Goal: Task Accomplishment & Management: Use online tool/utility

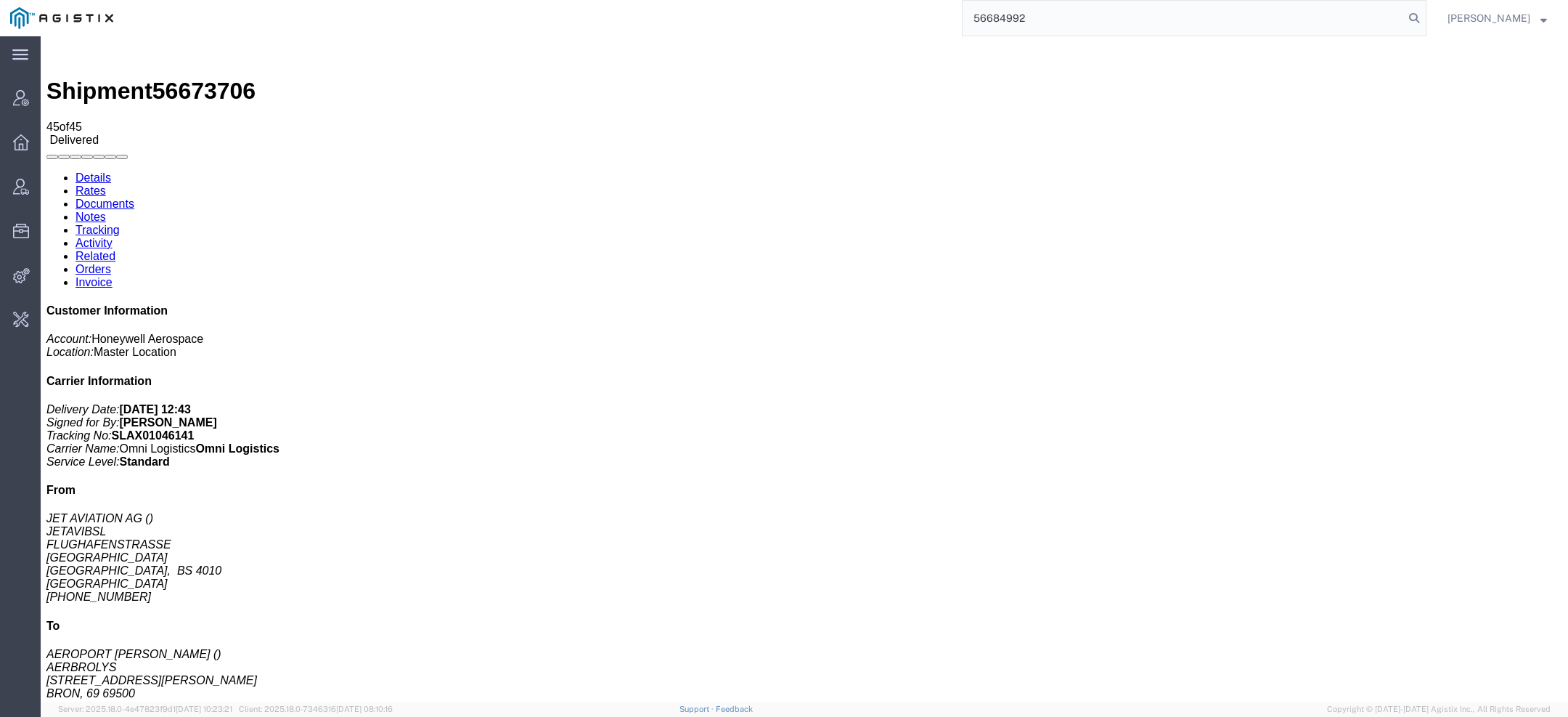
scroll to position [1293, 0]
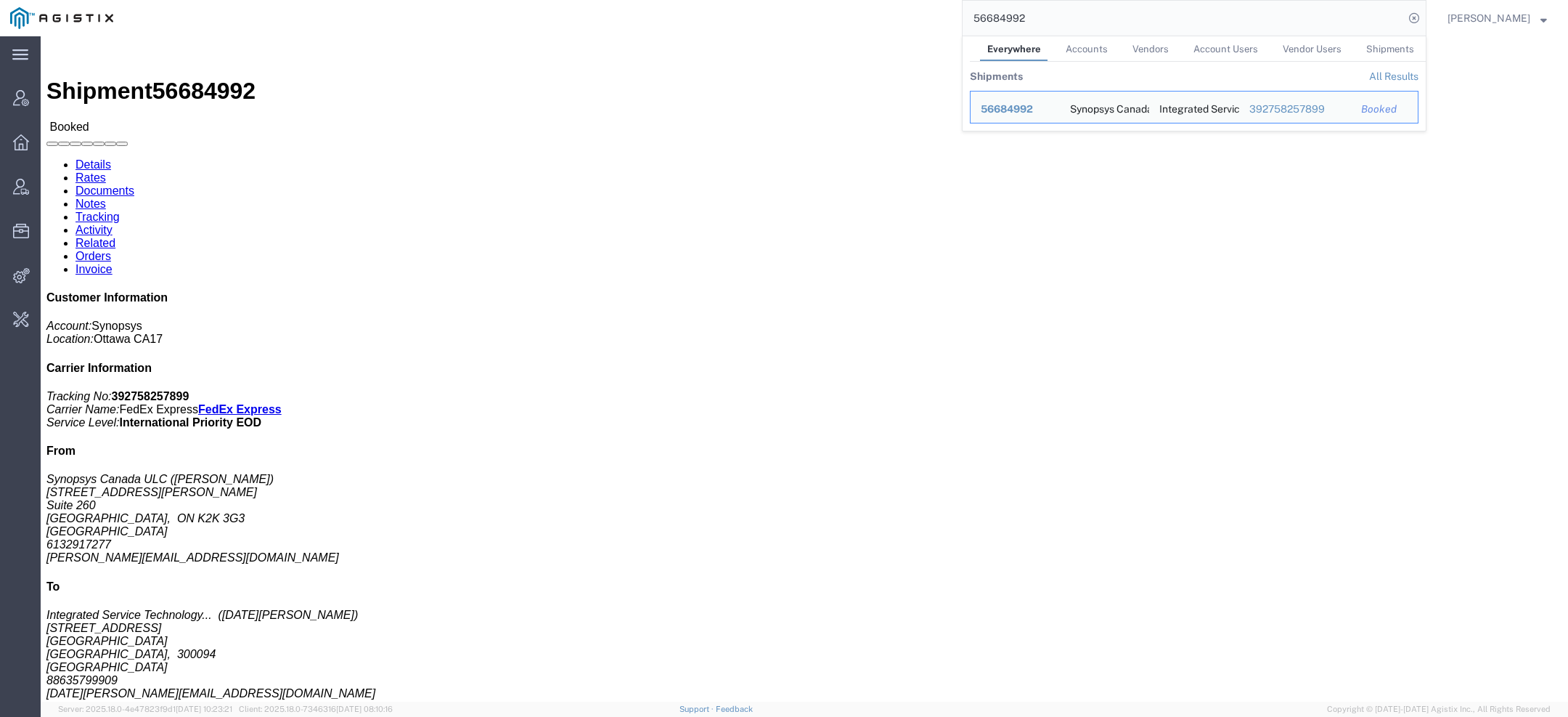
drag, startPoint x: 1044, startPoint y: 26, endPoint x: 893, endPoint y: -2, distance: 153.6
click at [893, 0] on html "main_menu Created with Sketch. Collapse Menu Account Manager Overview Vendor Ma…" at bounding box center [784, 358] width 1568 height 717
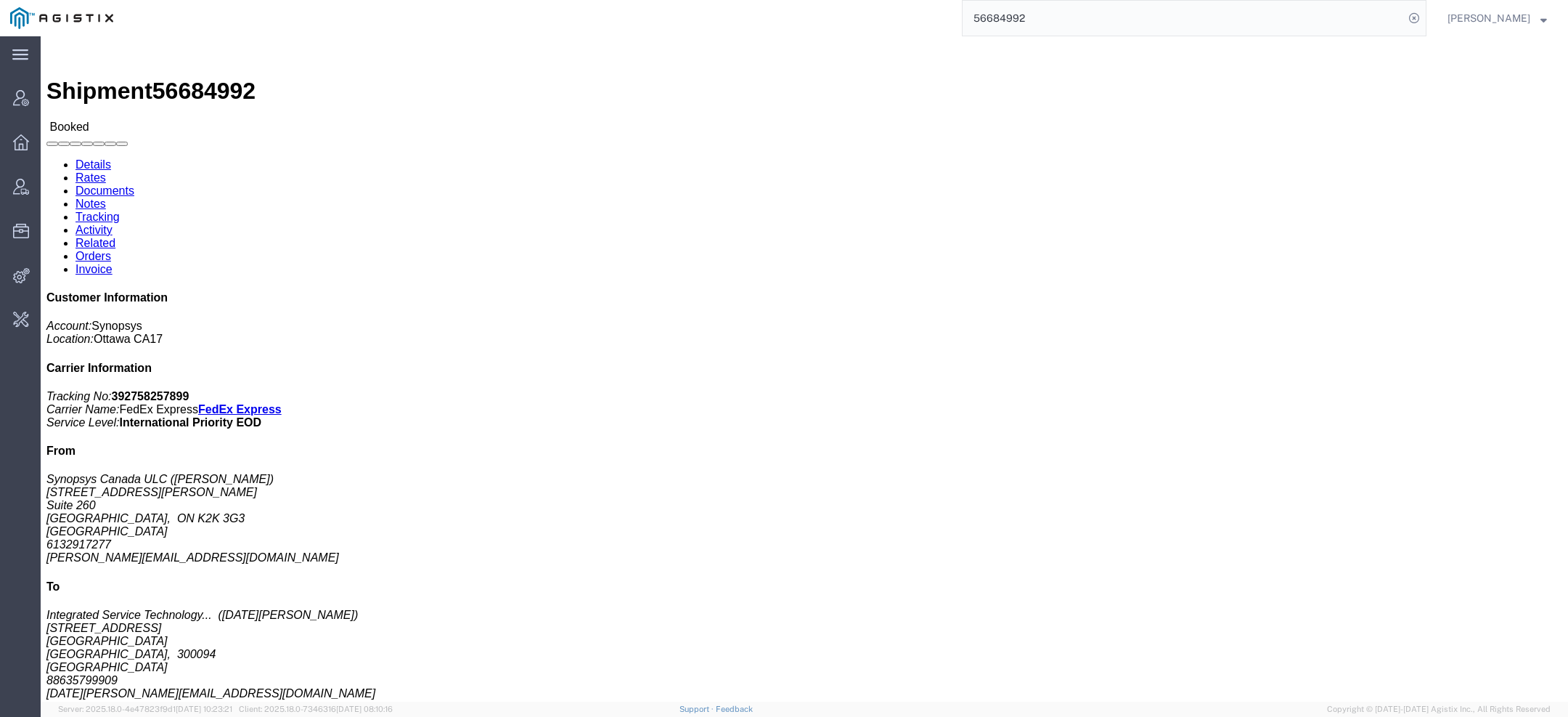
paste input "1445002428181"
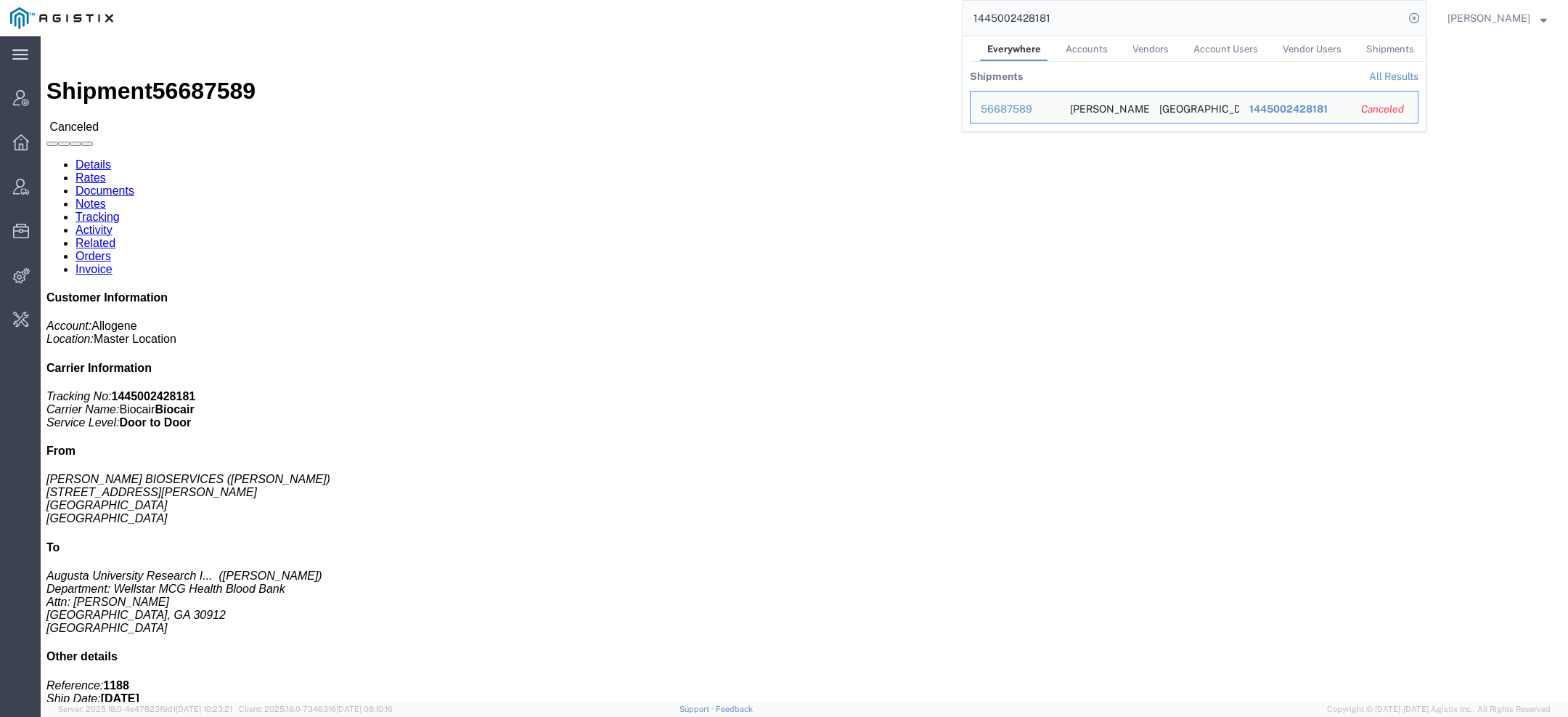
click b "1445002428181"
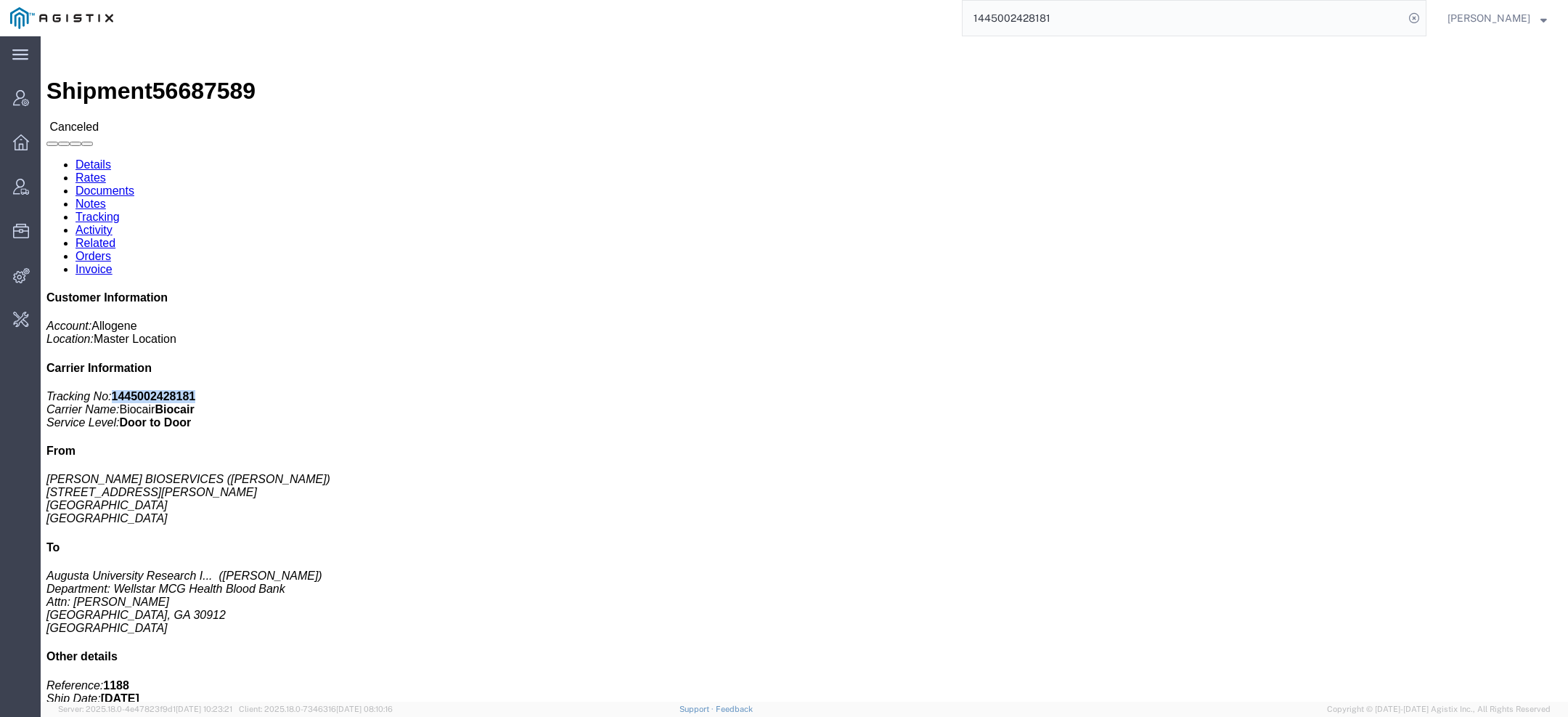
click b "1445002428181"
copy b "1445002428181"
click b "428254"
copy b "428254"
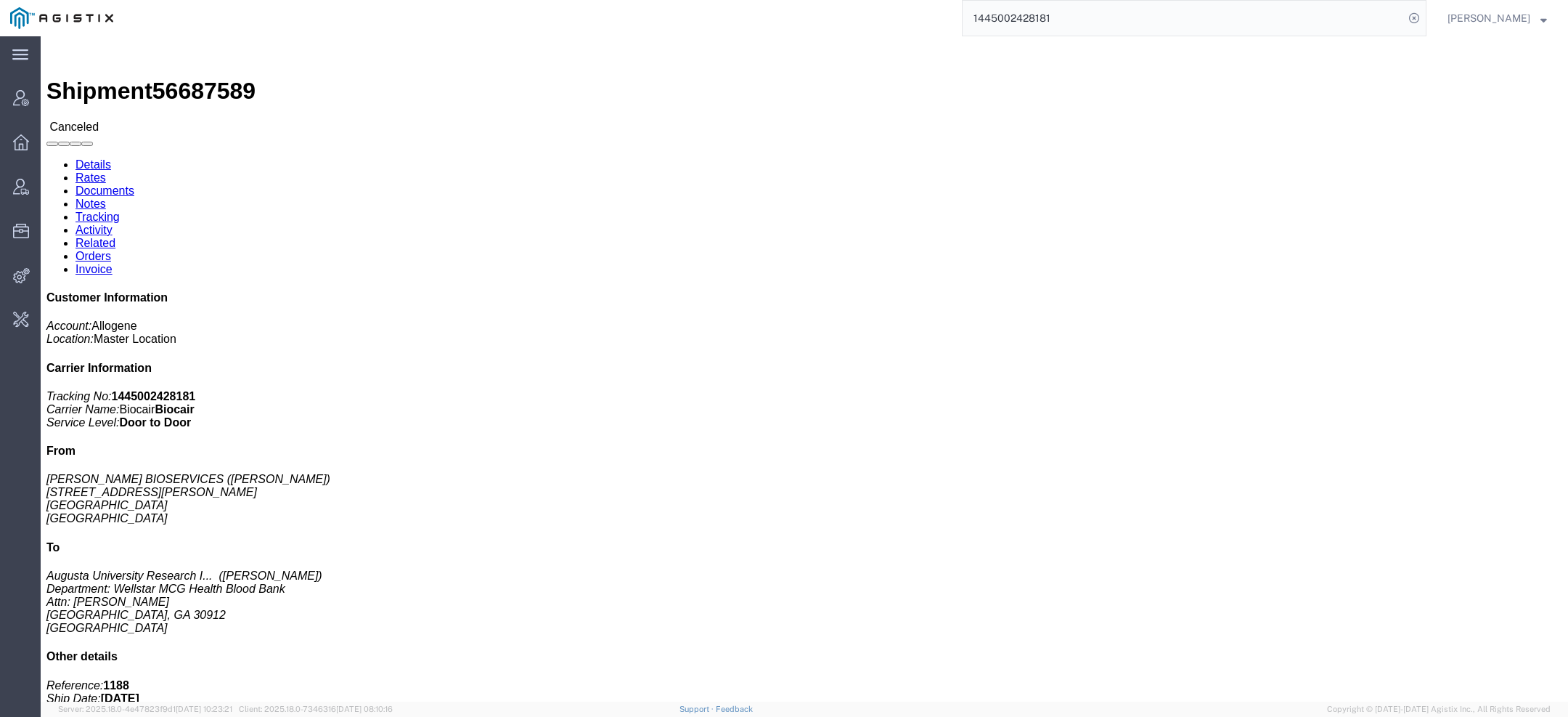
drag, startPoint x: 1067, startPoint y: 17, endPoint x: 684, endPoint y: -38, distance: 386.9
click at [684, 0] on html "main_menu Created with Sketch. Collapse Menu Account Manager Overview Vendor Ma…" at bounding box center [784, 358] width 1568 height 717
paste input "56684992"
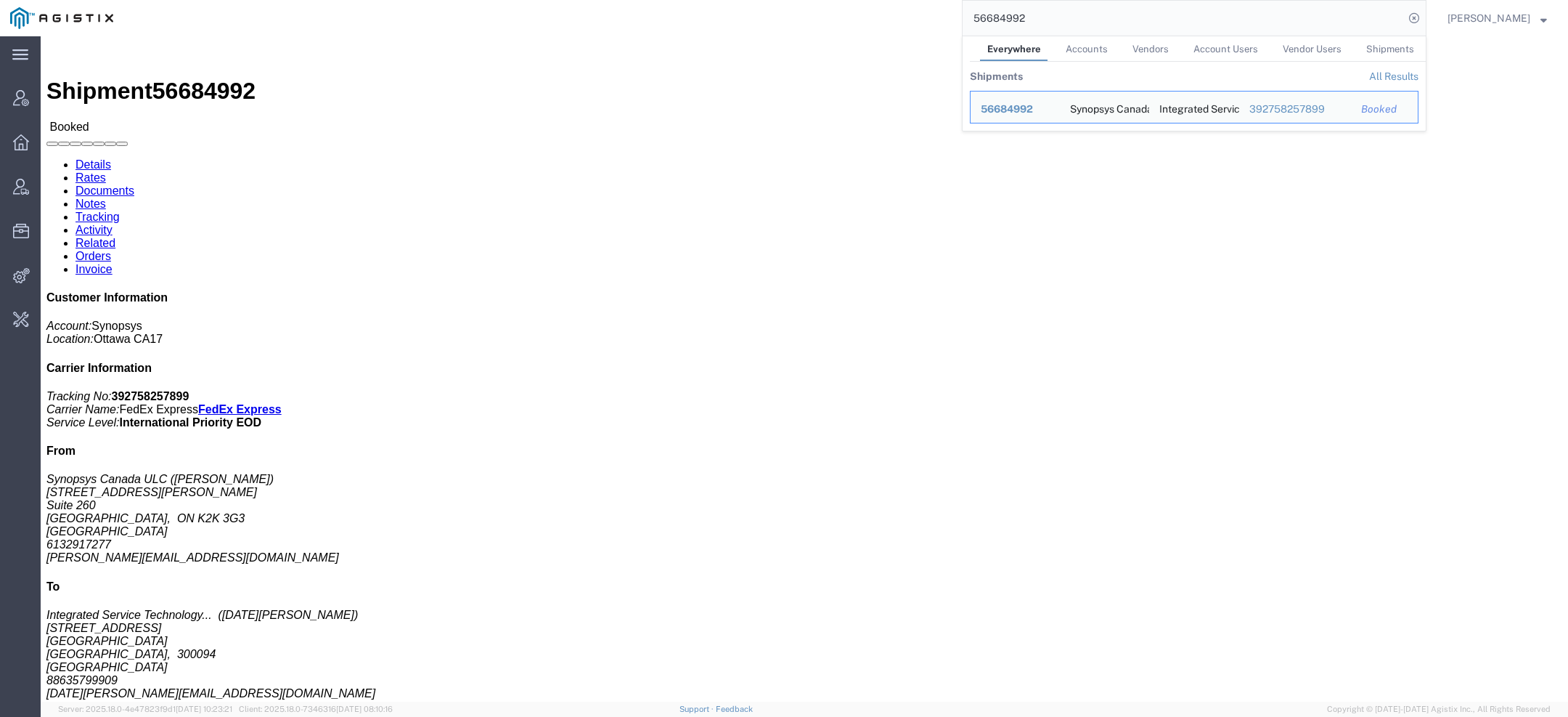
click at [1080, 35] on typeahead-container "Everywhere Accounts Vendors Account Users Vendor Users Shipments Shipments All …" at bounding box center [1194, 83] width 465 height 96
drag, startPoint x: 1058, startPoint y: 24, endPoint x: 681, endPoint y: 13, distance: 377.2
click at [688, 13] on div "56684992 Everywhere Accounts Vendors Account Users Vendor Users Shipments Shipm…" at bounding box center [774, 18] width 1303 height 36
paste input "563726"
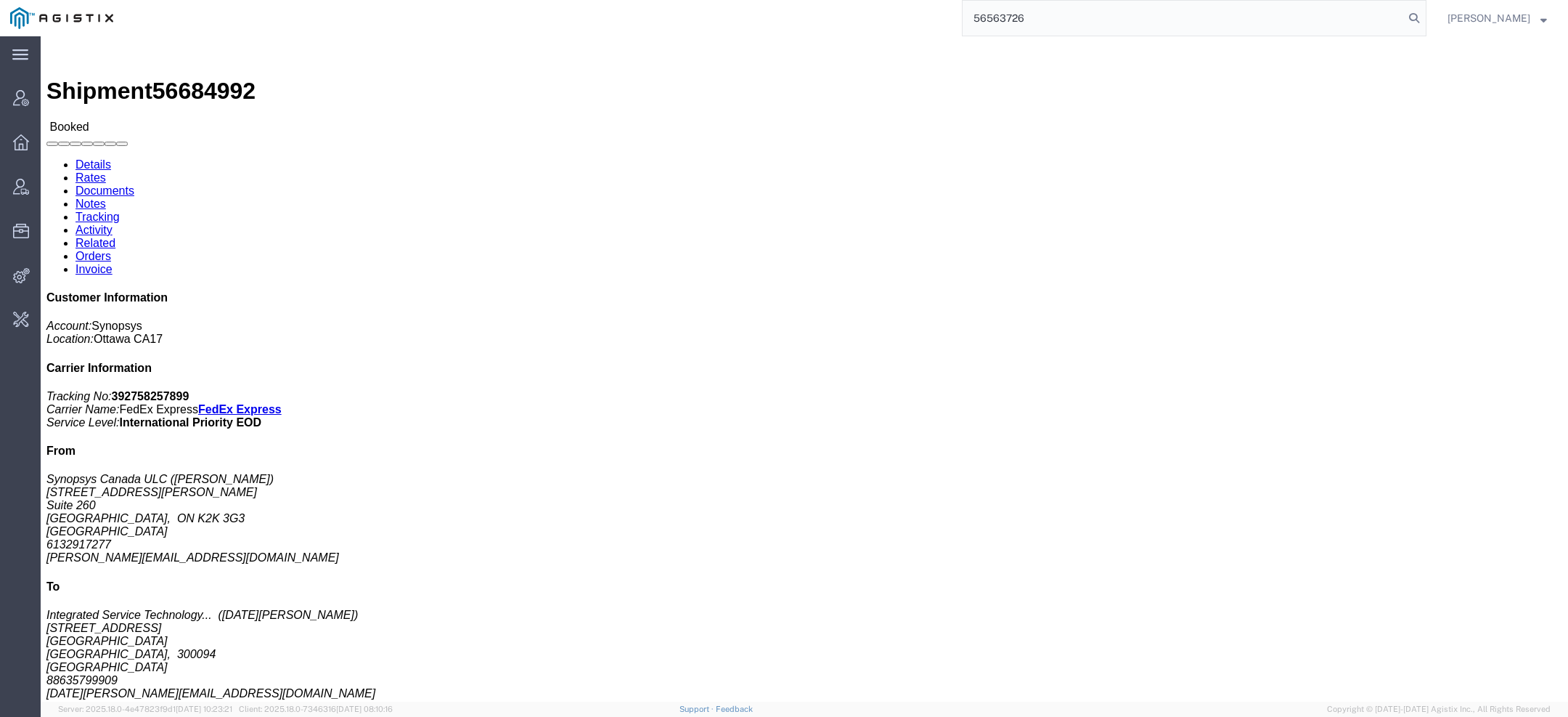
type input "56563726"
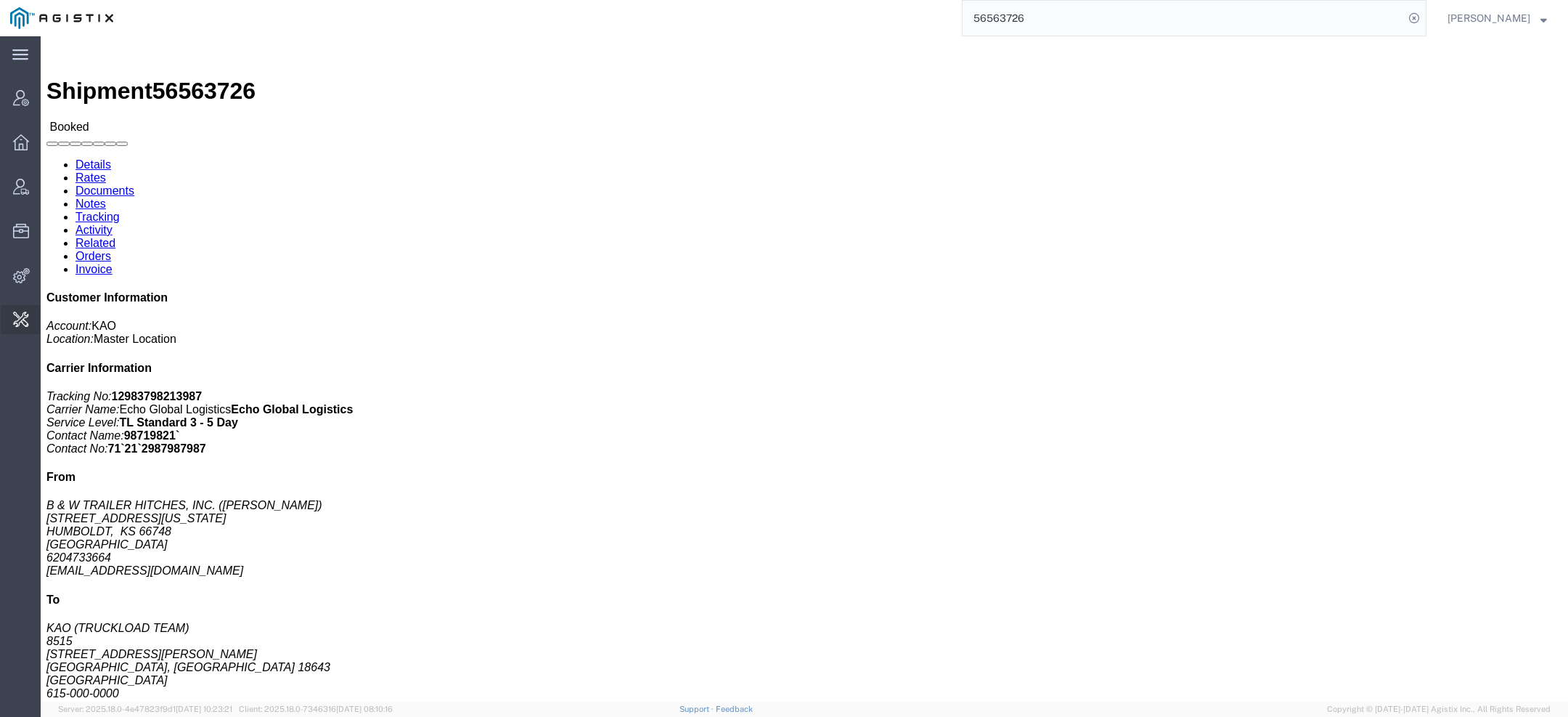
click at [0, 0] on span "Change Carrier" at bounding box center [0, 0] width 0 height 0
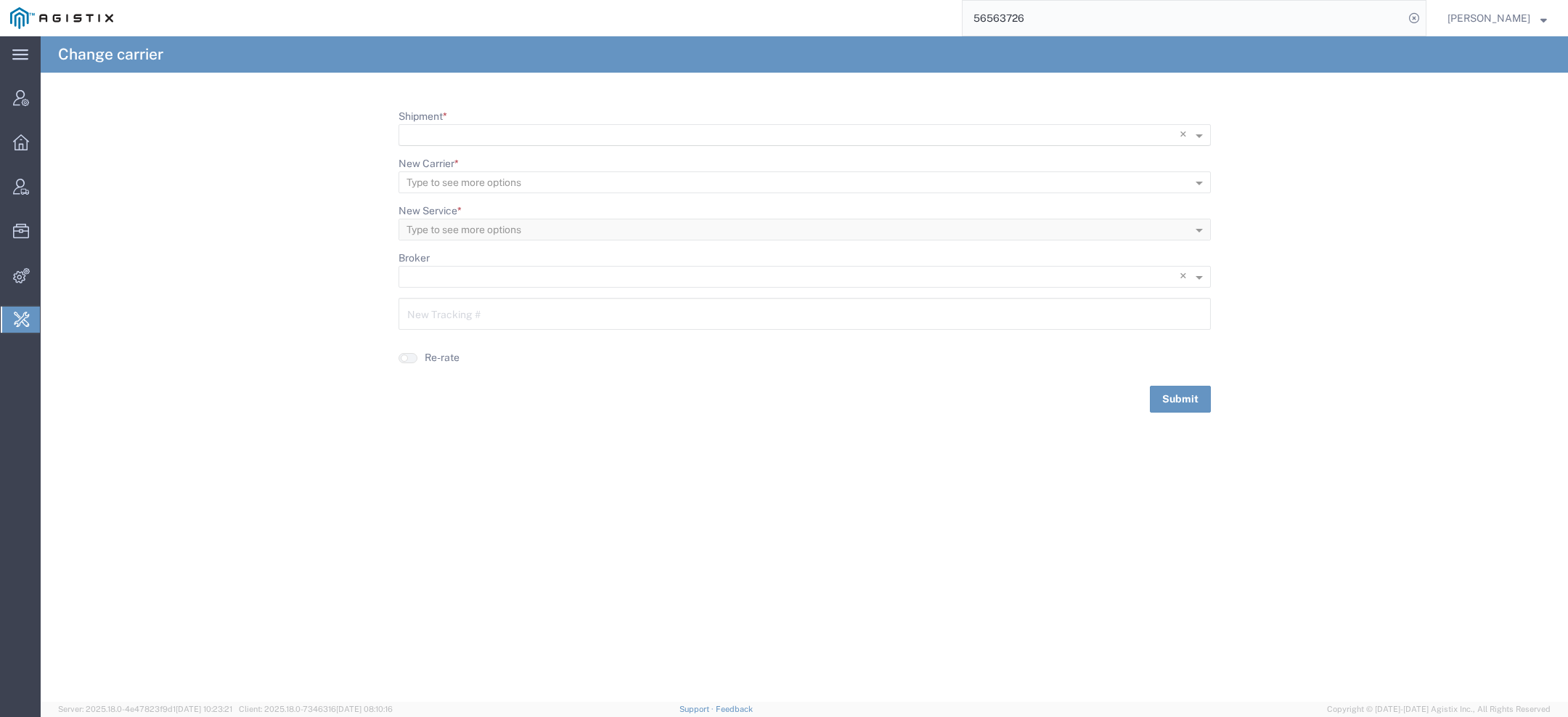
click at [468, 140] on input "Shipment *" at bounding box center [774, 136] width 736 height 20
paste input "56563726"
type input "56563726"
click at [465, 155] on div "56563726" at bounding box center [804, 156] width 809 height 22
drag, startPoint x: 503, startPoint y: 317, endPoint x: 211, endPoint y: 340, distance: 292.9
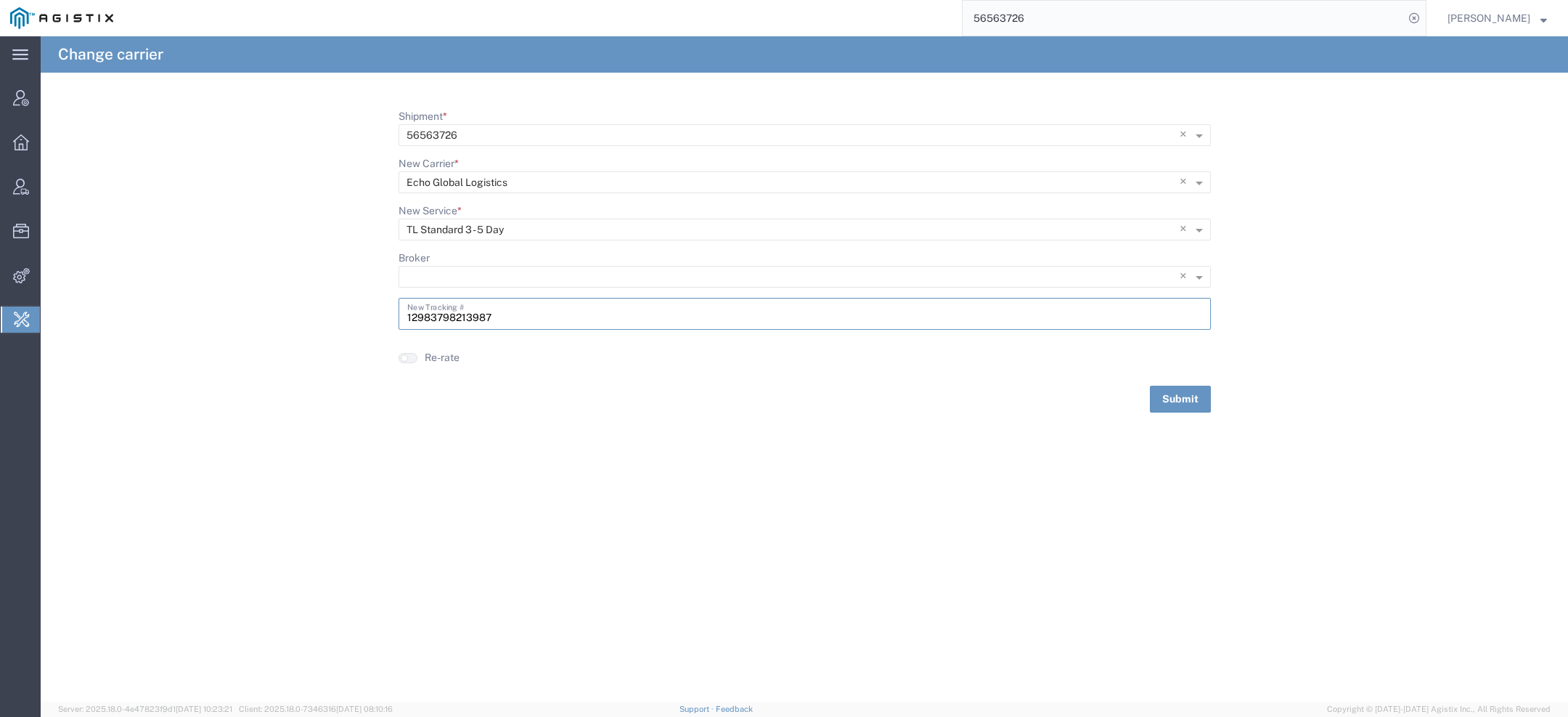
click at [258, 320] on form "Shipment * × 56563726 × New Carrier * Type to see more options × Echo Global Lo…" at bounding box center [804, 260] width 1527 height 304
paste input "64039"
type input "64039987"
click at [1178, 397] on button "Submit" at bounding box center [1179, 400] width 61 height 27
click at [1056, 40] on agx-page-header "Change carrier" at bounding box center [804, 54] width 1527 height 36
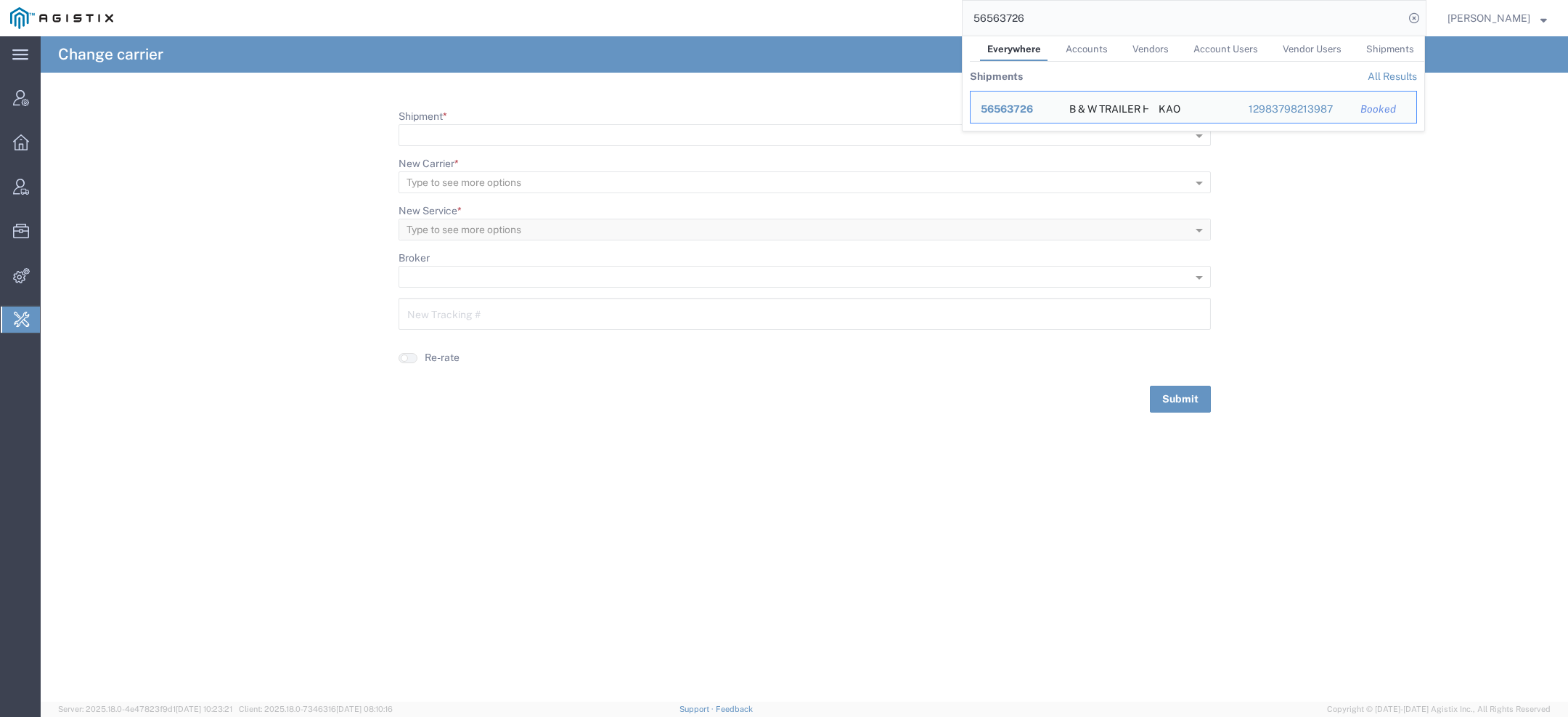
click at [1044, 22] on input "56563726" at bounding box center [1183, 18] width 441 height 34
click at [1009, 107] on span "56563726" at bounding box center [1007, 109] width 53 height 12
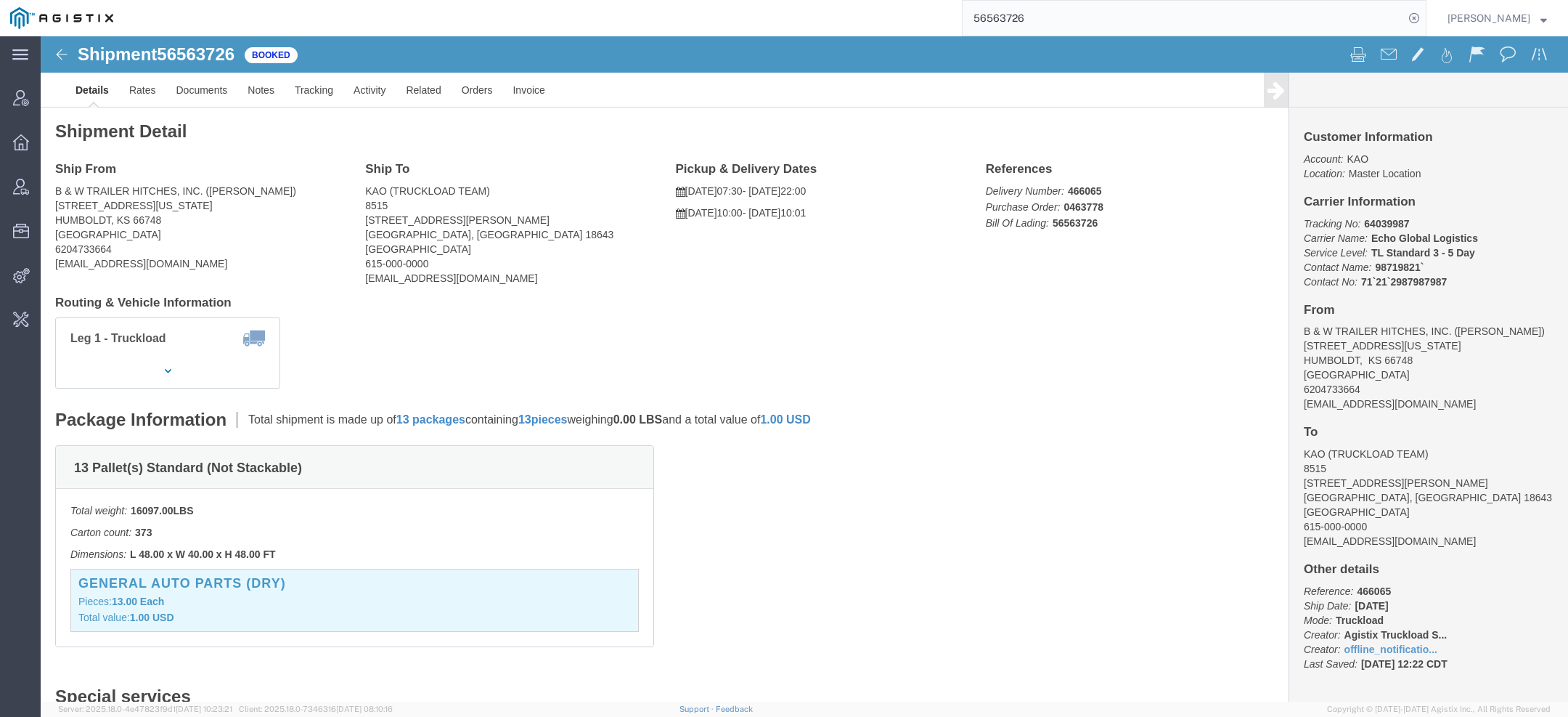
drag, startPoint x: 1031, startPoint y: 13, endPoint x: 826, endPoint y: -12, distance: 206.5
click at [826, 0] on html "main_menu Created with Sketch. Collapse Menu Account Manager Overview Vendor Ma…" at bounding box center [784, 358] width 1568 height 717
paste input "Elsa.Nunez@craneww.com"
type input "Elsa.Nunez@craneww.com"
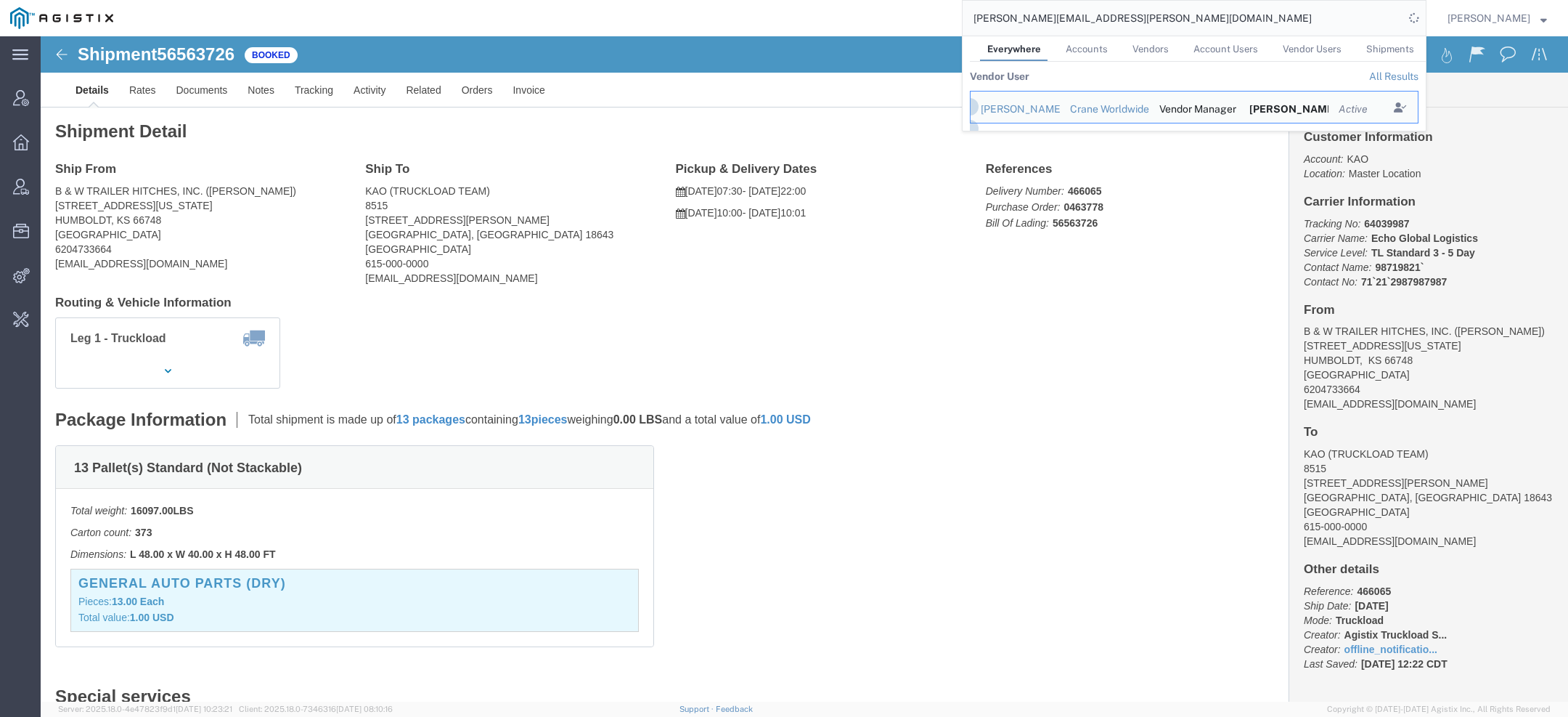
drag, startPoint x: 1029, startPoint y: 16, endPoint x: 1018, endPoint y: 15, distance: 11.0
click at [1018, 16] on input "Elsa.Nunez@craneww.com" at bounding box center [1183, 18] width 441 height 34
click at [1012, 107] on div "Elsa Nunez" at bounding box center [1015, 109] width 69 height 15
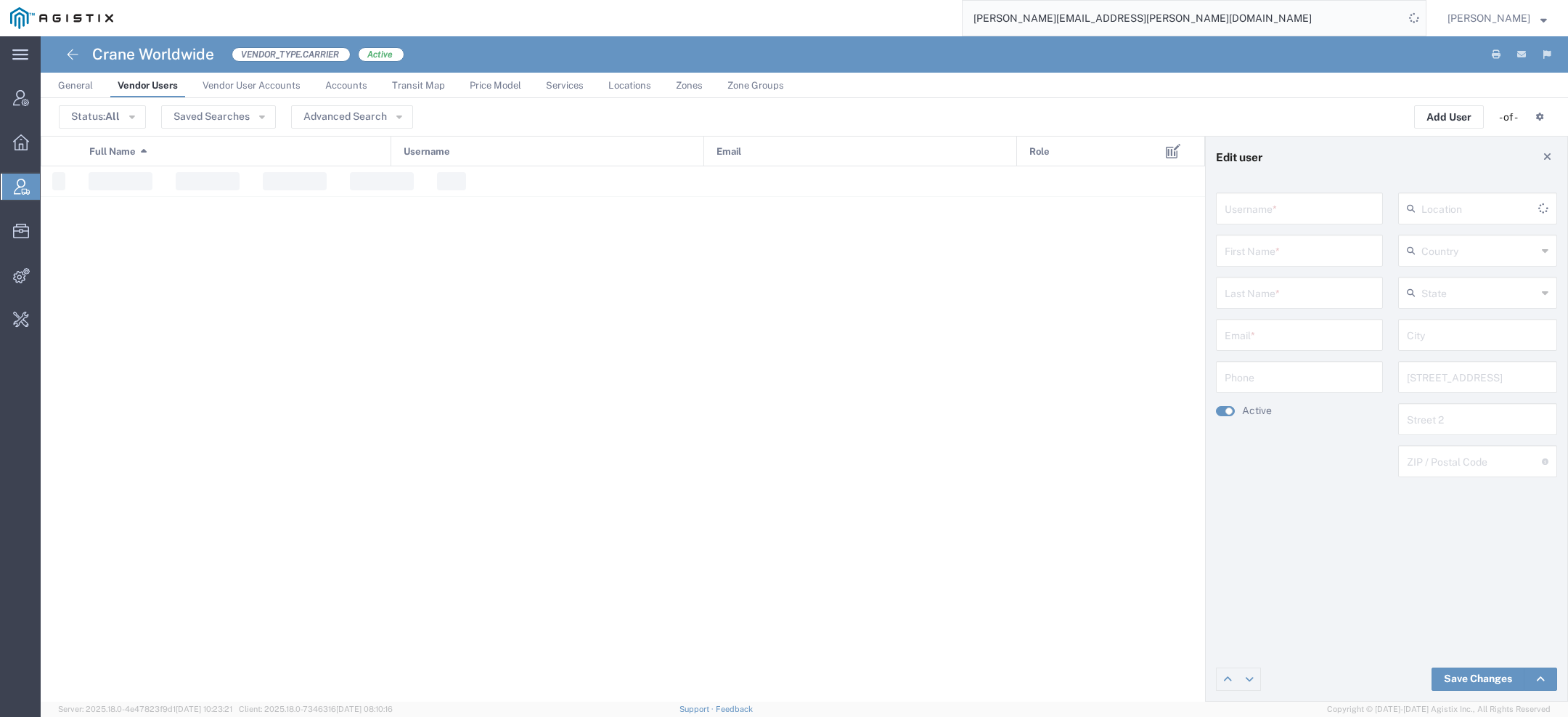
type input "elsa.nunez@craneww.com"
type input "Elsa"
type input "Nunez"
type input "elsa.nunez@craneww.com"
type input "(817) 312-0610"
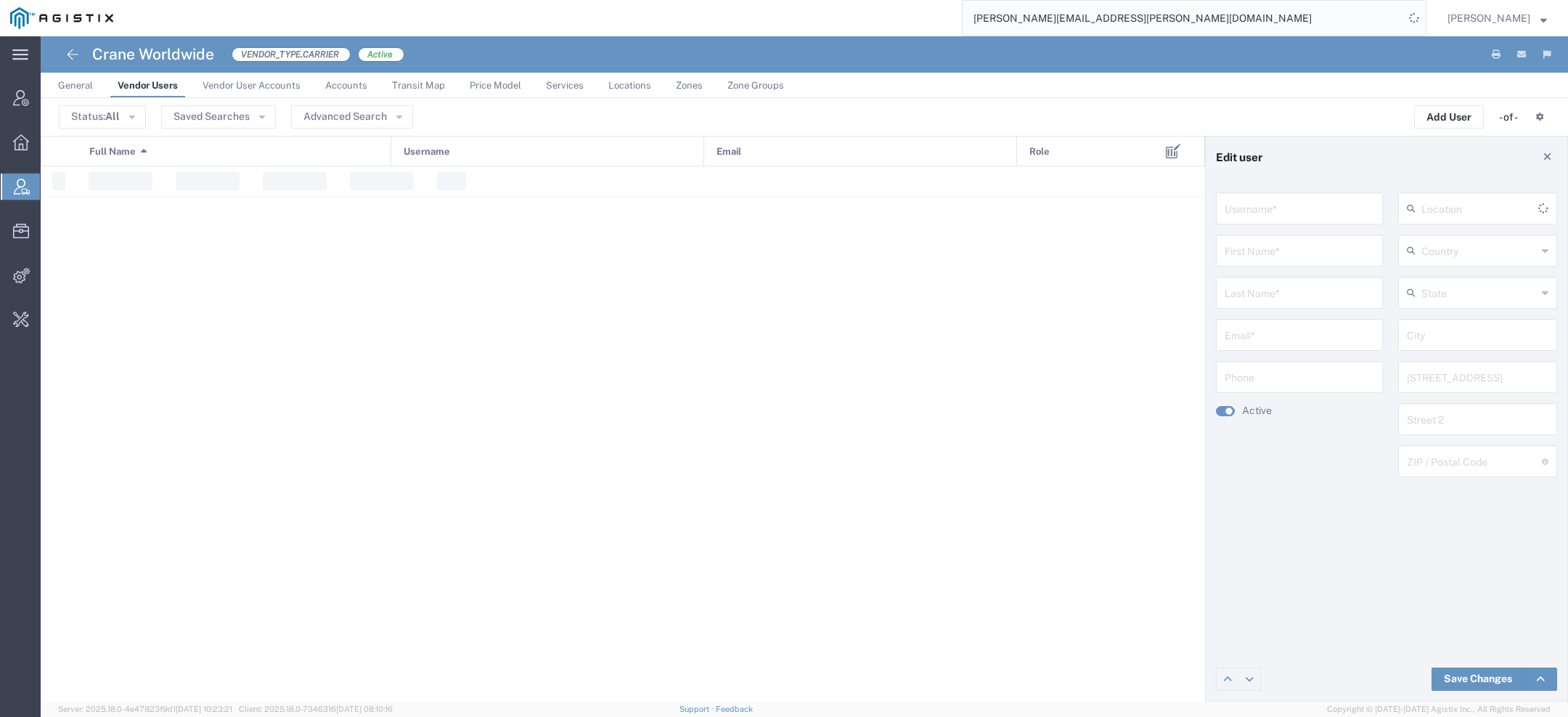
type input "[GEOGRAPHIC_DATA]"
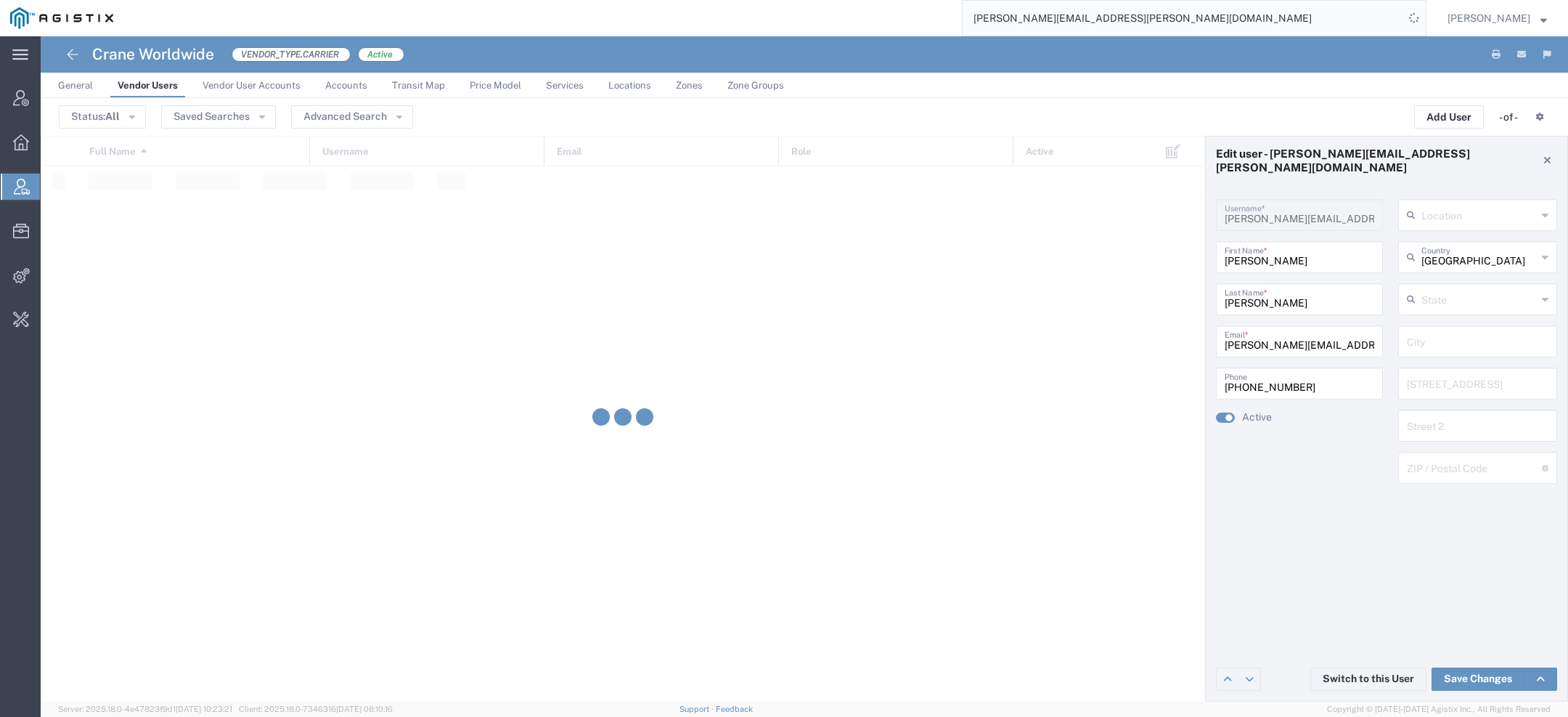
click at [495, 89] on span "Price Model" at bounding box center [495, 85] width 52 height 11
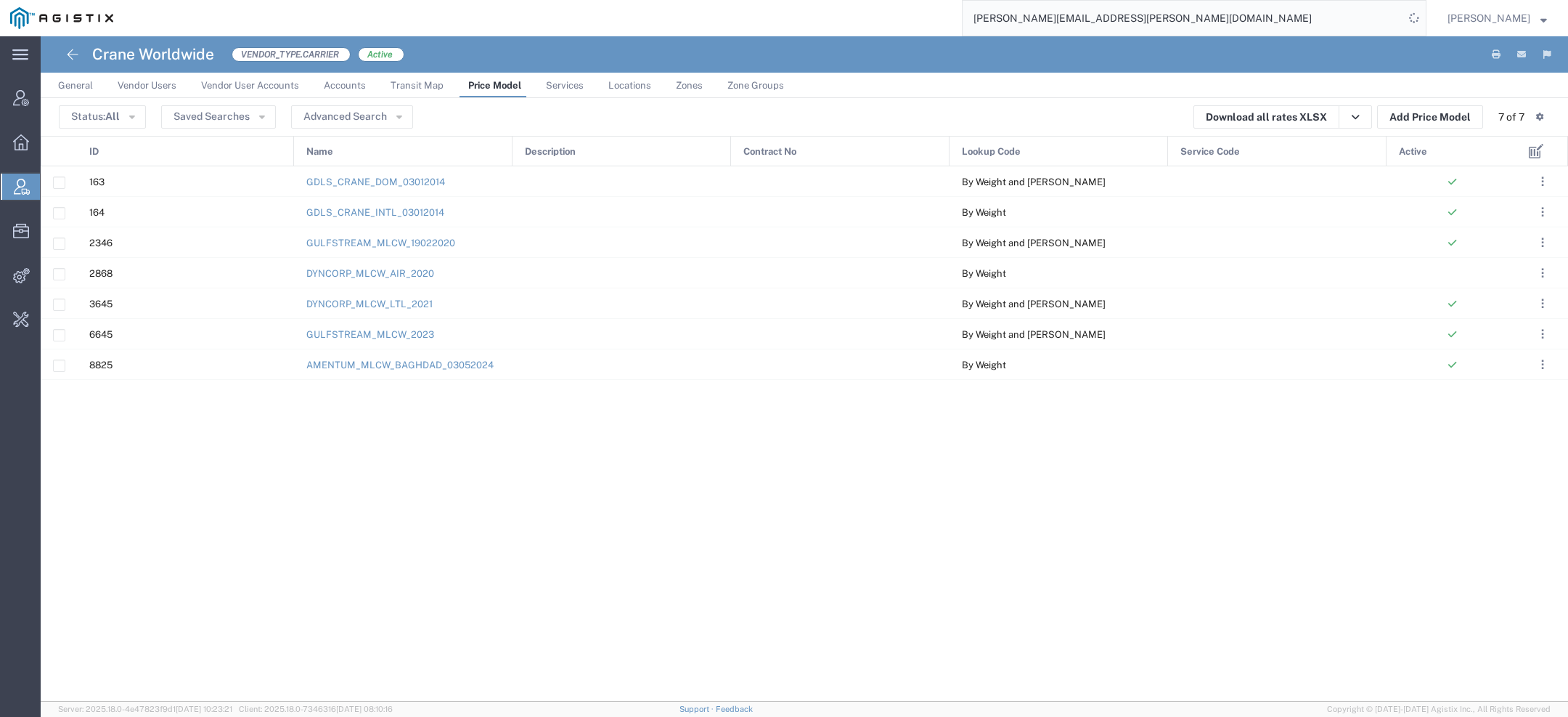
click at [1409, 144] on span "Active" at bounding box center [1412, 152] width 28 height 31
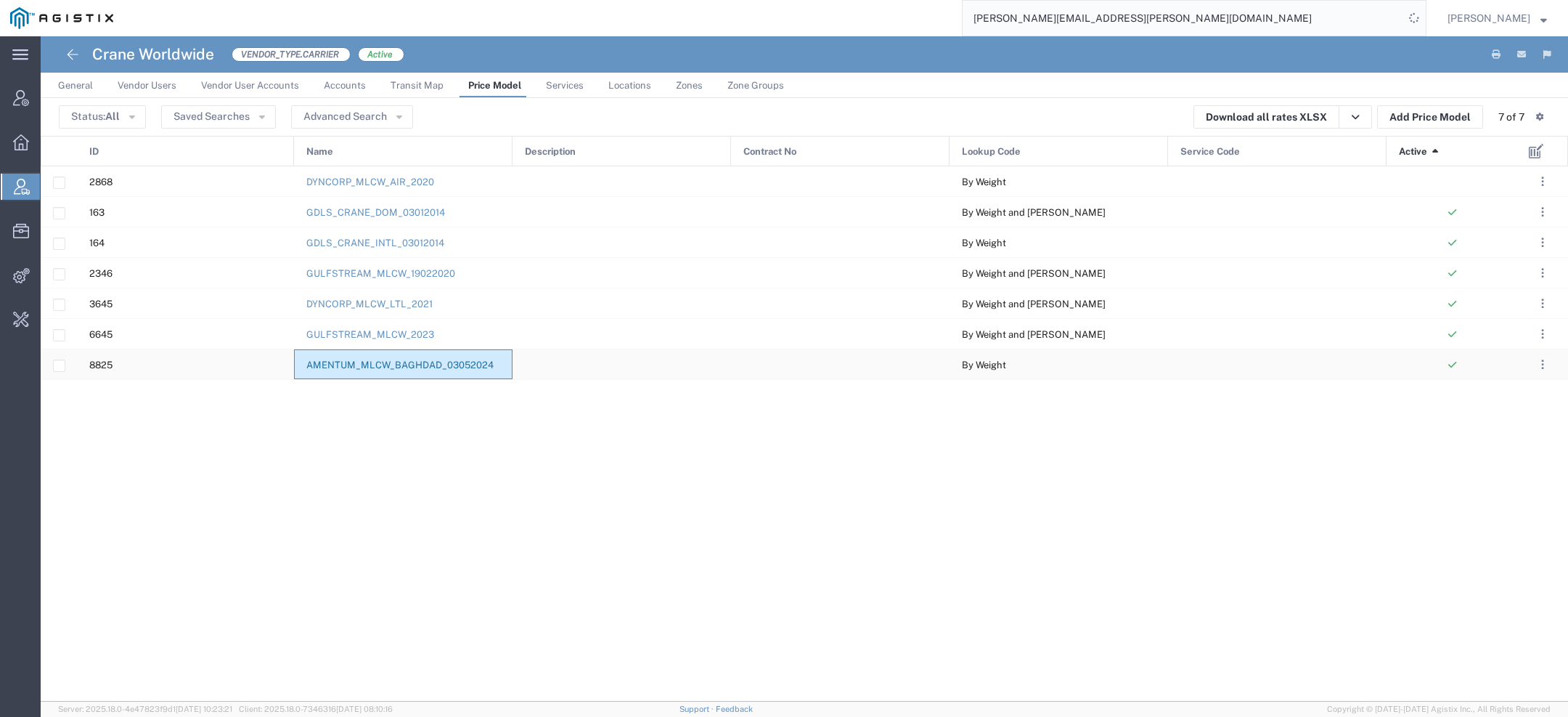
click at [352, 364] on link "AMENTUM_MLCW_BAGHDAD_03052024" at bounding box center [399, 365] width 188 height 11
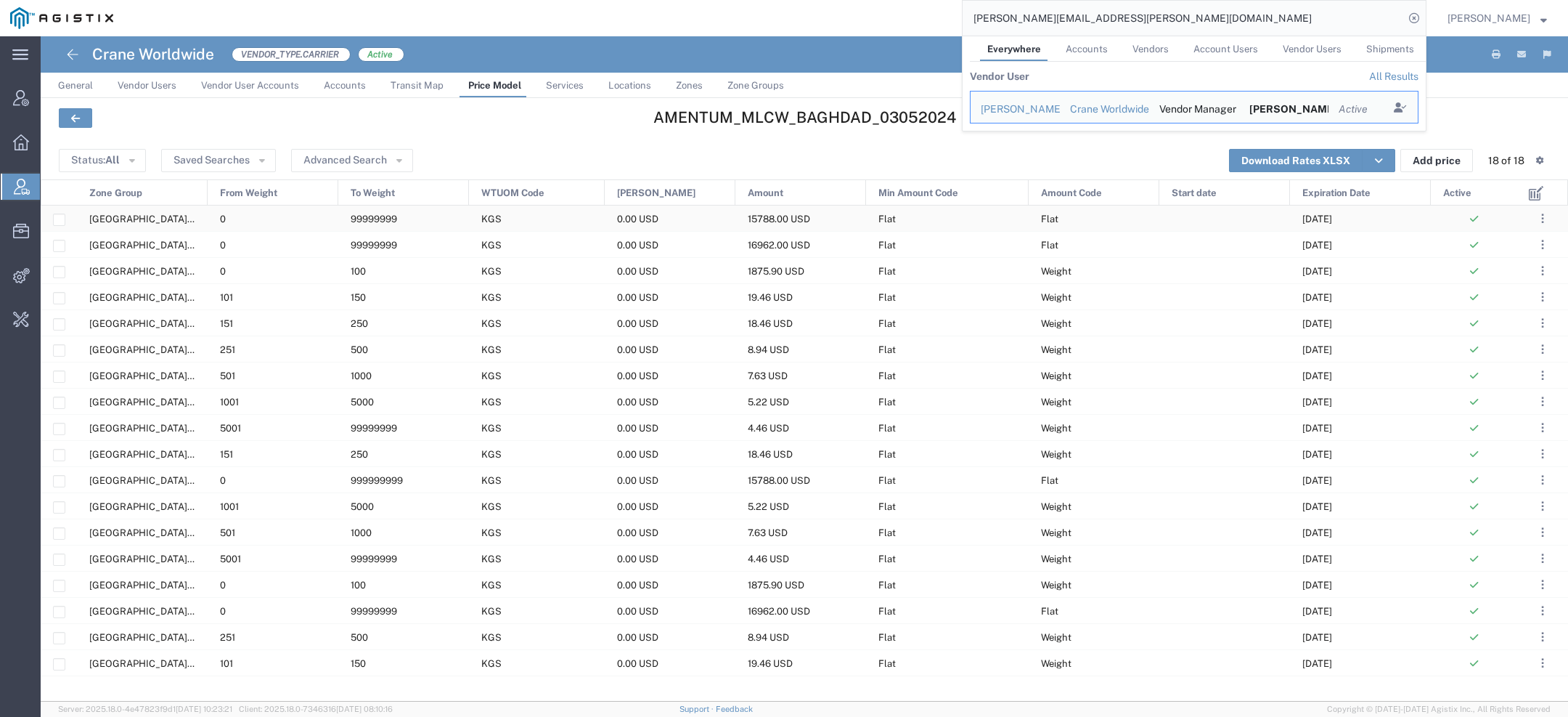
click at [177, 223] on span "US.TX.75038-IQ.BAGHDAD" at bounding box center [216, 219] width 255 height 11
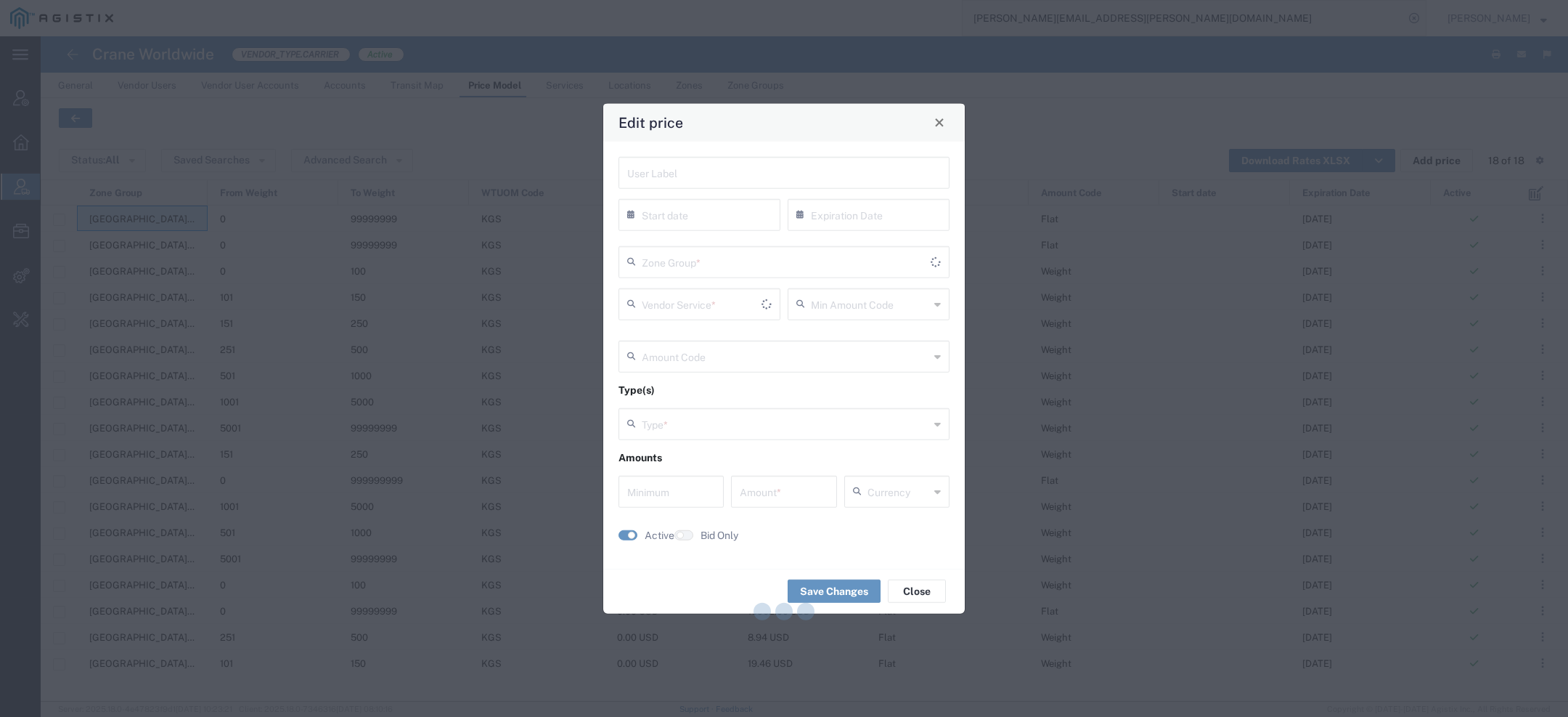
type input "08/31/2025"
type input "Flat"
type input "Weight"
type input "0"
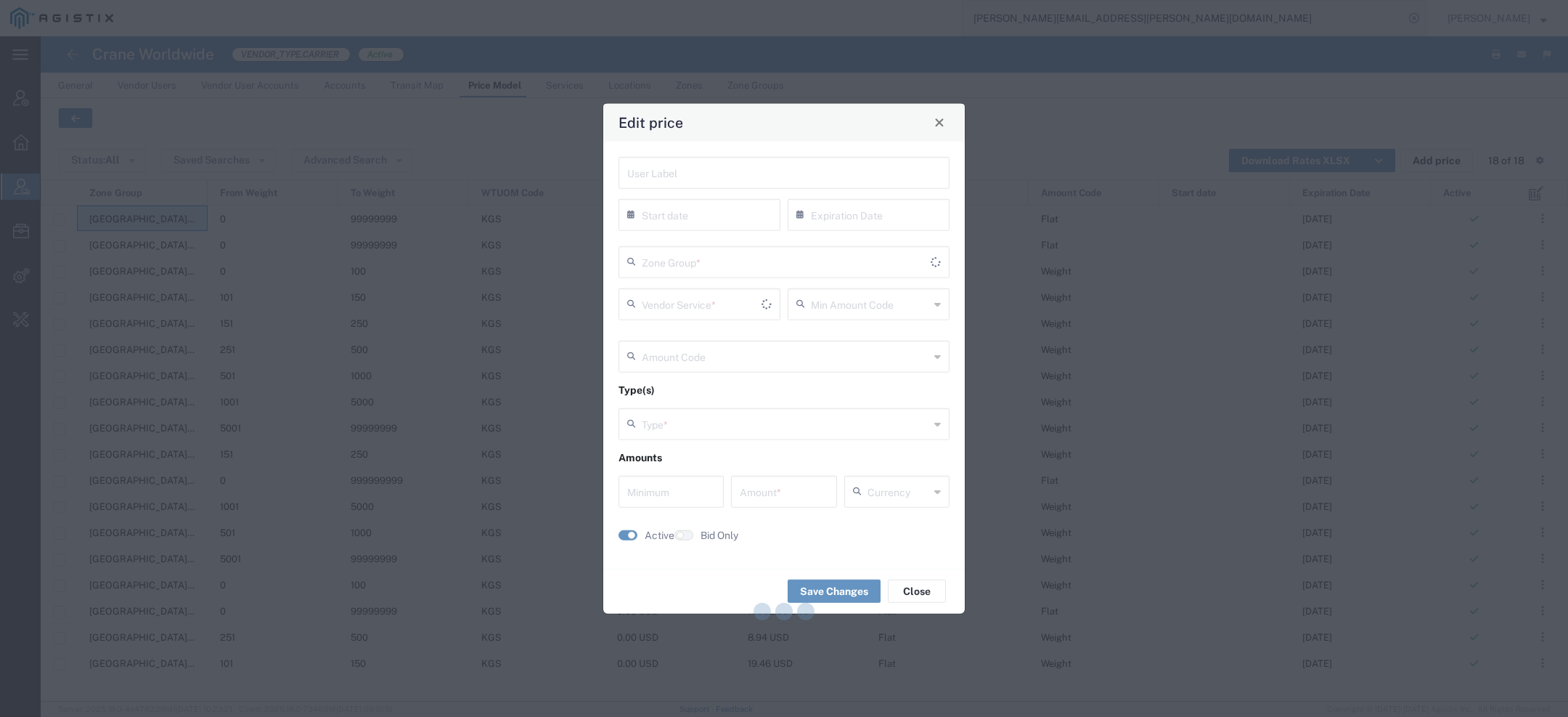
type input "15788"
type input "USD"
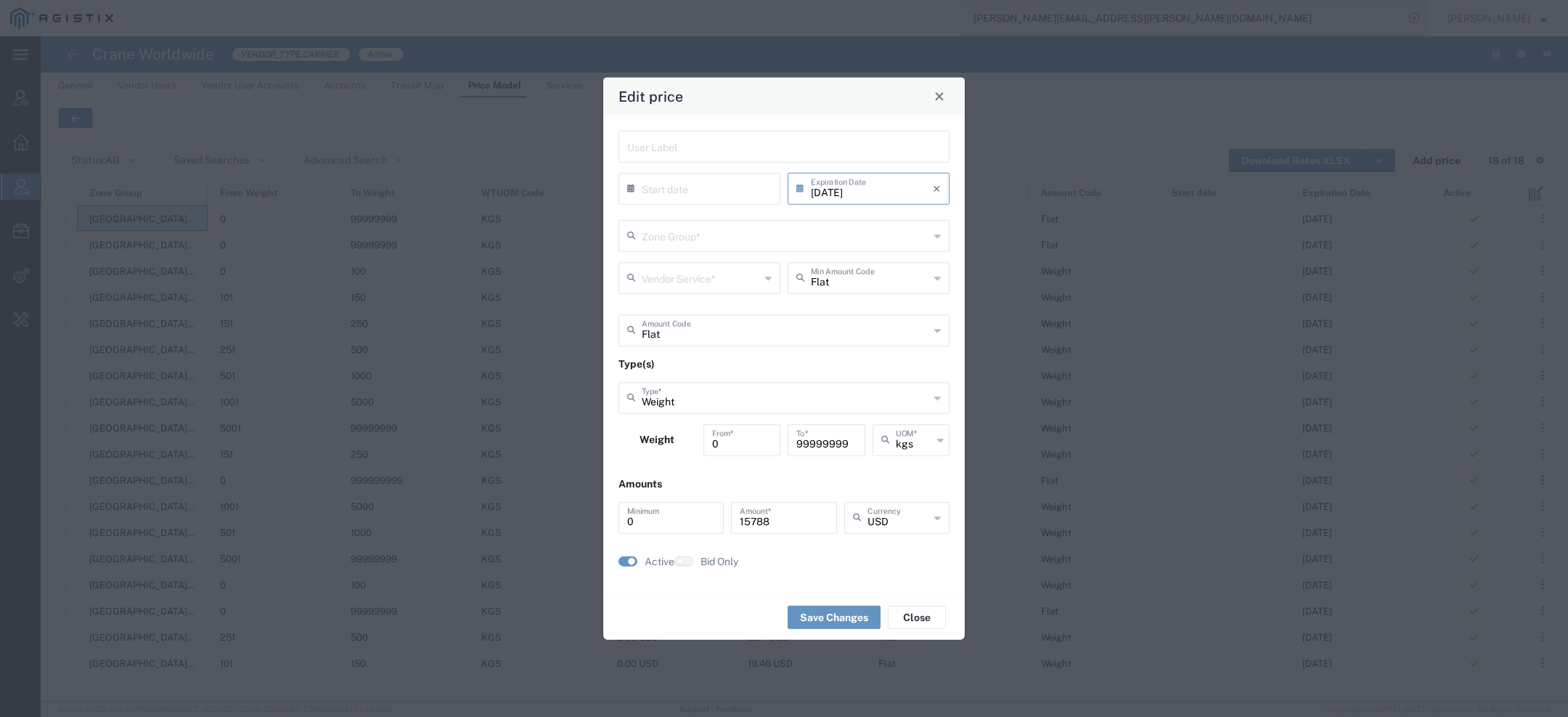
type input "US.TX.75038-IQ.BAGHDAD"
type input "Priority 1 - 20FT"
click at [849, 196] on input "08/31/2025" at bounding box center [871, 187] width 122 height 25
click at [946, 215] on span "›" at bounding box center [945, 214] width 22 height 17
click at [941, 216] on span "›" at bounding box center [946, 214] width 22 height 17
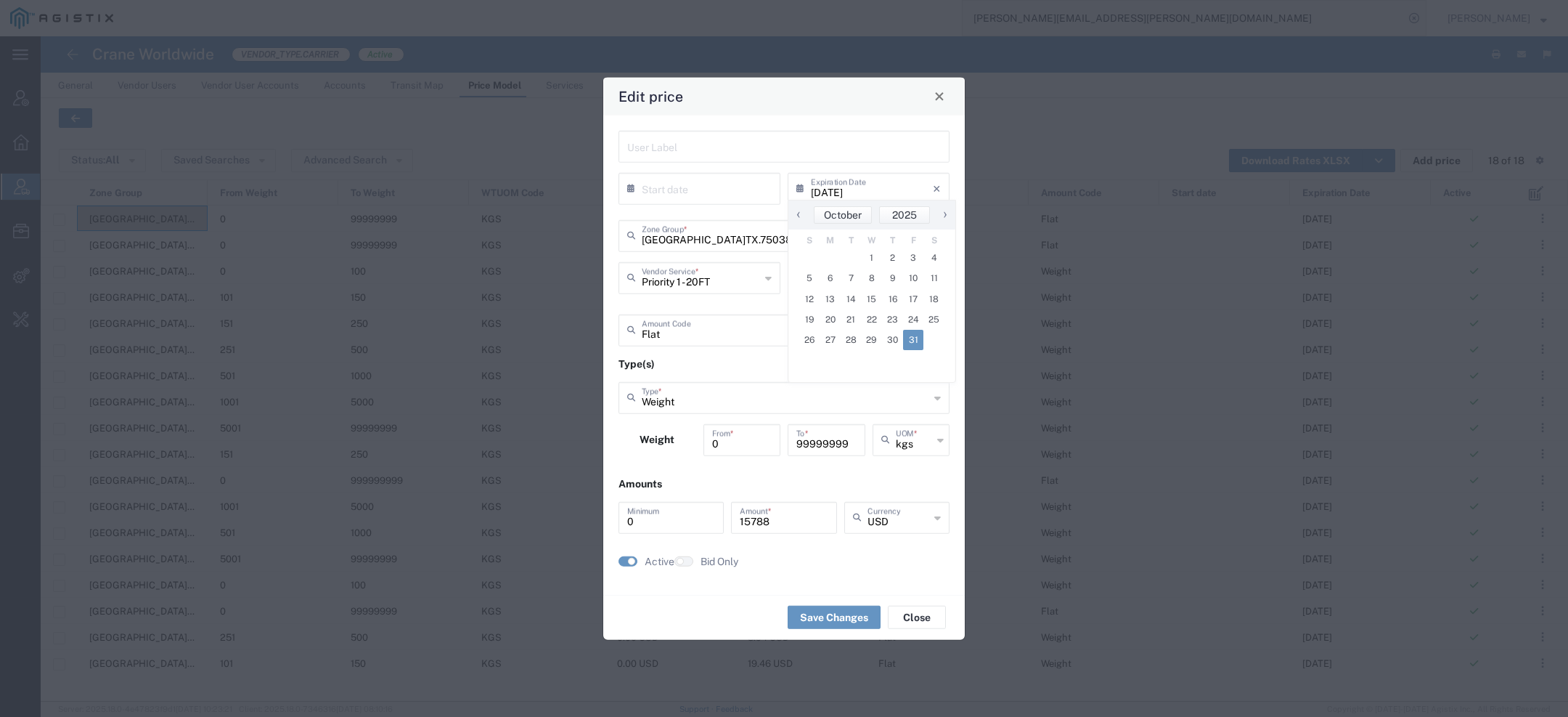
click at [910, 344] on span "31" at bounding box center [913, 340] width 21 height 20
type input "10/31/2025"
click at [840, 613] on button "Save Changes" at bounding box center [833, 617] width 93 height 24
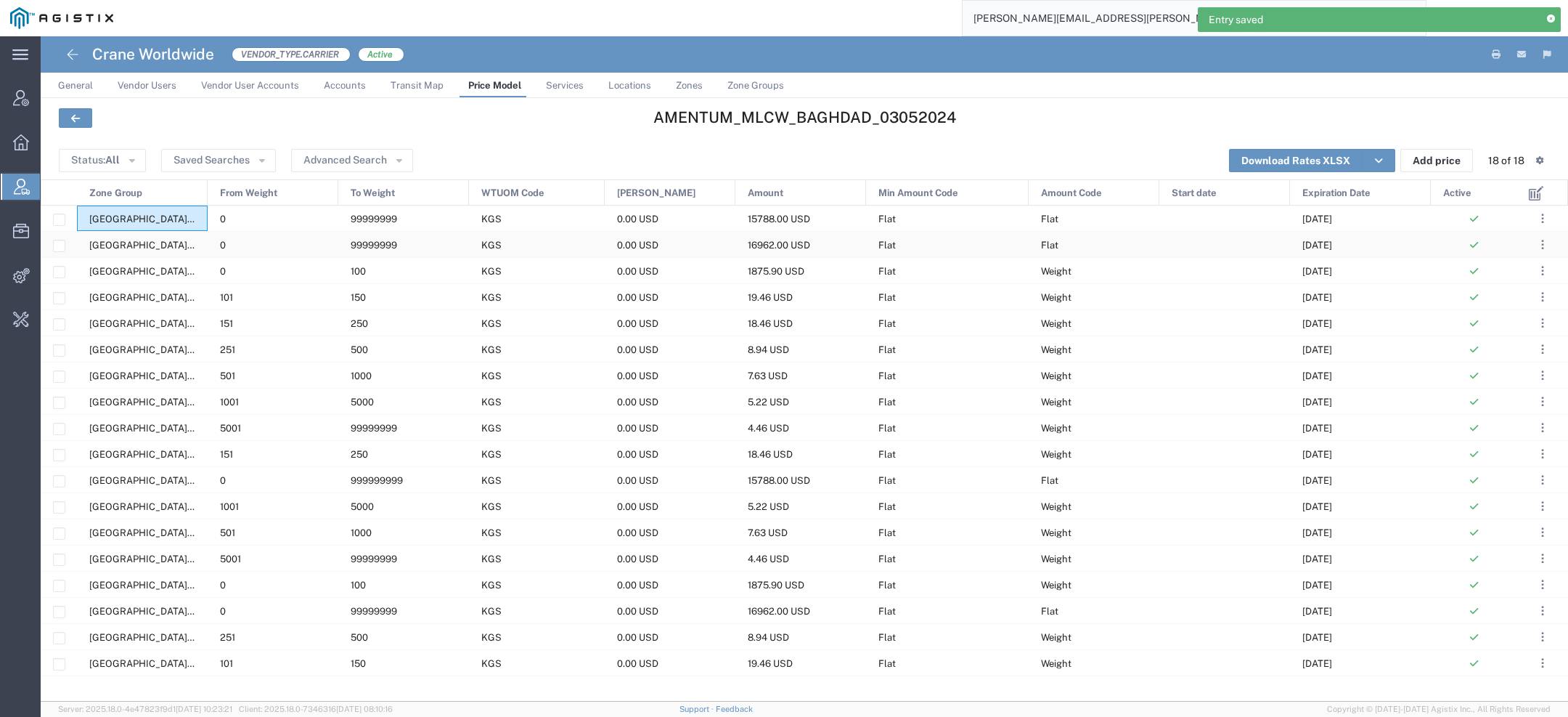
click at [755, 246] on span "16962.00 USD" at bounding box center [778, 245] width 63 height 11
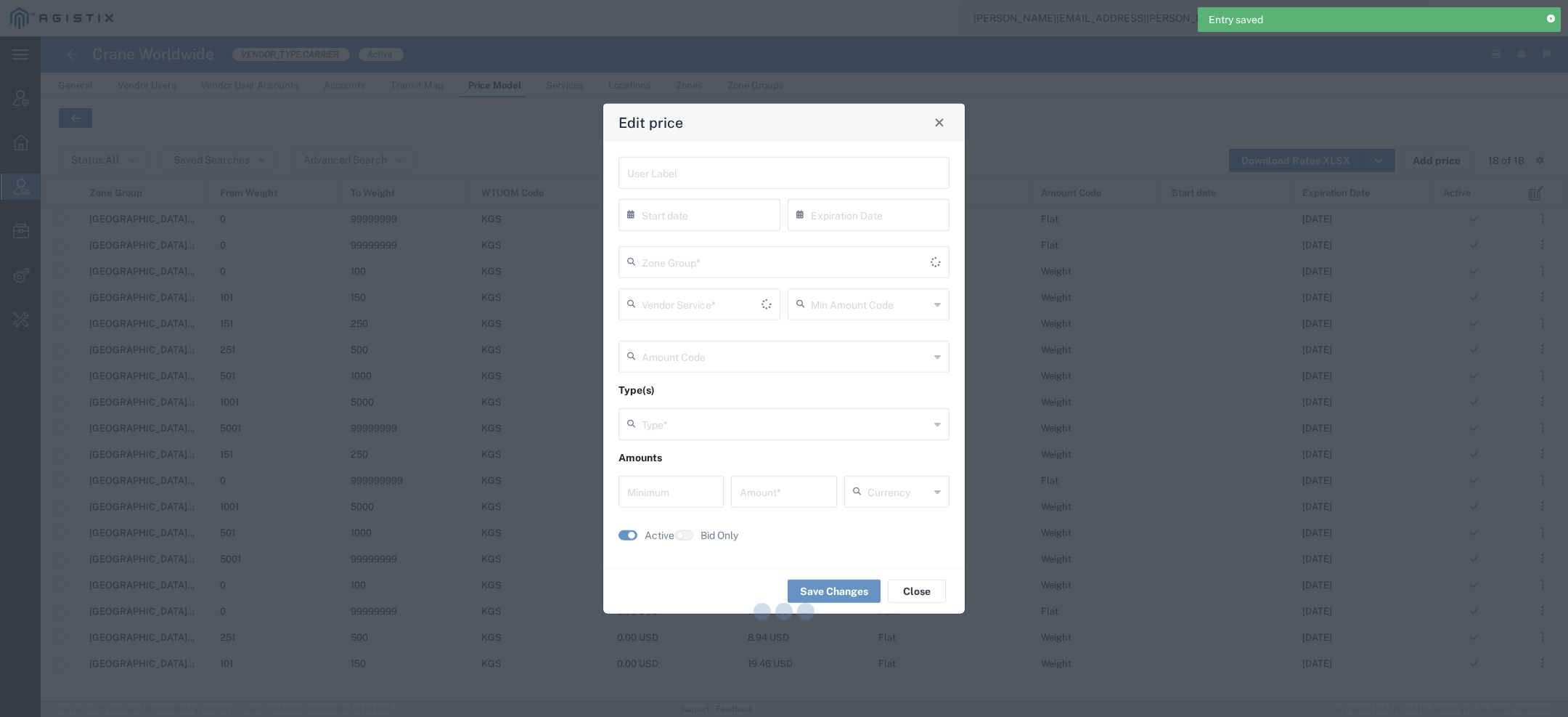
type input "08/31/2025"
type input "Flat"
type input "Weight"
type input "0"
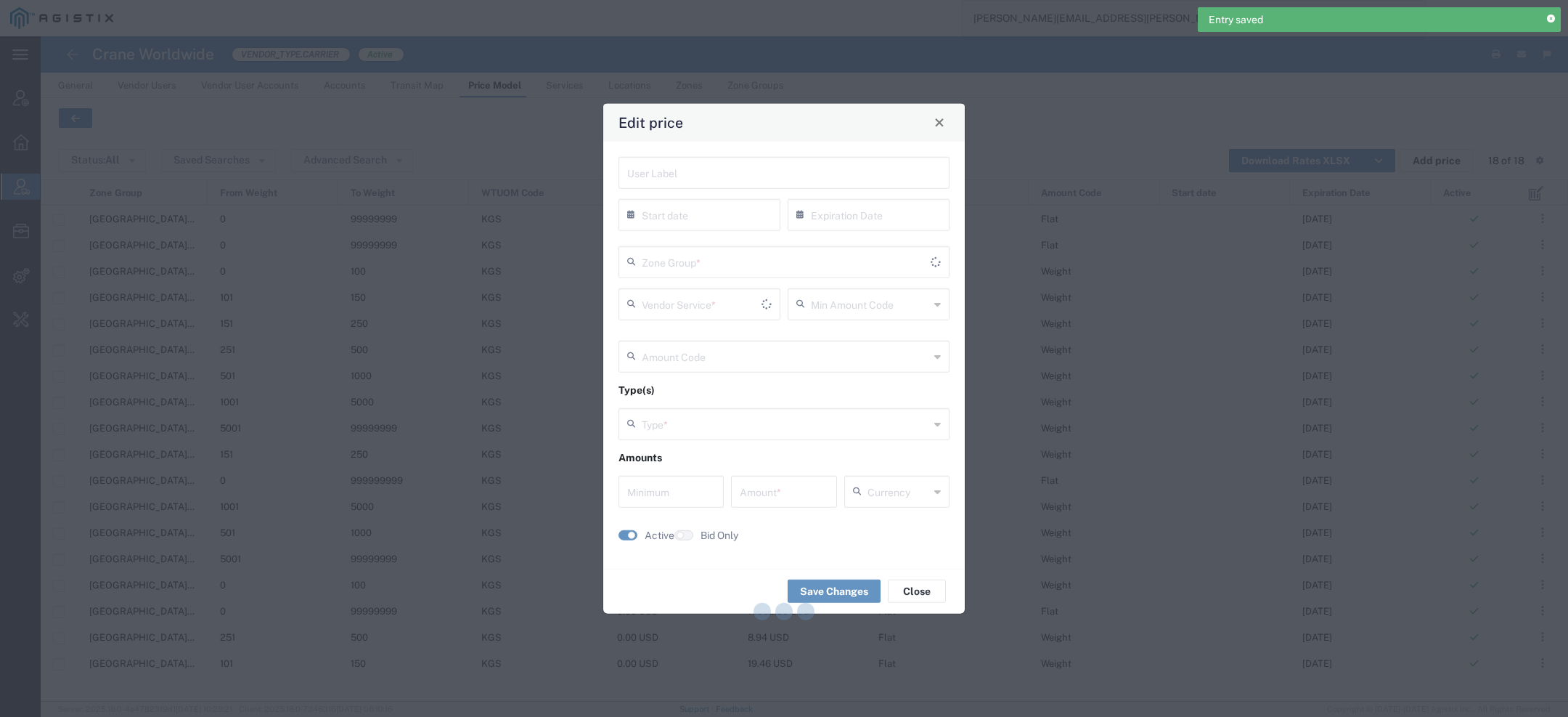
type input "16962"
type input "USD"
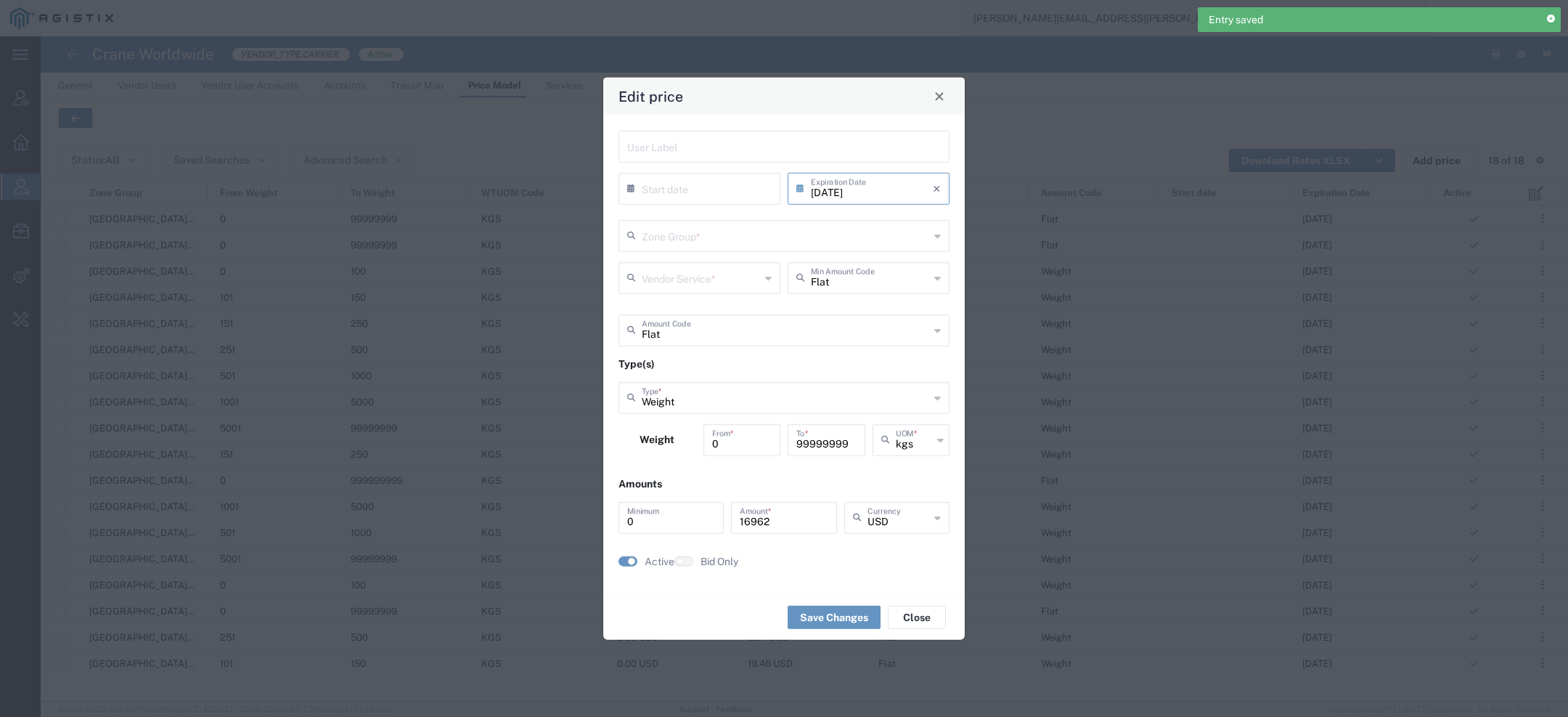
type input "US.TX.75038-IQ.BAGHDAD"
type input "Priority 1 - 40FT"
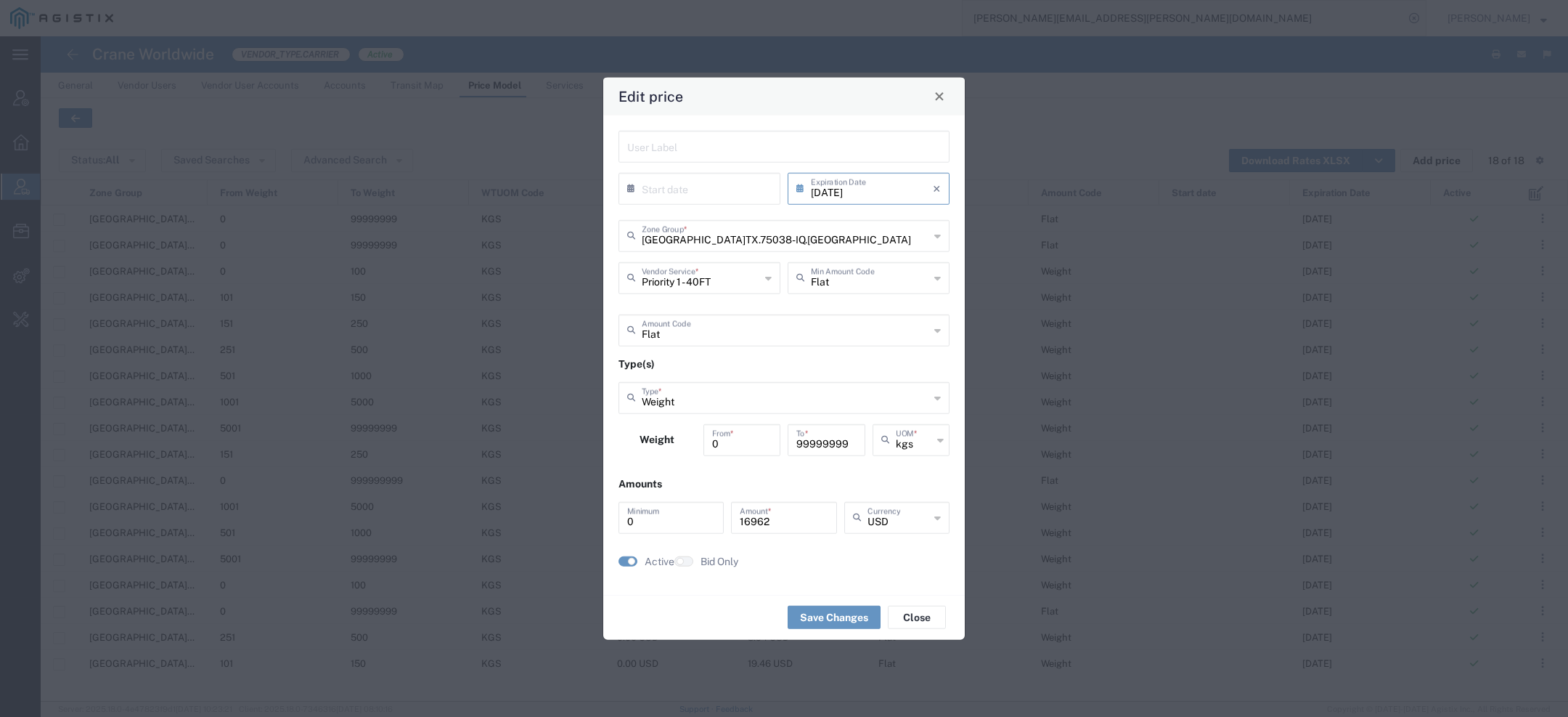
click at [881, 186] on input "08/31/2025" at bounding box center [871, 187] width 122 height 25
click at [945, 214] on span "›" at bounding box center [945, 214] width 22 height 17
click at [945, 214] on span "›" at bounding box center [946, 214] width 22 height 17
click at [909, 348] on span "31" at bounding box center [913, 340] width 21 height 20
type input "10/31/2025"
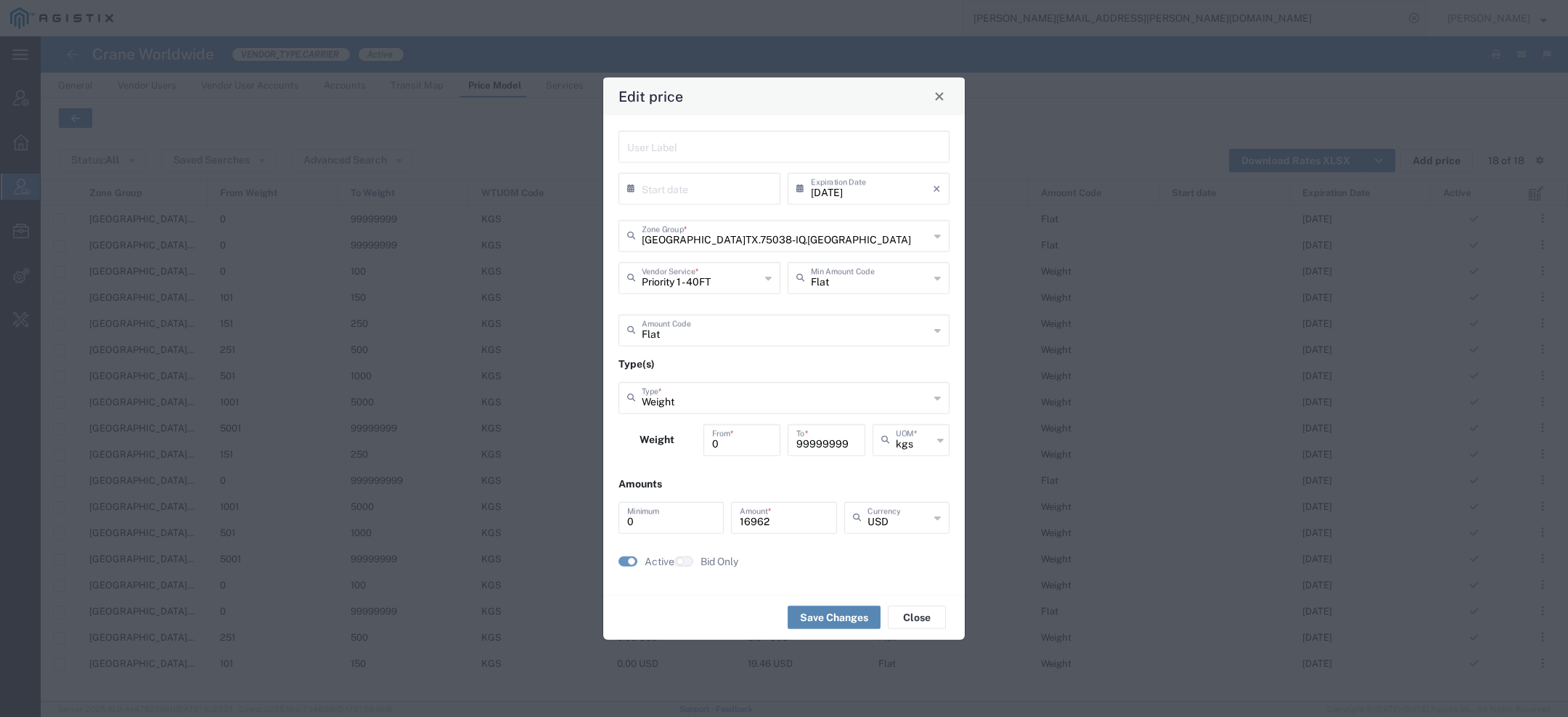
click at [872, 619] on button "Save Changes" at bounding box center [833, 617] width 93 height 24
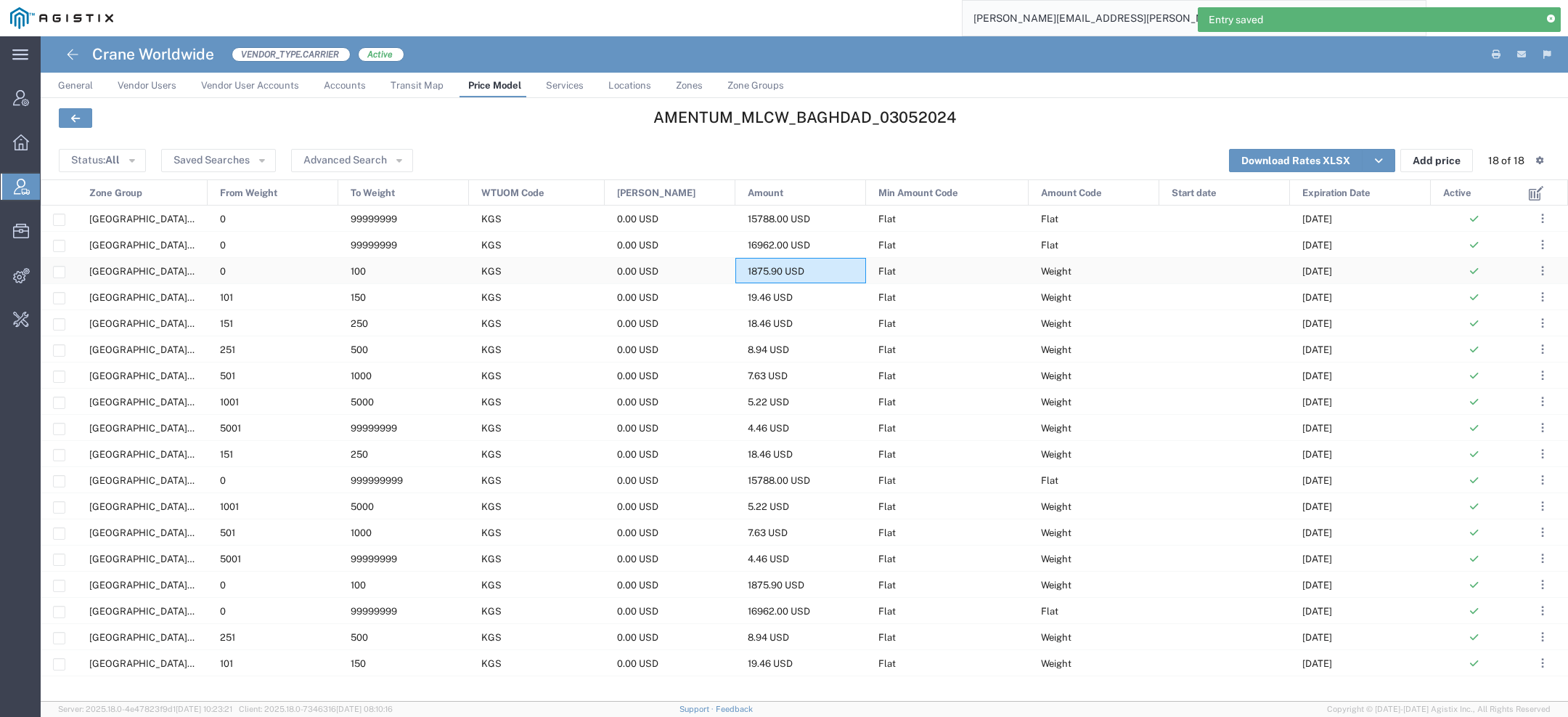
click at [842, 266] on div "1875.90 USD" at bounding box center [801, 270] width 130 height 25
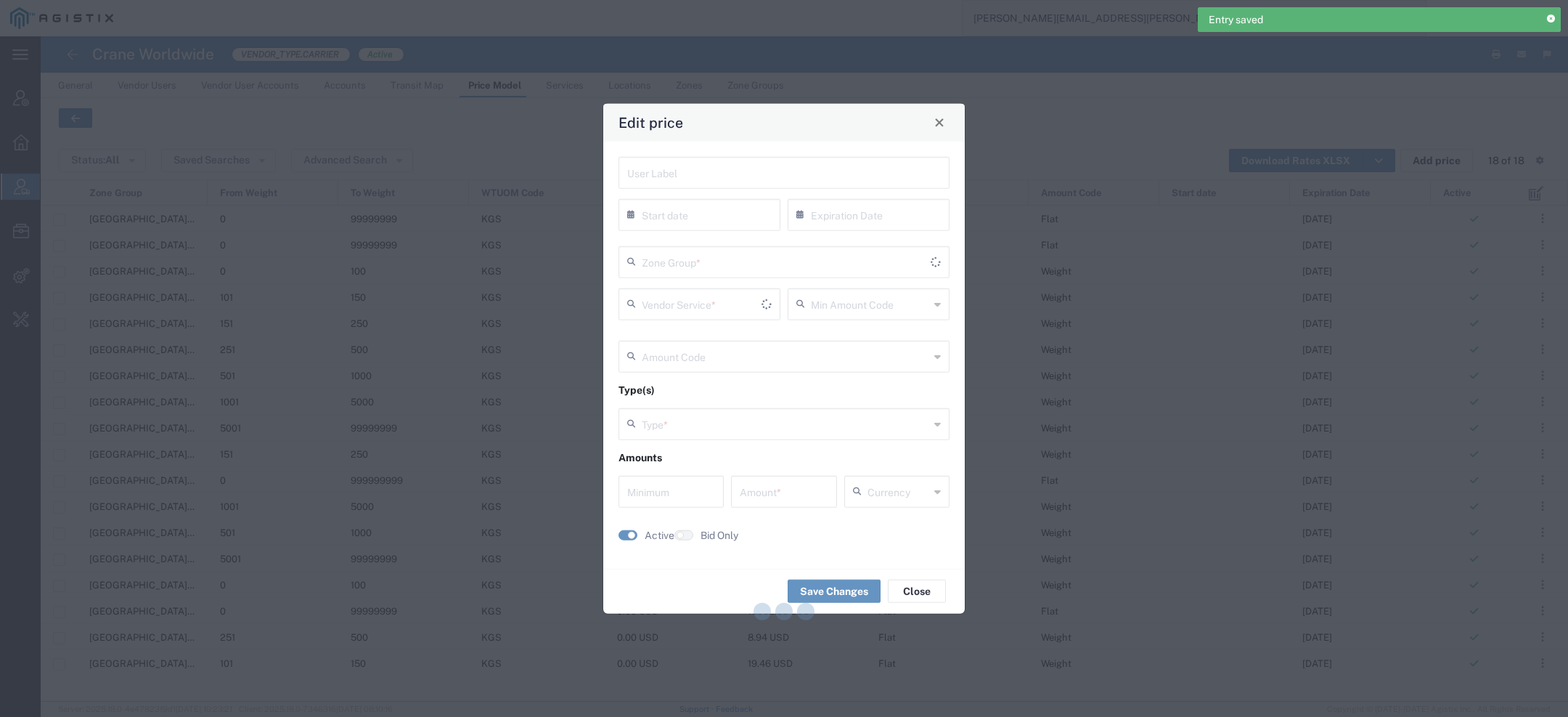
type input "08/31/2025"
type input "Flat"
type input "Weight"
type input "0"
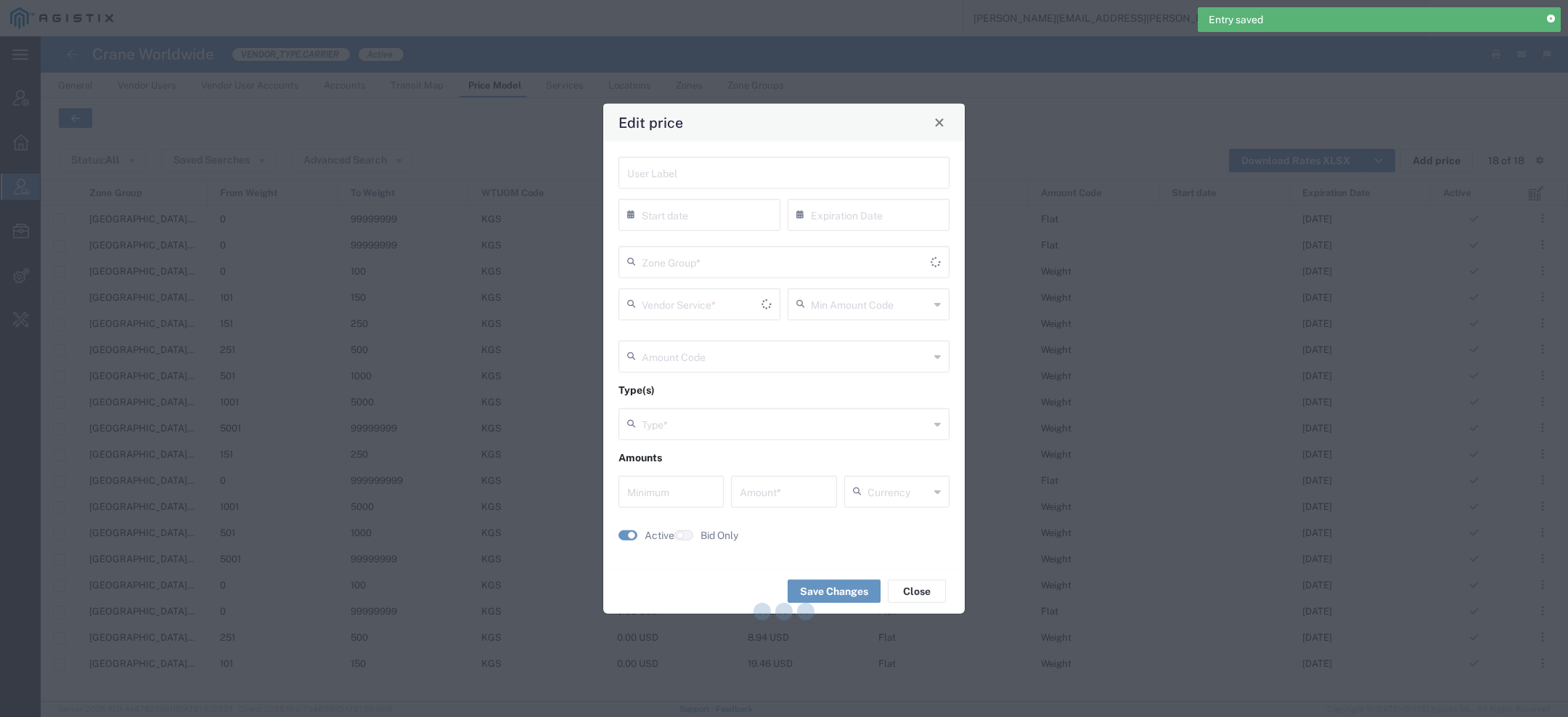
type input "1875.9"
type input "USD"
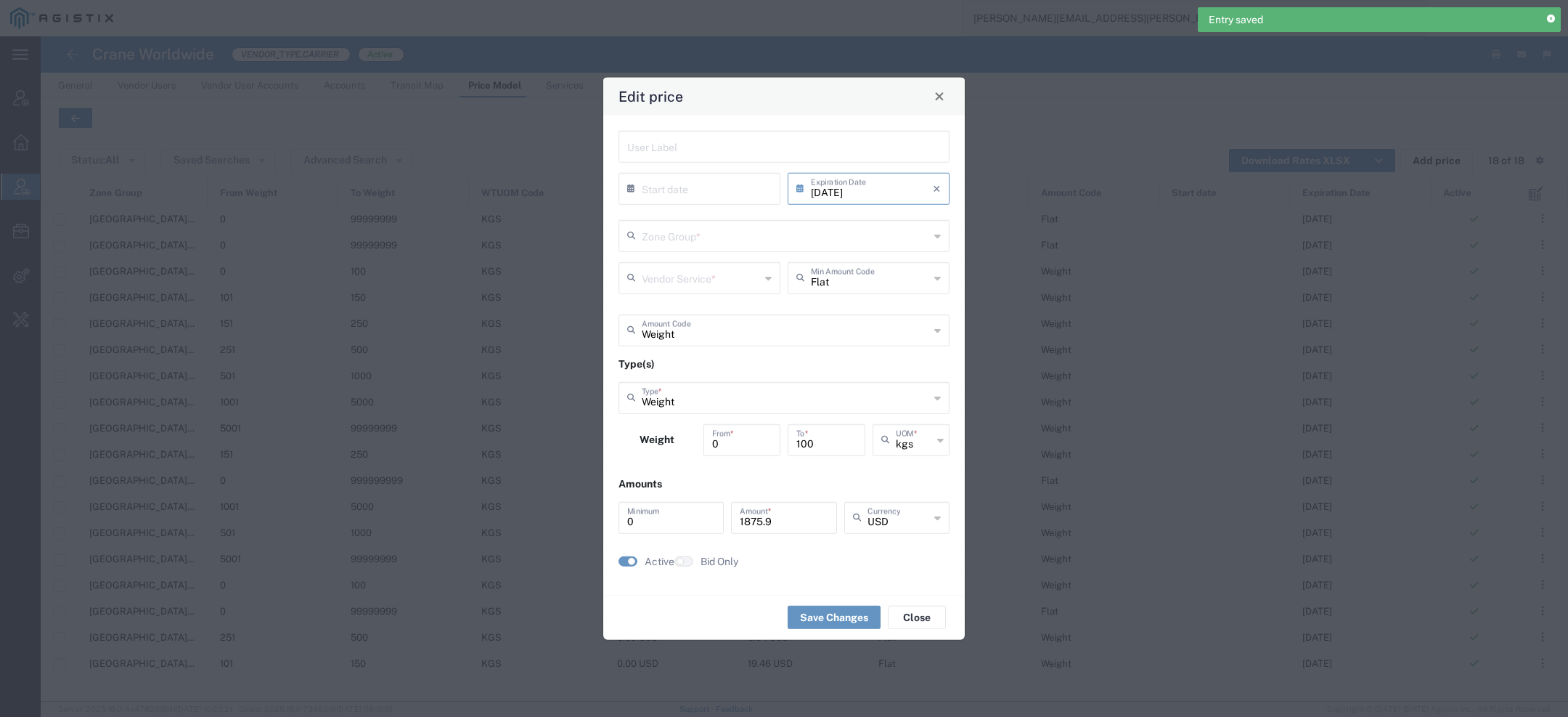
type input "US.TX.75038-IQ.BAGHDAD"
type input "Door to Door 7-10 Days"
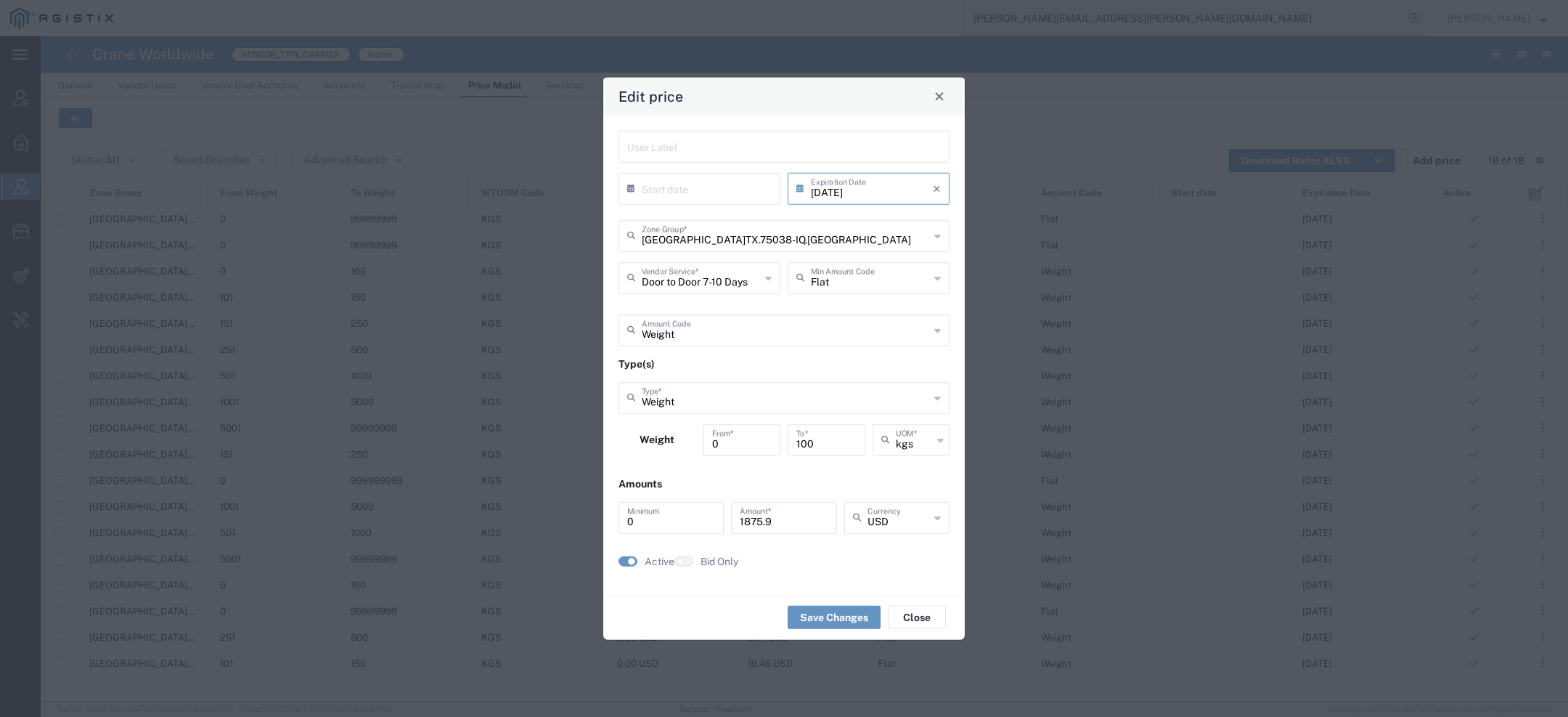
click at [900, 191] on input "08/31/2025" at bounding box center [871, 187] width 122 height 25
click at [942, 214] on span "›" at bounding box center [945, 214] width 22 height 17
click at [942, 214] on span "›" at bounding box center [946, 214] width 22 height 17
click at [911, 345] on span "31" at bounding box center [913, 340] width 21 height 20
type input "10/31/2025"
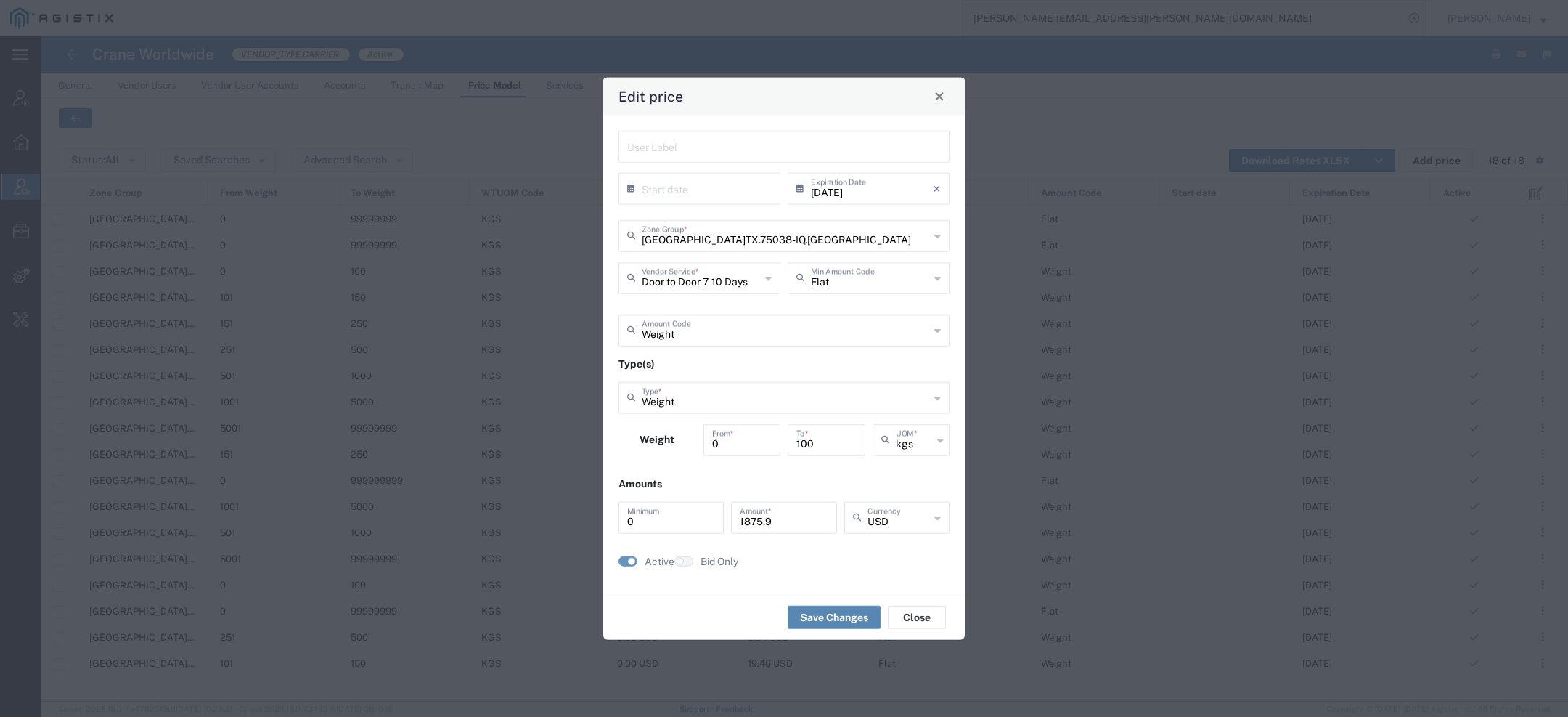
click at [821, 627] on button "Save Changes" at bounding box center [833, 617] width 93 height 24
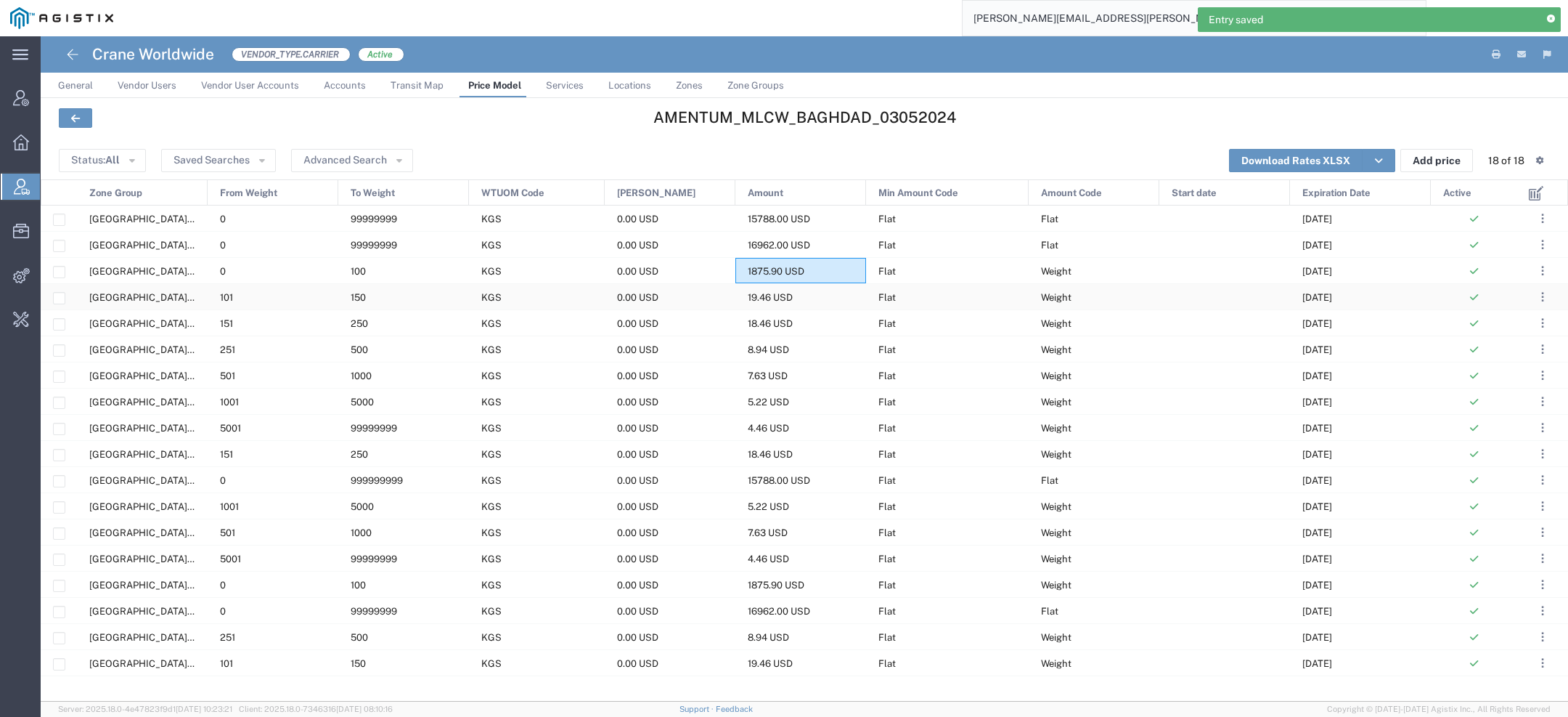
click at [798, 292] on div "19.46 USD" at bounding box center [801, 296] width 130 height 25
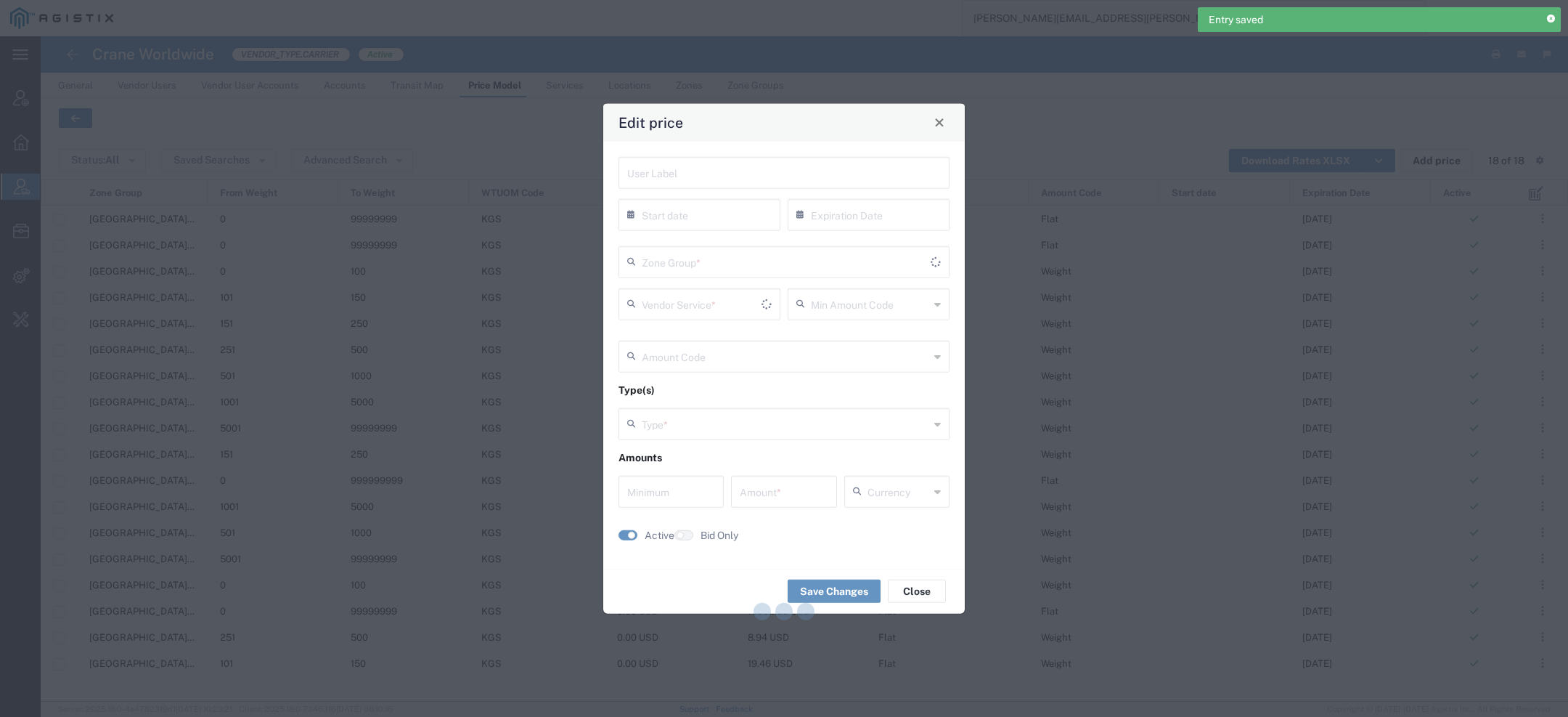
type input "08/31/2025"
type input "Flat"
type input "Weight"
type input "0"
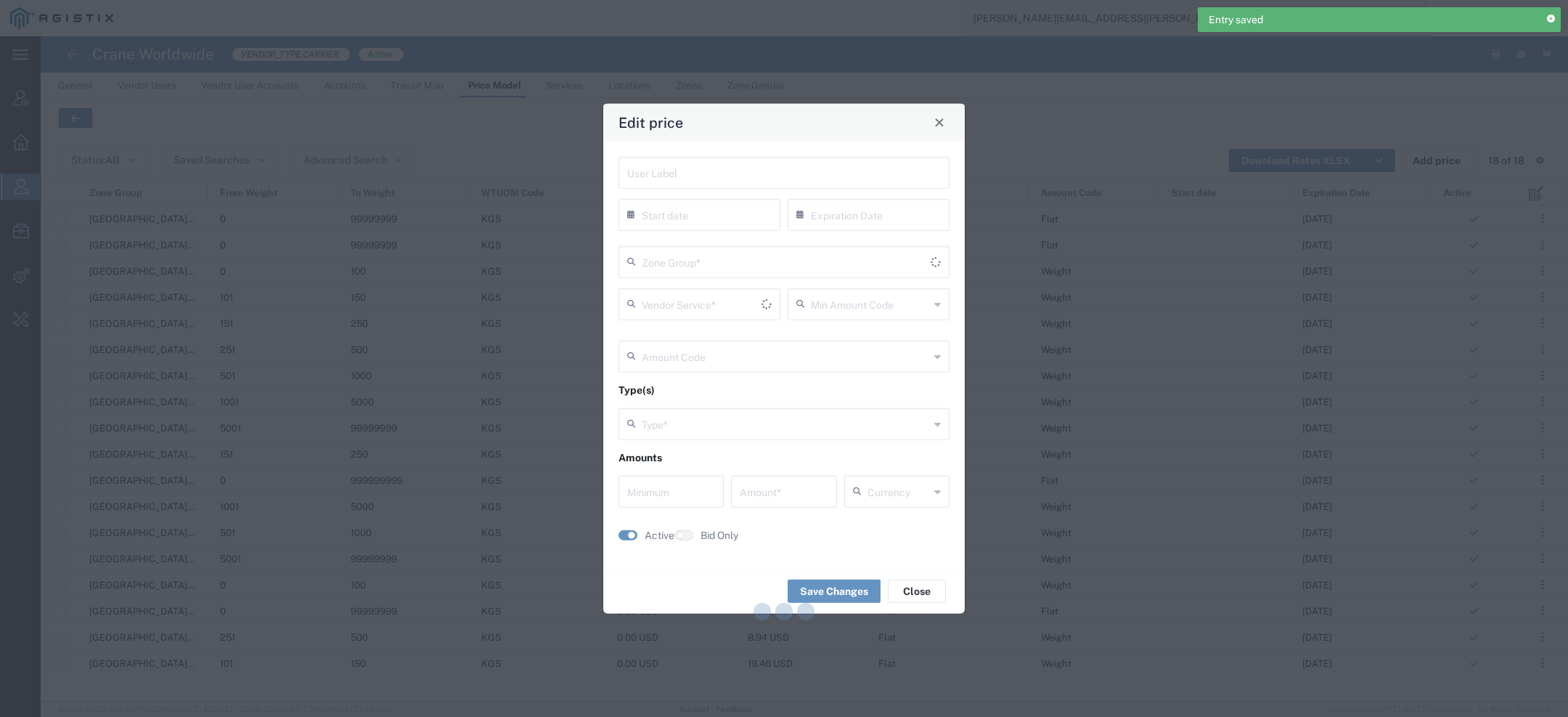
type input "19.46"
type input "USD"
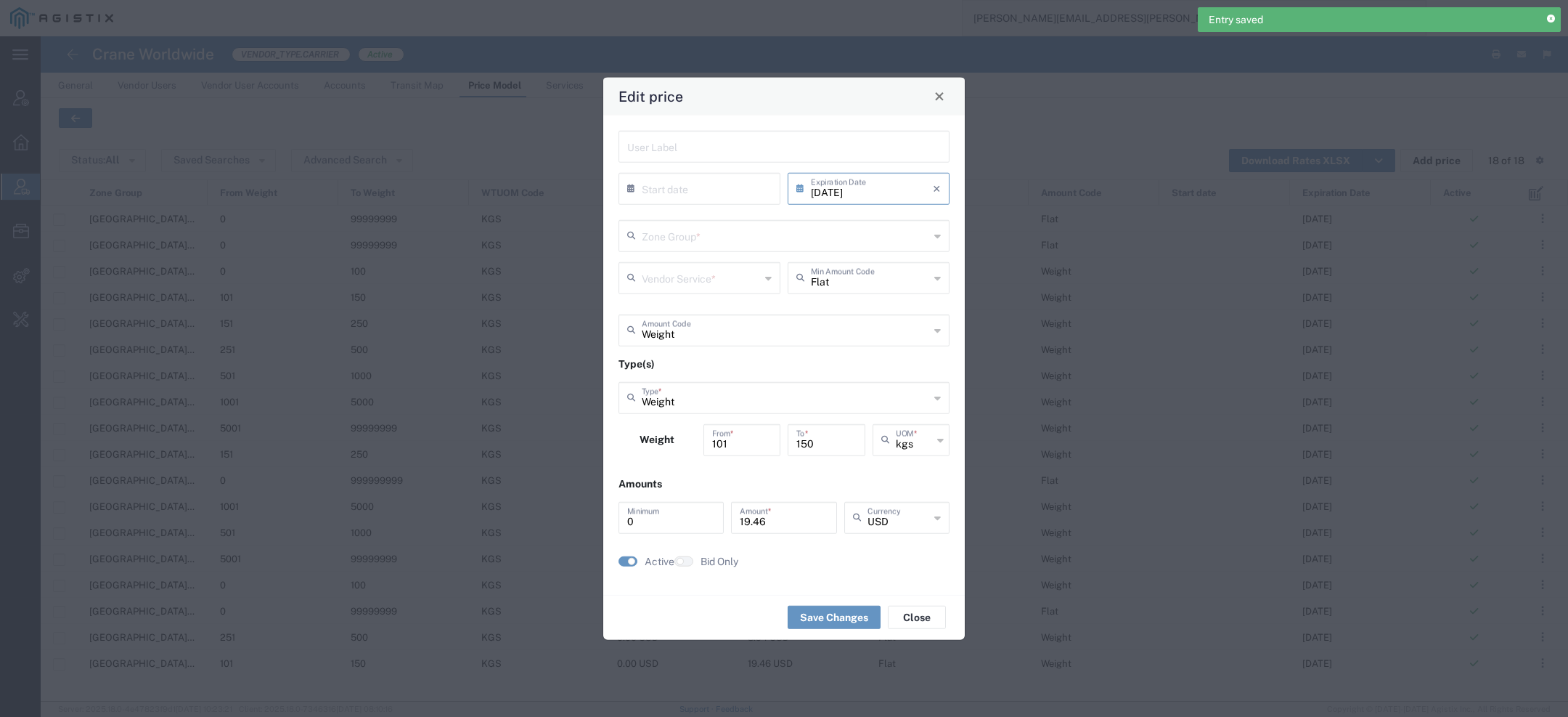
type input "US.TX.75038-IQ.BAGHDAD"
type input "Door to Door 7-10 Days"
click at [886, 187] on input "08/31/2025" at bounding box center [871, 187] width 122 height 25
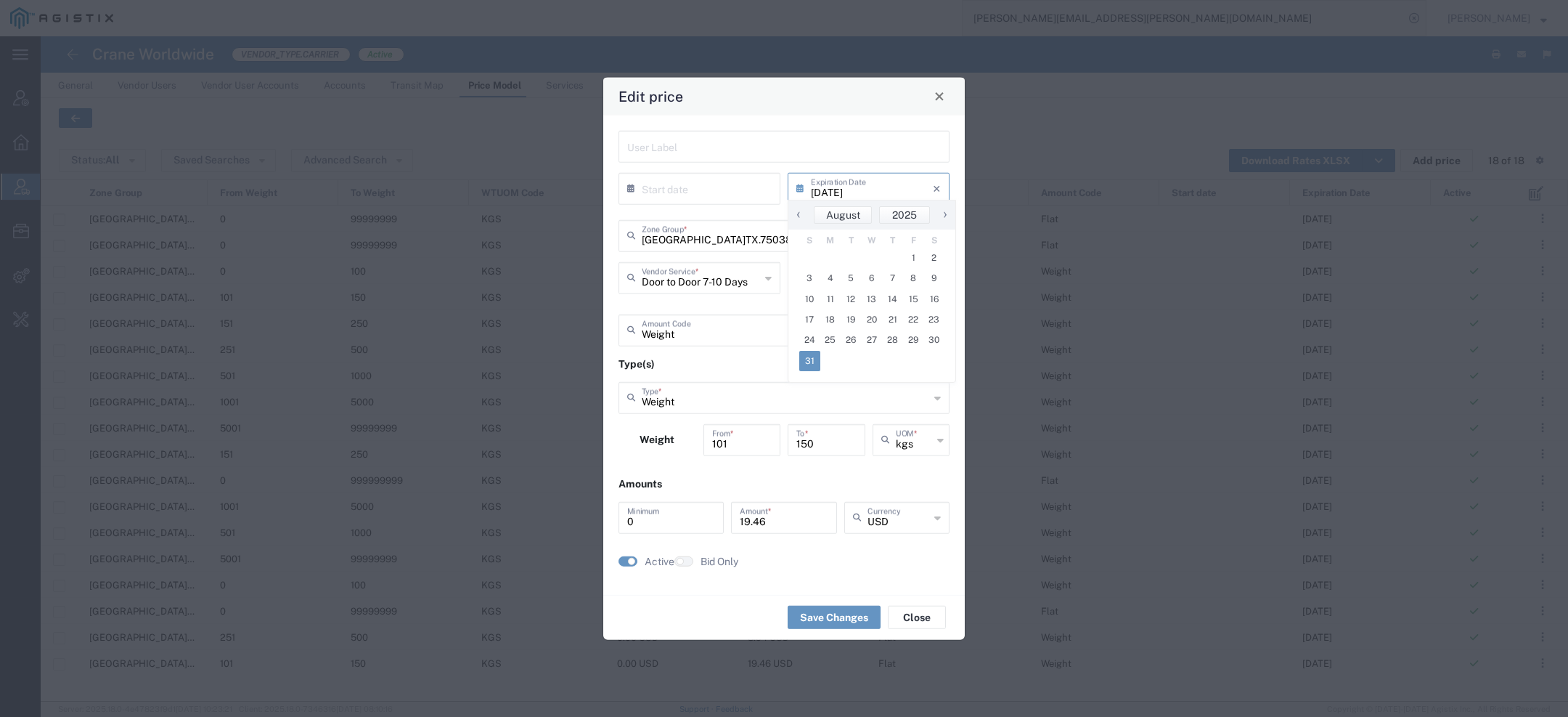
click at [944, 214] on span "›" at bounding box center [945, 214] width 22 height 17
click at [944, 214] on span "›" at bounding box center [946, 214] width 22 height 17
click at [909, 345] on span "31" at bounding box center [913, 340] width 21 height 20
type input "10/31/2025"
click at [839, 623] on button "Save Changes" at bounding box center [833, 617] width 93 height 24
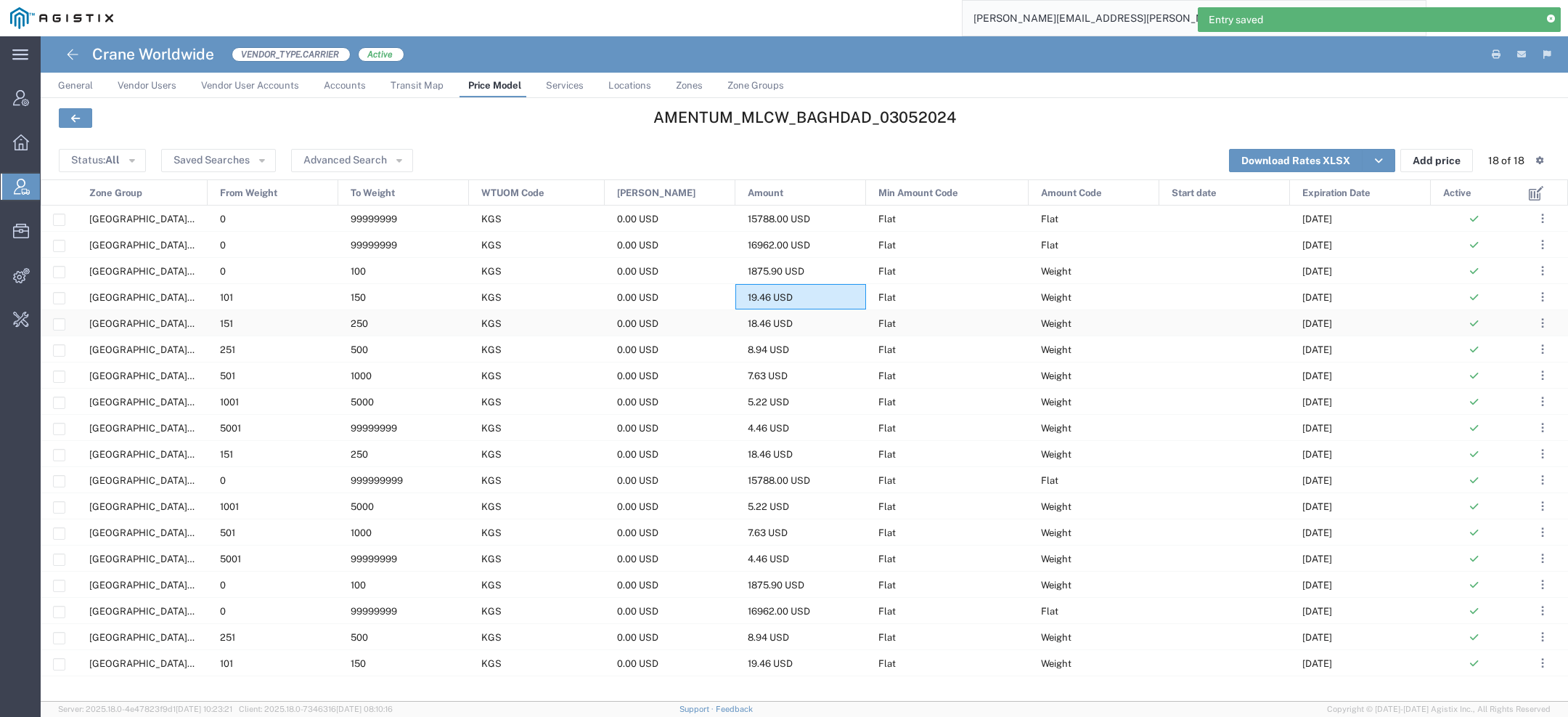
click at [850, 331] on div "18.46 USD" at bounding box center [801, 323] width 130 height 25
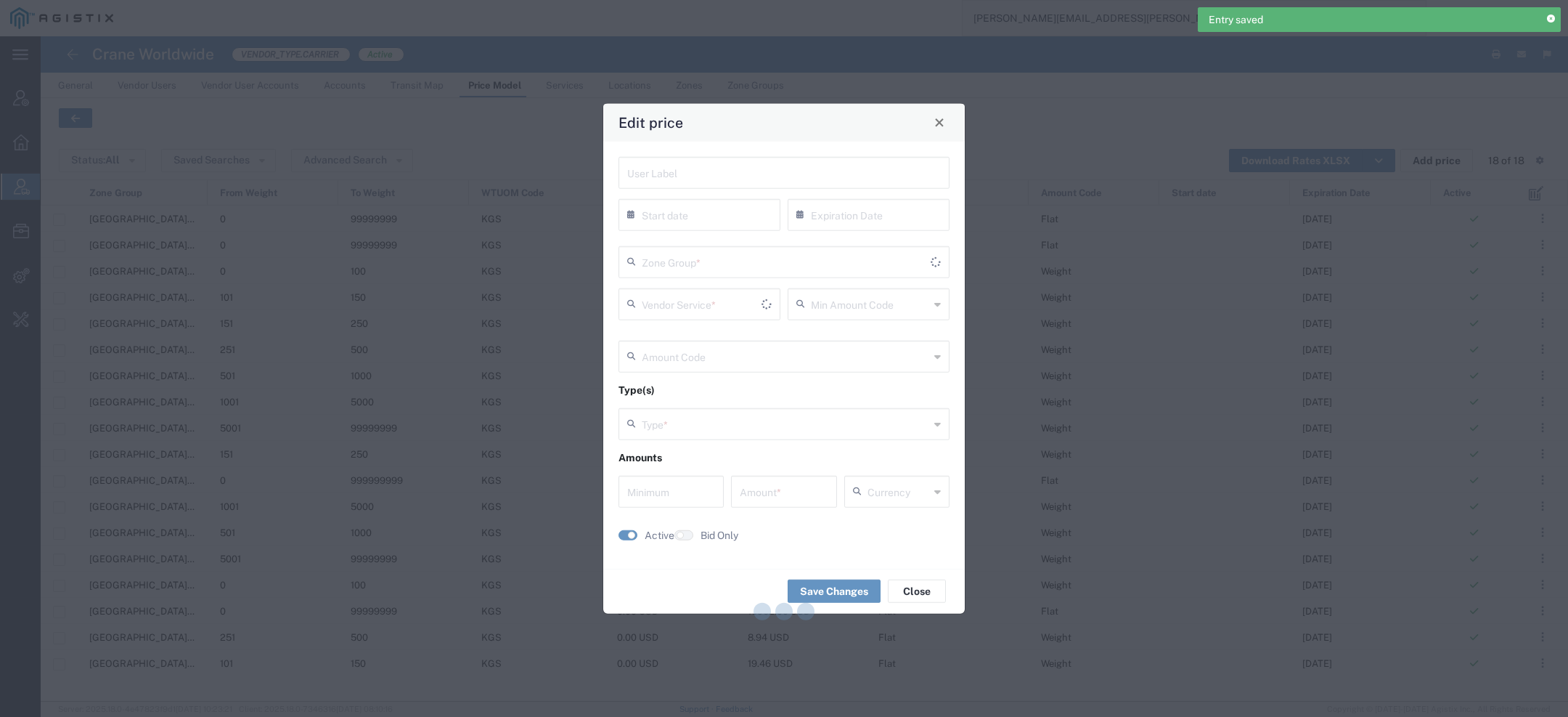
type input "08/31/2025"
type input "Flat"
type input "Weight"
type input "0"
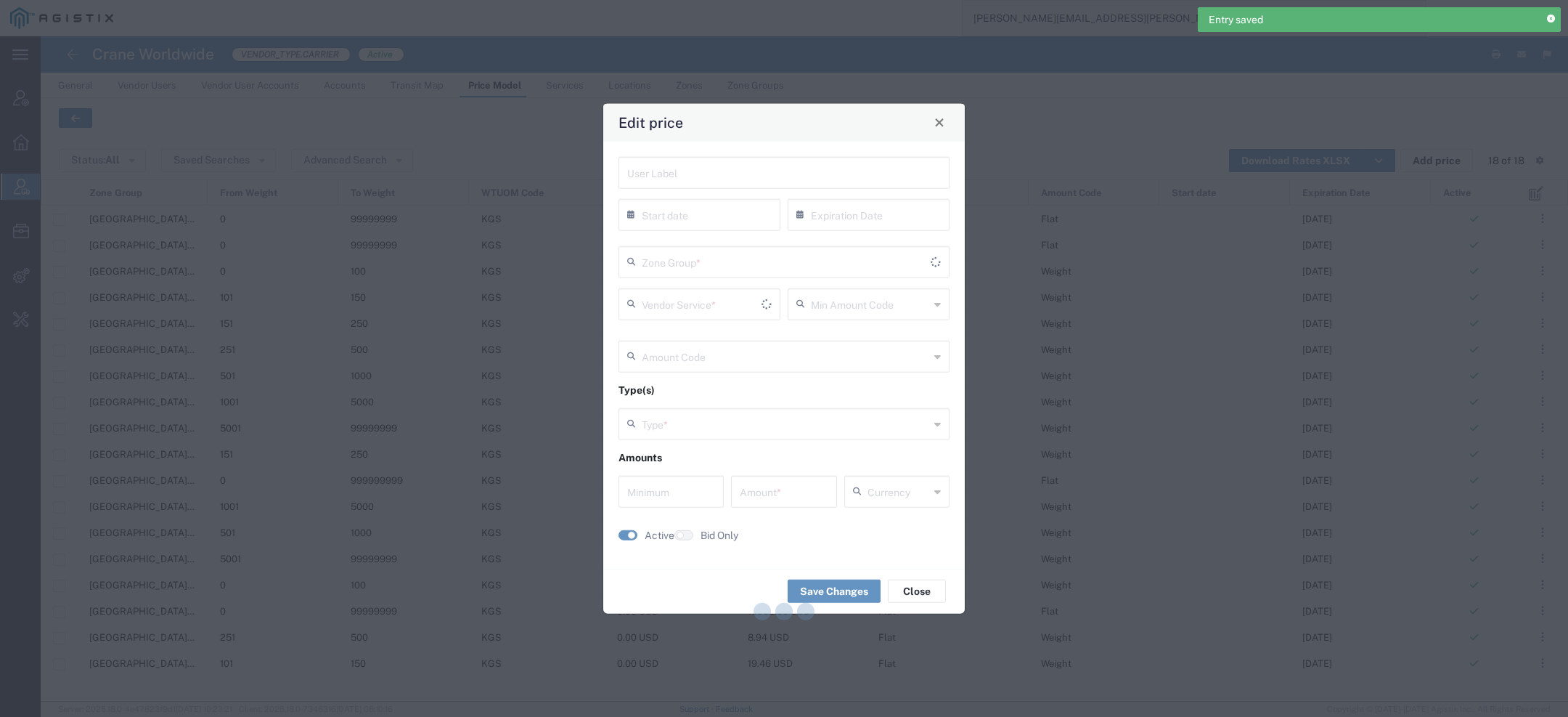
type input "18.46"
type input "USD"
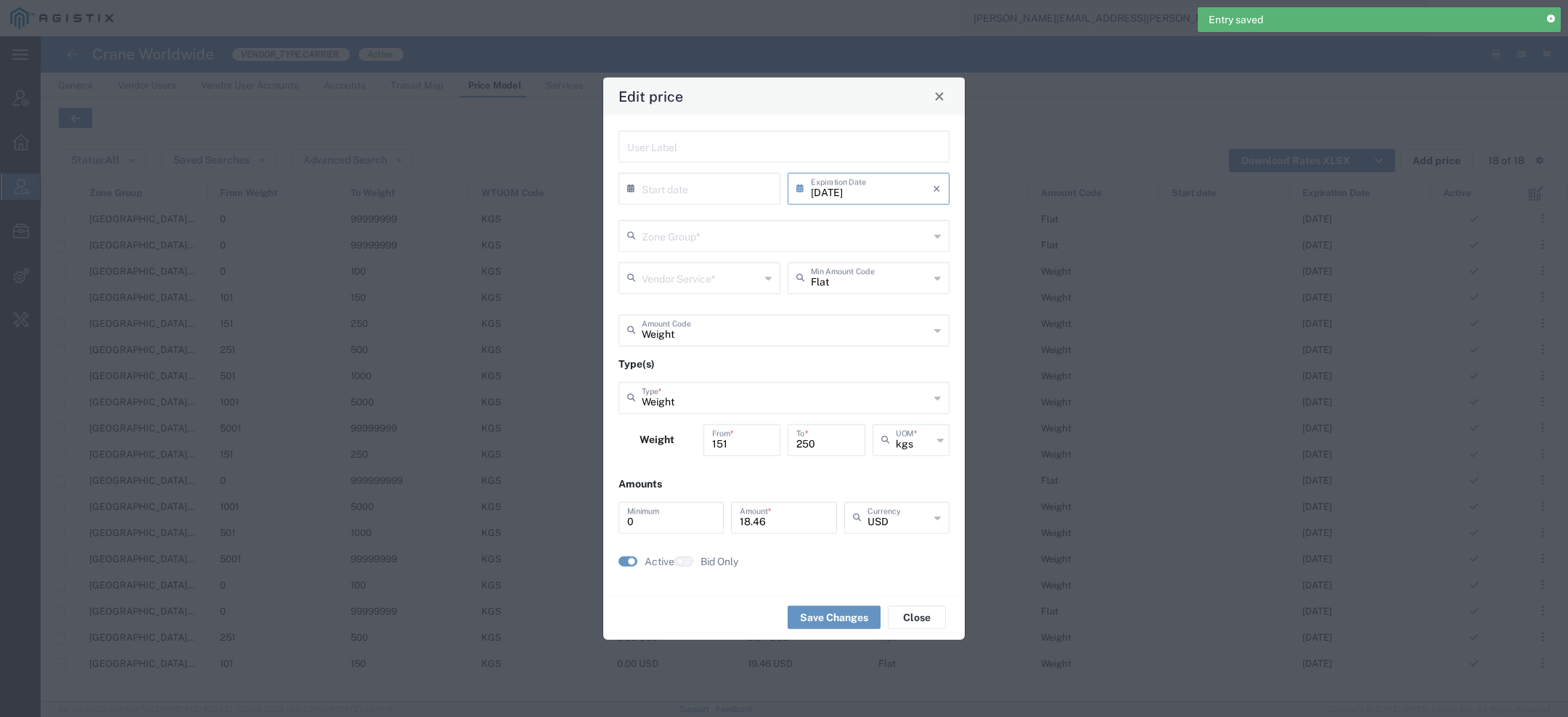
type input "Door to Door 7-10 Days"
type input "US.TX.75038-IQ.BAGHDAD"
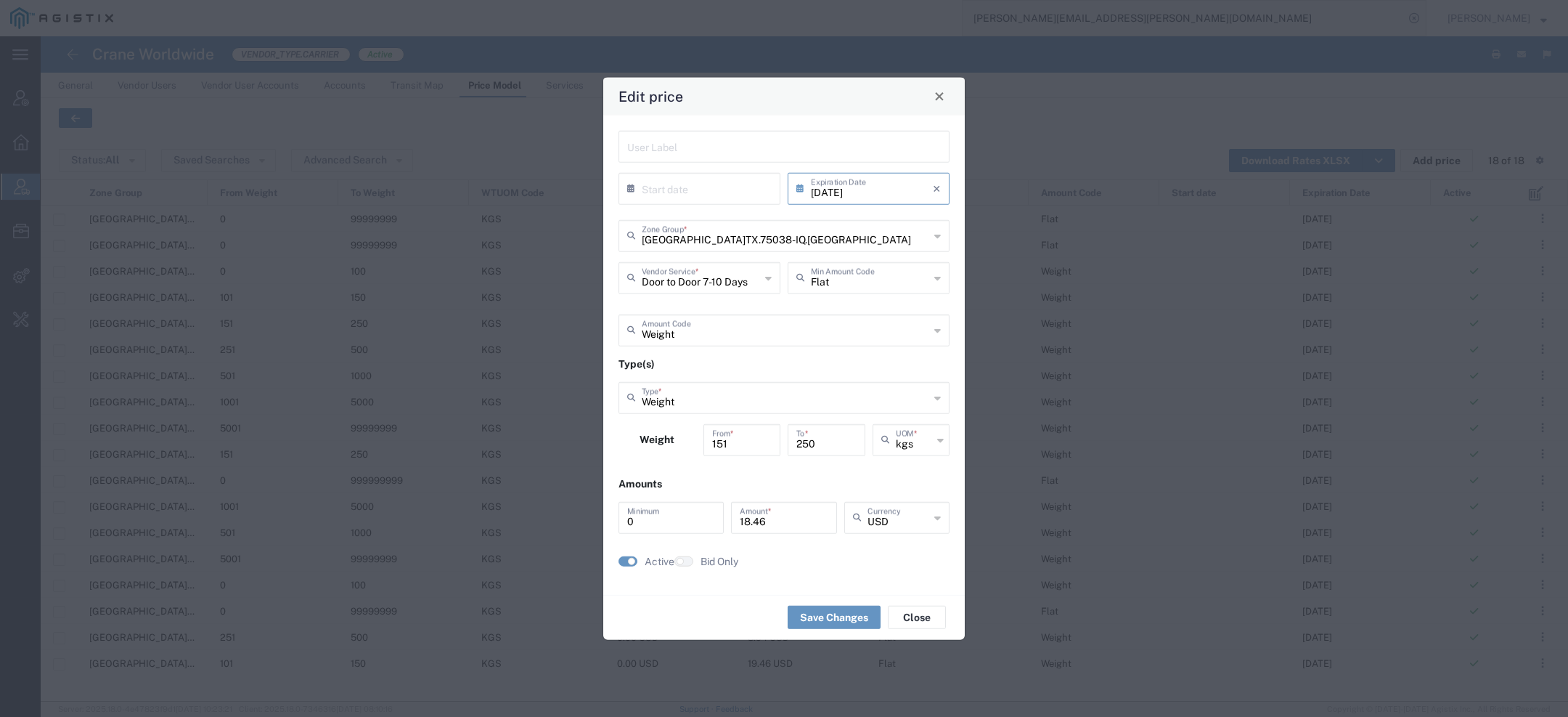
click at [874, 197] on input "08/31/2025" at bounding box center [871, 187] width 122 height 25
click at [940, 214] on span "›" at bounding box center [945, 214] width 22 height 17
click at [940, 214] on span "›" at bounding box center [946, 214] width 22 height 17
click at [919, 344] on span "31" at bounding box center [913, 340] width 21 height 20
type input "10/31/2025"
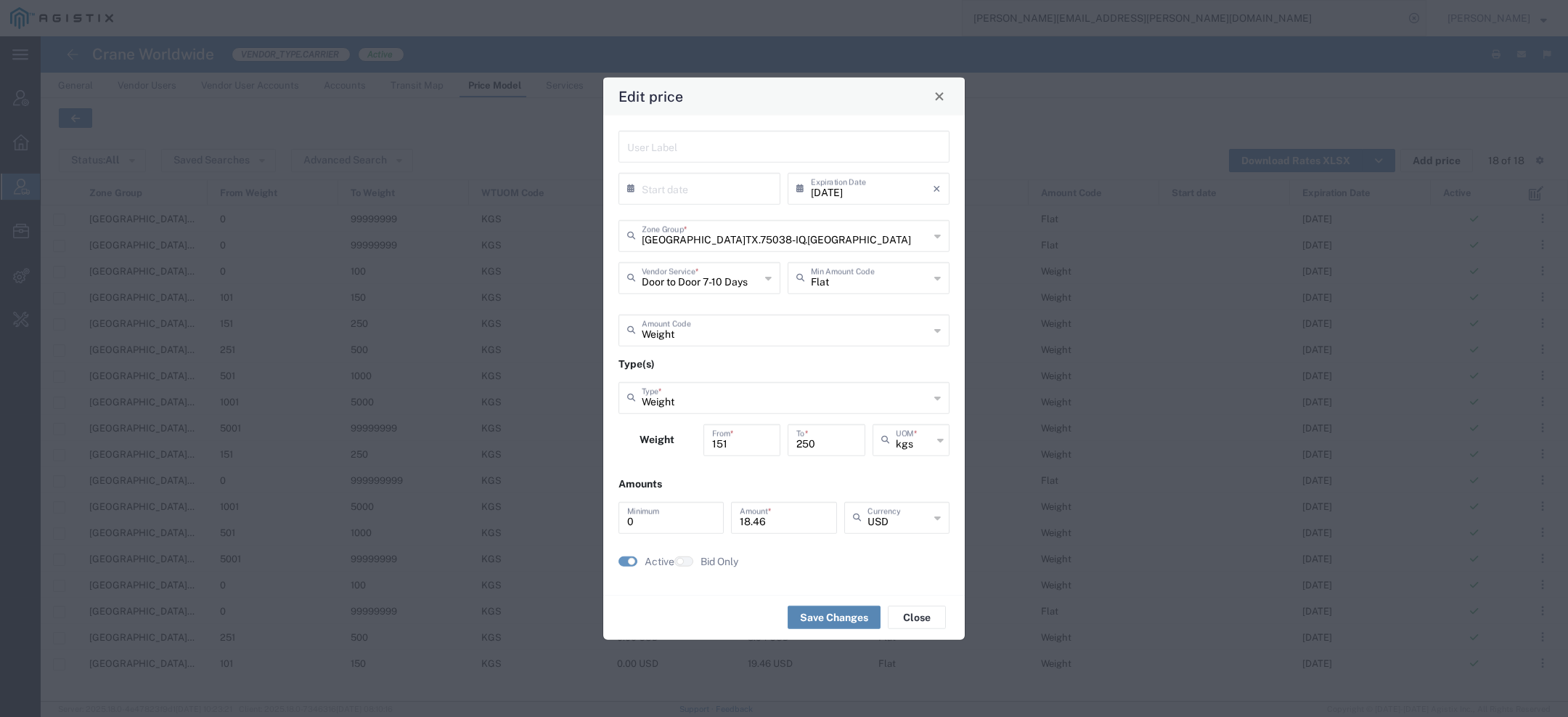
click at [839, 621] on button "Save Changes" at bounding box center [833, 617] width 93 height 24
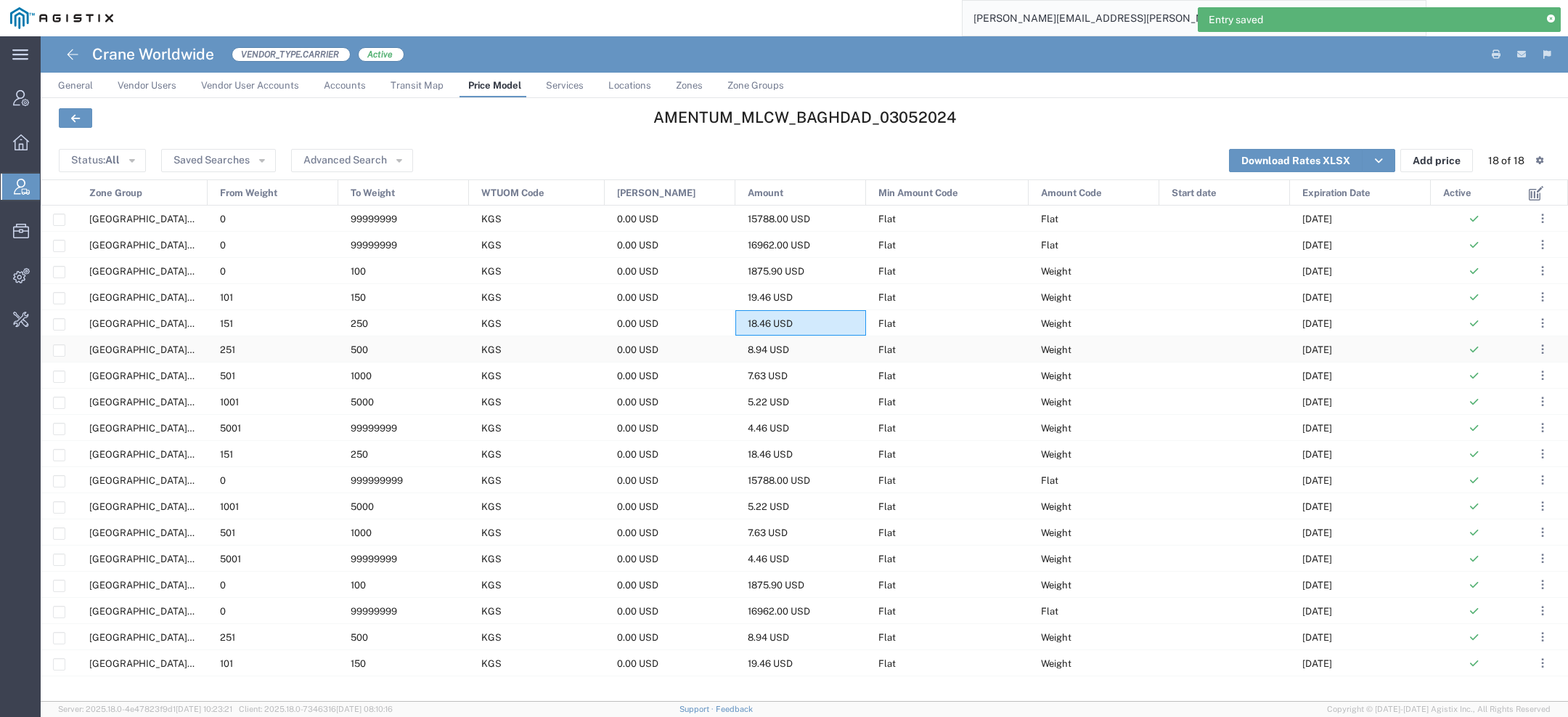
click at [868, 349] on div "Flat" at bounding box center [947, 349] width 162 height 25
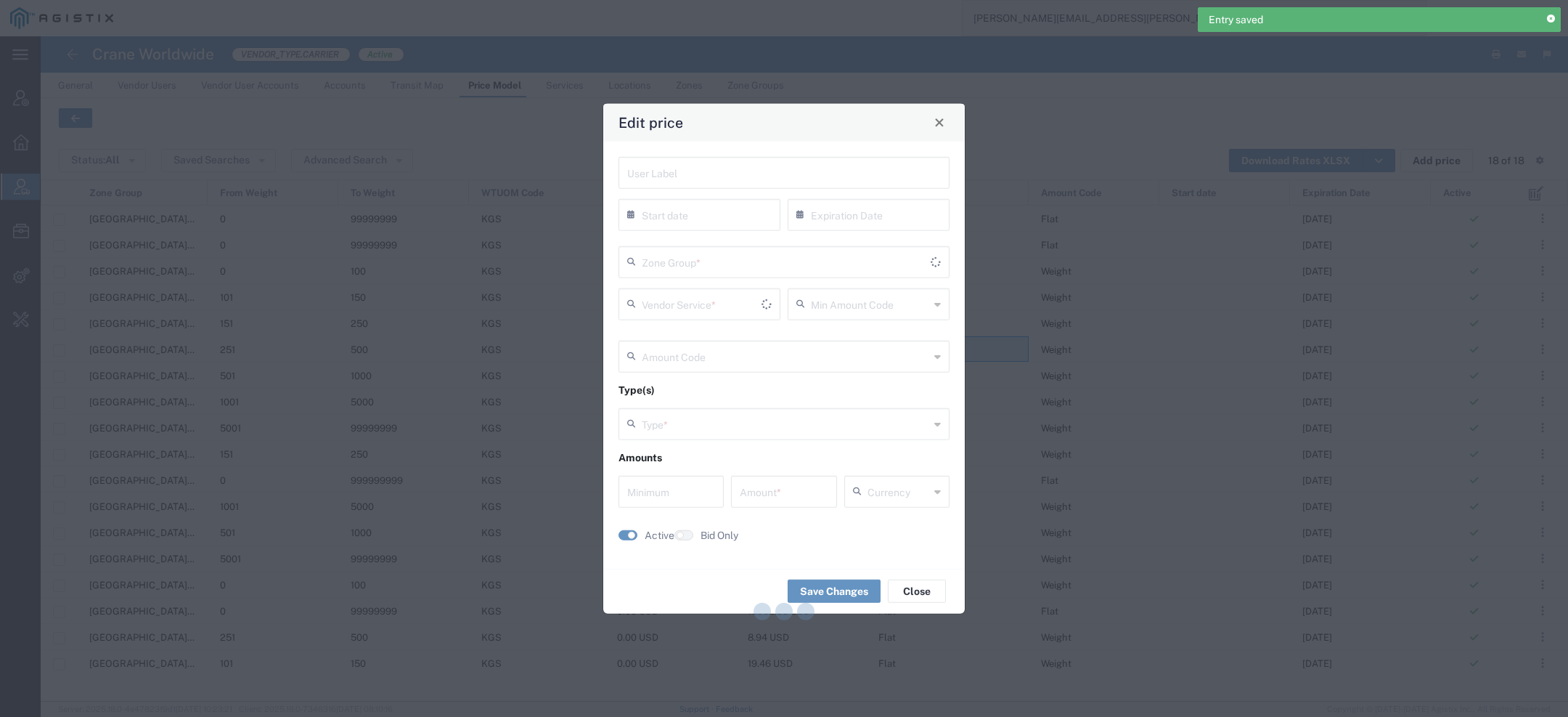
type input "08/31/2025"
type input "Flat"
type input "Weight"
type input "0"
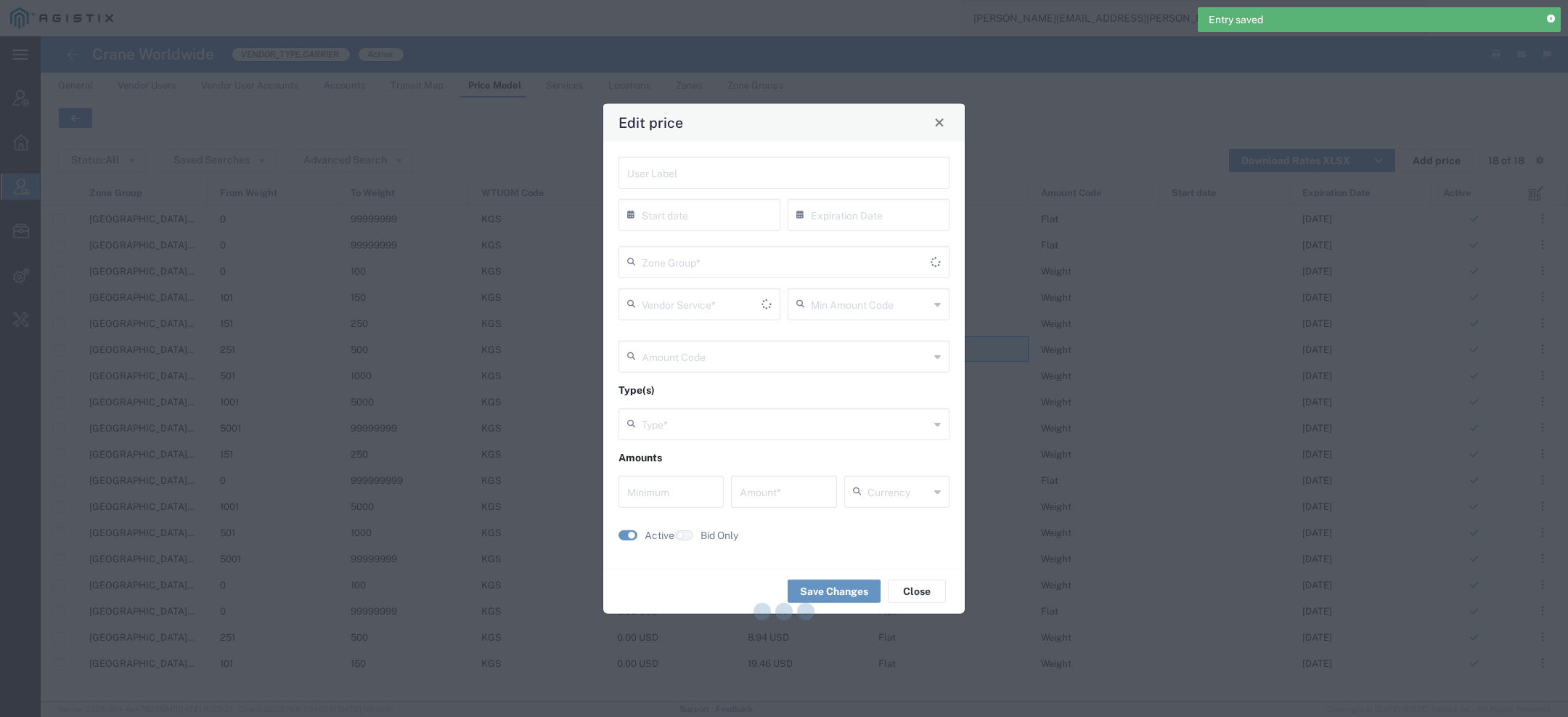
type input "8.94"
type input "USD"
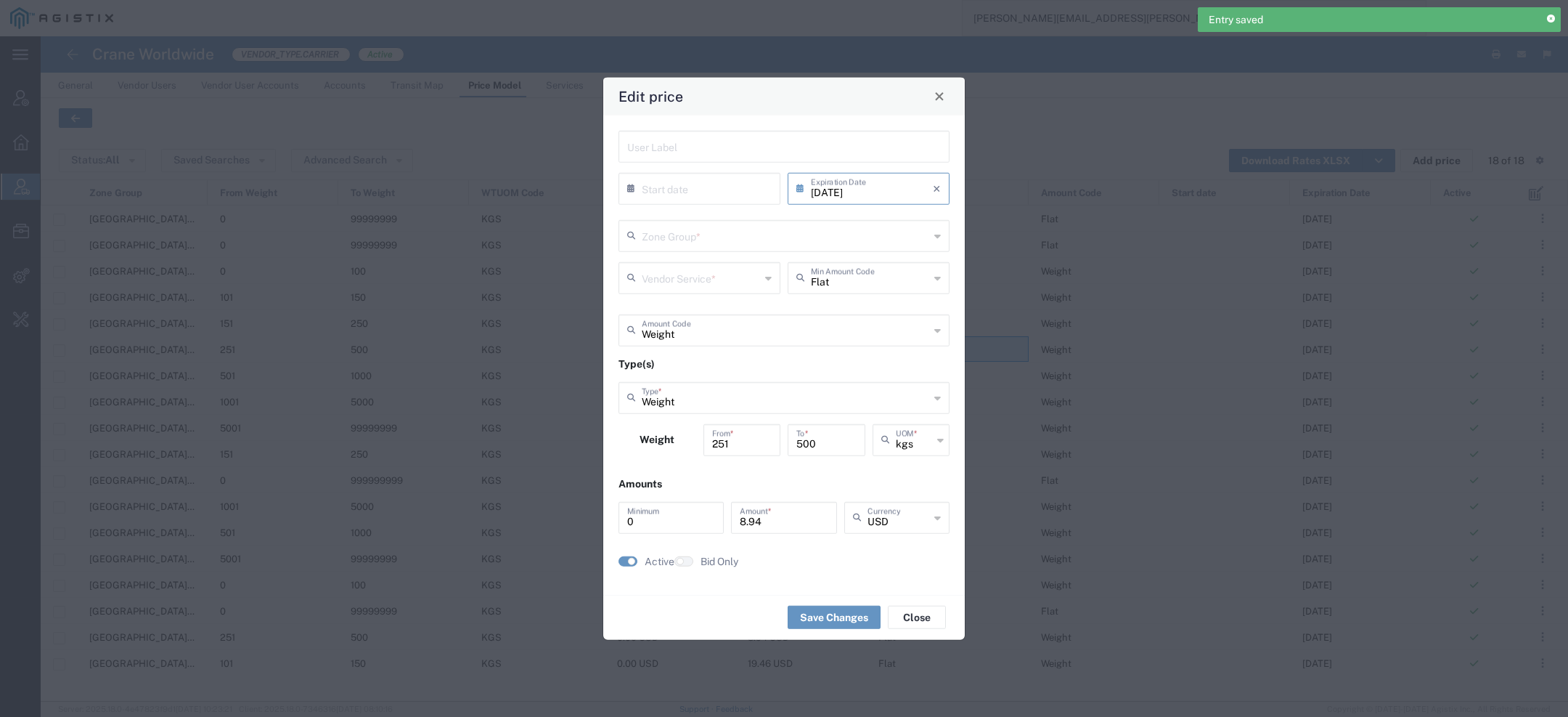
type input "US.TX.75038-IQ.BAGHDAD"
type input "Door to Door 7-10 Days"
click at [904, 191] on input "08/31/2025" at bounding box center [871, 187] width 122 height 25
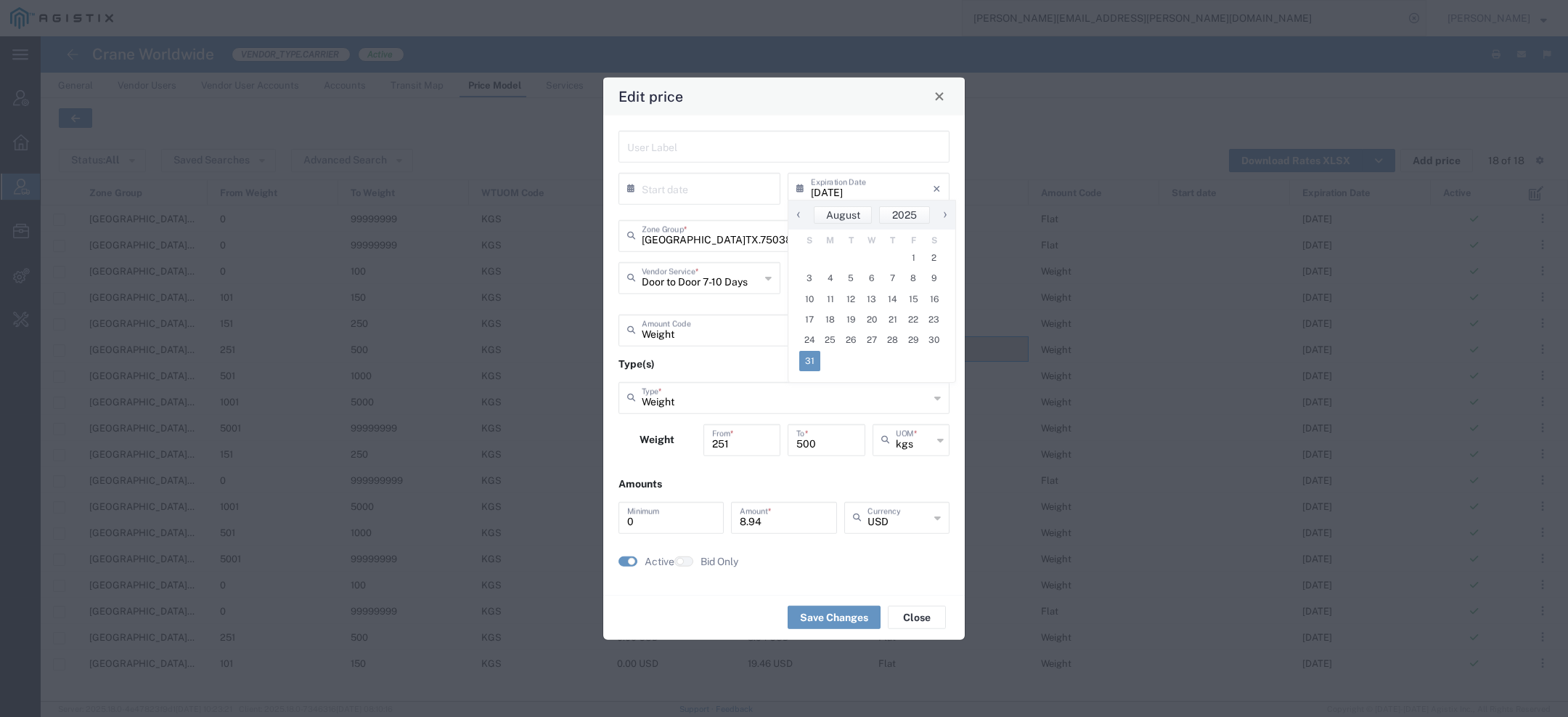
click at [945, 221] on span "›" at bounding box center [945, 214] width 22 height 17
click at [911, 344] on span "31" at bounding box center [913, 340] width 21 height 20
type input "10/31/2025"
click at [845, 624] on button "Save Changes" at bounding box center [833, 617] width 93 height 24
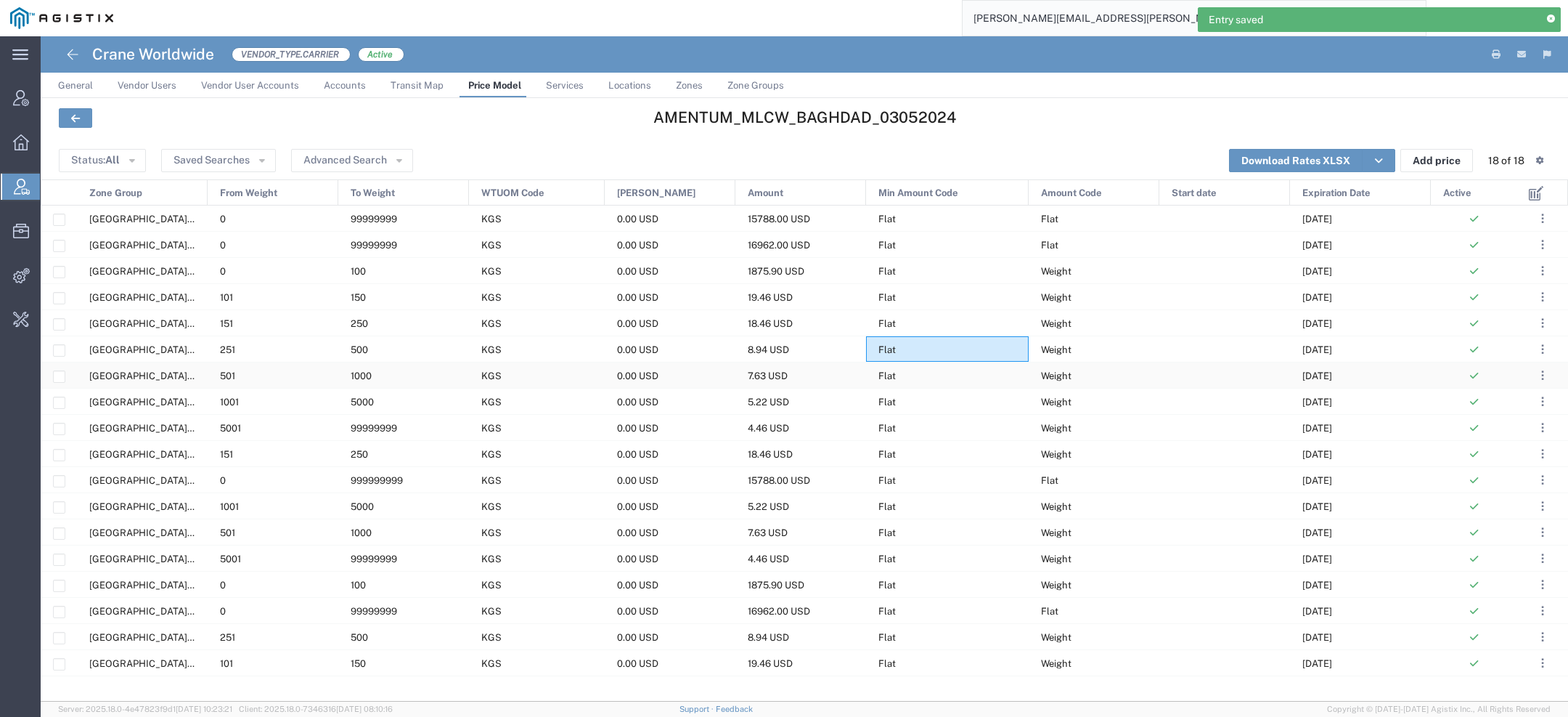
click at [813, 380] on div "7.63 USD" at bounding box center [801, 375] width 130 height 25
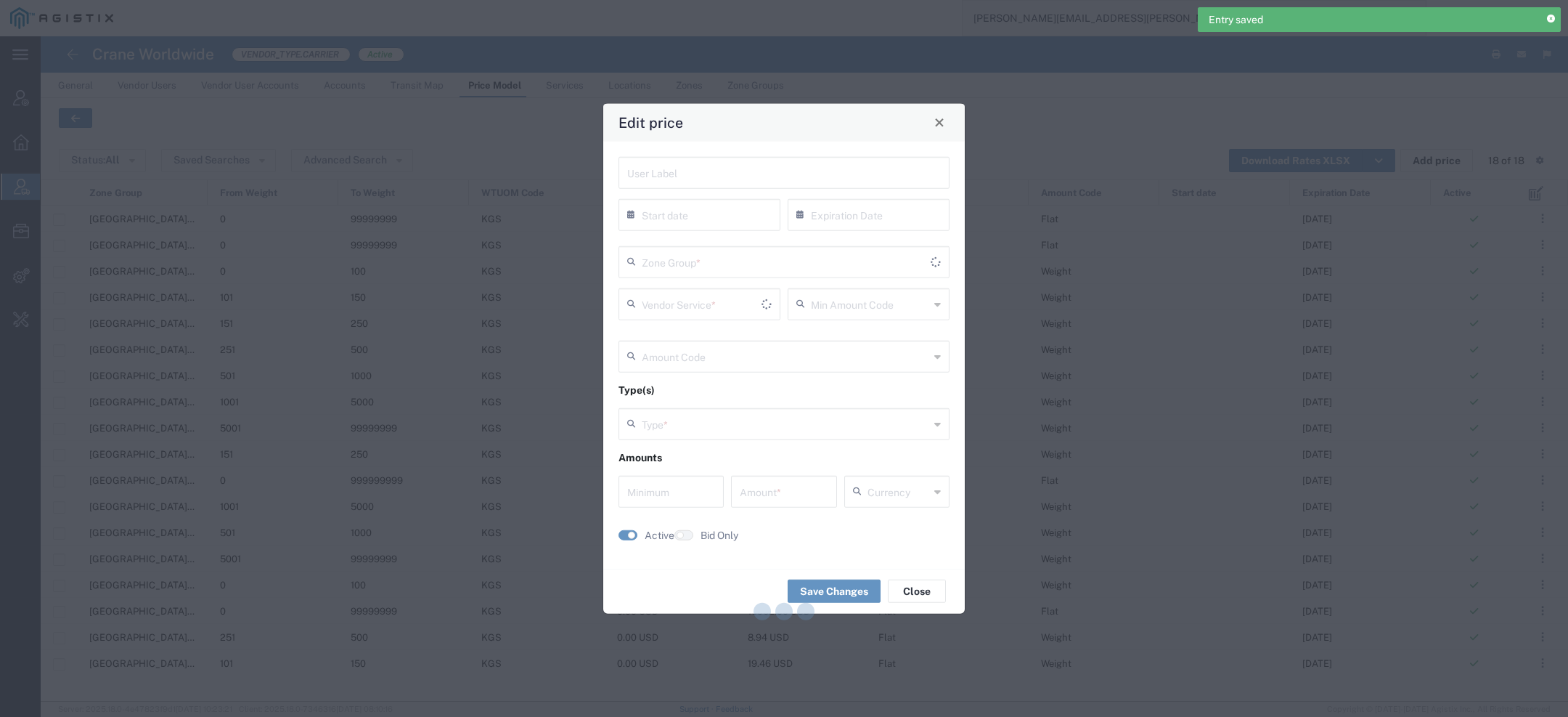
type input "08/31/2025"
type input "Flat"
type input "Weight"
type input "0"
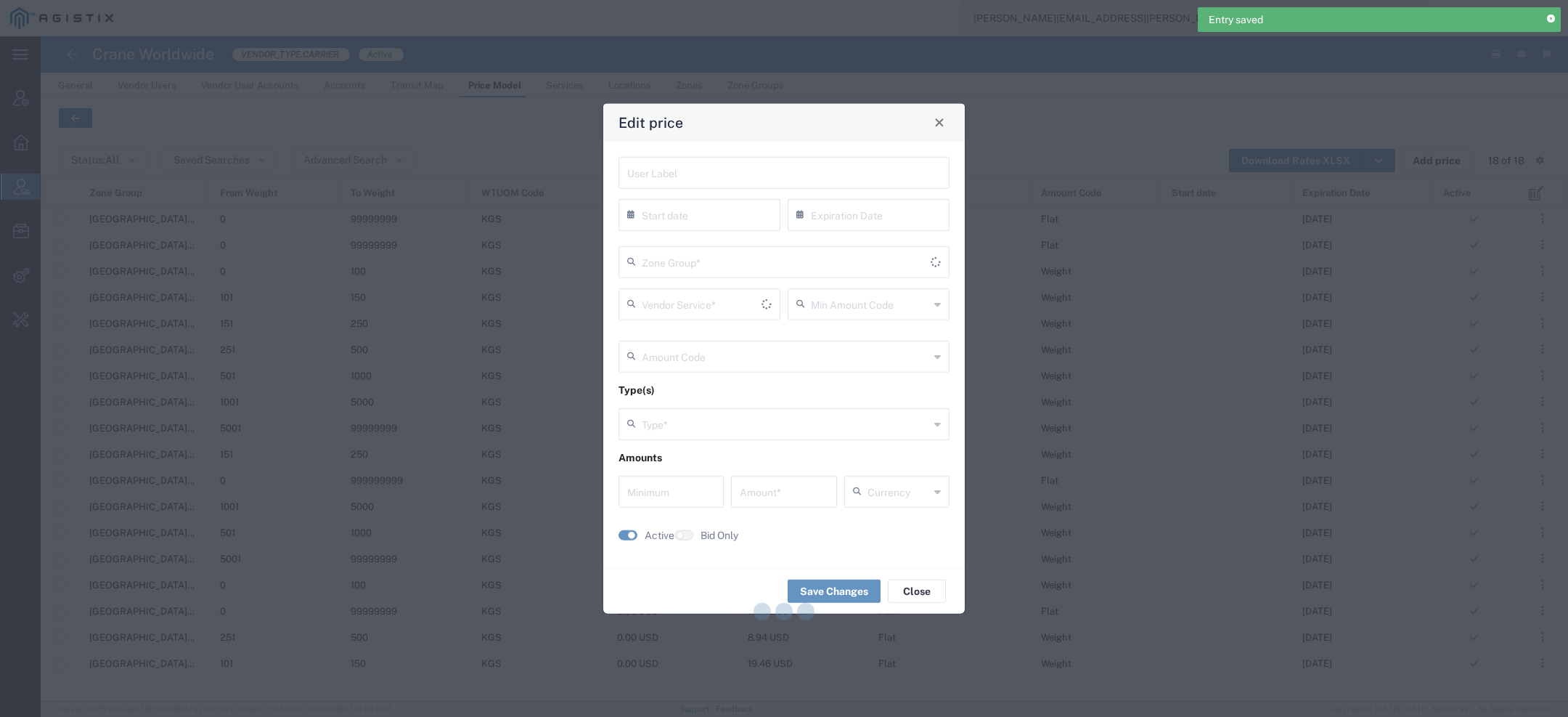
type input "7.63"
type input "USD"
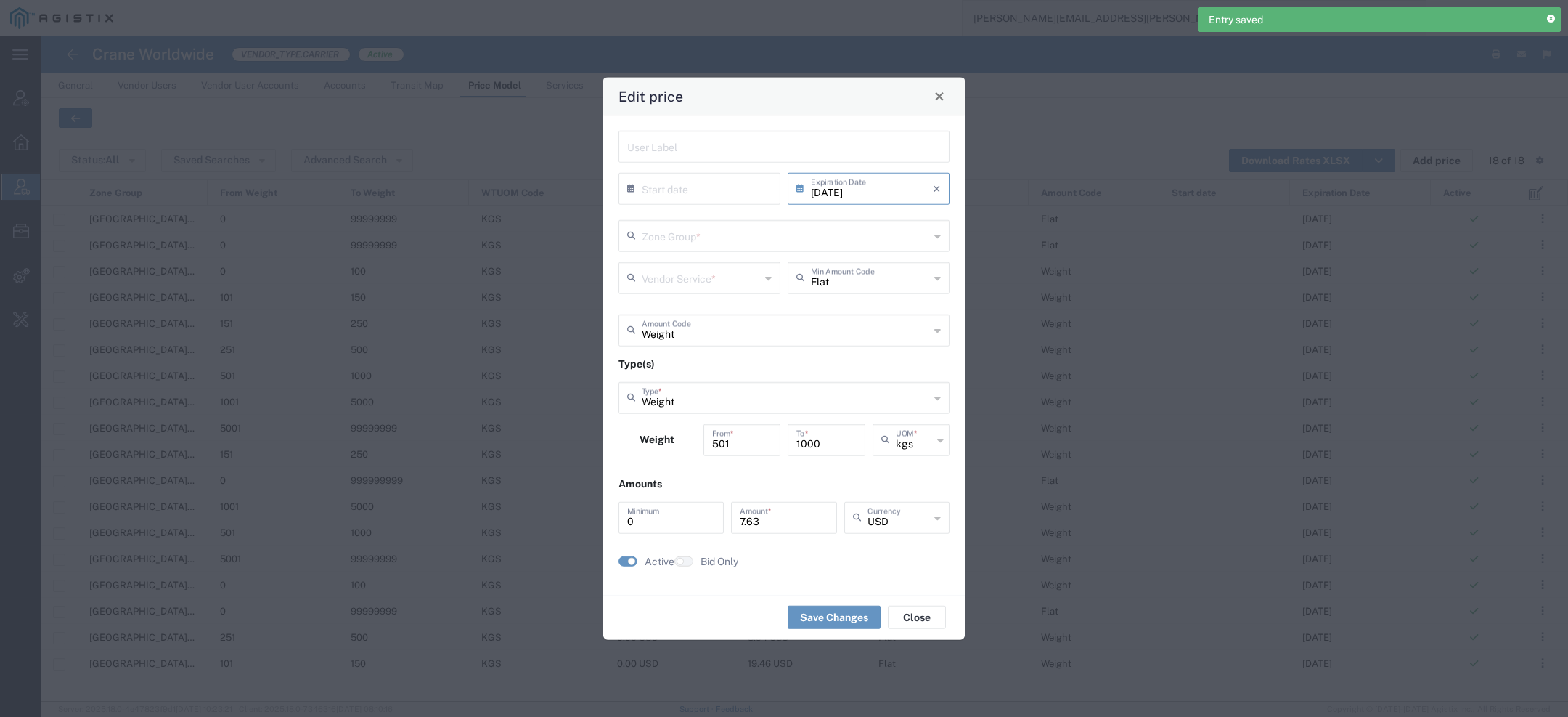
type input "Door to Door 7-10 Days"
type input "US.TX.75038-IQ.BAGHDAD"
click at [909, 192] on input "08/31/2025" at bounding box center [871, 187] width 122 height 25
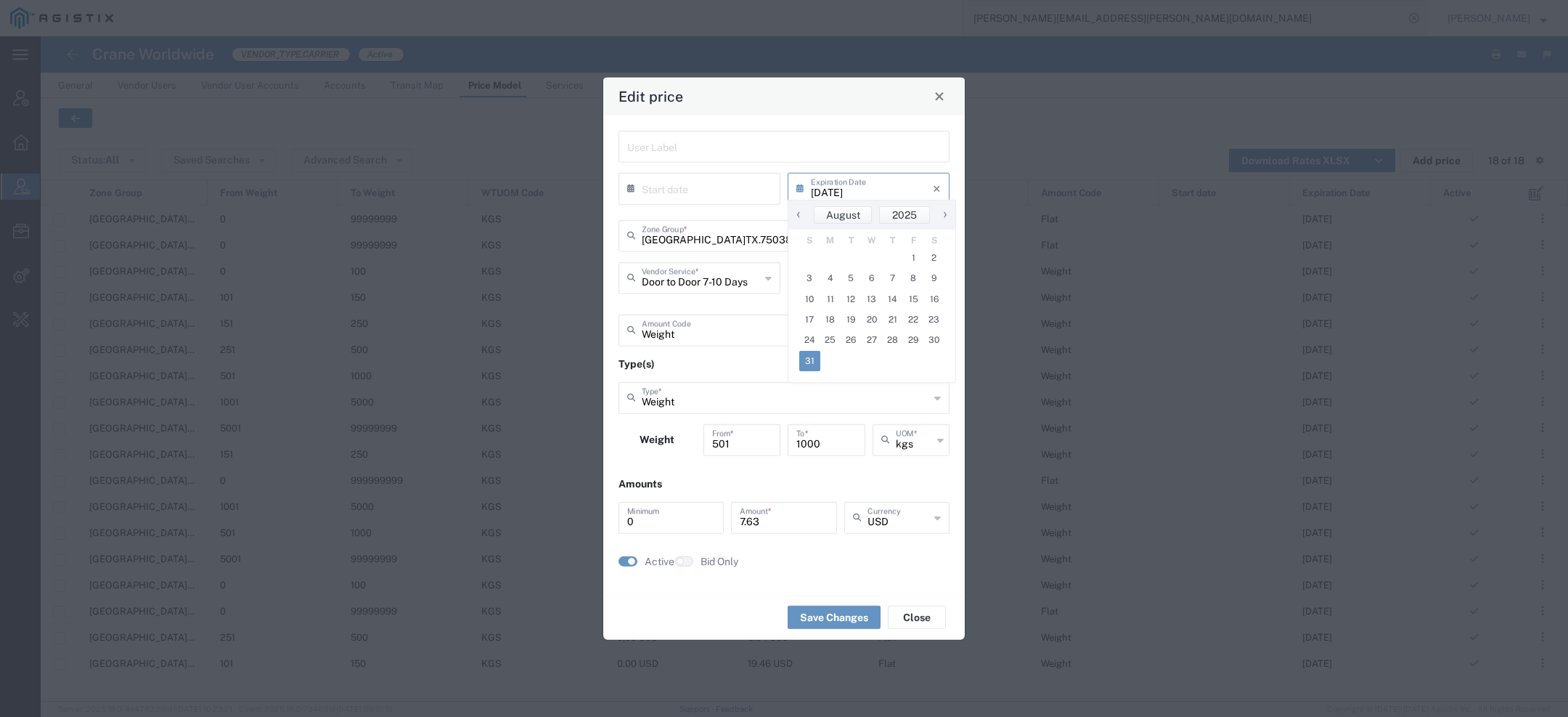
click at [948, 210] on span "›" at bounding box center [945, 214] width 22 height 17
click at [948, 210] on span "›" at bounding box center [946, 214] width 22 height 17
click at [910, 345] on span "31" at bounding box center [913, 340] width 21 height 20
type input "10/31/2025"
click at [834, 618] on button "Save Changes" at bounding box center [833, 617] width 93 height 24
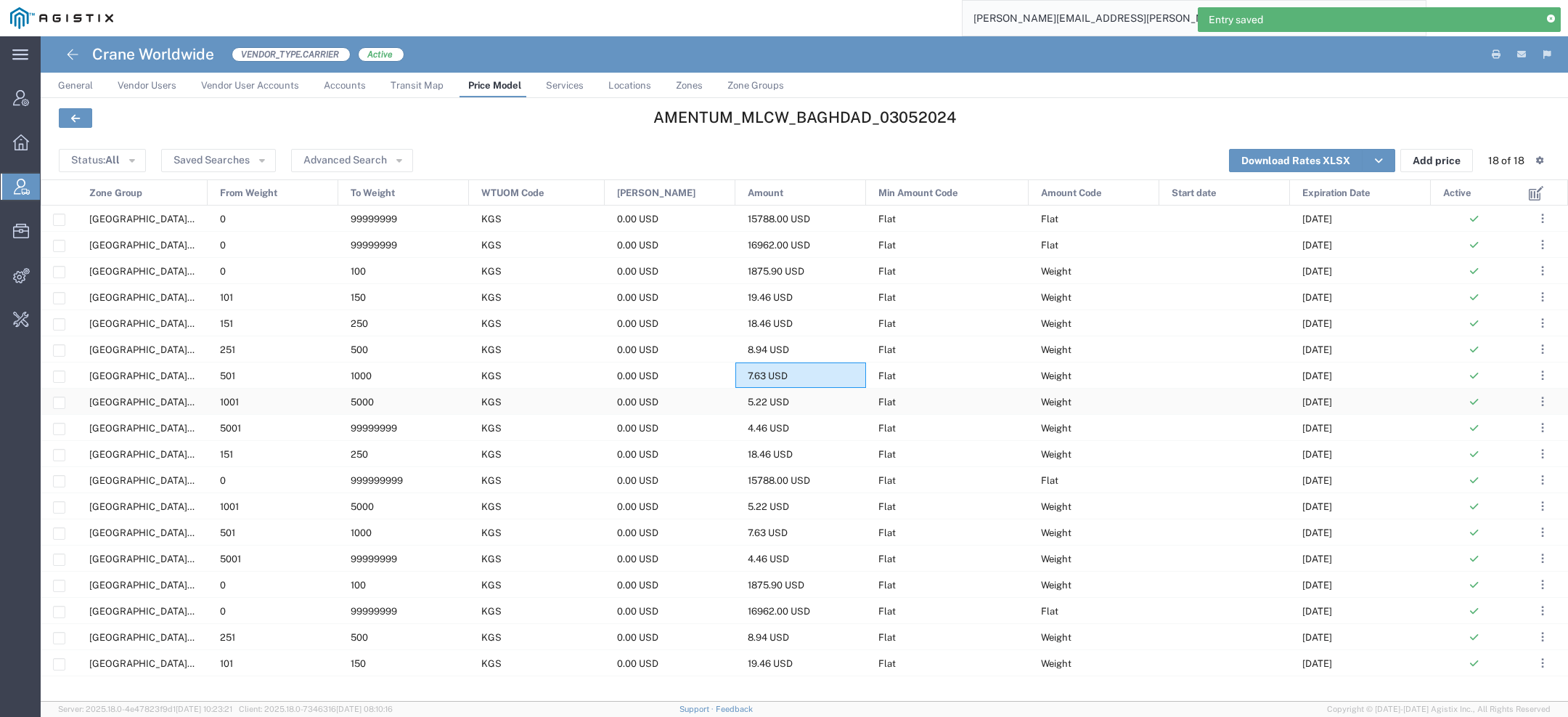
click at [790, 404] on div "5.22 USD" at bounding box center [801, 402] width 130 height 25
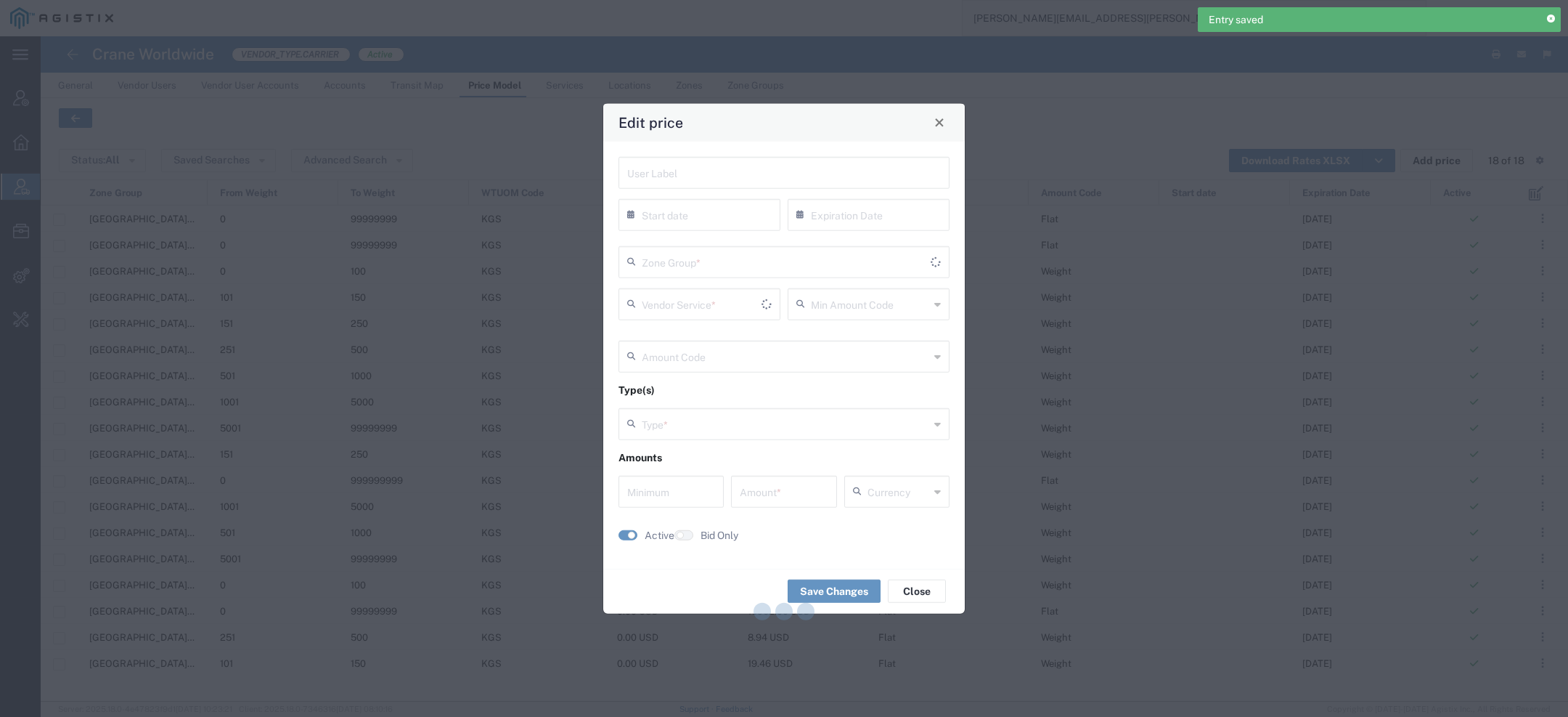
type input "08/31/2025"
type input "Flat"
type input "Weight"
type input "0"
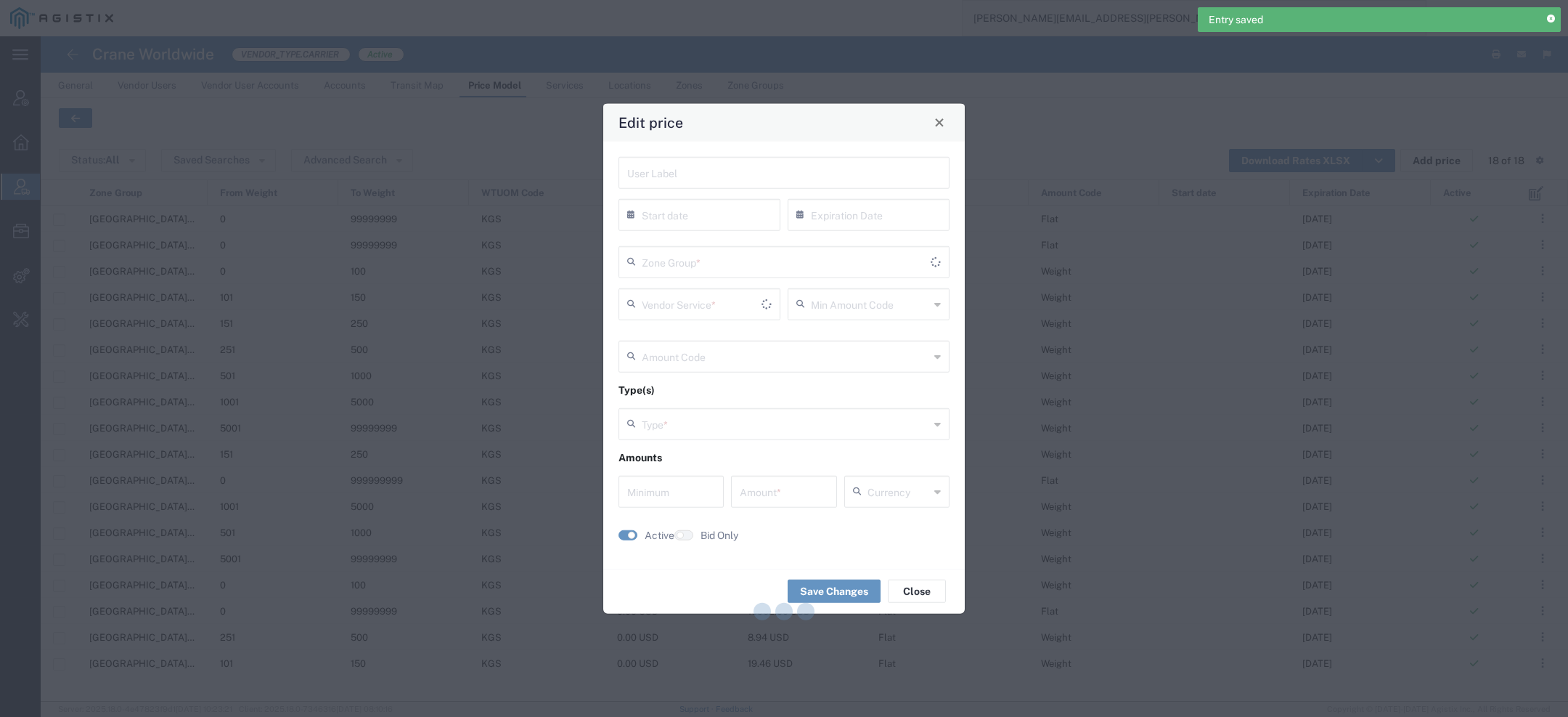
type input "5.22"
type input "USD"
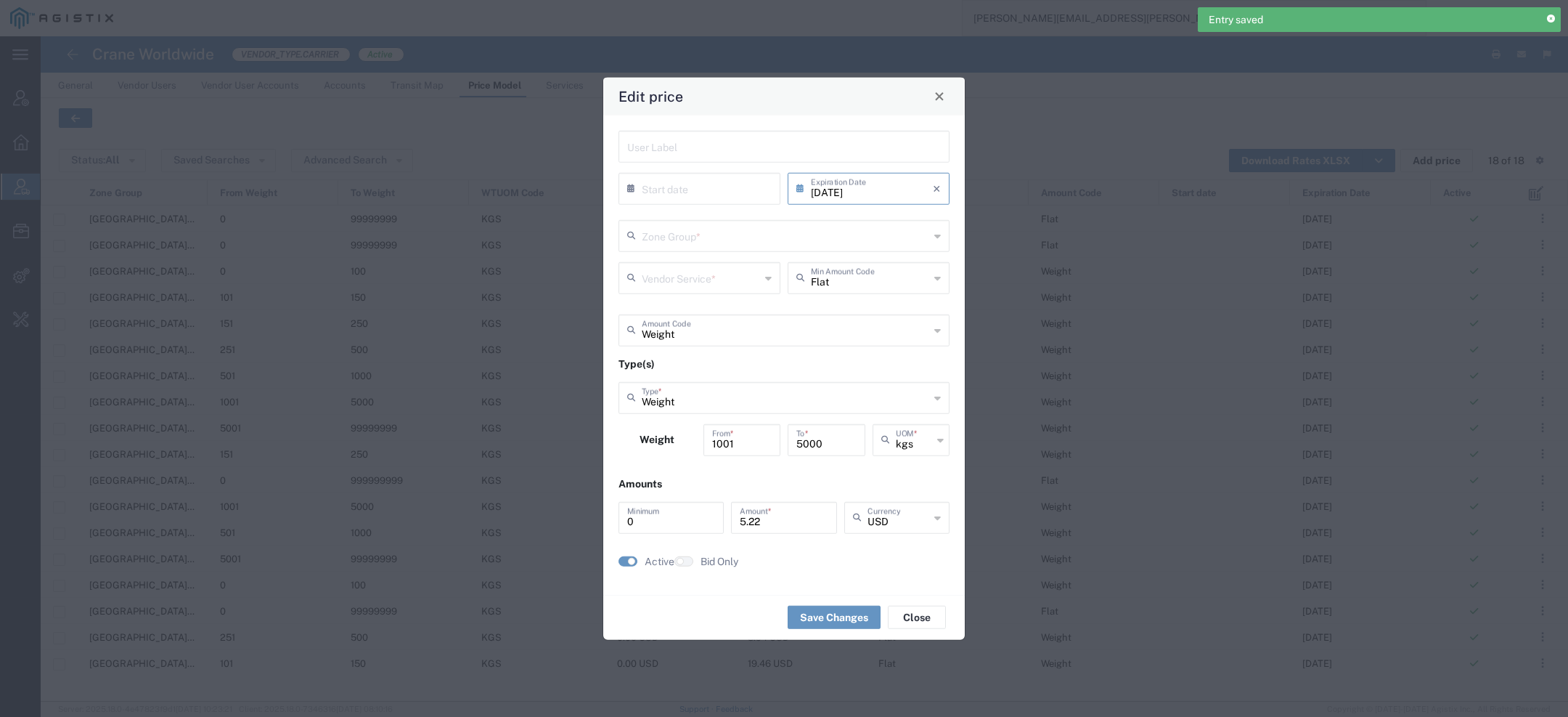
type input "Door to Door 7-10 Days"
type input "US.TX.75038-IQ.BAGHDAD"
click at [898, 198] on input "08/31/2025" at bounding box center [871, 187] width 122 height 25
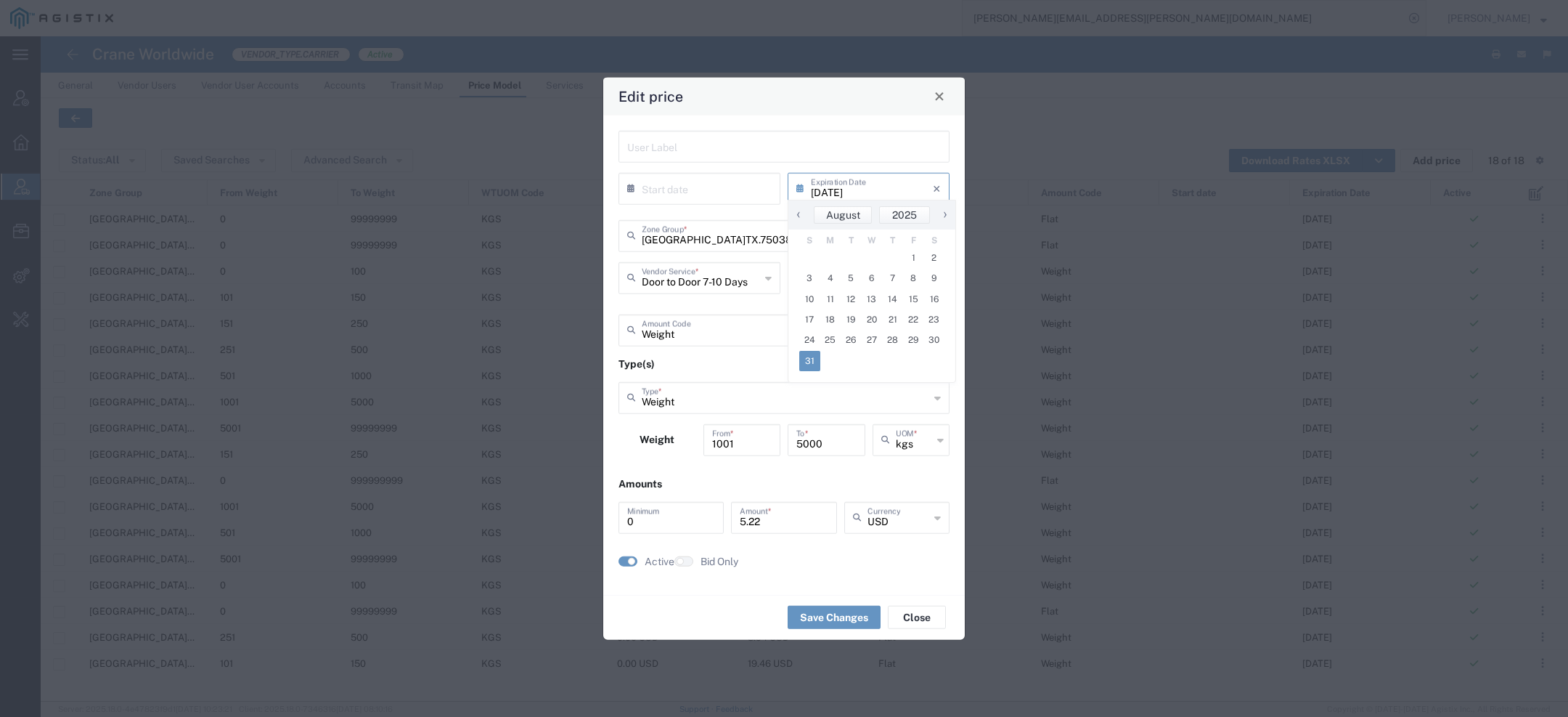
click at [941, 215] on span "›" at bounding box center [945, 214] width 22 height 17
click at [941, 215] on span "›" at bounding box center [946, 214] width 22 height 17
click at [911, 346] on span "31" at bounding box center [913, 340] width 21 height 20
type input "10/31/2025"
click at [859, 620] on button "Save Changes" at bounding box center [833, 617] width 93 height 24
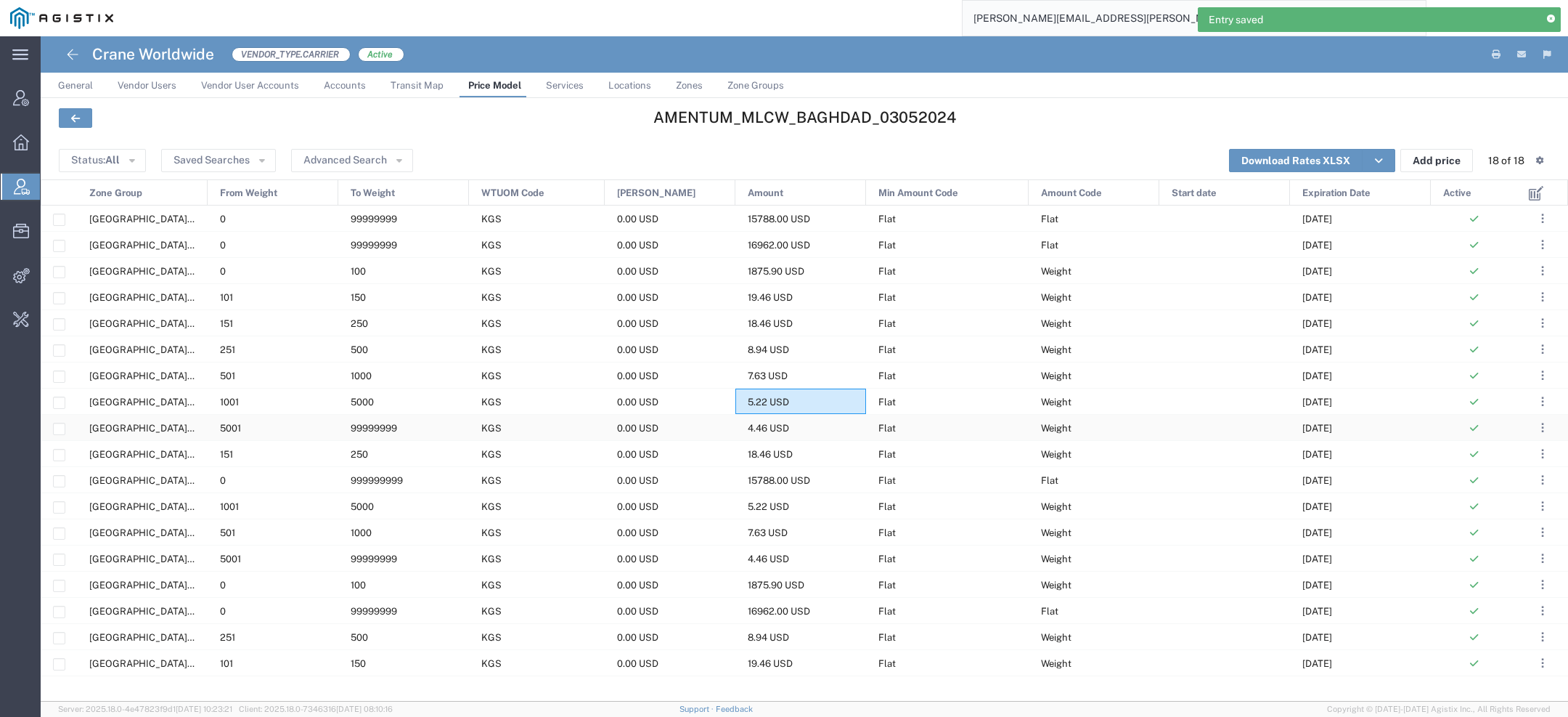
click at [749, 433] on div "4.46 USD" at bounding box center [801, 428] width 130 height 25
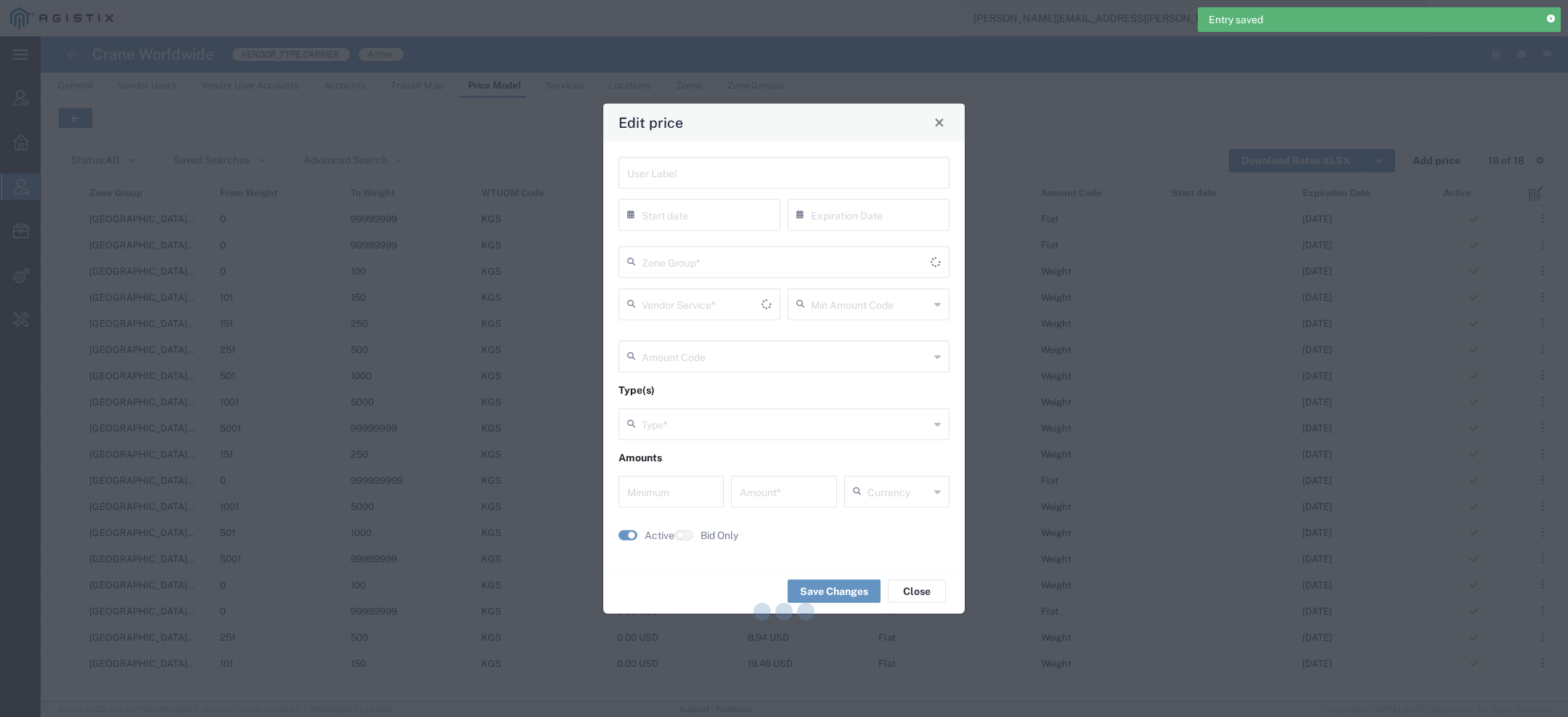
type input "08/31/2025"
type input "Door to Door 7-10 Days"
type input "Flat"
type input "Weight"
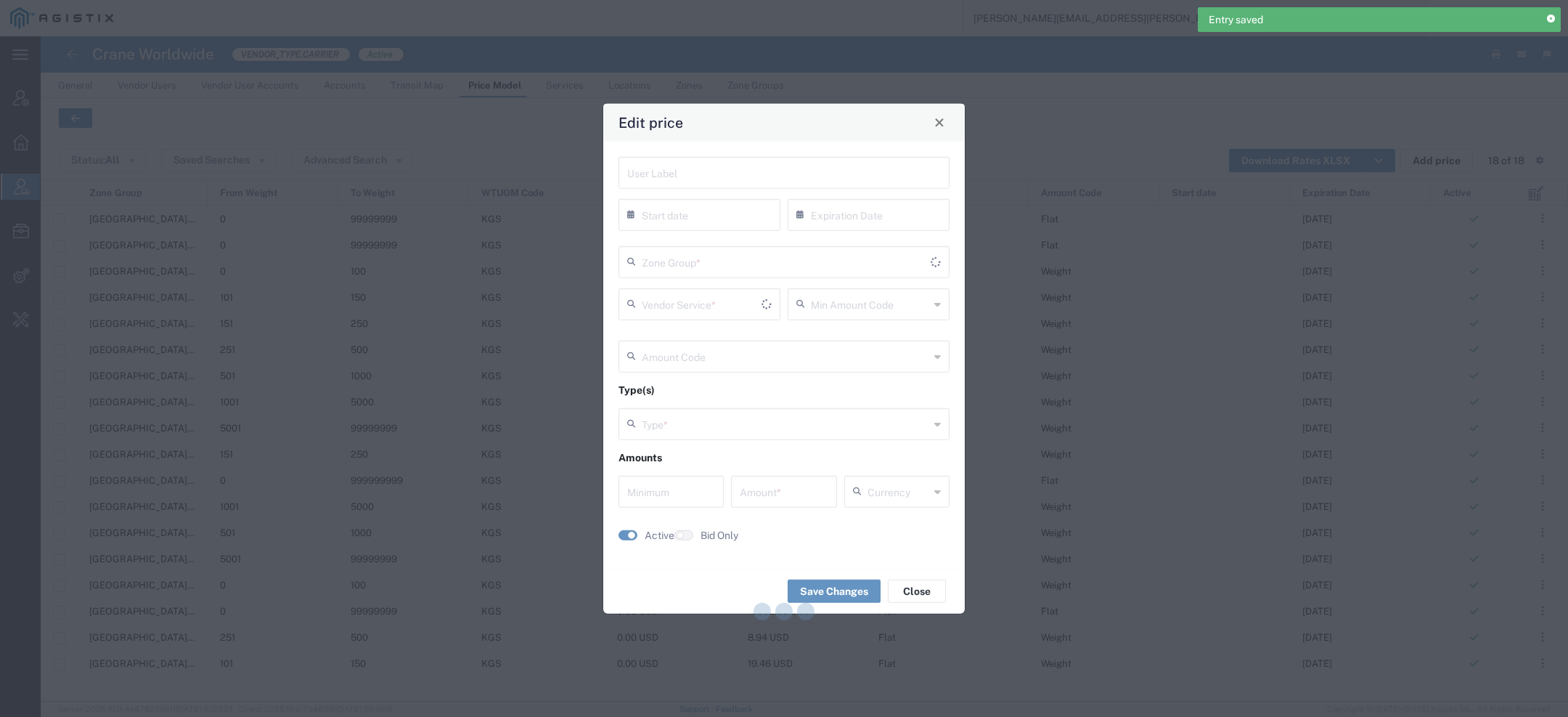
type input "0"
type input "4.46"
type input "USD"
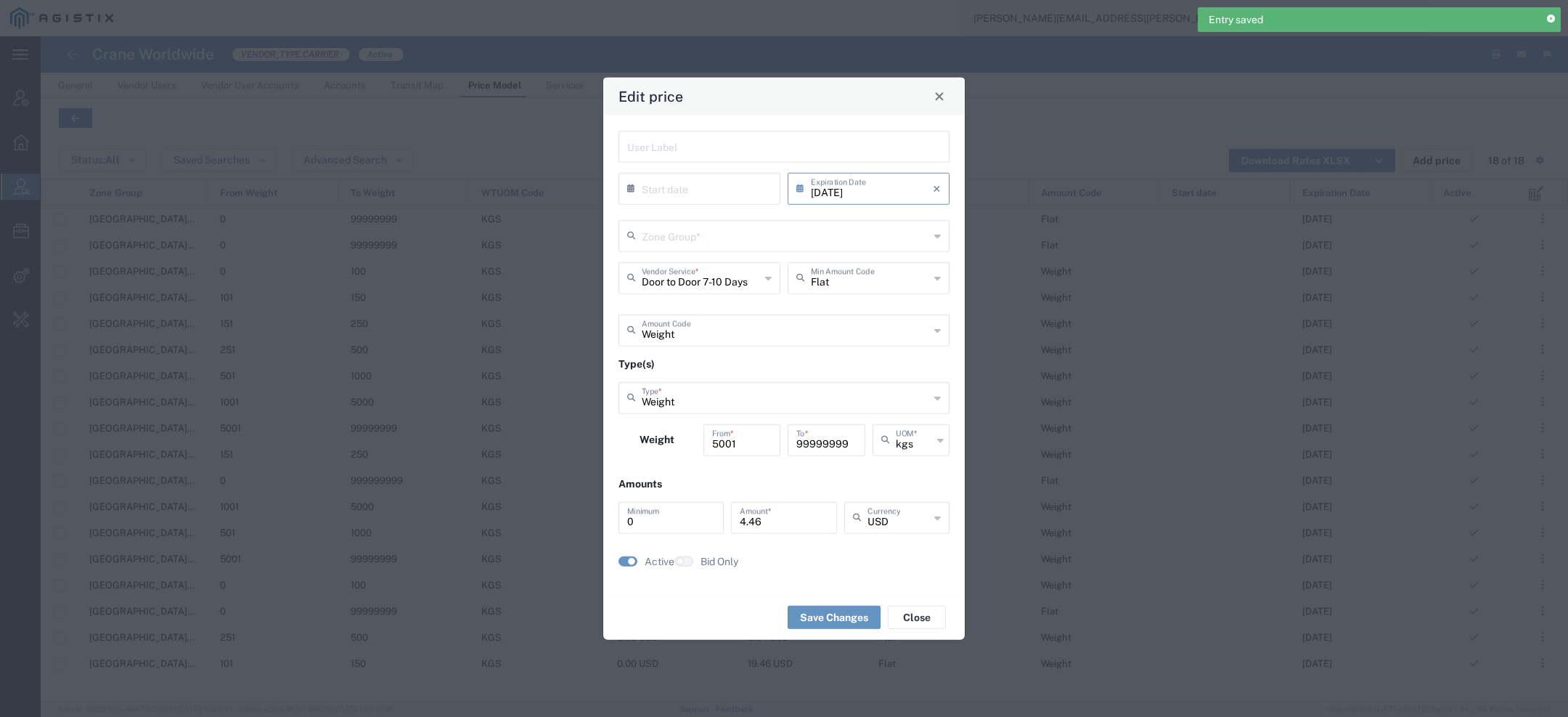
type input "US.TX.75038-IQ.BAGHDAD"
click at [870, 200] on div "08/31/2025 × Expiration Date" at bounding box center [868, 188] width 162 height 32
click at [894, 189] on input "08/31/2025" at bounding box center [871, 187] width 122 height 25
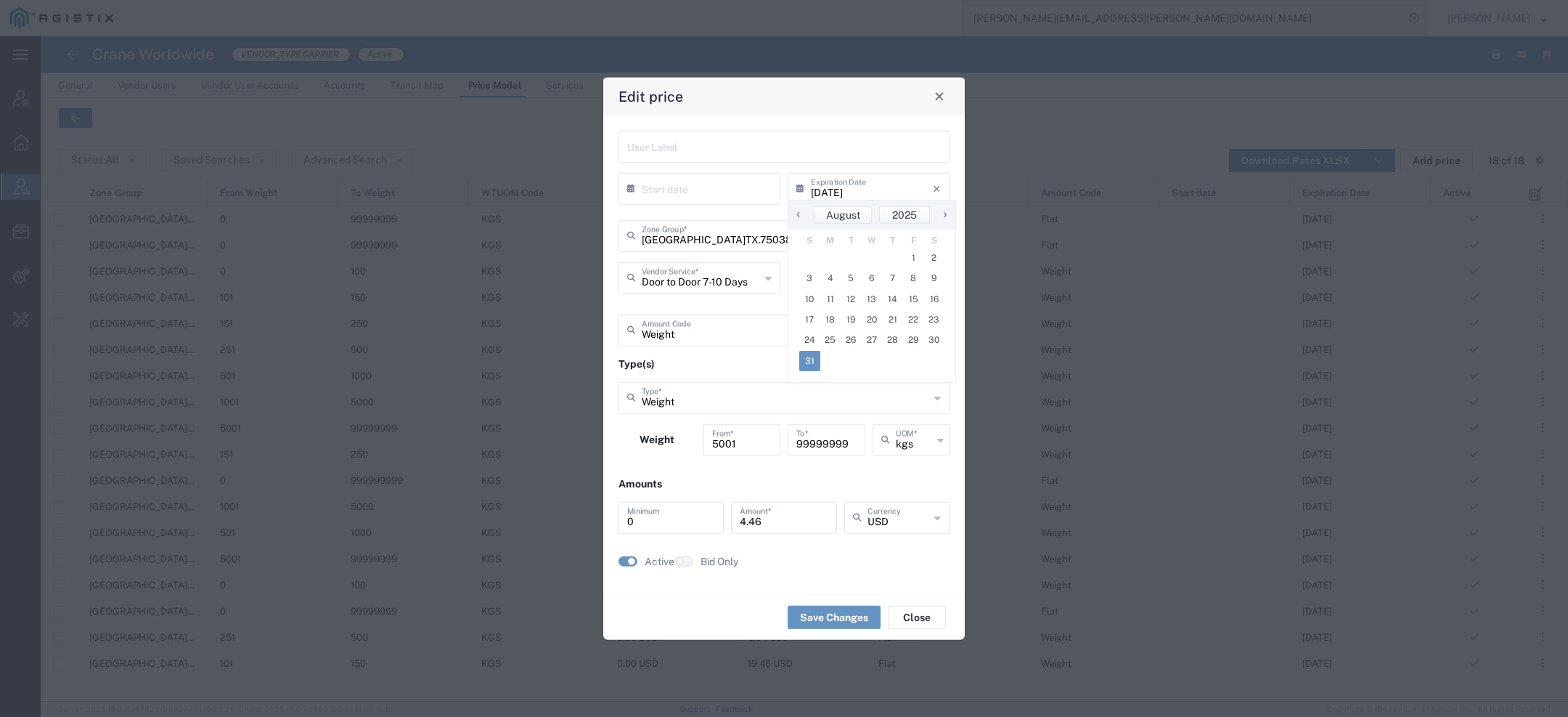
click at [940, 216] on span "›" at bounding box center [945, 214] width 22 height 17
click at [909, 338] on span "31" at bounding box center [913, 340] width 21 height 20
type input "10/31/2025"
click at [830, 622] on button "Save Changes" at bounding box center [833, 617] width 93 height 24
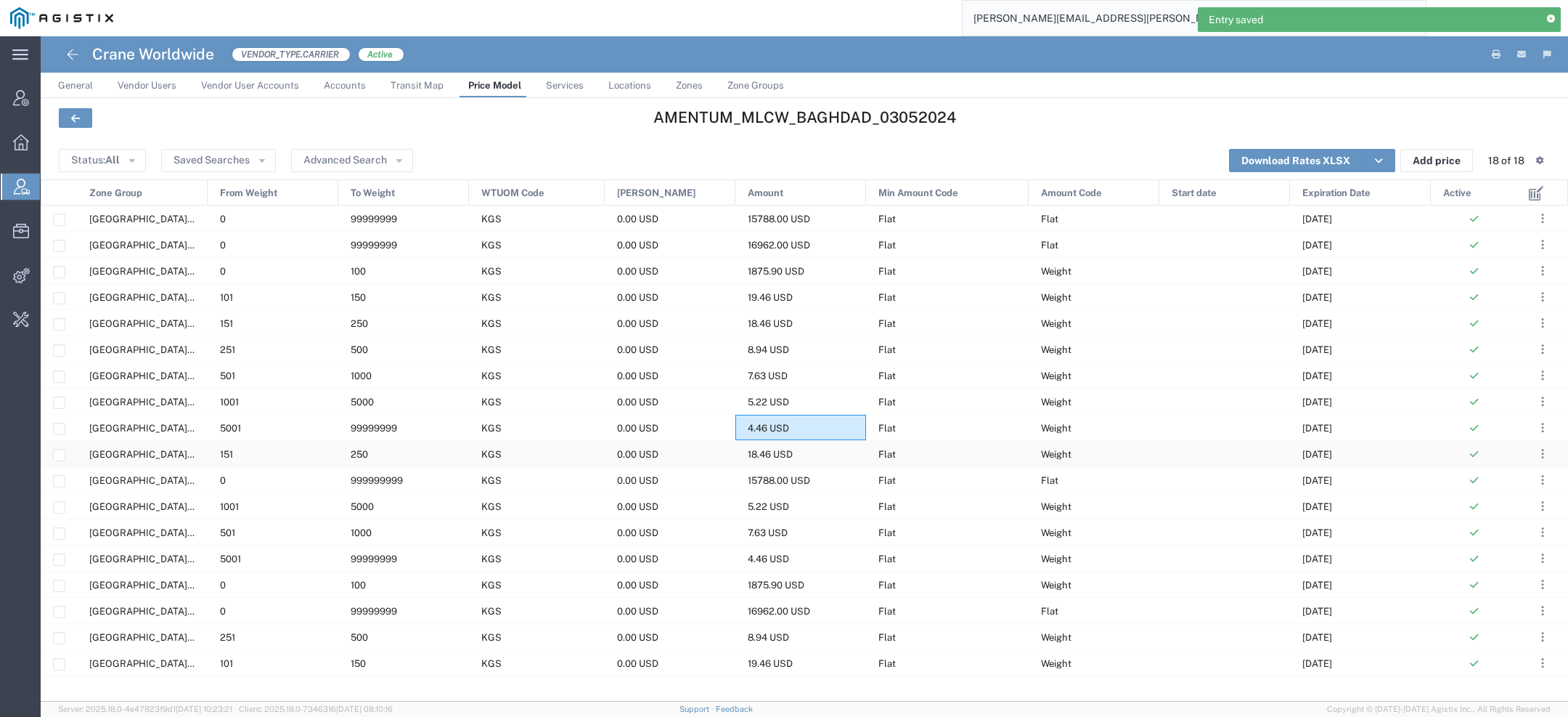
click at [768, 456] on span "18.46 USD" at bounding box center [770, 454] width 45 height 11
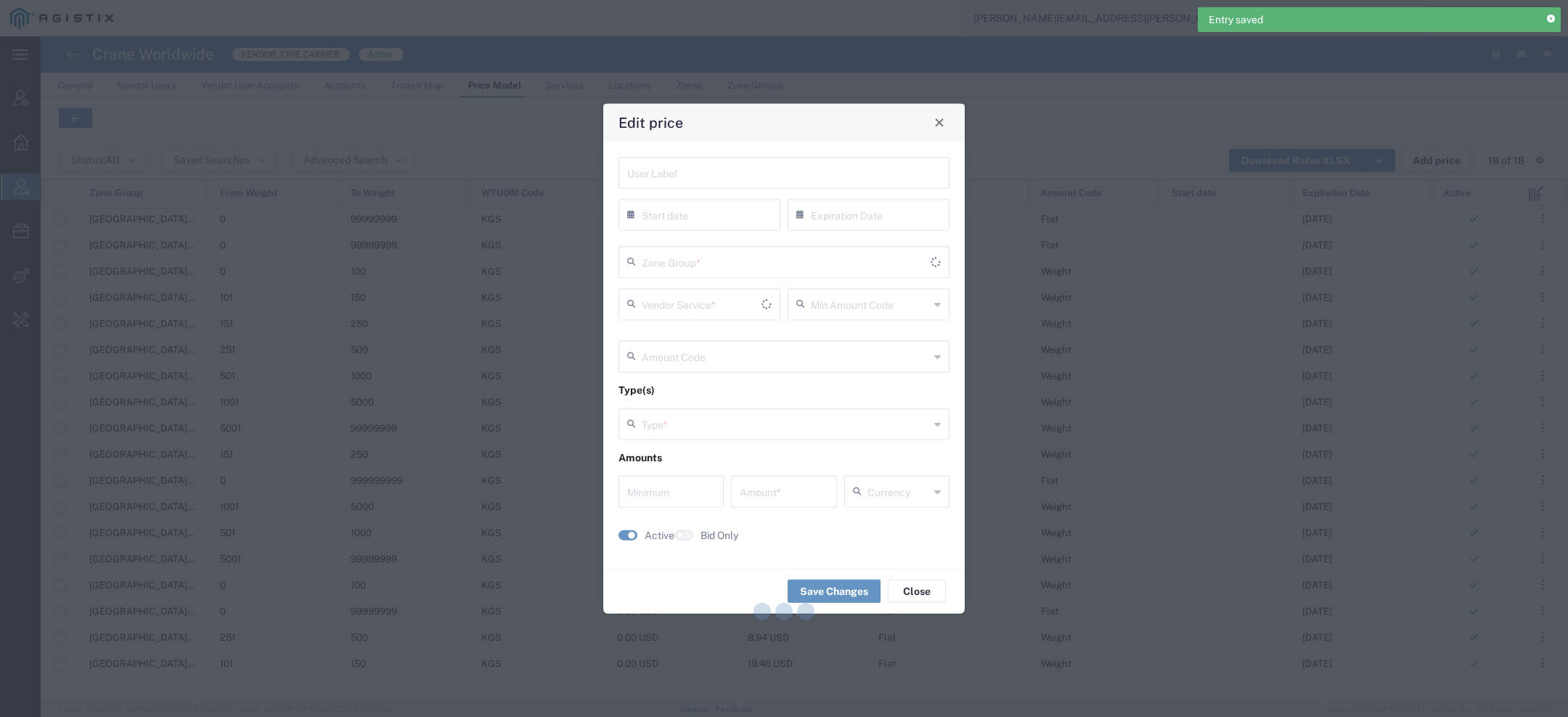
type input "08/31/2025"
type input "Door to Door 7-10 Days"
type input "Flat"
type input "Weight"
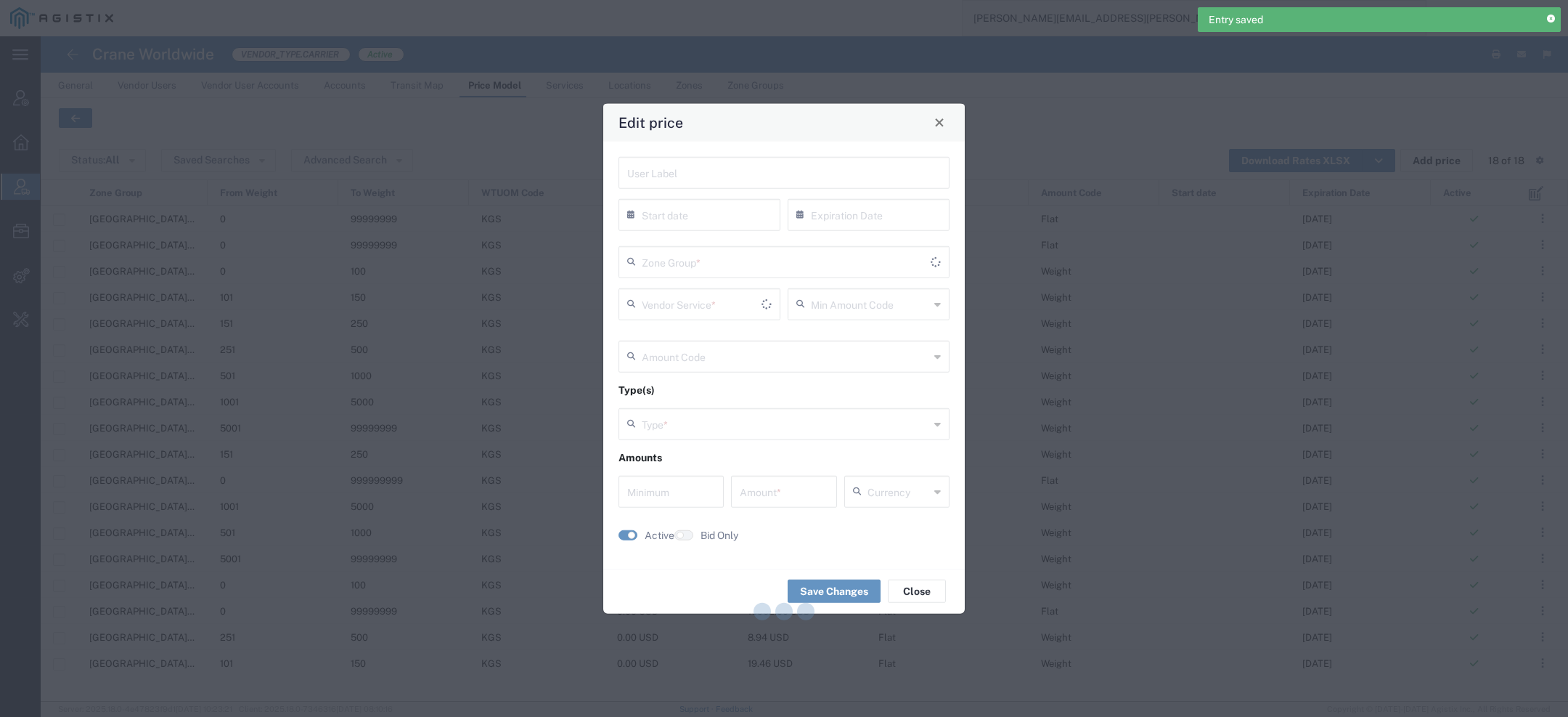
type input "0"
type input "18.46"
type input "USD"
type input "US.TX.75038-IQ.ERBIL"
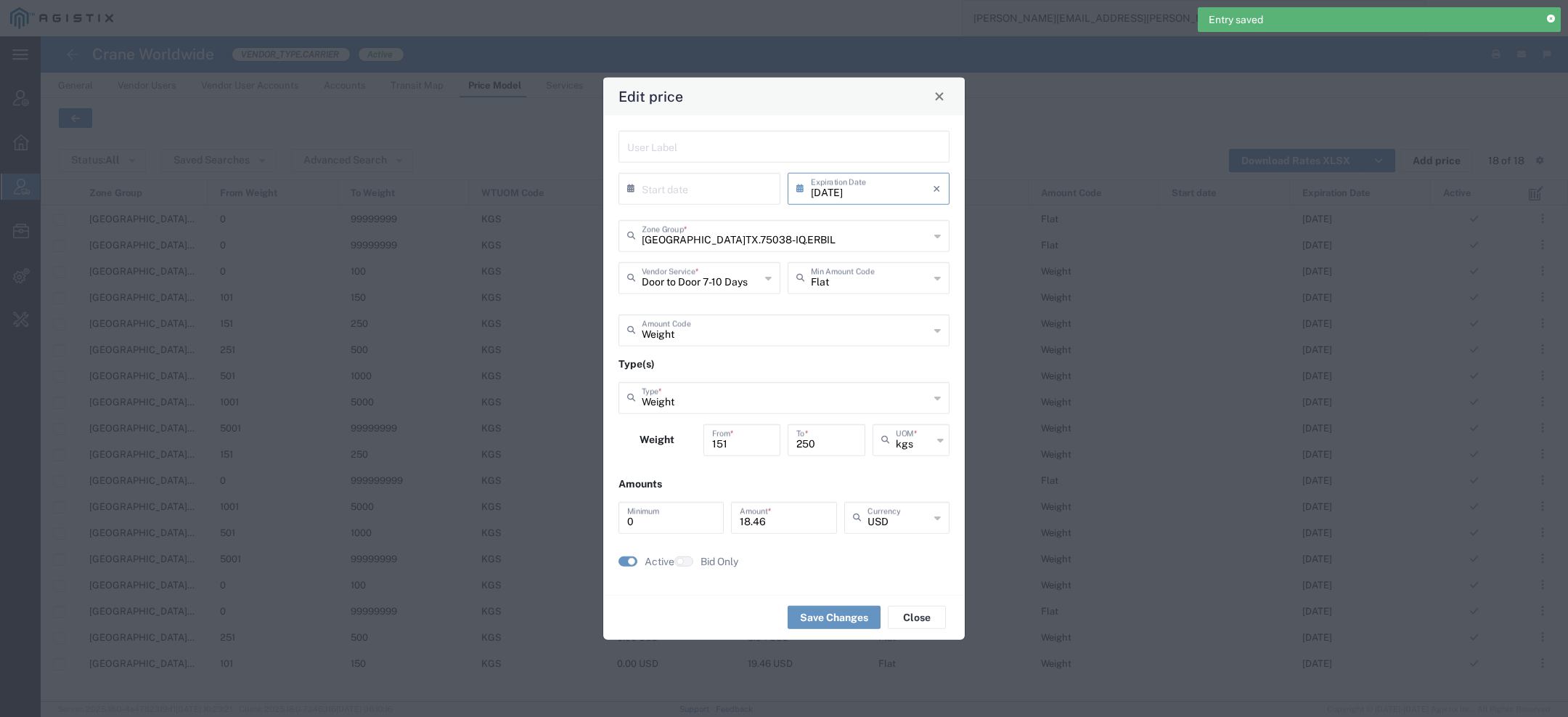
click at [887, 196] on input "08/31/2025" at bounding box center [871, 187] width 122 height 25
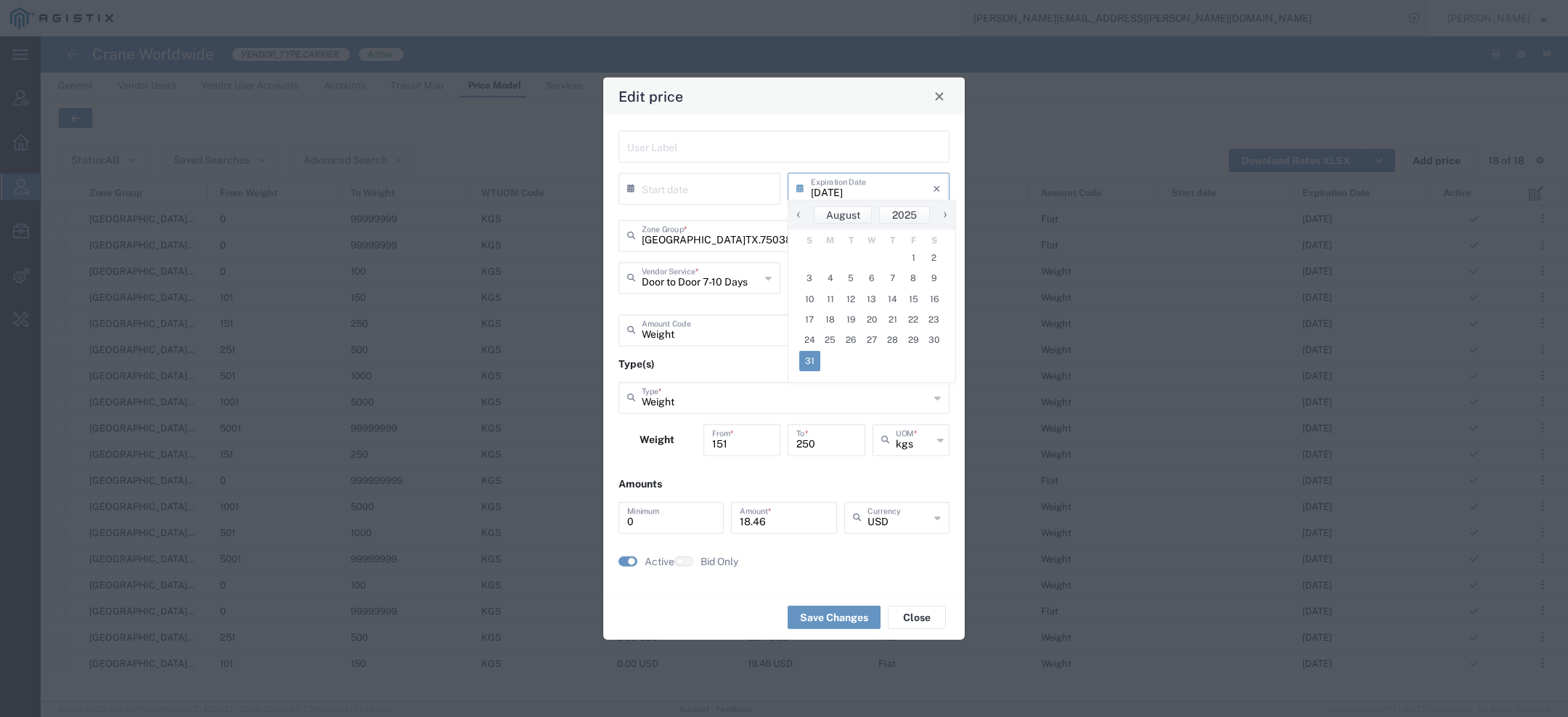
click at [947, 212] on span "›" at bounding box center [945, 214] width 22 height 17
click at [946, 213] on span "›" at bounding box center [946, 214] width 22 height 17
click at [911, 342] on span "31" at bounding box center [913, 340] width 21 height 20
type input "10/31/2025"
click at [836, 634] on div "Save Changes Close" at bounding box center [784, 616] width 361 height 45
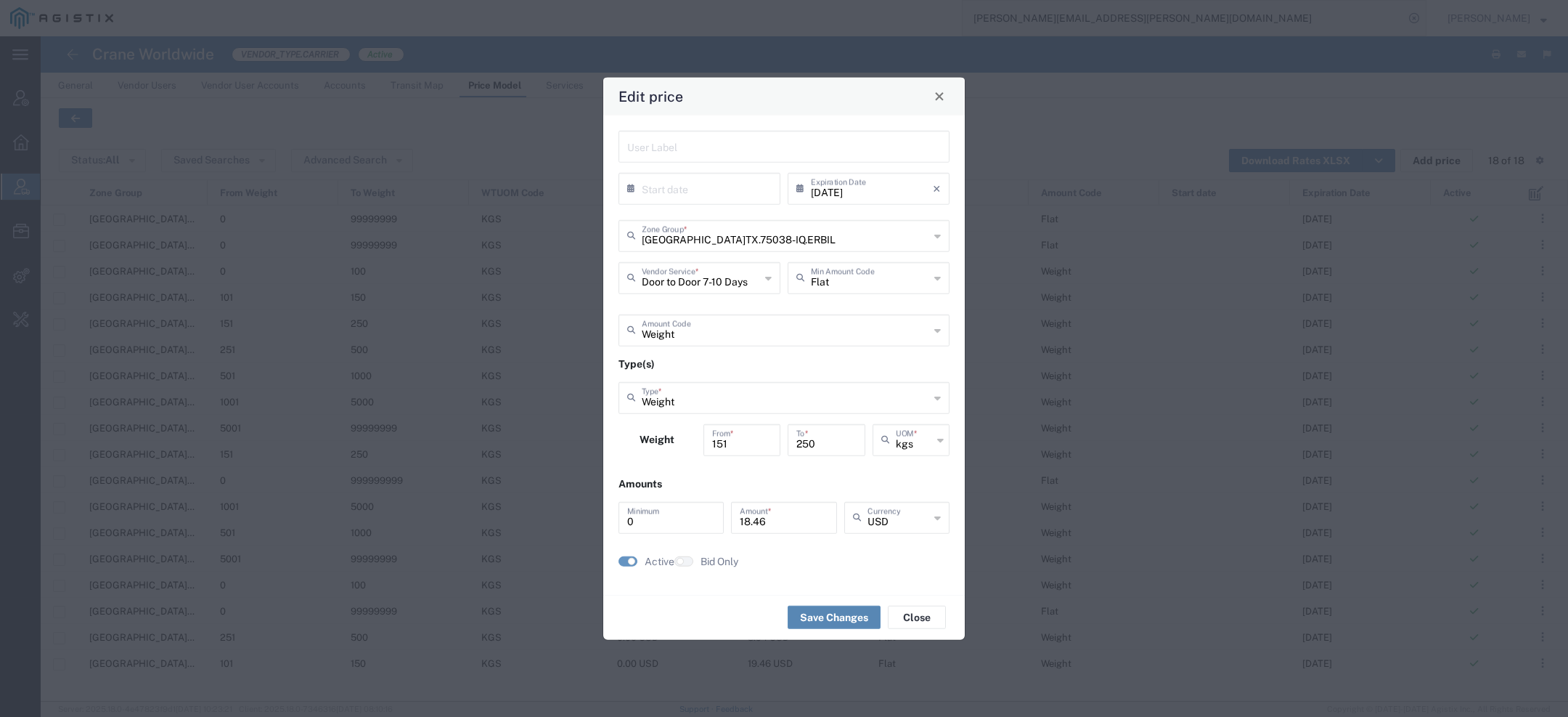
click at [835, 613] on button "Save Changes" at bounding box center [833, 617] width 93 height 24
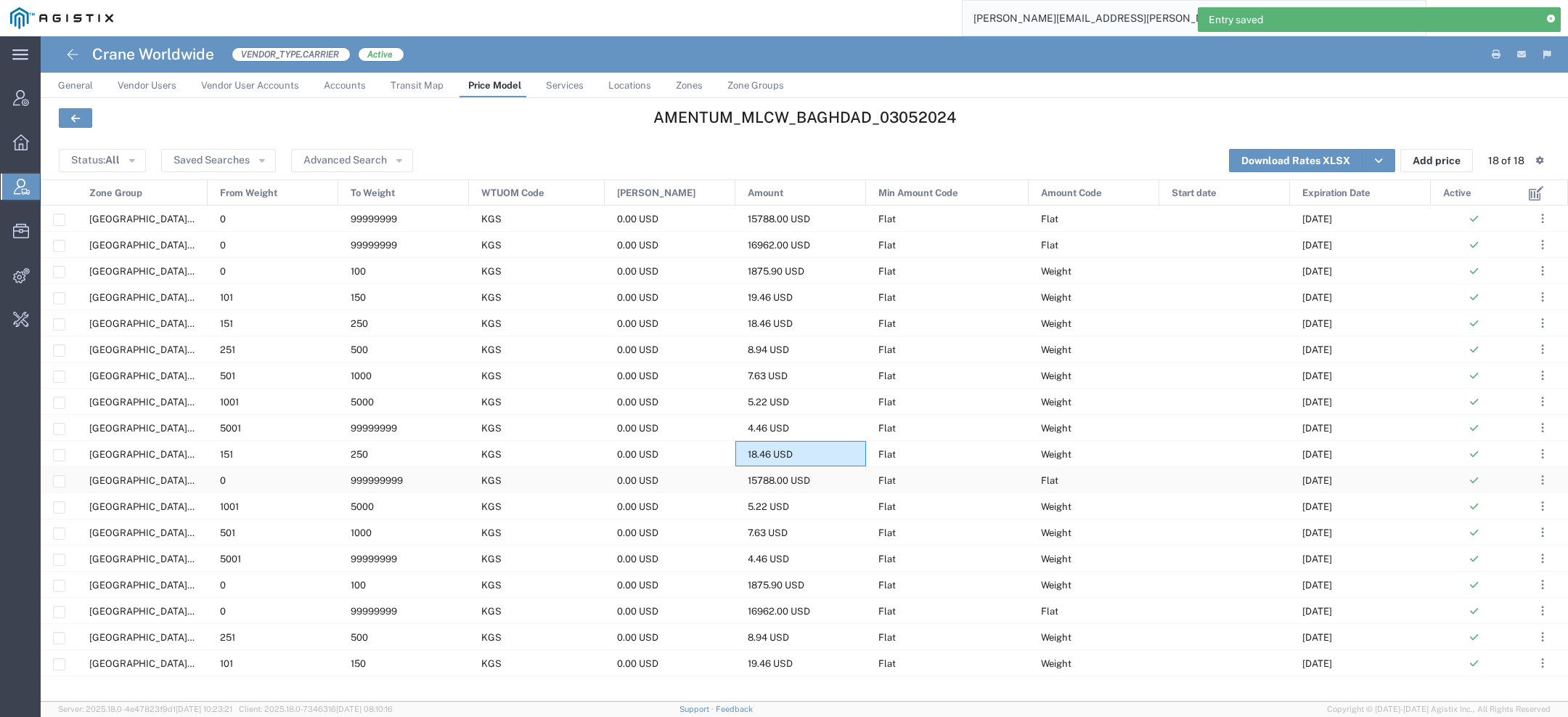
click at [771, 485] on span "15788.00 USD" at bounding box center [778, 480] width 63 height 11
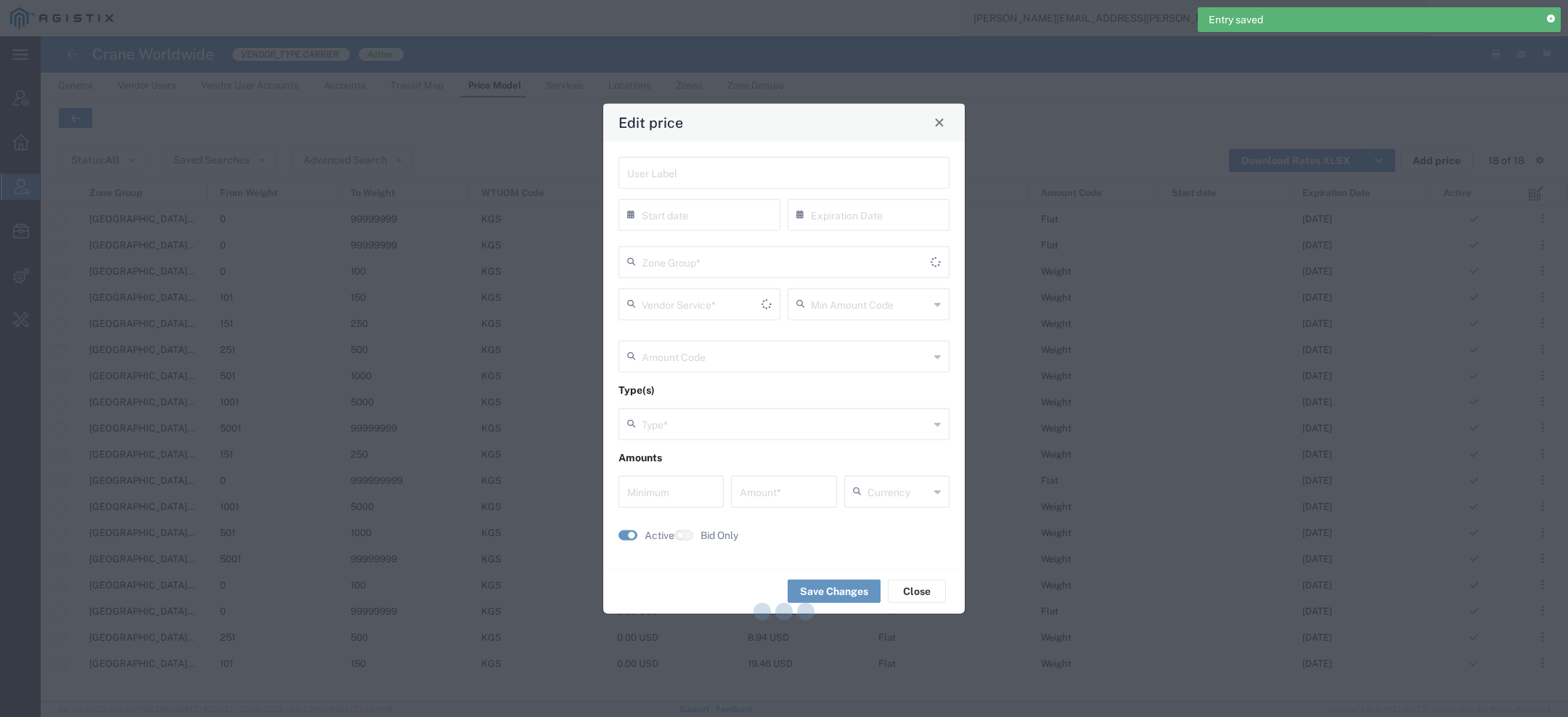
type input "08/31/2025"
type input "Flat"
type input "Weight"
type input "0"
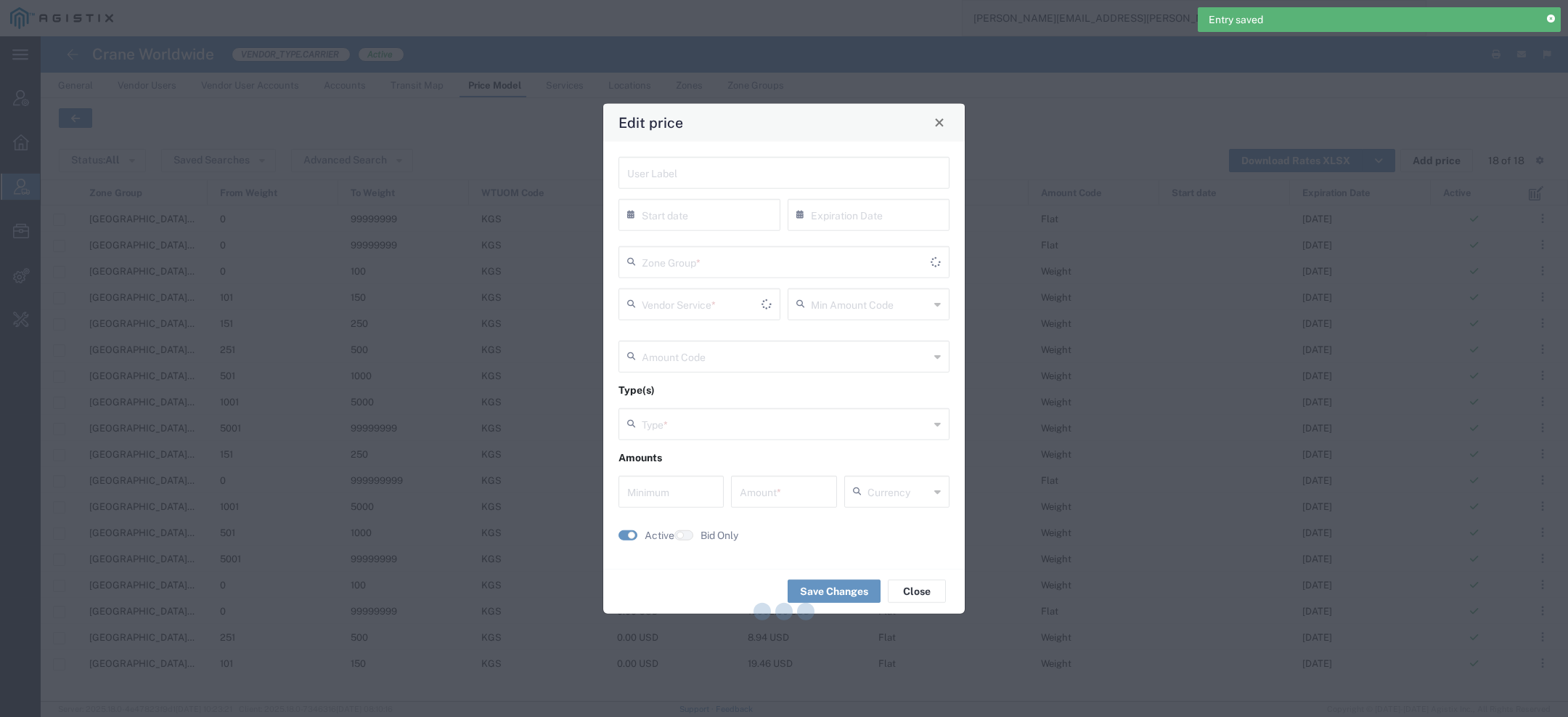
type input "15788"
type input "USD"
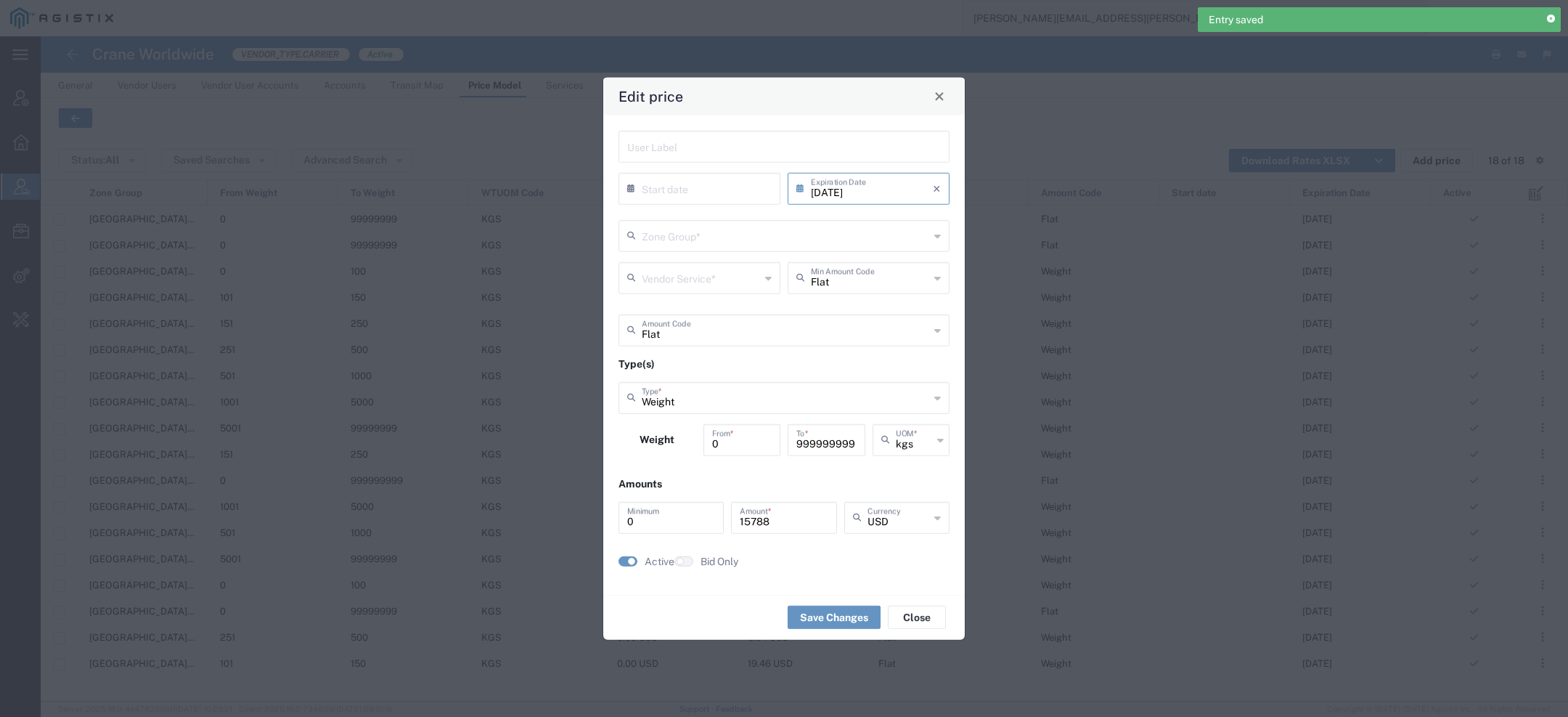
type input "Priority 1 - 20FT"
click at [892, 180] on input "08/31/2025" at bounding box center [871, 187] width 122 height 25
type input "US.TX.75038-IQ.ERBIL"
click at [942, 211] on span "›" at bounding box center [945, 214] width 22 height 17
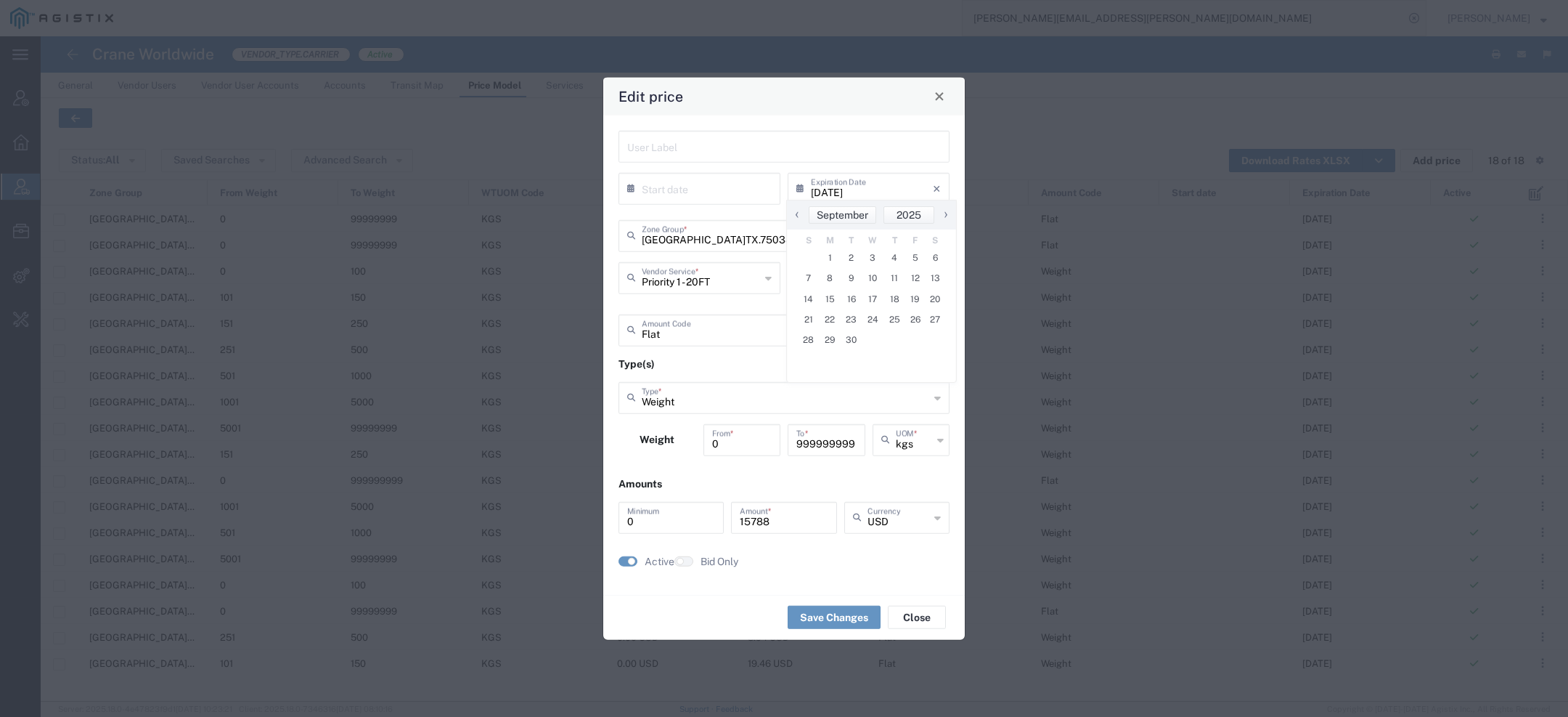
click at [942, 211] on span "›" at bounding box center [946, 214] width 22 height 17
click at [910, 351] on td "7" at bounding box center [913, 361] width 21 height 20
click at [914, 340] on span "31" at bounding box center [913, 340] width 21 height 20
type input "10/31/2025"
click at [828, 624] on button "Save Changes" at bounding box center [833, 617] width 93 height 24
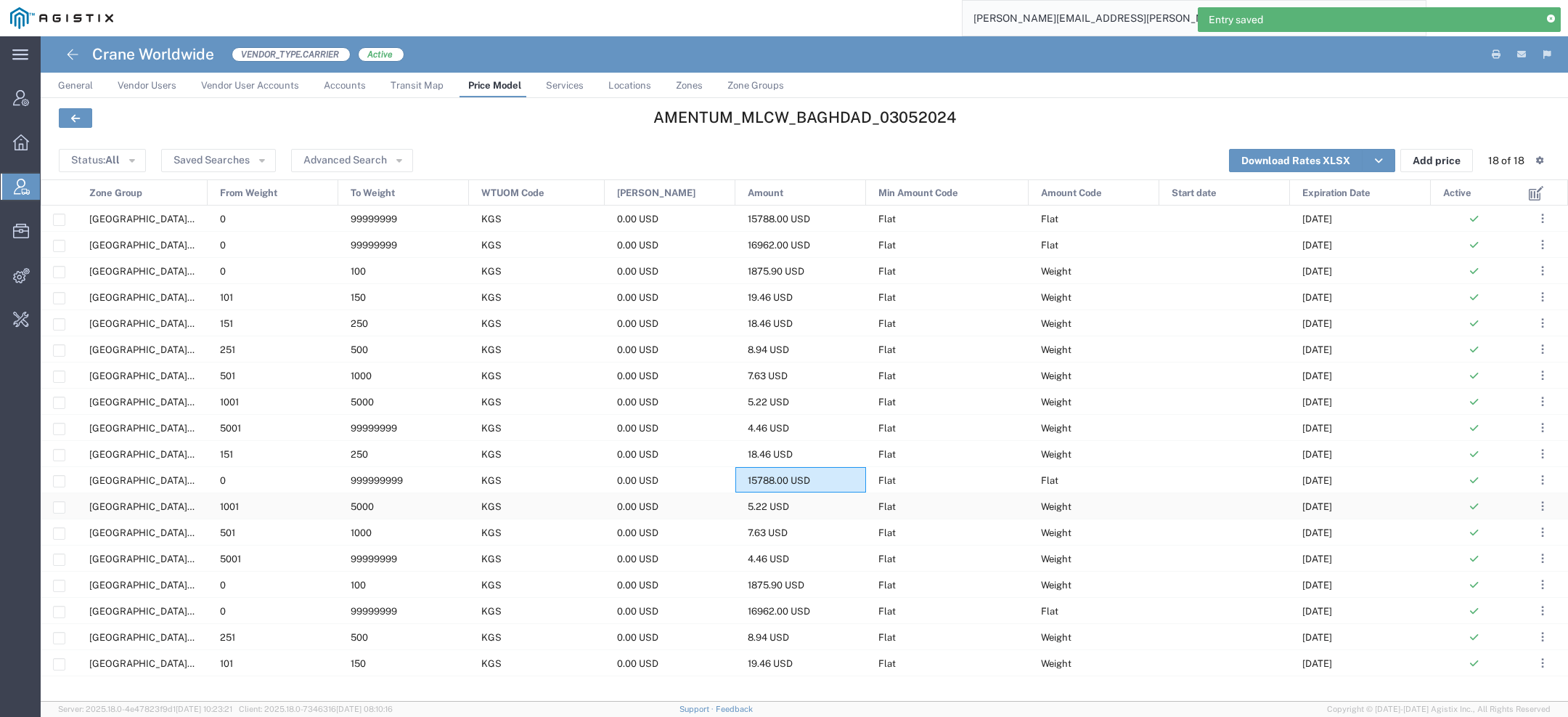
click at [808, 507] on div "5.22 USD" at bounding box center [801, 506] width 130 height 25
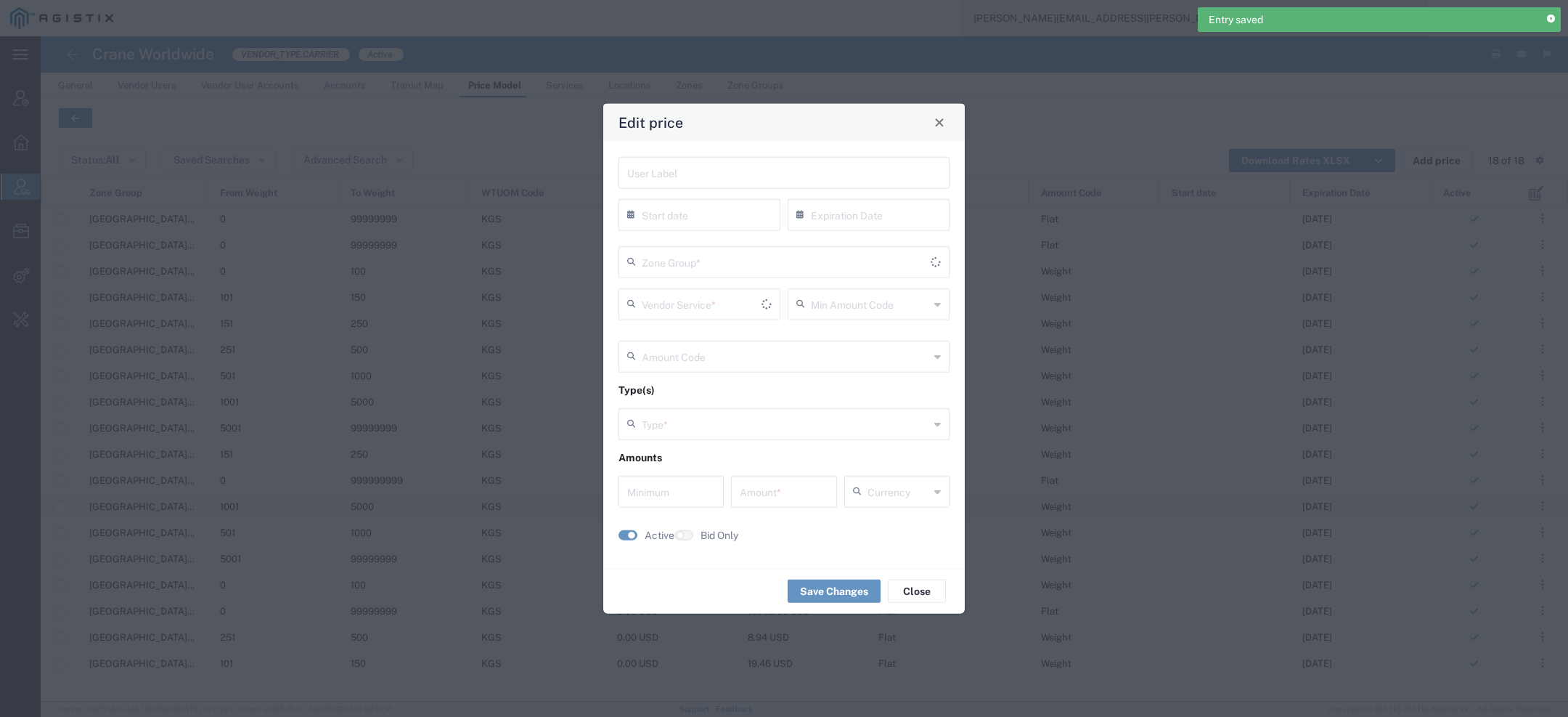
type input "08/31/2025"
type input "Flat"
type input "Weight"
type input "0"
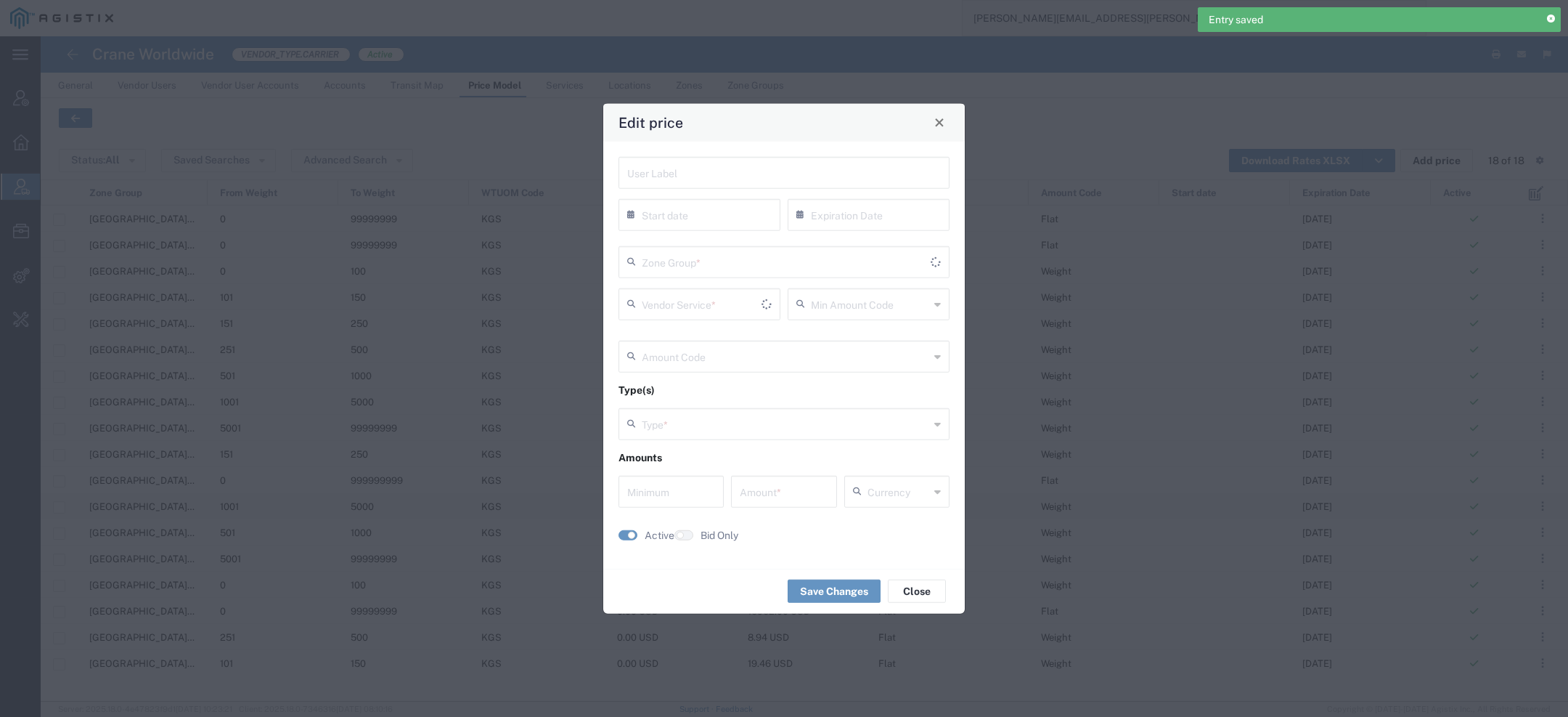
type input "5.22"
type input "USD"
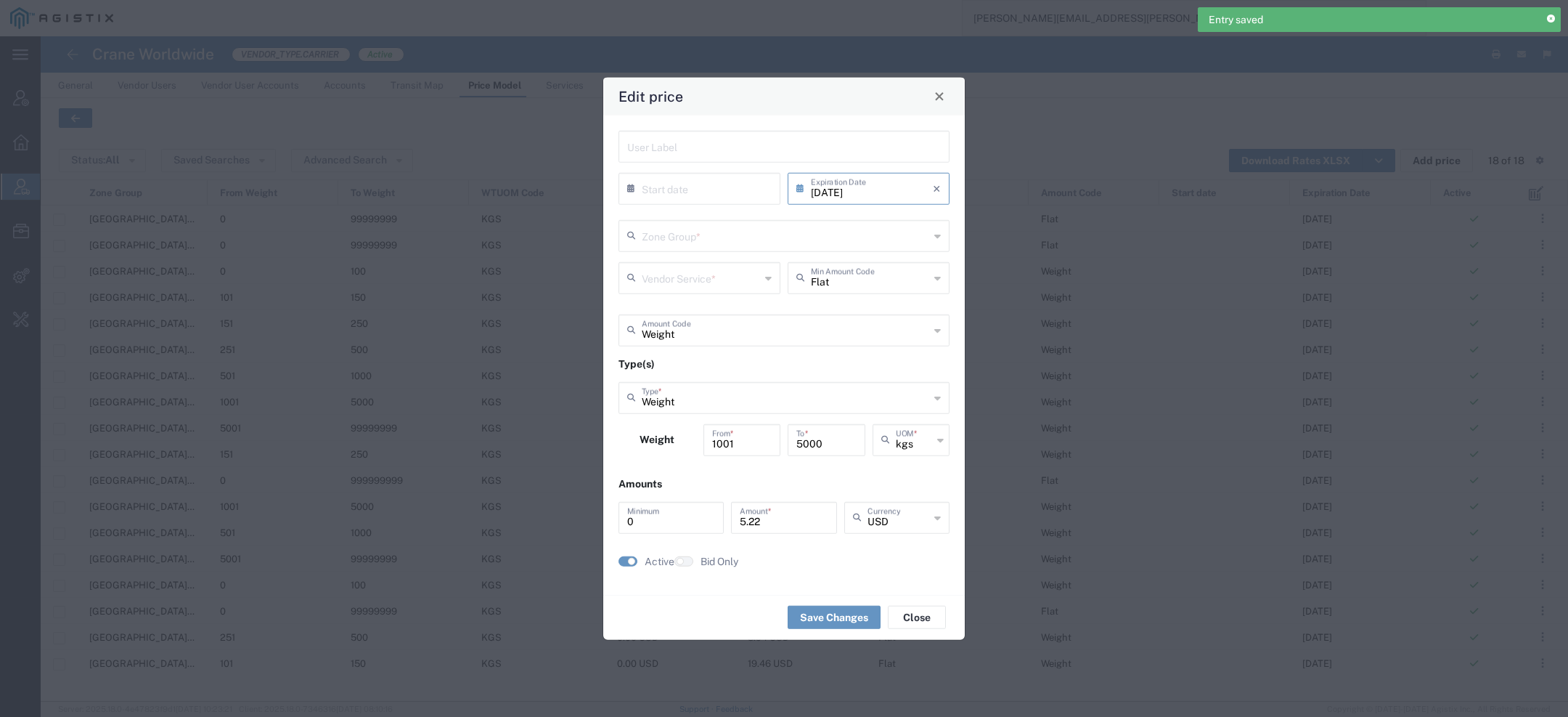
type input "US.TX.75038-IQ.ERBIL"
type input "Door to Door 7-10 Days"
click at [905, 189] on input "08/31/2025" at bounding box center [871, 187] width 122 height 25
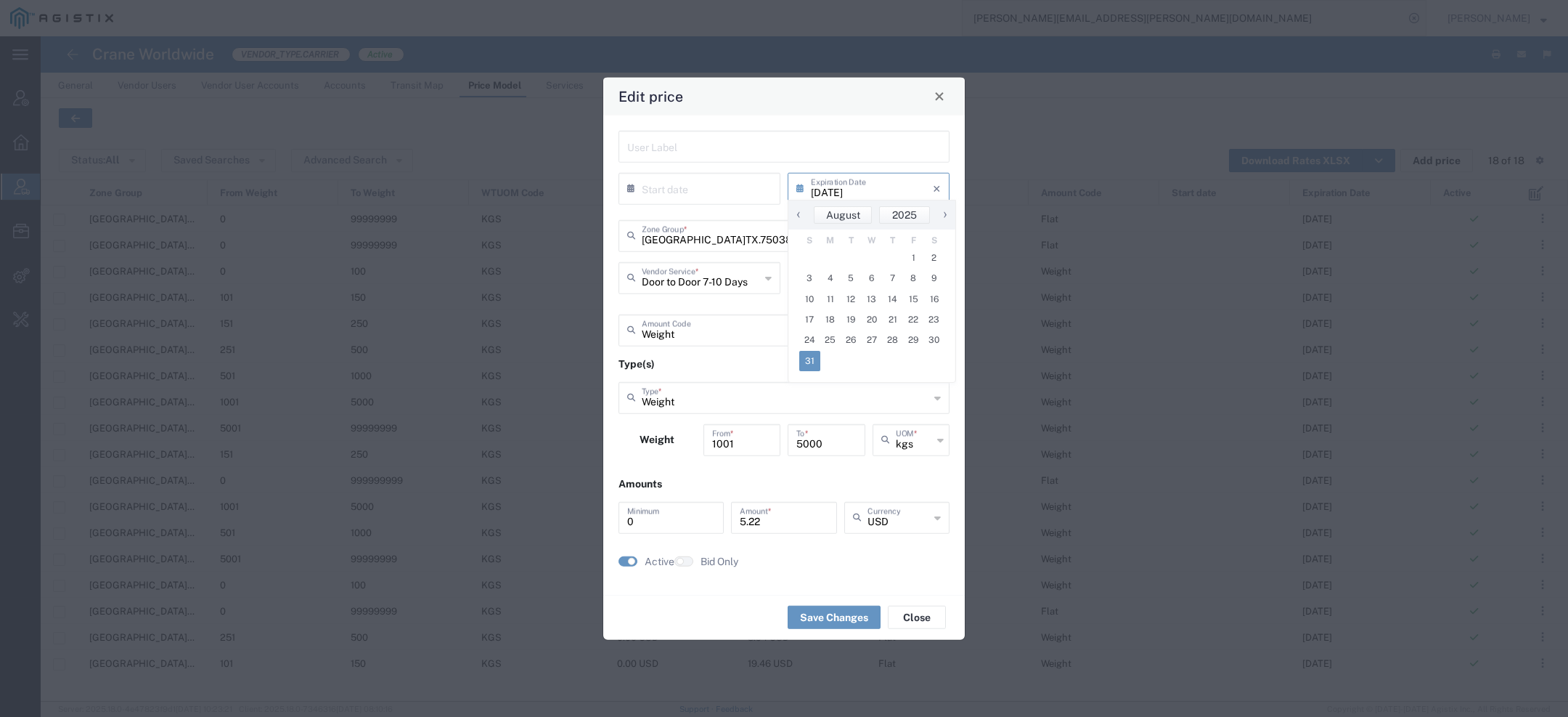
click at [945, 217] on span "›" at bounding box center [945, 214] width 22 height 17
click at [945, 217] on span "›" at bounding box center [946, 214] width 22 height 17
click at [913, 342] on span "31" at bounding box center [913, 340] width 21 height 20
type input "10/31/2025"
click at [840, 615] on button "Save Changes" at bounding box center [833, 617] width 93 height 24
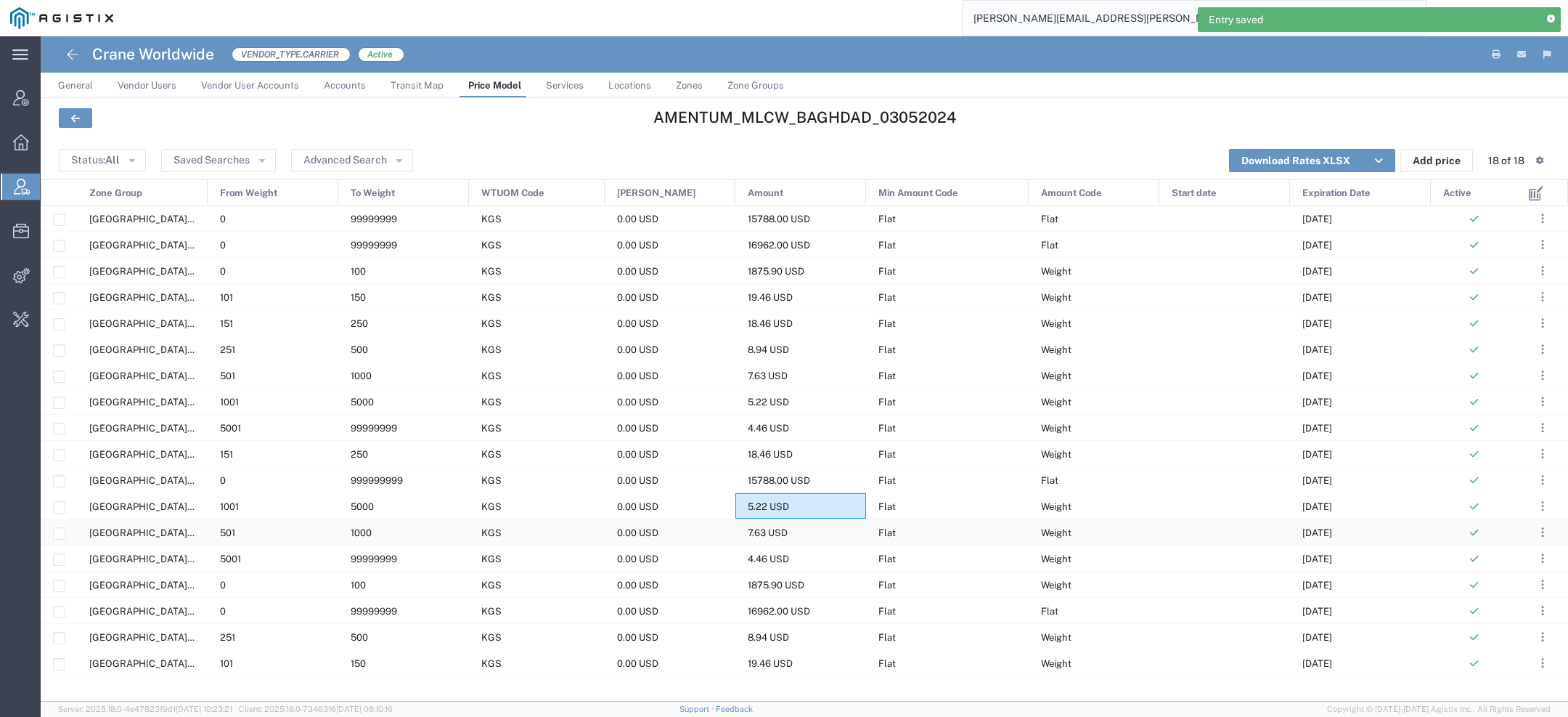
click at [791, 538] on div "7.63 USD" at bounding box center [801, 532] width 130 height 25
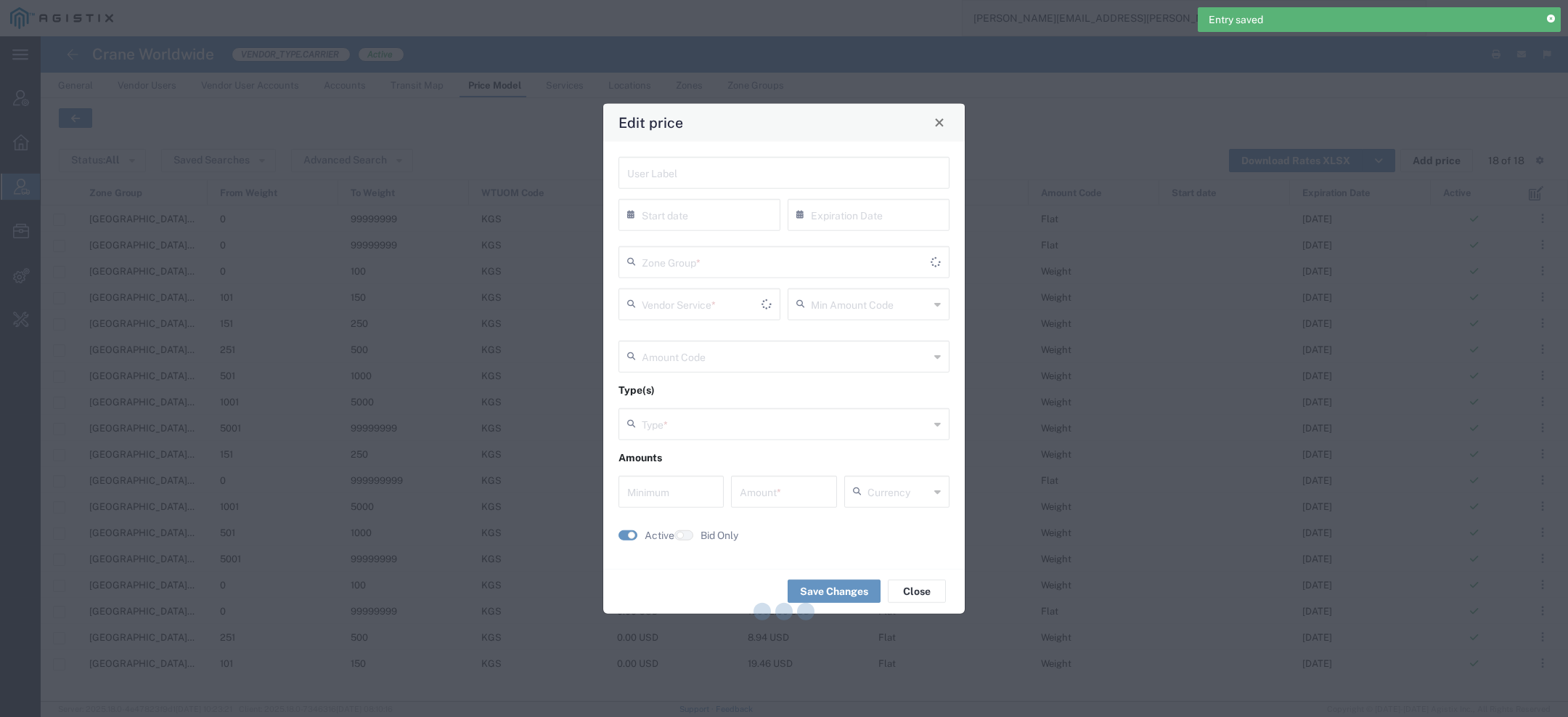
type input "08/31/2025"
type input "Door to Door 7-10 Days"
type input "Flat"
type input "Weight"
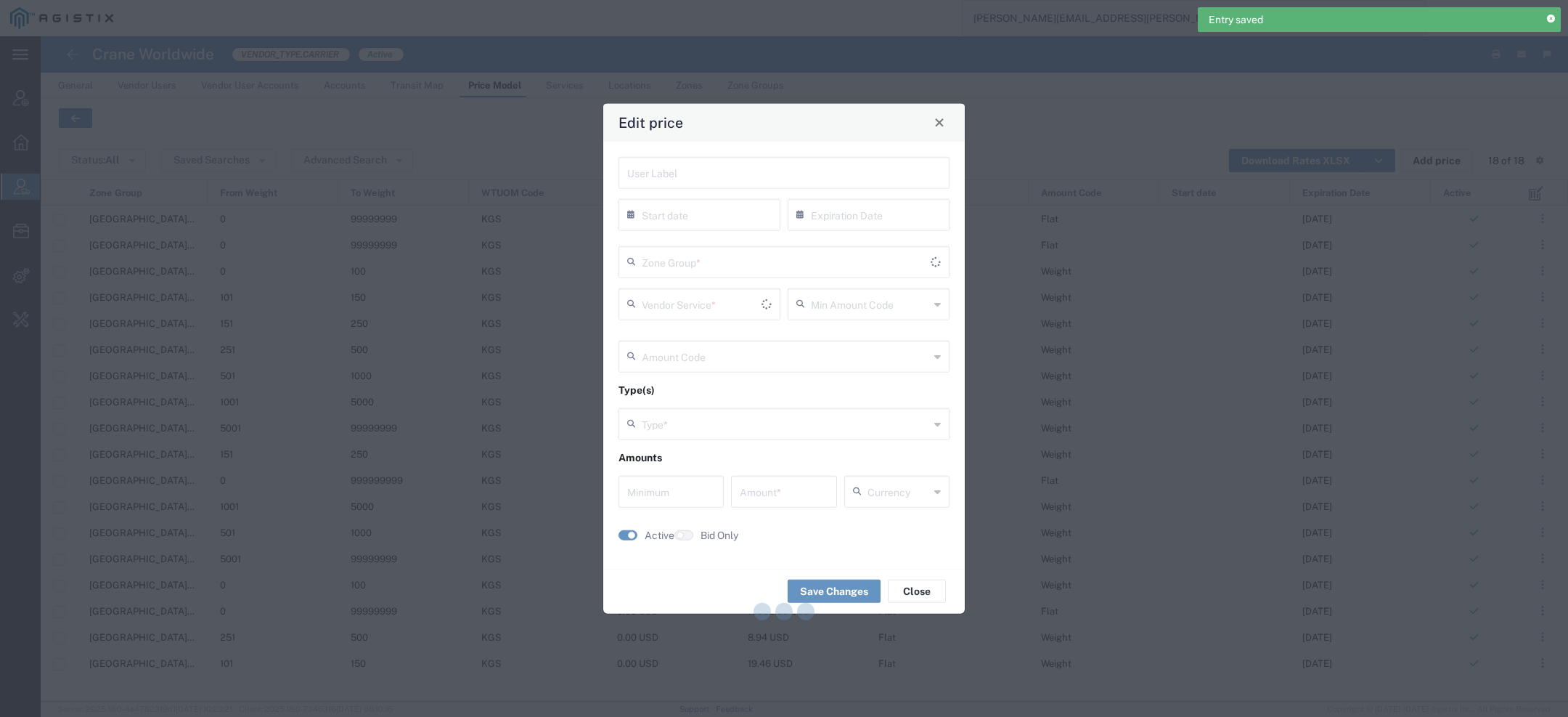
type input "0"
type input "7.63"
type input "USD"
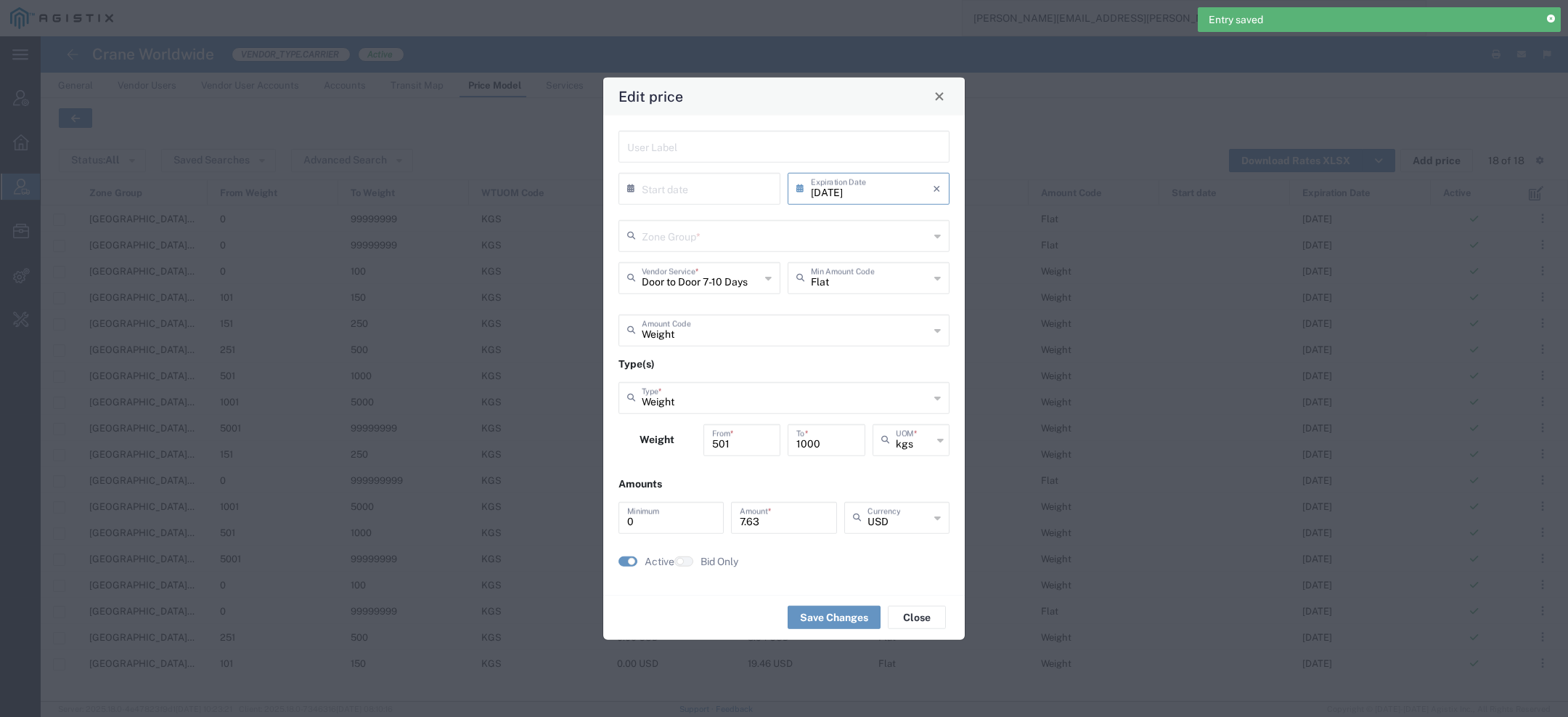
type input "US.TX.75038-IQ.ERBIL"
click at [886, 196] on input "08/31/2025" at bounding box center [871, 187] width 122 height 25
click at [945, 219] on span "›" at bounding box center [945, 214] width 22 height 17
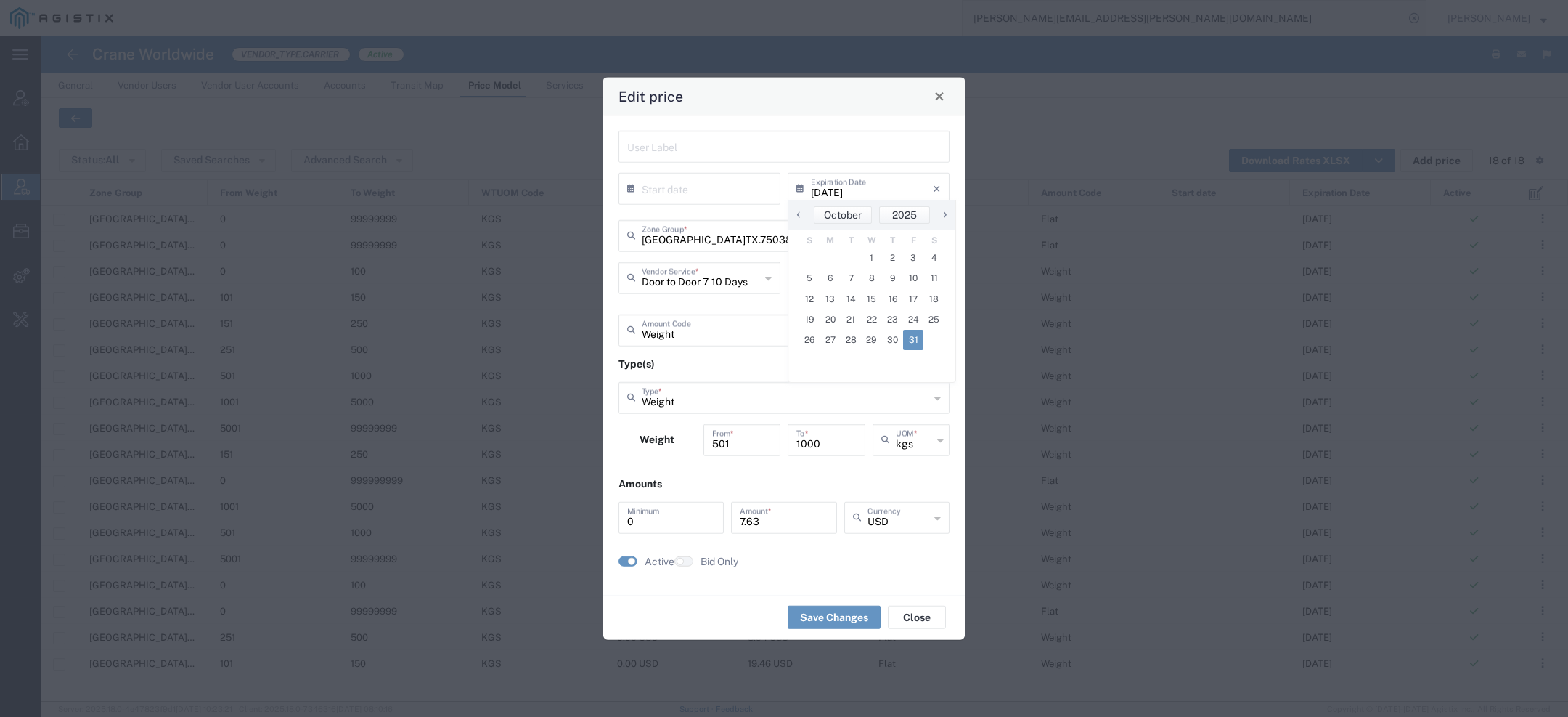
click at [916, 342] on span "31" at bounding box center [913, 340] width 21 height 20
type input "10/31/2025"
click at [832, 618] on button "Save Changes" at bounding box center [833, 617] width 93 height 24
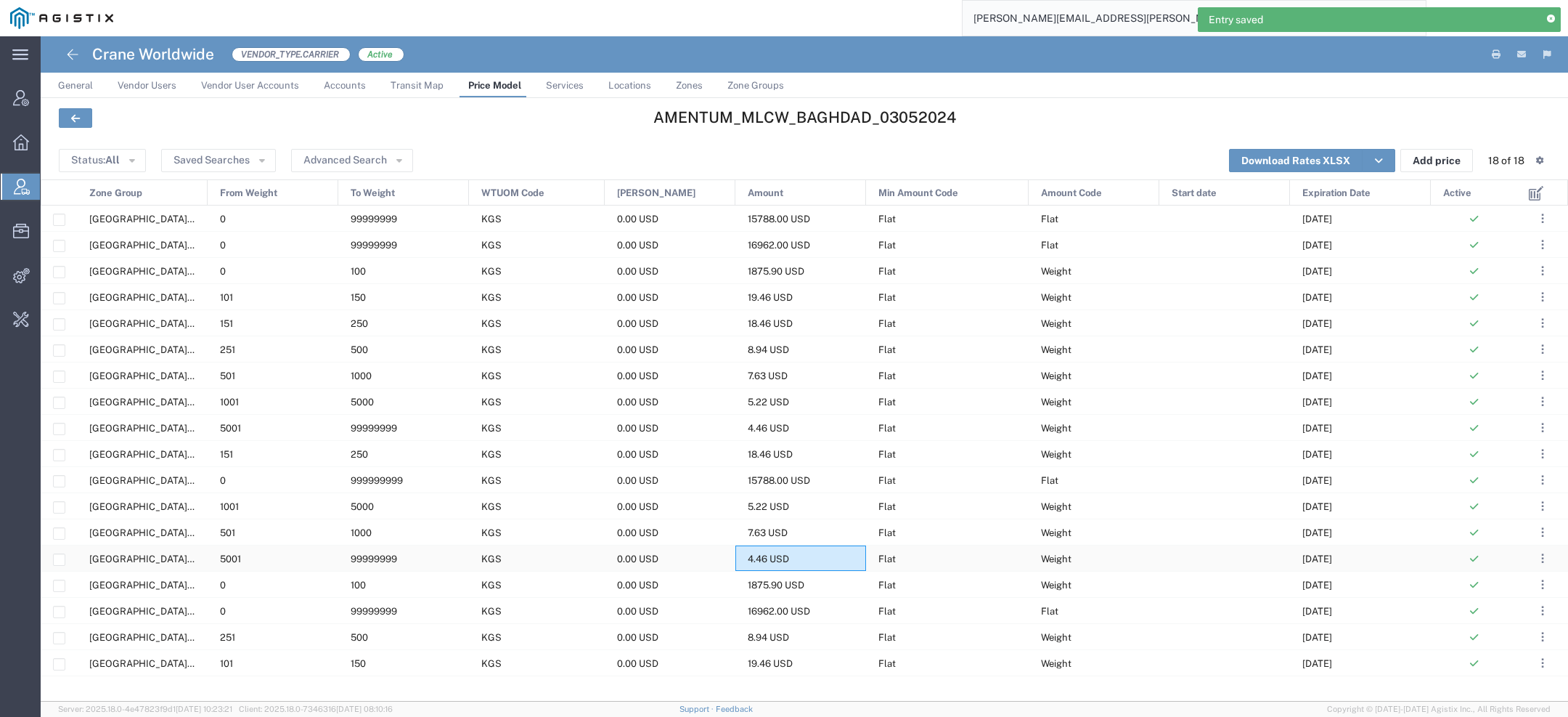
click at [758, 563] on span "4.46 USD" at bounding box center [768, 559] width 42 height 11
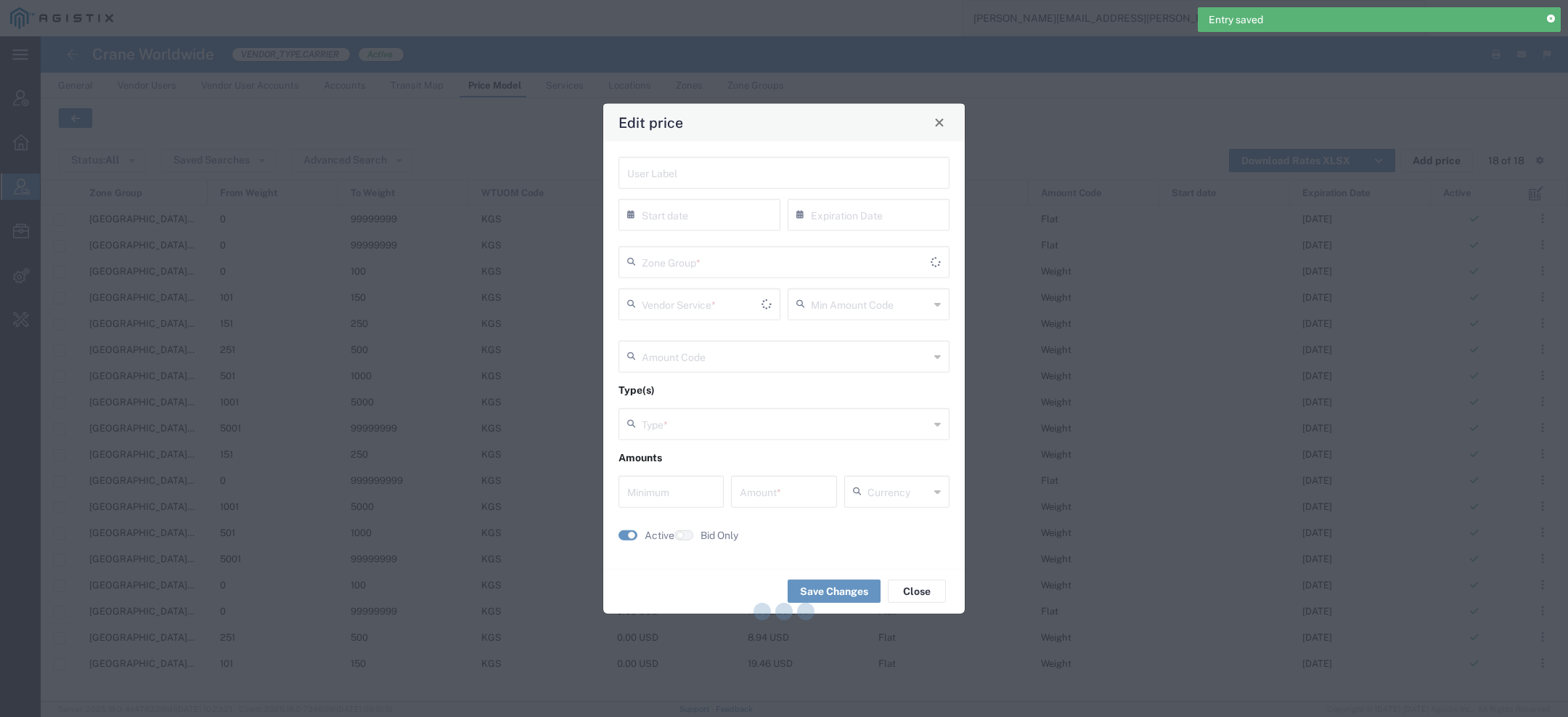
type input "08/31/2025"
type input "Flat"
type input "Weight"
type input "0"
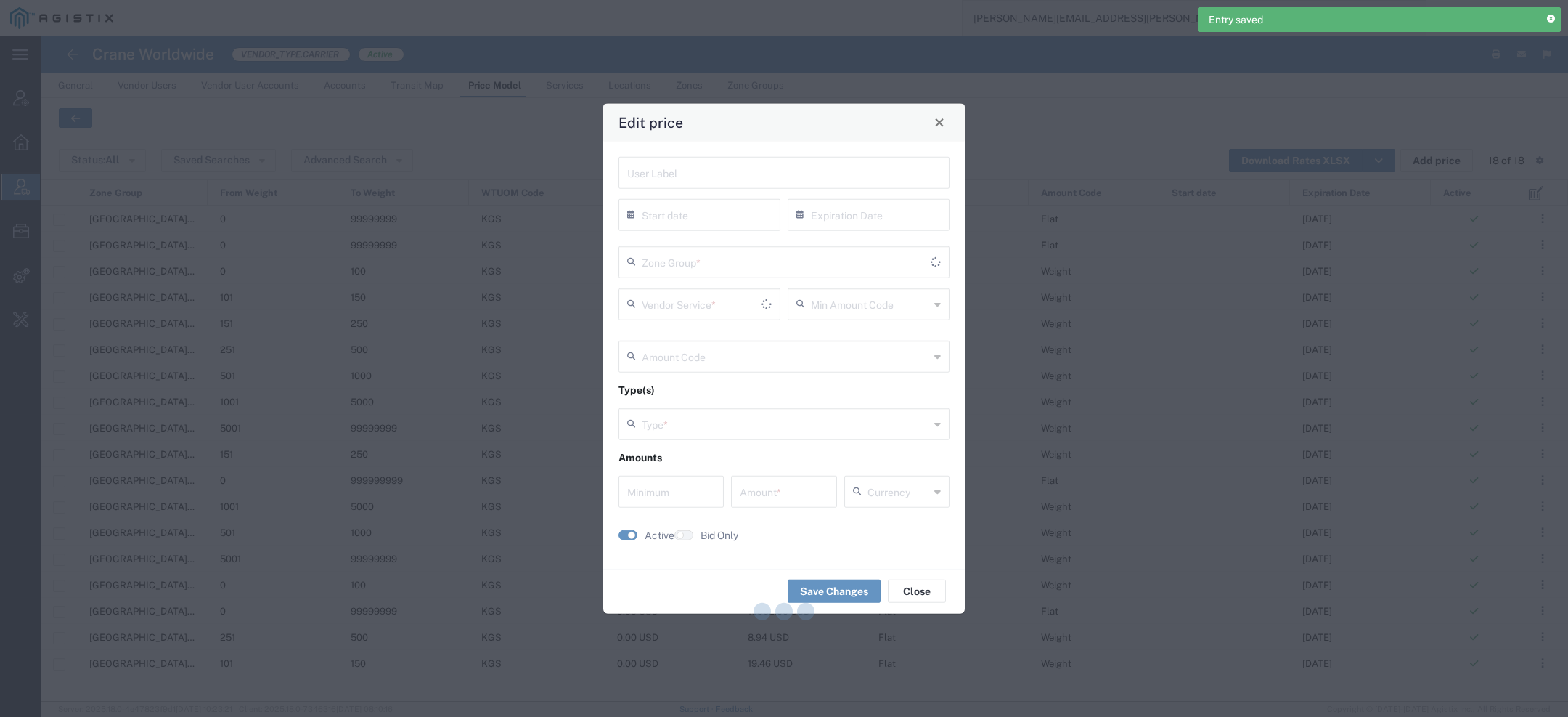
type input "4.46"
type input "USD"
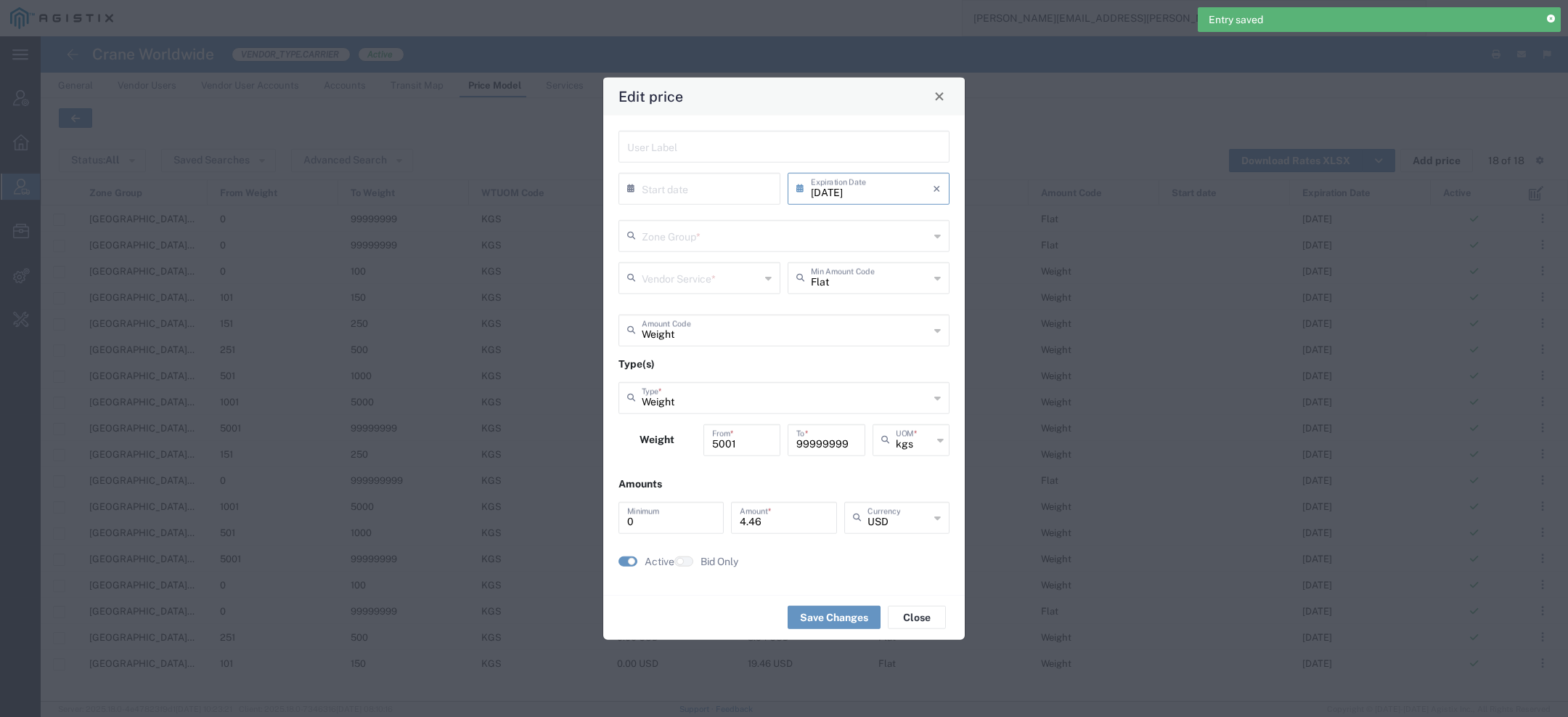
type input "US.TX.75038-IQ.ERBIL"
type input "Door to Door 5-7 Days"
click at [870, 189] on input "08/31/2025" at bounding box center [871, 187] width 122 height 25
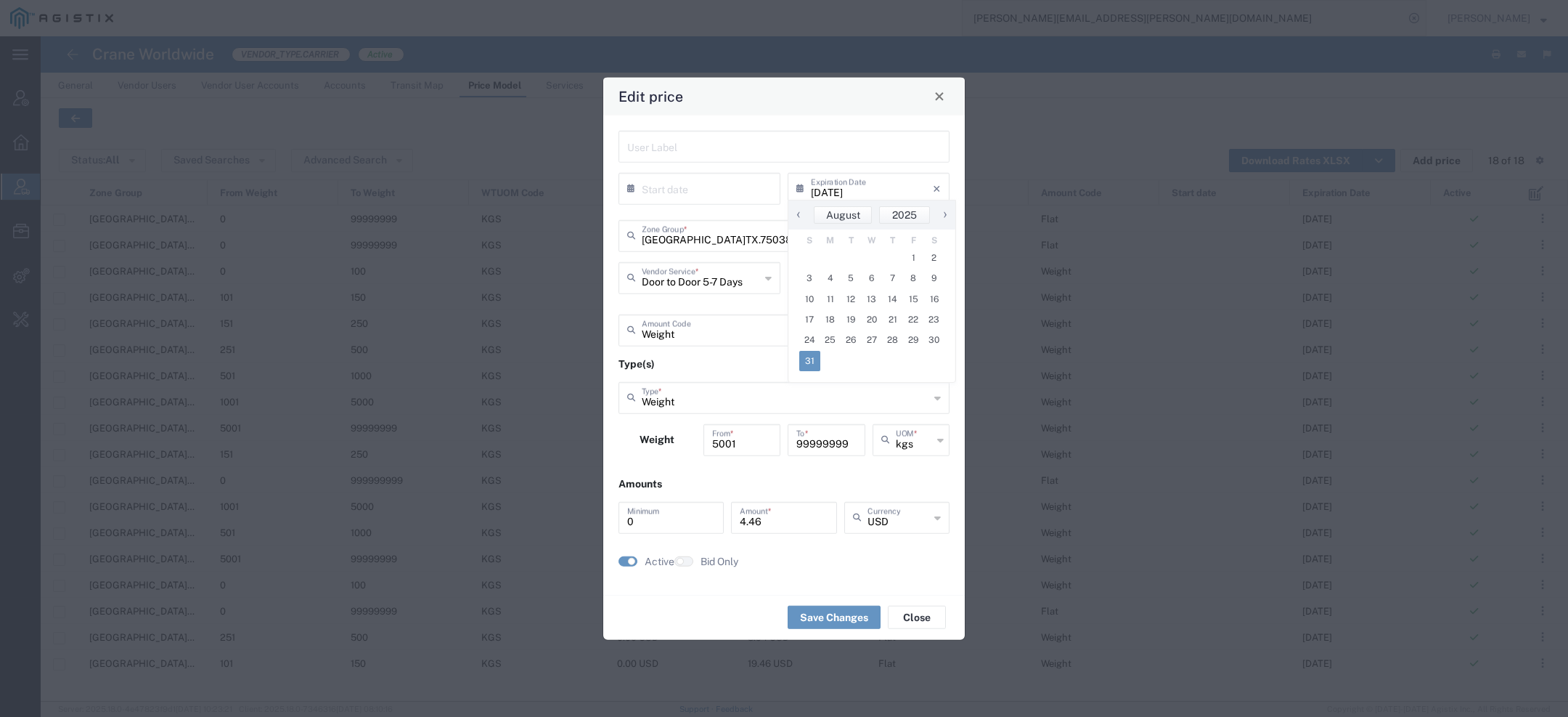
click at [948, 214] on span "›" at bounding box center [945, 214] width 22 height 17
click at [914, 342] on span "31" at bounding box center [913, 340] width 21 height 20
type input "10/31/2025"
click at [846, 620] on button "Save Changes" at bounding box center [833, 617] width 93 height 24
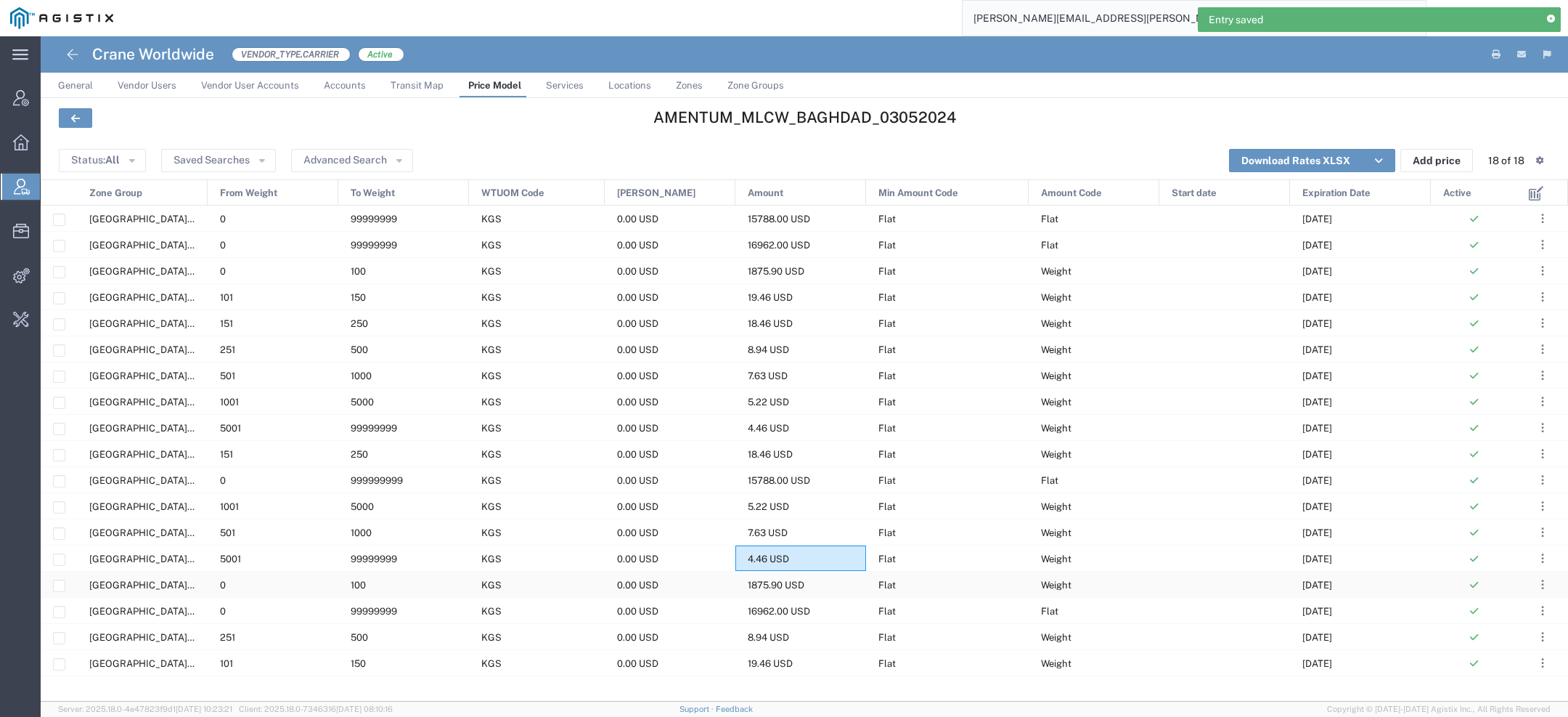
click at [764, 594] on div "1875.90 USD" at bounding box center [801, 585] width 130 height 25
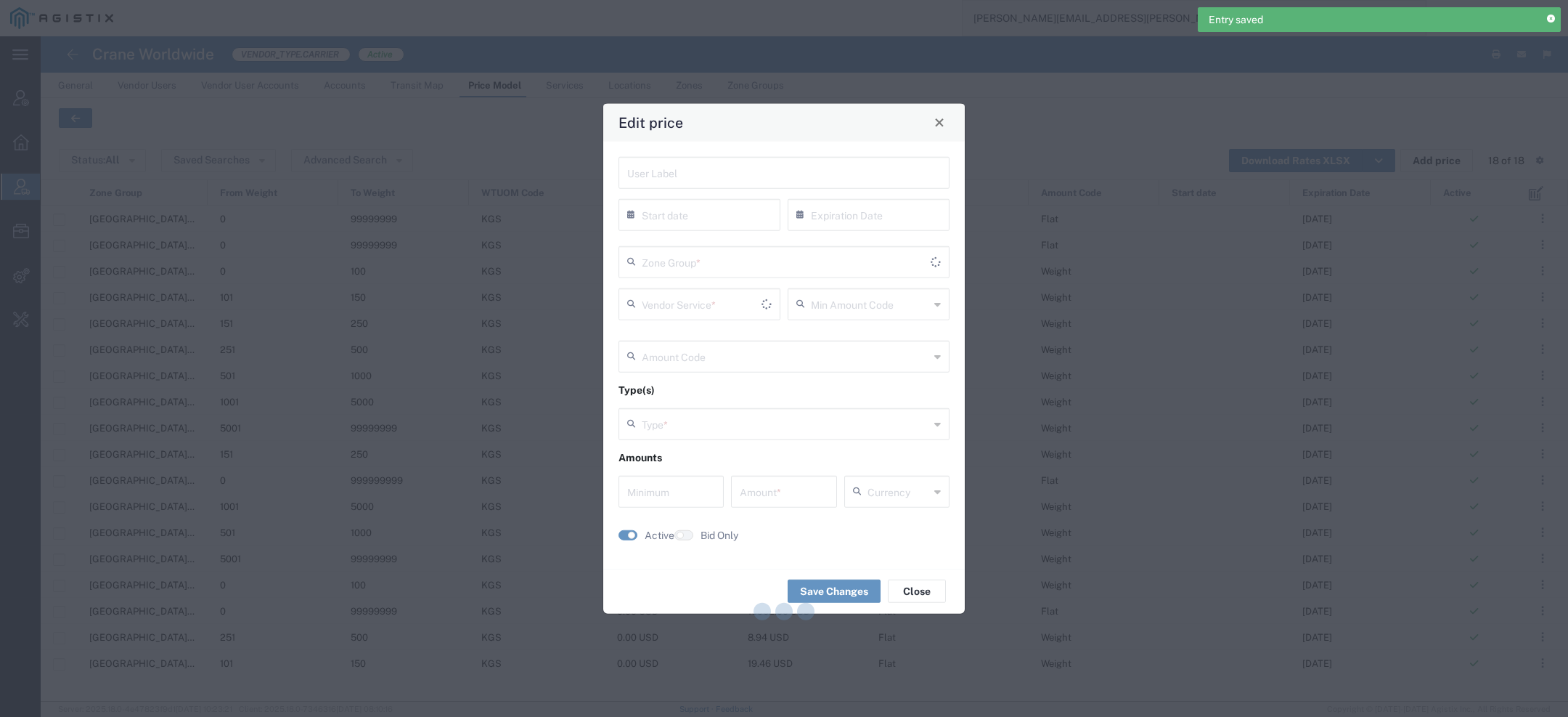
type input "08/31/2025"
type input "Flat"
type input "Weight"
type input "0"
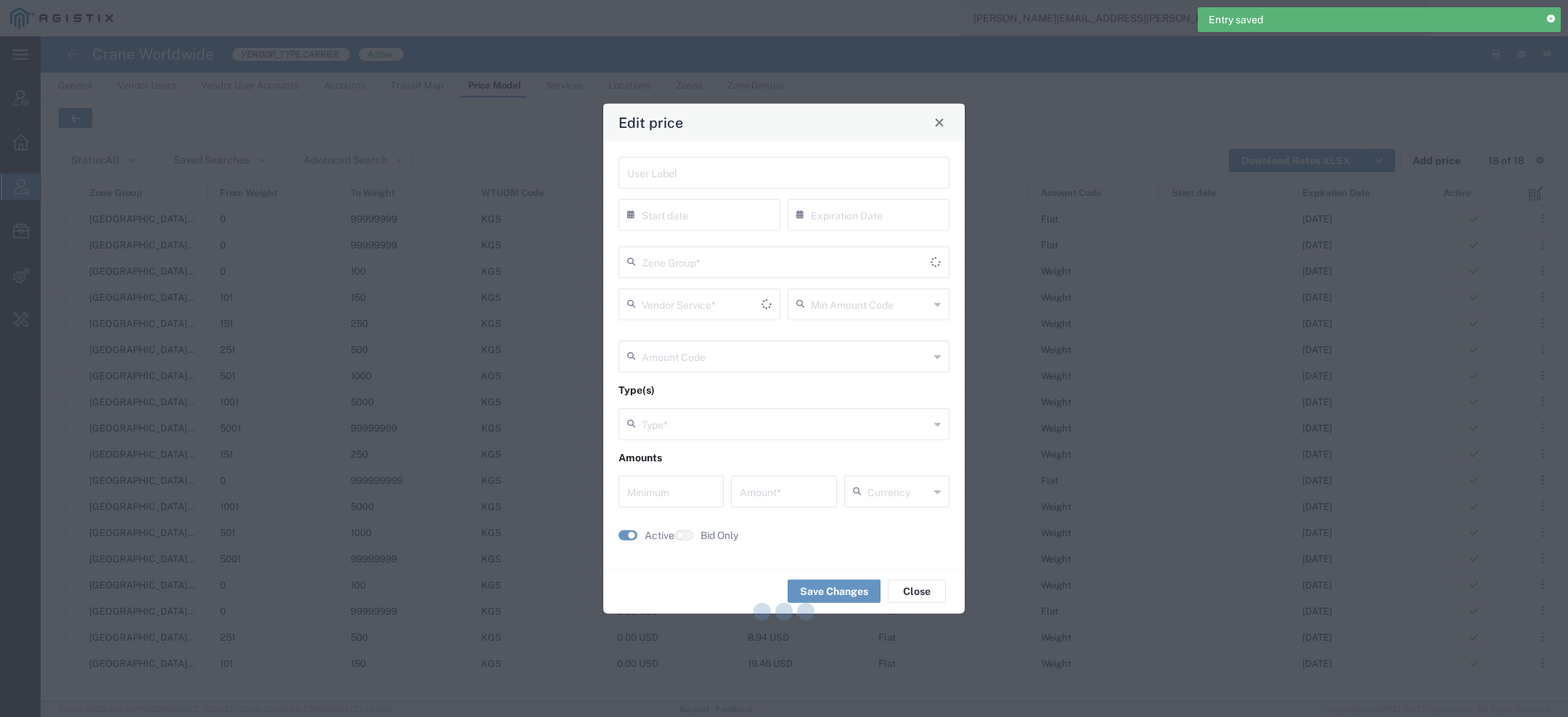
type input "1875.9"
type input "USD"
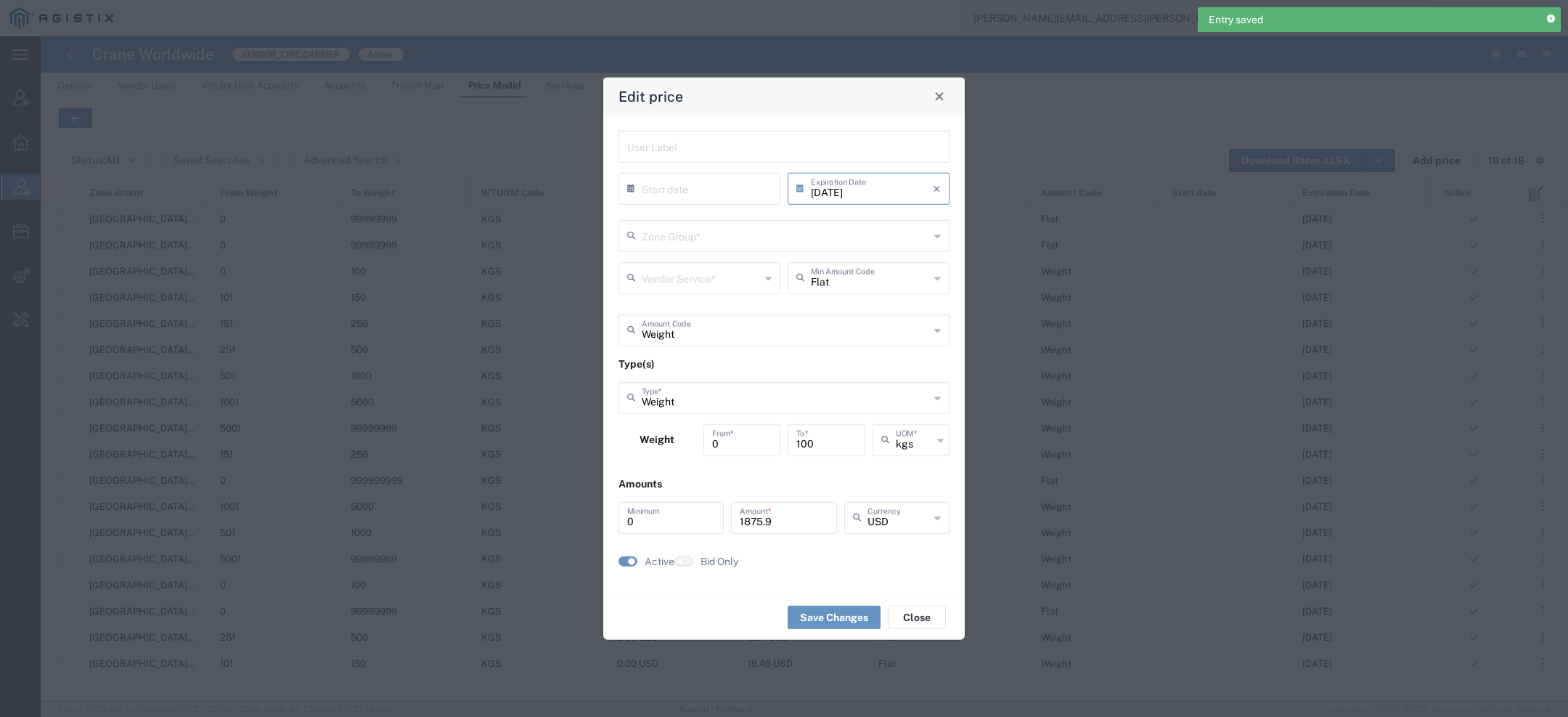
type input "US.TX.75038-IQ.ERBIL"
type input "Door to Door 7-10 Days"
click at [889, 197] on input "08/31/2025" at bounding box center [871, 187] width 122 height 25
click at [942, 216] on span "›" at bounding box center [945, 214] width 22 height 17
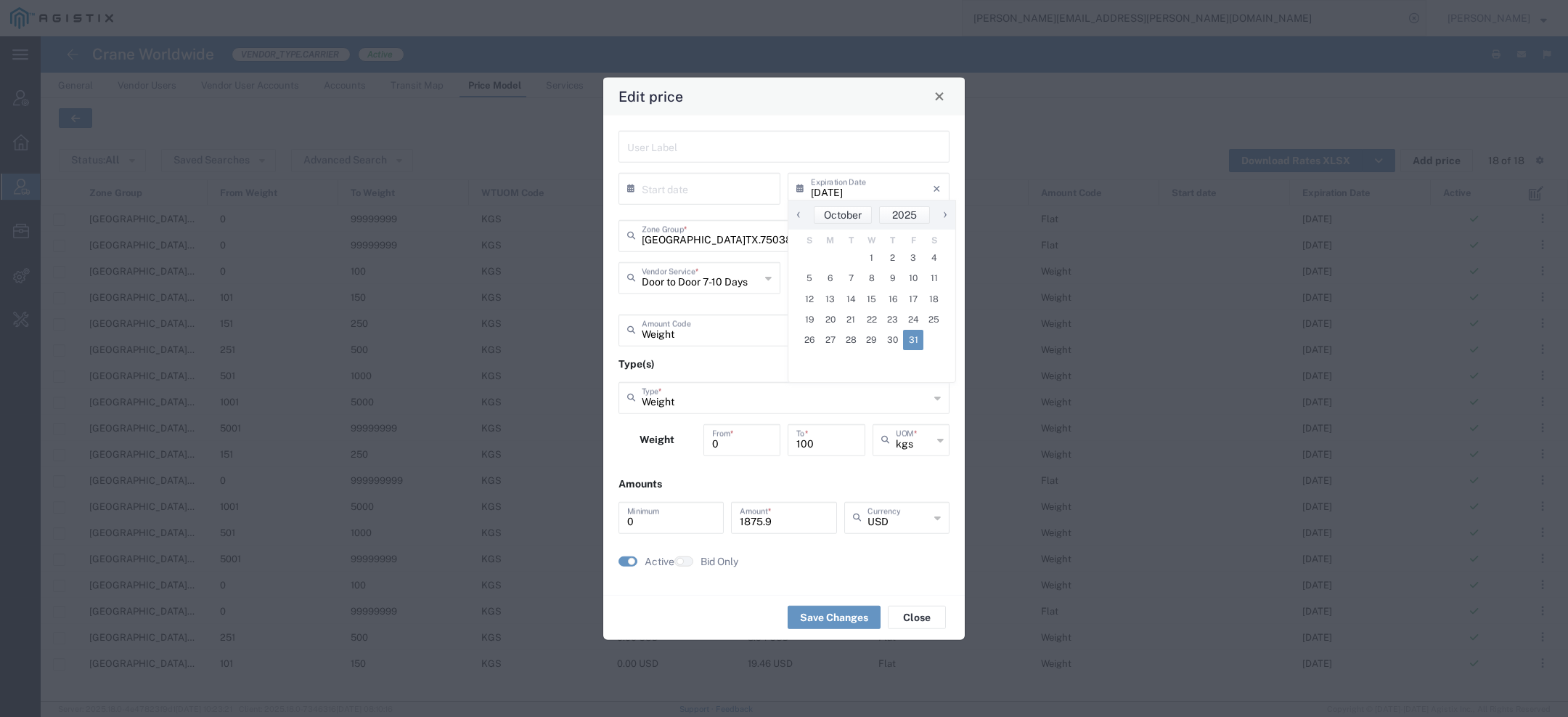
click at [908, 344] on span "31" at bounding box center [913, 340] width 21 height 20
type input "10/31/2025"
click at [831, 613] on button "Save Changes" at bounding box center [833, 617] width 93 height 24
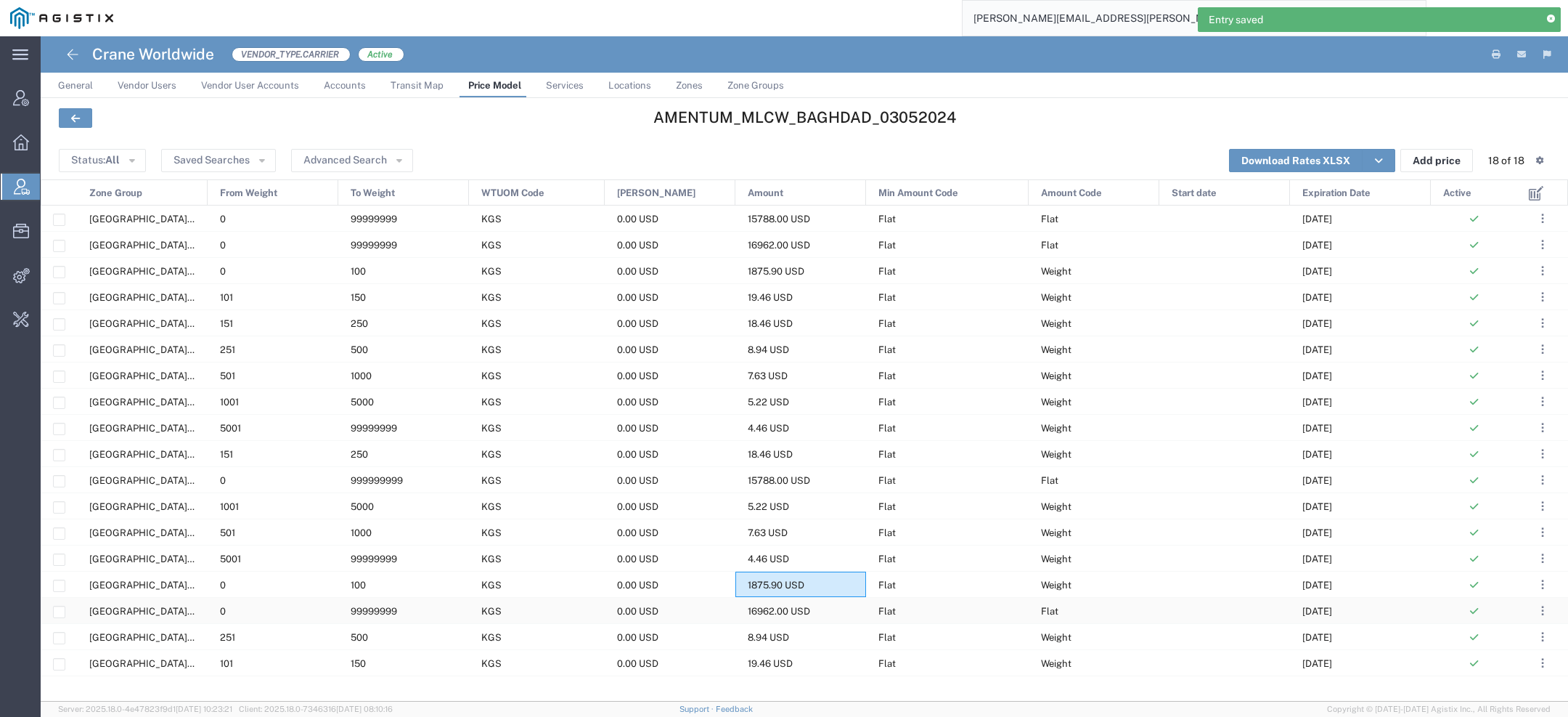
click at [730, 611] on div "0.00 USD" at bounding box center [670, 610] width 130 height 25
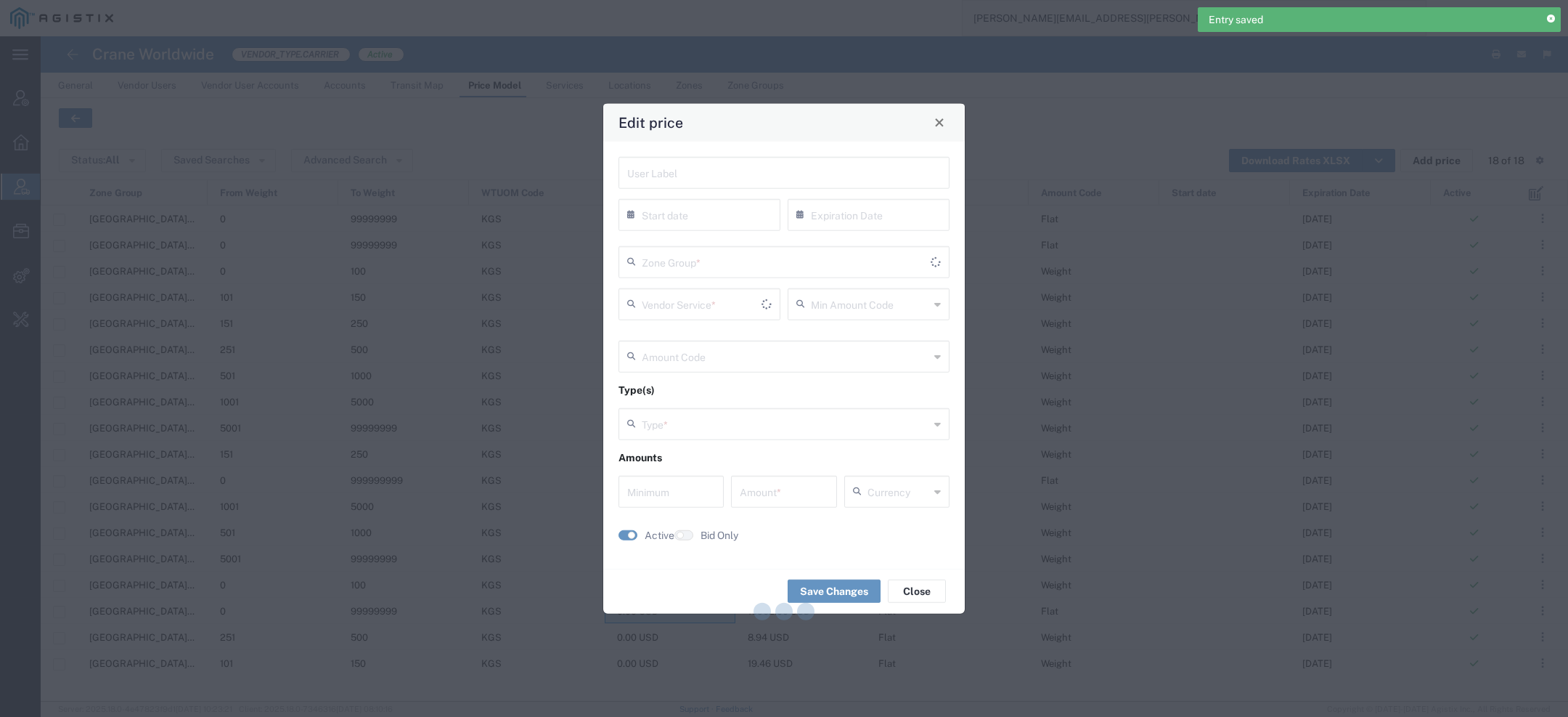
type input "08/31/2025"
type input "Flat"
type input "Weight"
type input "0"
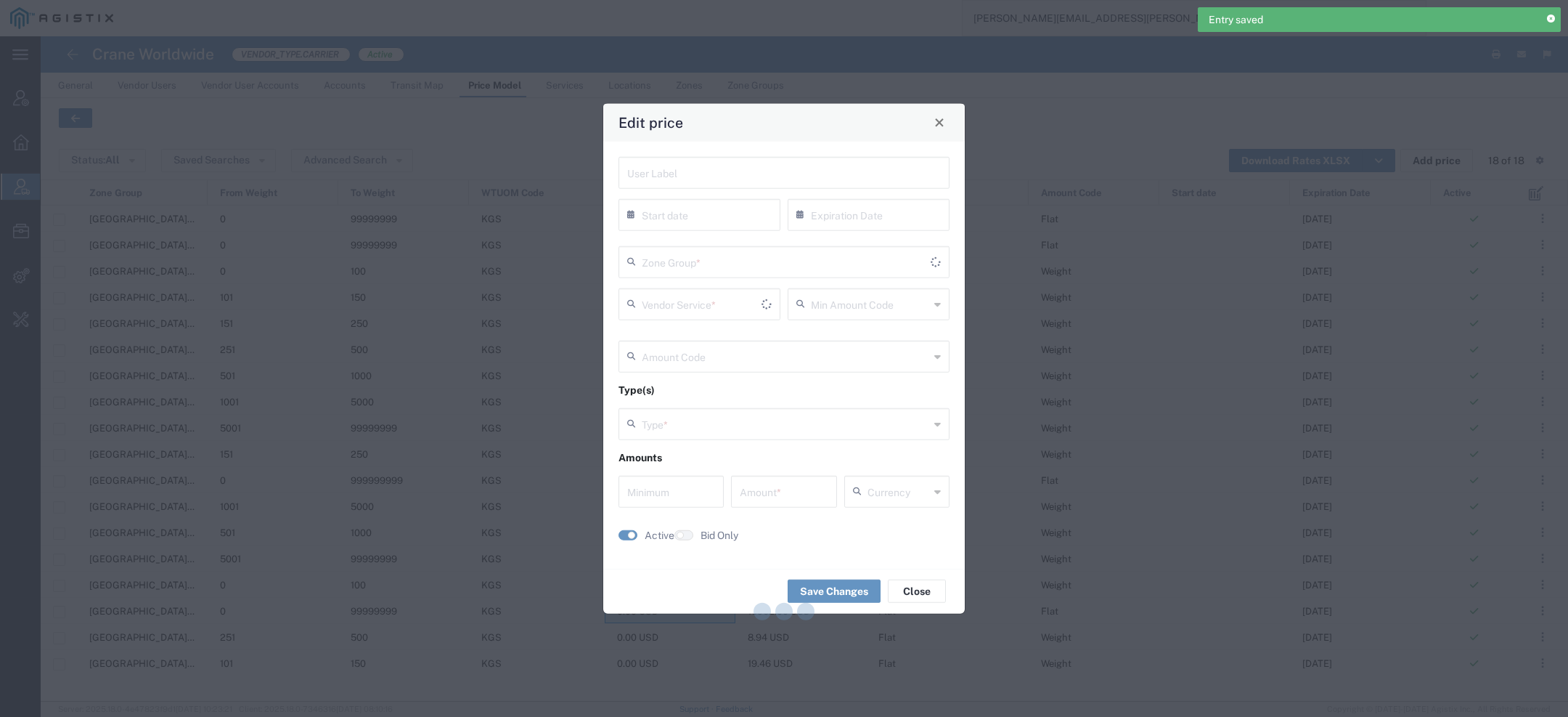
type input "16962"
type input "USD"
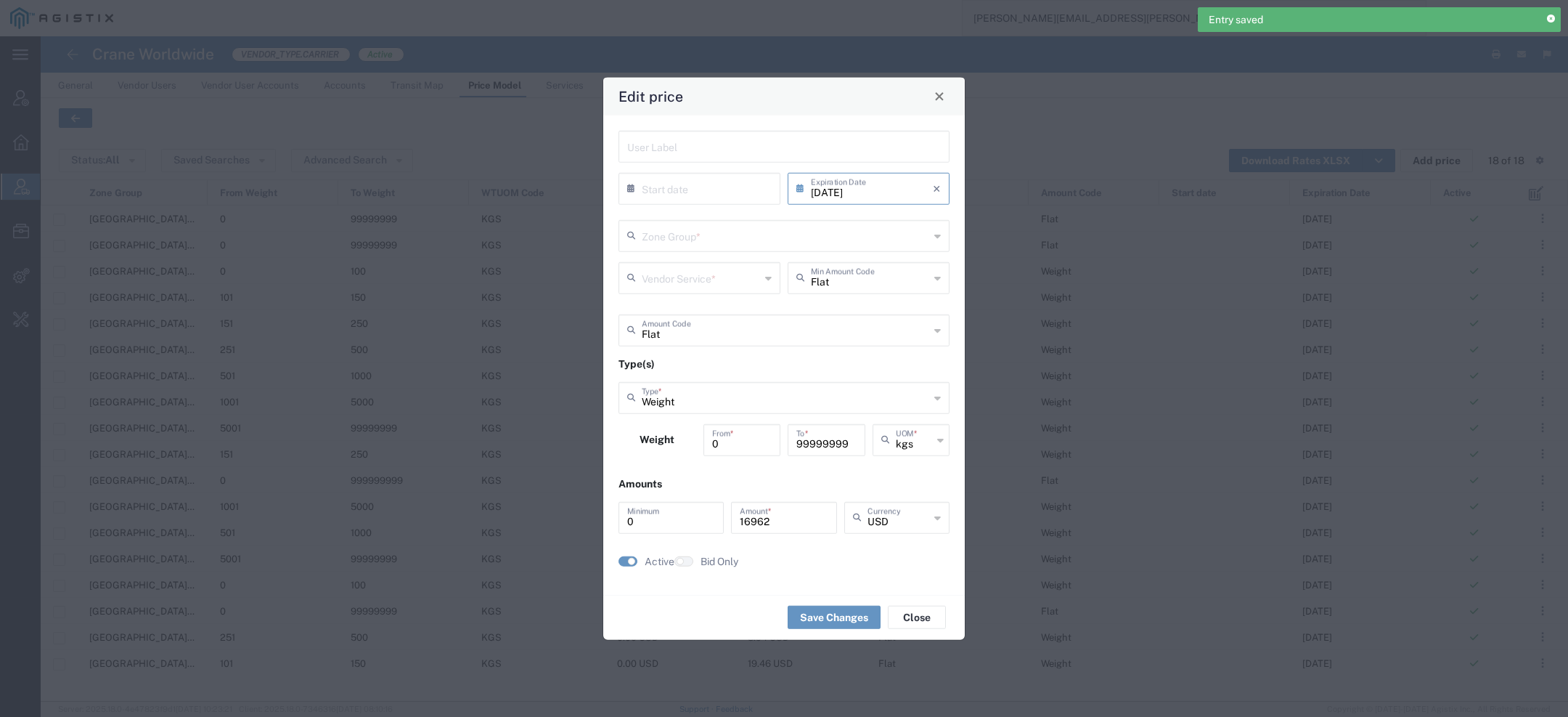
type input "US.TX.75038-IQ.ERBIL"
type input "Priority 1 - 40FT"
click at [853, 193] on input "08/31/2025" at bounding box center [871, 187] width 122 height 25
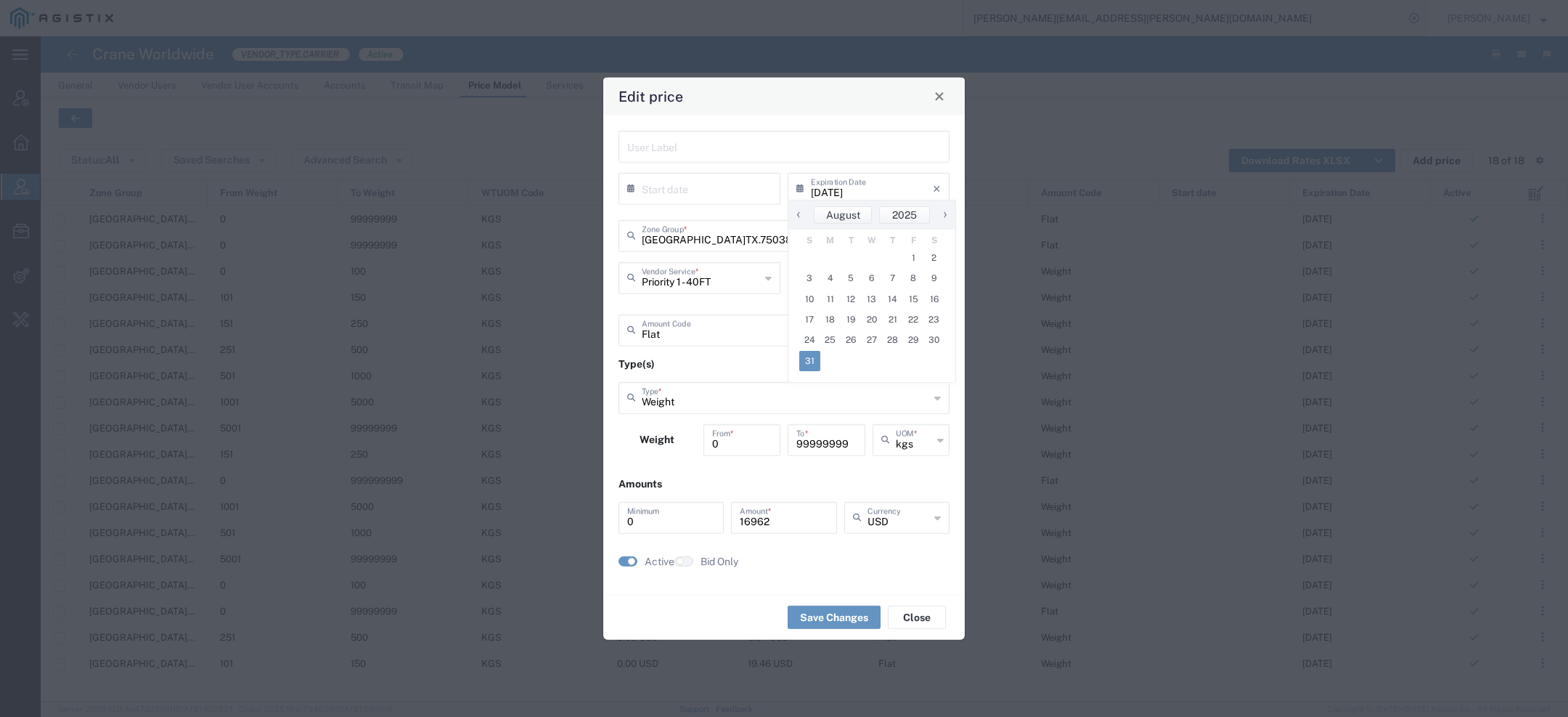
click at [941, 214] on span "›" at bounding box center [945, 214] width 22 height 17
click at [915, 345] on span "31" at bounding box center [913, 340] width 21 height 20
type input "10/31/2025"
click at [821, 620] on button "Save Changes" at bounding box center [833, 617] width 93 height 24
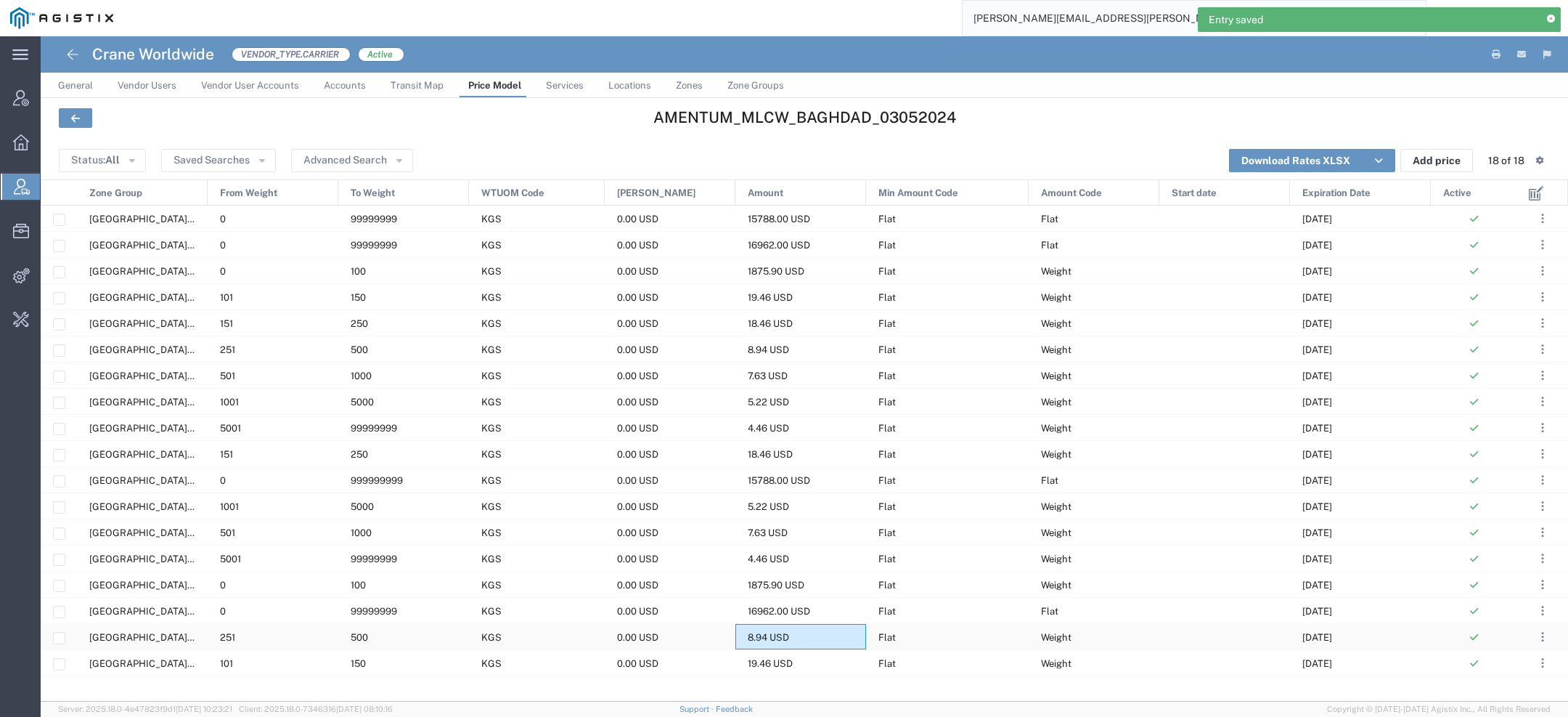
click at [746, 641] on div "8.94 USD" at bounding box center [801, 636] width 130 height 25
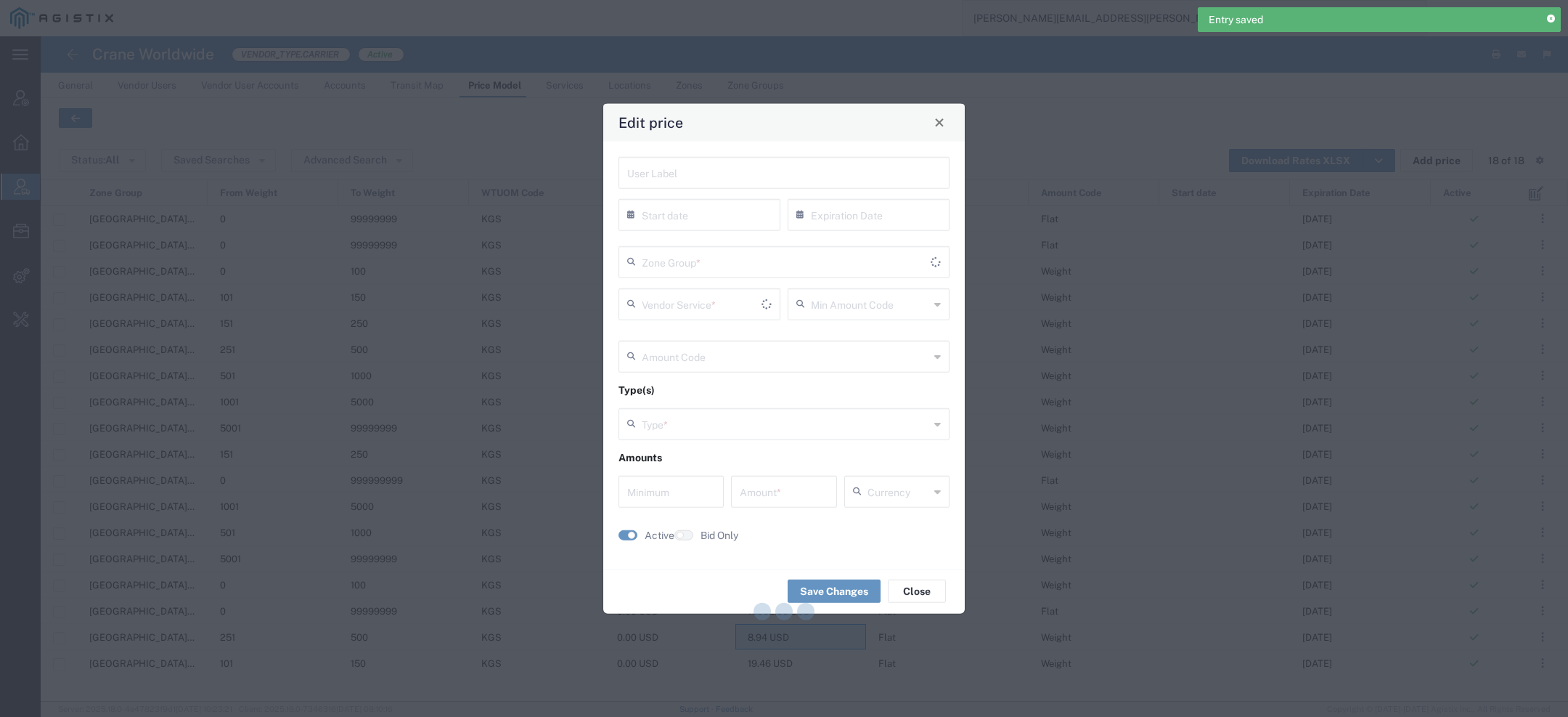
type input "08/31/2025"
type input "Flat"
type input "Weight"
type input "0"
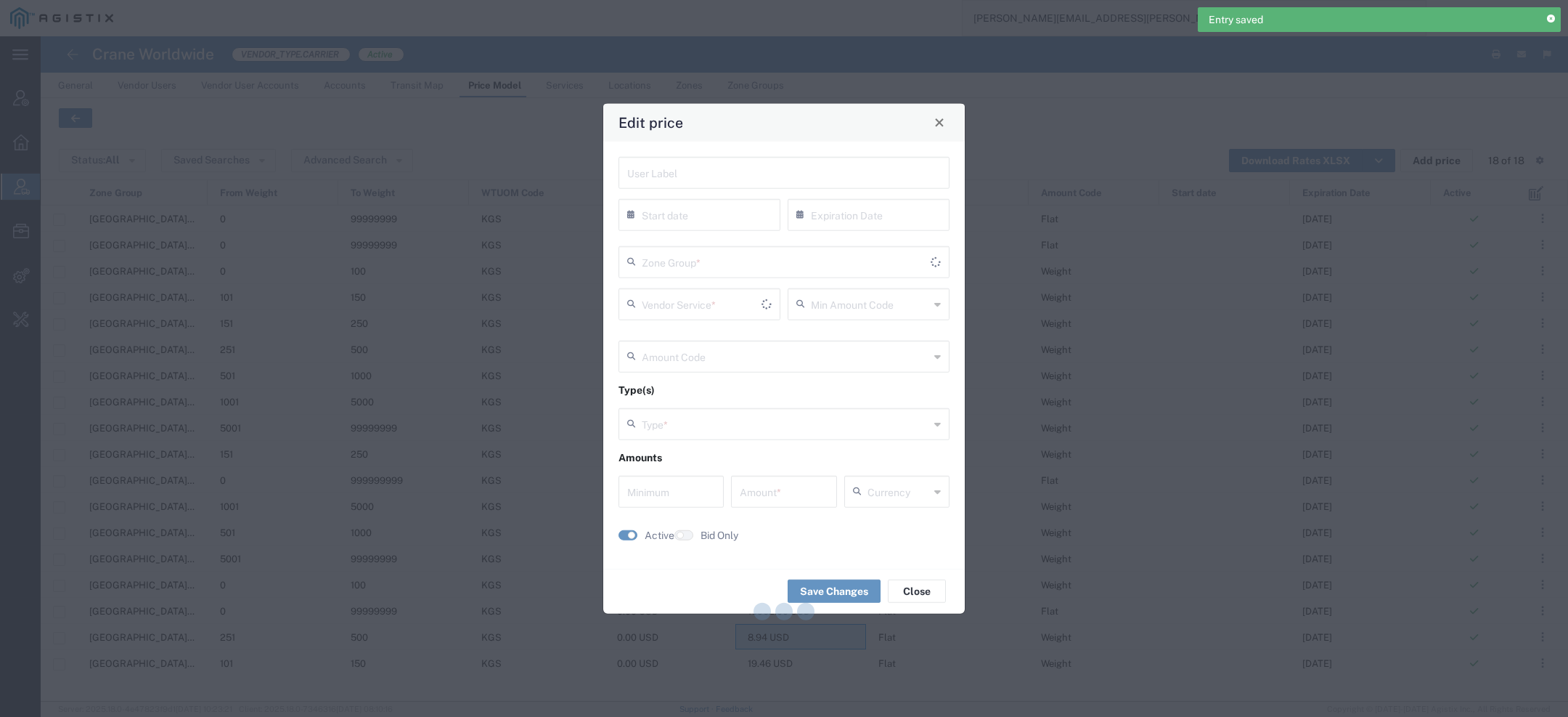
type input "8.94"
type input "USD"
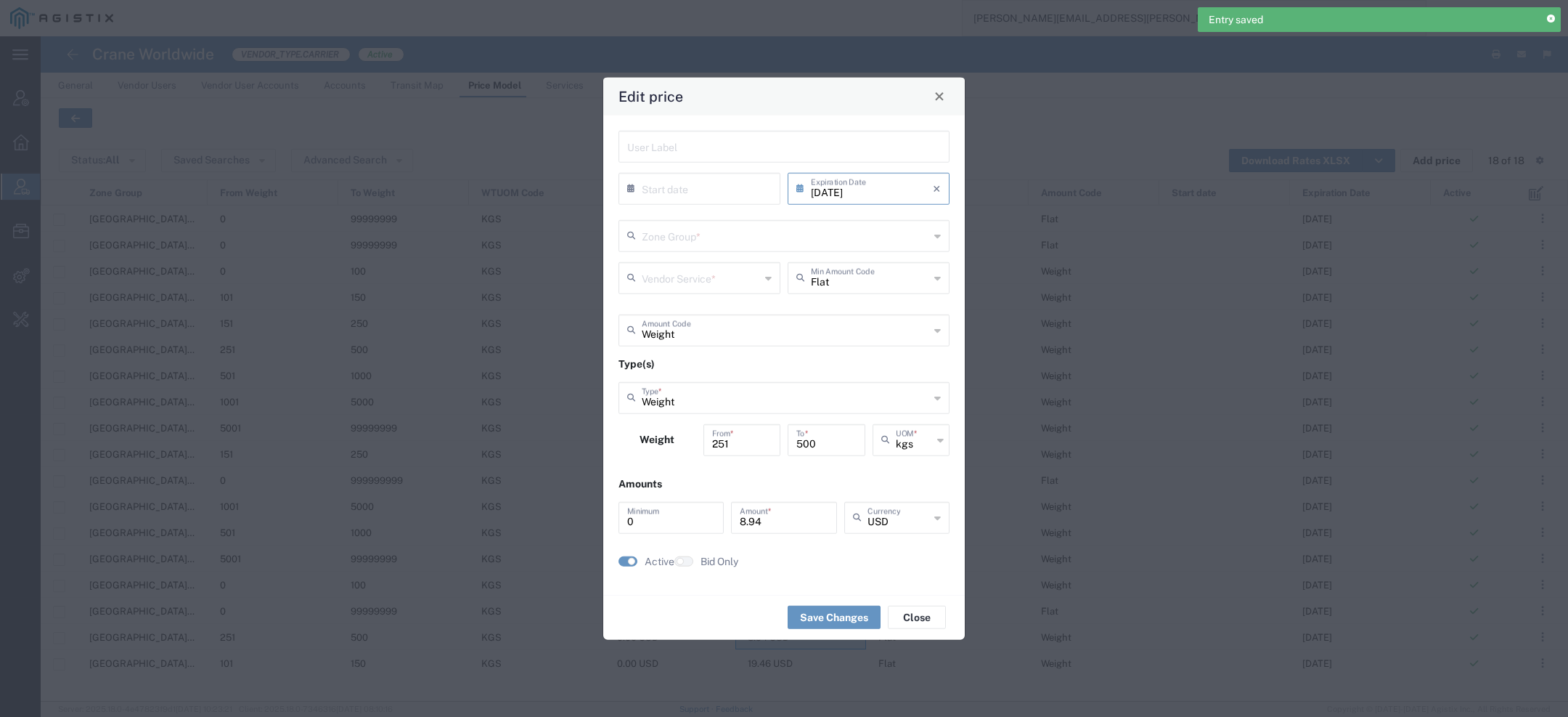
type input "US.TX.75038-IQ.ERBIL"
type input "Door to Door 7-10 Days"
click at [895, 189] on input "08/31/2025" at bounding box center [871, 187] width 122 height 25
click at [946, 211] on span "›" at bounding box center [945, 214] width 22 height 17
click at [946, 211] on span "›" at bounding box center [946, 214] width 22 height 17
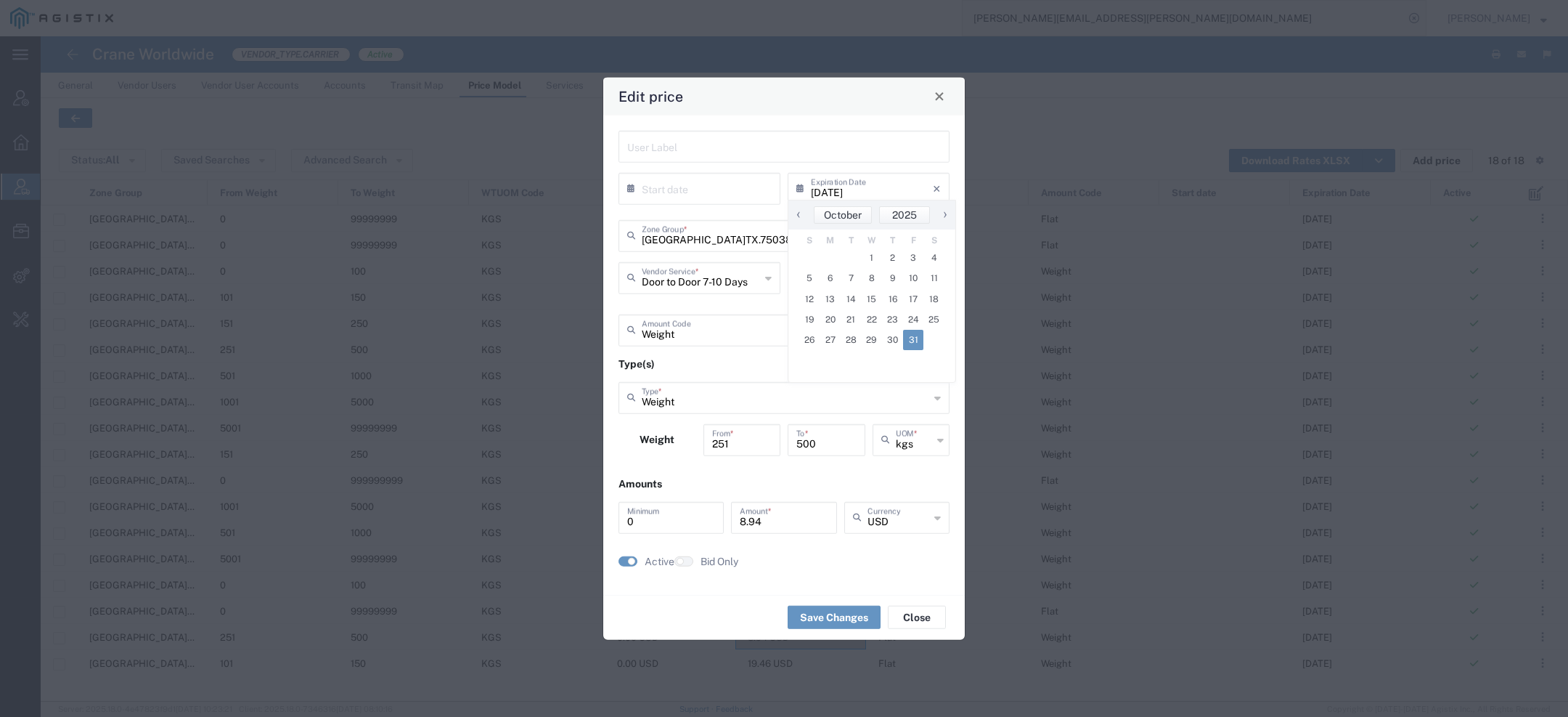
click at [915, 332] on span "31" at bounding box center [913, 340] width 21 height 20
type input "10/31/2025"
click at [839, 616] on button "Save Changes" at bounding box center [833, 617] width 93 height 24
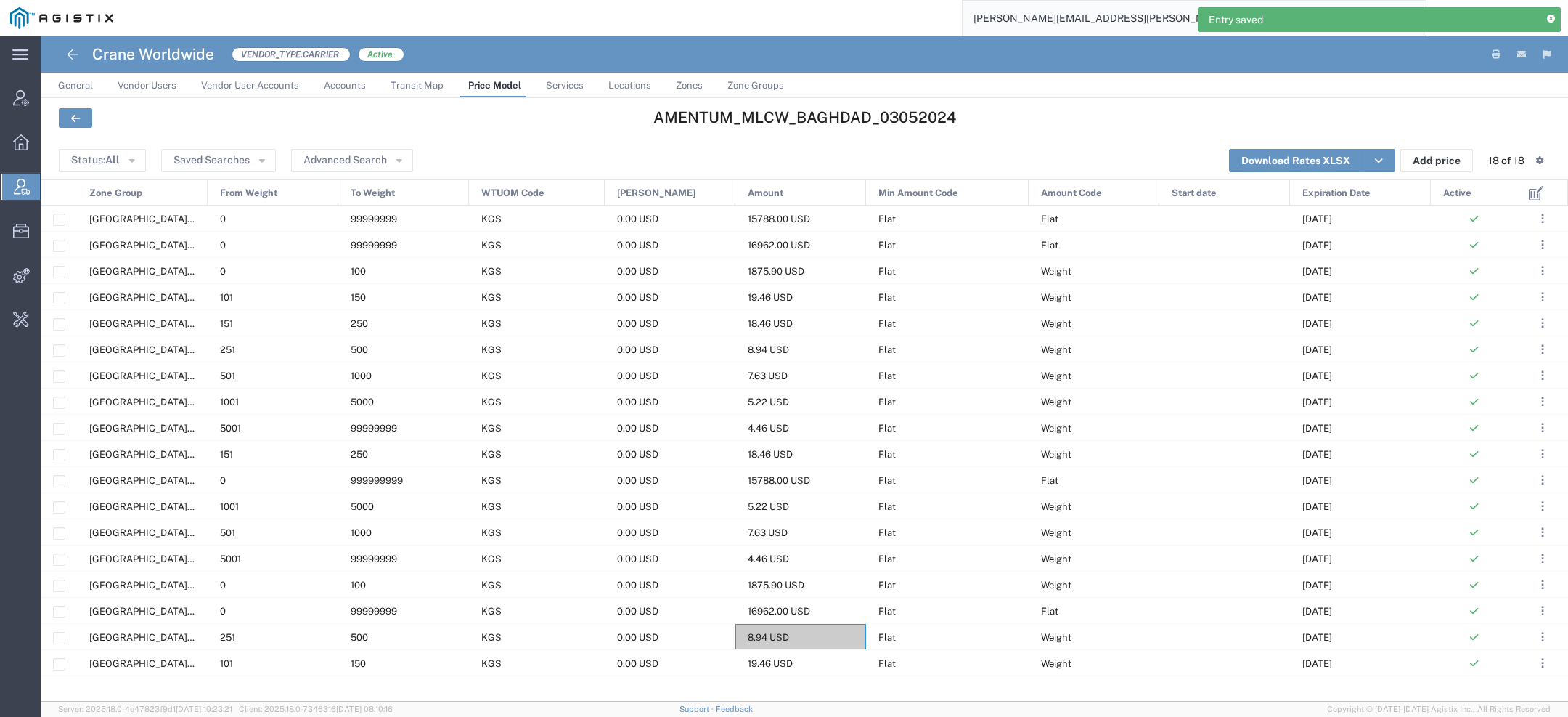
click at [755, 701] on div at bounding box center [804, 701] width 1527 height 1
click at [762, 673] on div "19.46 USD" at bounding box center [801, 663] width 130 height 25
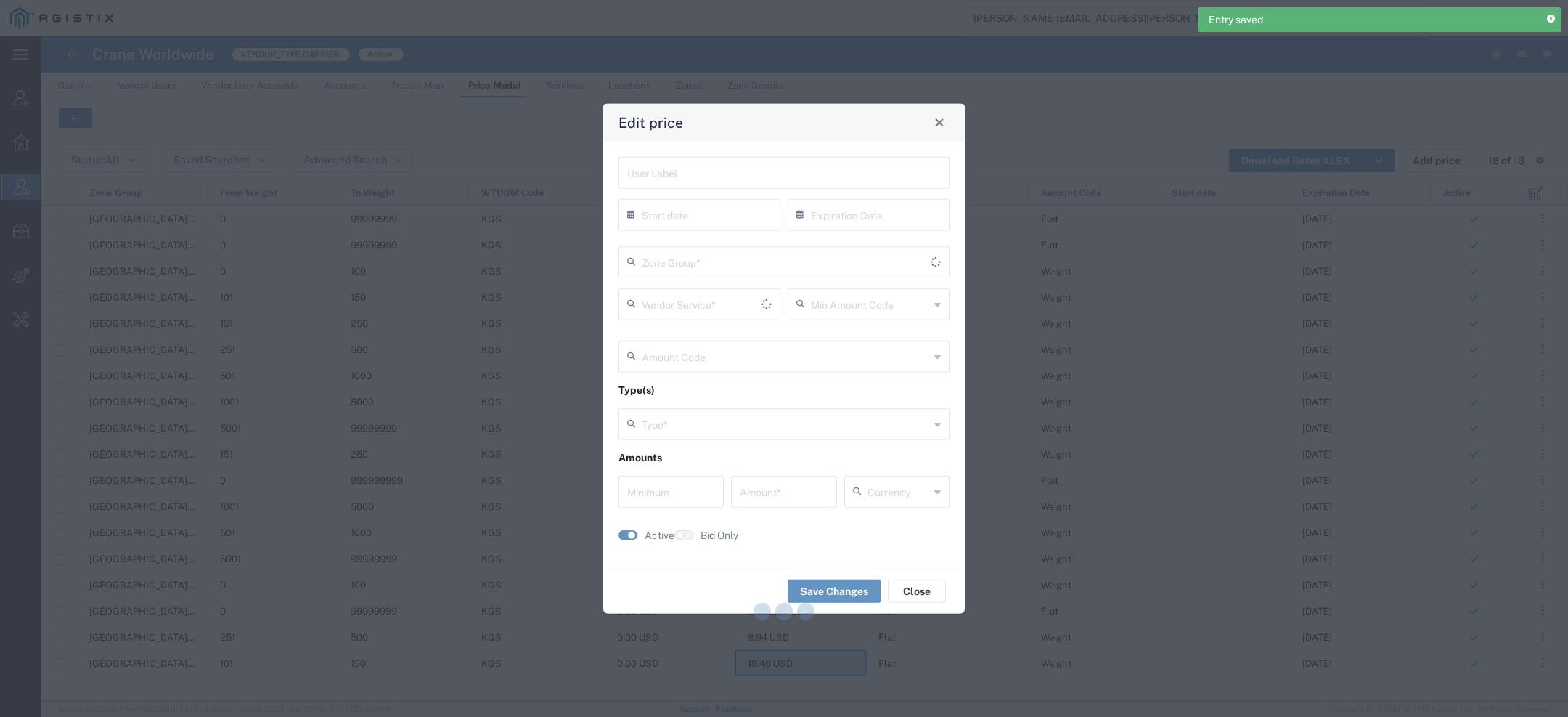
type input "08/31/2025"
type input "Flat"
type input "Weight"
type input "0"
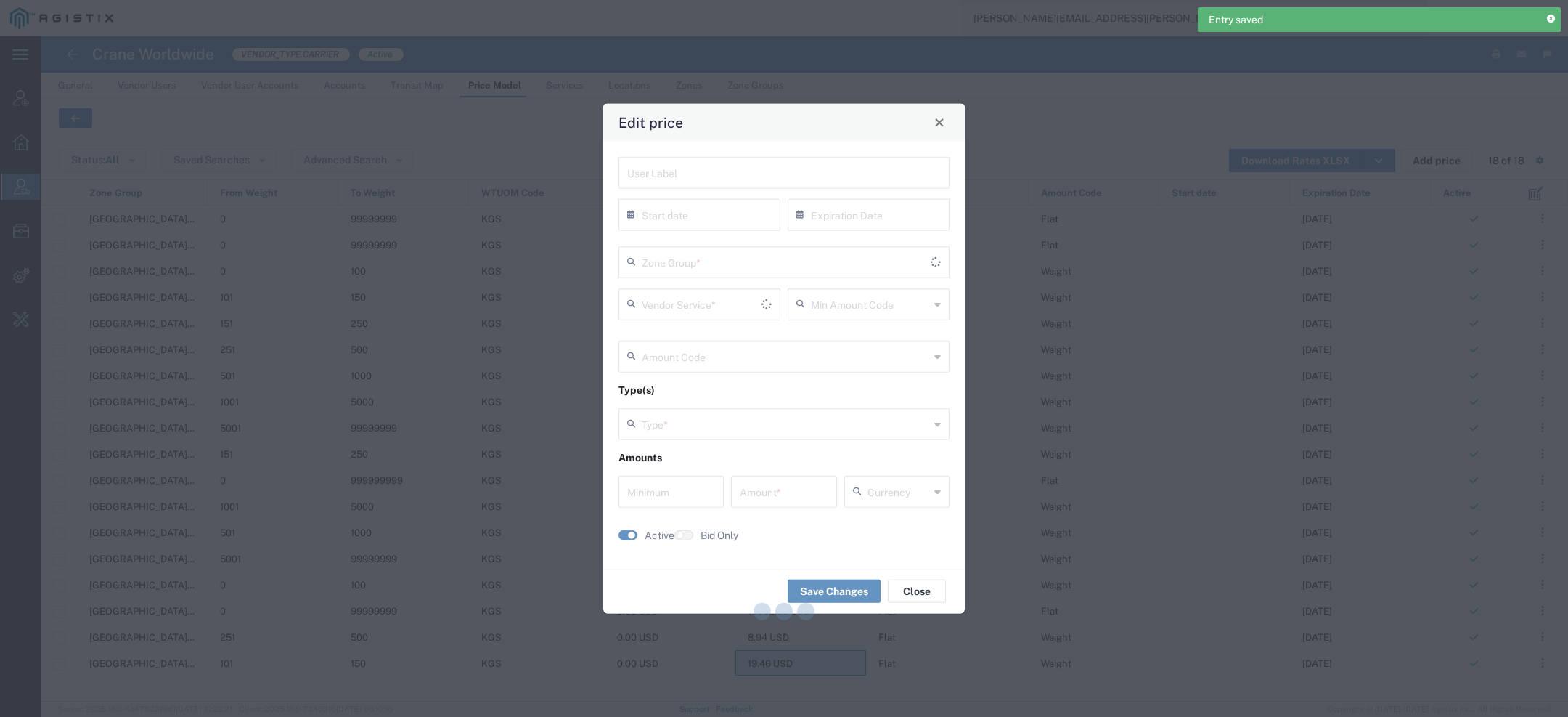
type input "19.46"
type input "USD"
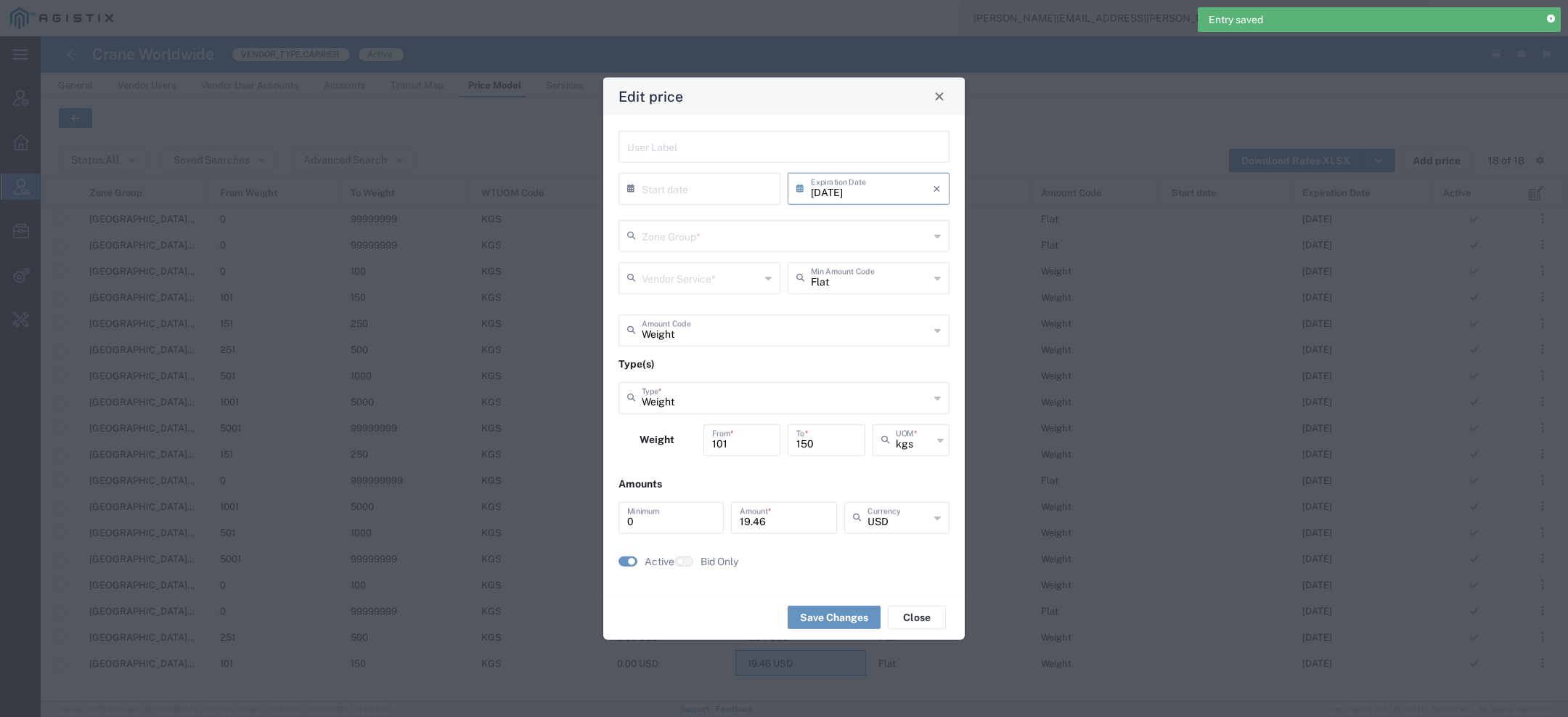
type input "US.TX.75038-IQ.ERBIL"
type input "Door to Door 7-10 Days"
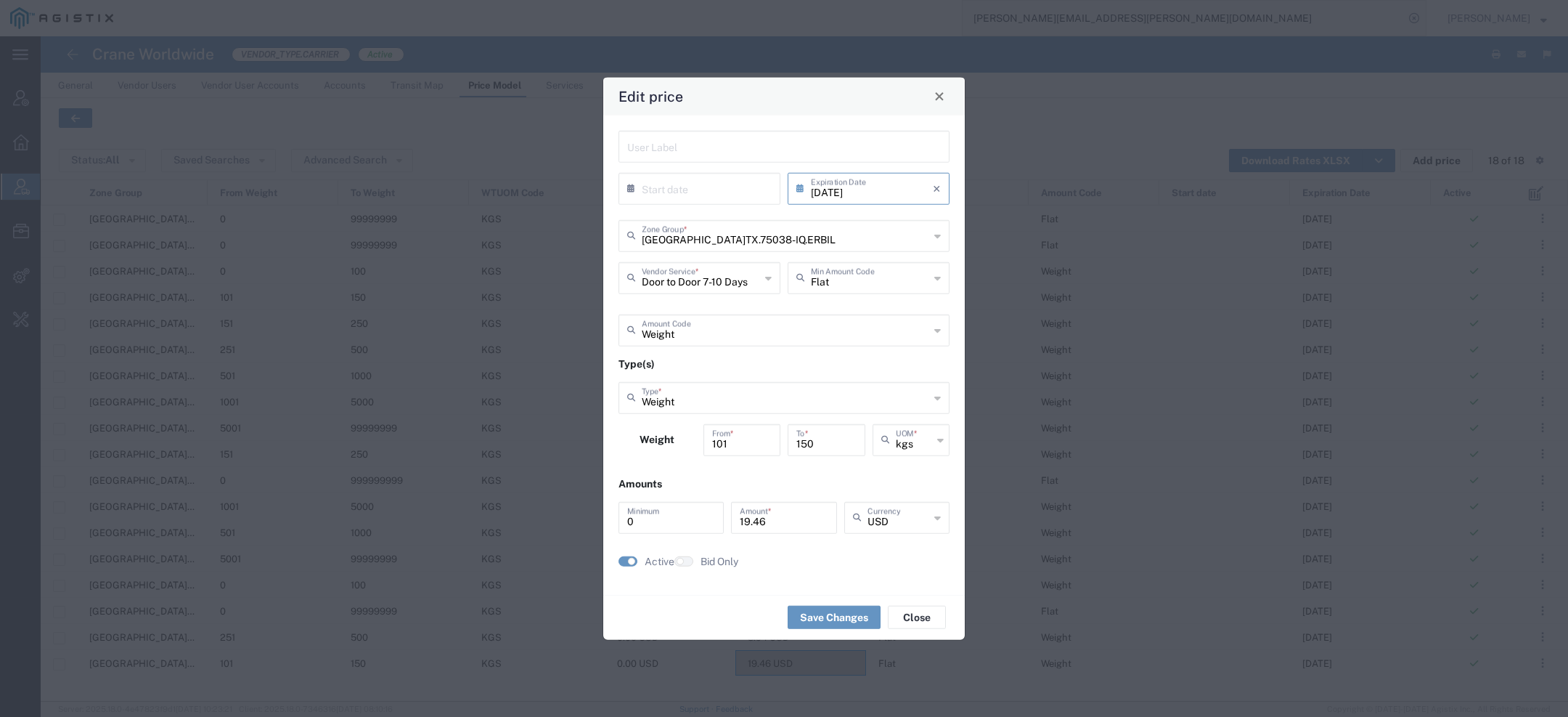
click at [905, 189] on input "08/31/2025" at bounding box center [871, 187] width 122 height 25
click at [945, 218] on span "›" at bounding box center [945, 214] width 22 height 17
click at [945, 218] on span "›" at bounding box center [946, 214] width 22 height 17
click at [911, 344] on span "31" at bounding box center [913, 340] width 21 height 20
type input "10/31/2025"
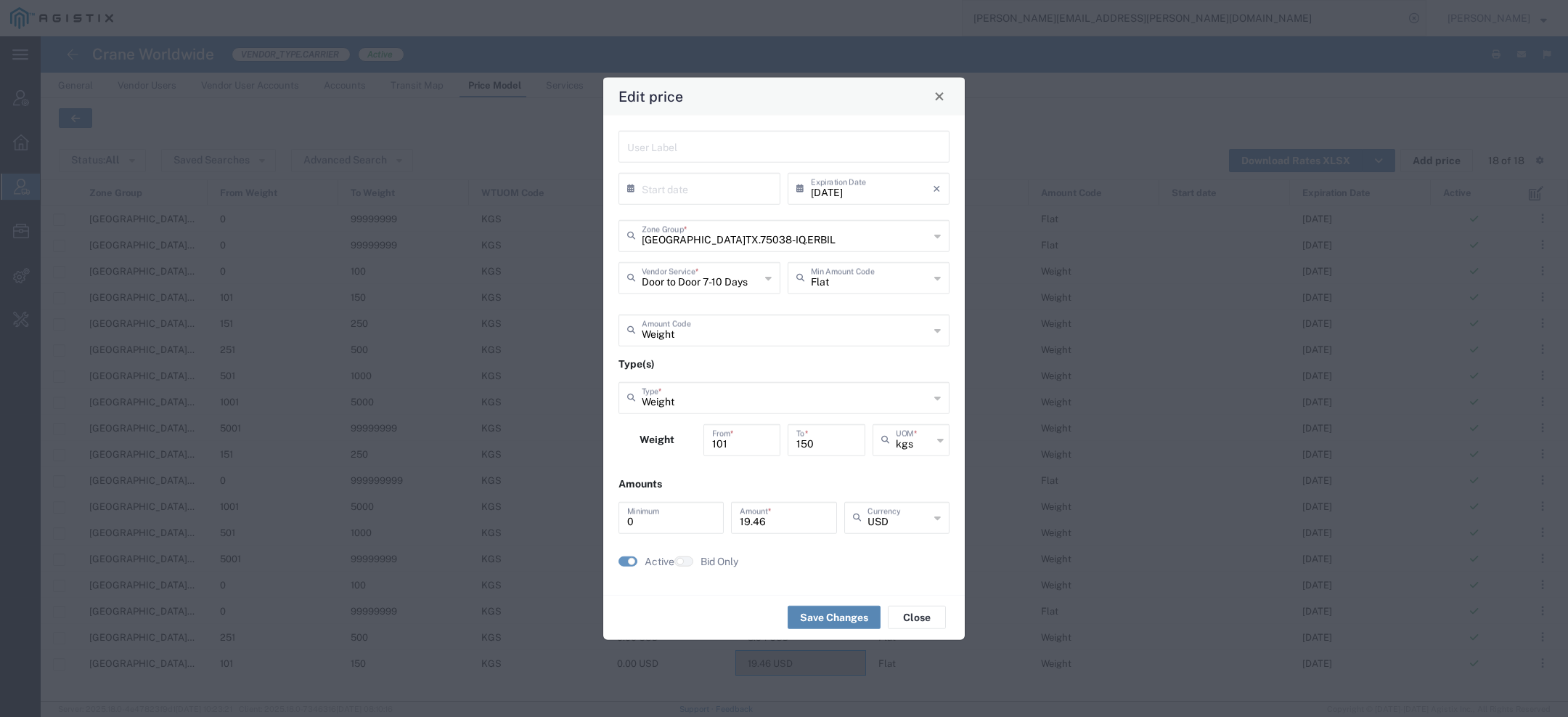
click at [828, 618] on button "Save Changes" at bounding box center [833, 617] width 93 height 24
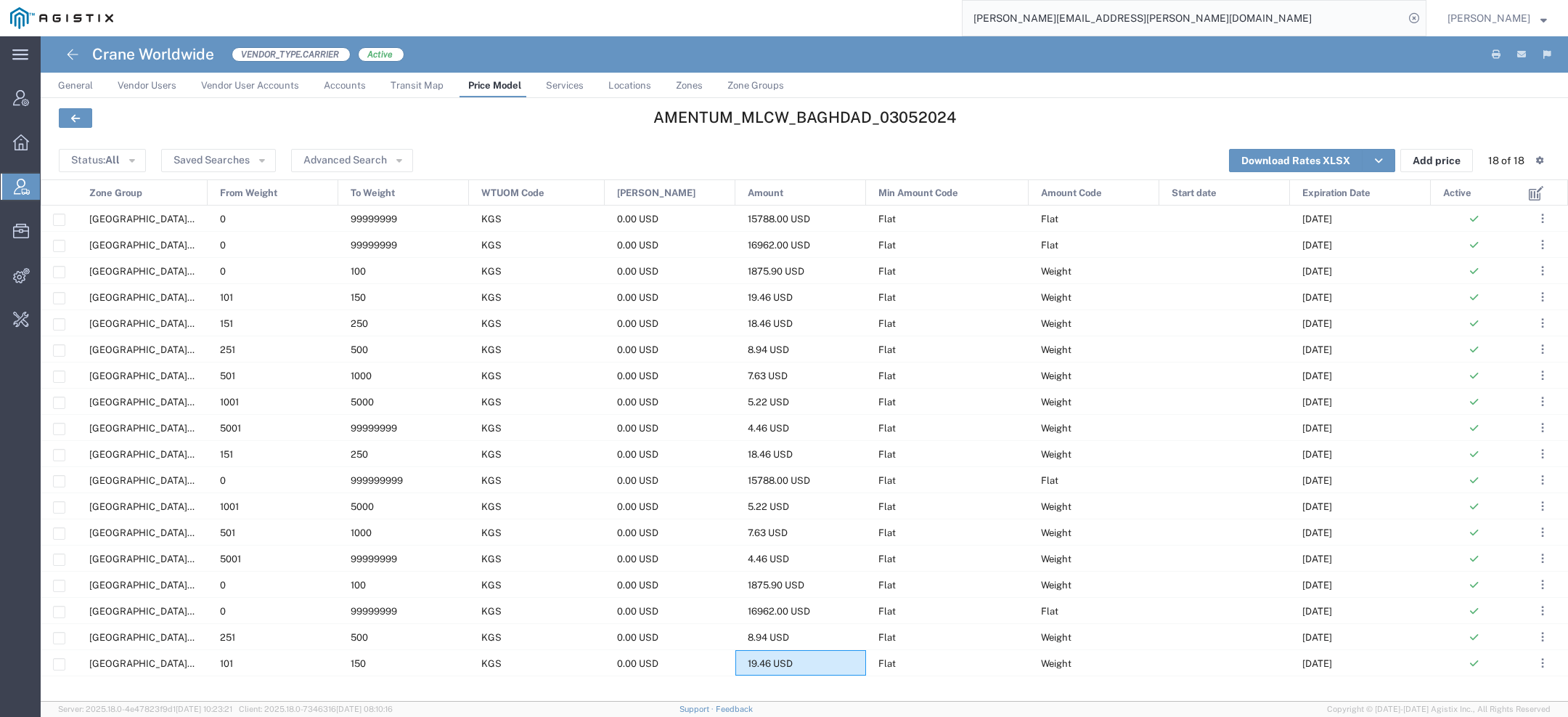
click at [670, 111] on h4 "AMENTUM_MLCW_BAGHDAD_03052024" at bounding box center [804, 117] width 487 height 18
copy h4 "AMENTUM_MLCW_BAGHDAD_03052024"
drag, startPoint x: 1109, startPoint y: 23, endPoint x: 731, endPoint y: -22, distance: 380.7
click at [731, 0] on html "Entry saved main_menu Created with Sketch. Collapse Menu Account Manager Overvi…" at bounding box center [784, 358] width 1568 height 717
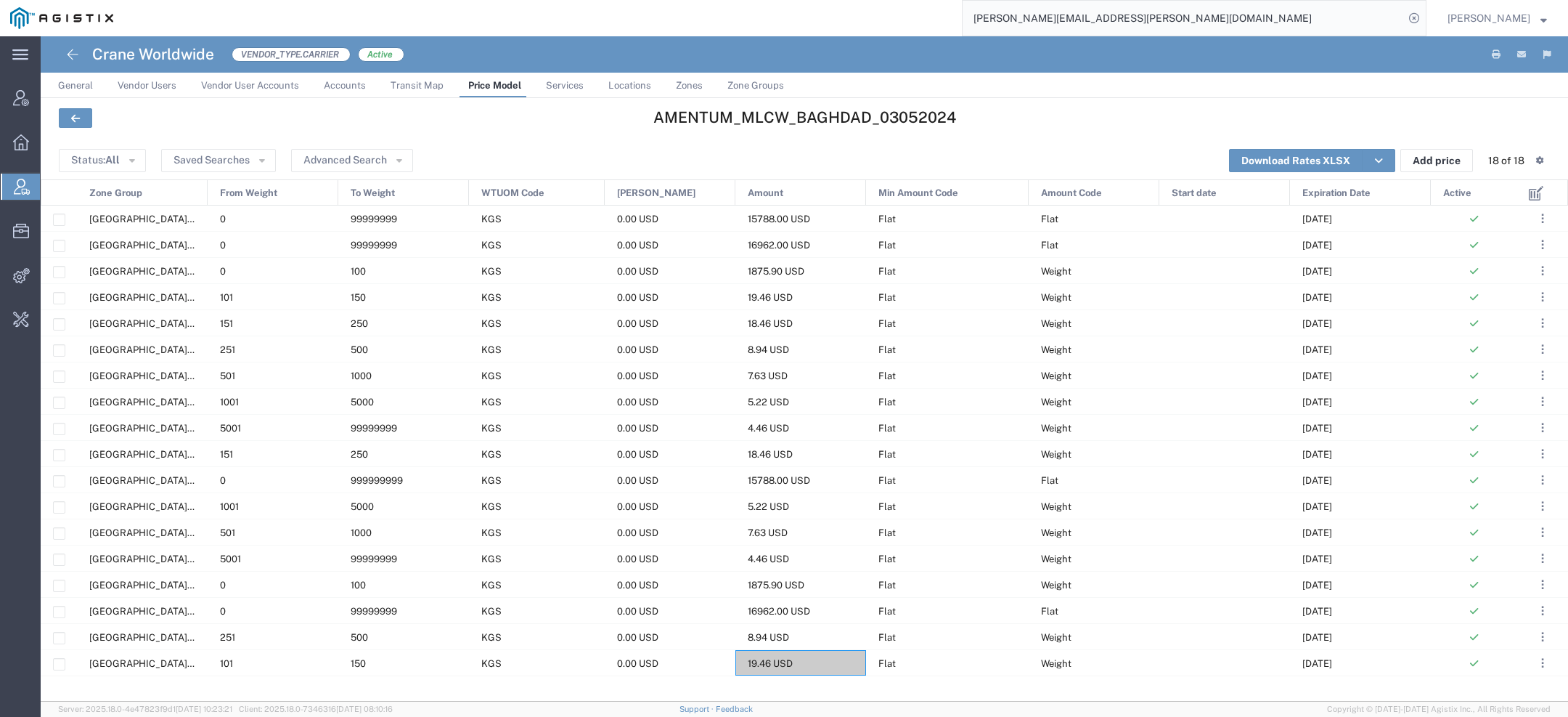
paste input "AMENTUM_MLCW_BAGHDAD_03052024"
drag, startPoint x: 1029, startPoint y: 20, endPoint x: 1356, endPoint y: 16, distance: 327.0
click at [1347, 26] on input "AMENTUM_MLCW_BAGHDAD_03052024" at bounding box center [1183, 18] width 441 height 34
type input "AMENTUM"
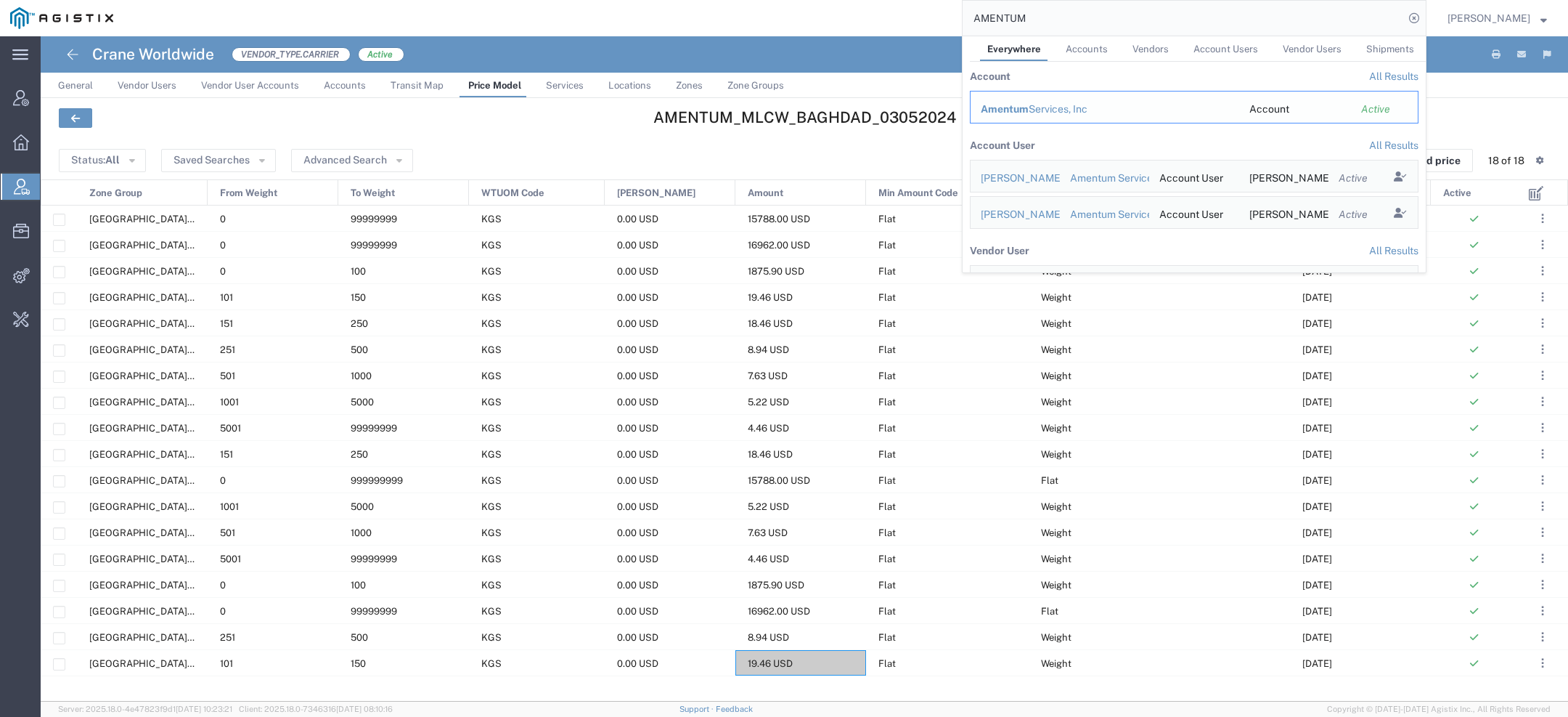
click at [1054, 112] on div "Amentum Services, Inc" at bounding box center [1105, 109] width 248 height 15
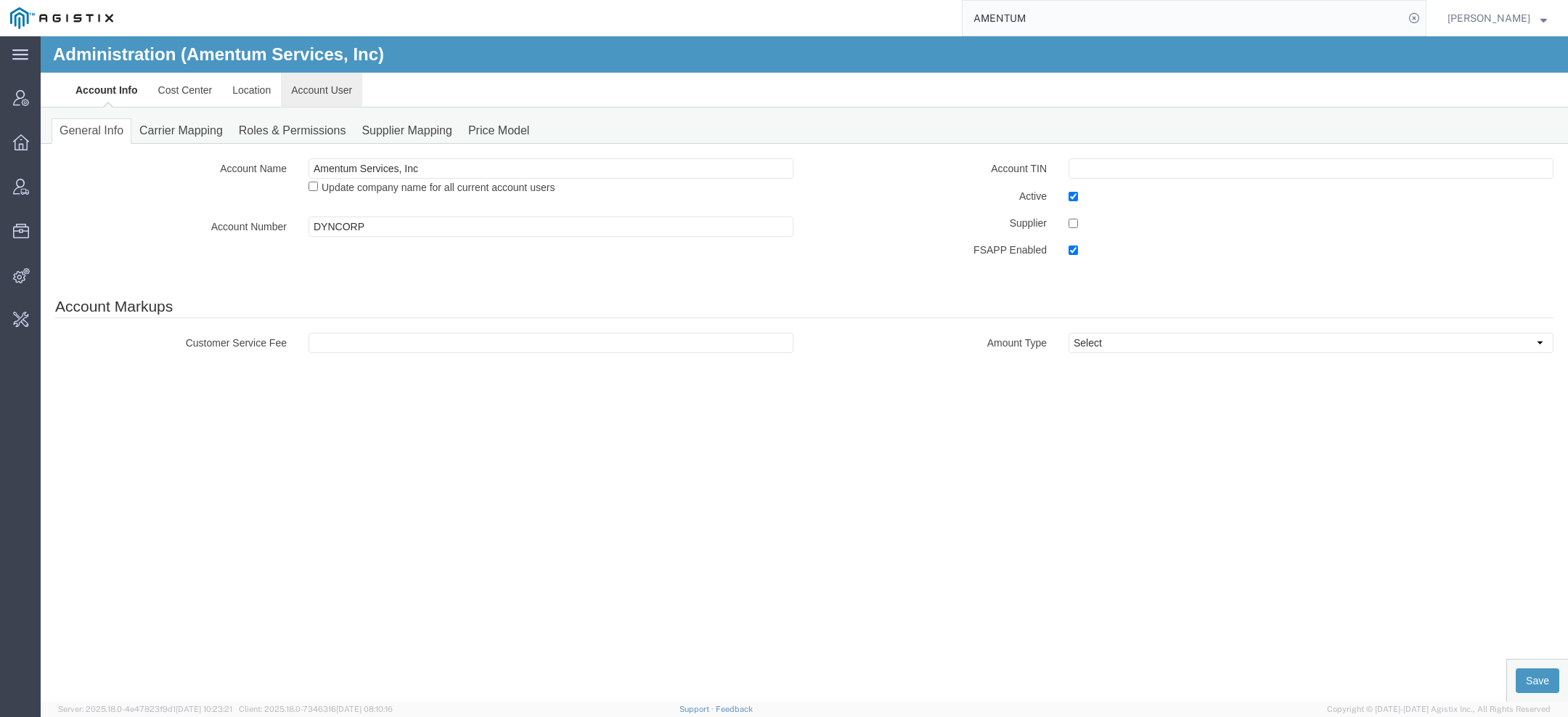
click at [337, 86] on link "Account User" at bounding box center [322, 90] width 82 height 34
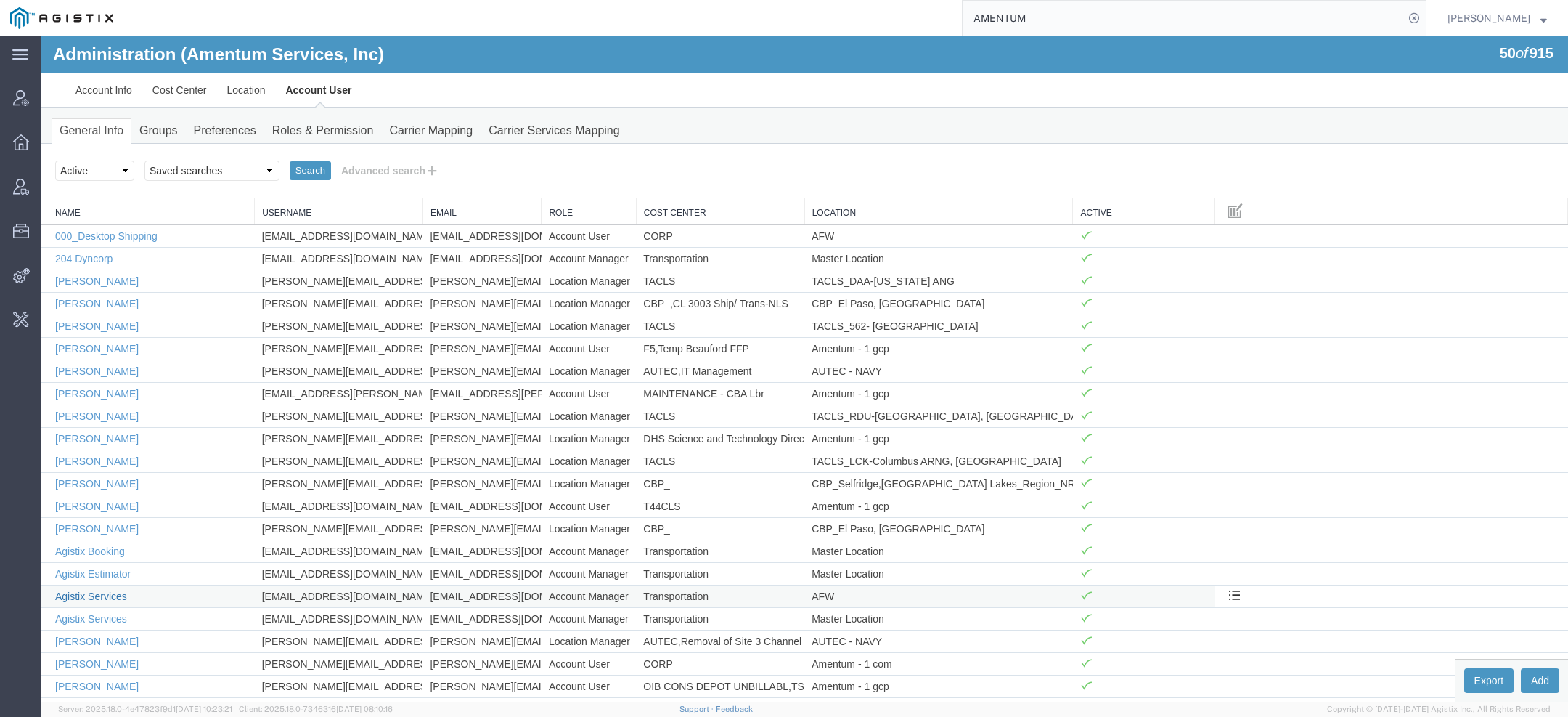
click at [107, 593] on link "Agistix Services" at bounding box center [91, 596] width 72 height 12
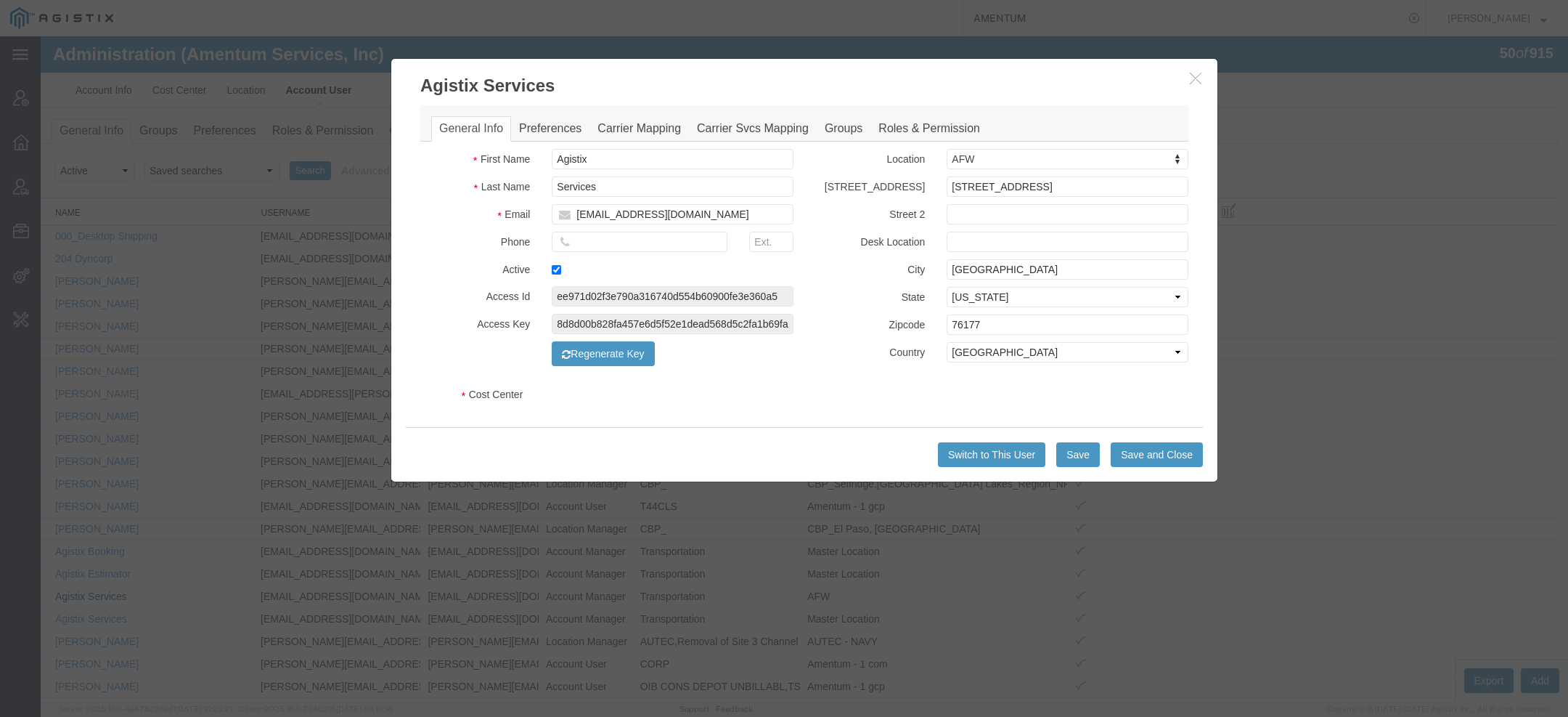
select select "DEPARTMENT"
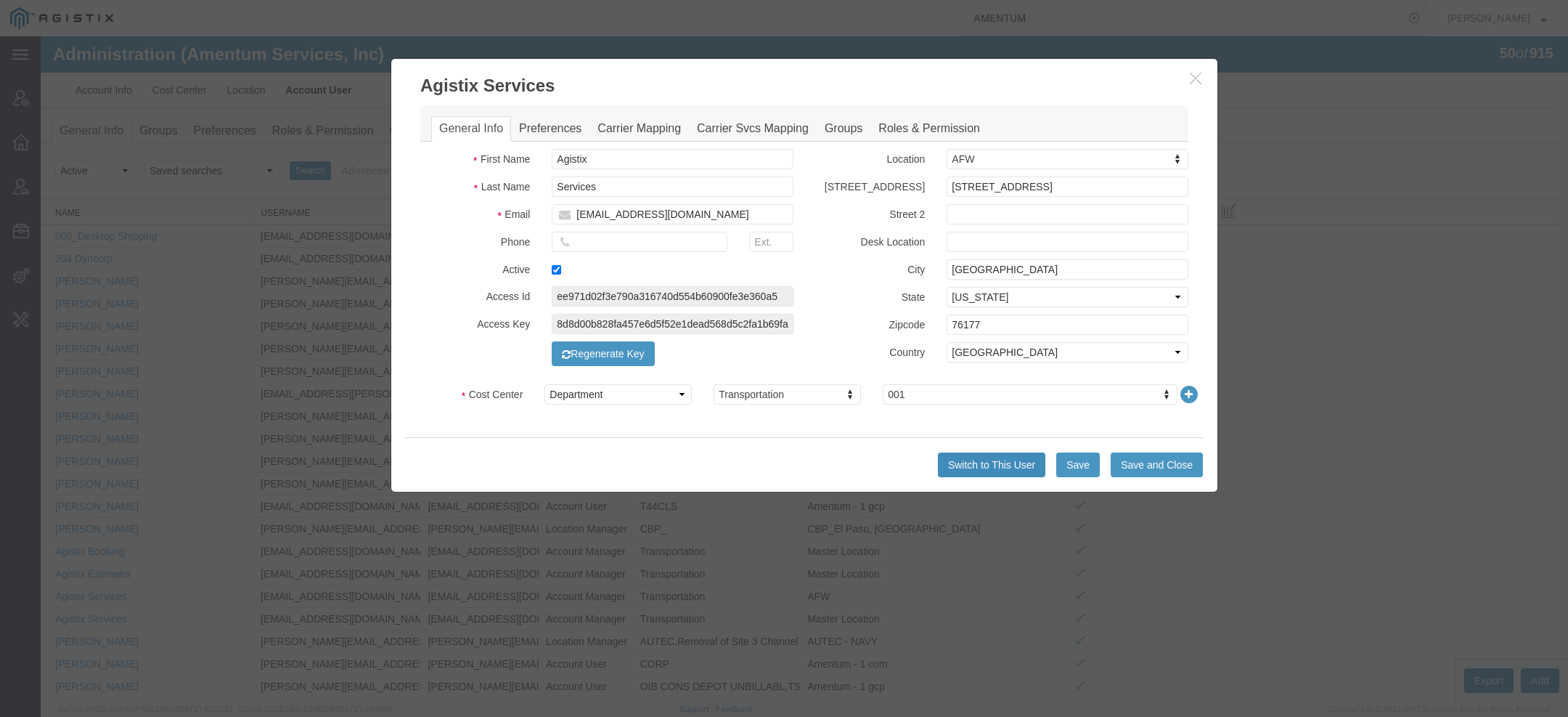
click at [956, 462] on button "Switch to This User" at bounding box center [991, 464] width 108 height 24
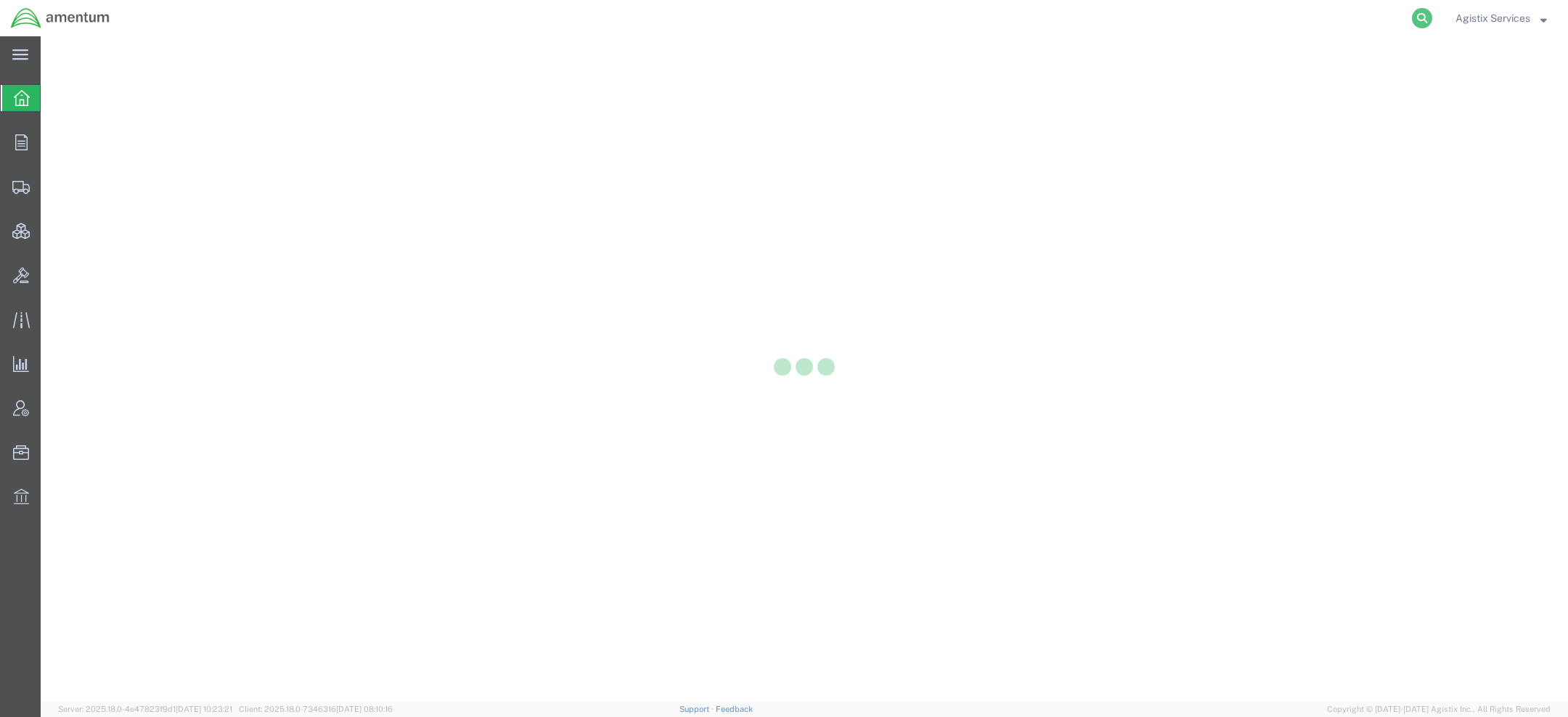
click at [1420, 17] on icon at bounding box center [1422, 18] width 20 height 20
paste input "56684830"
type input "56684830"
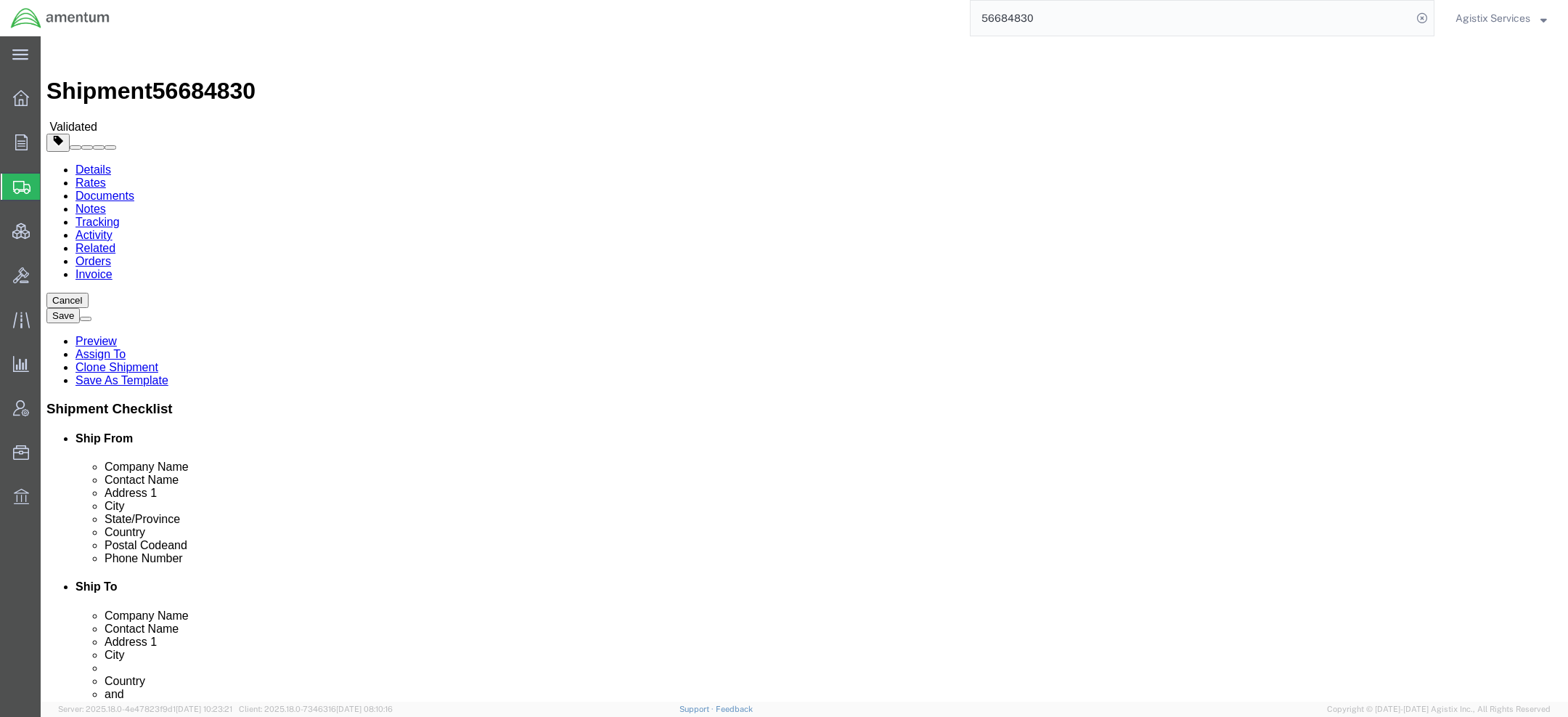
select select "42668"
select select
click button "Rate Shipment"
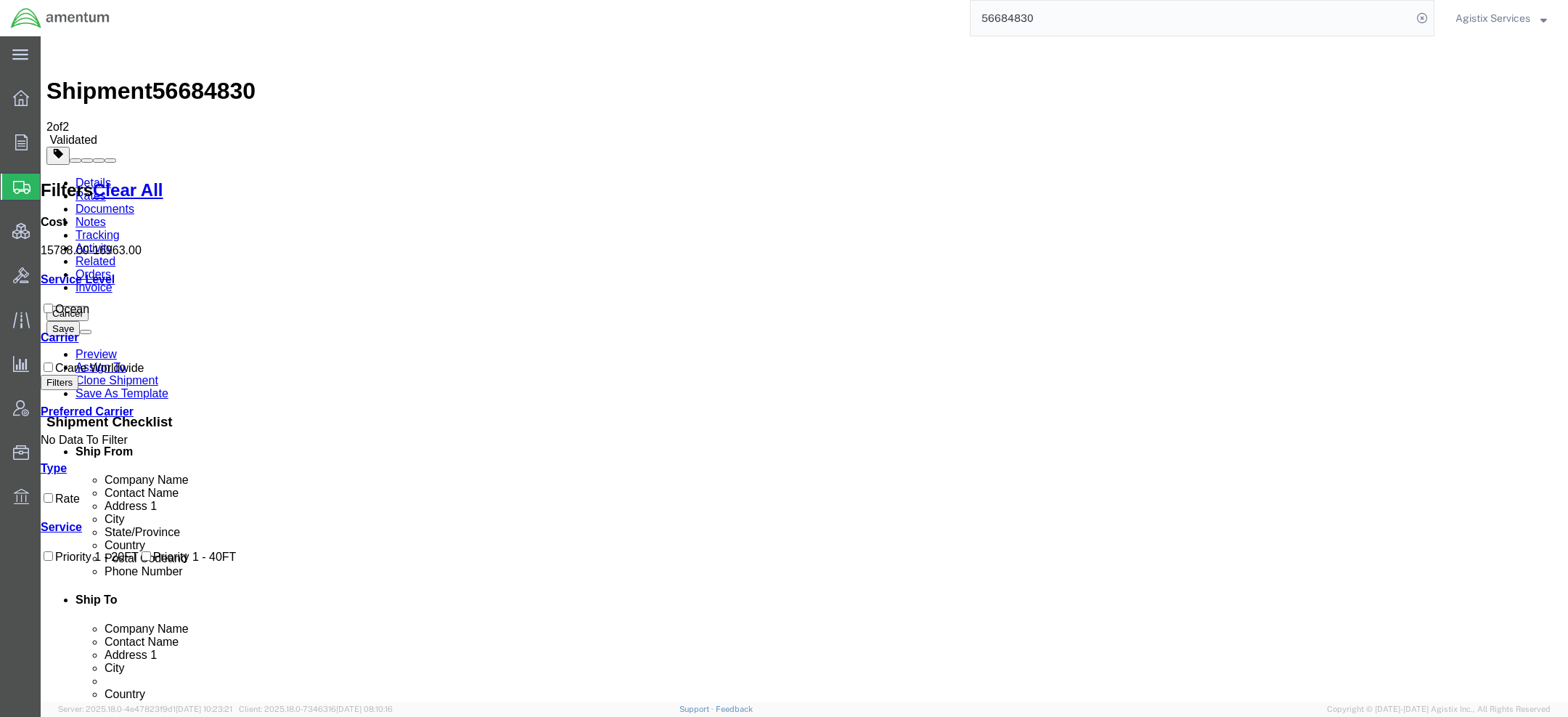
click at [1477, 22] on span "Agistix Services" at bounding box center [1493, 18] width 75 height 16
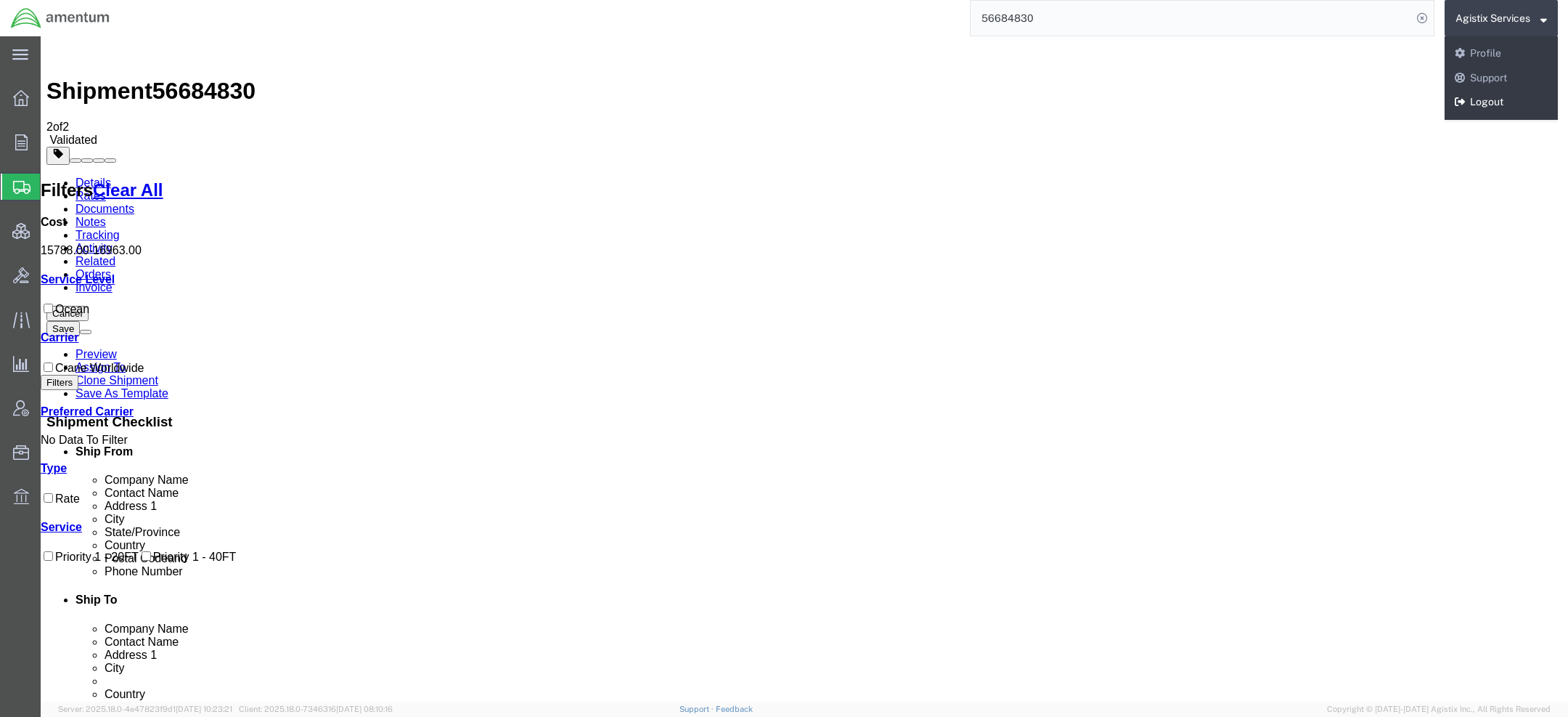
click at [1492, 105] on link "Logout" at bounding box center [1501, 102] width 113 height 24
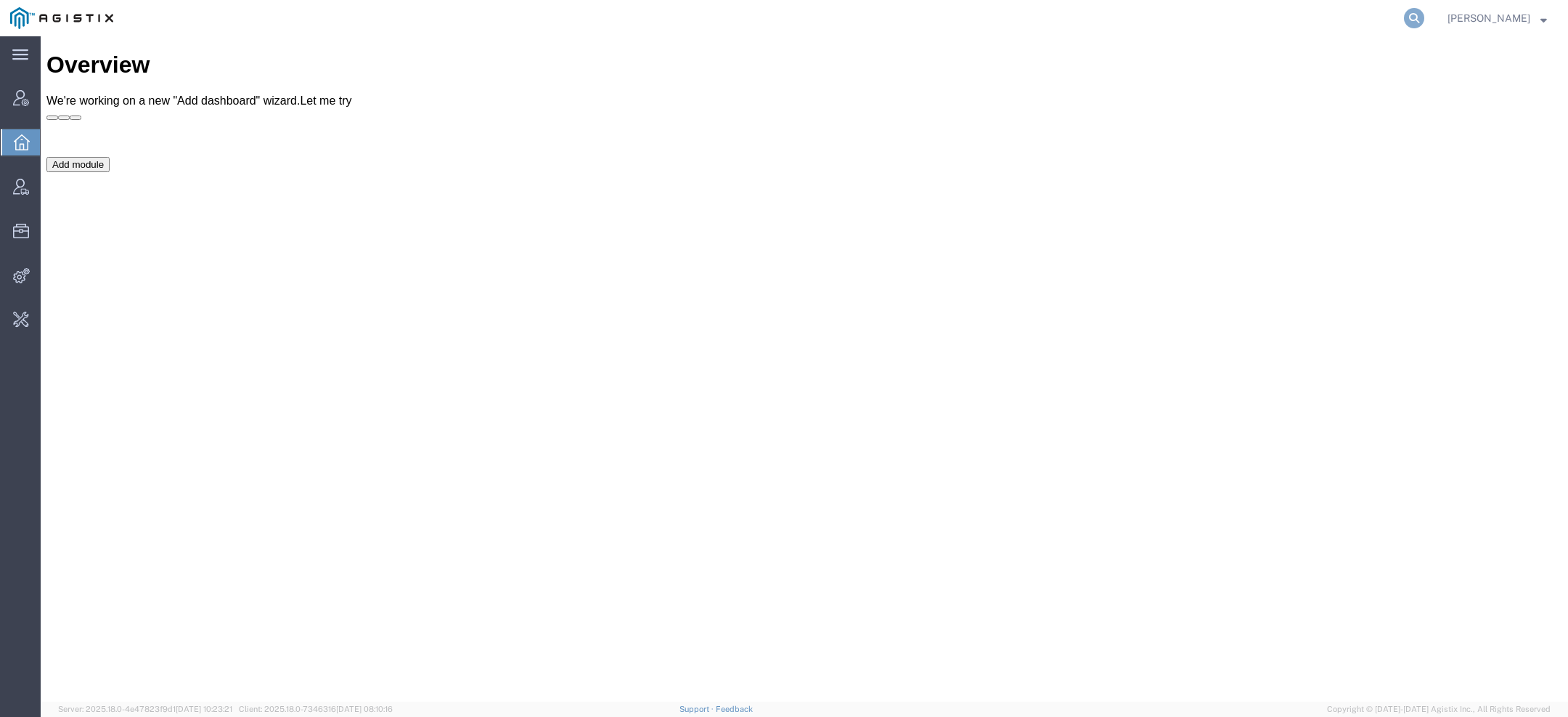
click at [1417, 26] on icon at bounding box center [1414, 18] width 20 height 20
paste input "Lindsey.Kee@craneww.com"
type input "Lindsey.Kee@craneww.com"
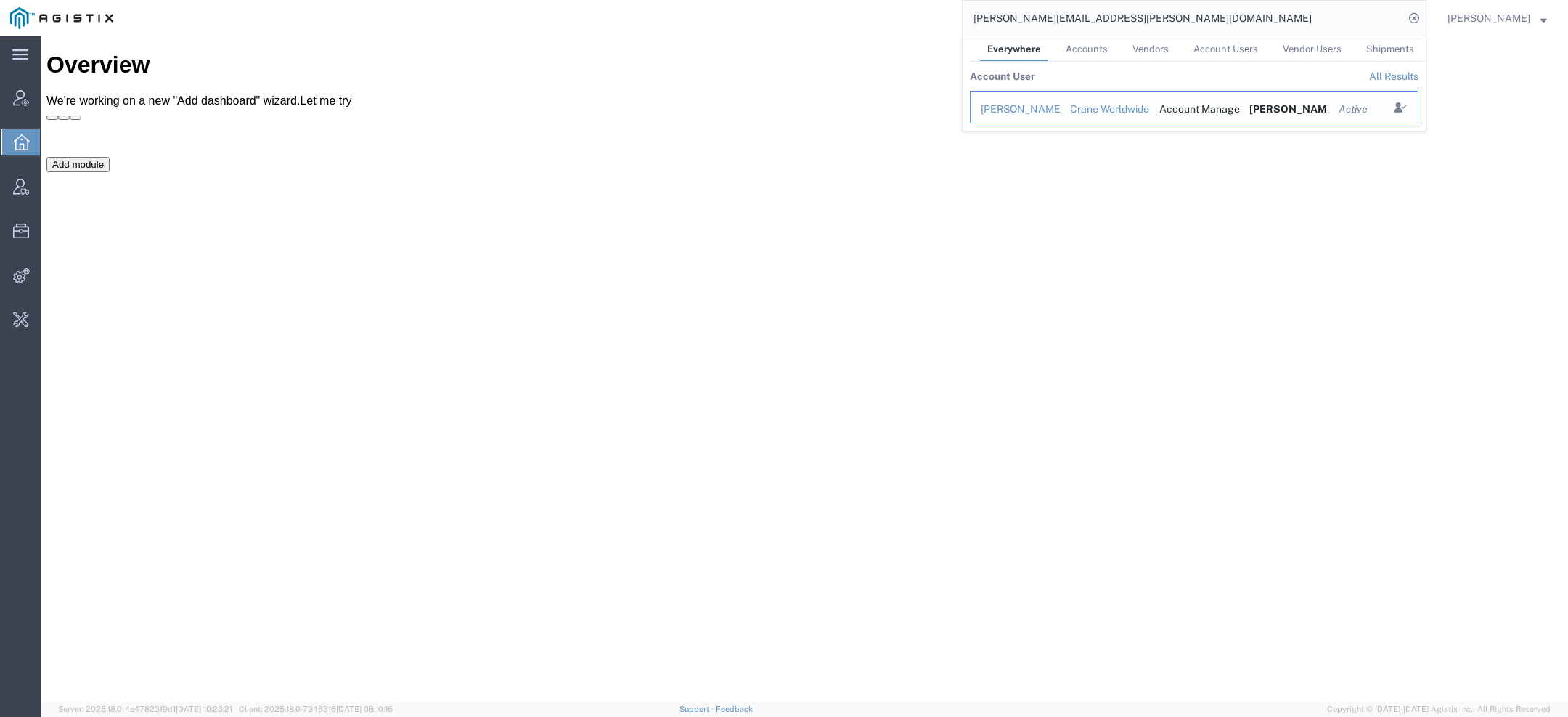
click at [1019, 107] on div "Lindsey Kee" at bounding box center [1015, 109] width 69 height 15
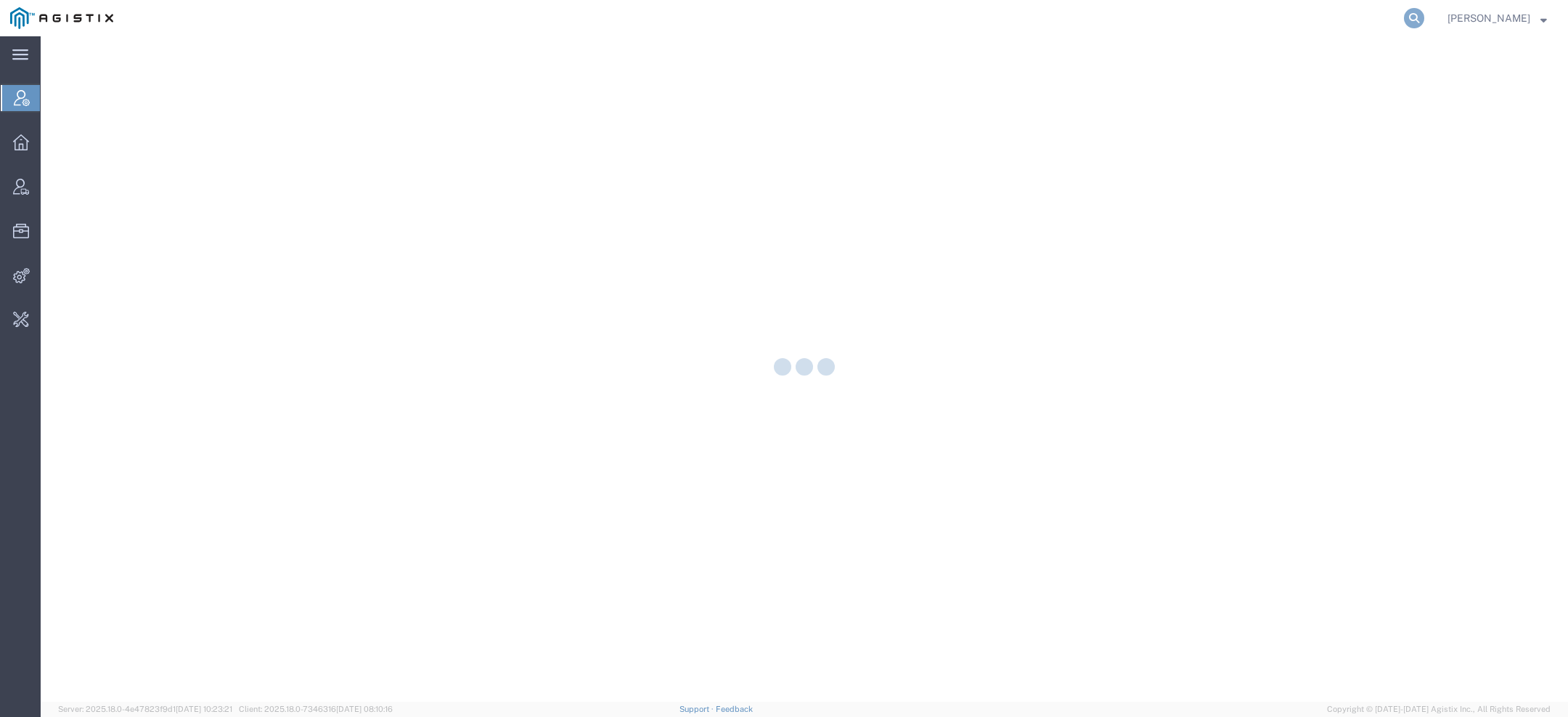
click at [1423, 18] on icon at bounding box center [1414, 18] width 20 height 20
paste input "Lindsey.Kee@craneww.com"
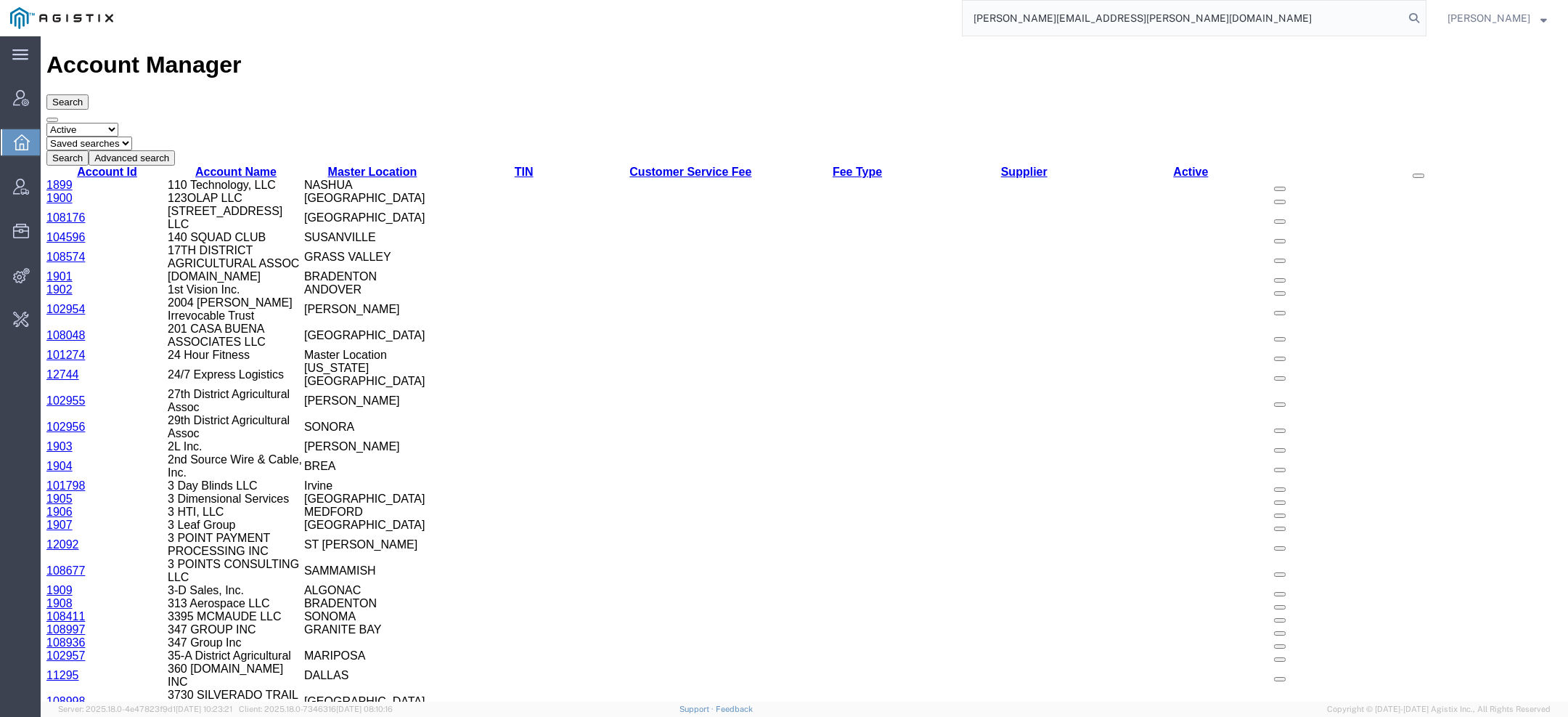
drag, startPoint x: 1032, startPoint y: 17, endPoint x: 815, endPoint y: 0, distance: 217.7
click at [815, 0] on div "Lindsey.Kee@craneww.com" at bounding box center [774, 18] width 1303 height 36
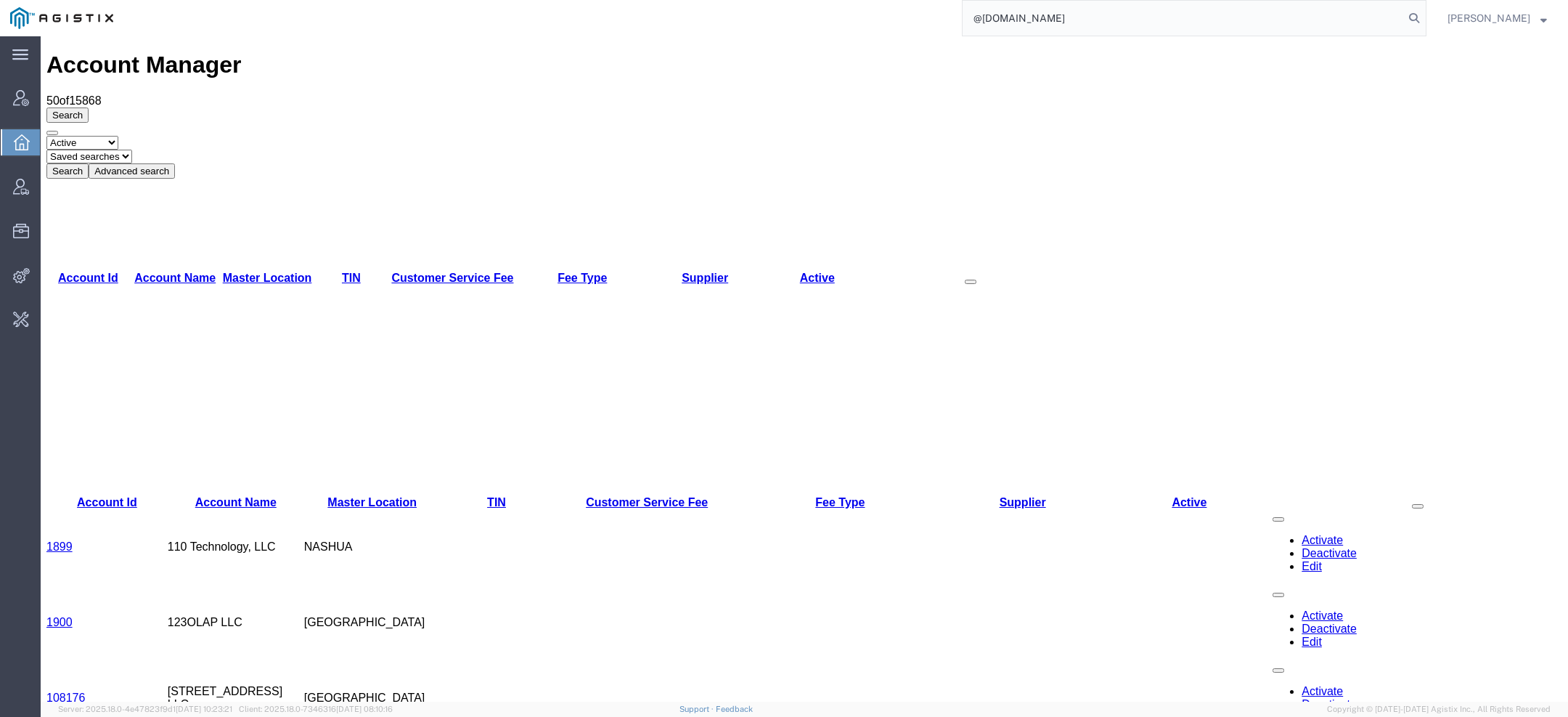
type input "@craneww.com"
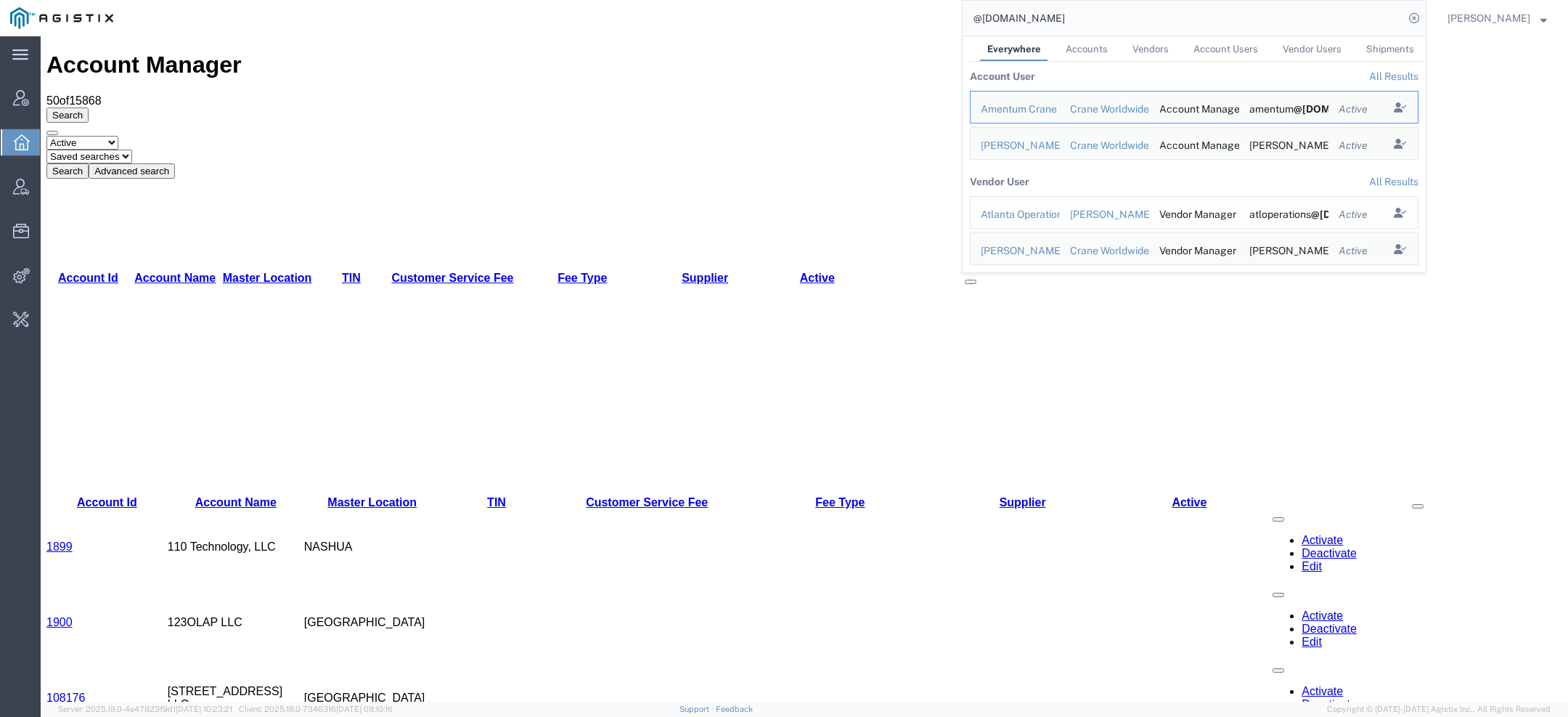
drag, startPoint x: 999, startPoint y: 218, endPoint x: 945, endPoint y: 150, distance: 86.8
click at [999, 218] on div "Atlanta Operations" at bounding box center [1015, 214] width 69 height 15
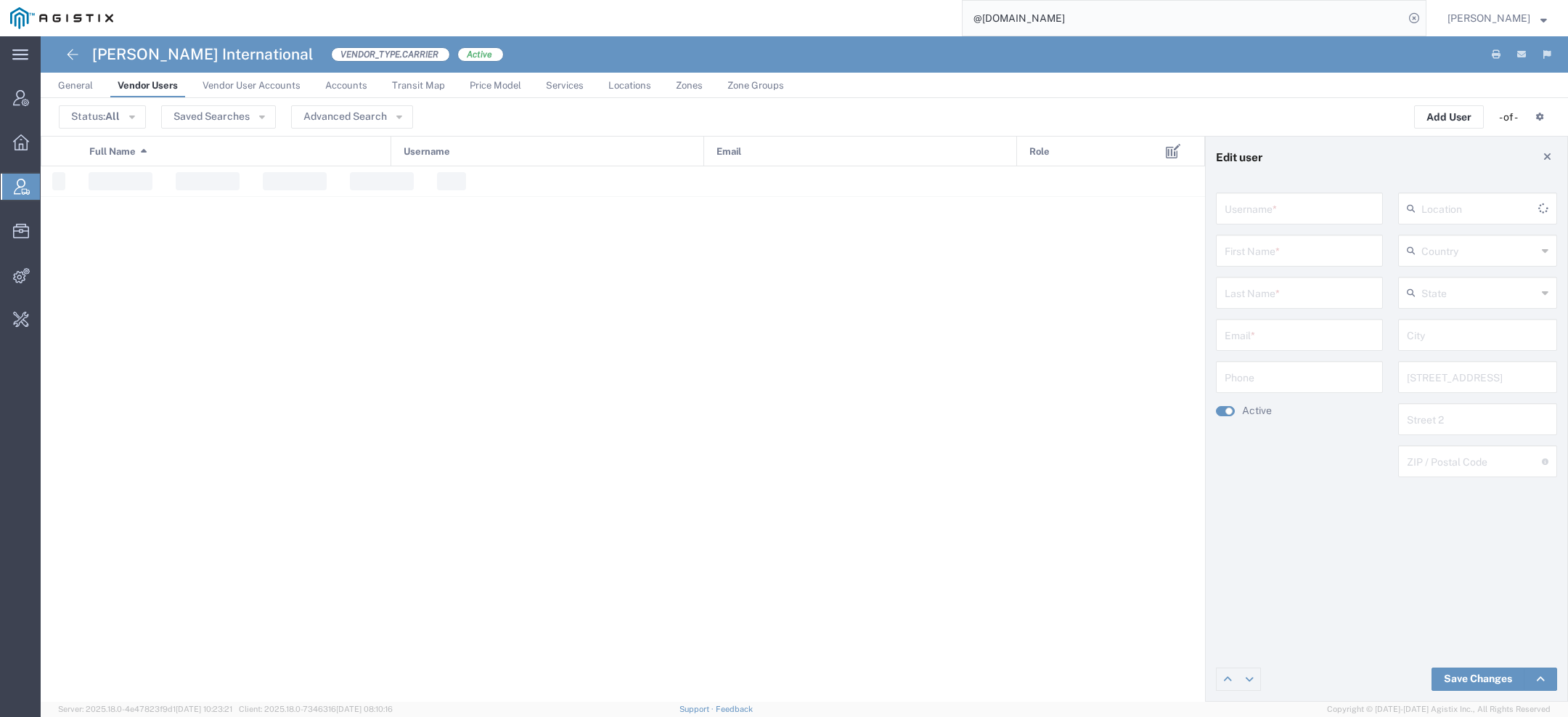
type input "atloperations@craneww.com"
type input "Atlanta"
type input "Operations"
type input "atloperations@craneww.com"
type input "[GEOGRAPHIC_DATA]"
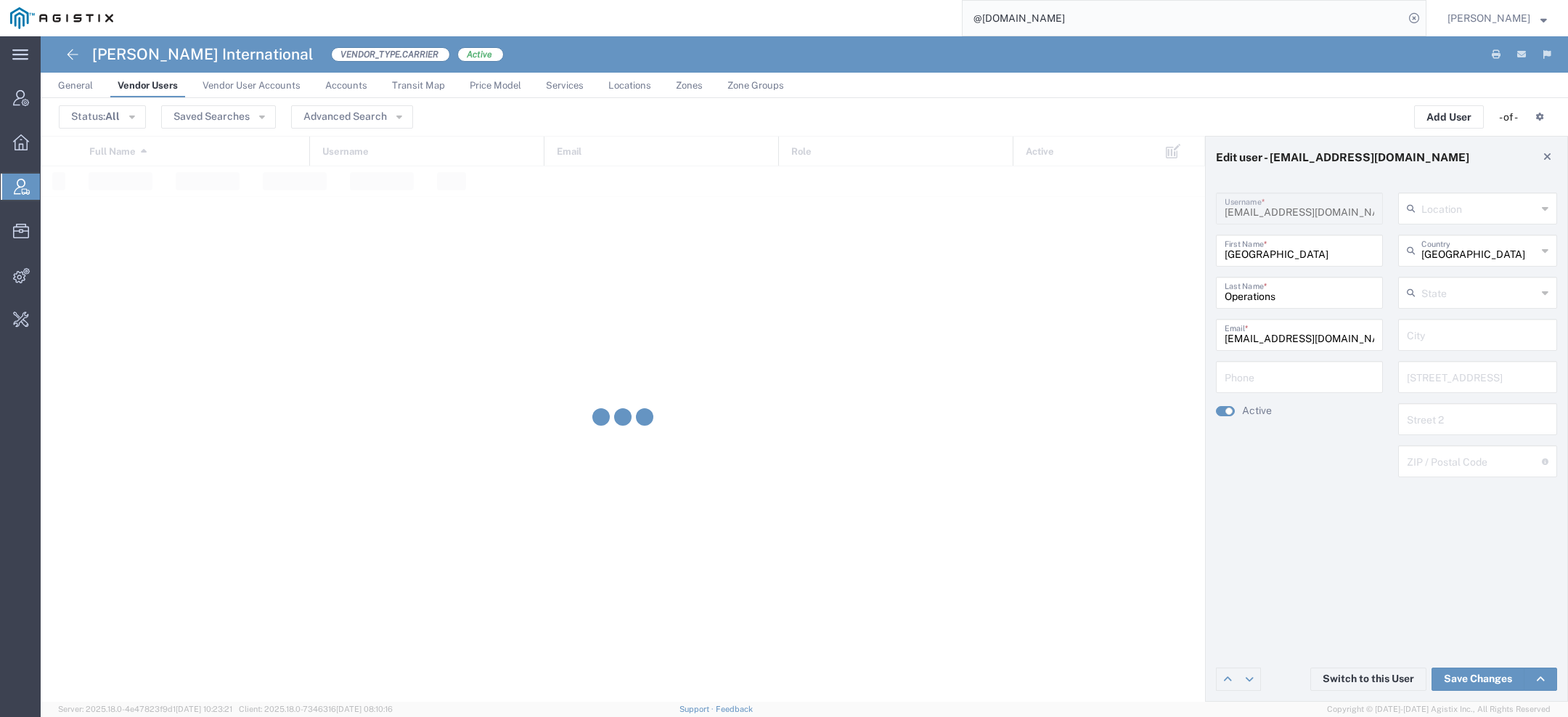
click at [474, 92] on link "Price Model" at bounding box center [495, 85] width 66 height 25
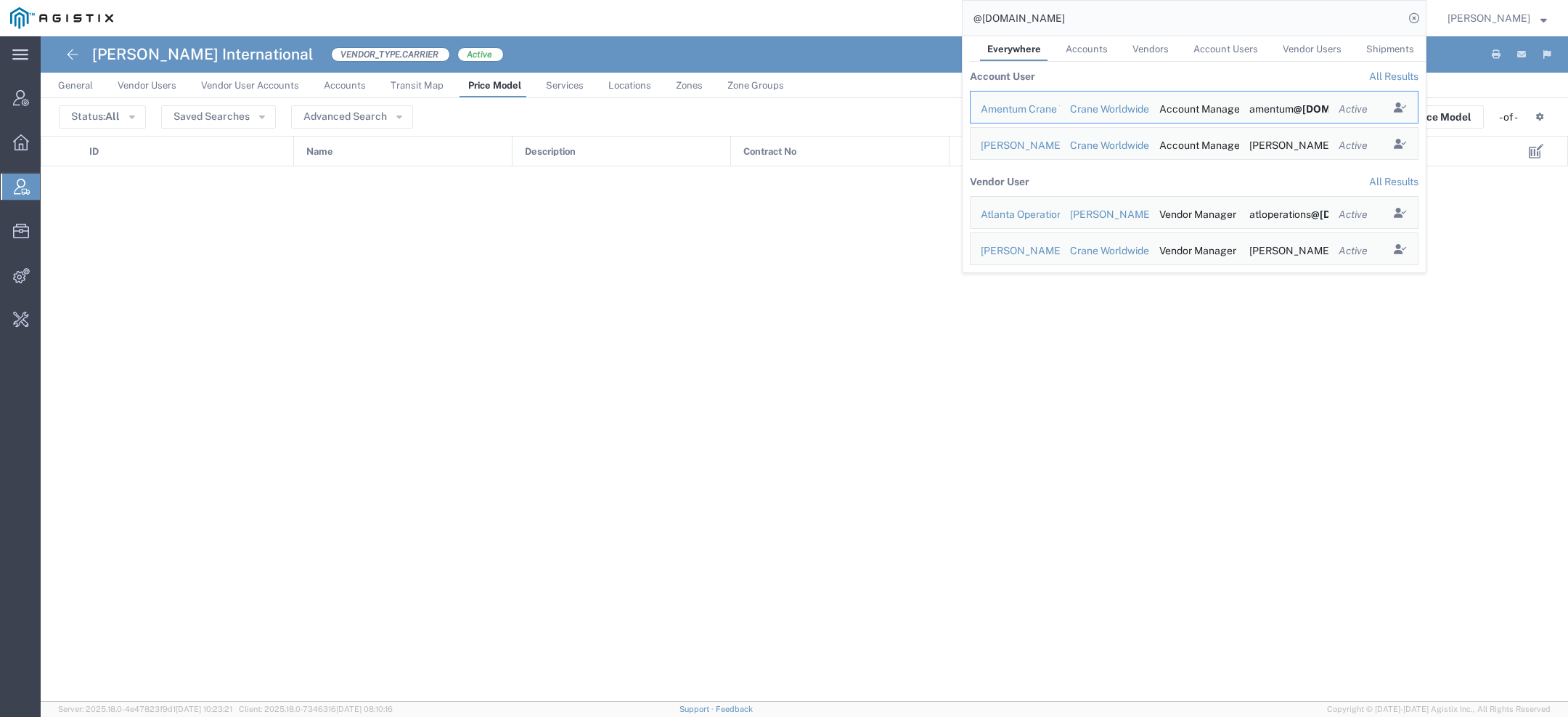
click at [1163, 23] on input "@craneww.com" at bounding box center [1183, 18] width 441 height 34
click at [1014, 258] on td "Bobby Noonan" at bounding box center [1015, 248] width 90 height 33
click at [1013, 247] on div "Bobby Noonan" at bounding box center [1015, 250] width 69 height 15
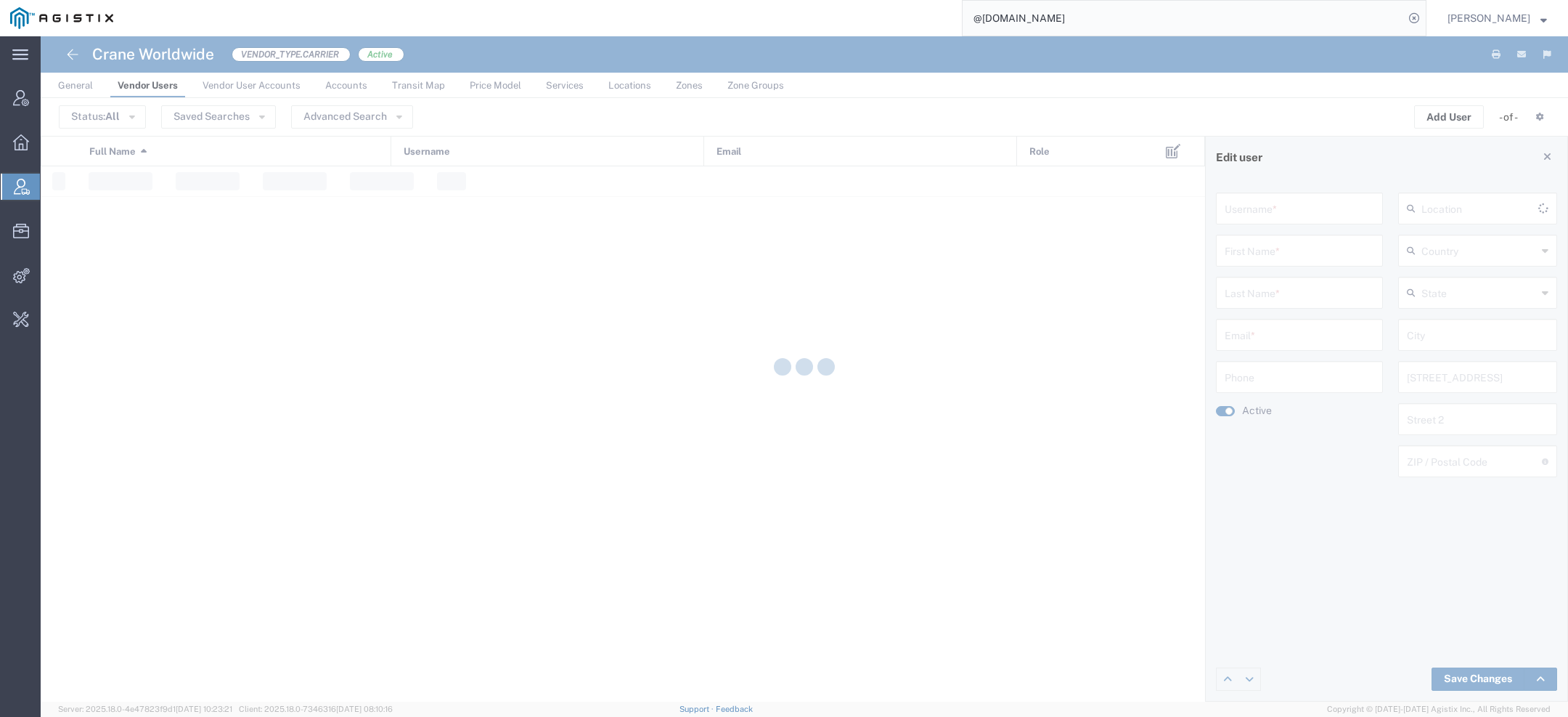
type input "bobby.noonan@craneww.com"
type input "Bobby"
type input "Noonan"
type input "bobby.noonan@craneww.com"
type input "[GEOGRAPHIC_DATA]"
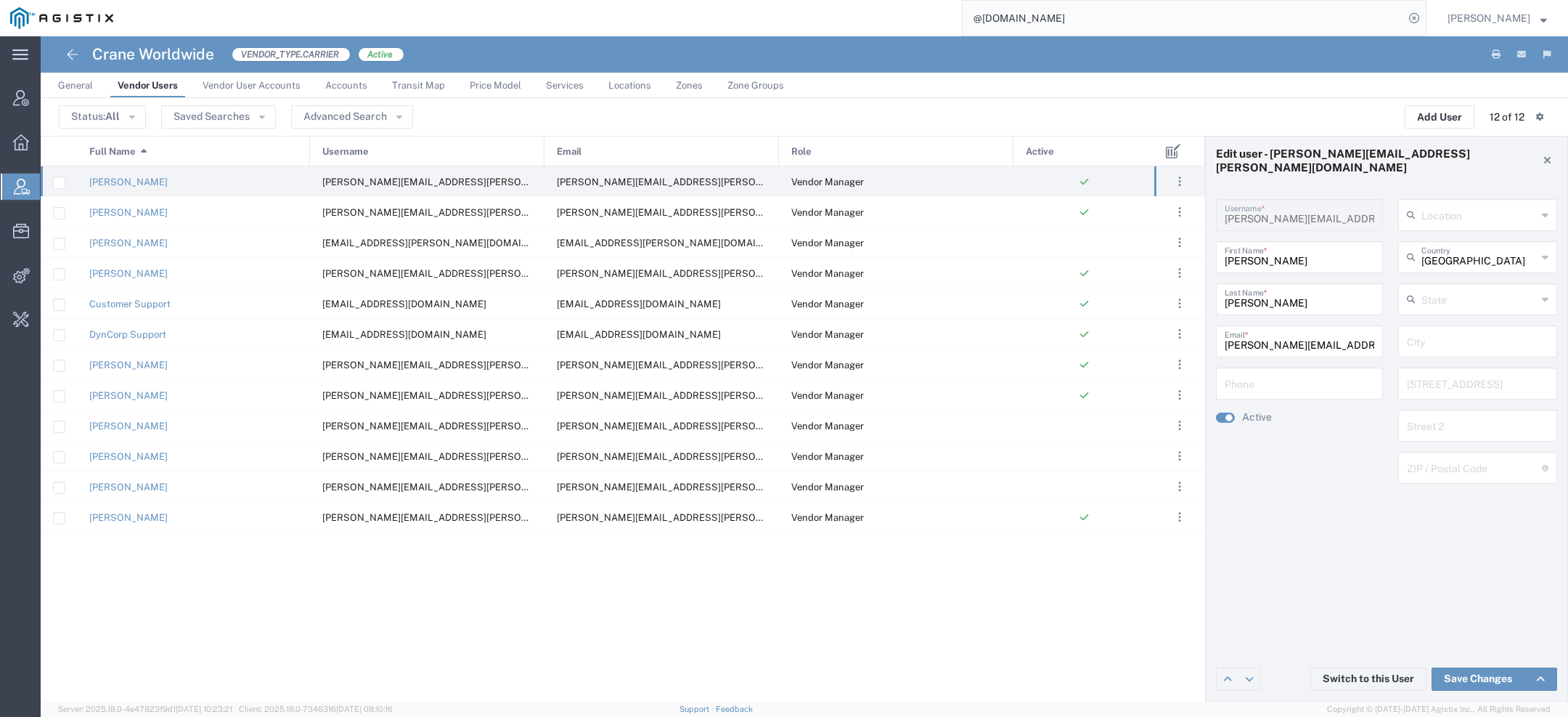
click at [494, 81] on span "Price Model" at bounding box center [495, 85] width 52 height 11
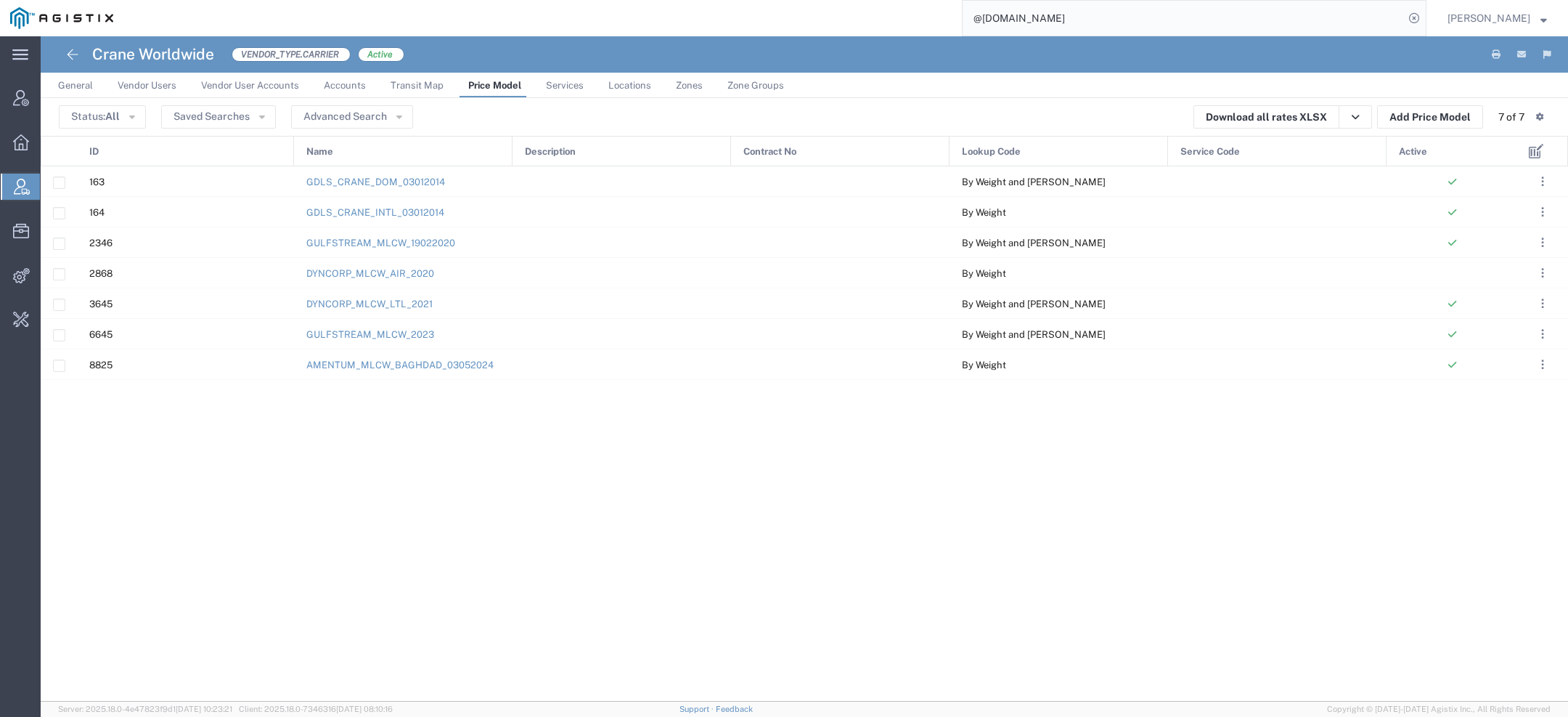
click at [1431, 148] on div "Active" at bounding box center [1452, 152] width 130 height 31
click at [399, 360] on link "AMENTUM_MLCW_BAGHDAD_03052024" at bounding box center [399, 365] width 188 height 11
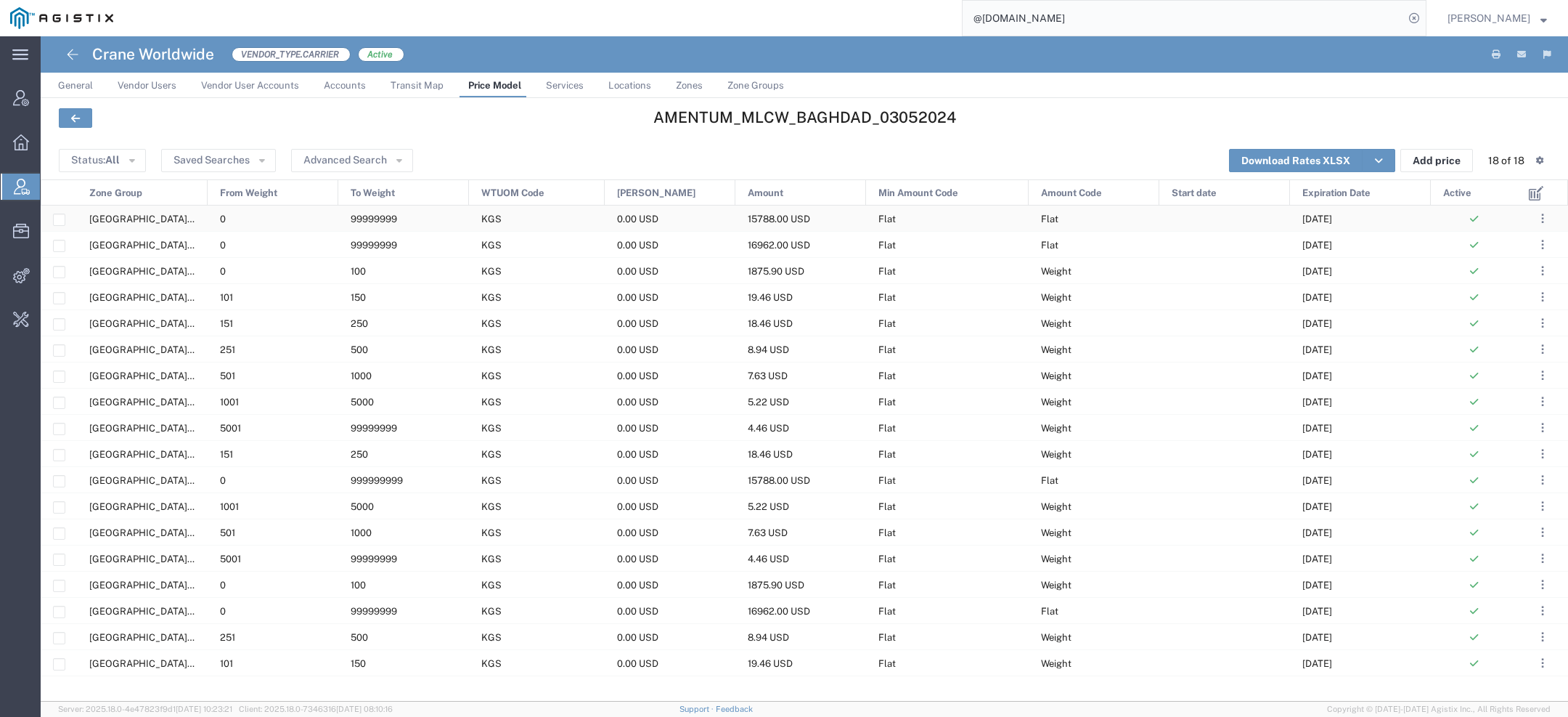
click at [301, 219] on div "0" at bounding box center [273, 218] width 130 height 25
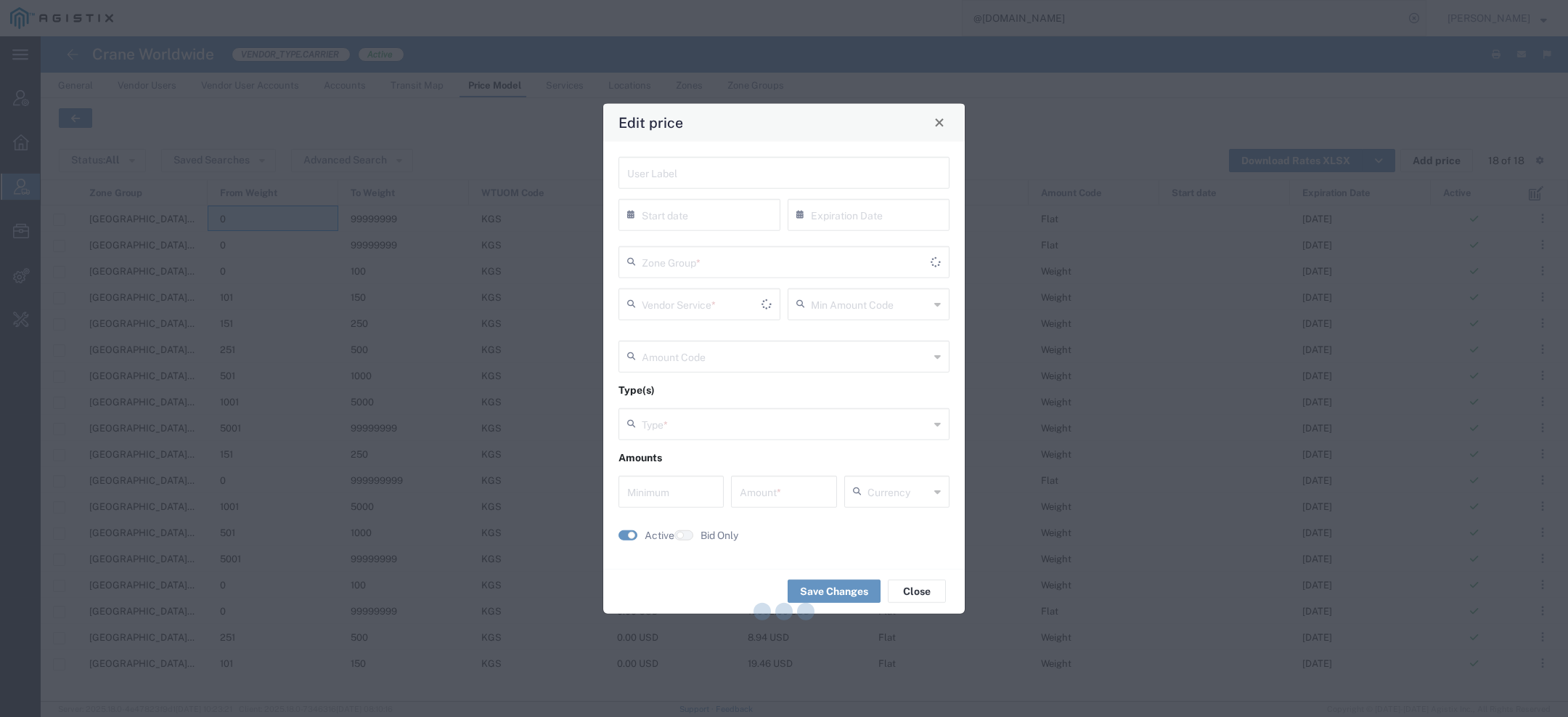
type input "10/31/2025"
type input "Flat"
type input "Weight"
type input "0"
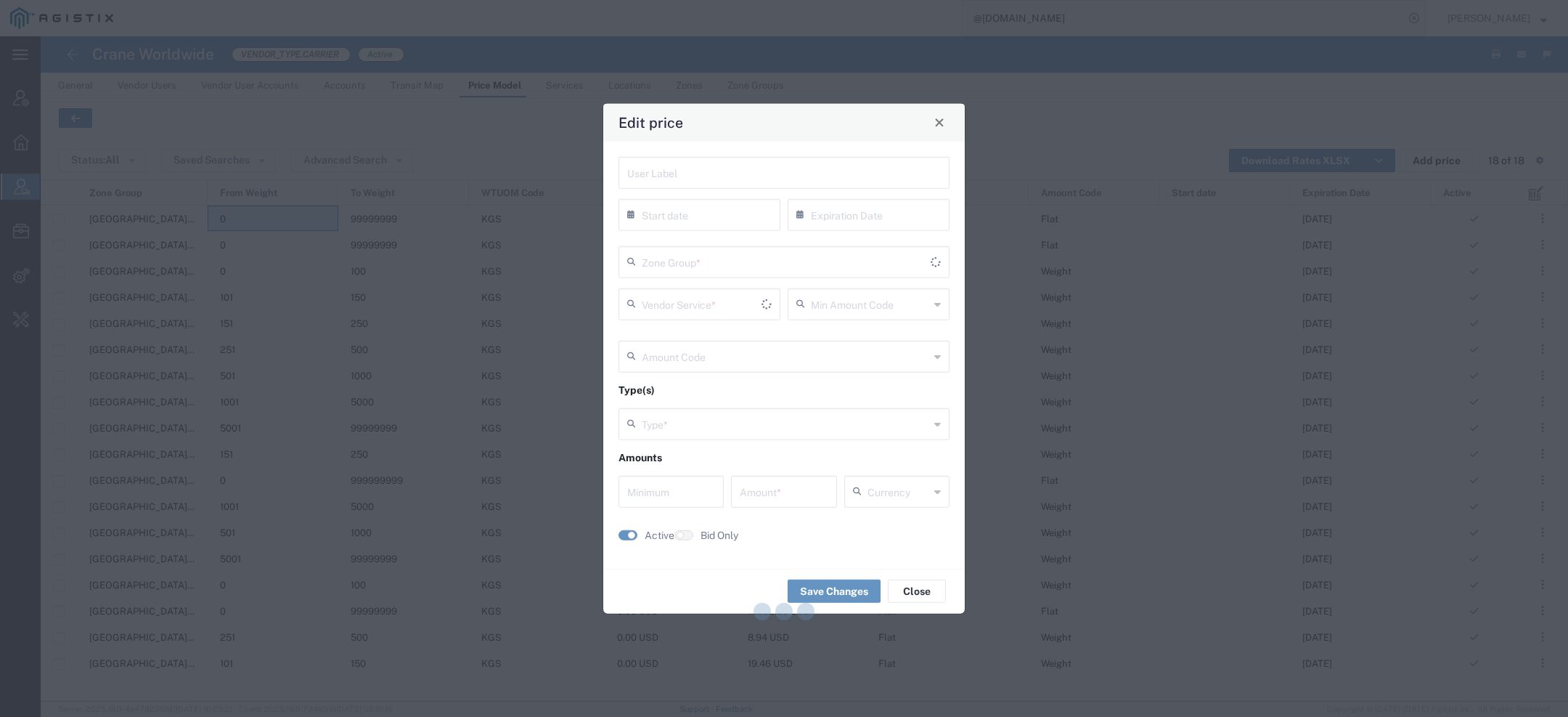
type input "15788"
type input "USD"
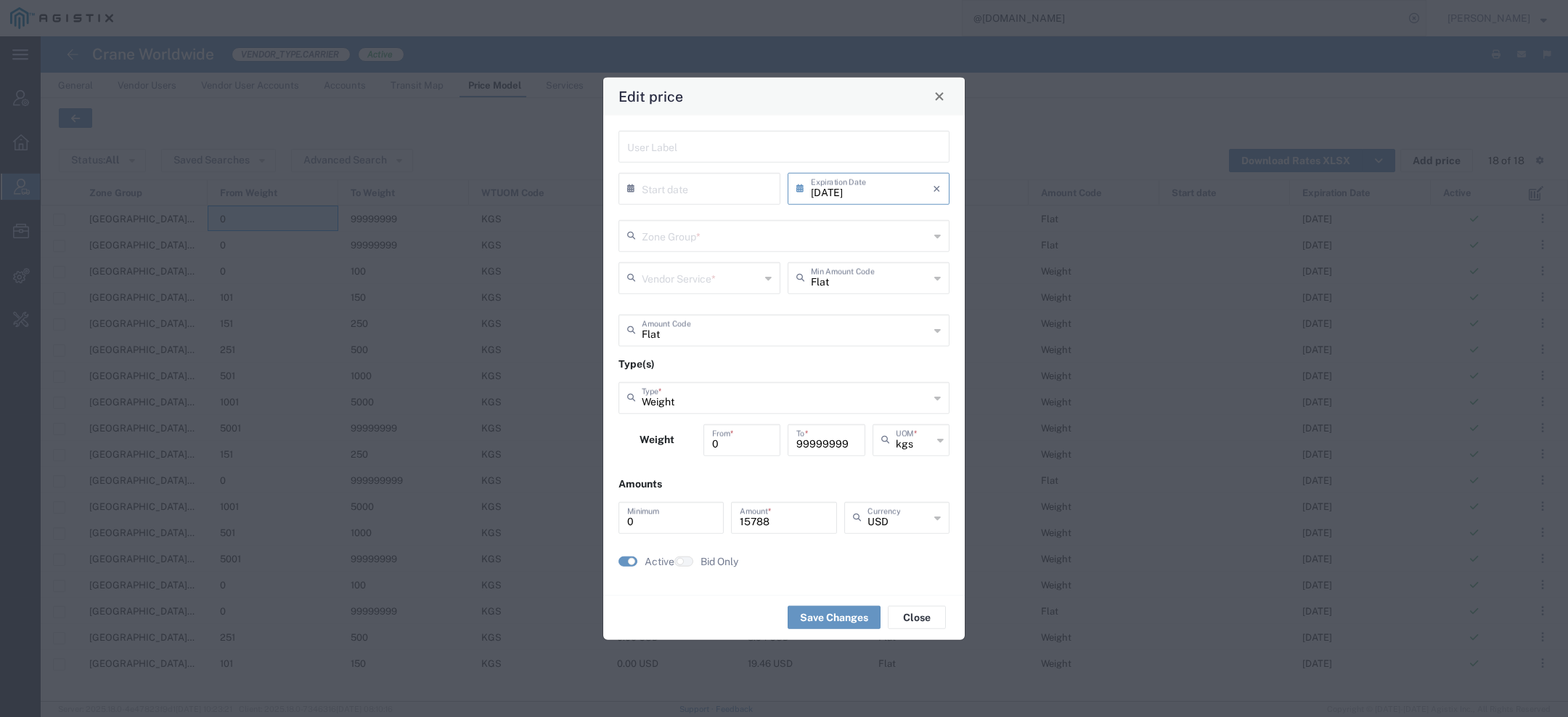
type input "Priority 1 - 20FT"
type input "US.TX.75038-IQ.BAGHDAD"
click at [862, 204] on div "10/31/2025 × Expiration Date Cancel Apply" at bounding box center [868, 193] width 169 height 42
click at [861, 196] on input "10/31/2025" at bounding box center [871, 187] width 122 height 25
click at [941, 214] on span "›" at bounding box center [945, 214] width 22 height 17
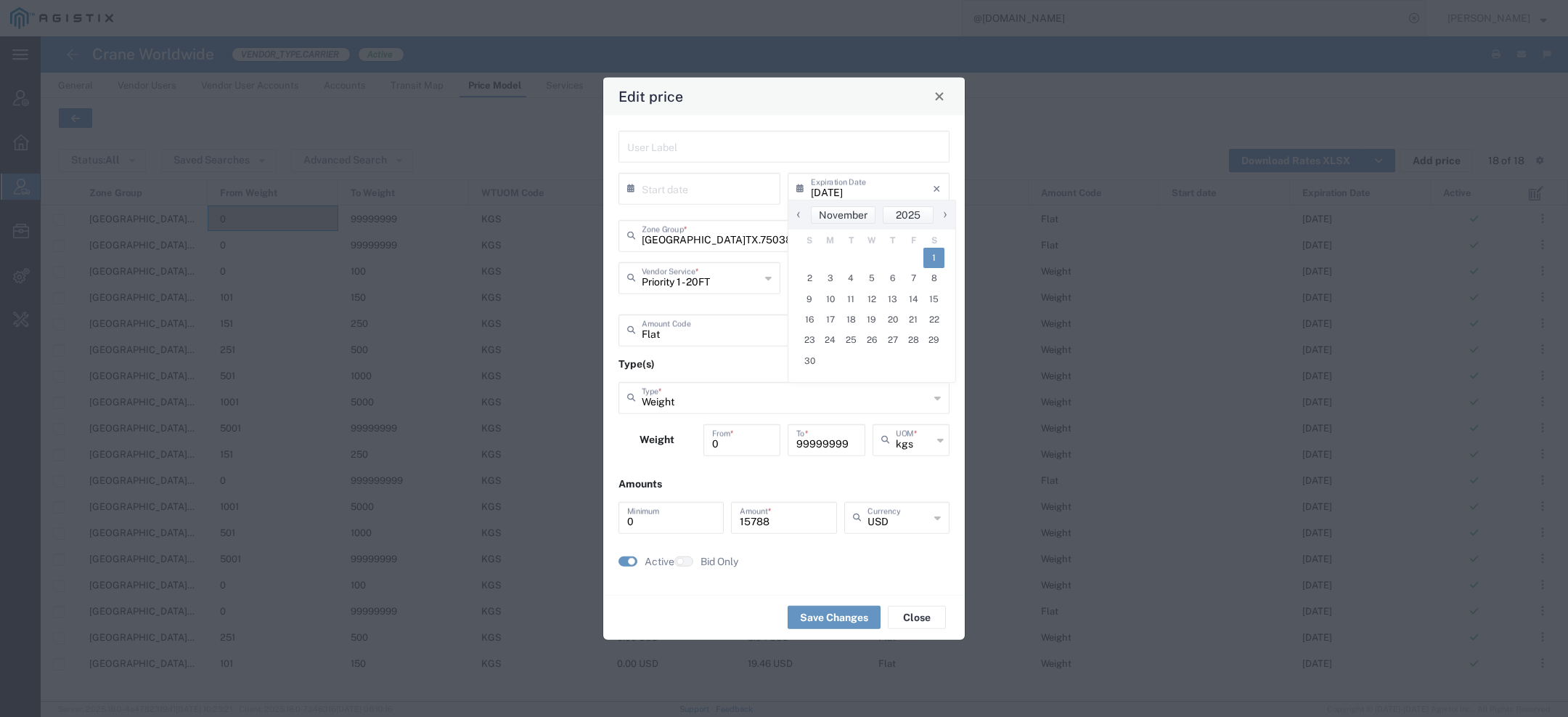
click at [930, 249] on span "1" at bounding box center [933, 257] width 21 height 20
type input "11/01/2025"
click at [835, 614] on button "Save Changes" at bounding box center [833, 617] width 93 height 24
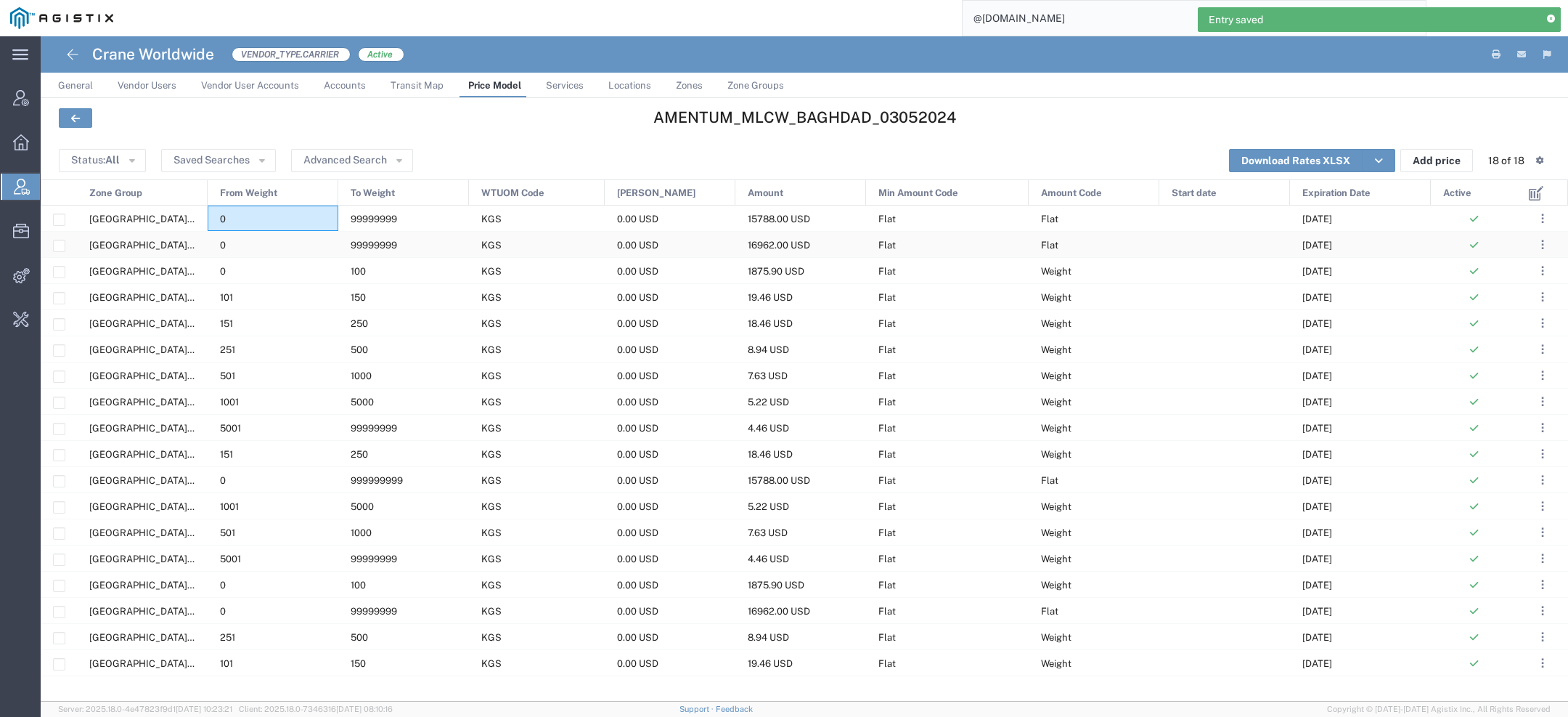
click at [904, 255] on div "Flat" at bounding box center [947, 245] width 162 height 25
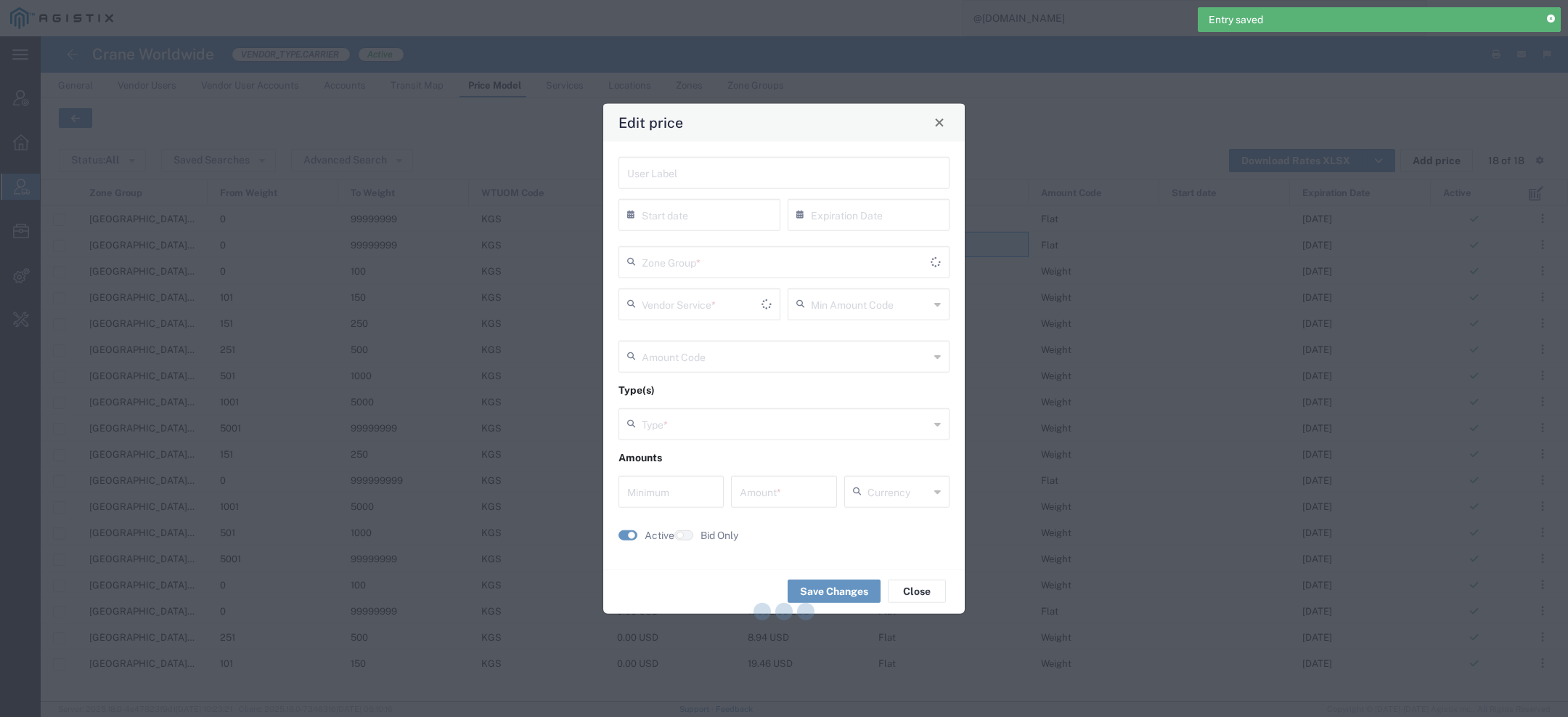
type input "10/31/2025"
type input "Flat"
type input "Weight"
type input "0"
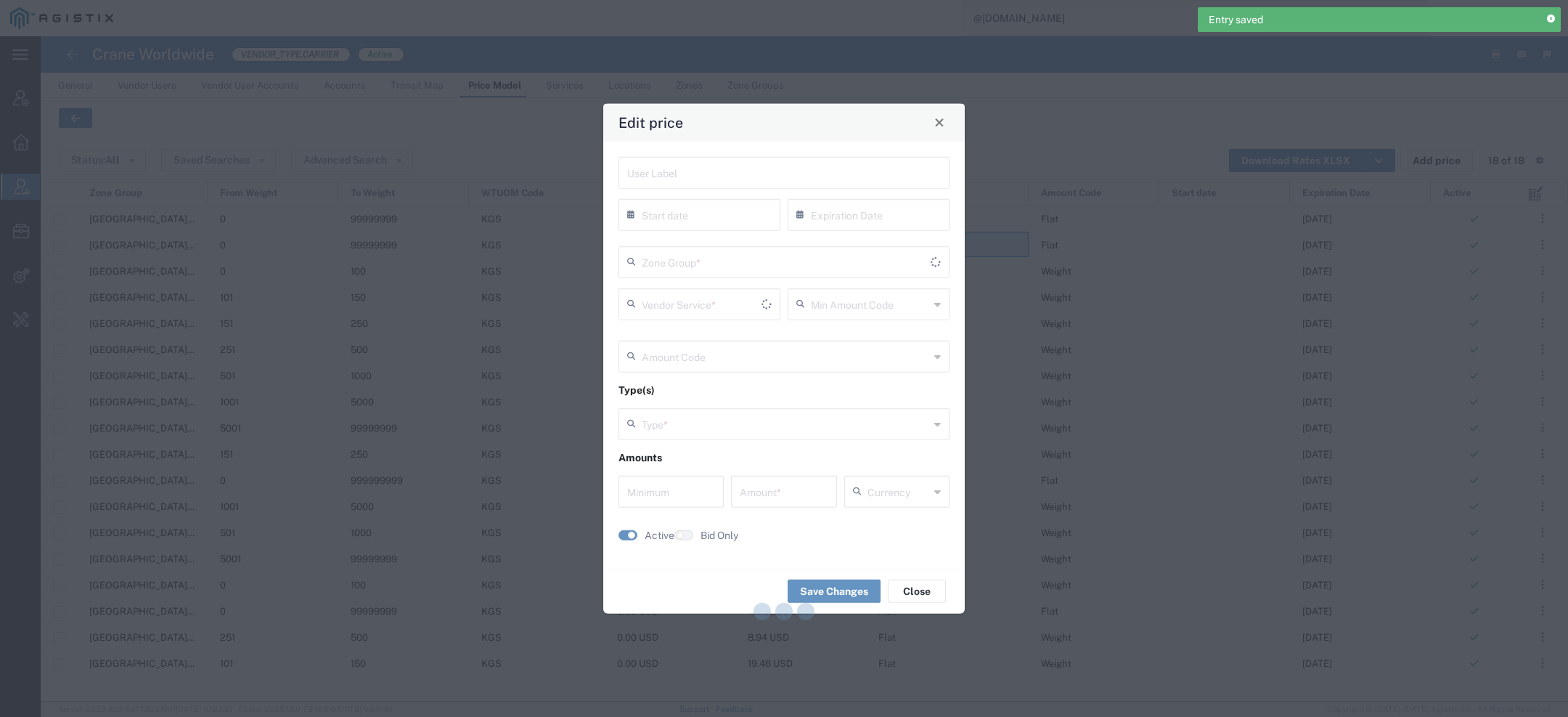
type input "16962"
type input "USD"
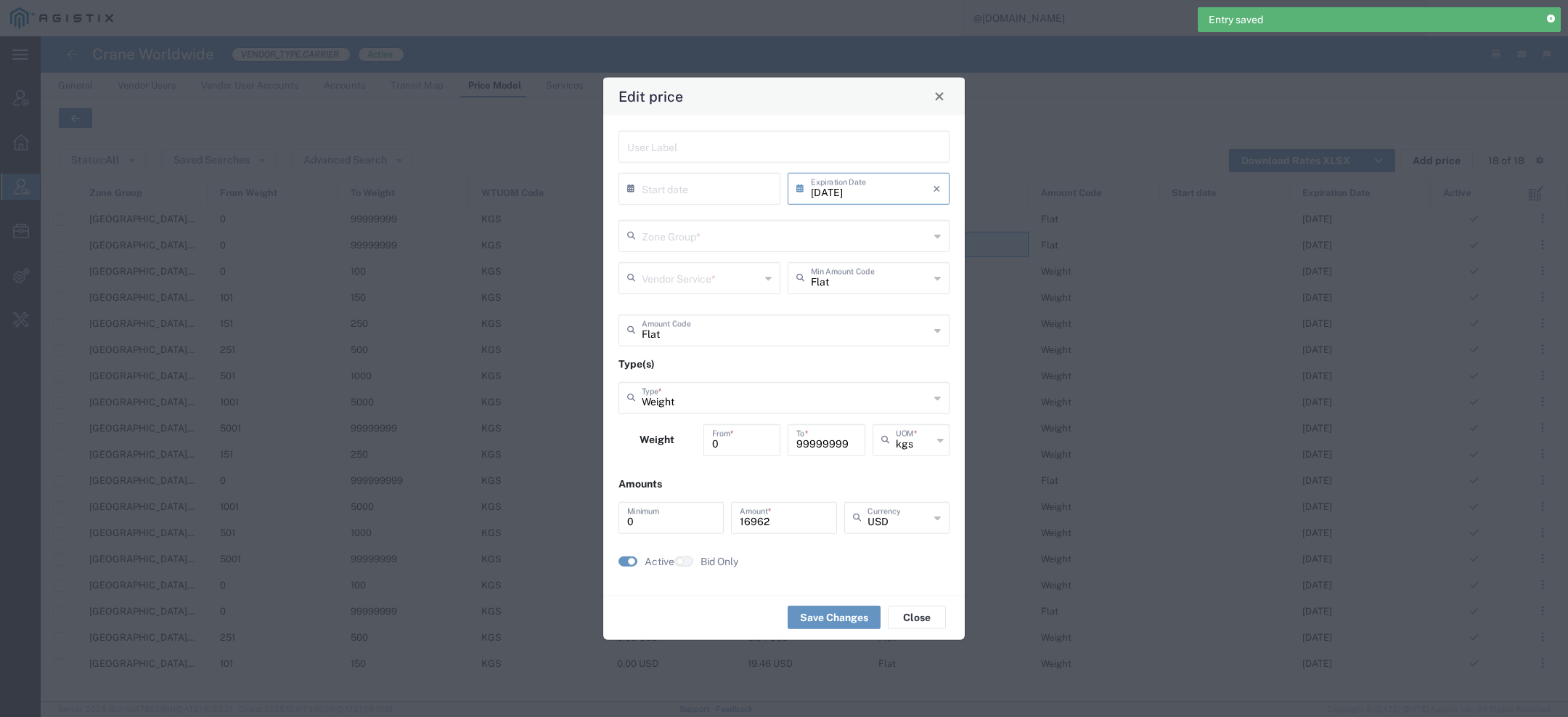
type input "US.TX.75038-IQ.BAGHDAD"
type input "Priority 1 - 40FT"
click at [879, 194] on input "10/31/2025" at bounding box center [871, 187] width 122 height 25
click at [938, 210] on span "›" at bounding box center [945, 214] width 22 height 17
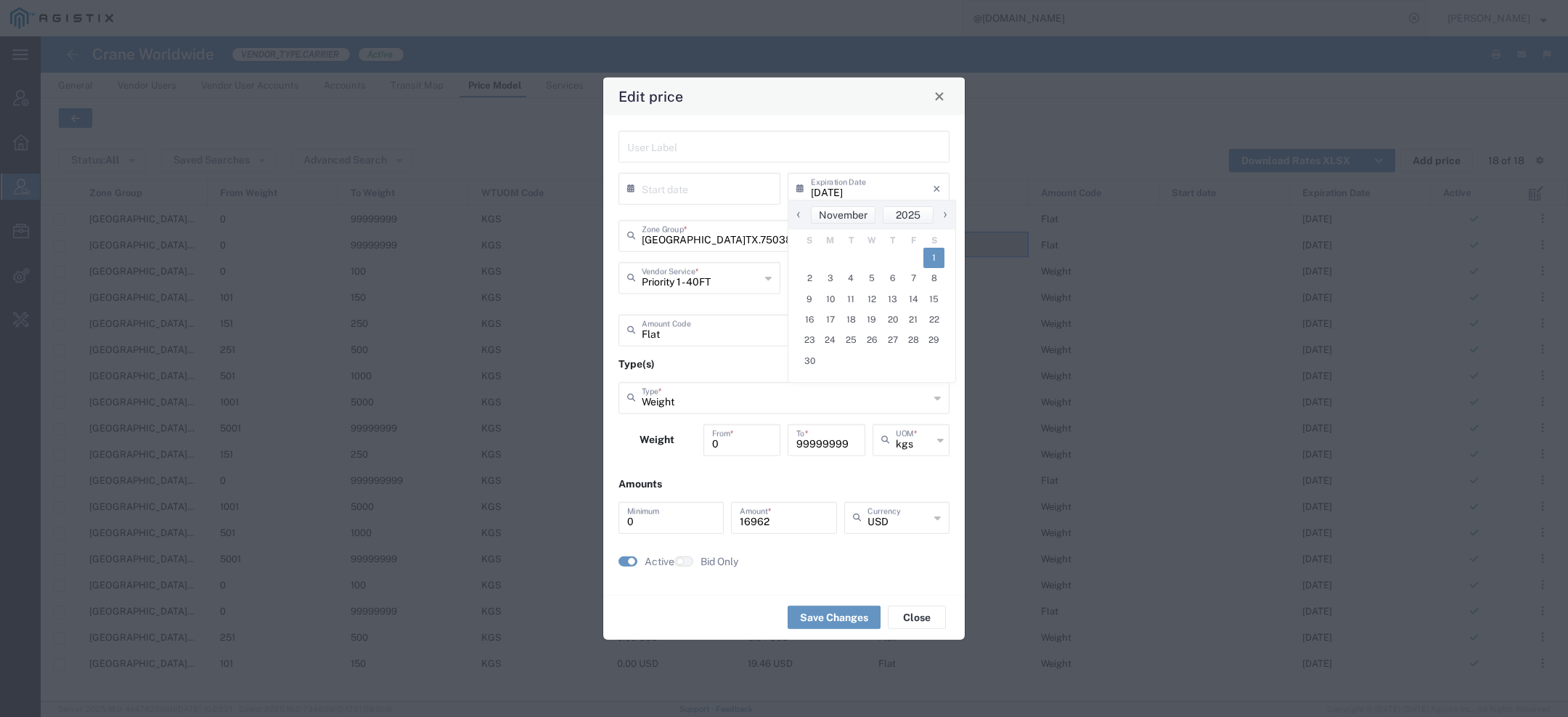
click at [928, 264] on span "1" at bounding box center [933, 257] width 21 height 20
type input "11/01/2025"
click at [832, 632] on div "Save Changes Close" at bounding box center [784, 616] width 361 height 45
click at [832, 612] on button "Save Changes" at bounding box center [833, 617] width 93 height 24
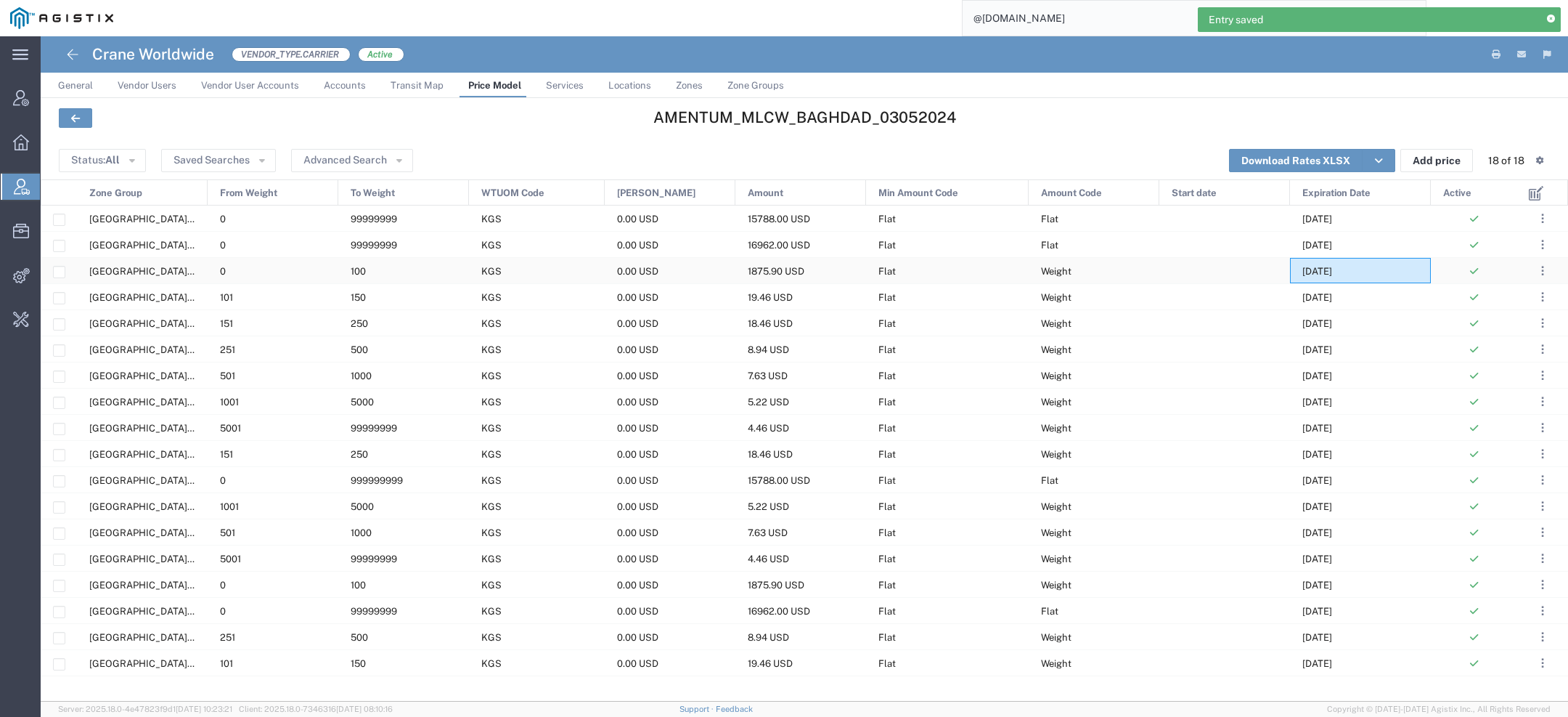
click at [1294, 265] on div "10/31/2025" at bounding box center [1360, 270] width 140 height 25
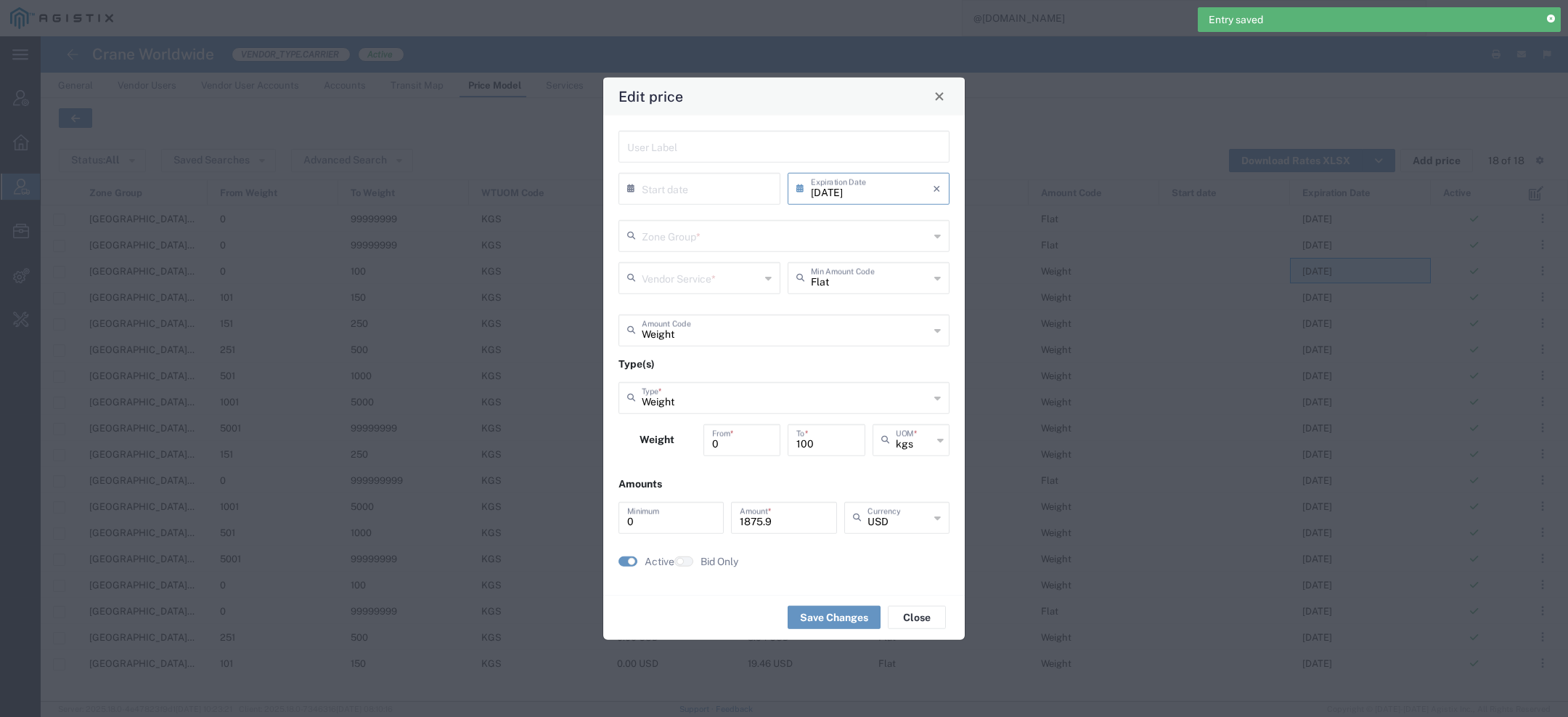
type input "US.TX.75038-IQ.BAGHDAD"
type input "Door to Door 7-10 Days"
click at [902, 198] on input "10/31/2025" at bounding box center [871, 187] width 122 height 25
click at [945, 210] on span "›" at bounding box center [945, 214] width 22 height 17
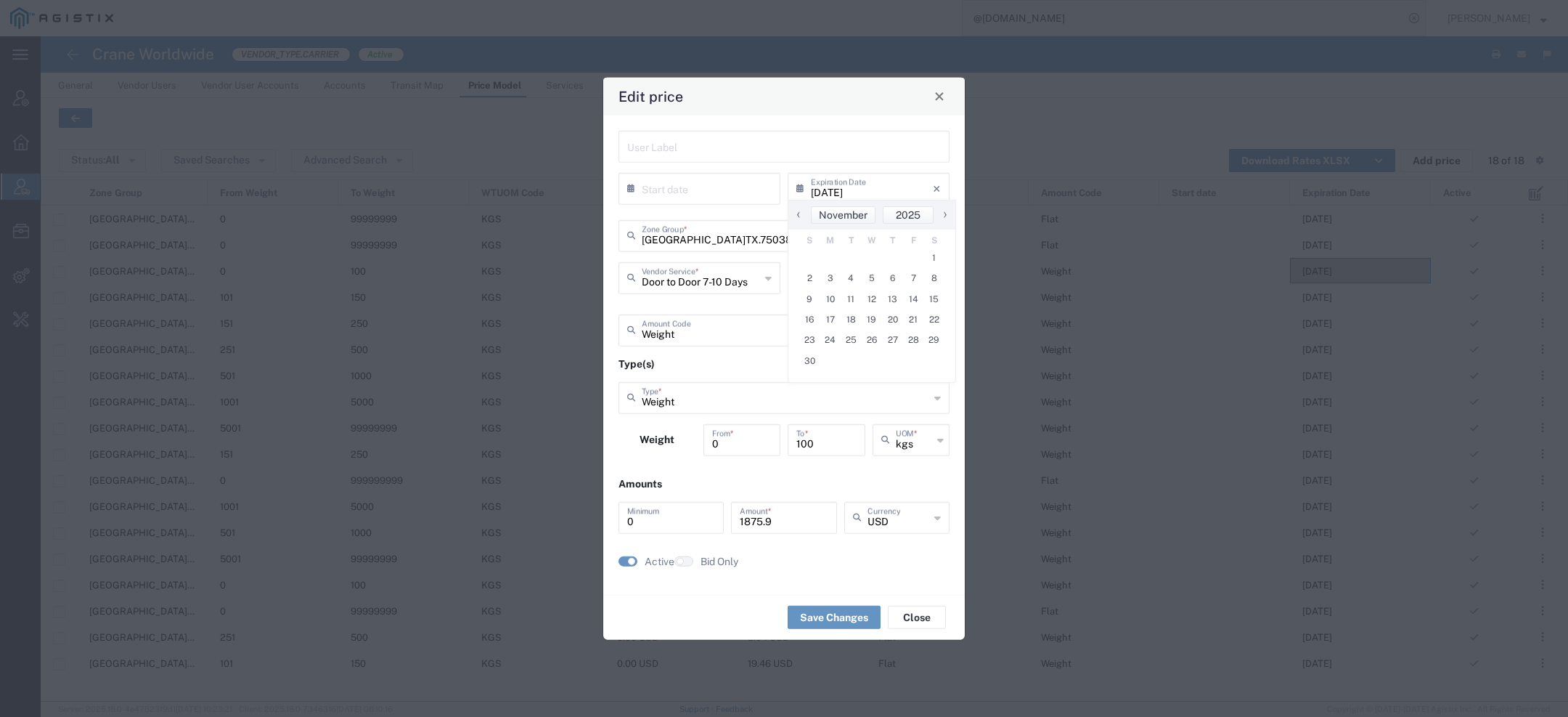
type input "11/01/2025"
click at [849, 612] on button "Save Changes" at bounding box center [833, 617] width 93 height 24
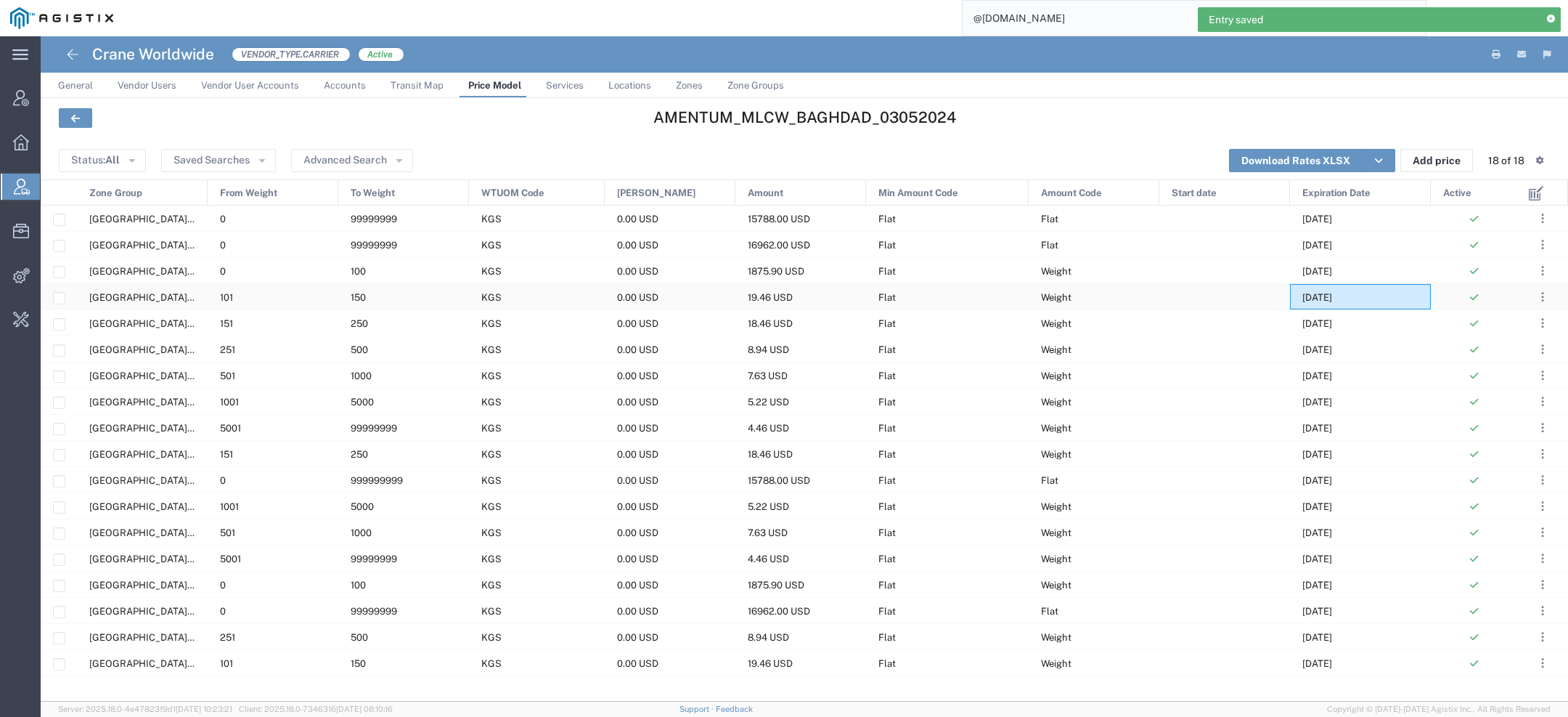
click at [1311, 296] on span "10/31/2025" at bounding box center [1317, 297] width 30 height 11
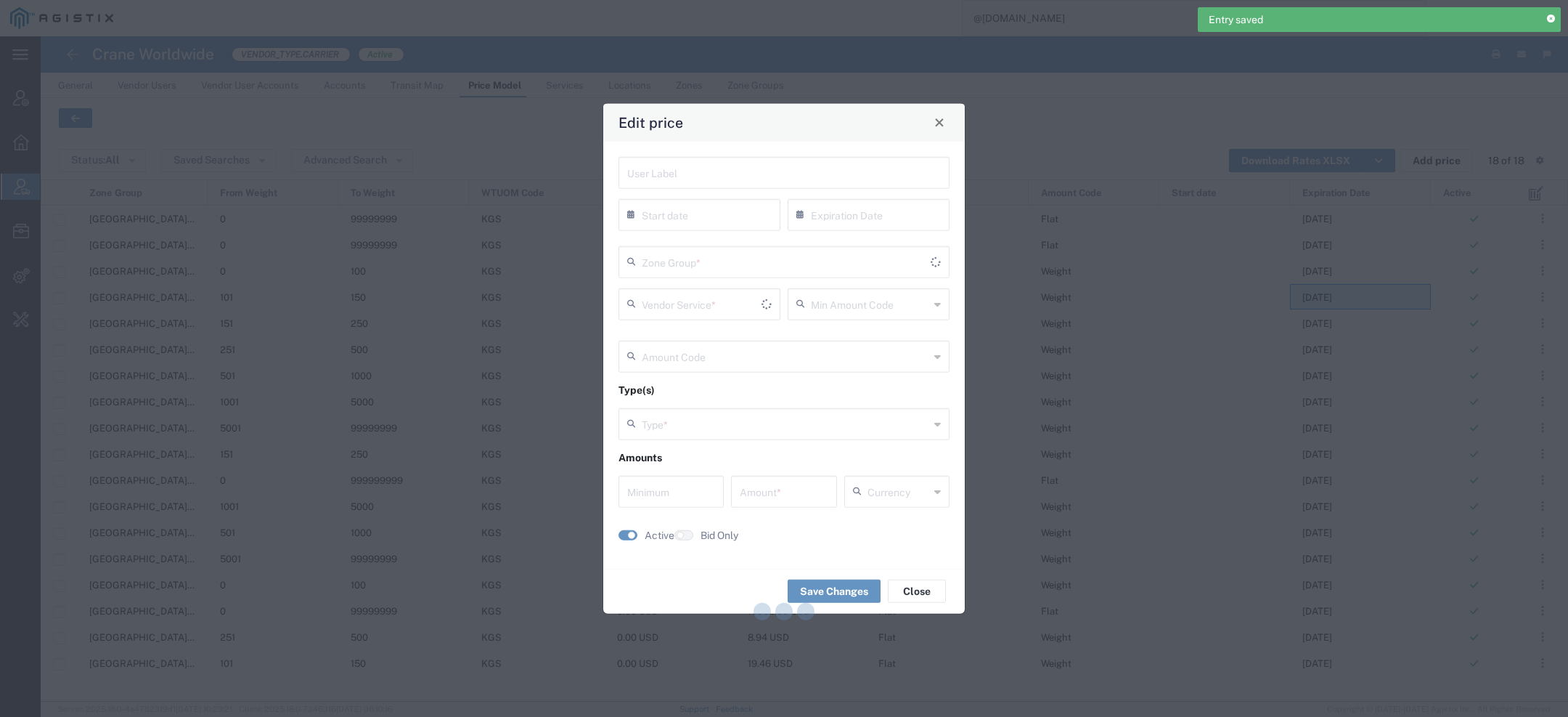
type input "10/31/2025"
type input "Flat"
type input "Weight"
type input "0"
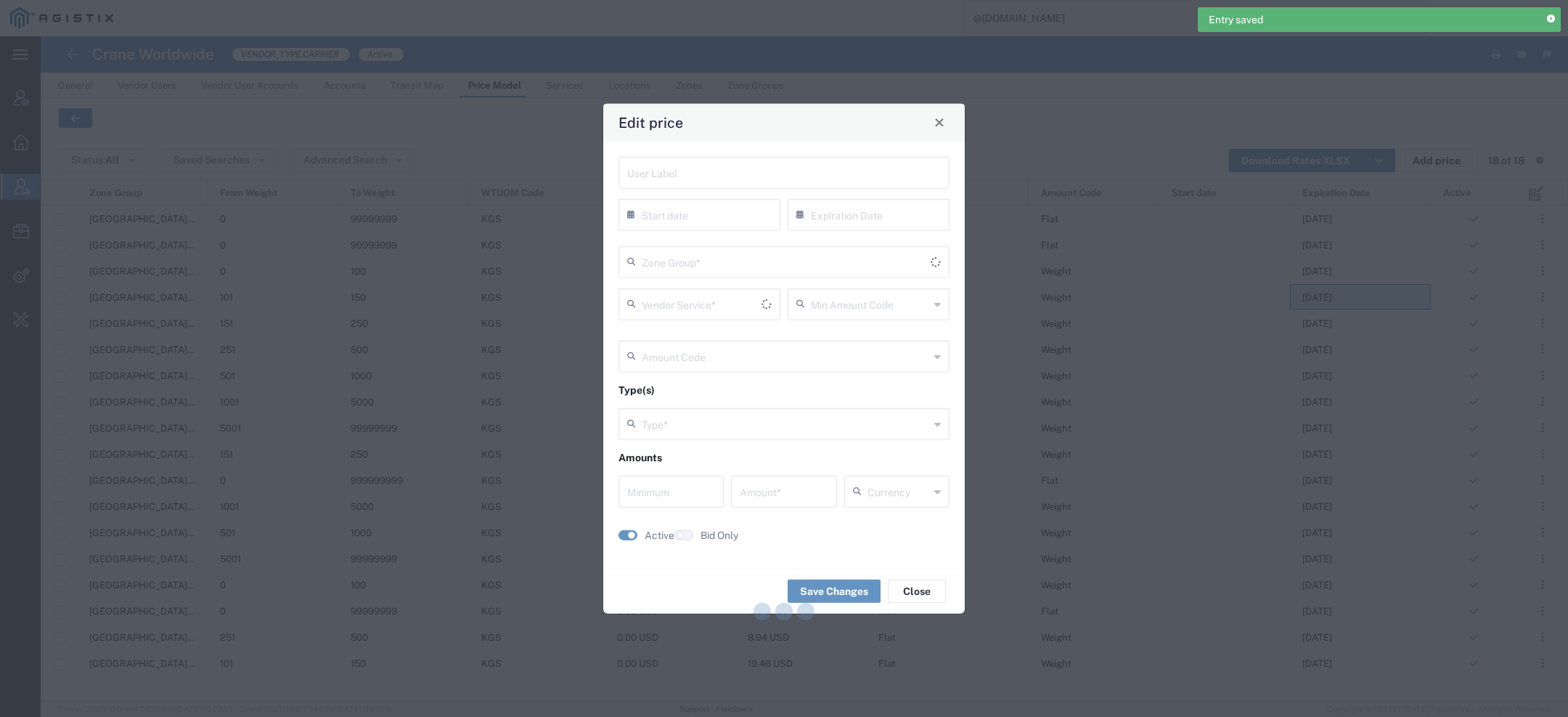
type input "19.46"
type input "USD"
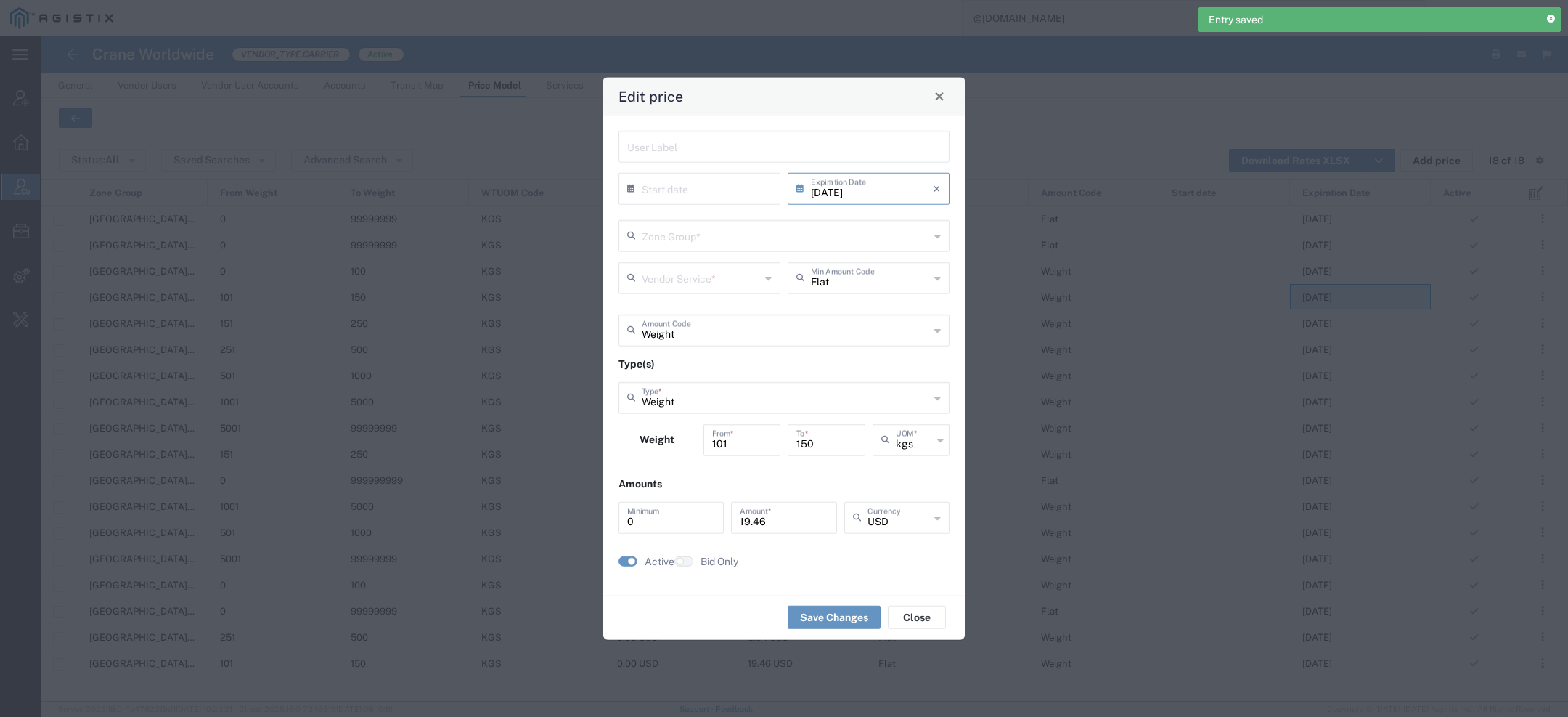
type input "US.TX.75038-IQ.BAGHDAD"
type input "Door to Door 7-10 Days"
click at [911, 198] on input "10/31/2025" at bounding box center [871, 187] width 122 height 25
click at [945, 214] on span "›" at bounding box center [945, 214] width 22 height 17
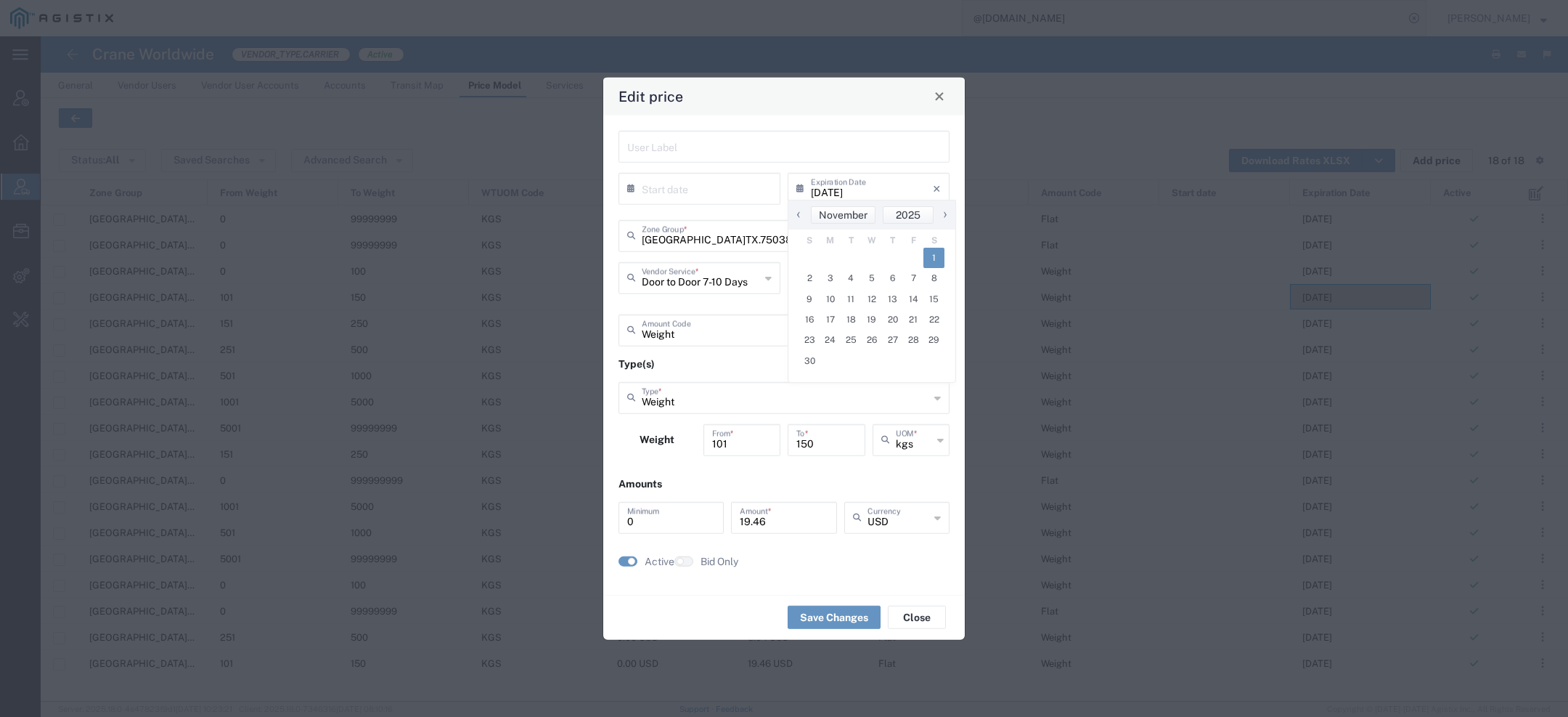
click at [928, 256] on span "1" at bounding box center [933, 257] width 21 height 20
type input "11/01/2025"
click at [851, 610] on button "Save Changes" at bounding box center [833, 617] width 93 height 24
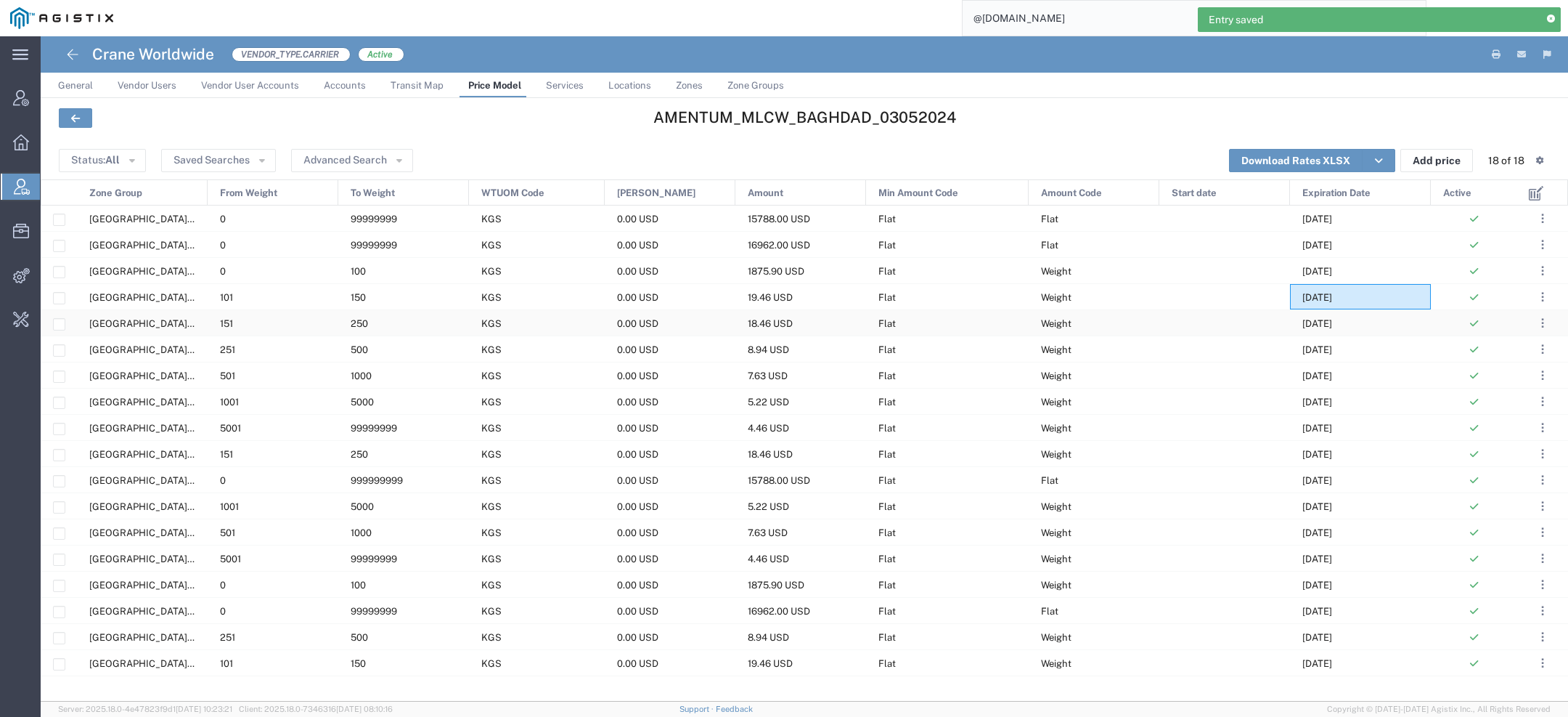
click at [1318, 321] on span "10/31/2025" at bounding box center [1317, 324] width 30 height 11
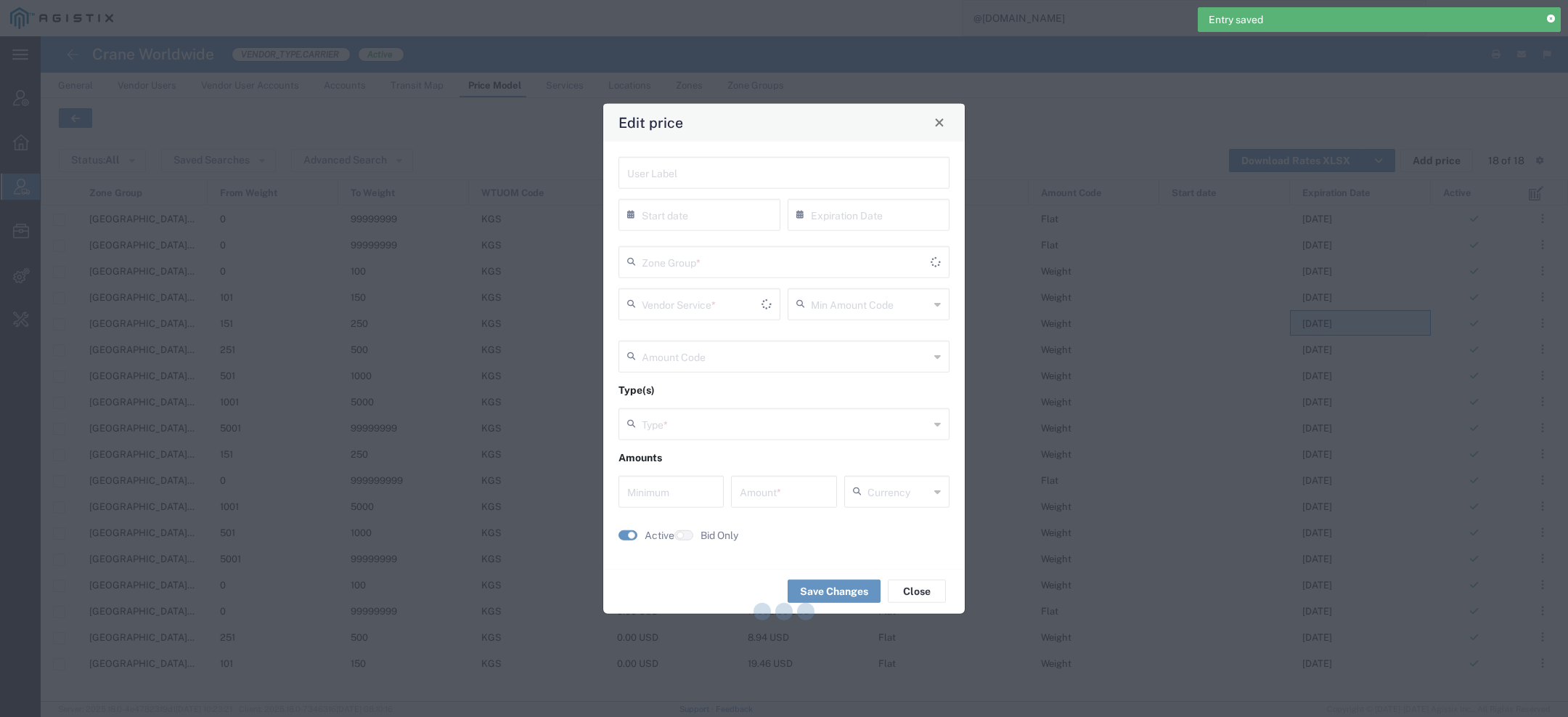
type input "10/31/2025"
type input "Flat"
type input "Weight"
type input "0"
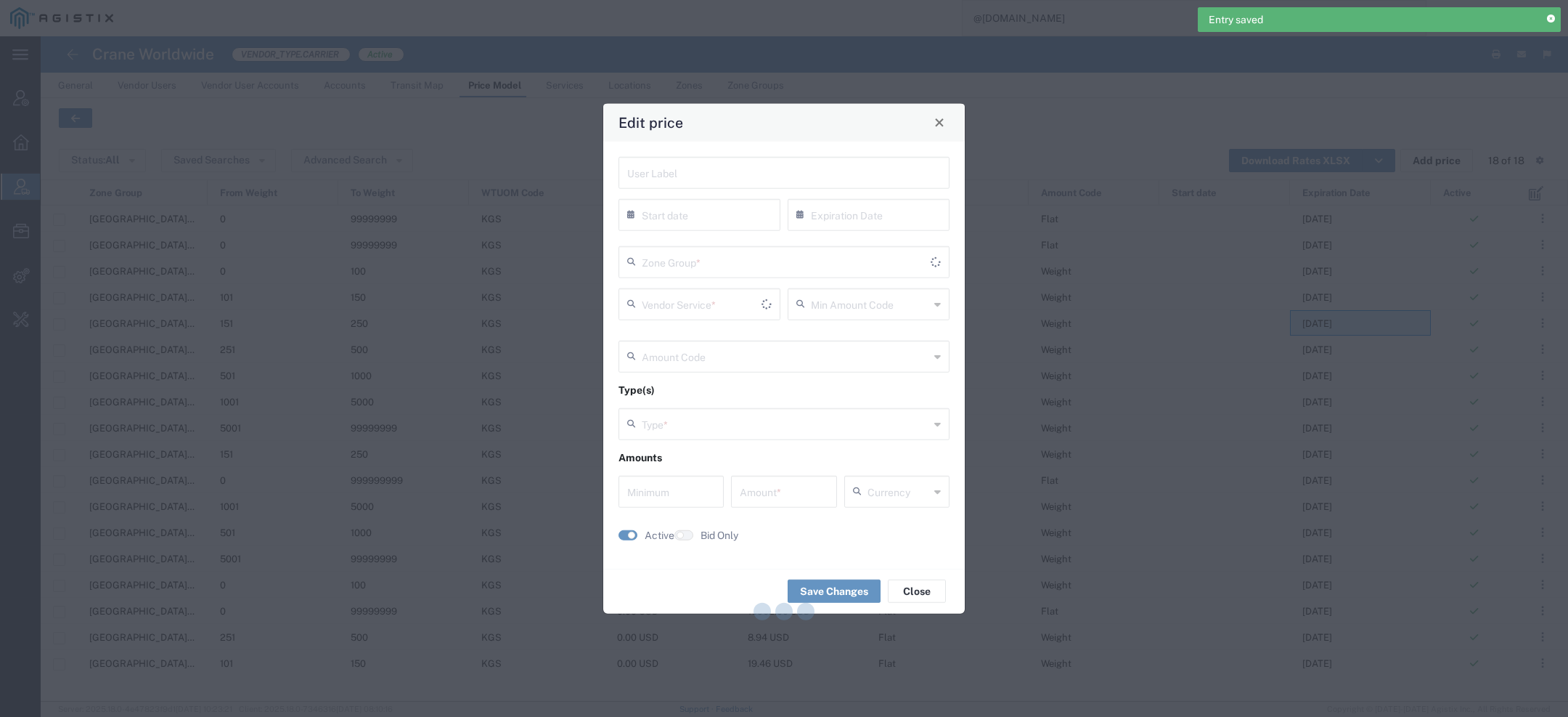
type input "18.46"
type input "USD"
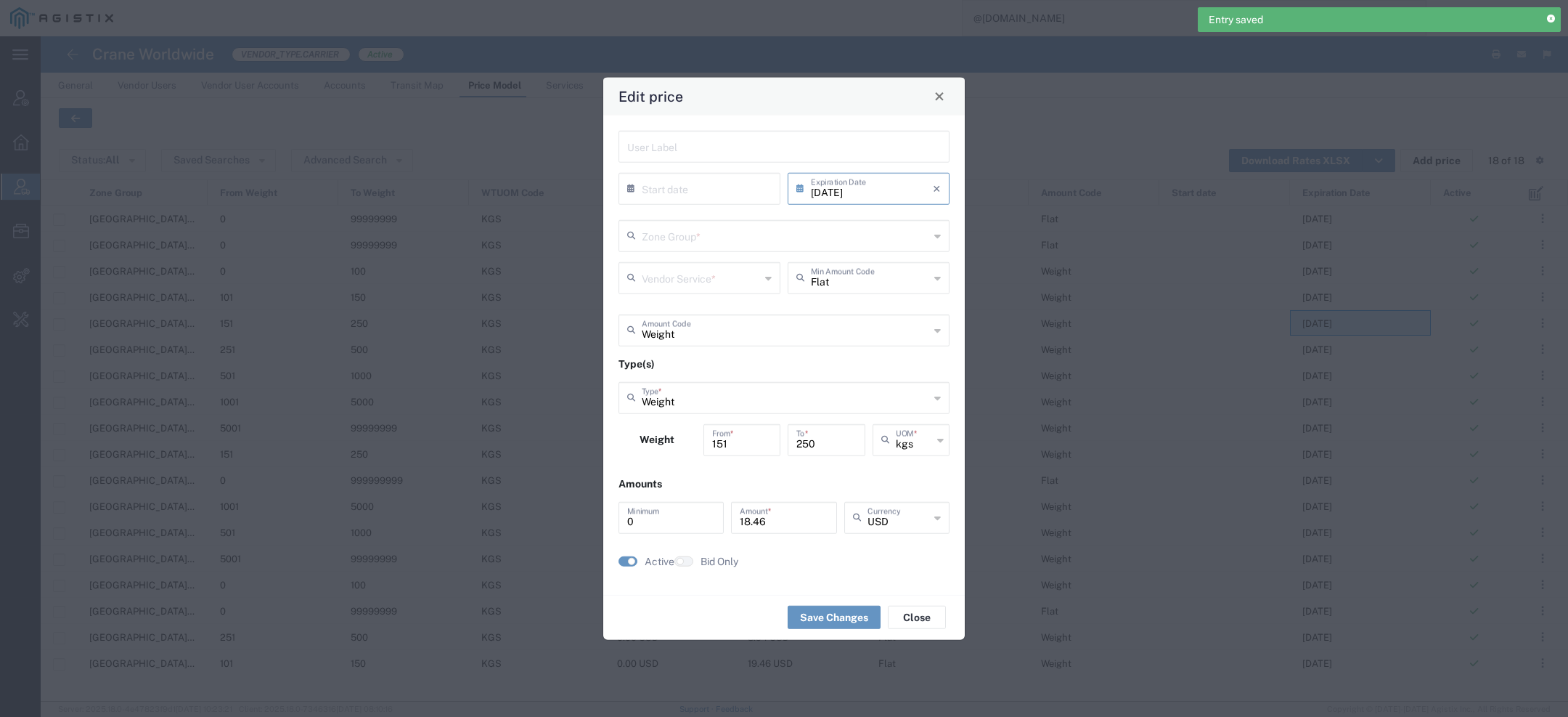
type input "US.TX.75038-IQ.BAGHDAD"
type input "Door to Door 7-10 Days"
click at [894, 192] on input "10/31/2025" at bounding box center [871, 187] width 122 height 25
click at [944, 213] on span "›" at bounding box center [945, 214] width 22 height 17
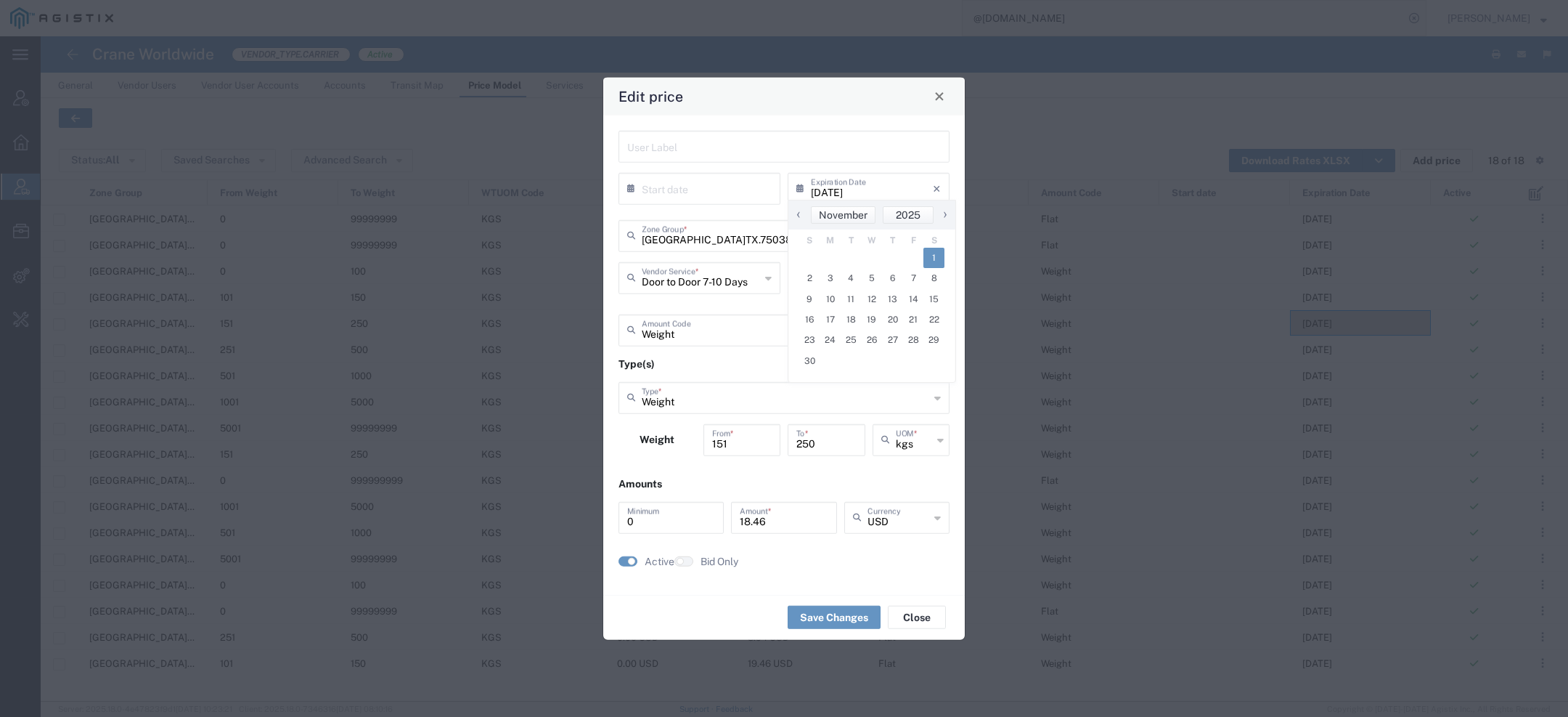
click at [931, 252] on span "1" at bounding box center [933, 257] width 21 height 20
type input "11/01/2025"
click at [839, 613] on button "Save Changes" at bounding box center [833, 617] width 93 height 24
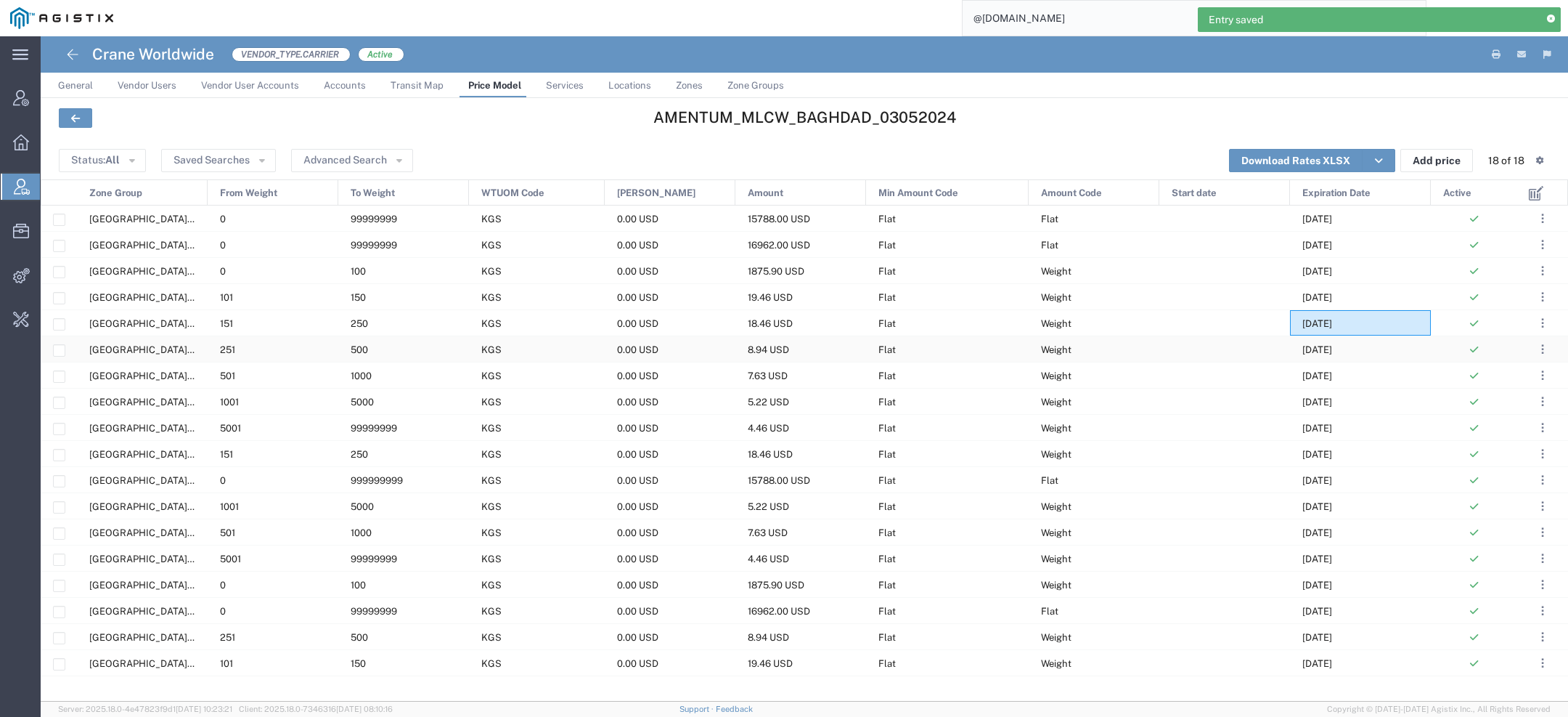
click at [1229, 353] on div at bounding box center [1225, 349] width 130 height 25
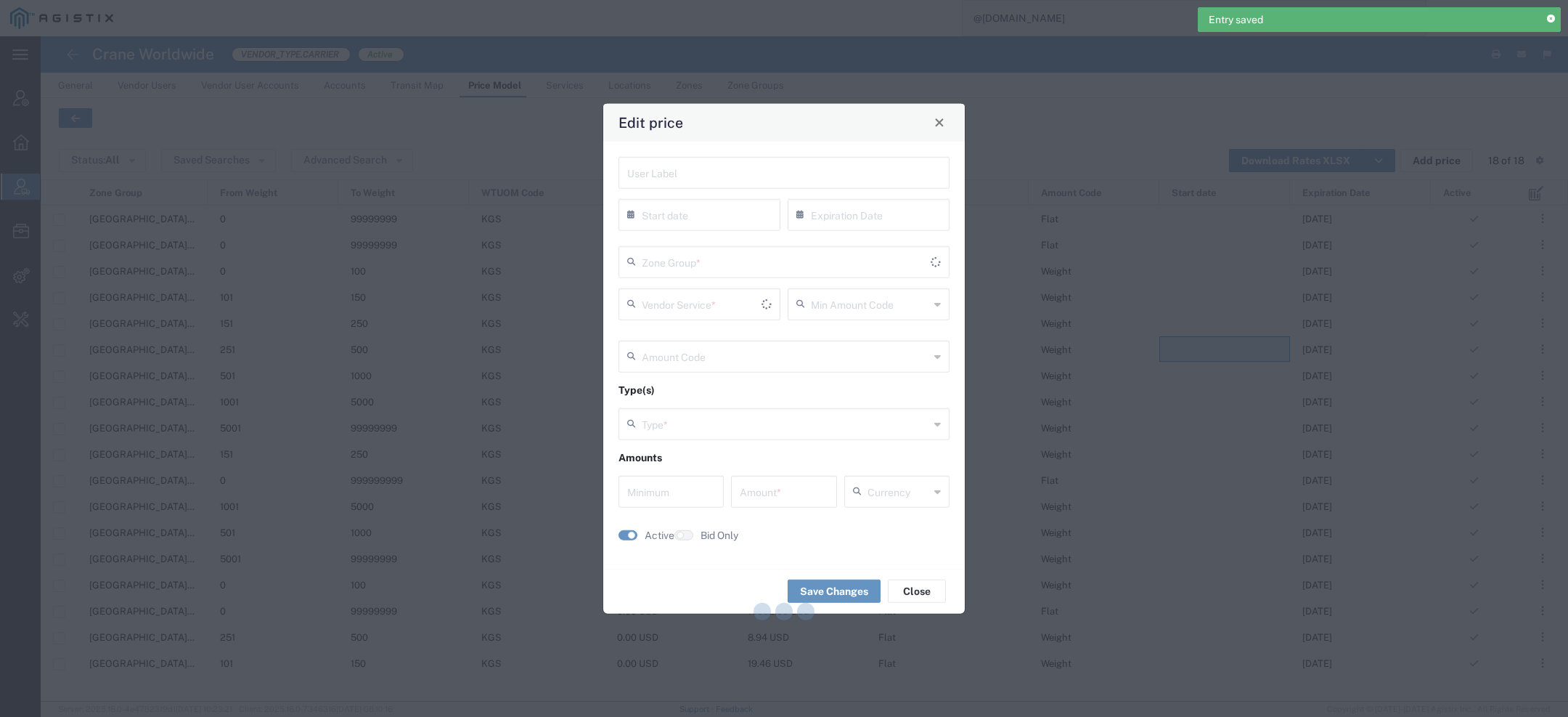
type input "10/31/2025"
type input "Flat"
type input "Weight"
type input "0"
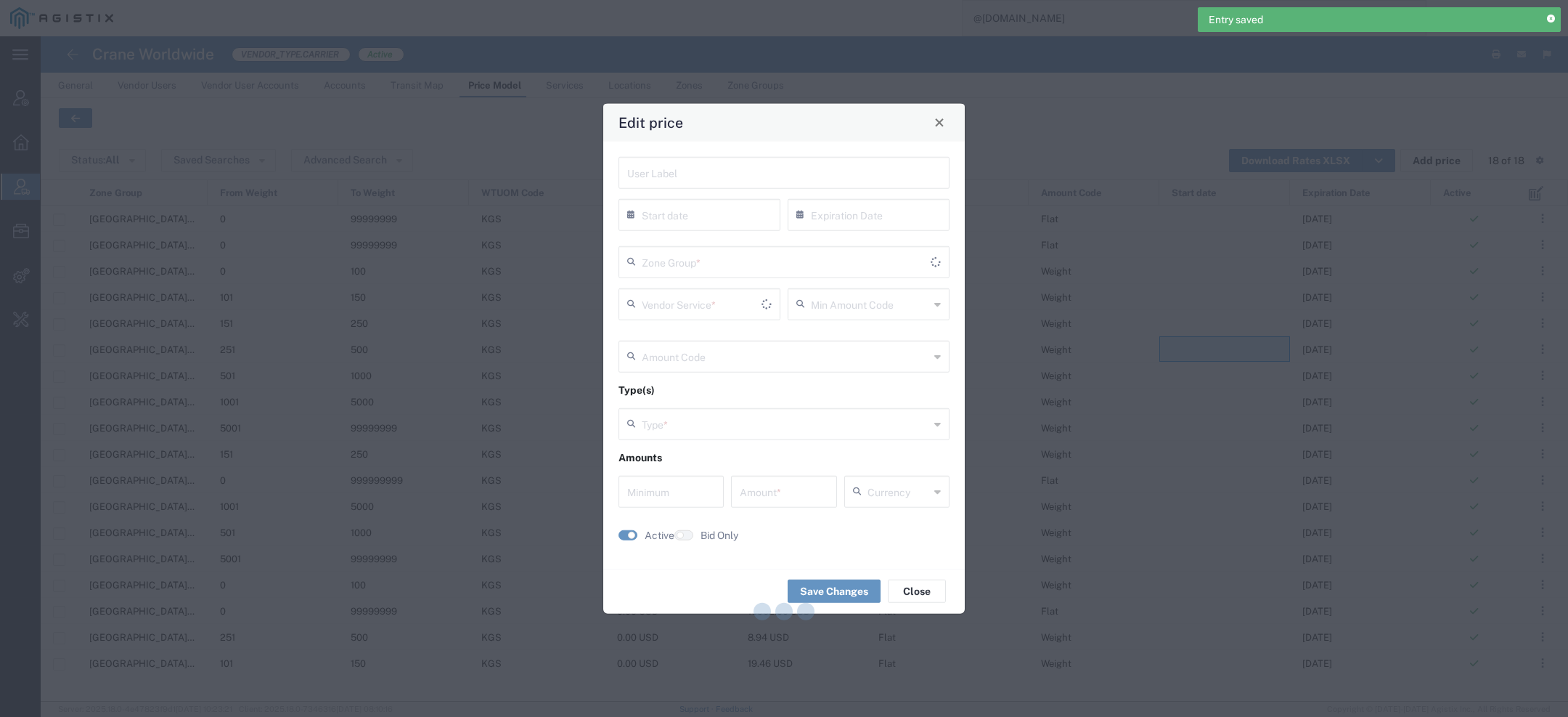
type input "8.94"
type input "USD"
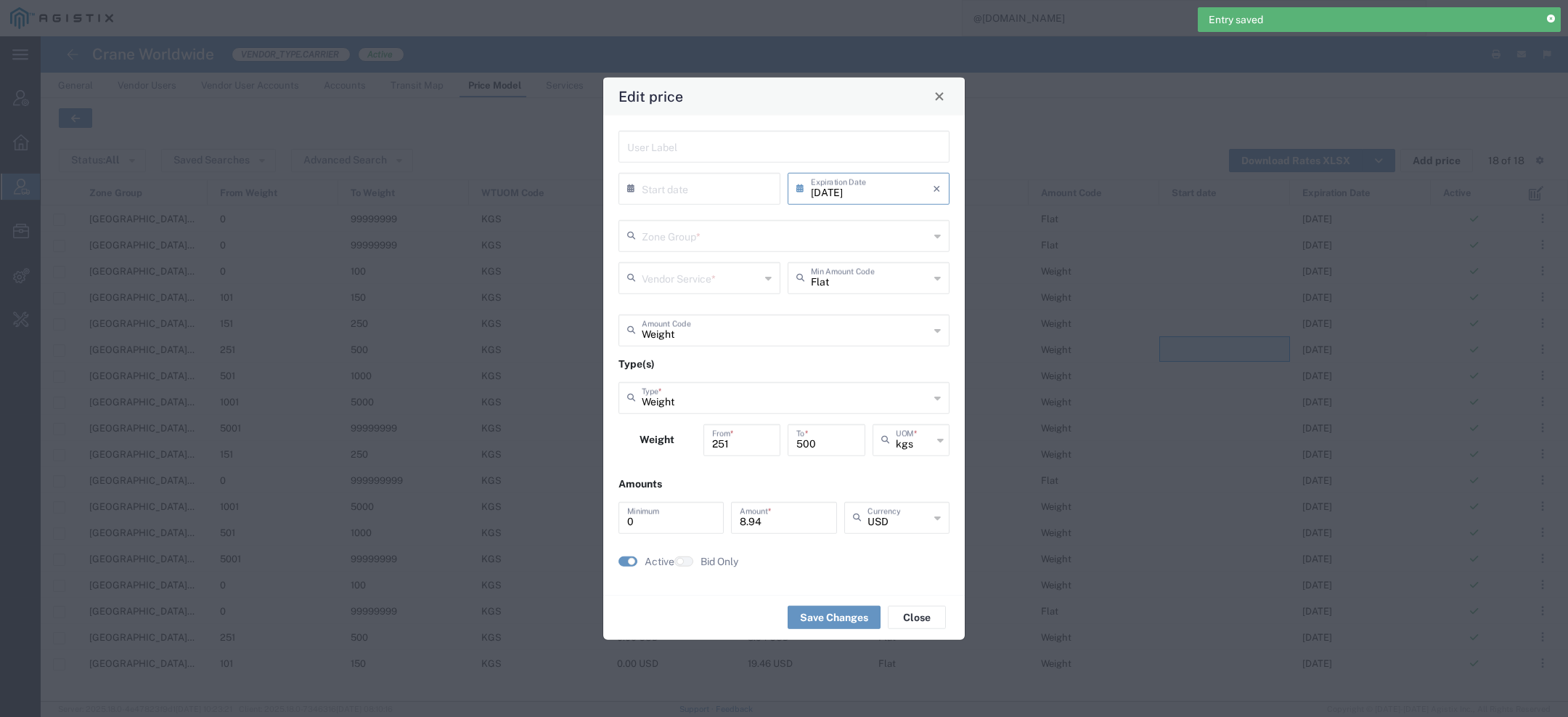
type input "US.TX.75038-IQ.BAGHDAD"
type input "Door to Door 7-10 Days"
click at [899, 189] on input "10/31/2025" at bounding box center [871, 187] width 122 height 25
click at [941, 218] on span "›" at bounding box center [945, 214] width 22 height 17
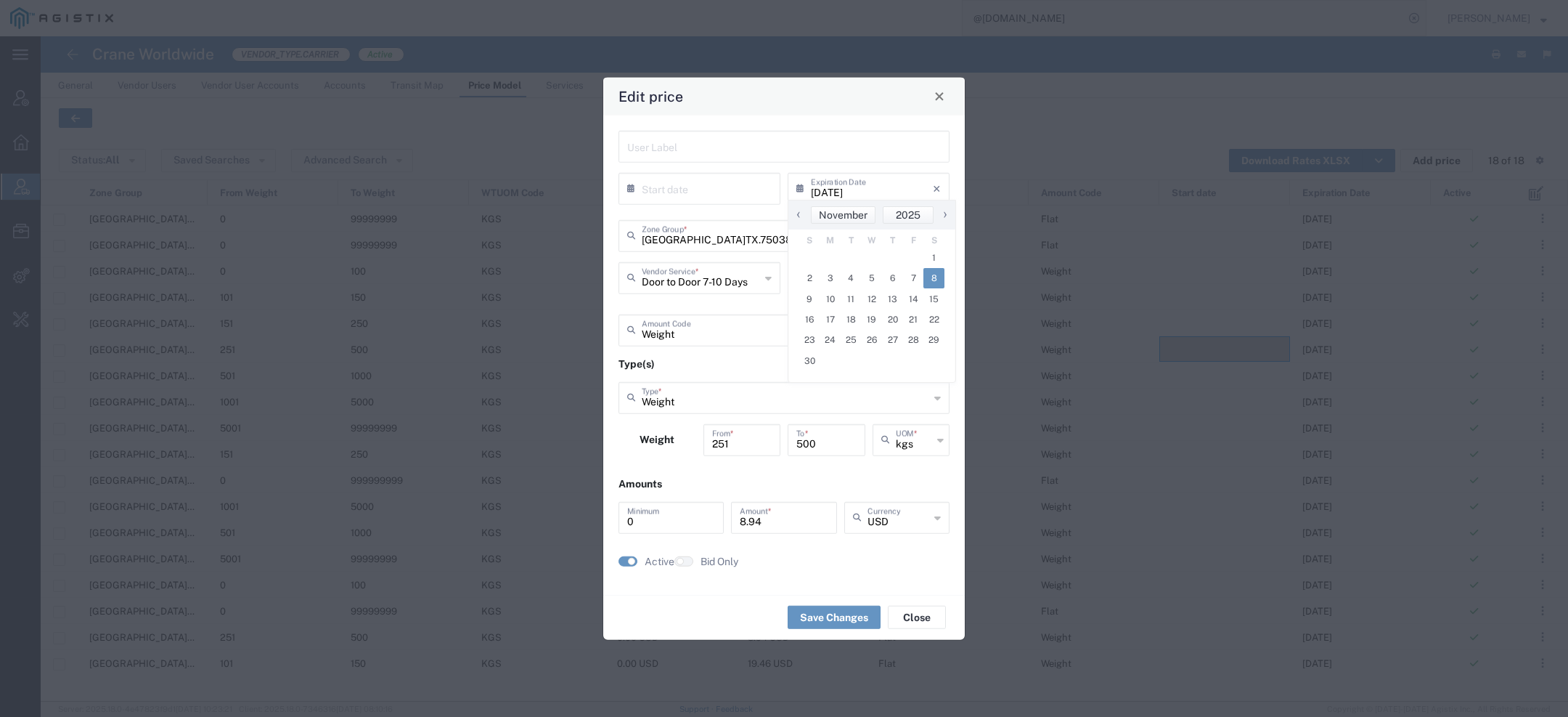
click at [930, 269] on span "8" at bounding box center [933, 278] width 21 height 20
click at [896, 196] on input "11/08/2025" at bounding box center [871, 187] width 122 height 25
click at [935, 252] on span "1" at bounding box center [933, 257] width 21 height 20
type input "11/01/2025"
click at [826, 609] on button "Save Changes" at bounding box center [833, 617] width 93 height 24
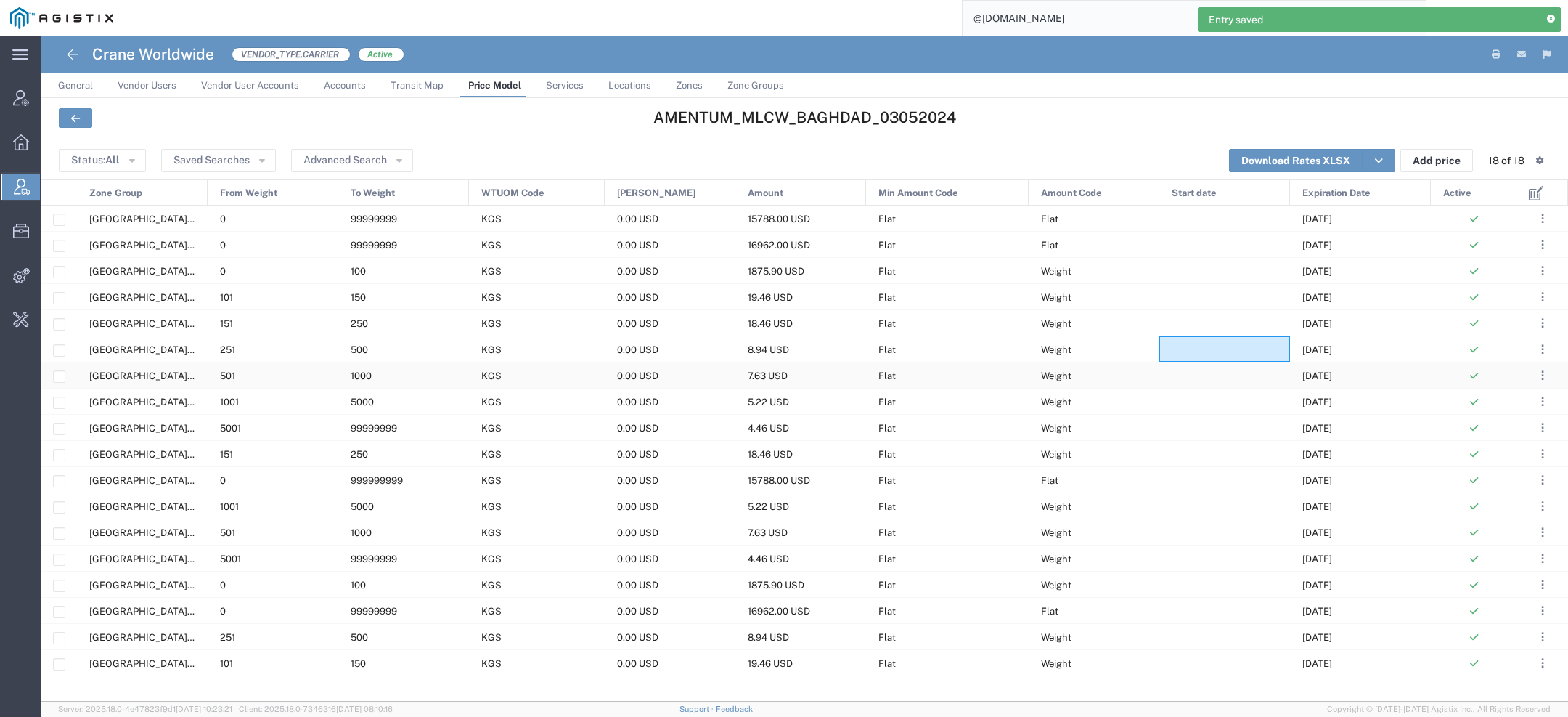
click at [1109, 381] on div "Weight" at bounding box center [1093, 375] width 130 height 25
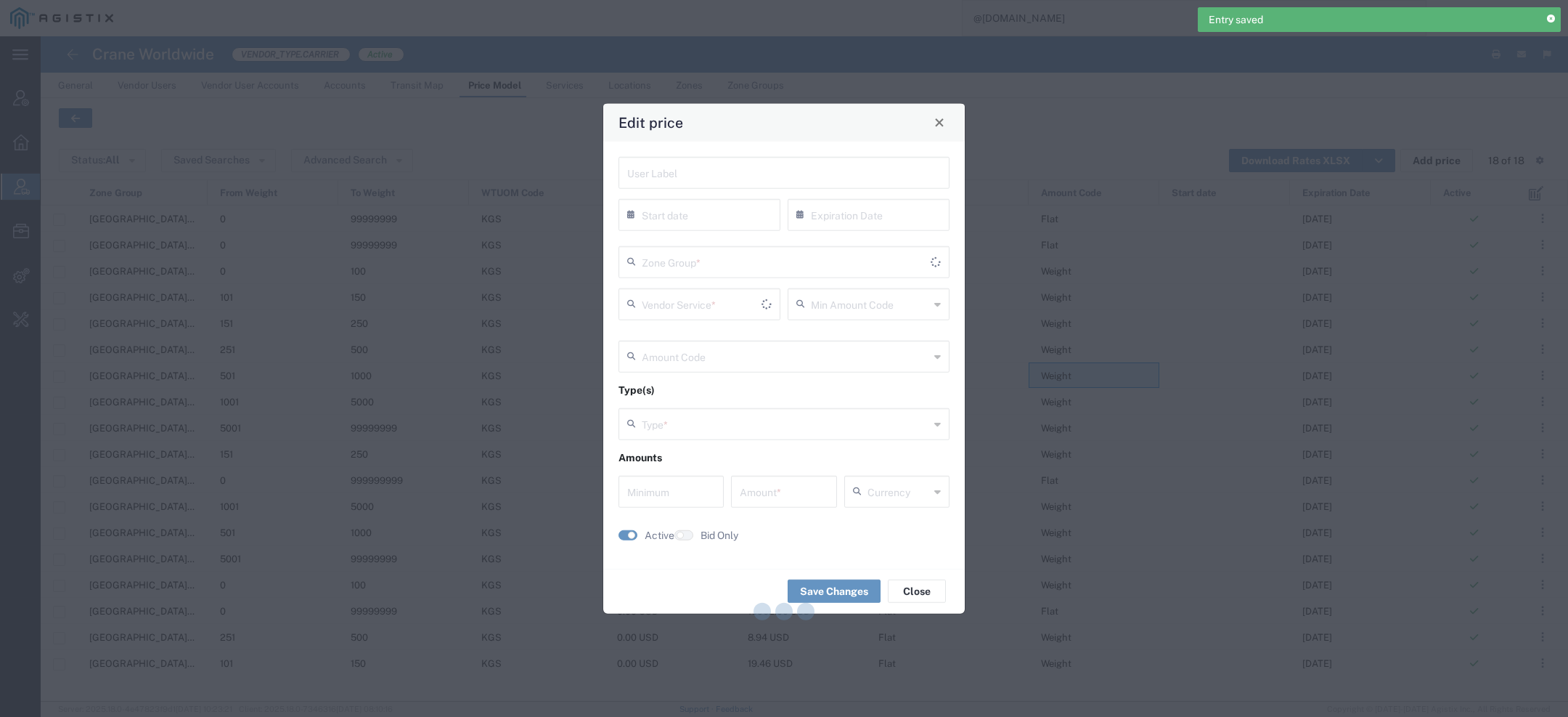
type input "10/31/2025"
type input "Flat"
type input "Weight"
type input "0"
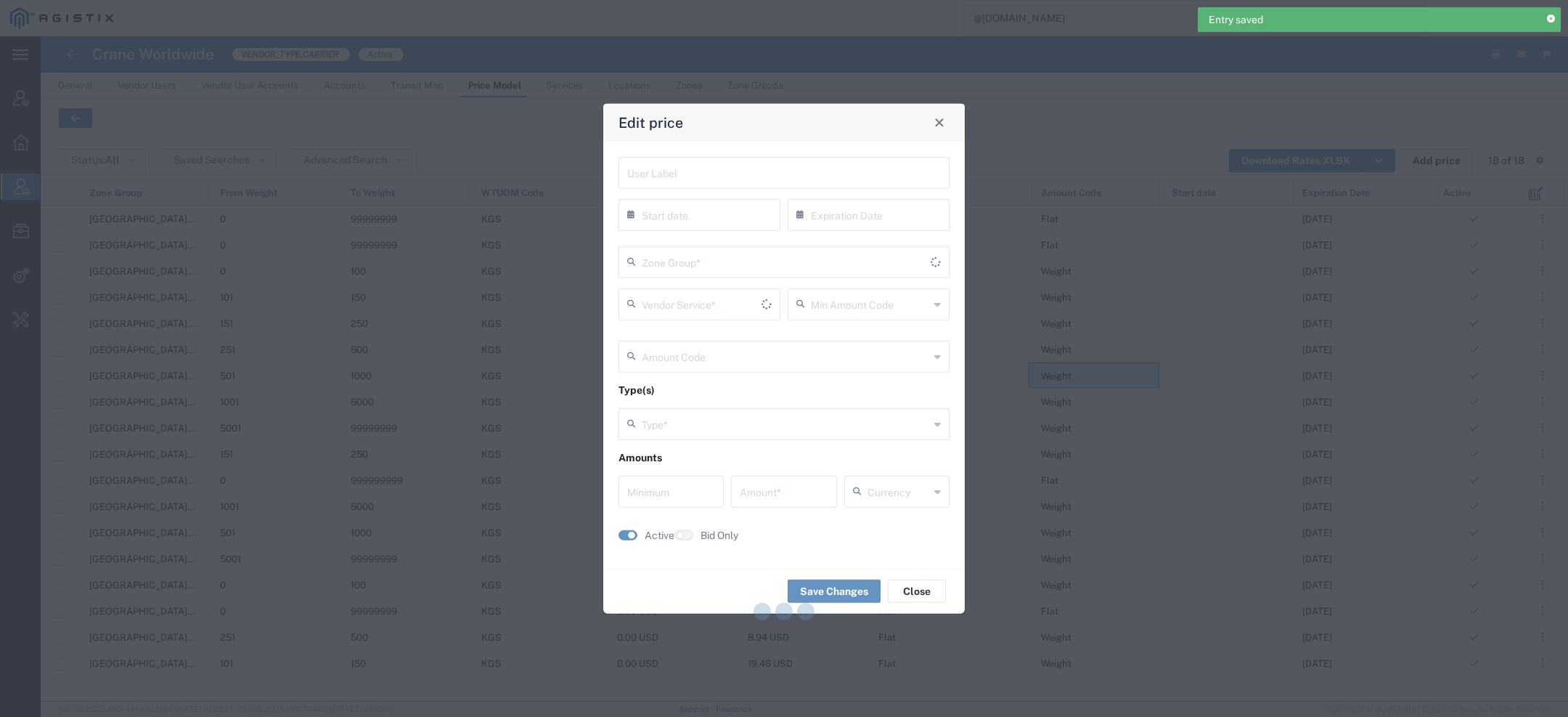
type input "7.63"
type input "USD"
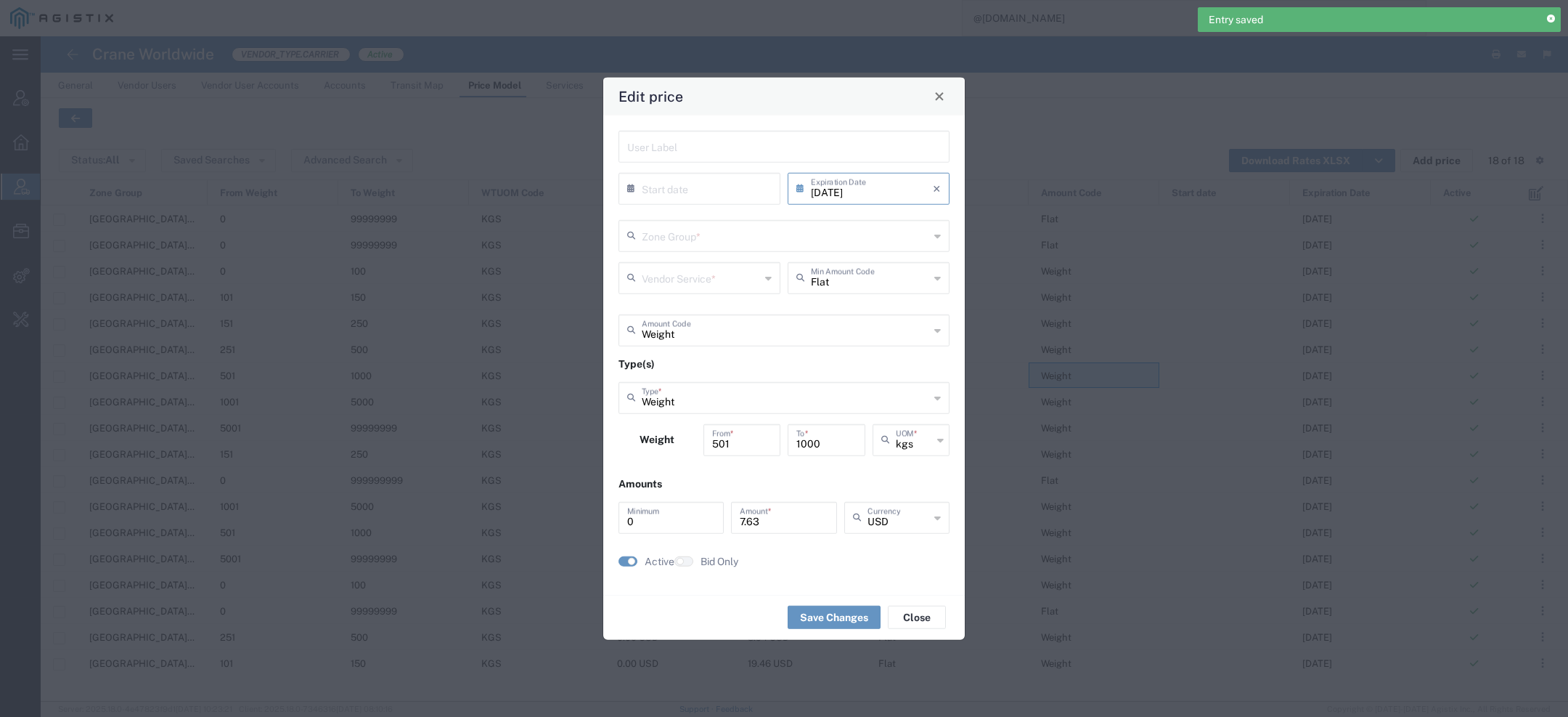
type input "US.TX.75038-IQ.BAGHDAD"
type input "Door to Door 7-10 Days"
click at [879, 188] on input "10/31/2025" at bounding box center [871, 187] width 122 height 25
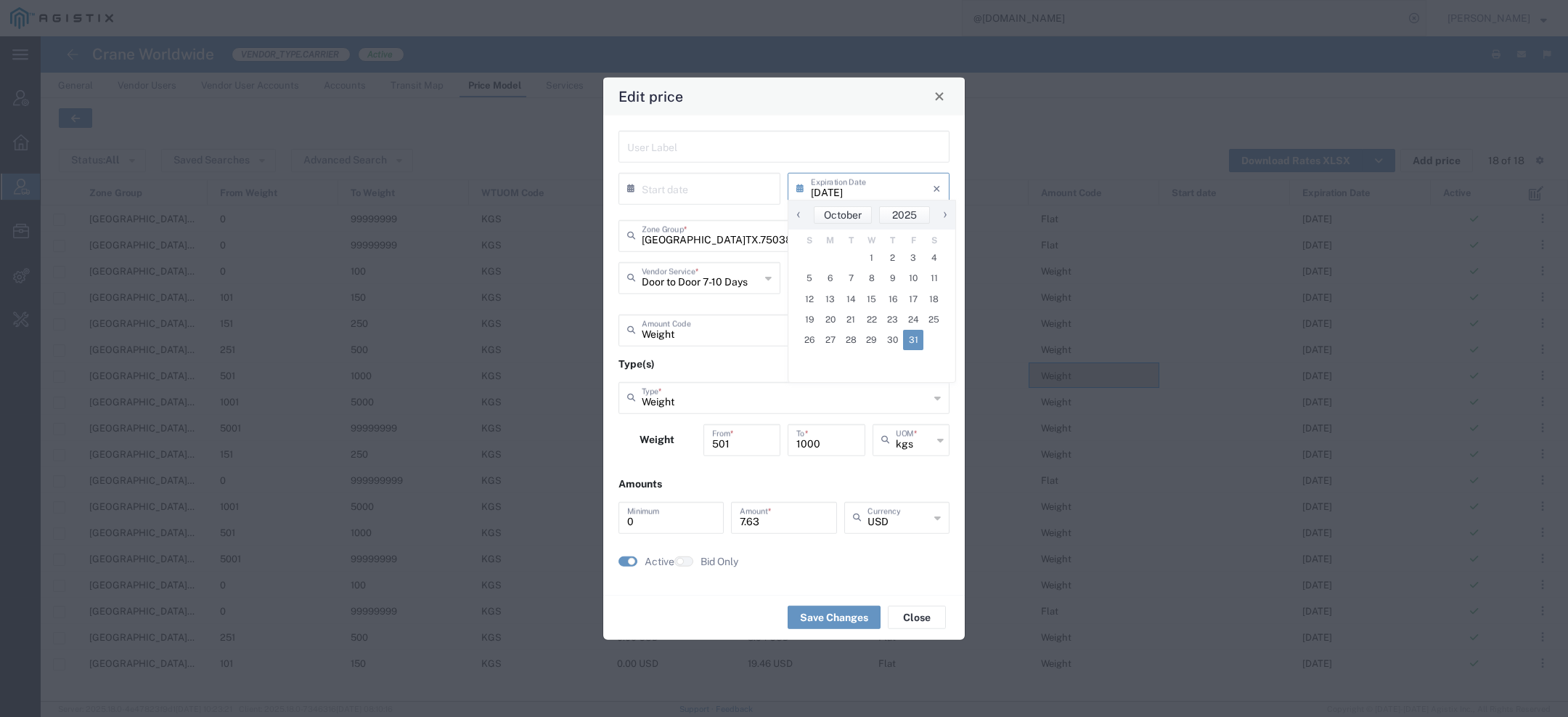
click at [940, 218] on span "›" at bounding box center [945, 214] width 22 height 17
click at [940, 257] on span "1" at bounding box center [933, 257] width 21 height 20
type input "11/01/2025"
click at [827, 625] on button "Save Changes" at bounding box center [833, 617] width 93 height 24
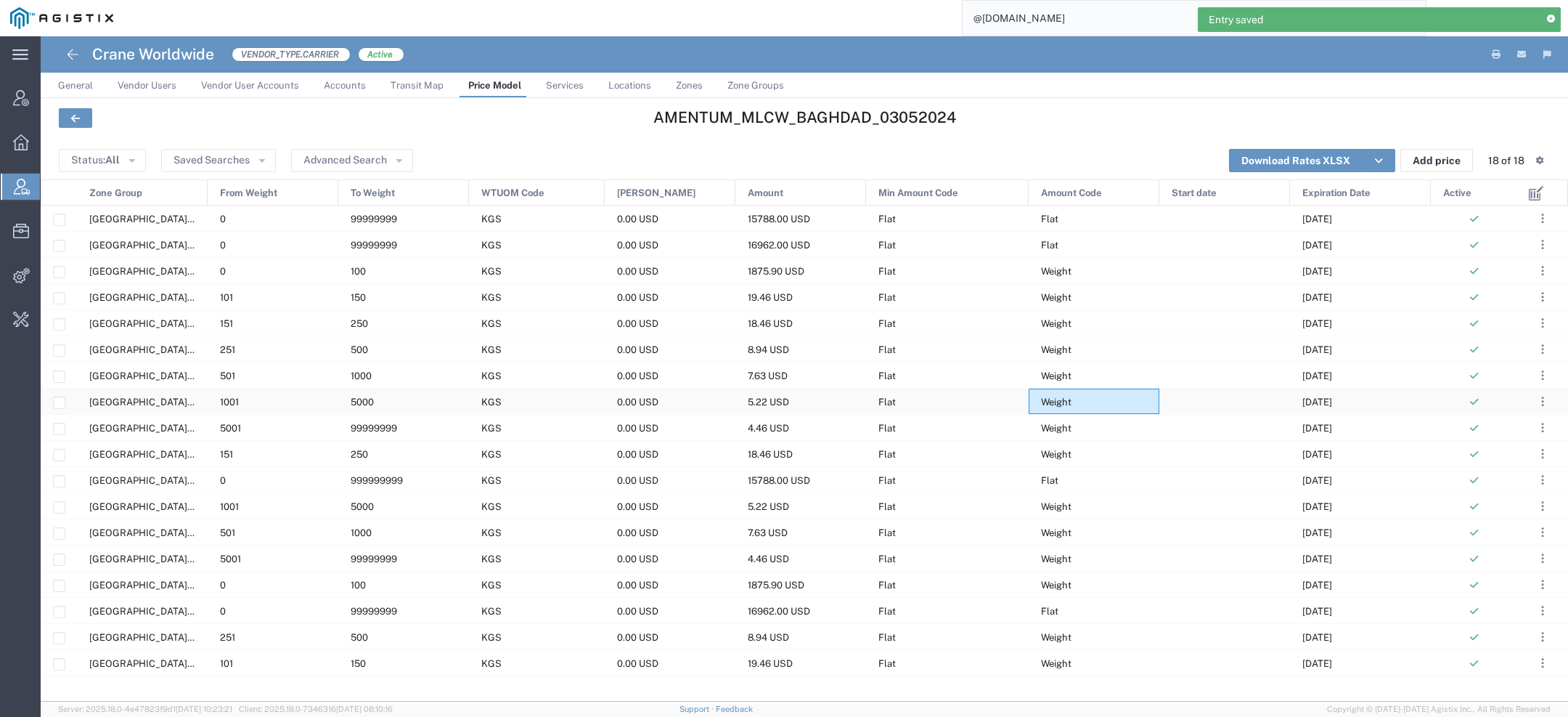
click at [1047, 408] on div "Weight" at bounding box center [1093, 402] width 130 height 25
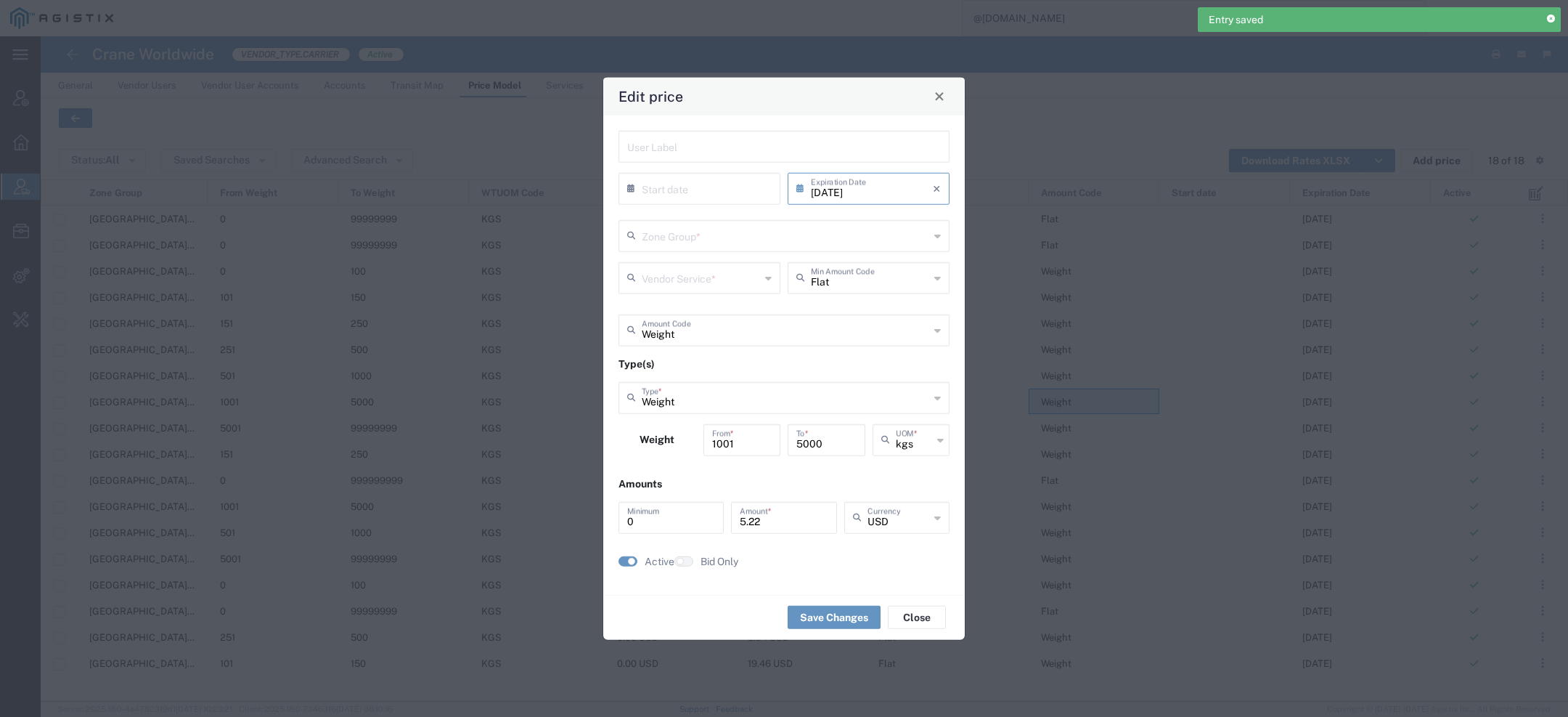
type input "US.TX.75038-IQ.BAGHDAD"
type input "Door to Door 7-10 Days"
click at [804, 196] on icon at bounding box center [803, 189] width 14 height 24
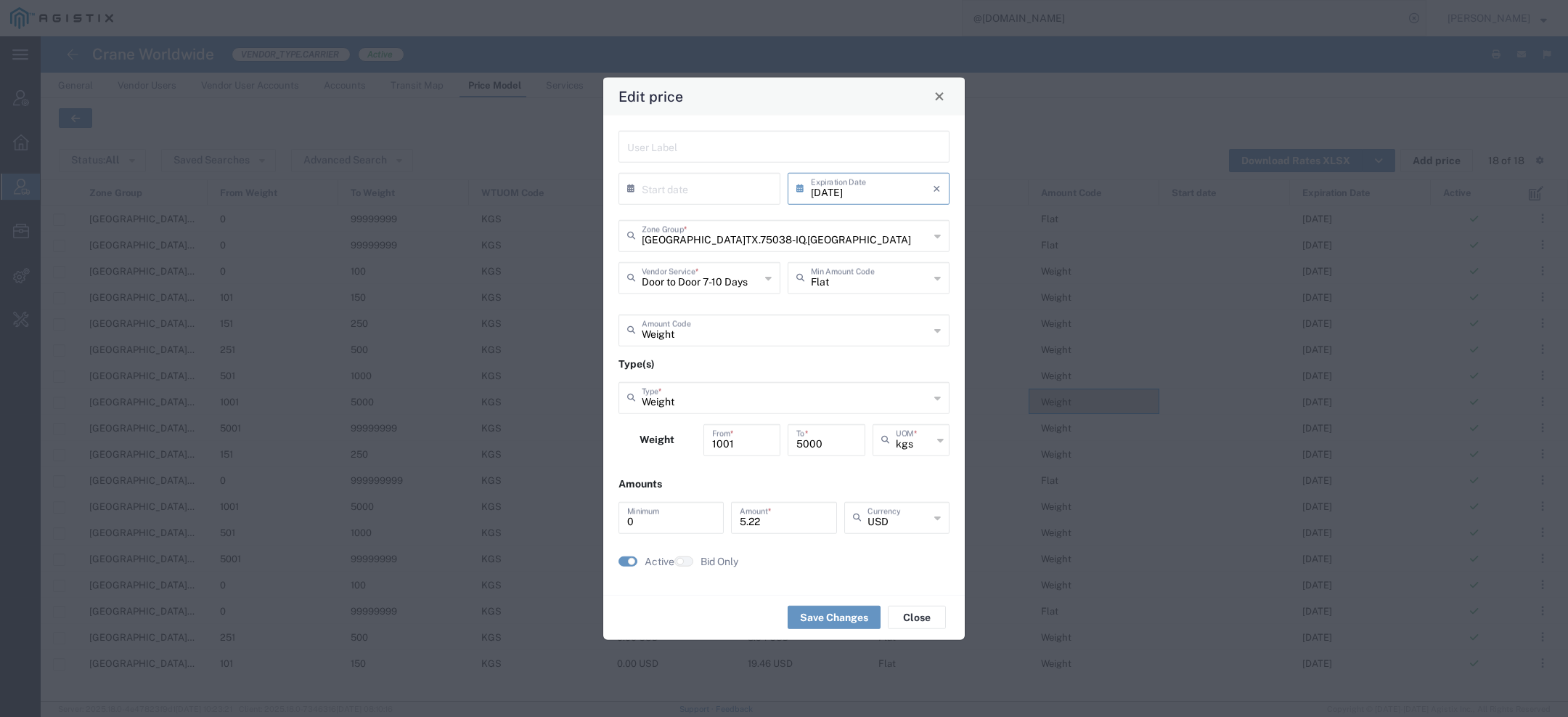
click at [865, 187] on input "10/31/2025" at bounding box center [871, 187] width 122 height 25
click at [942, 208] on span "›" at bounding box center [945, 214] width 22 height 17
click at [938, 248] on span "1" at bounding box center [933, 257] width 21 height 20
type input "11/01/2025"
click at [836, 612] on button "Save Changes" at bounding box center [833, 617] width 93 height 24
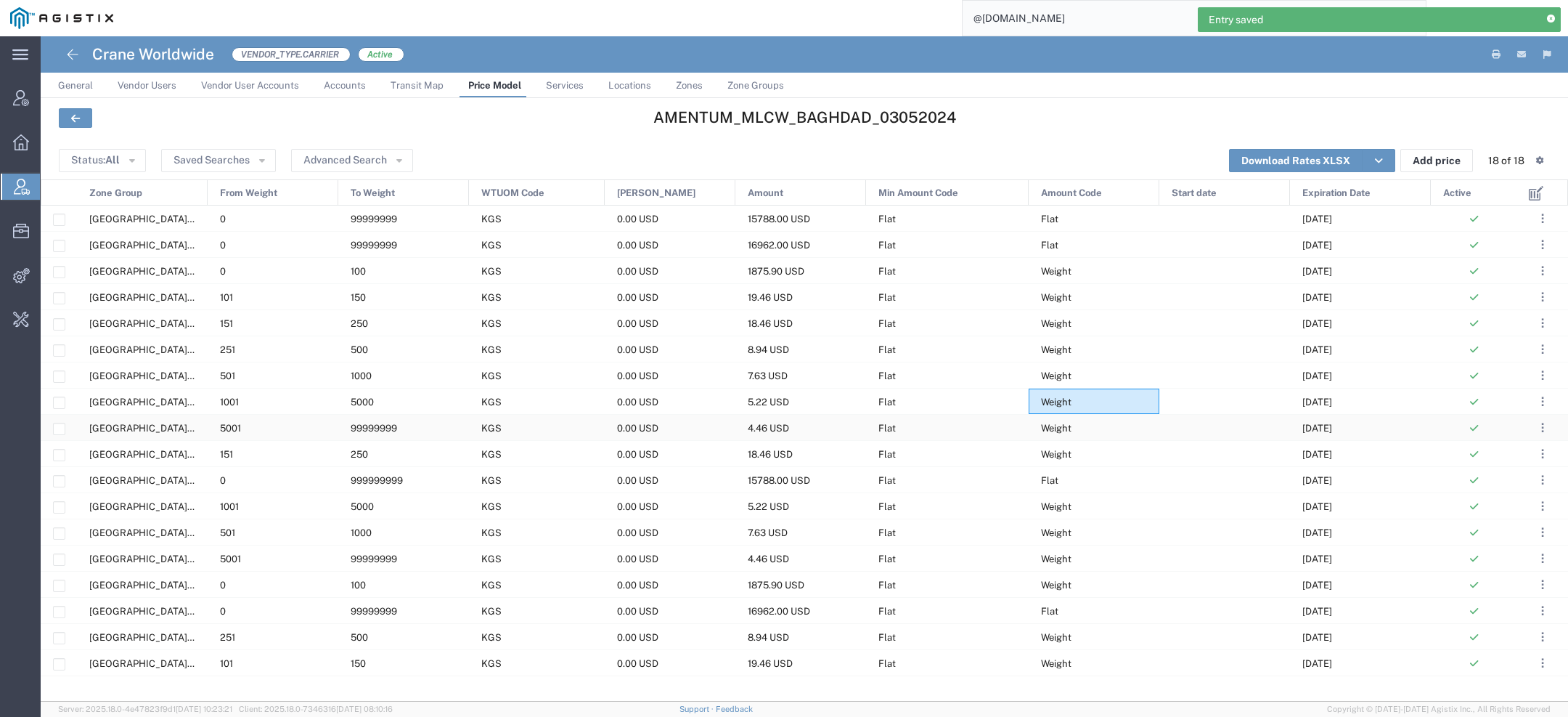
click at [1041, 431] on span "Weight" at bounding box center [1056, 428] width 31 height 11
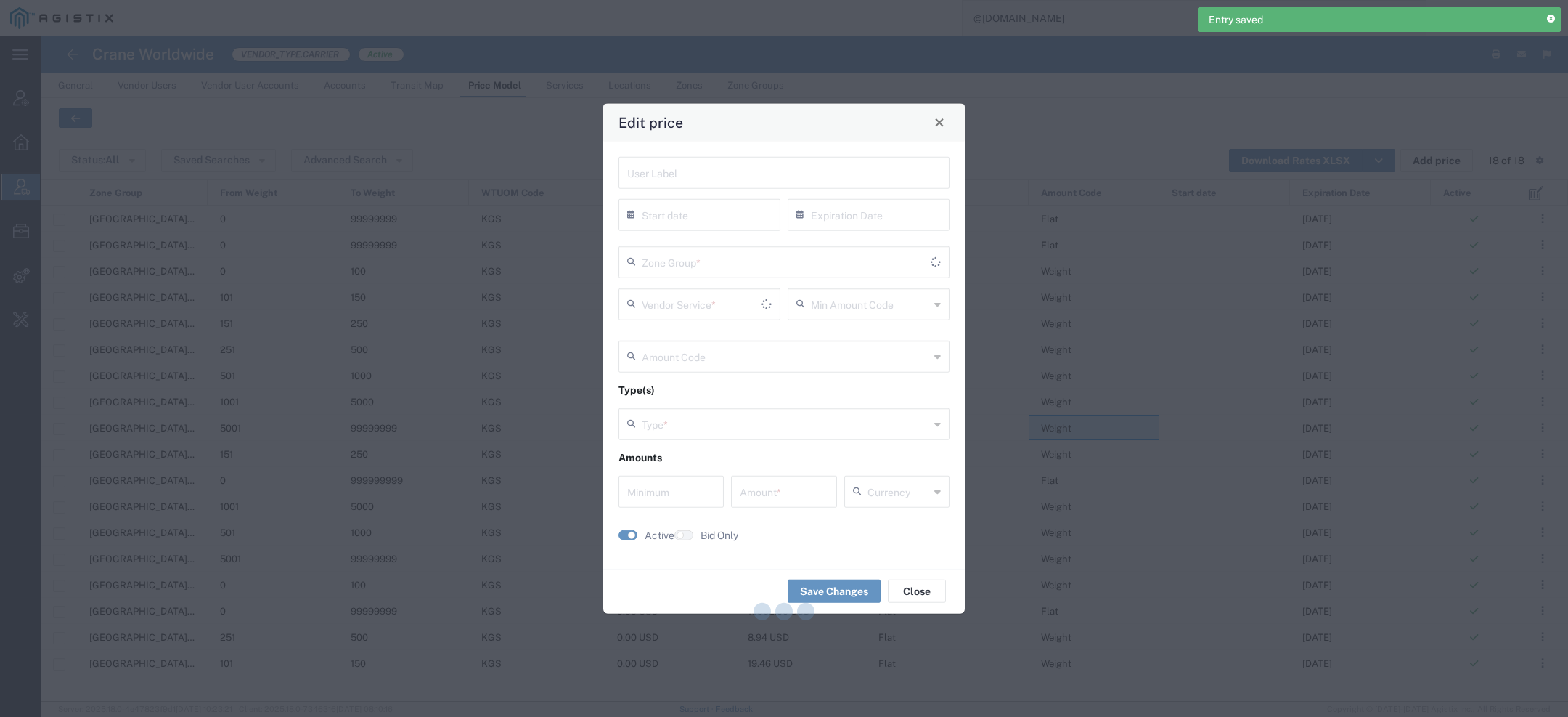
type input "10/31/2025"
type input "Flat"
type input "Weight"
type input "0"
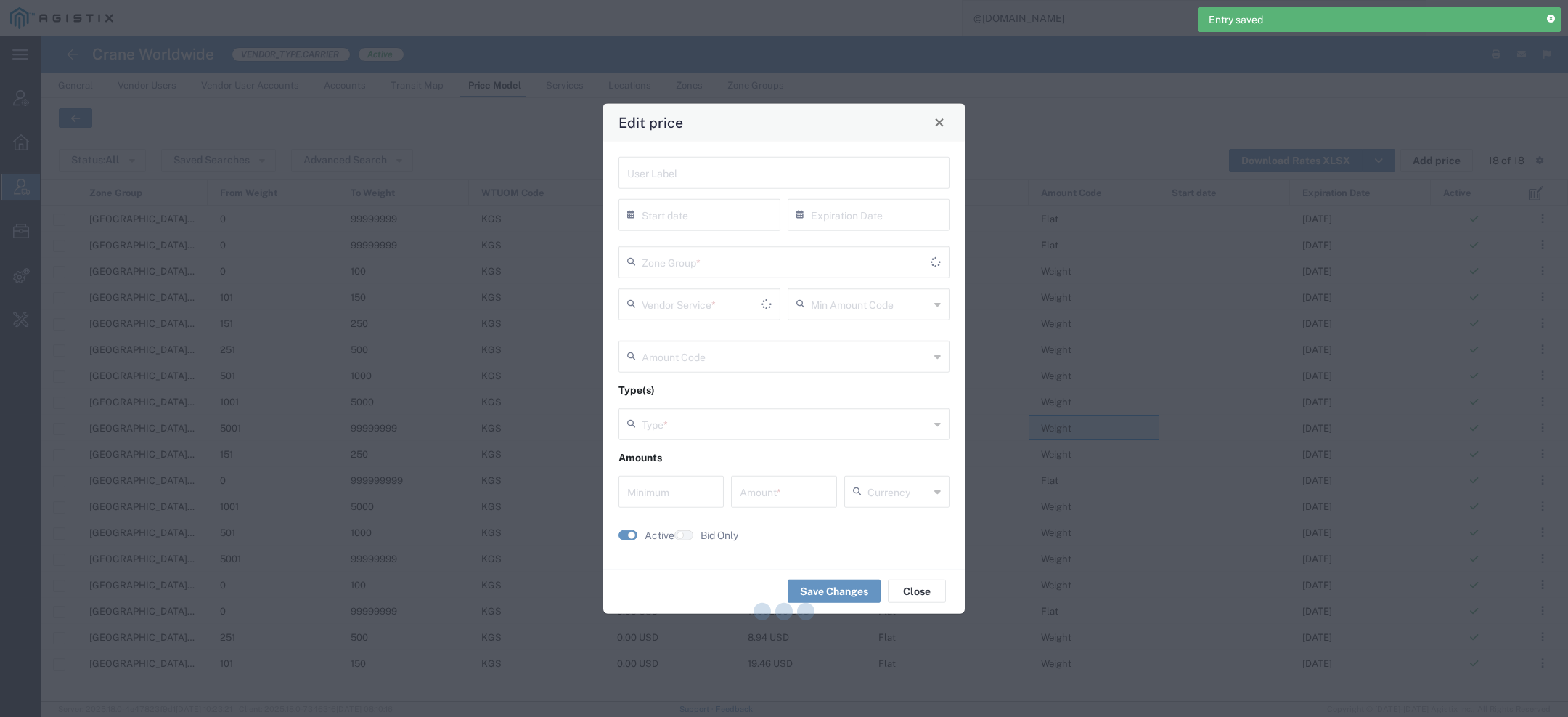
type input "4.46"
type input "USD"
type input "US.TX.75038-IQ.BAGHDAD"
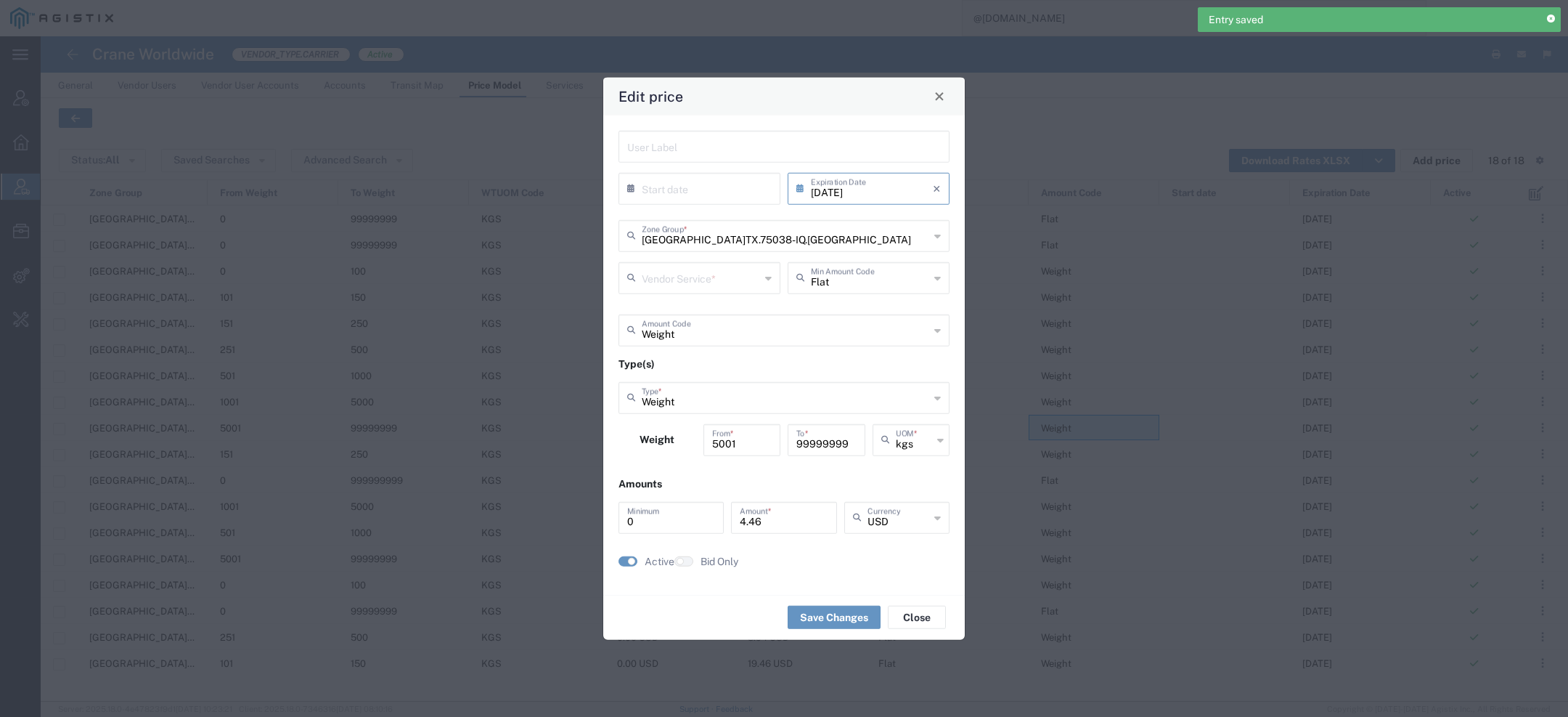
type input "Door to Door 7-10 Days"
click at [899, 185] on input "10/31/2025" at bounding box center [871, 187] width 122 height 25
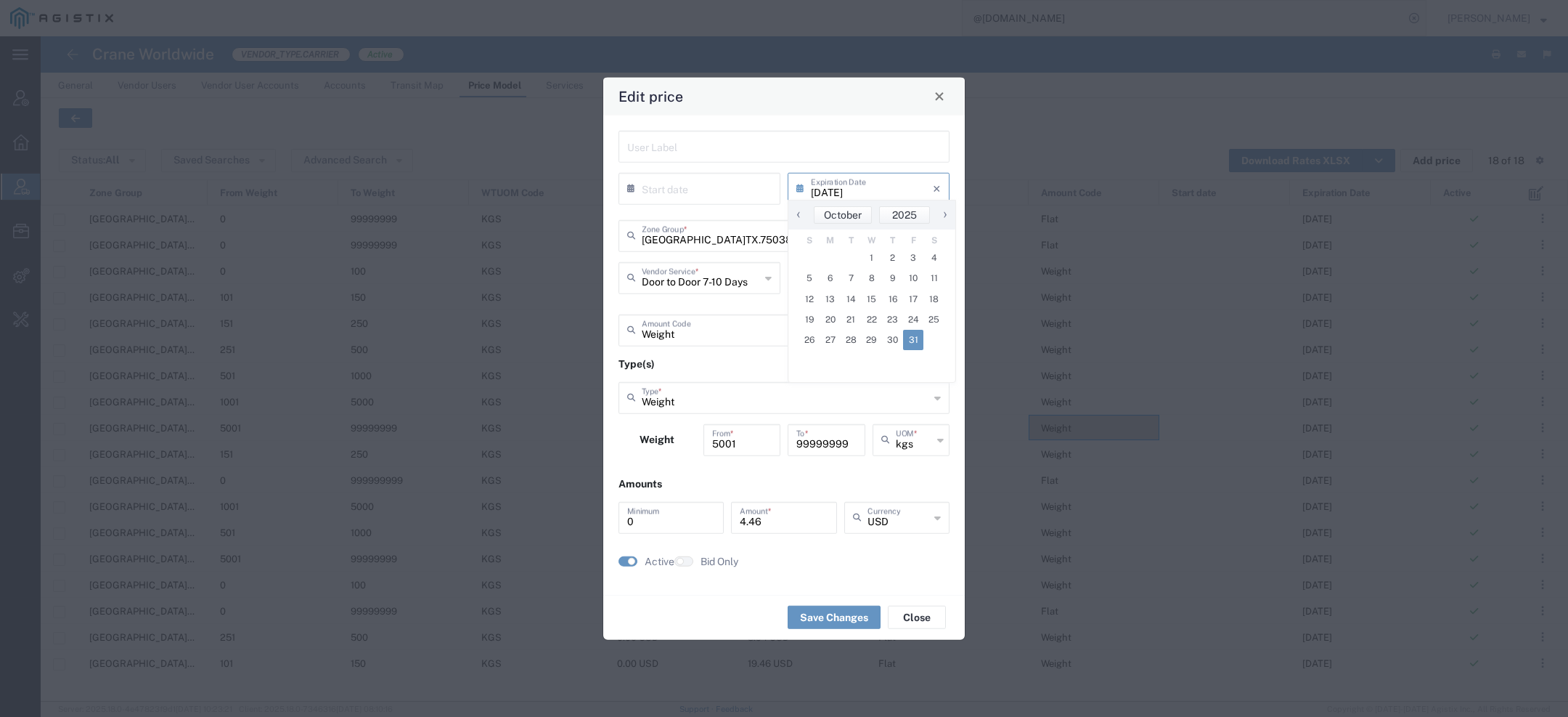
click at [947, 215] on span "›" at bounding box center [945, 214] width 22 height 17
click at [934, 254] on span "1" at bounding box center [933, 257] width 21 height 20
type input "11/01/2025"
click at [839, 615] on button "Save Changes" at bounding box center [833, 617] width 93 height 24
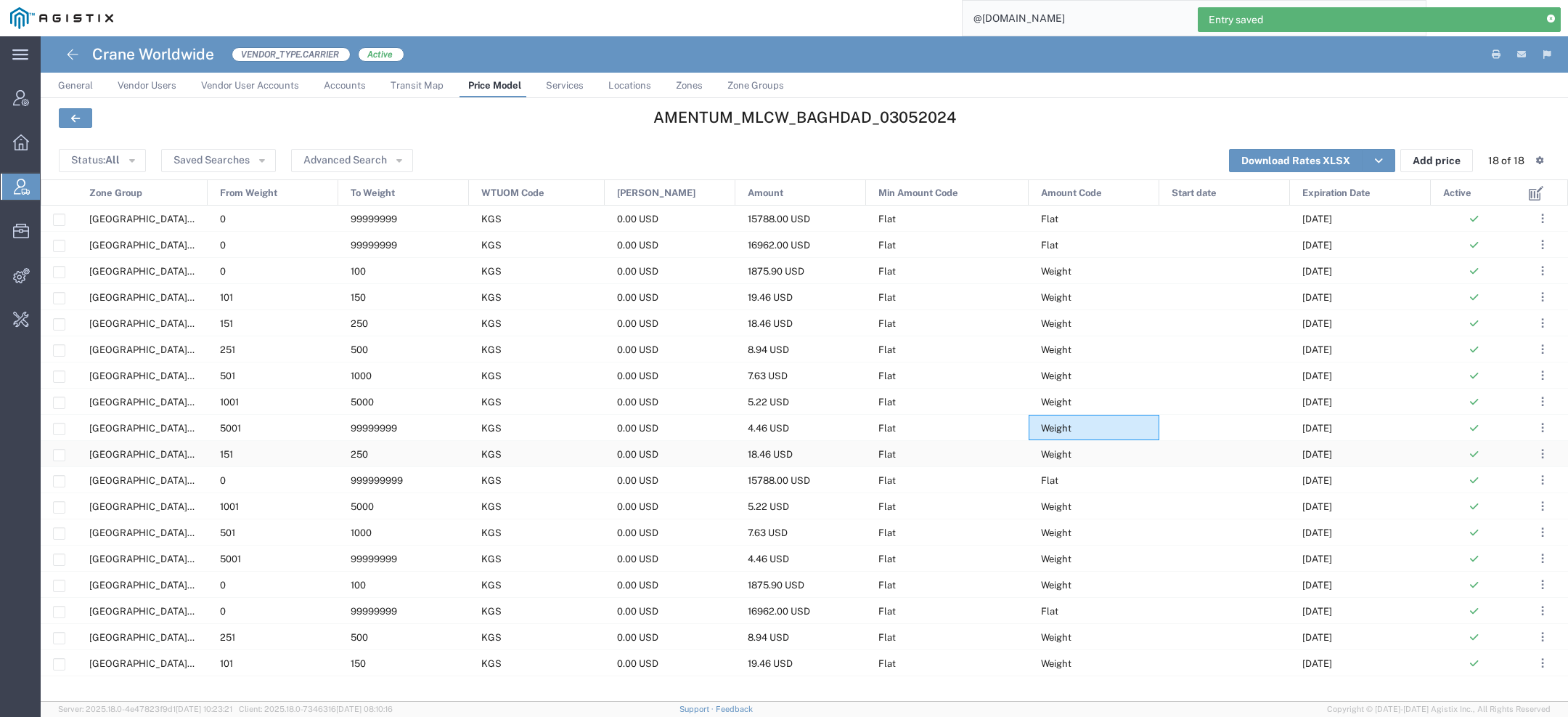
click at [1030, 460] on div "Weight" at bounding box center [1093, 453] width 130 height 25
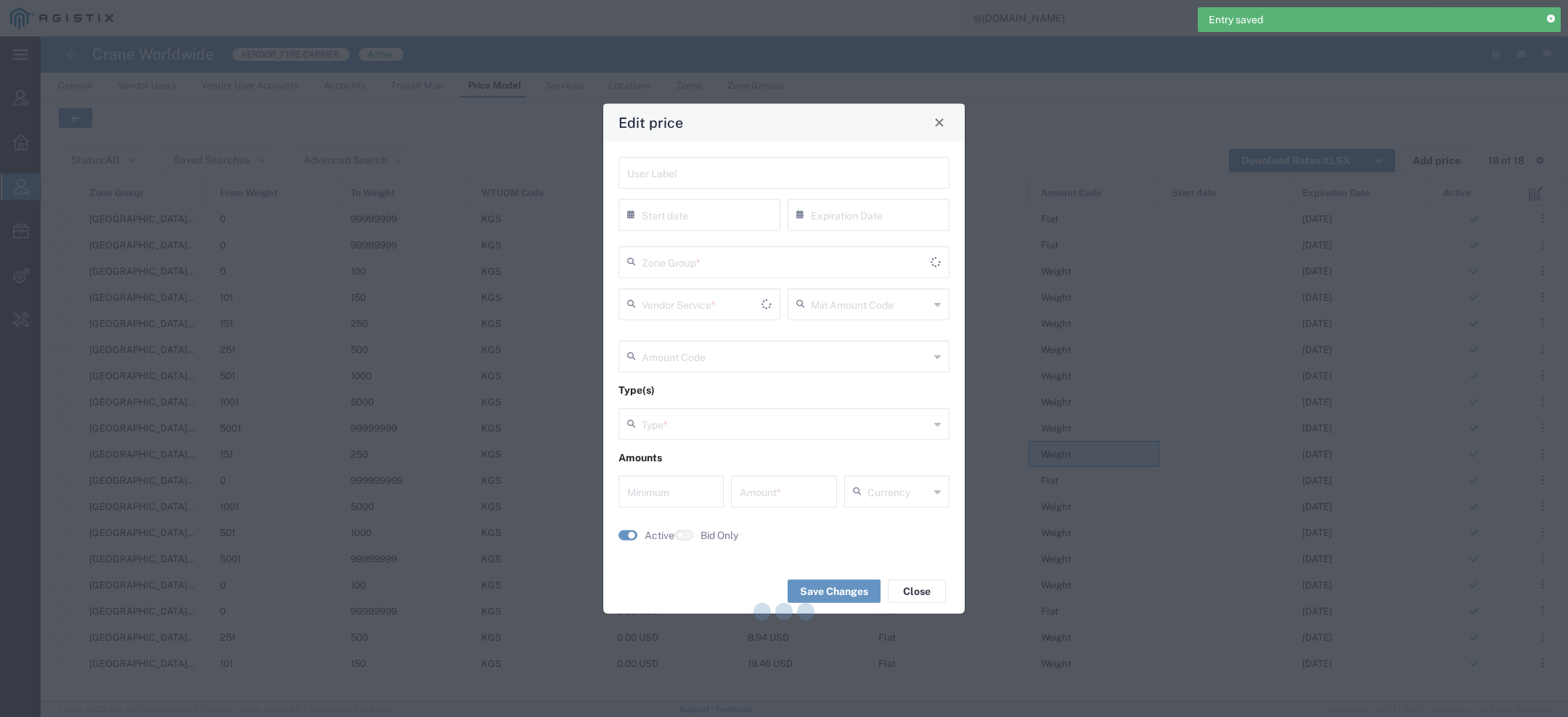
type input "10/31/2025"
type input "Flat"
type input "Weight"
type input "0"
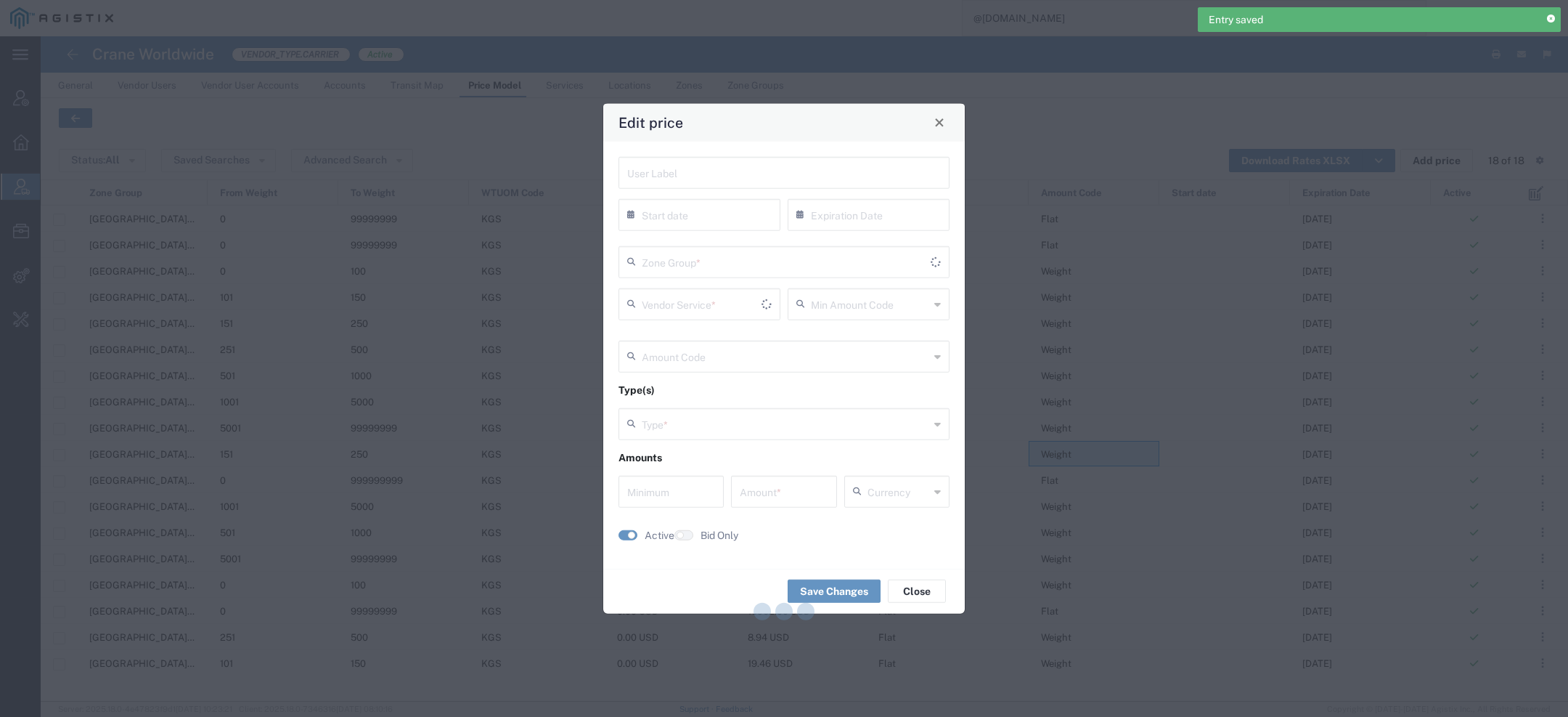
type input "18.46"
type input "USD"
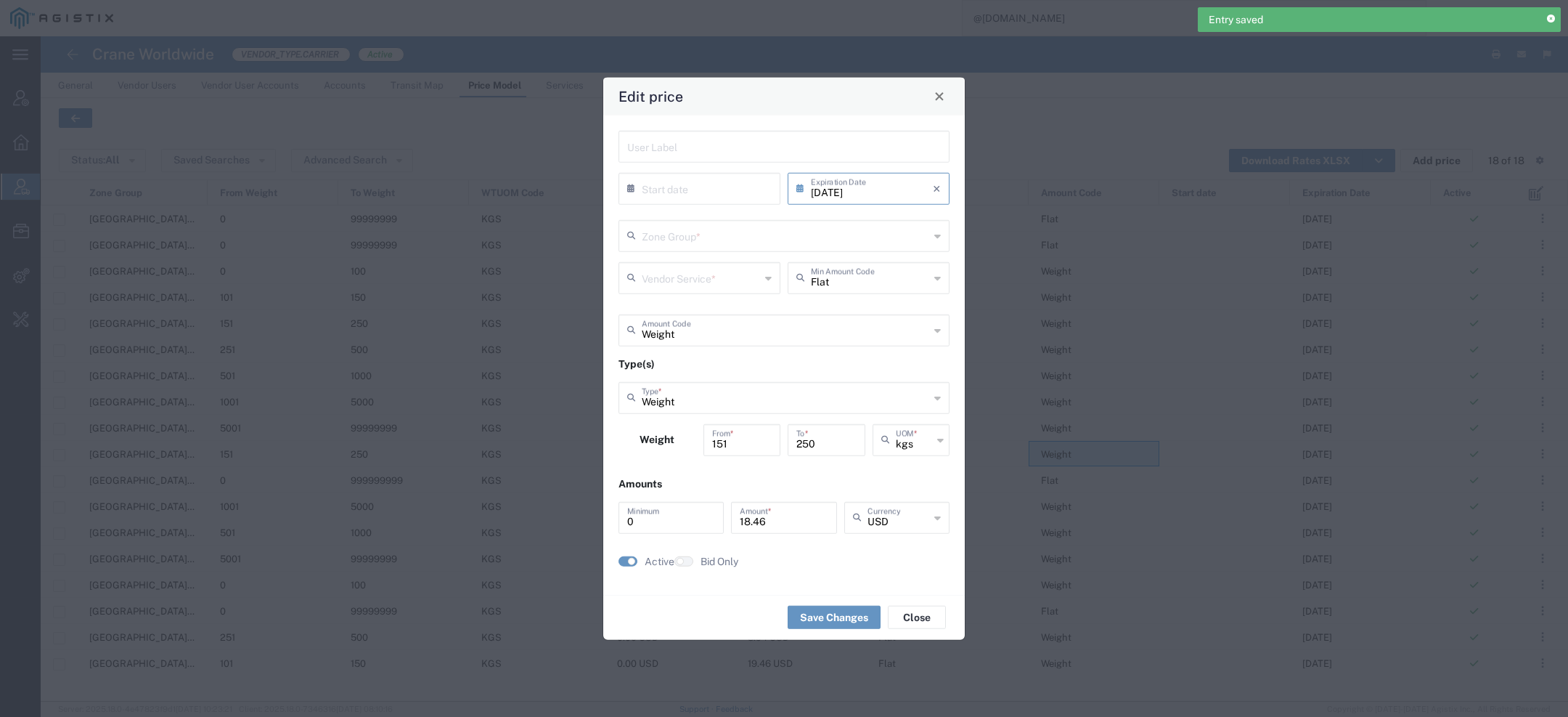
type input "Door to Door 7-10 Days"
type input "US.TX.75038-IQ.ERBIL"
click at [882, 188] on input "10/31/2025" at bounding box center [871, 187] width 122 height 25
click at [943, 218] on span "›" at bounding box center [945, 214] width 22 height 17
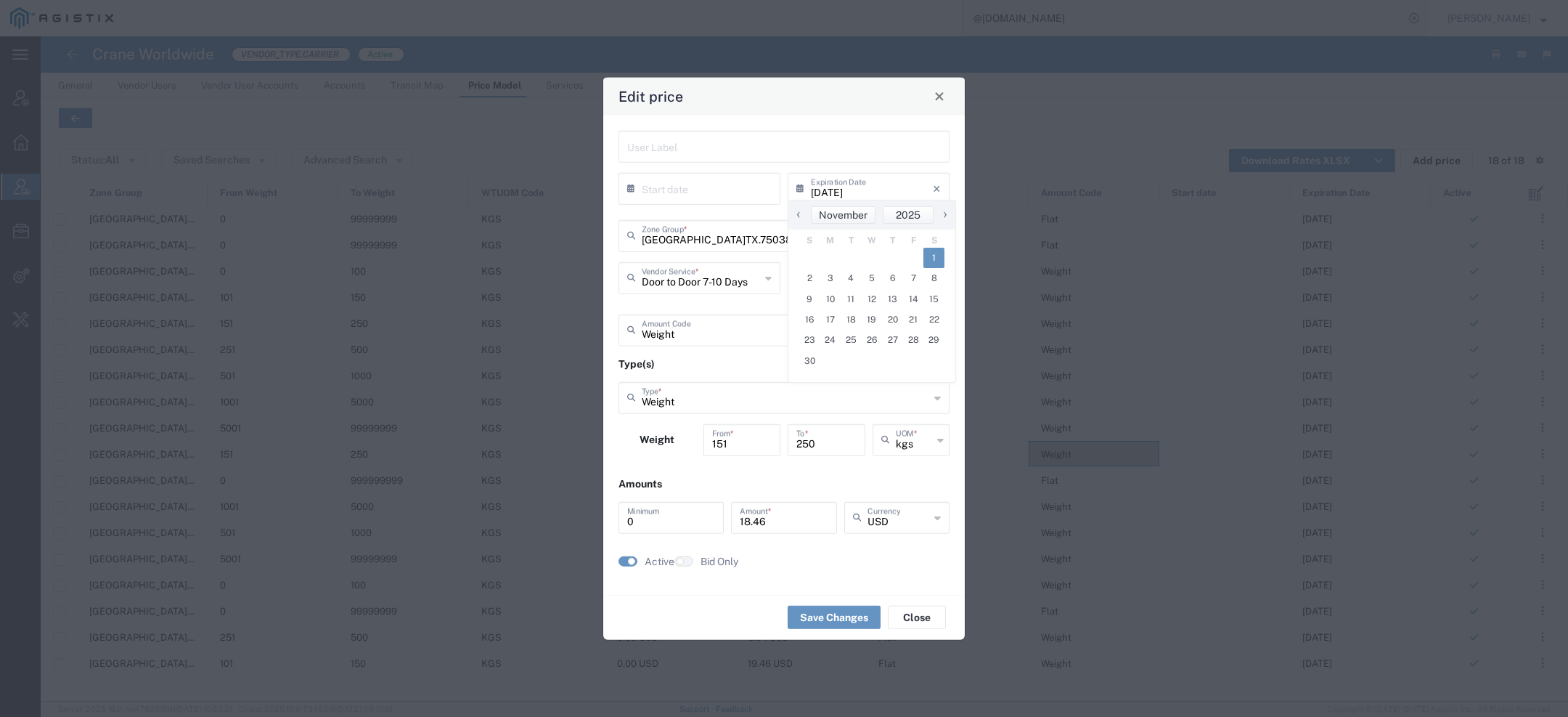
drag, startPoint x: 934, startPoint y: 247, endPoint x: 934, endPoint y: 272, distance: 25.0
click at [934, 254] on span "1" at bounding box center [933, 257] width 21 height 20
type input "11/01/2025"
click at [841, 625] on button "Save Changes" at bounding box center [833, 617] width 93 height 24
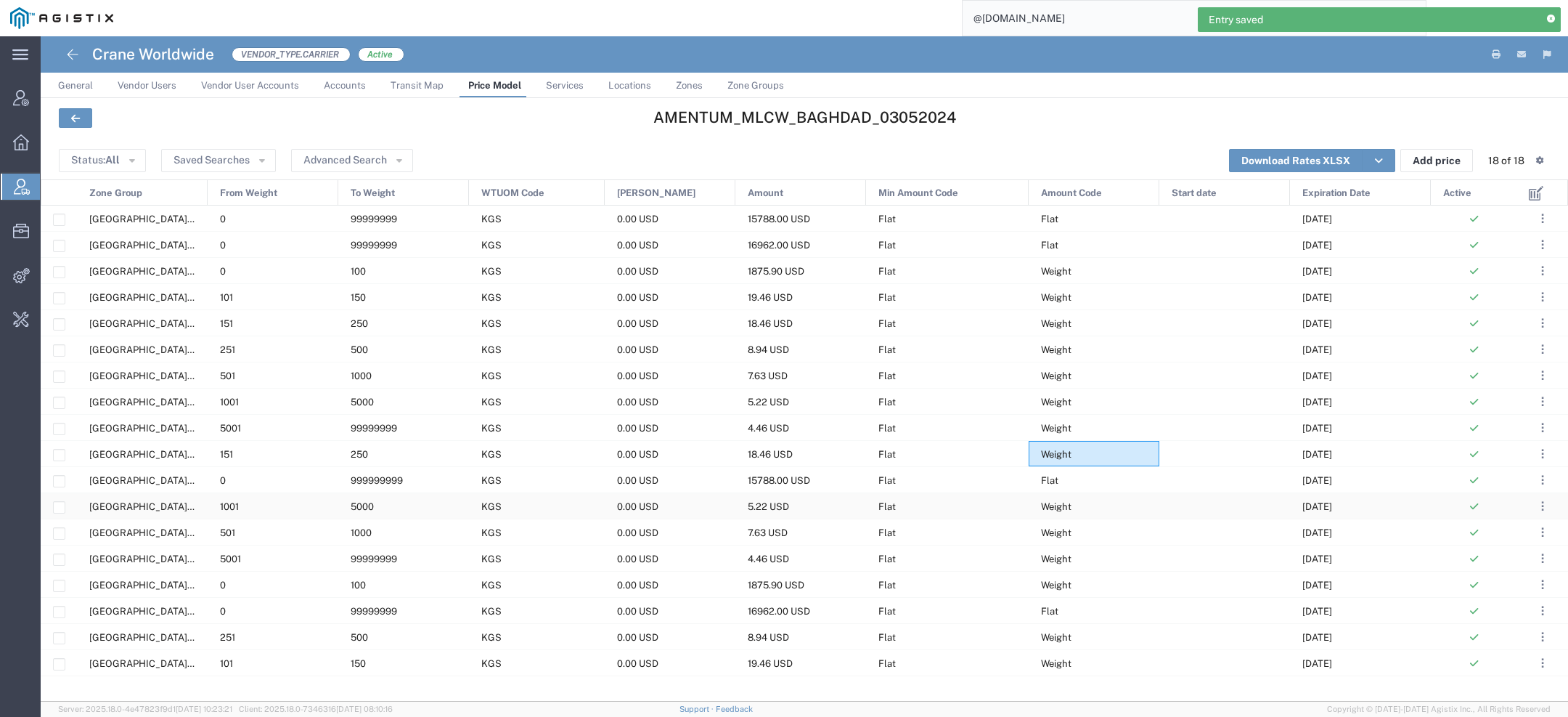
click at [1051, 481] on span "Flat" at bounding box center [1049, 480] width 17 height 11
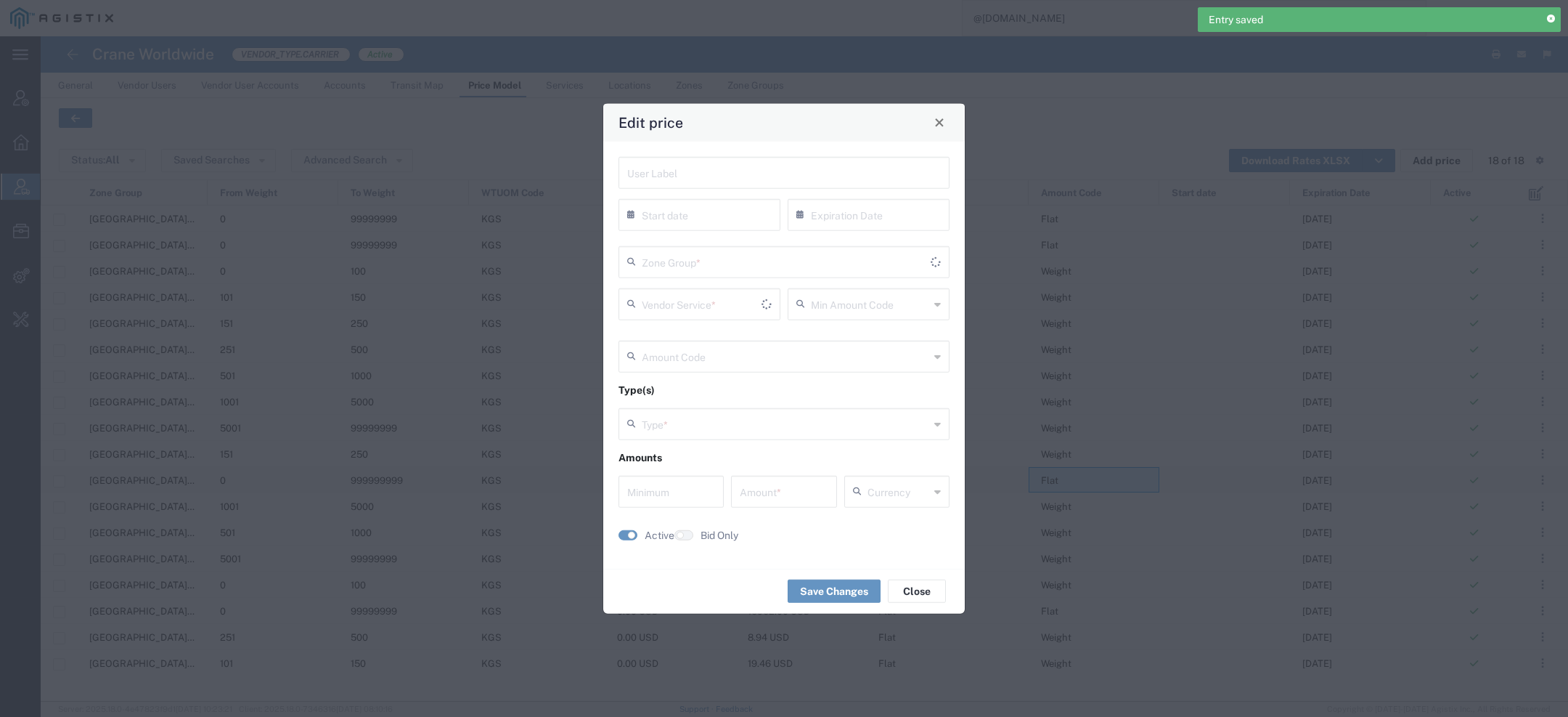
type input "10/31/2025"
type input "Flat"
type input "Weight"
type input "0"
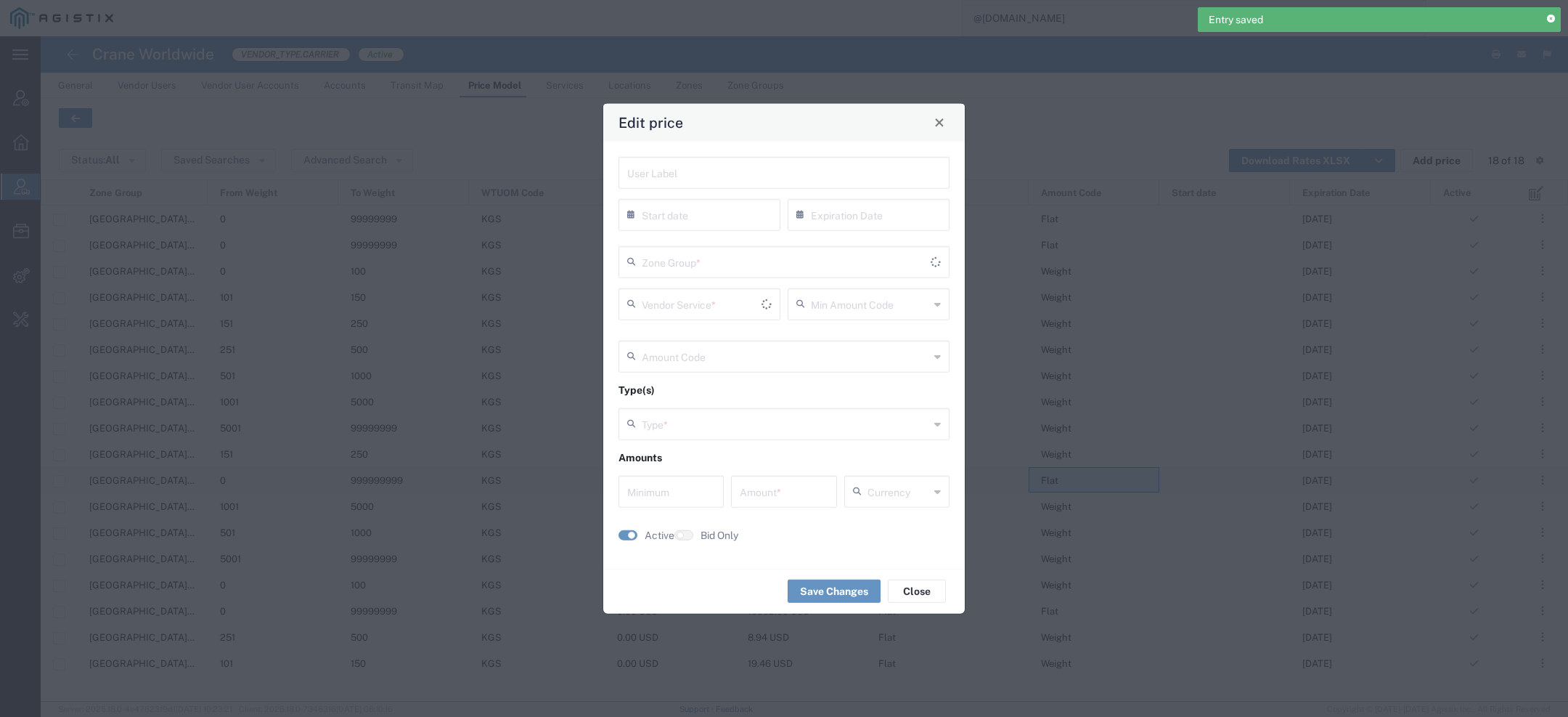
type input "15788"
type input "USD"
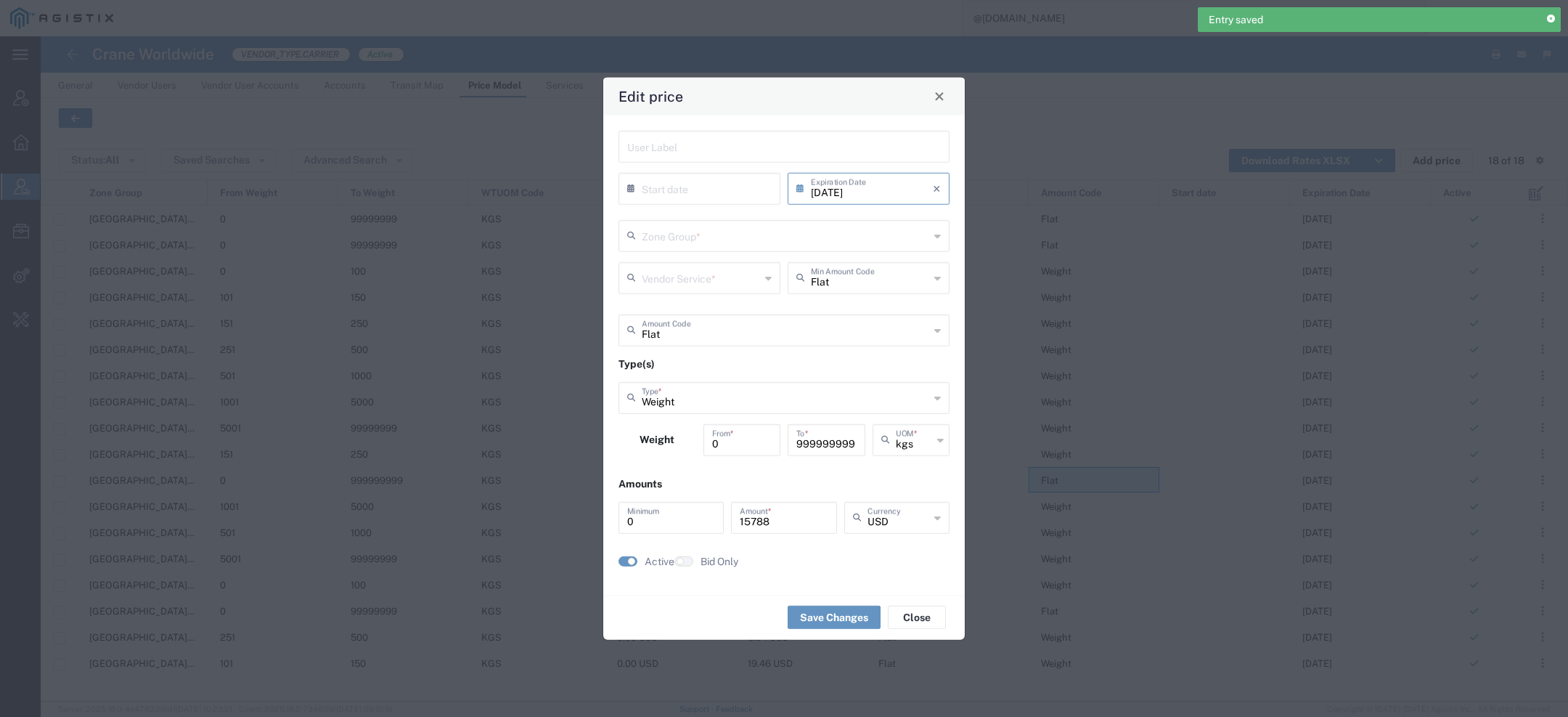
type input "US.TX.75038-IQ.ERBIL"
type input "Priority 1 - 20FT"
click at [885, 184] on input "10/31/2025" at bounding box center [871, 187] width 122 height 25
click at [950, 210] on span "›" at bounding box center [945, 214] width 22 height 17
click at [938, 257] on span "1" at bounding box center [933, 257] width 21 height 20
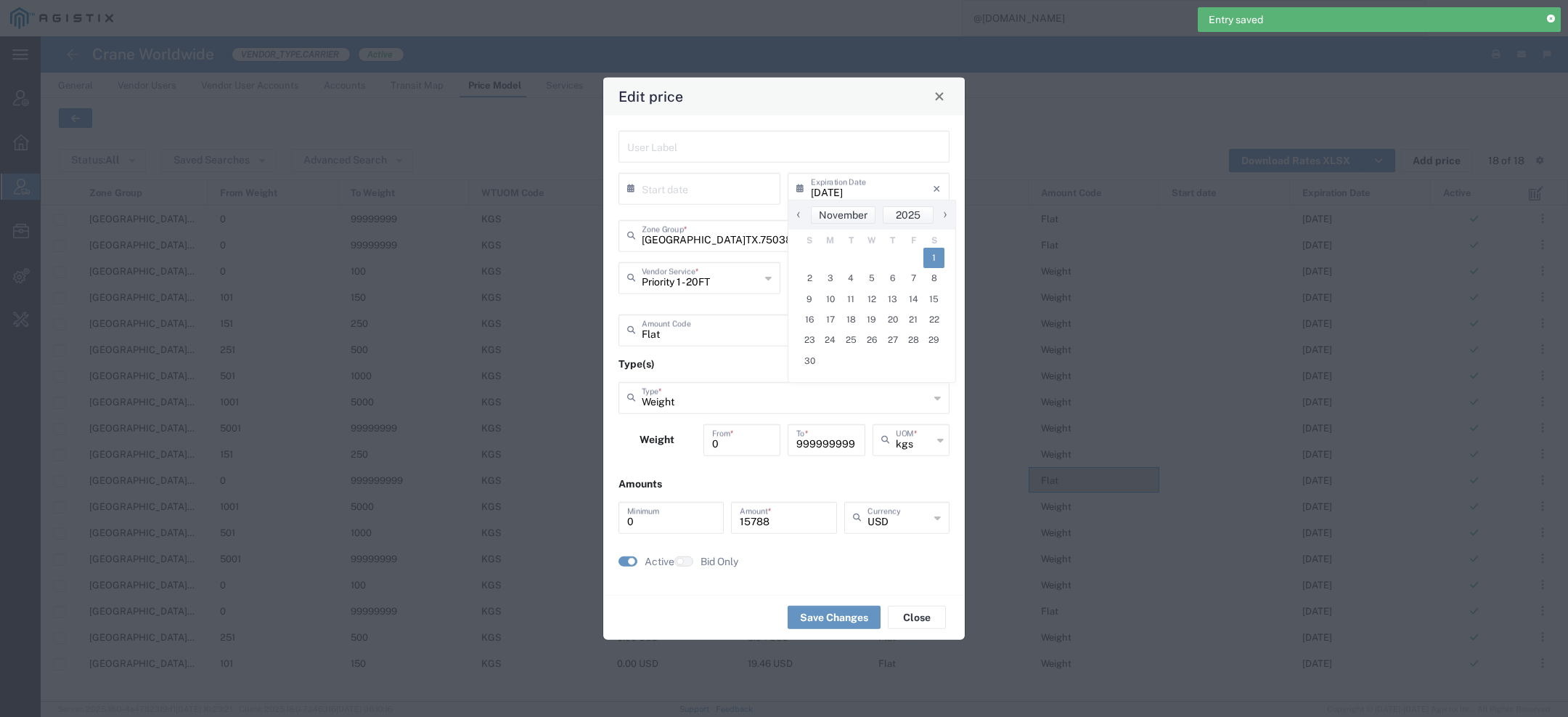
type input "11/01/2025"
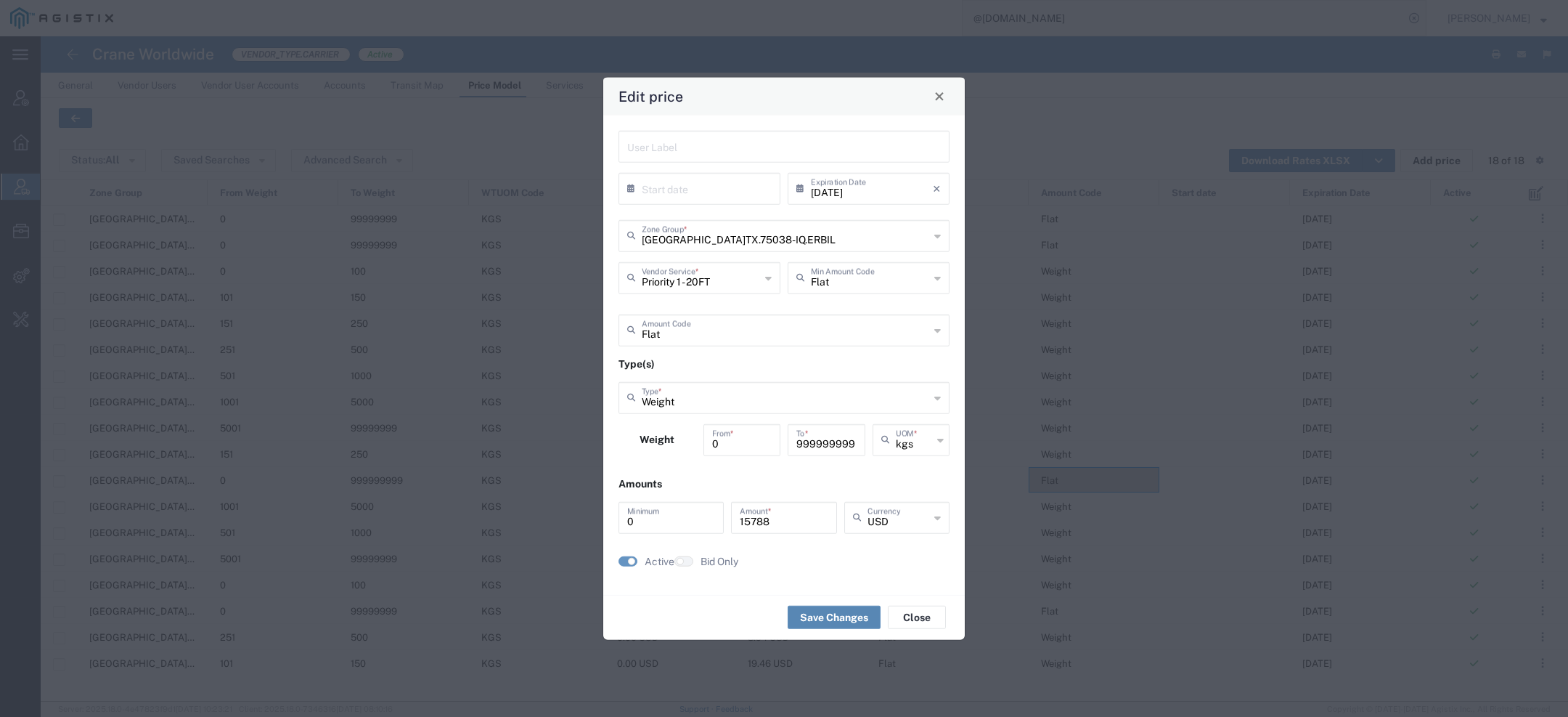
click at [828, 606] on button "Save Changes" at bounding box center [833, 617] width 93 height 24
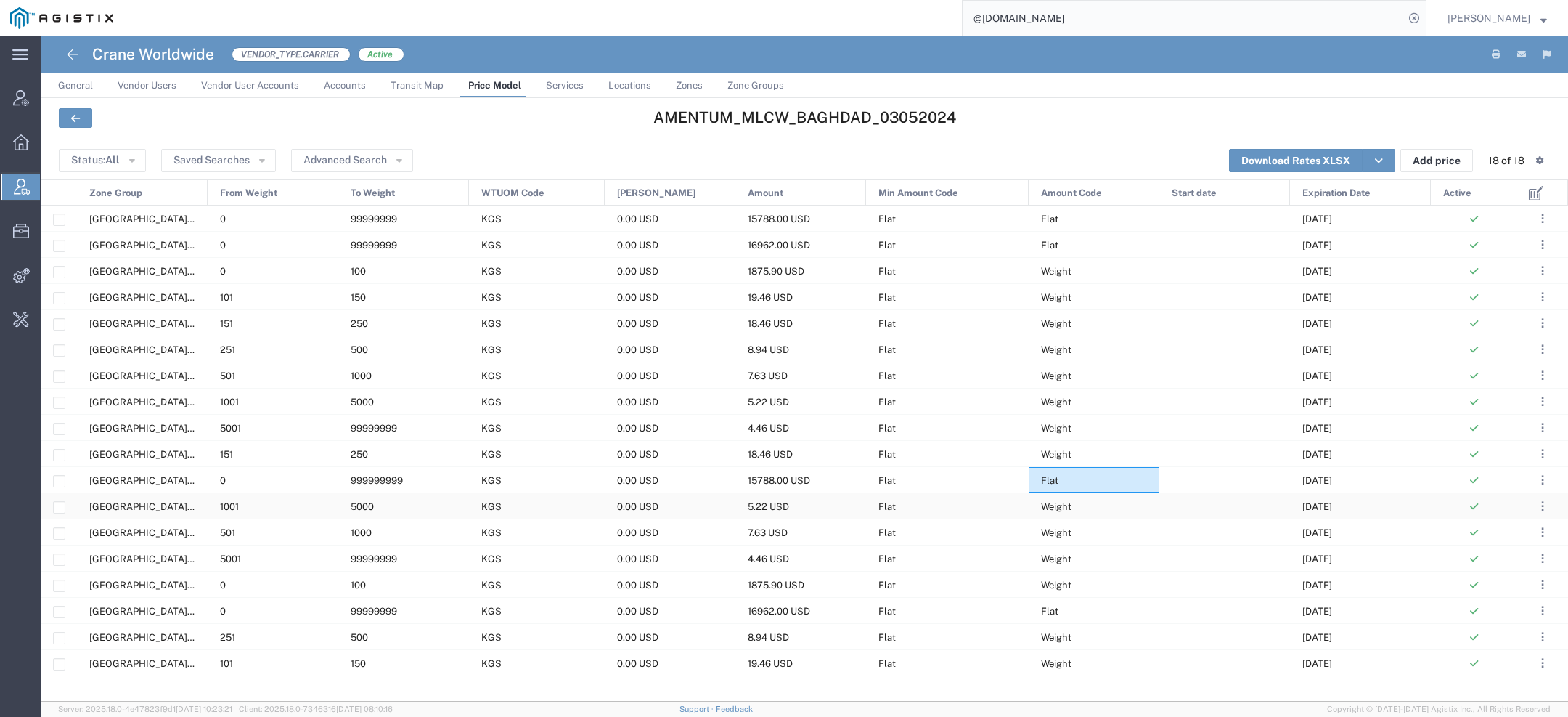
click at [1047, 509] on span "Weight" at bounding box center [1056, 507] width 31 height 11
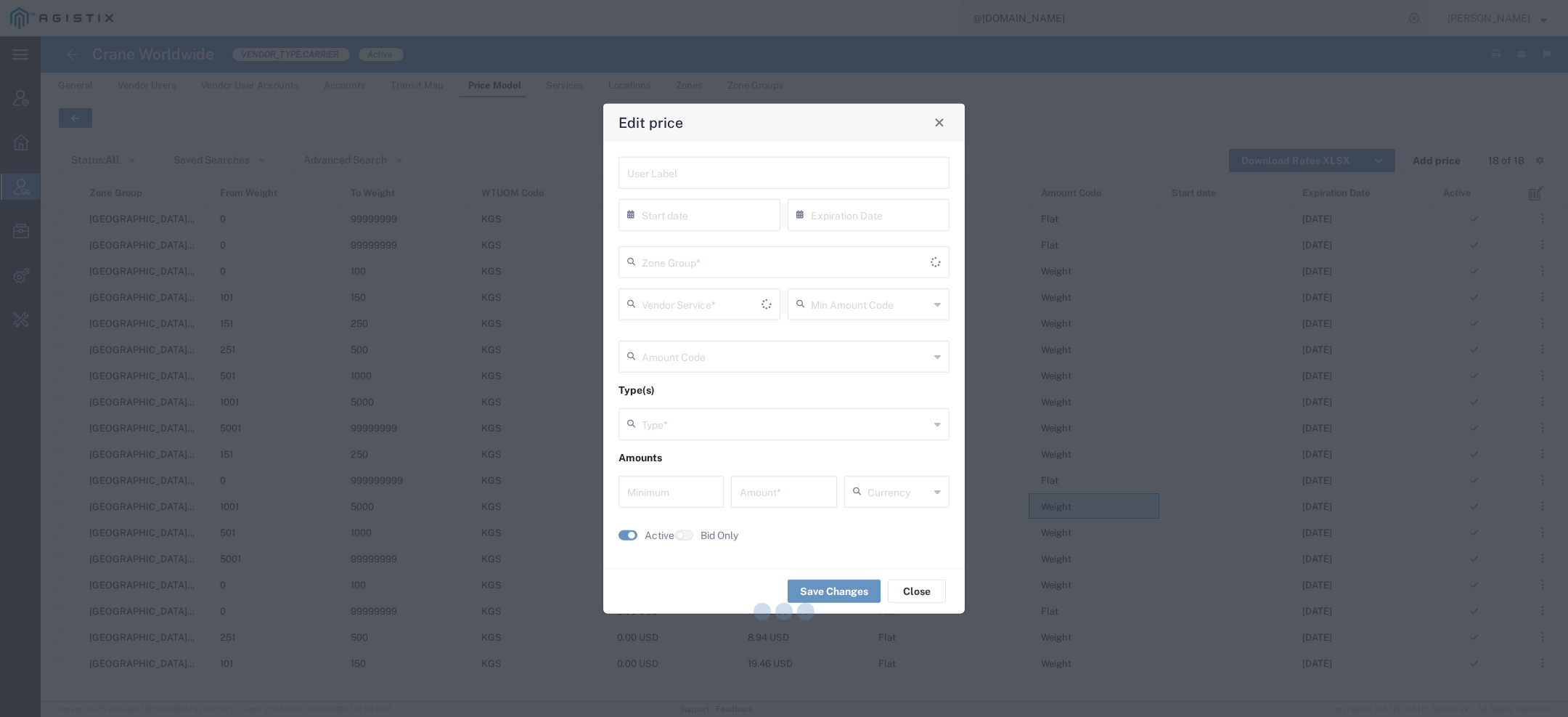
type input "10/31/2025"
type input "Flat"
type input "Weight"
type input "0"
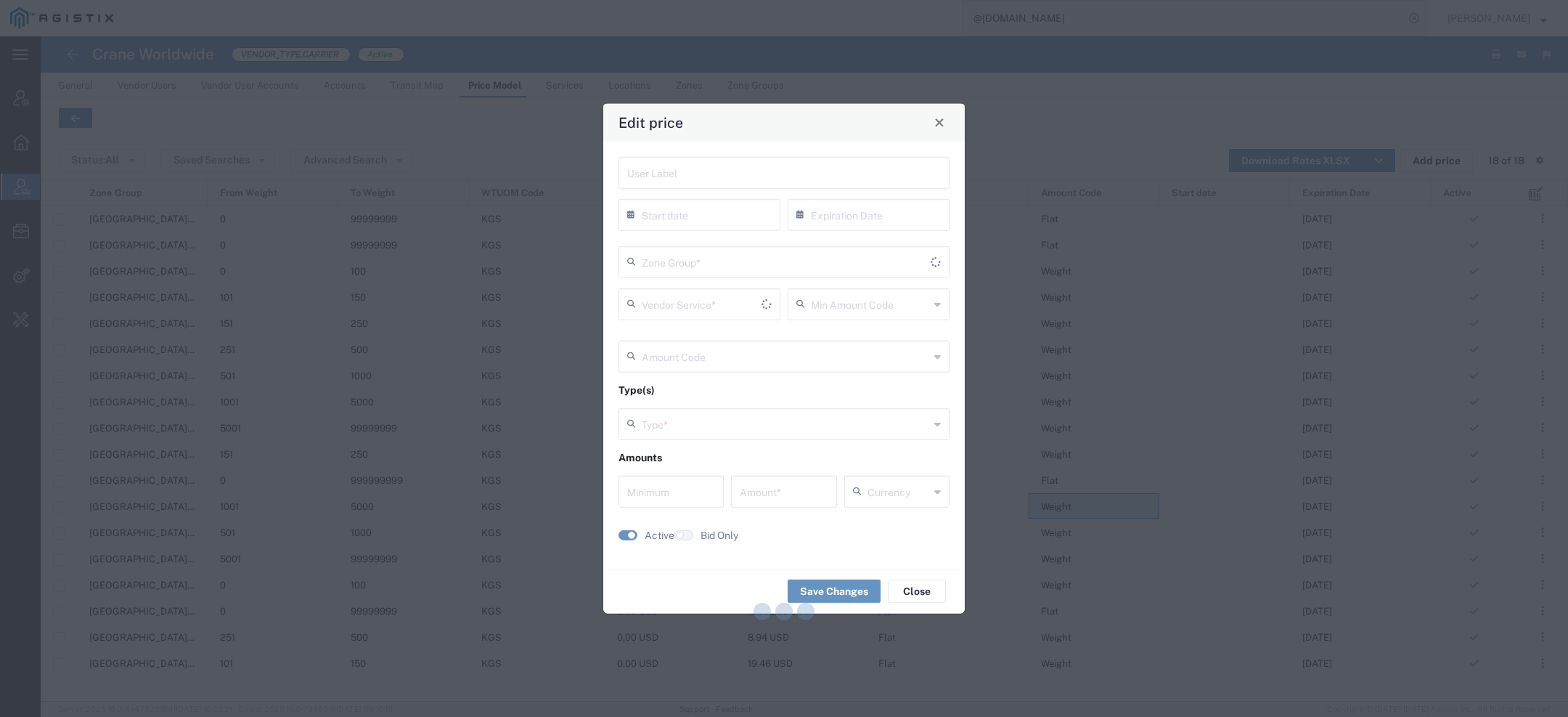
type input "5.22"
type input "USD"
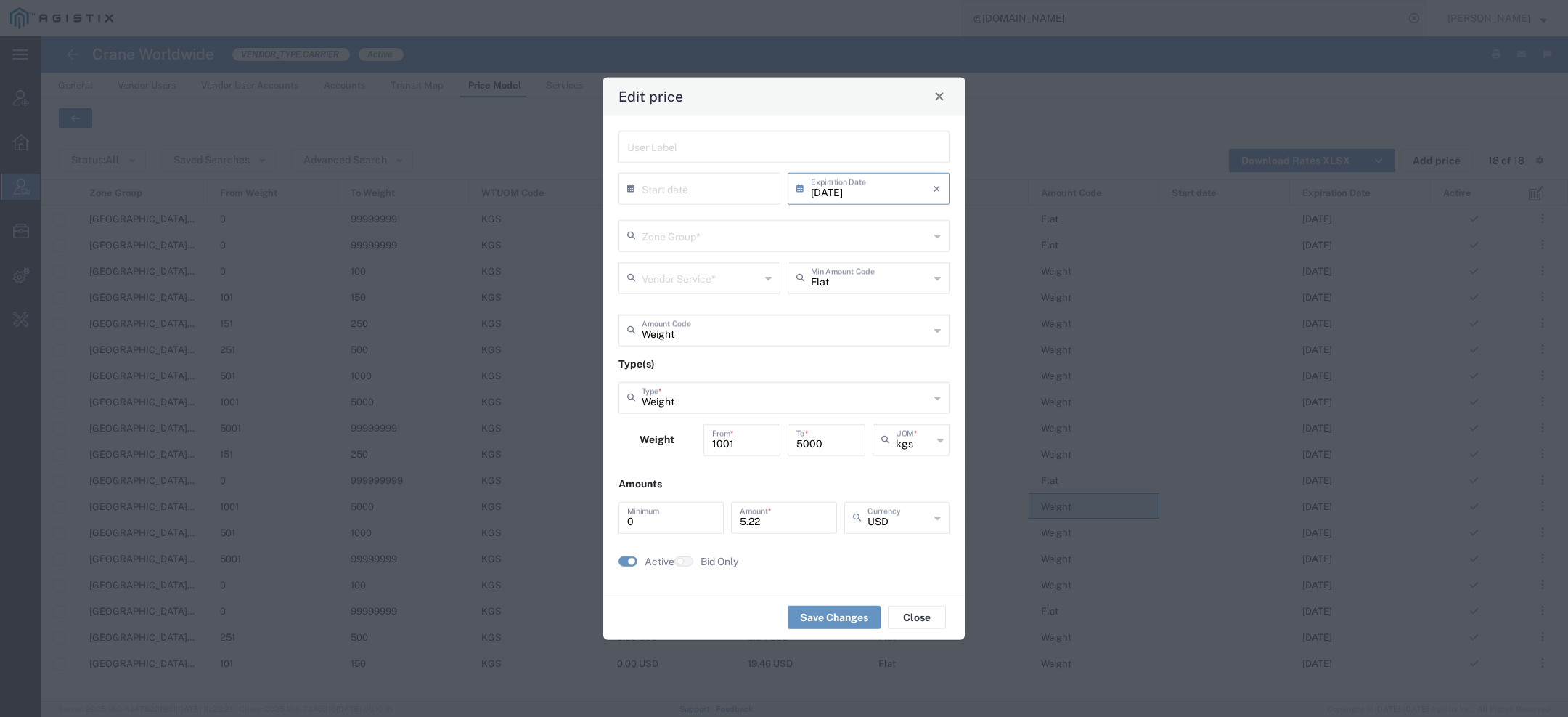
type input "US.TX.75038-IQ.ERBIL"
type input "Door to Door 7-10 Days"
click at [903, 194] on input "10/31/2025" at bounding box center [871, 187] width 122 height 25
click at [944, 217] on span "›" at bounding box center [945, 214] width 22 height 17
click at [936, 257] on span "1" at bounding box center [933, 257] width 21 height 20
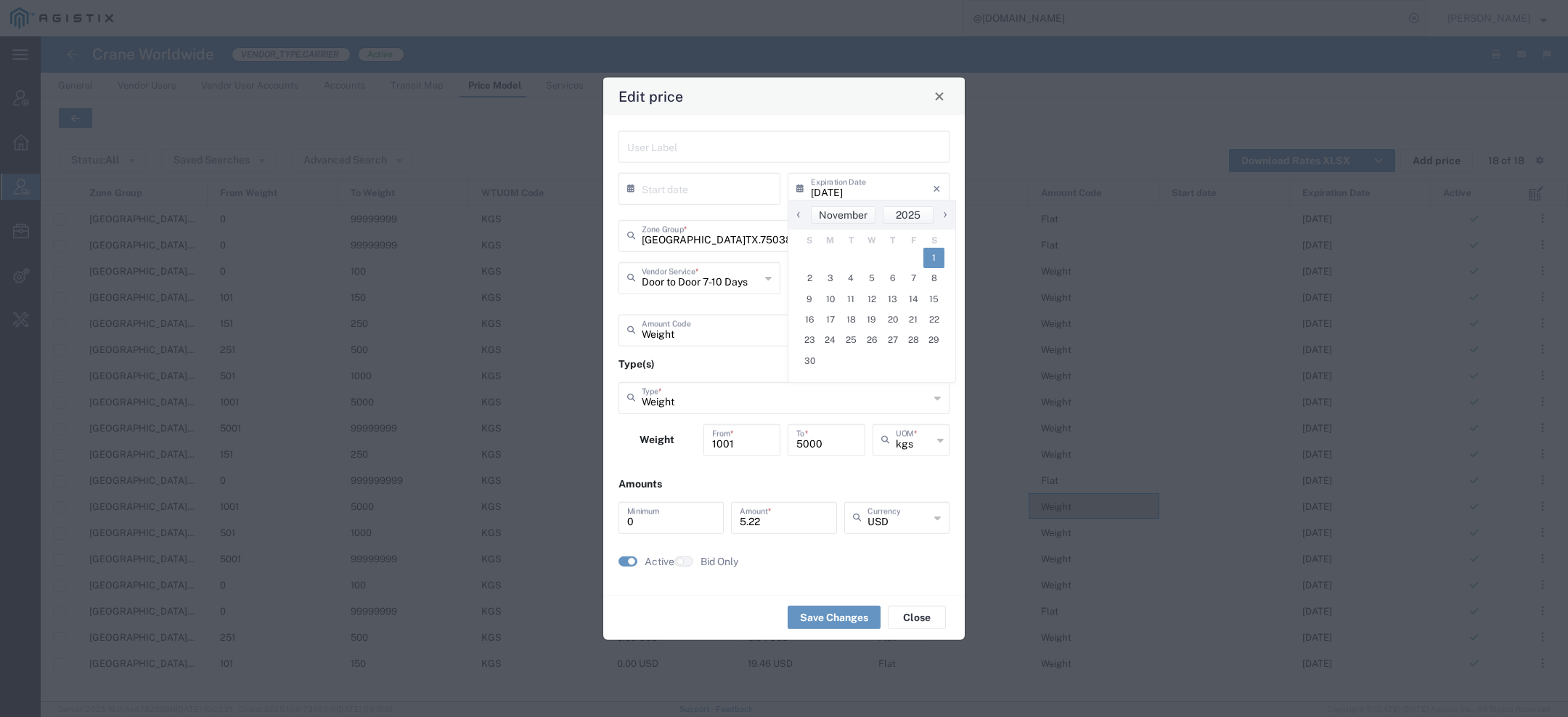
type input "11/01/2025"
click at [823, 624] on button "Save Changes" at bounding box center [833, 617] width 93 height 24
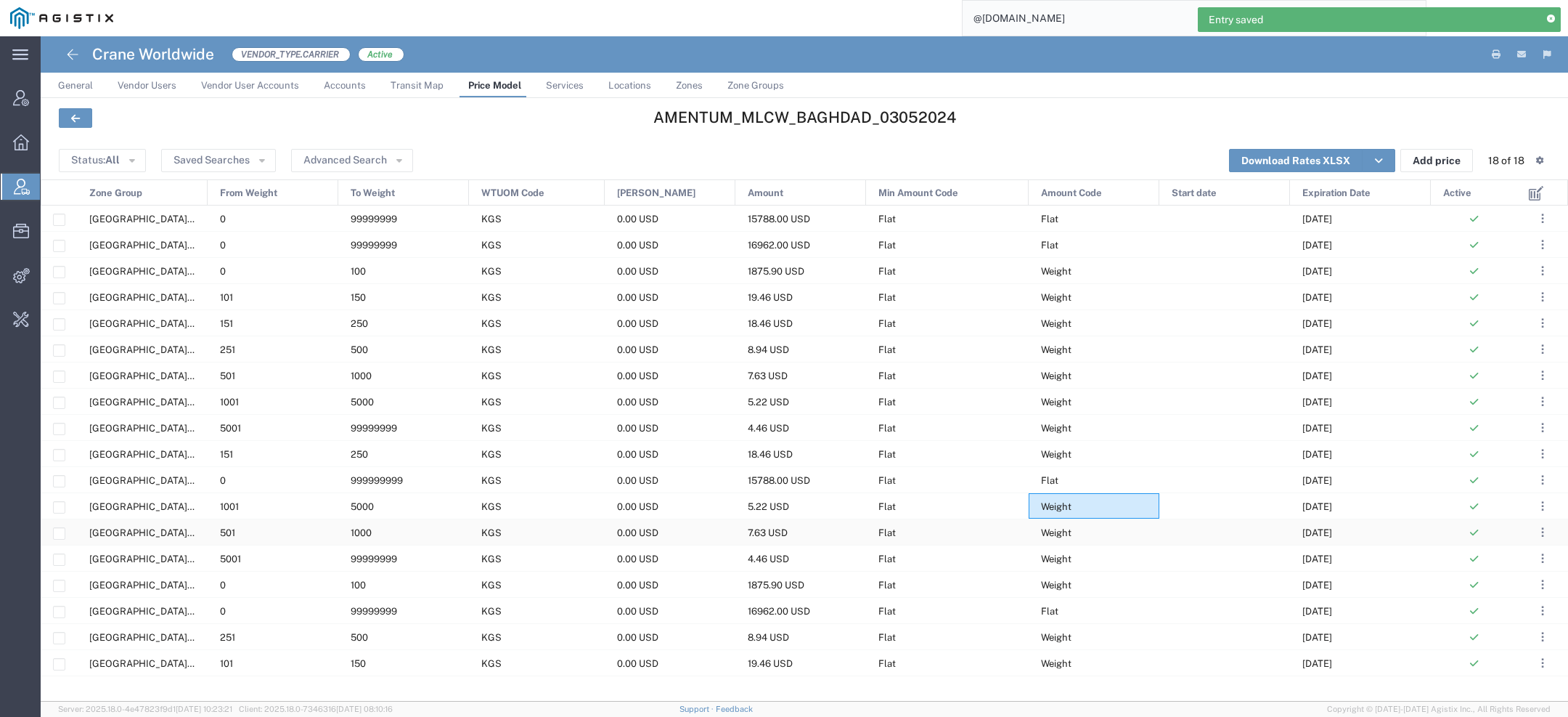
click at [1023, 528] on div "Flat" at bounding box center [947, 532] width 162 height 25
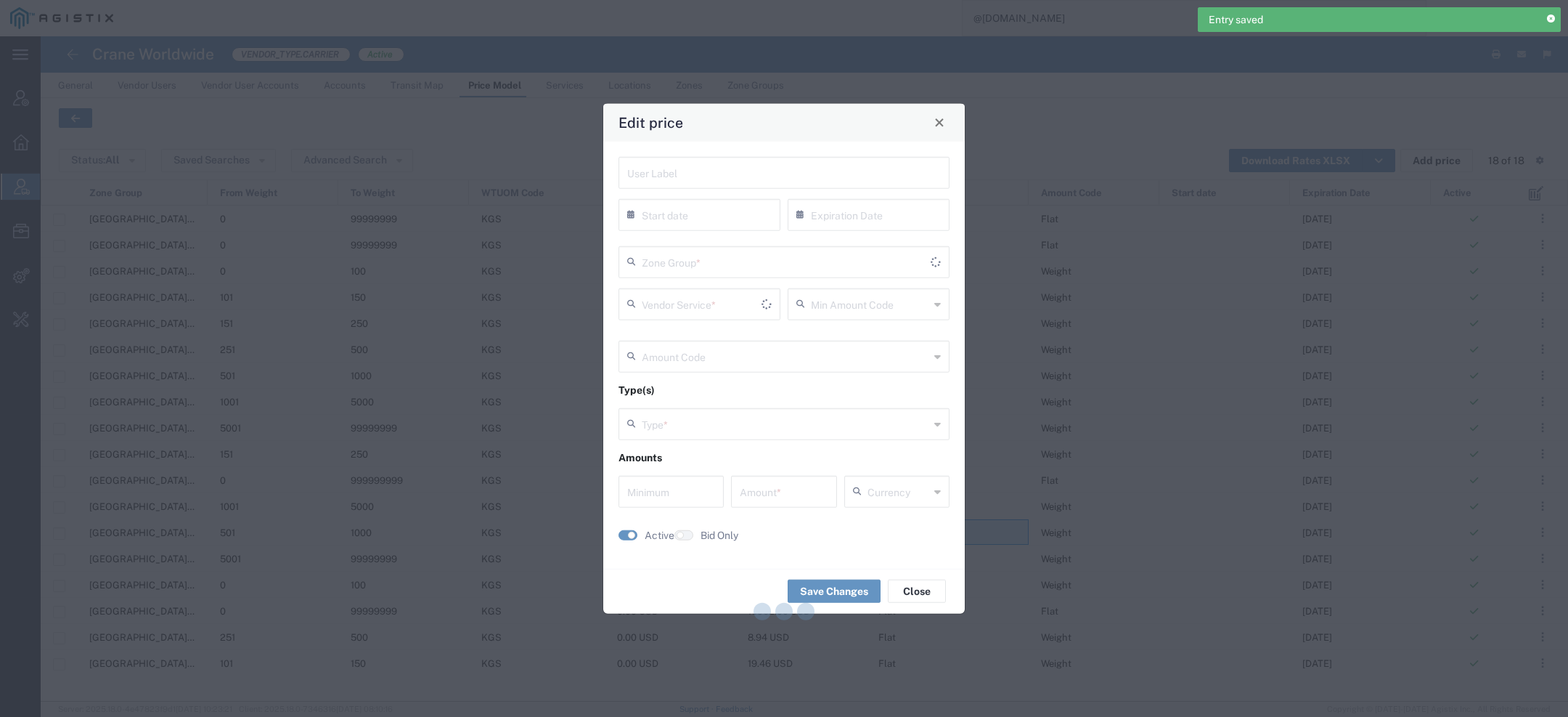
type input "10/31/2025"
type input "Flat"
type input "Weight"
type input "0"
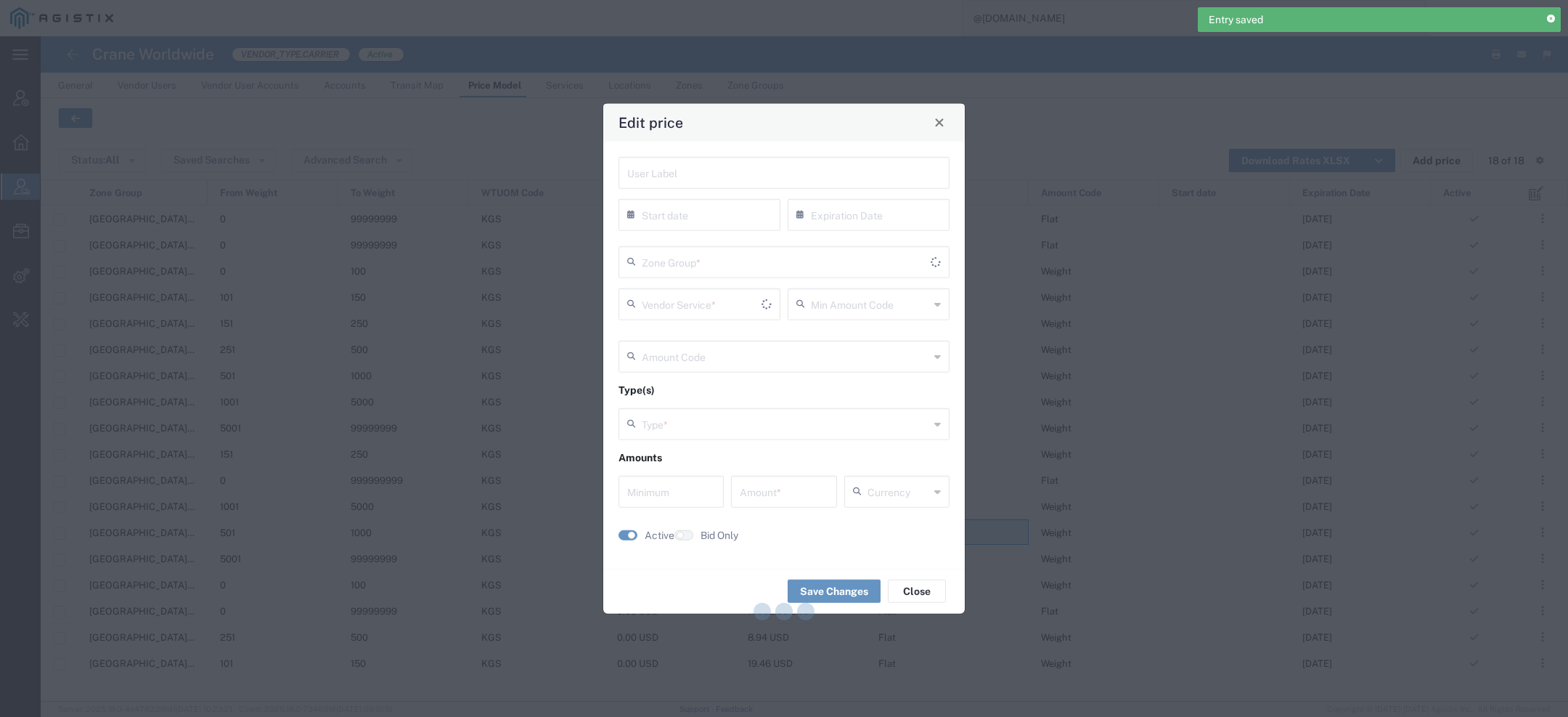
type input "7.63"
type input "USD"
type input "US.TX.75038-IQ.ERBIL"
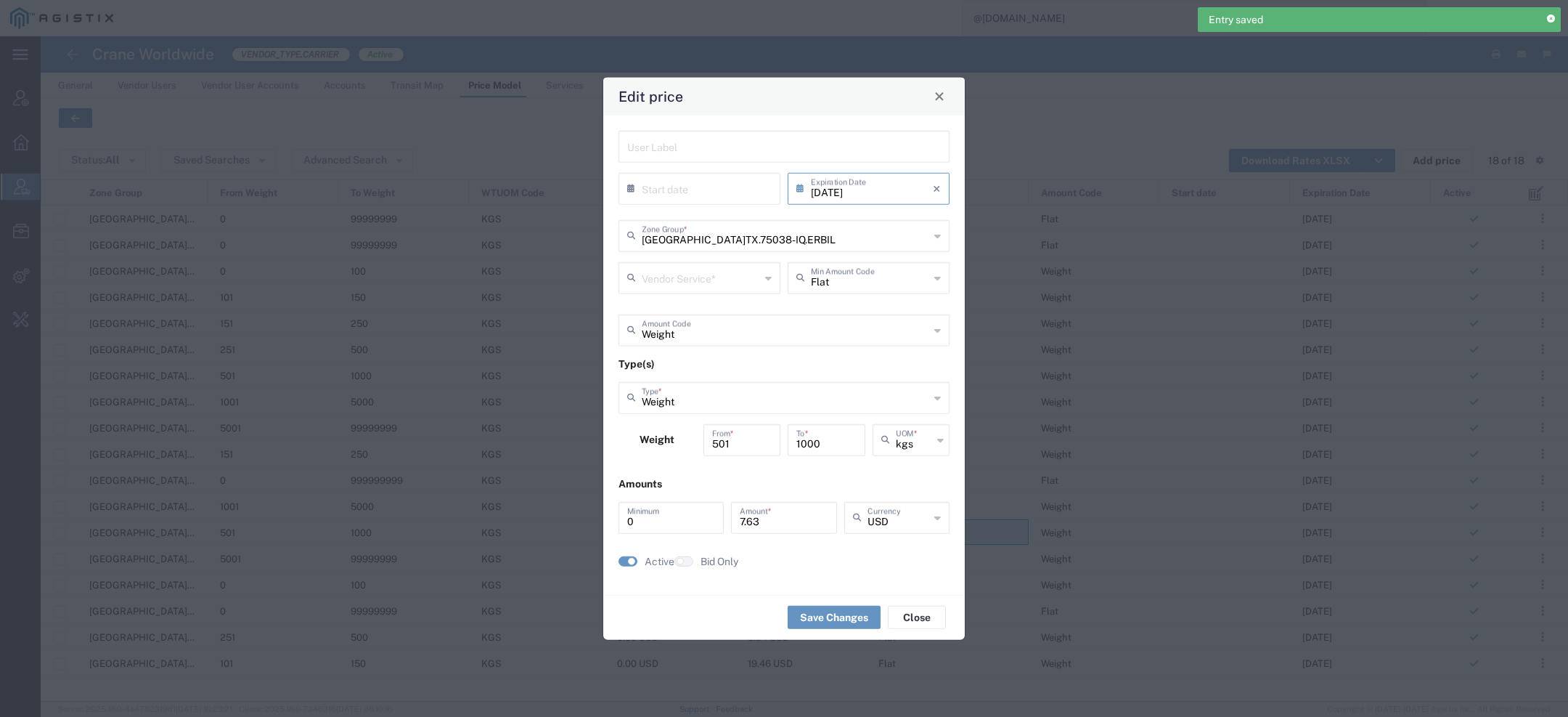
type input "Door to Door 7-10 Days"
click at [890, 172] on div "10/31/2025 × Expiration Date" at bounding box center [868, 188] width 162 height 32
click at [890, 195] on input "10/31/2025" at bounding box center [871, 187] width 122 height 25
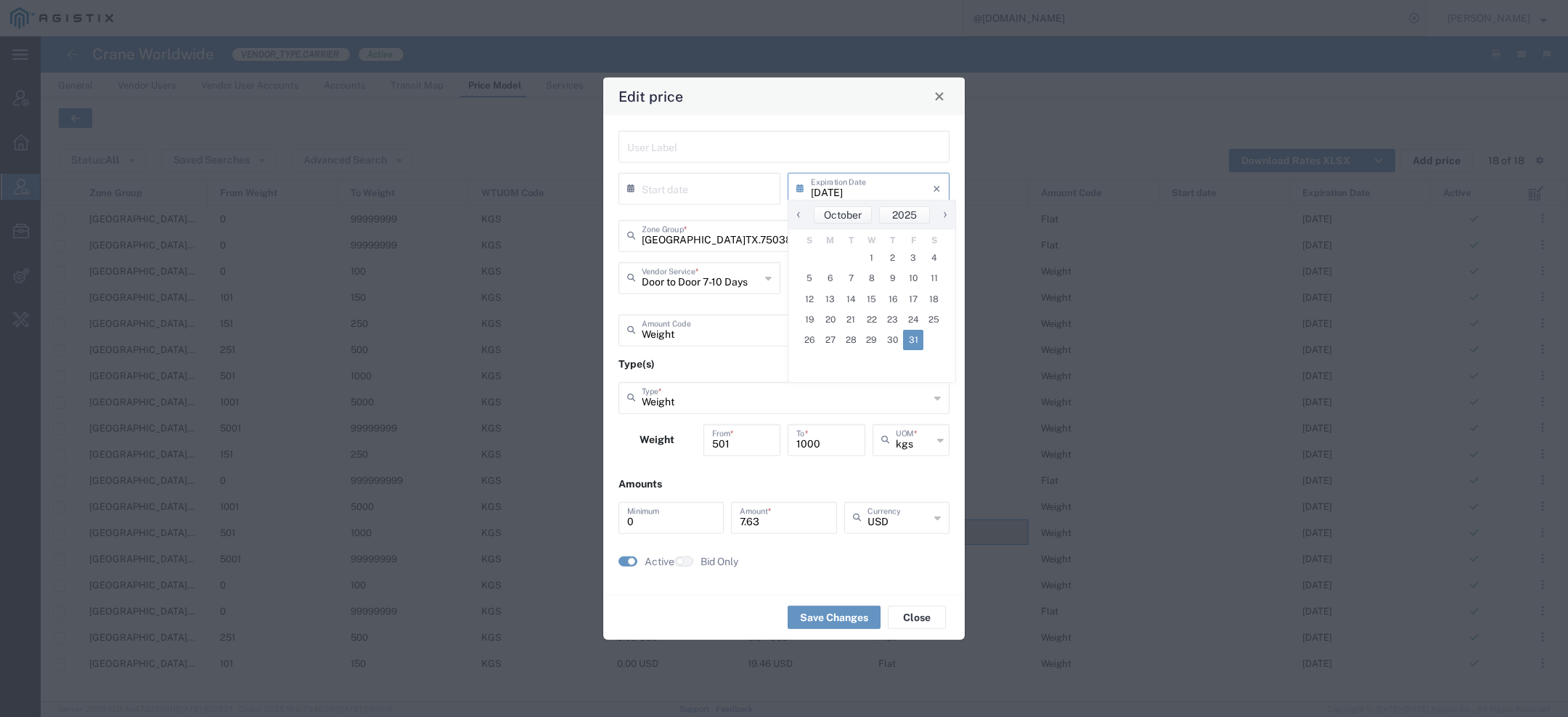
click at [940, 221] on span "›" at bounding box center [945, 214] width 22 height 17
click at [934, 255] on span "1" at bounding box center [933, 257] width 21 height 20
type input "11/01/2025"
click at [852, 625] on button "Save Changes" at bounding box center [833, 617] width 93 height 24
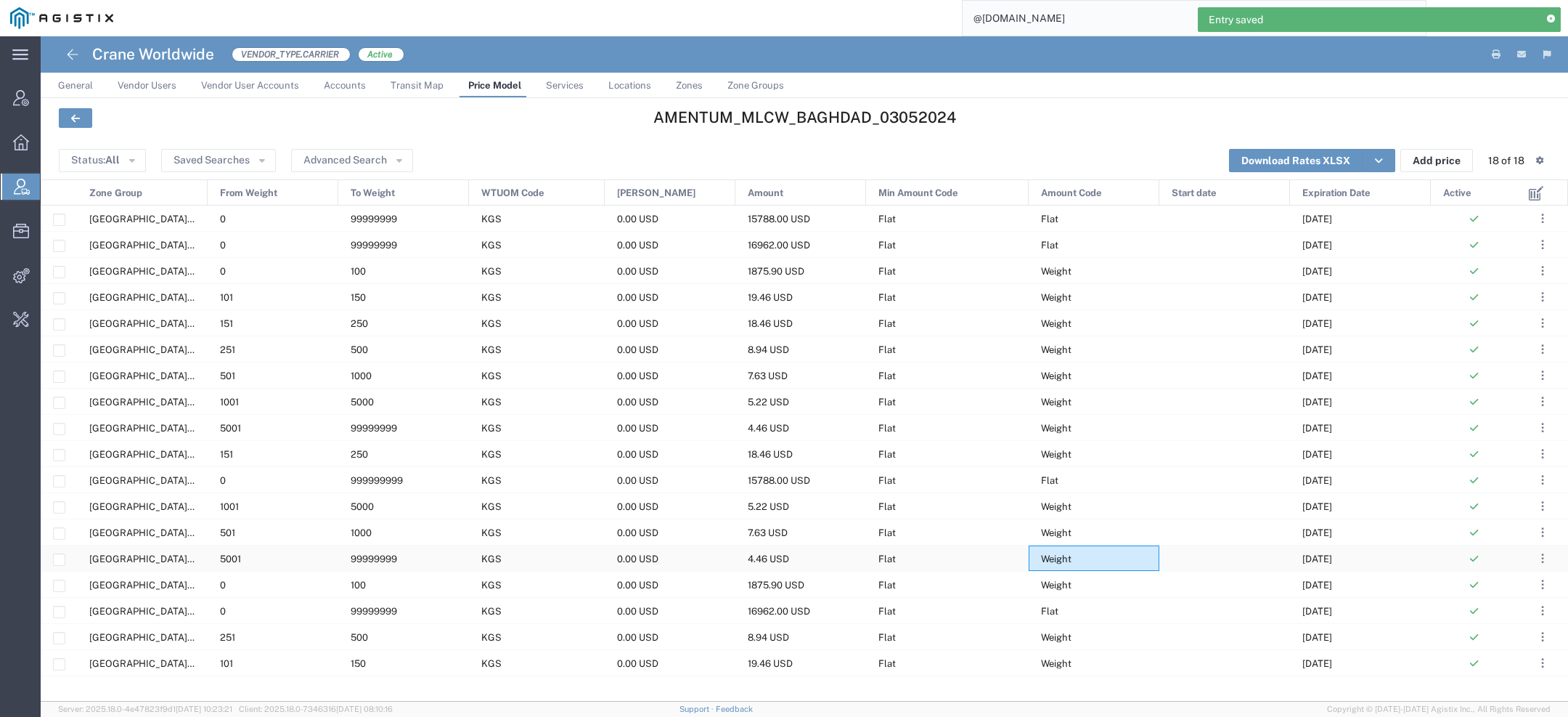
click at [1049, 560] on span "Weight" at bounding box center [1056, 559] width 31 height 11
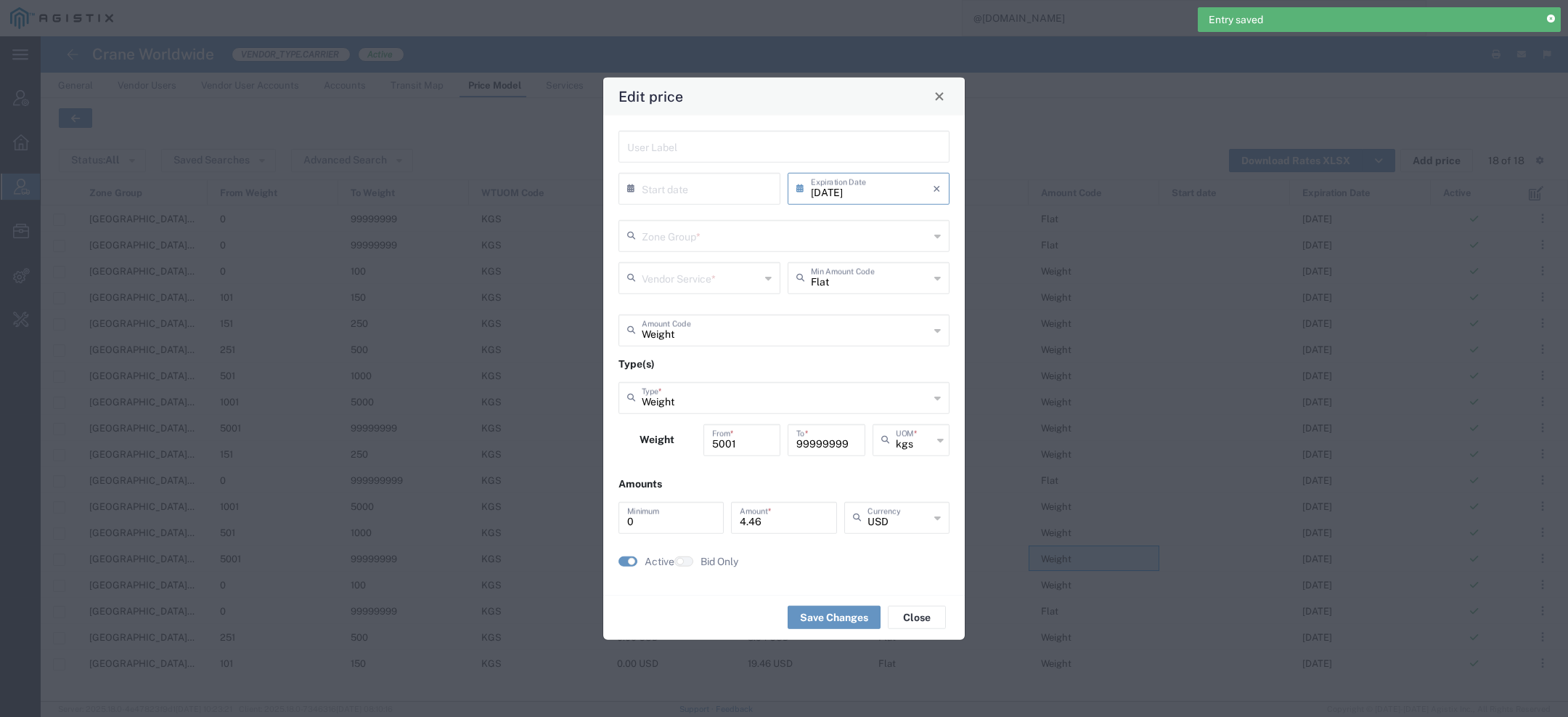
type input "US.TX.75038-IQ.ERBIL"
type input "Door to Door 5-7 Days"
click at [889, 185] on input "10/31/2025" at bounding box center [871, 187] width 122 height 25
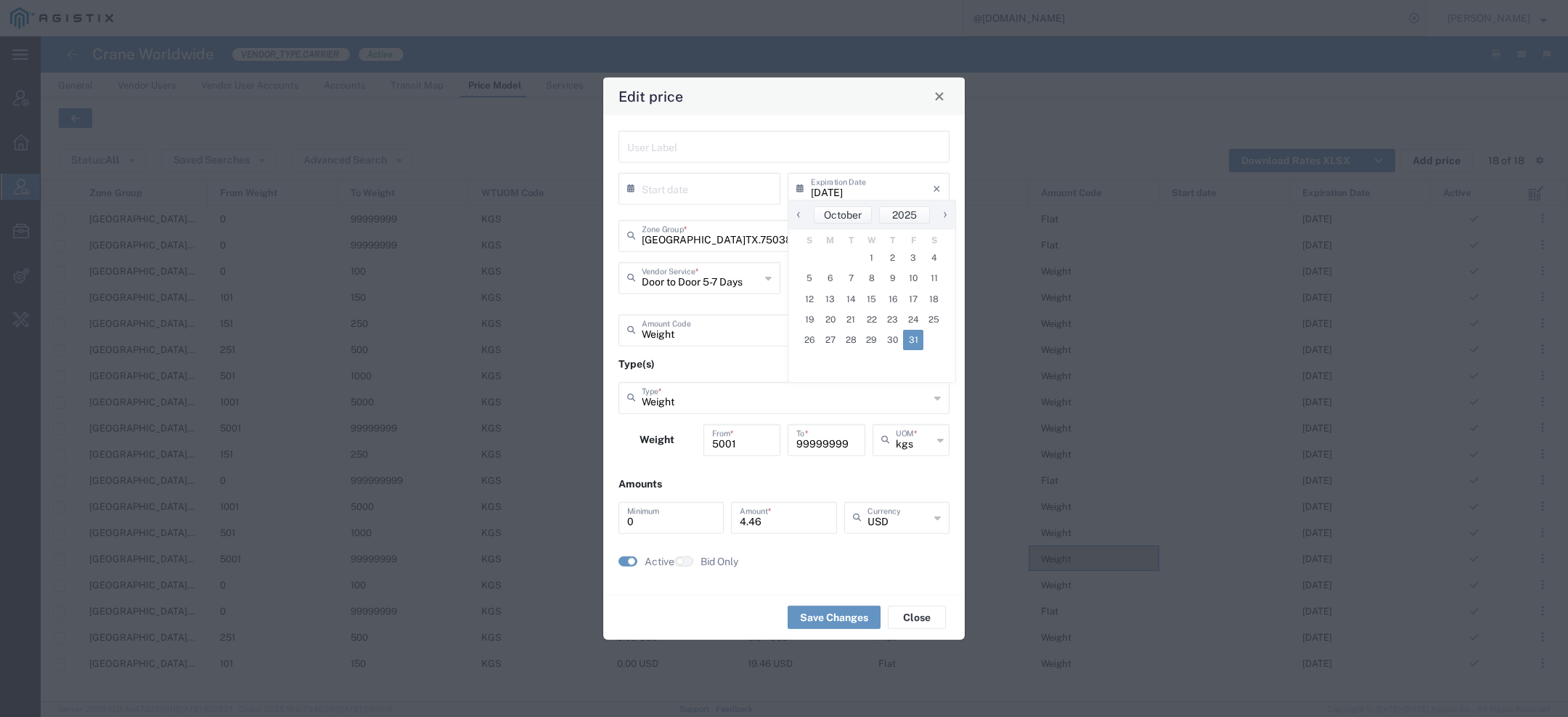
click at [945, 214] on span "›" at bounding box center [945, 214] width 22 height 17
click at [938, 258] on span "1" at bounding box center [933, 257] width 21 height 20
type input "11/01/2025"
click at [849, 619] on button "Save Changes" at bounding box center [833, 617] width 93 height 24
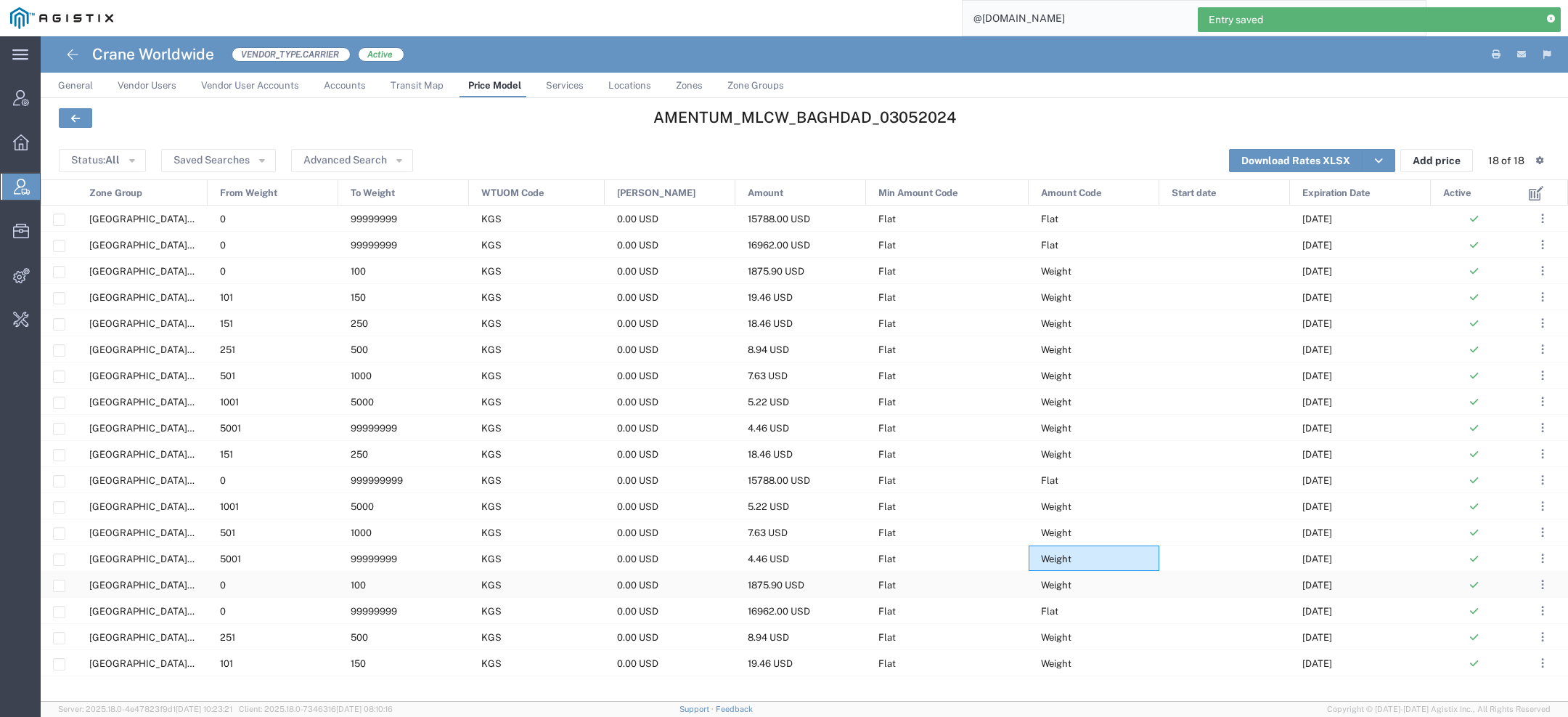
click at [1026, 583] on div "Flat" at bounding box center [947, 585] width 162 height 25
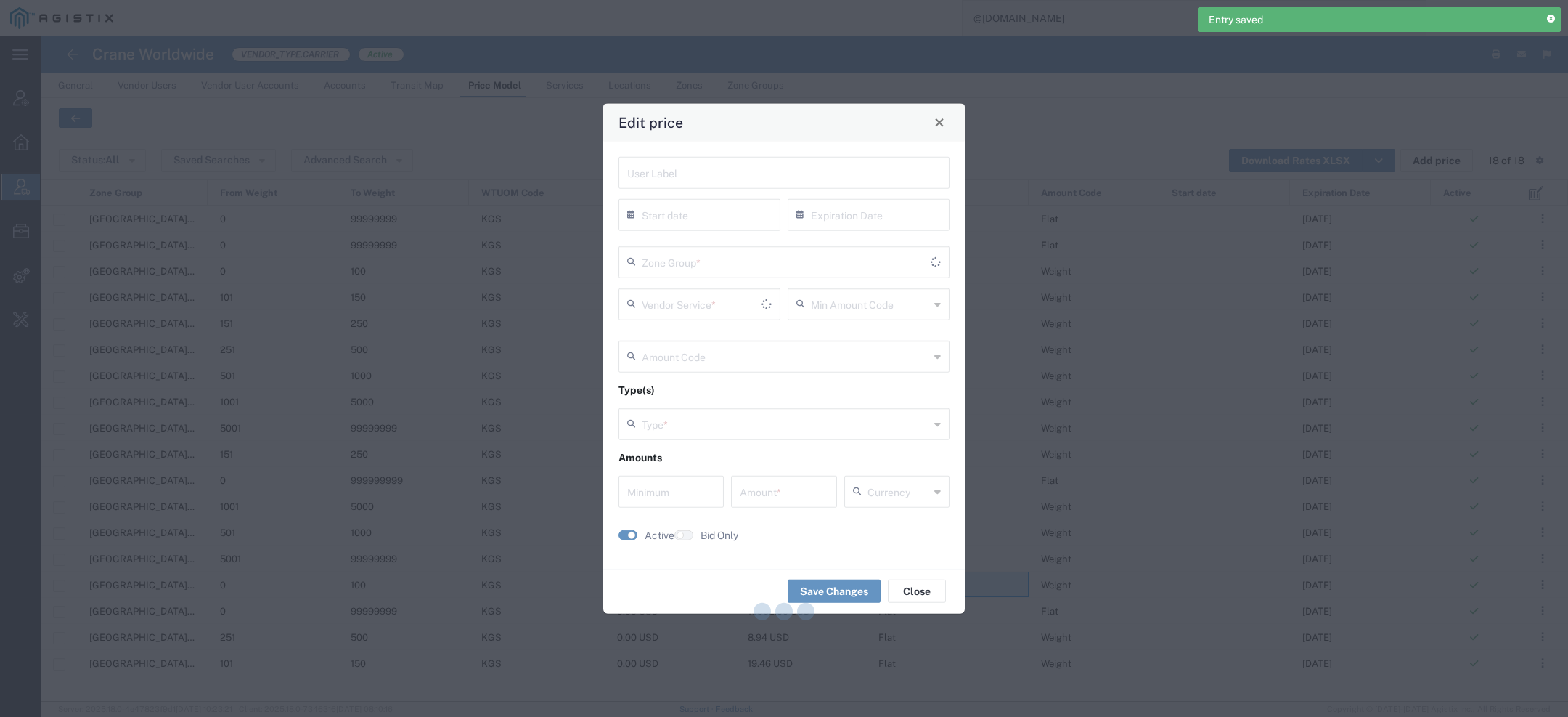
type input "10/31/2025"
type input "Flat"
type input "Weight"
type input "0"
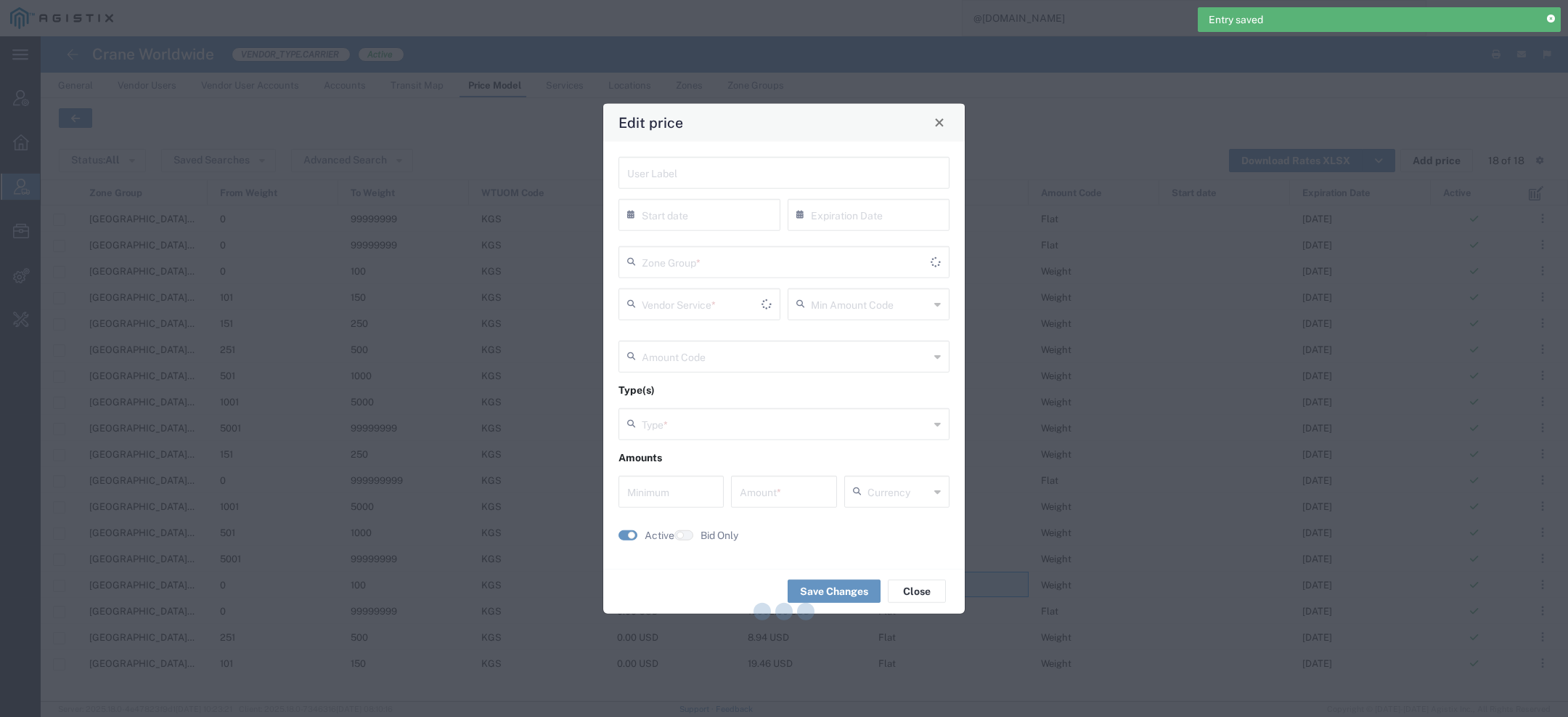
type input "1875.9"
type input "USD"
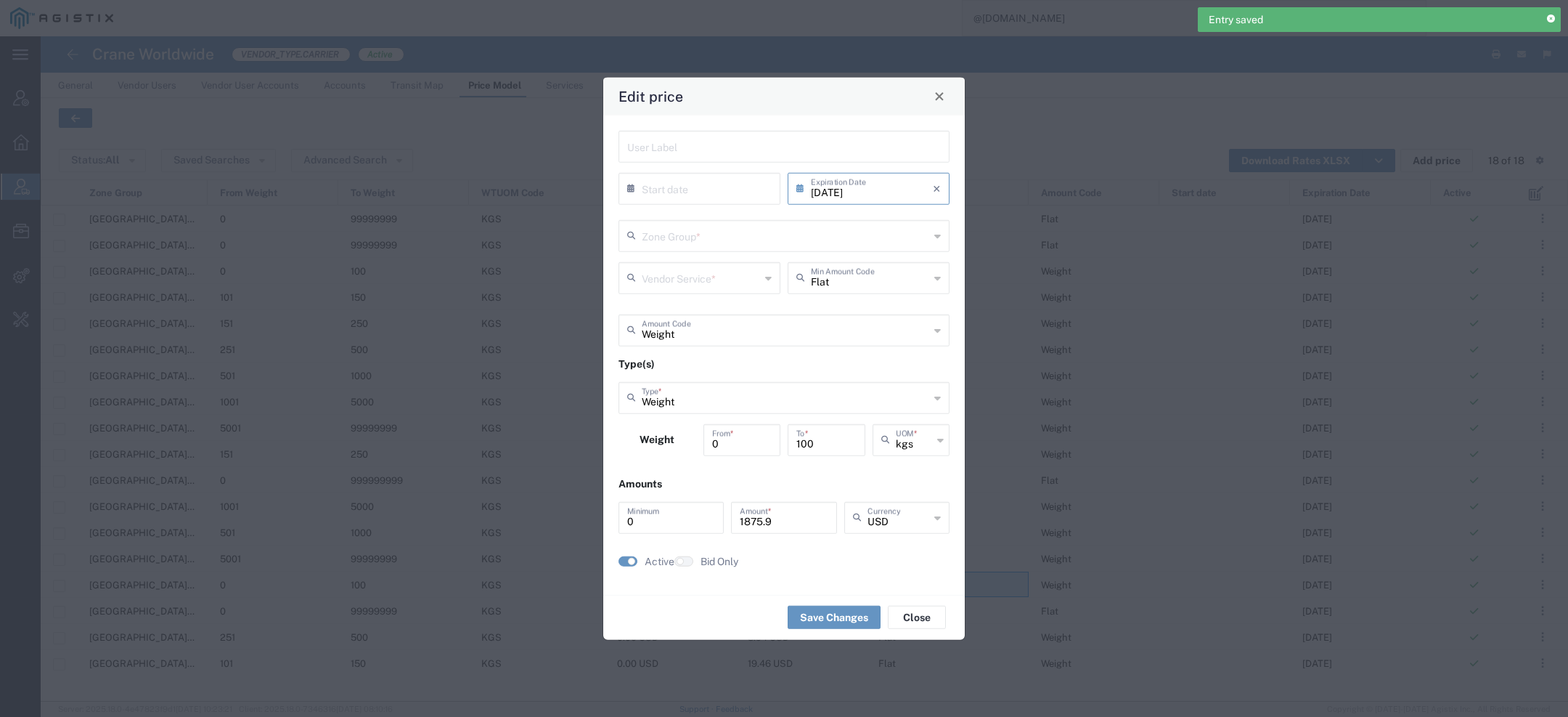
type input "US.TX.75038-IQ.ERBIL"
type input "Door to Door 7-10 Days"
click at [886, 189] on input "10/31/2025" at bounding box center [871, 187] width 122 height 25
click at [948, 209] on span "›" at bounding box center [945, 214] width 22 height 17
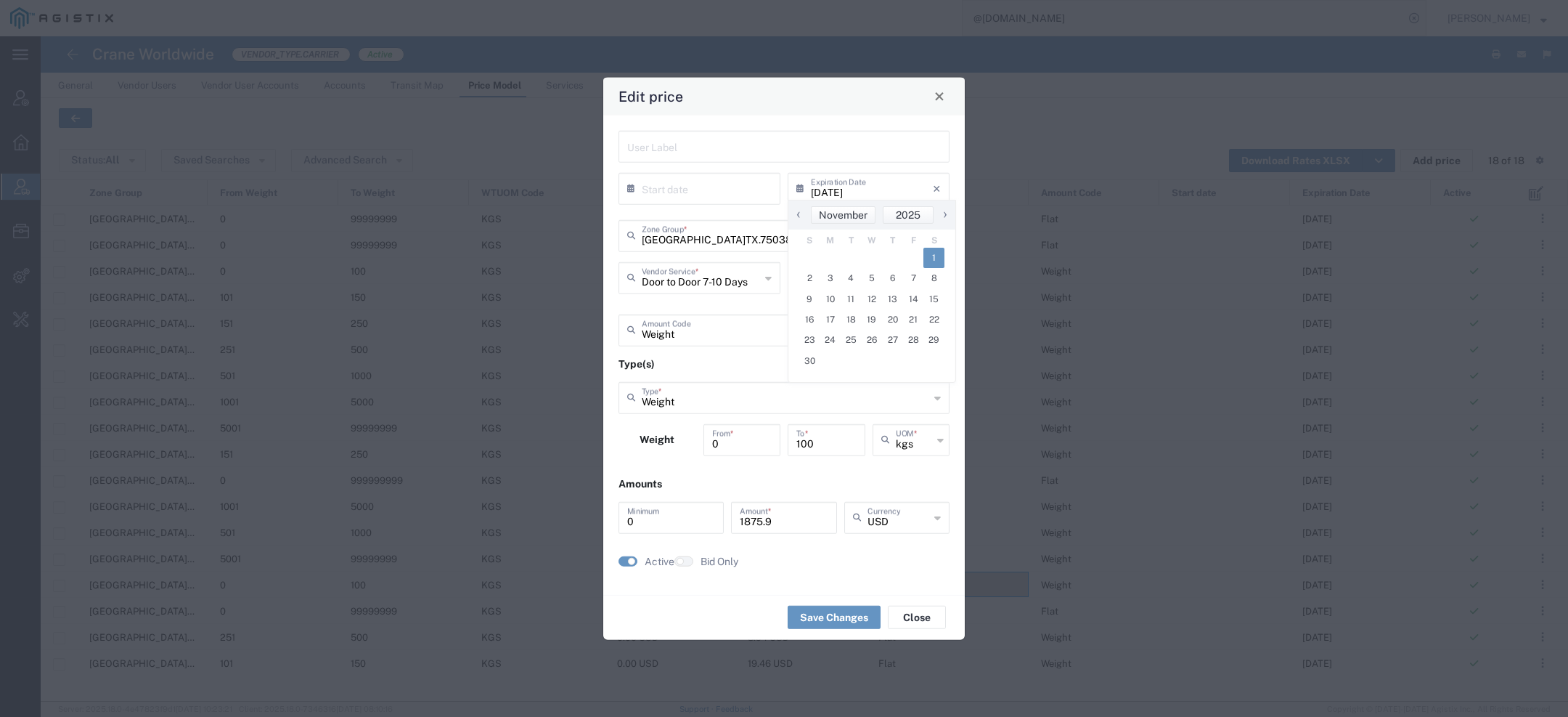
click at [936, 257] on span "1" at bounding box center [933, 257] width 21 height 20
type input "11/01/2025"
click at [843, 621] on button "Save Changes" at bounding box center [833, 617] width 93 height 24
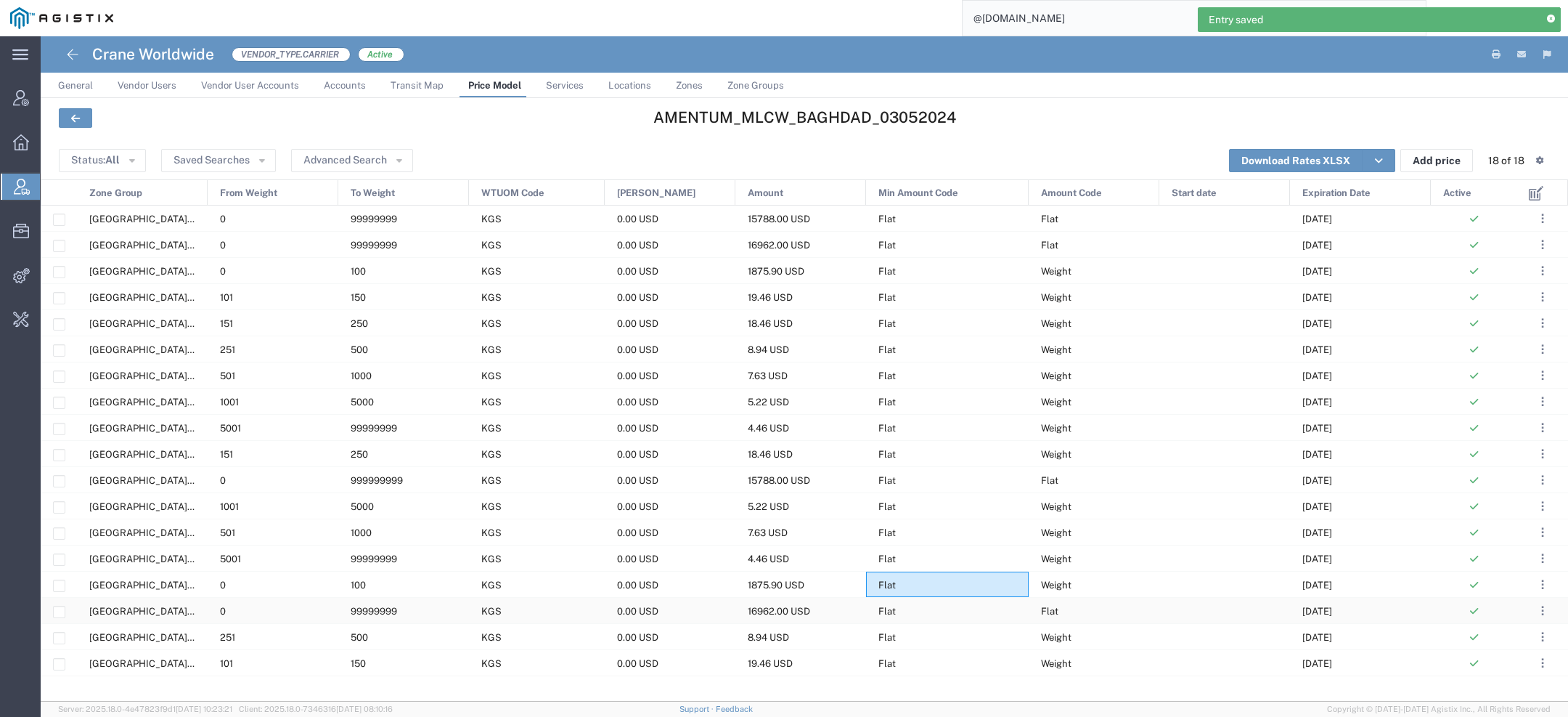
click at [1039, 613] on div "Flat" at bounding box center [1093, 610] width 130 height 25
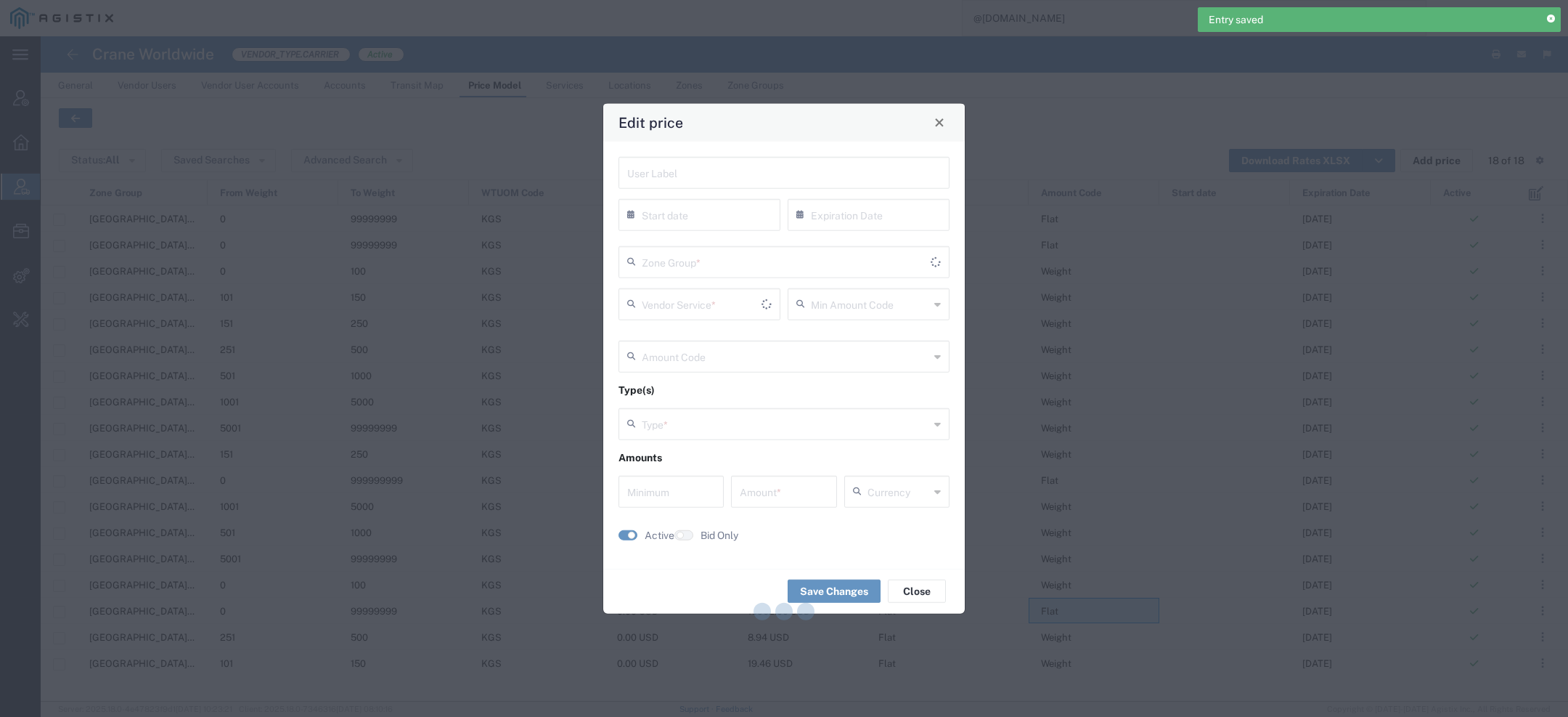
type input "10/31/2025"
type input "Flat"
type input "Weight"
type input "0"
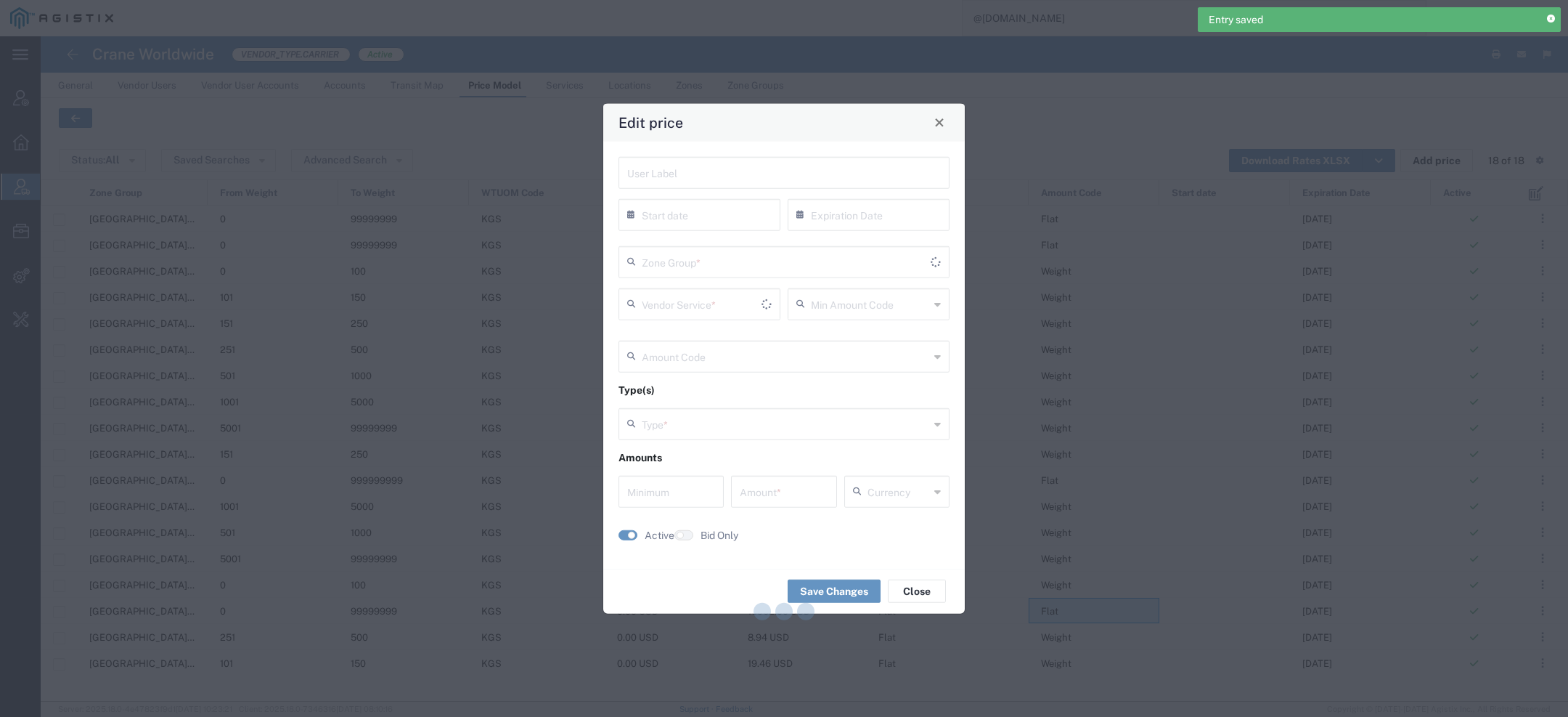
type input "16962"
type input "USD"
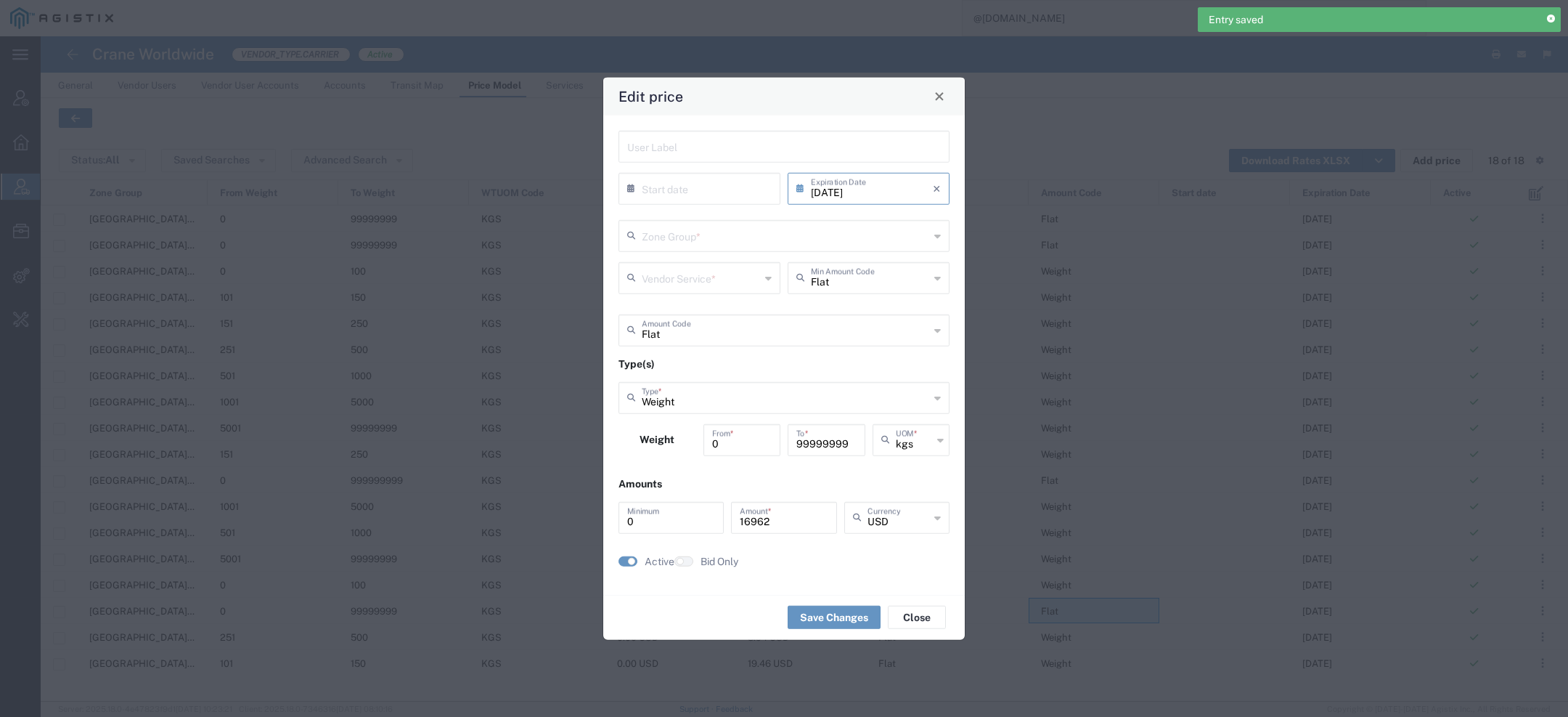
type input "US.TX.75038-IQ.ERBIL"
type input "Priority 1 - 40FT"
click at [897, 184] on input "10/31/2025" at bounding box center [871, 187] width 122 height 25
click at [949, 214] on span "›" at bounding box center [945, 214] width 22 height 17
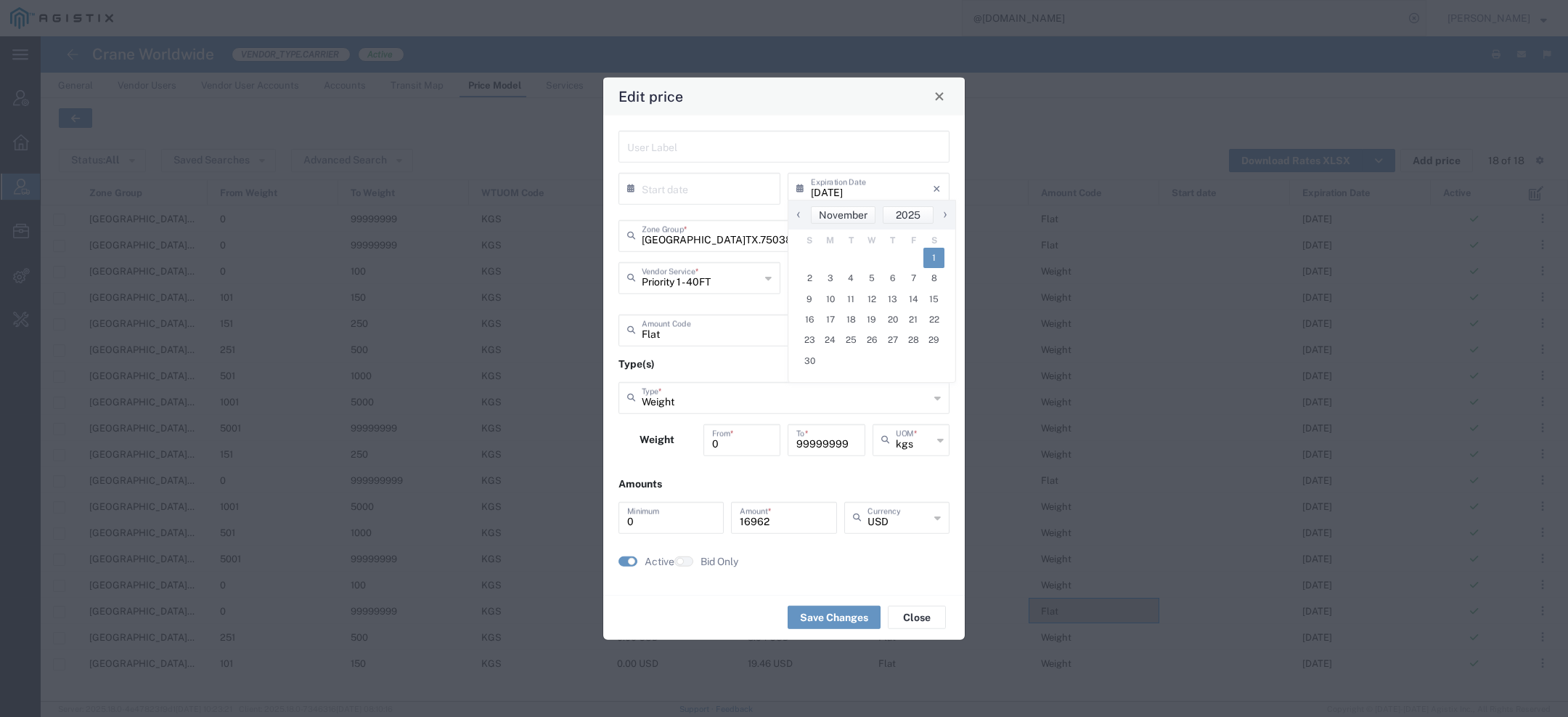
click at [936, 257] on span "1" at bounding box center [933, 257] width 21 height 20
type input "11/01/2025"
click at [839, 615] on button "Save Changes" at bounding box center [833, 617] width 93 height 24
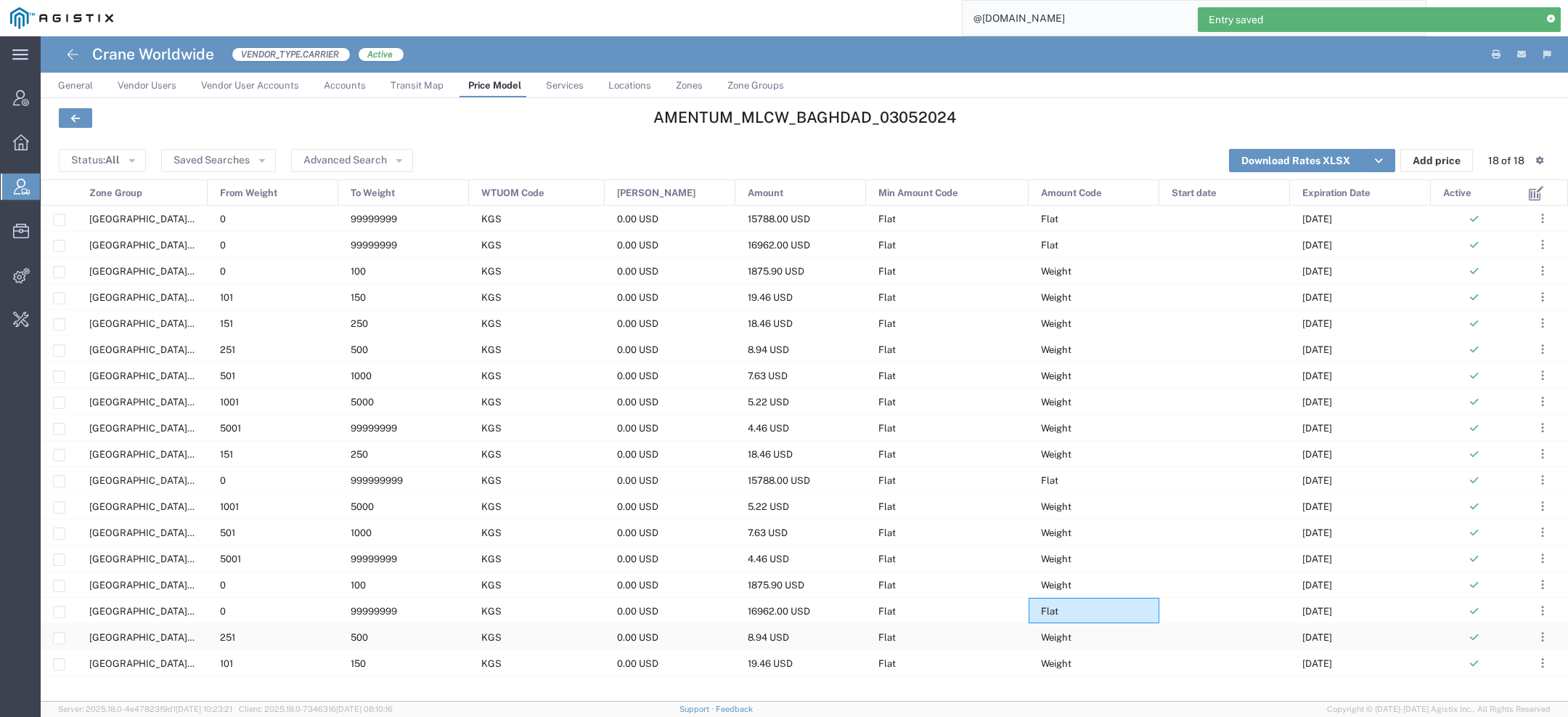
click at [1062, 634] on span "Weight" at bounding box center [1056, 637] width 31 height 11
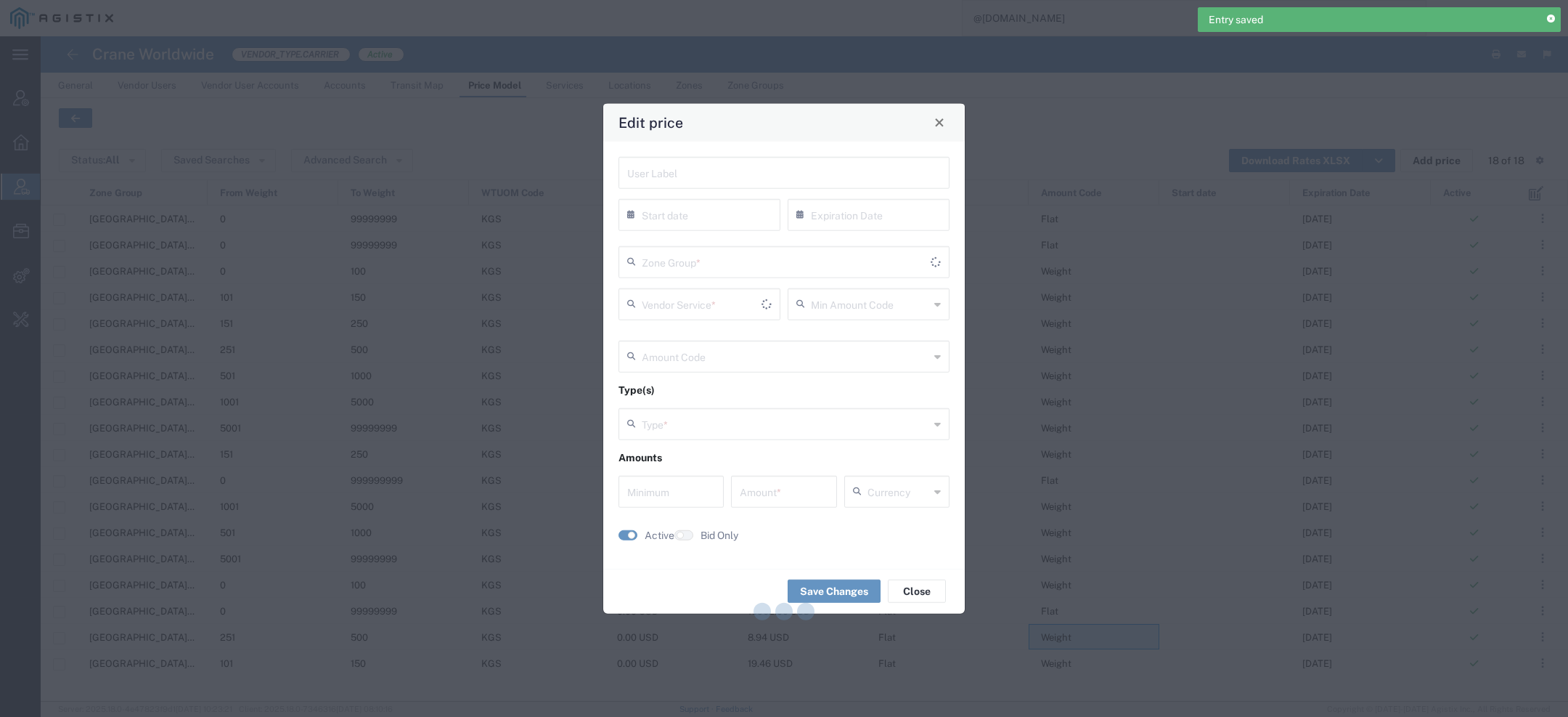
type input "10/31/2025"
type input "Flat"
type input "Weight"
type input "0"
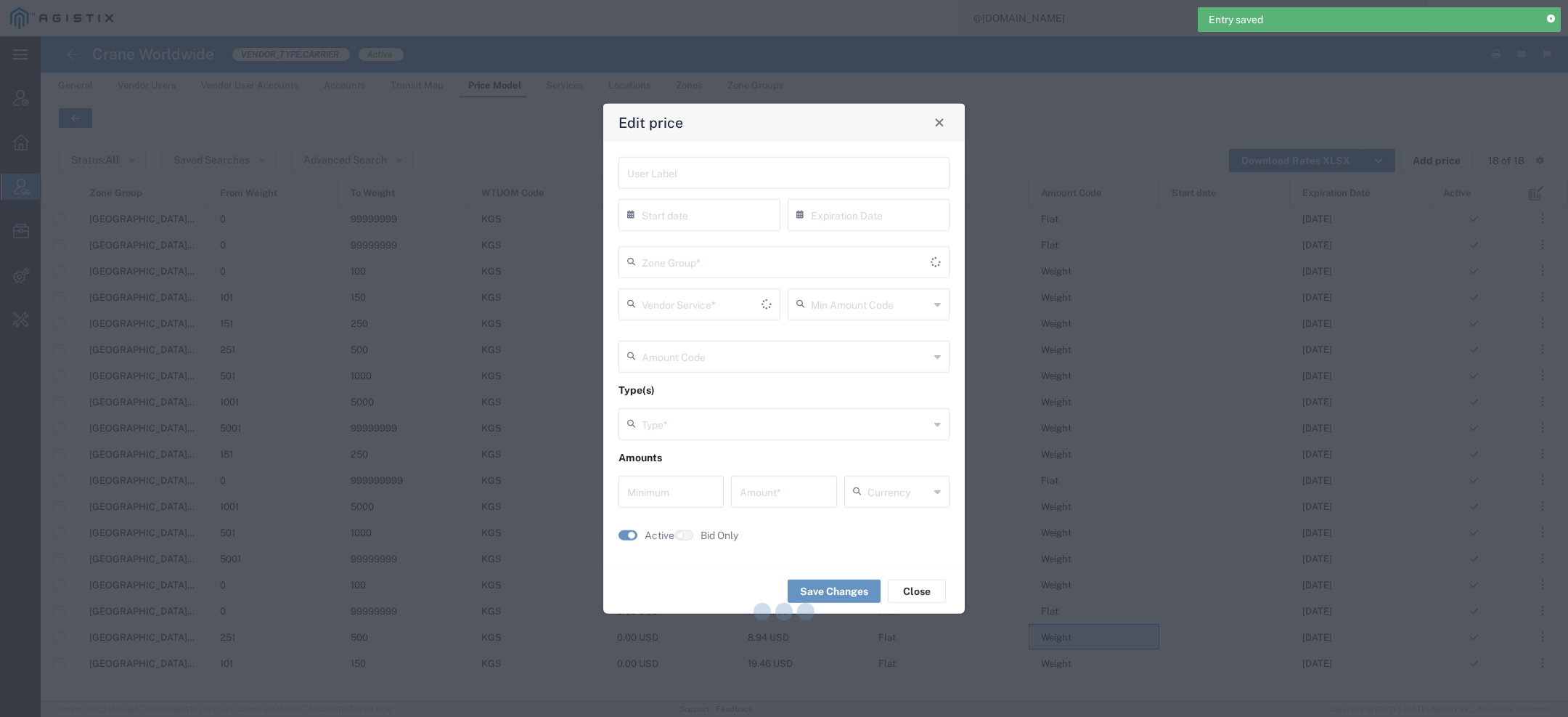
type input "8.94"
type input "USD"
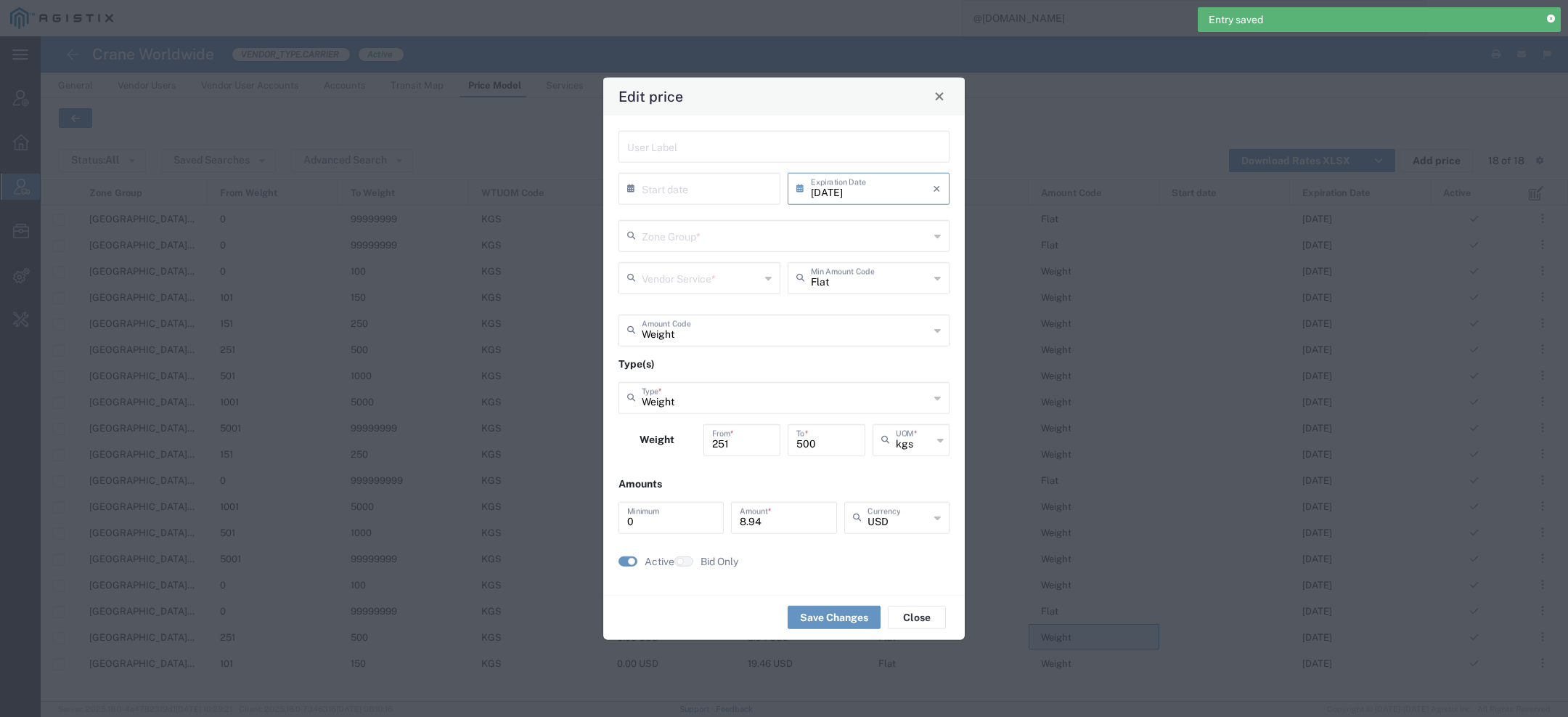
type input "US.TX.75038-IQ.ERBIL"
type input "Door to Door 7-10 Days"
click at [897, 184] on input "10/31/2025" at bounding box center [871, 187] width 122 height 25
click at [948, 211] on span "›" at bounding box center [945, 214] width 22 height 17
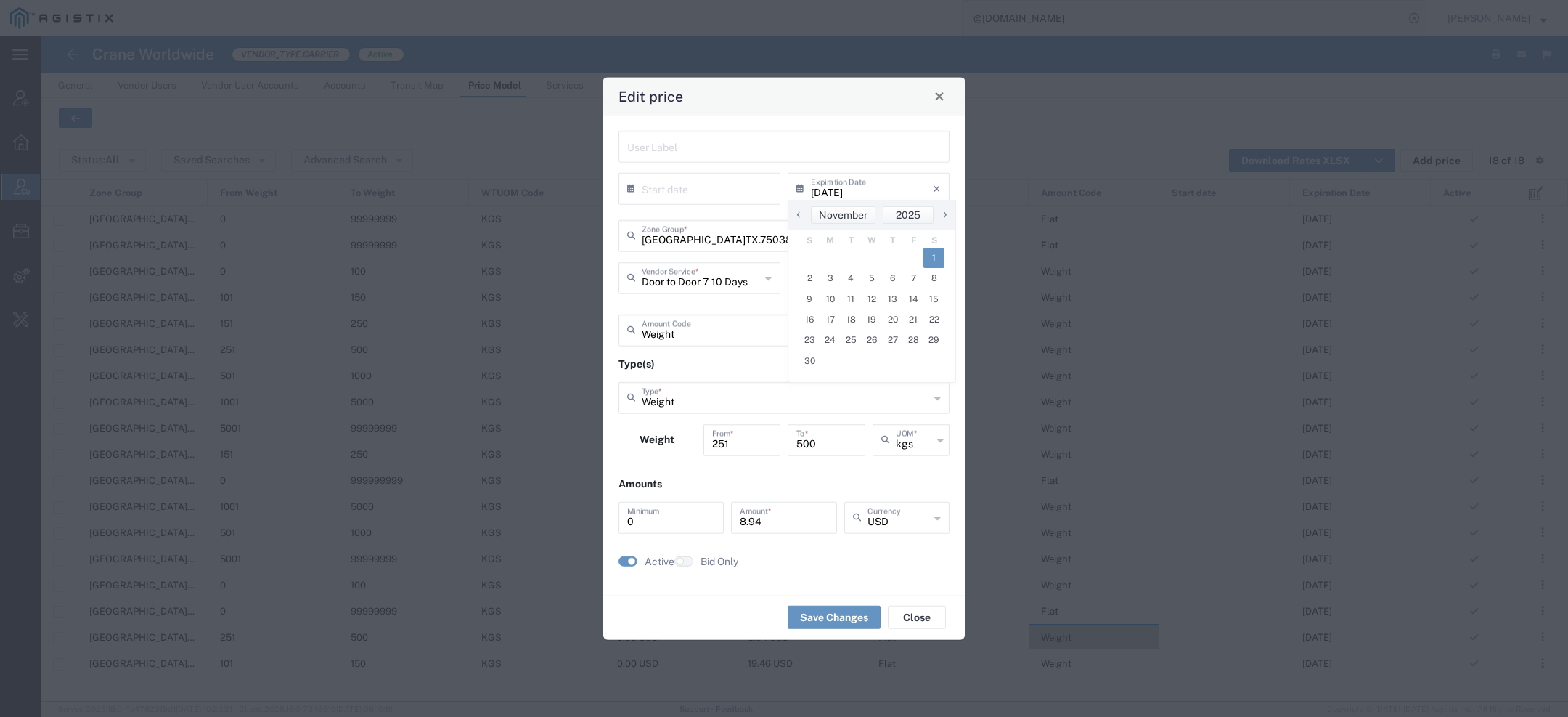
click at [938, 257] on span "1" at bounding box center [933, 257] width 21 height 20
type input "11/01/2025"
click at [819, 621] on button "Save Changes" at bounding box center [833, 617] width 93 height 24
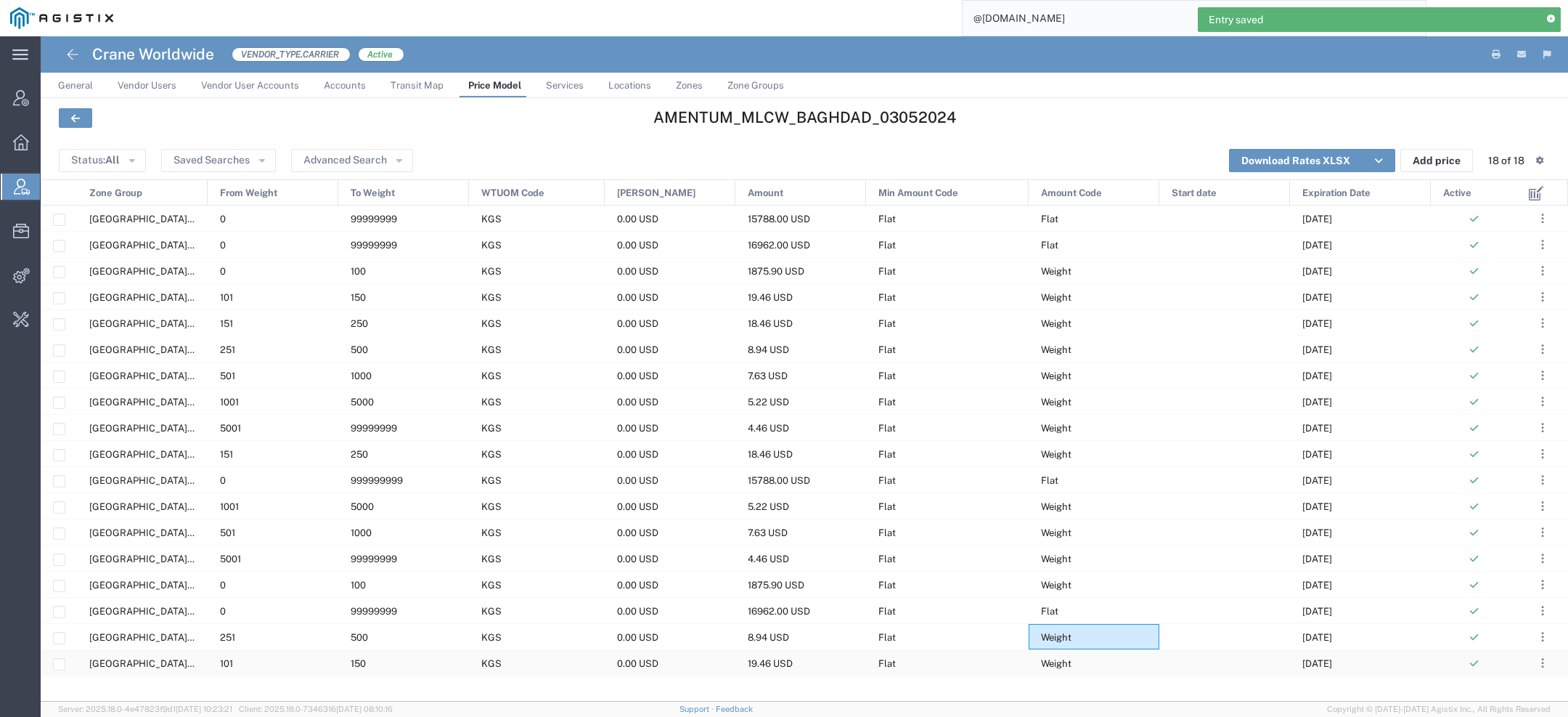
click at [1054, 663] on span "Weight" at bounding box center [1056, 664] width 31 height 11
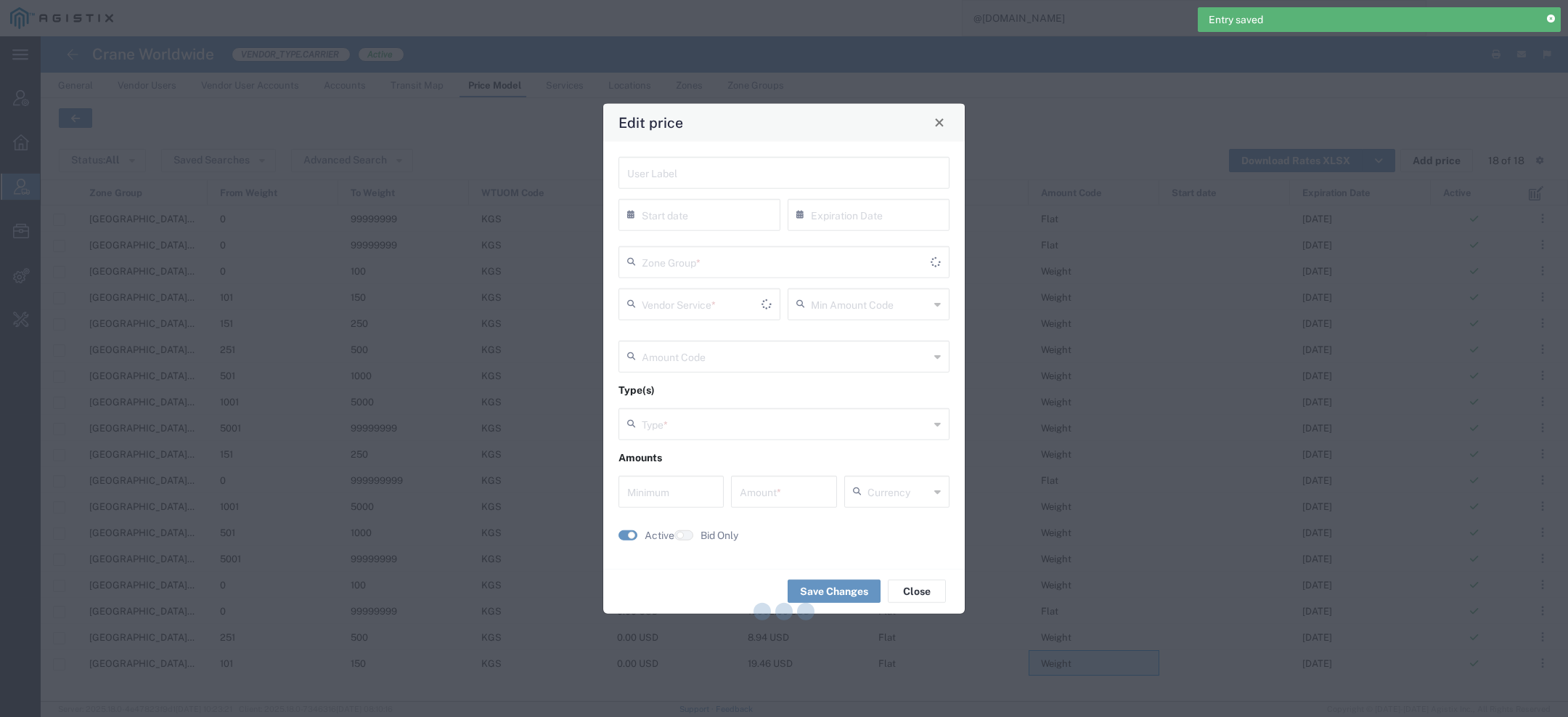
type input "10/31/2025"
type input "Flat"
type input "Weight"
type input "0"
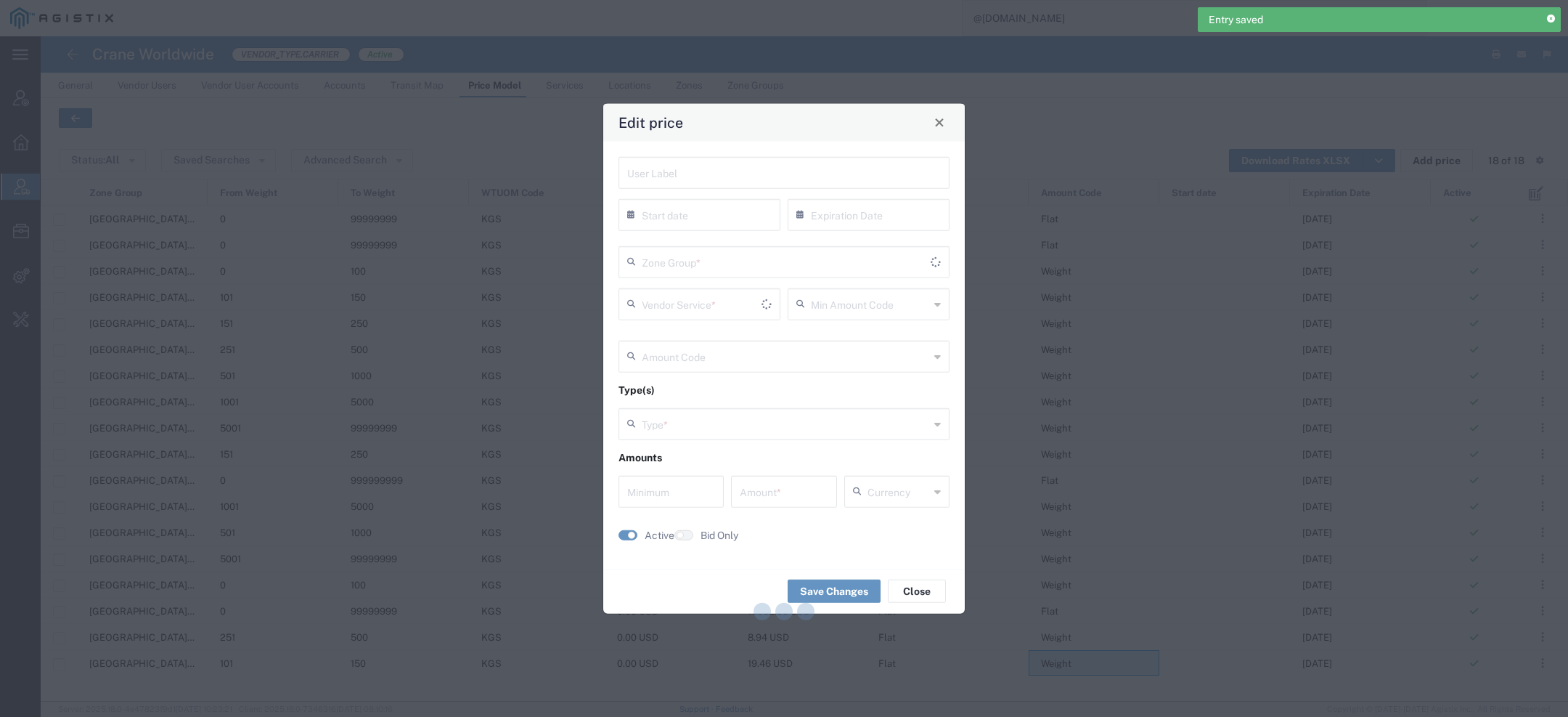
type input "19.46"
type input "USD"
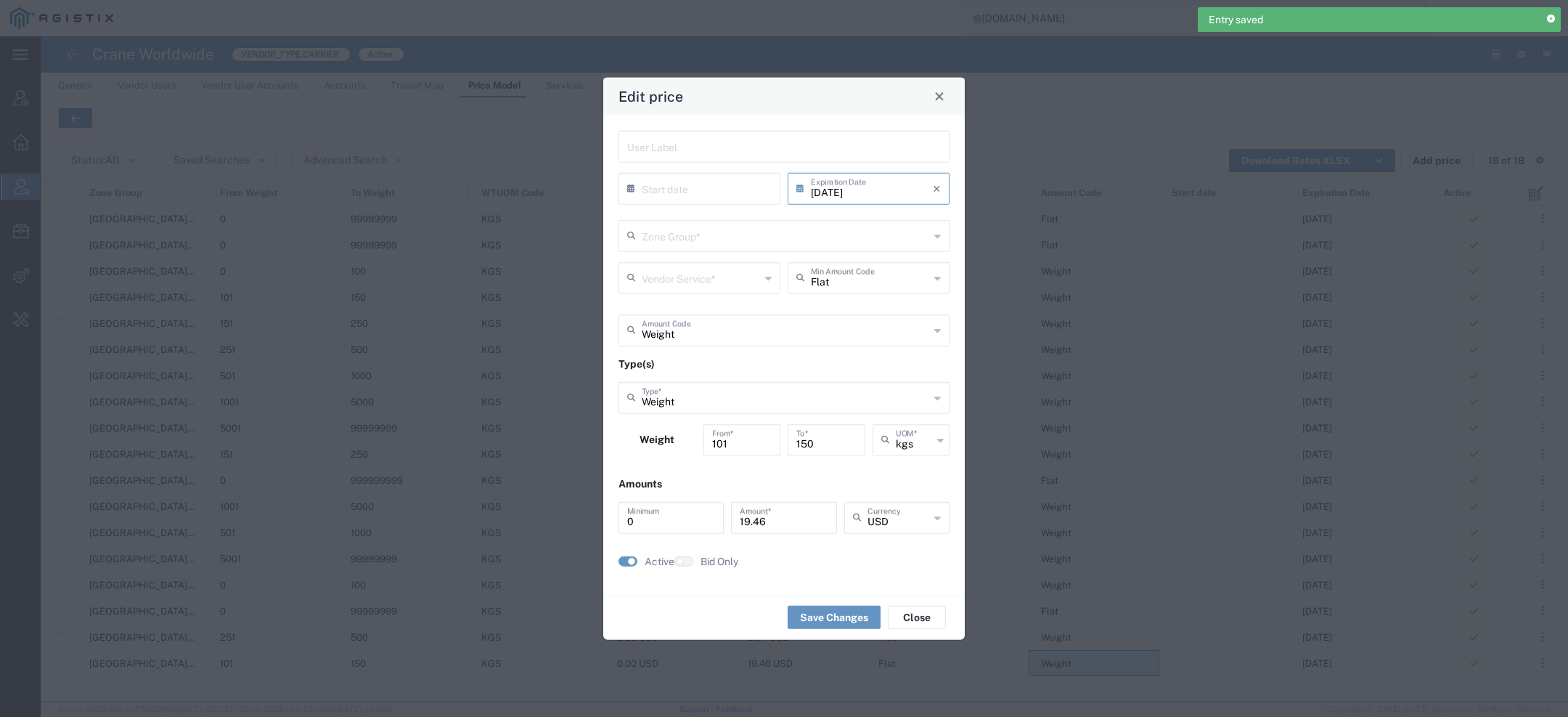
type input "US.TX.75038-IQ.ERBIL"
type input "Door to Door 7-10 Days"
click at [880, 189] on input "10/31/2025" at bounding box center [871, 187] width 122 height 25
click at [945, 207] on span "›" at bounding box center [945, 214] width 22 height 17
click at [934, 259] on span "1" at bounding box center [933, 257] width 21 height 20
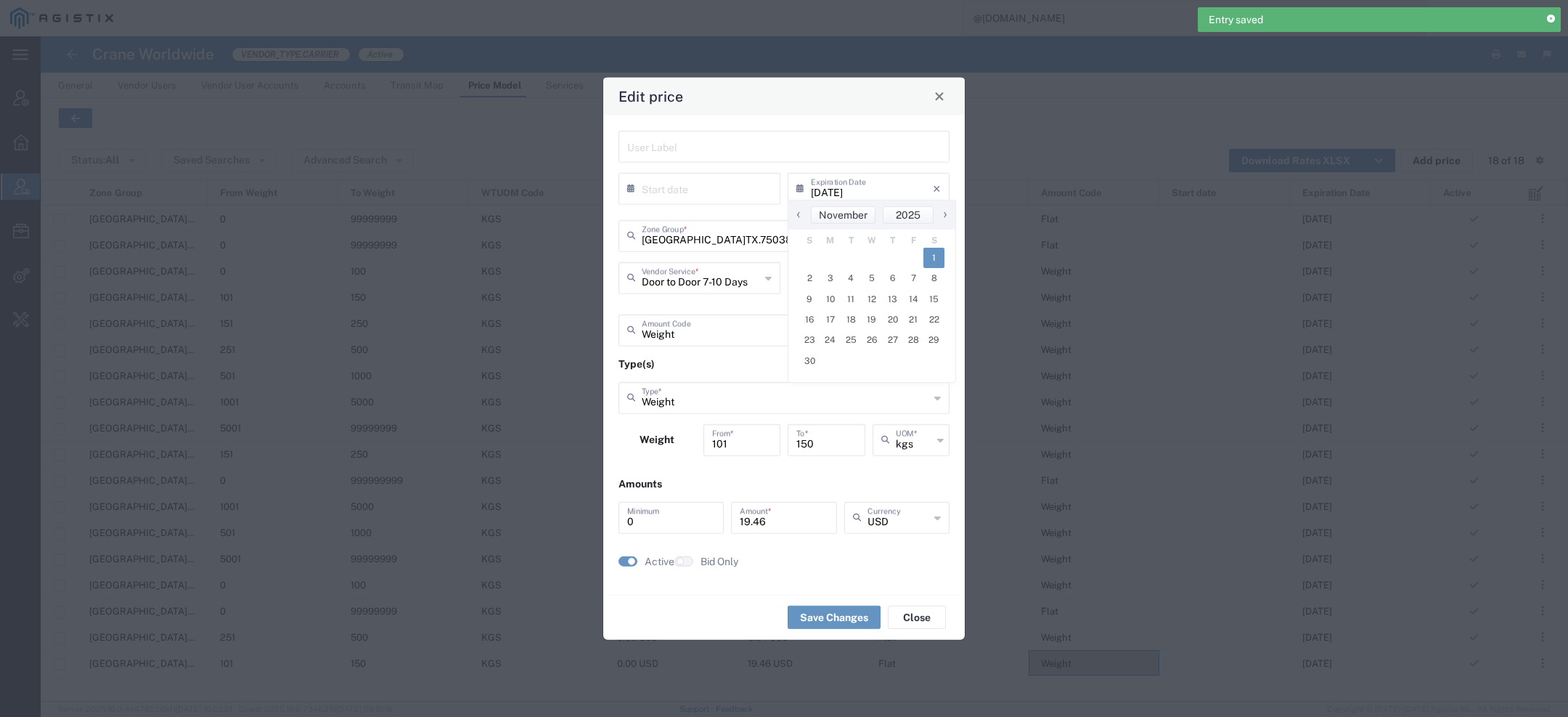
type input "11/01/2025"
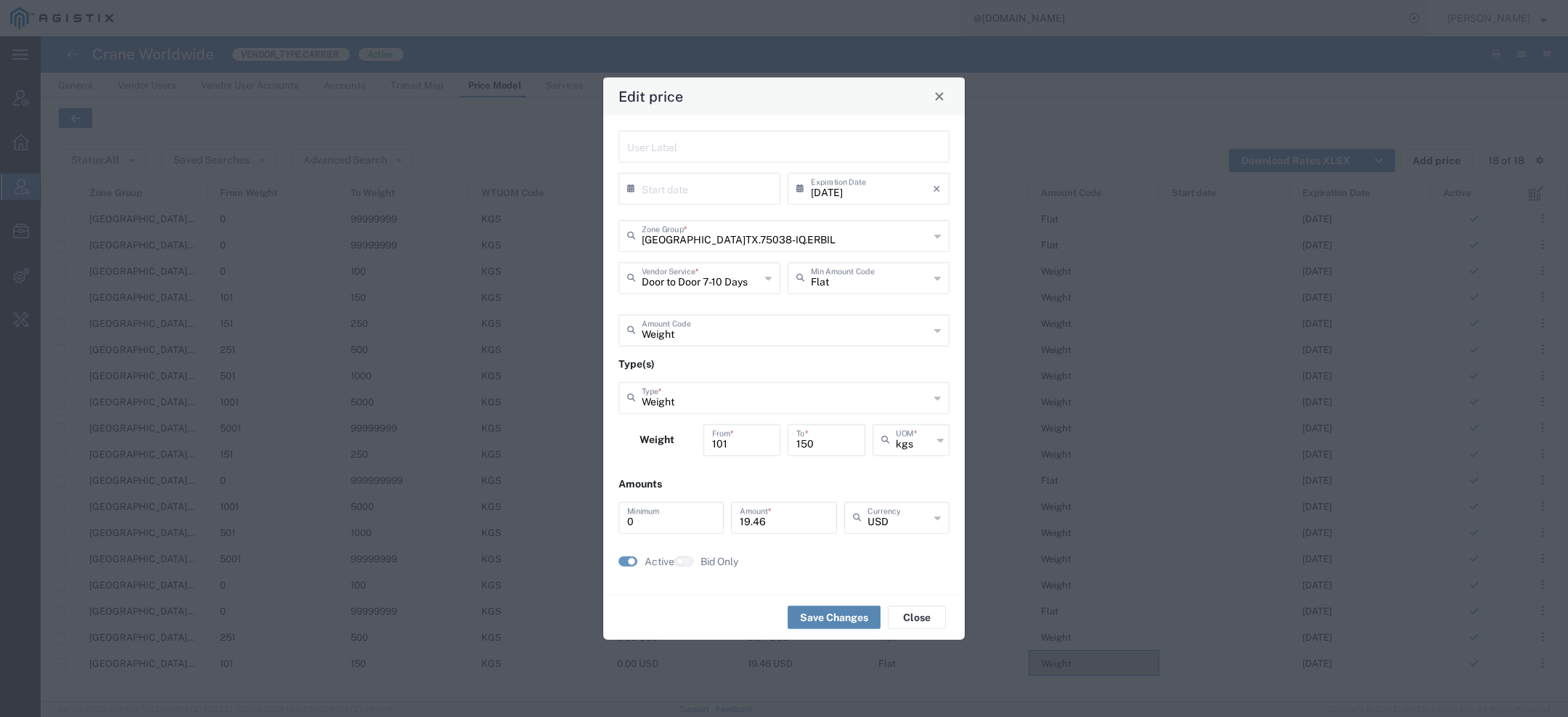
click at [837, 621] on button "Save Changes" at bounding box center [833, 617] width 93 height 24
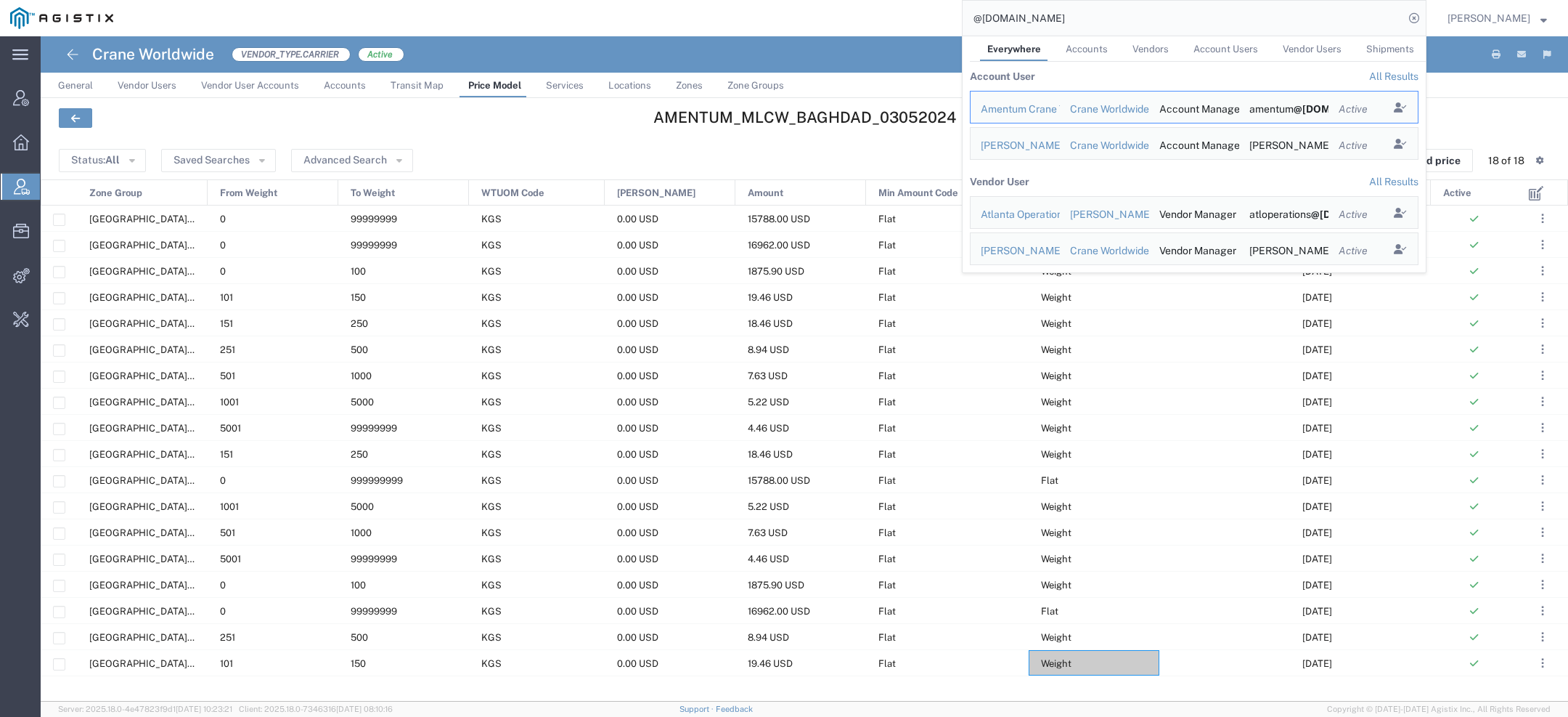
drag, startPoint x: 1085, startPoint y: 17, endPoint x: 736, endPoint y: 16, distance: 349.0
click at [761, 16] on div "@craneww.com Everywhere Accounts Vendors Account Users Vendor Users Shipments A…" at bounding box center [774, 18] width 1303 height 36
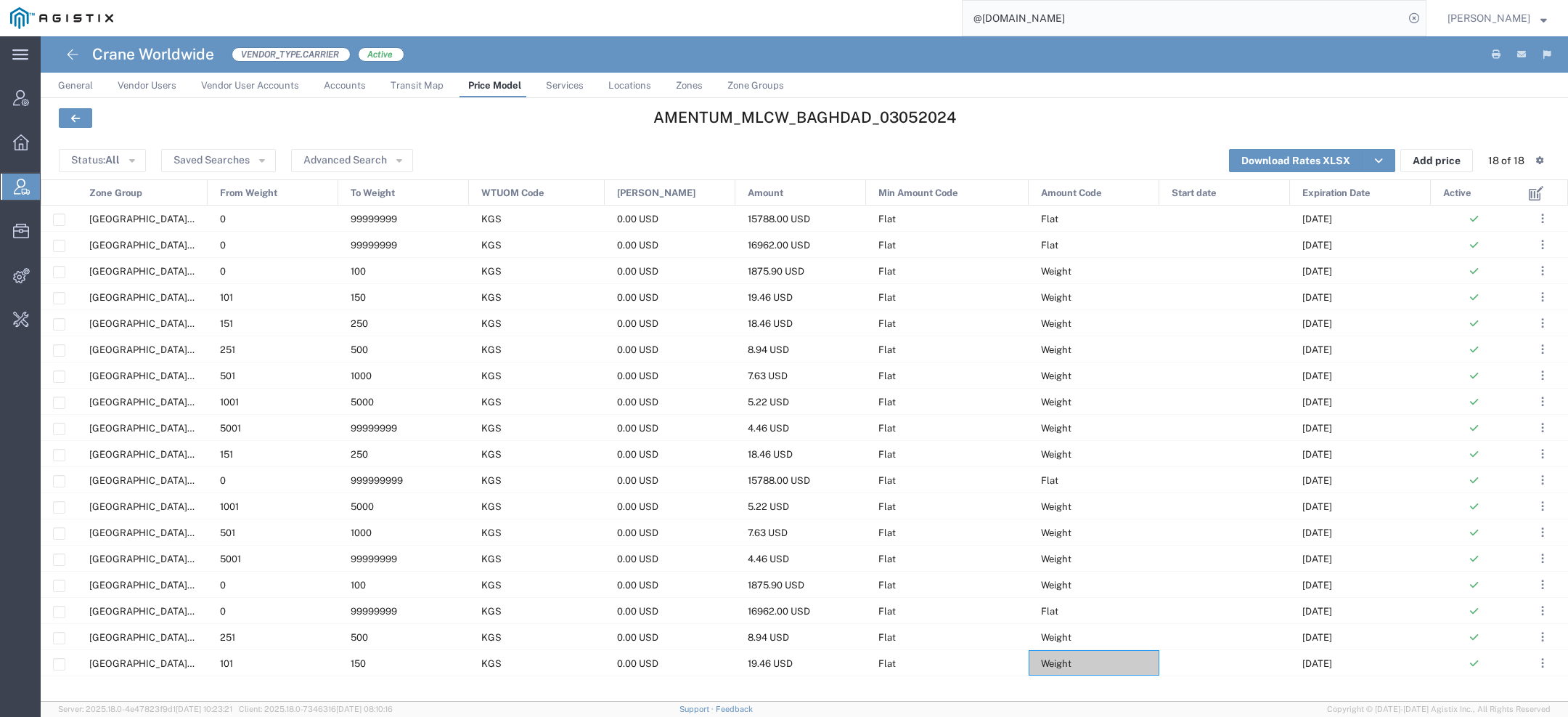
paste input "113295"
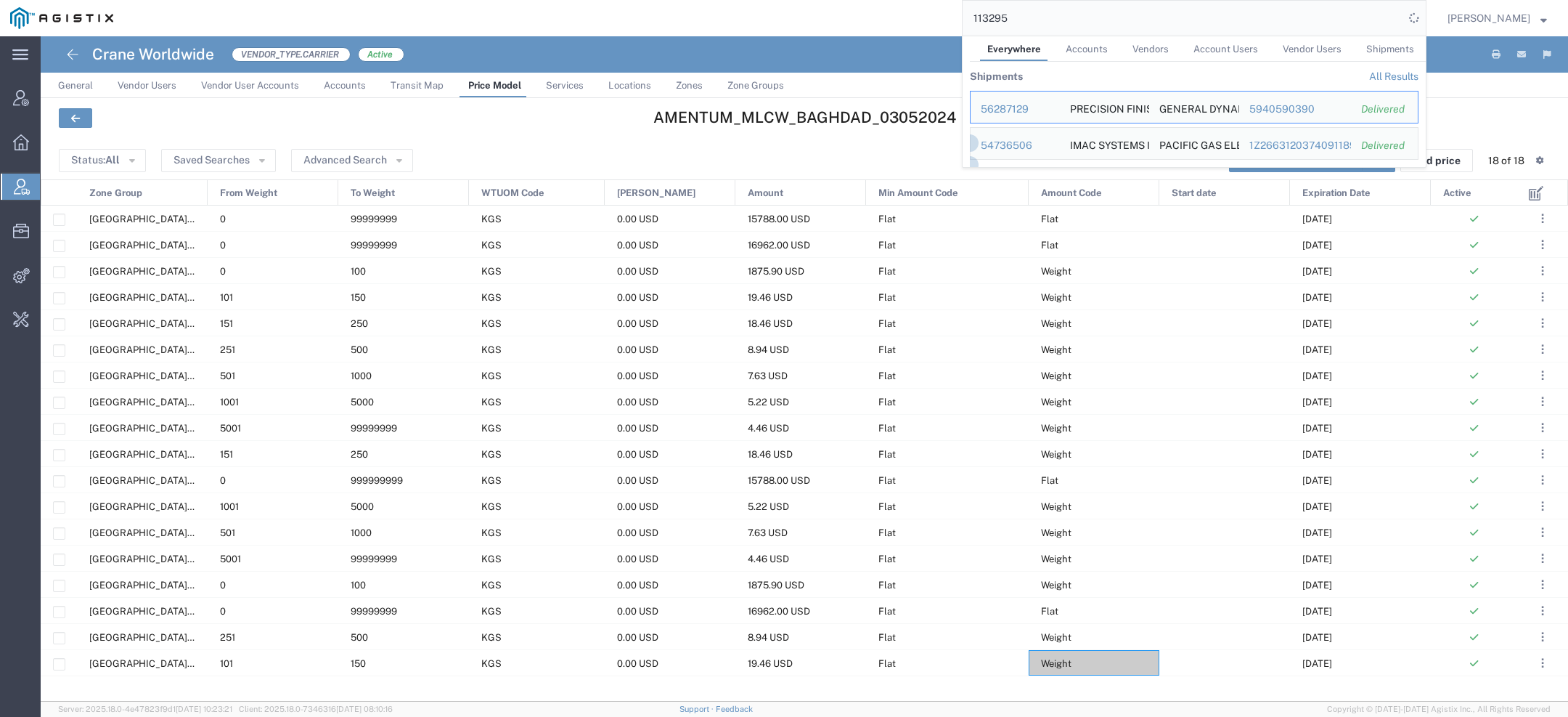
drag, startPoint x: 1008, startPoint y: 18, endPoint x: 897, endPoint y: 17, distance: 111.0
click at [897, 17] on div "113295 Everywhere Accounts Vendors Account Users Vendor Users Shipments Shipmen…" at bounding box center [774, 18] width 1303 height 36
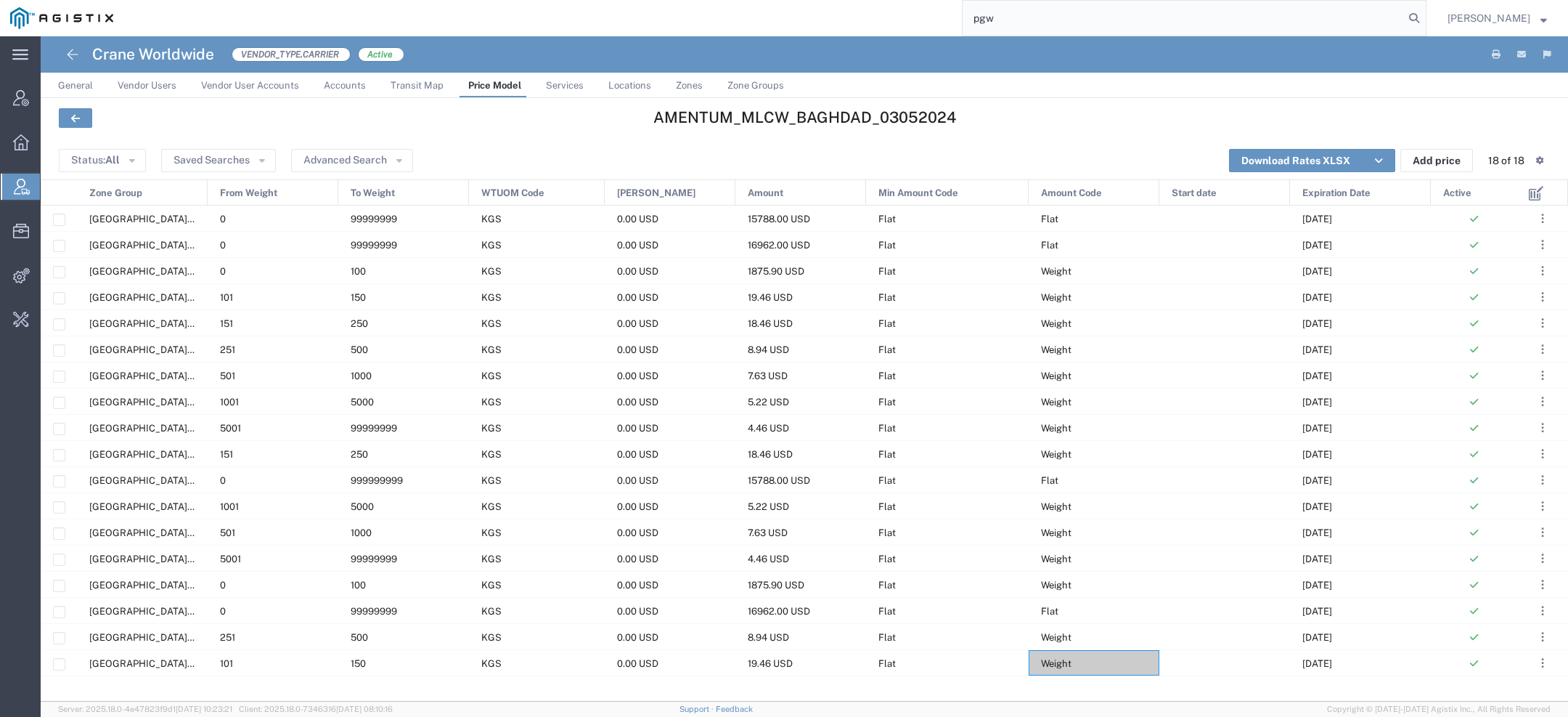
type input "pgw"
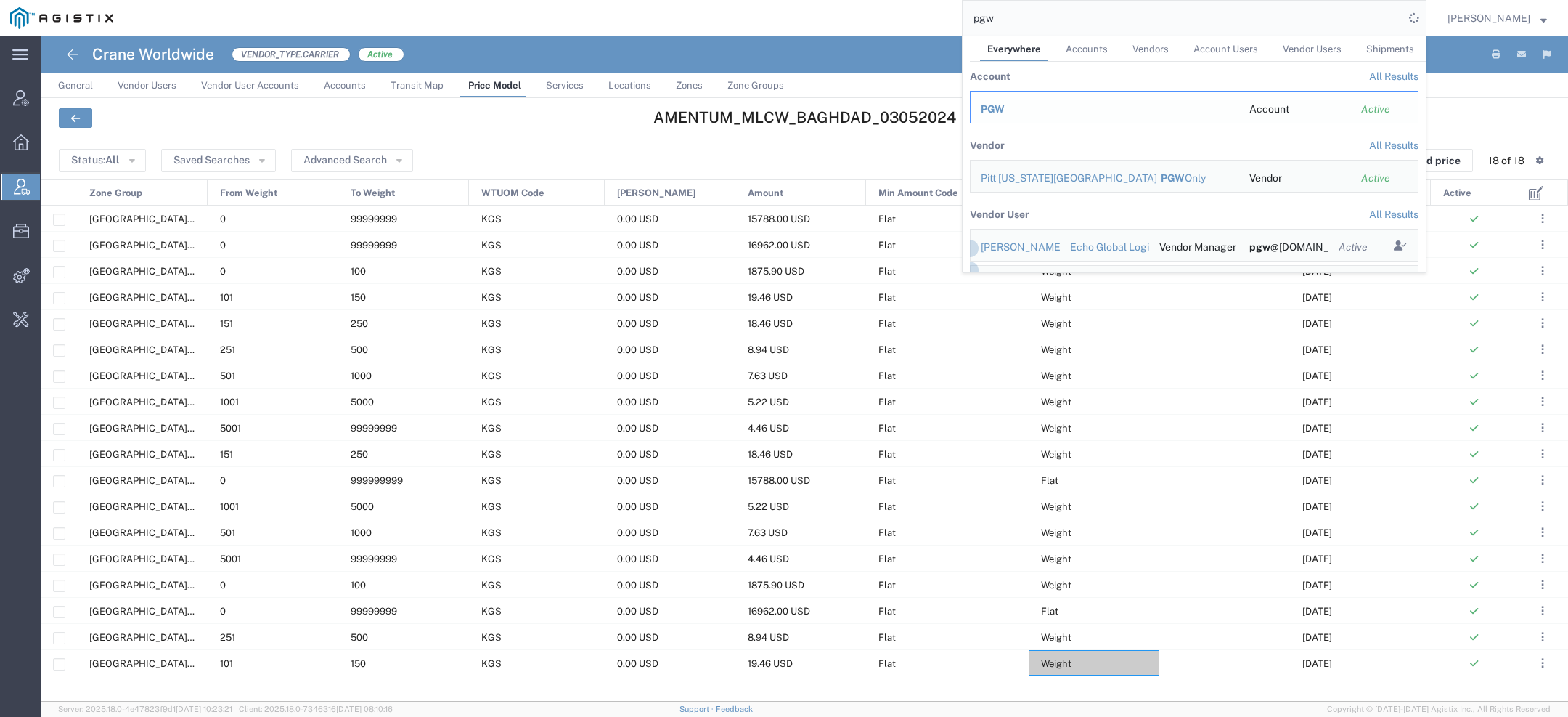
click at [1021, 107] on div "PGW" at bounding box center [1105, 109] width 248 height 15
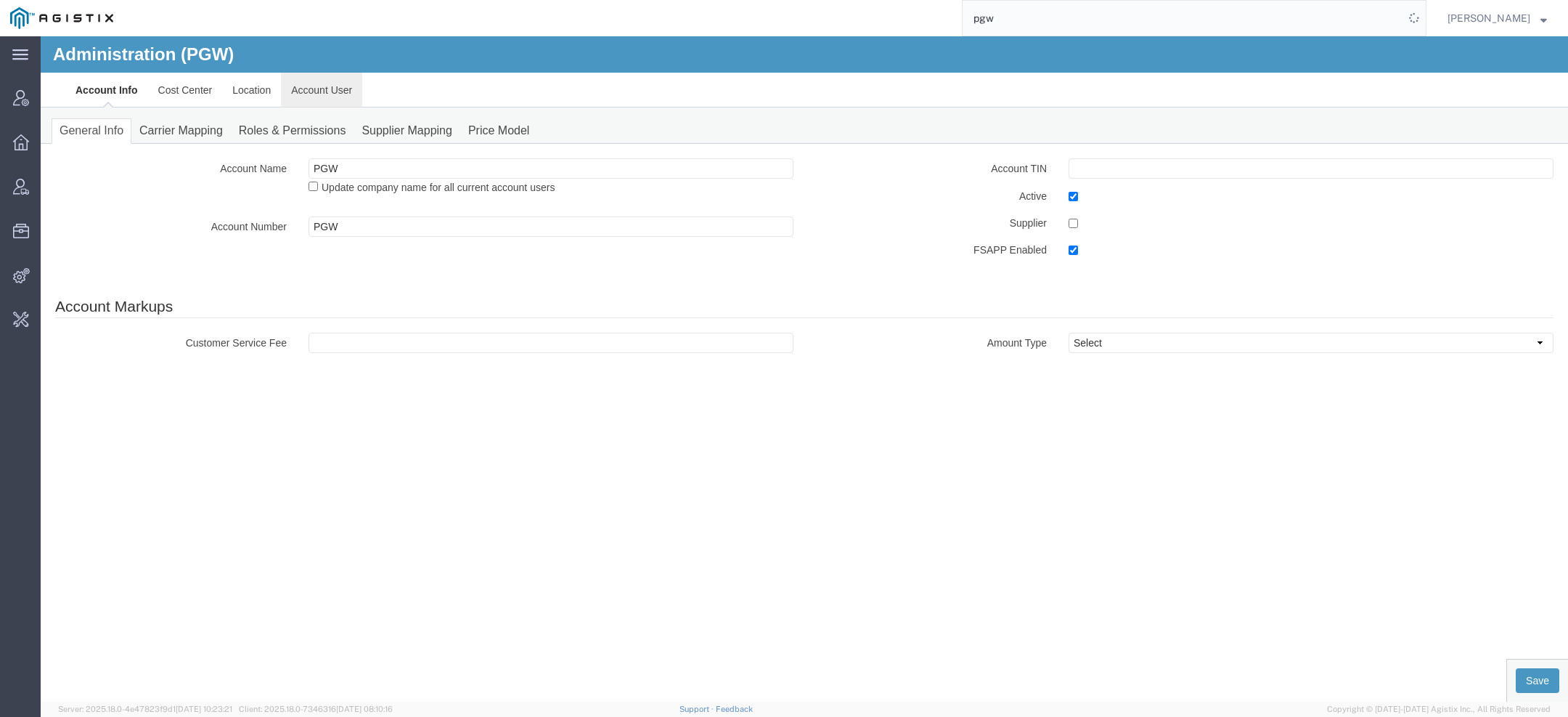
click at [335, 102] on link "Account User" at bounding box center [322, 90] width 82 height 34
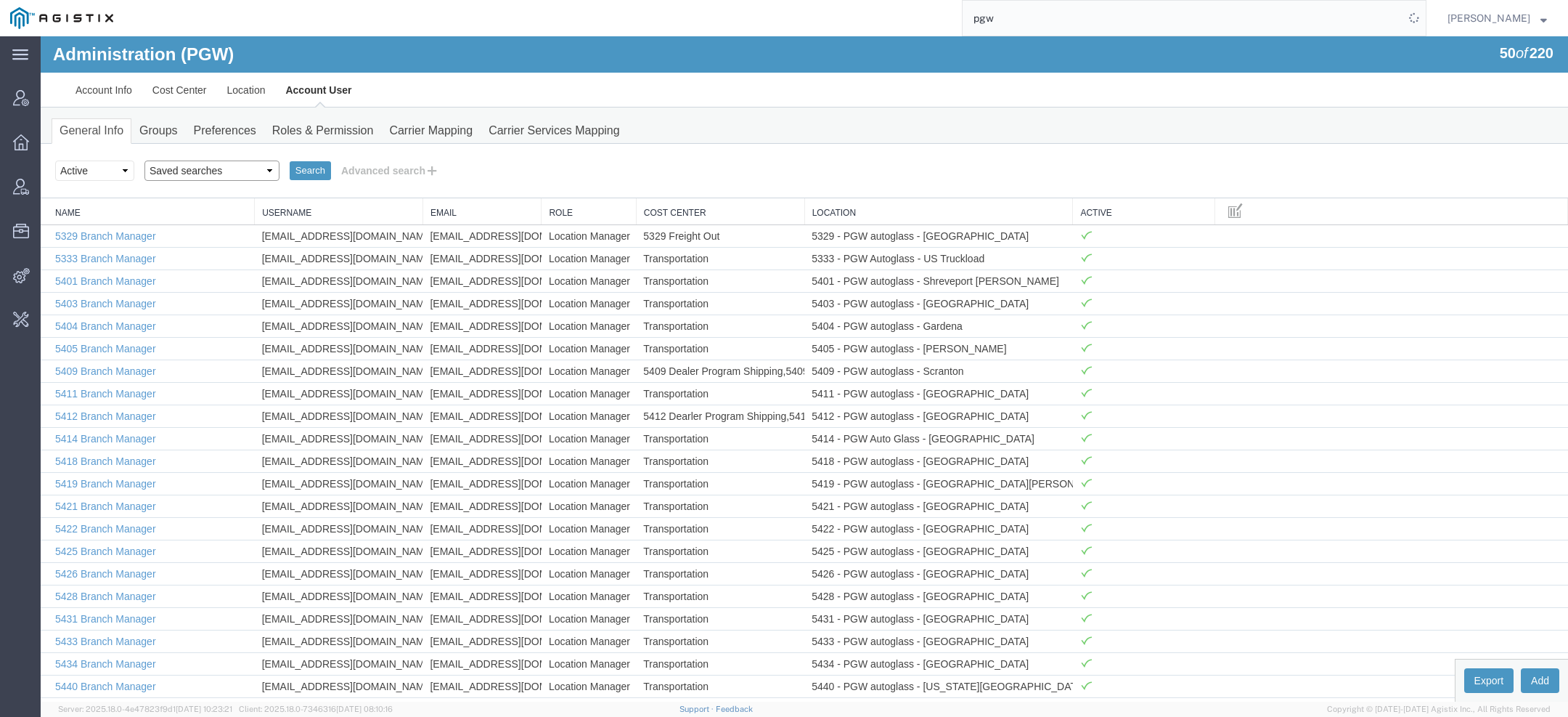
click at [232, 171] on select "Saved searches Exclude Branch Manager Jason Offline user" at bounding box center [211, 170] width 135 height 20
select select "Offline user"
click at [144, 160] on select "Saved searches Exclude Branch Manager Jason Offline user" at bounding box center [211, 170] width 135 height 20
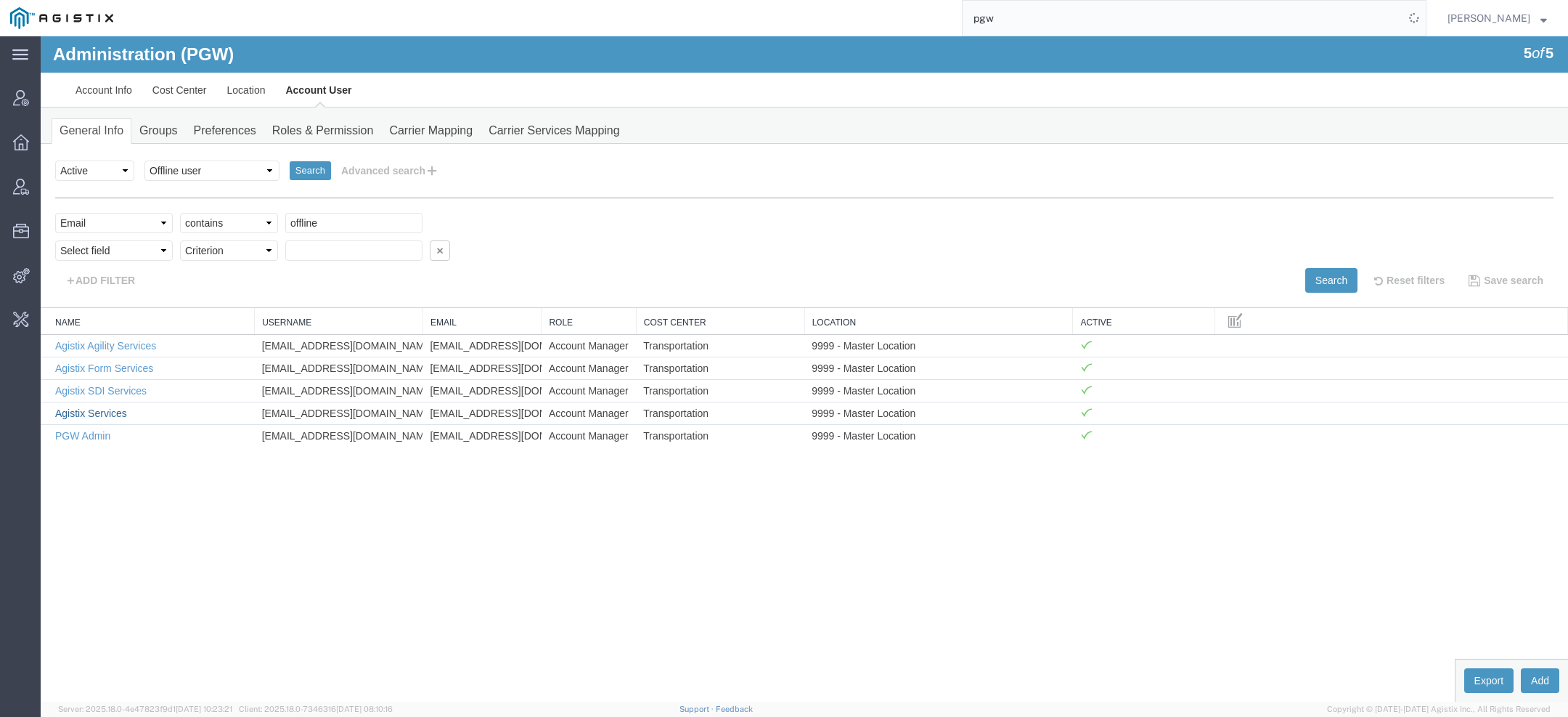
click at [113, 412] on link "Agistix Services" at bounding box center [91, 413] width 72 height 12
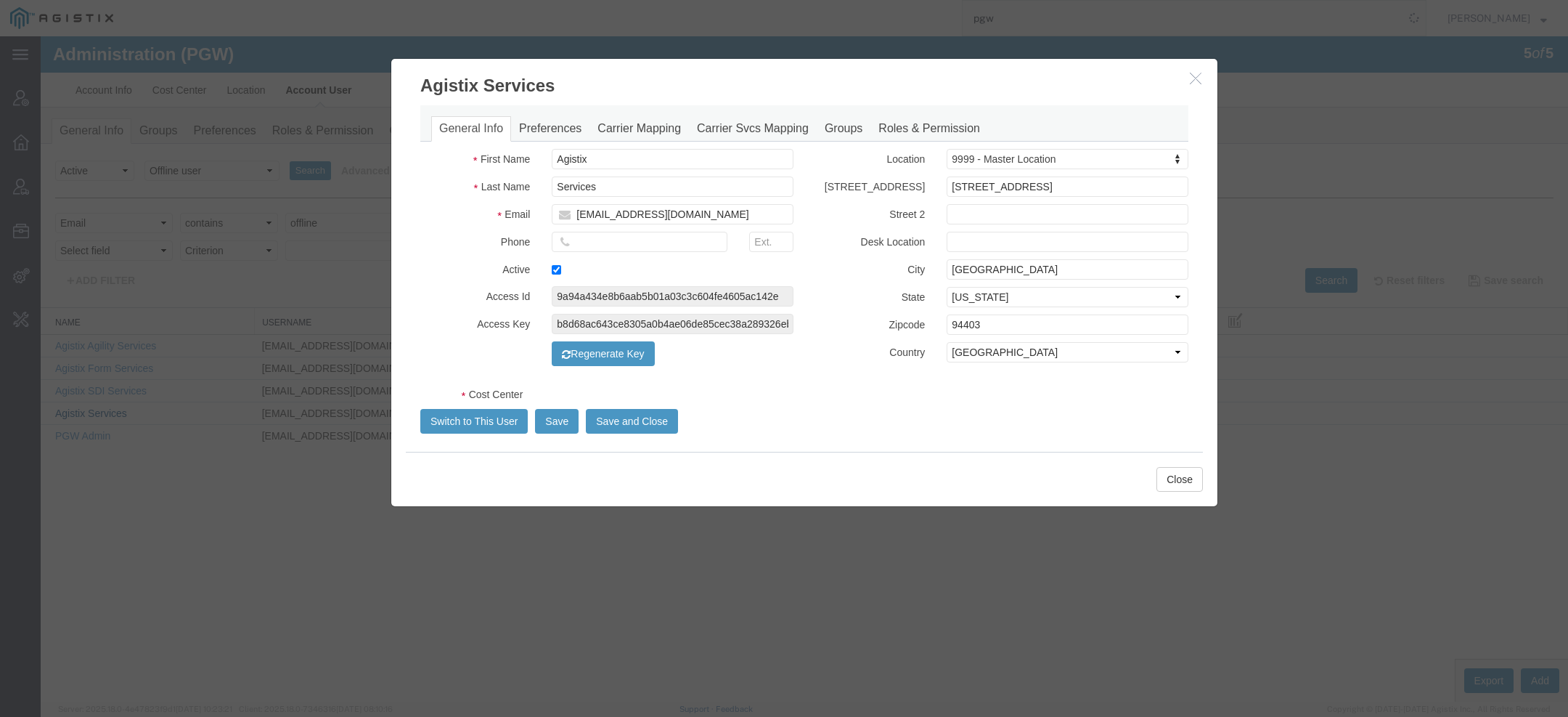
select select "COSTCENTER"
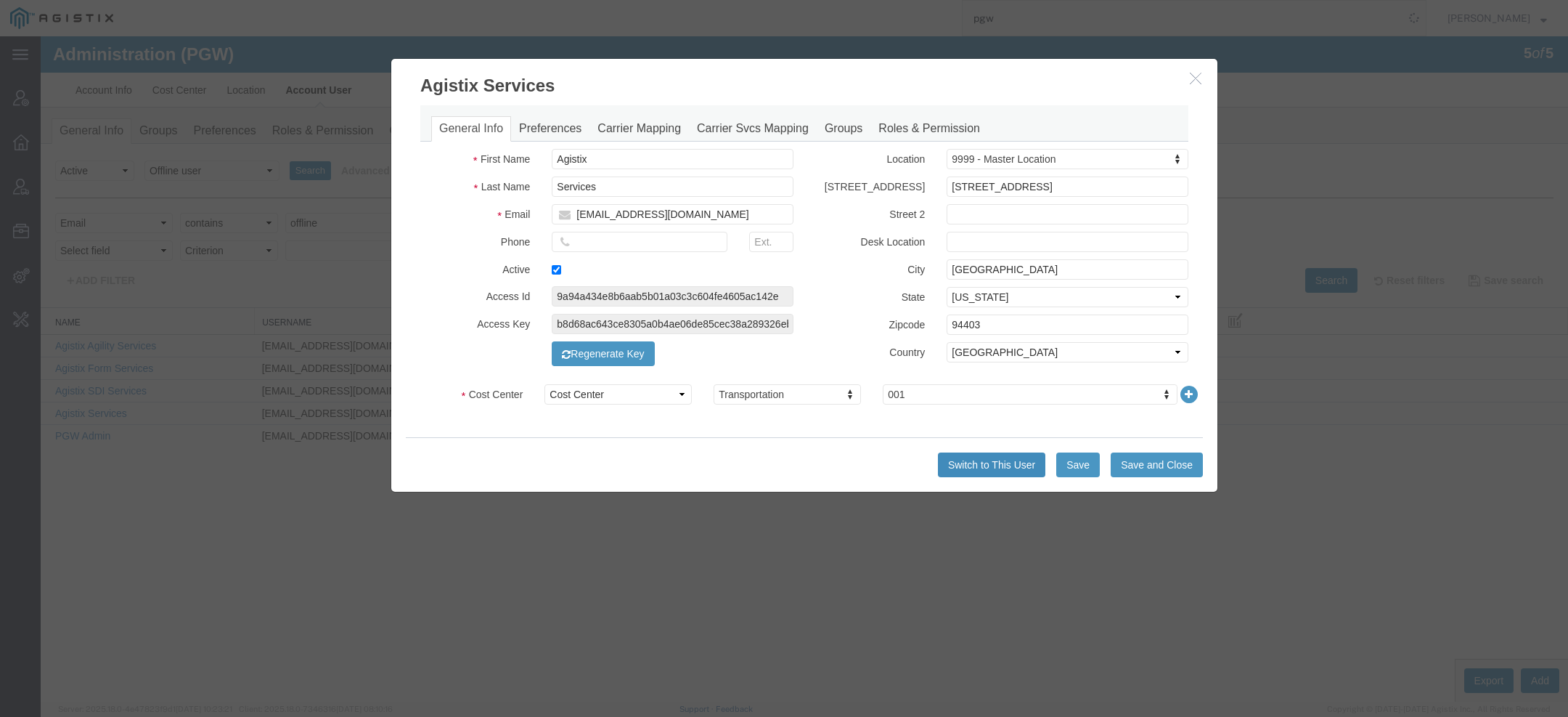
click at [986, 468] on button "Switch to This User" at bounding box center [991, 464] width 108 height 24
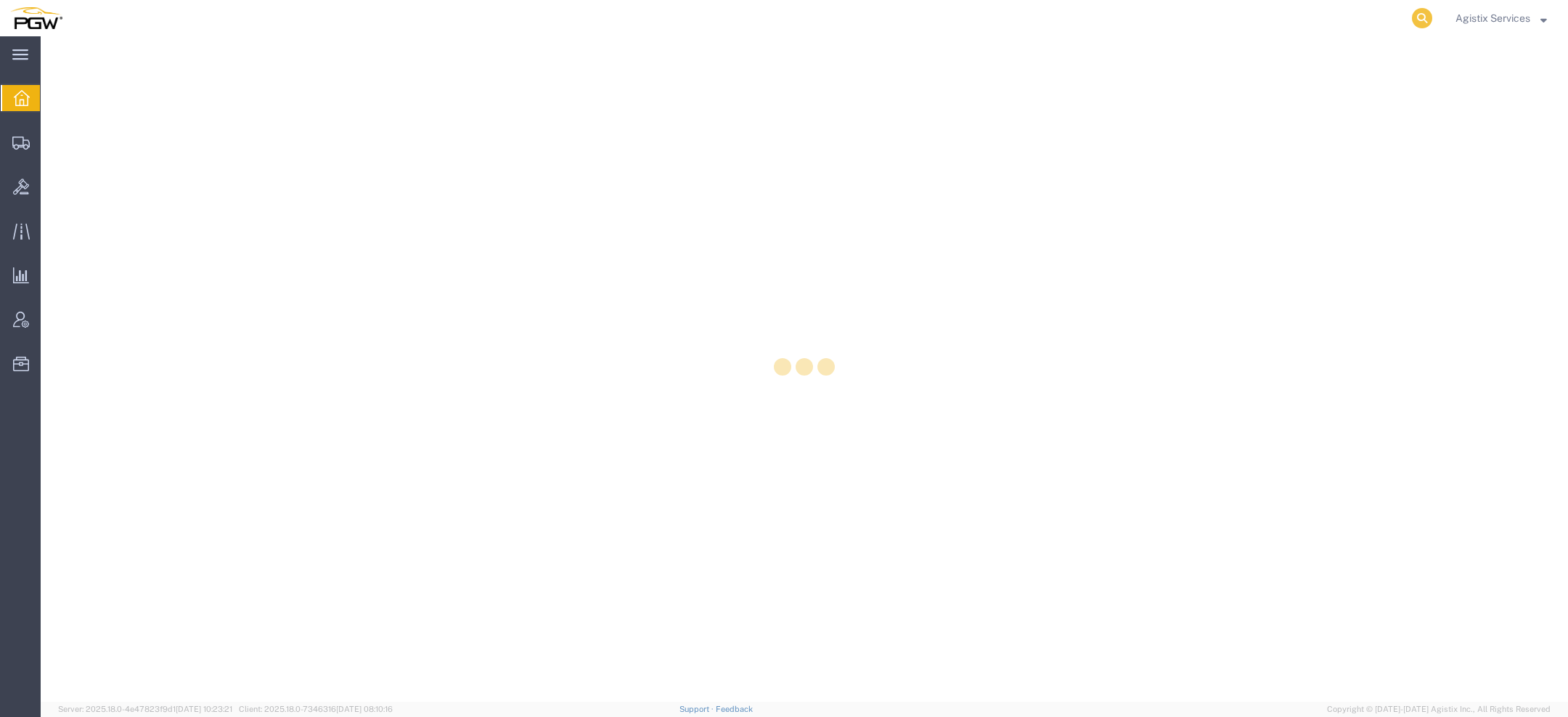
click at [1417, 11] on icon at bounding box center [1422, 18] width 20 height 20
paste input "944106891"
type input "944106891"
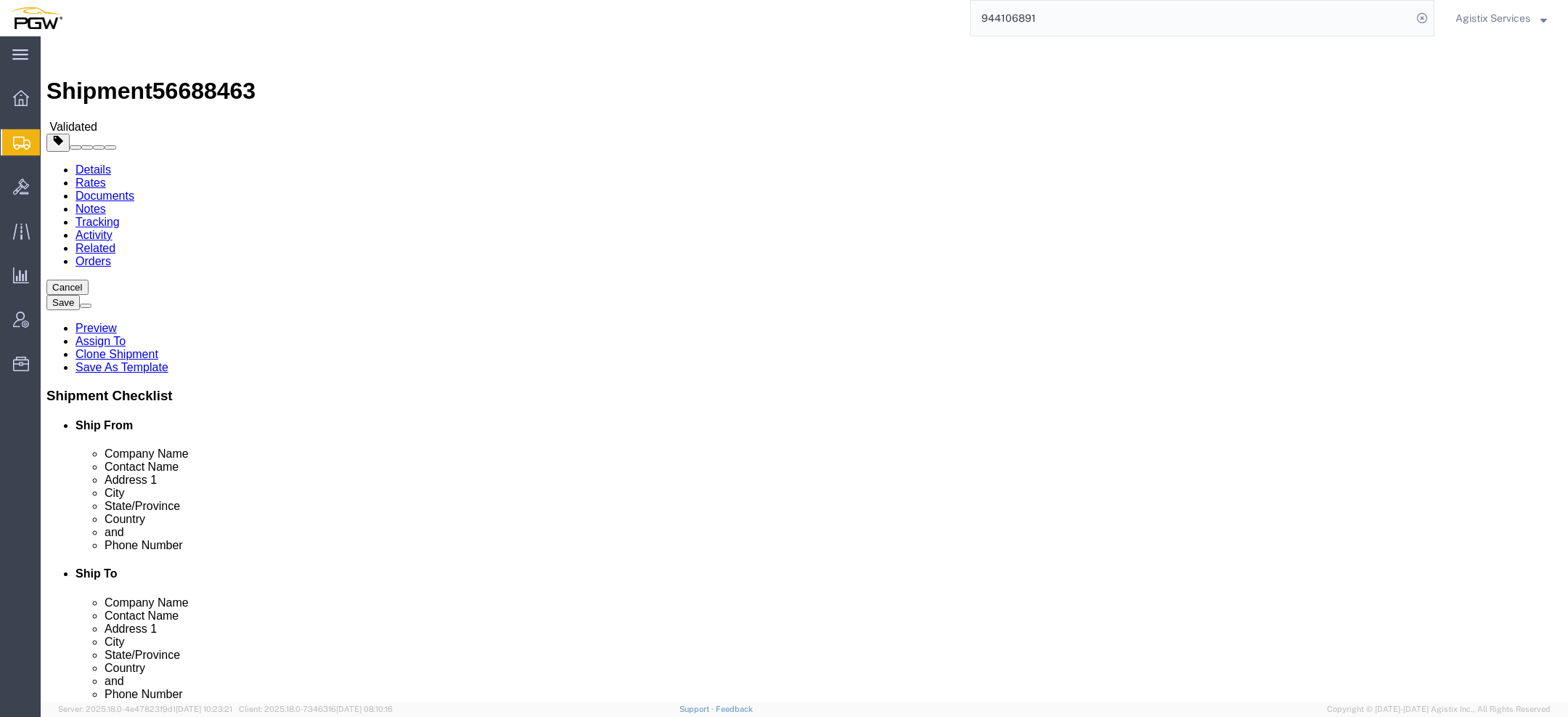
select select "28523"
select select "28509"
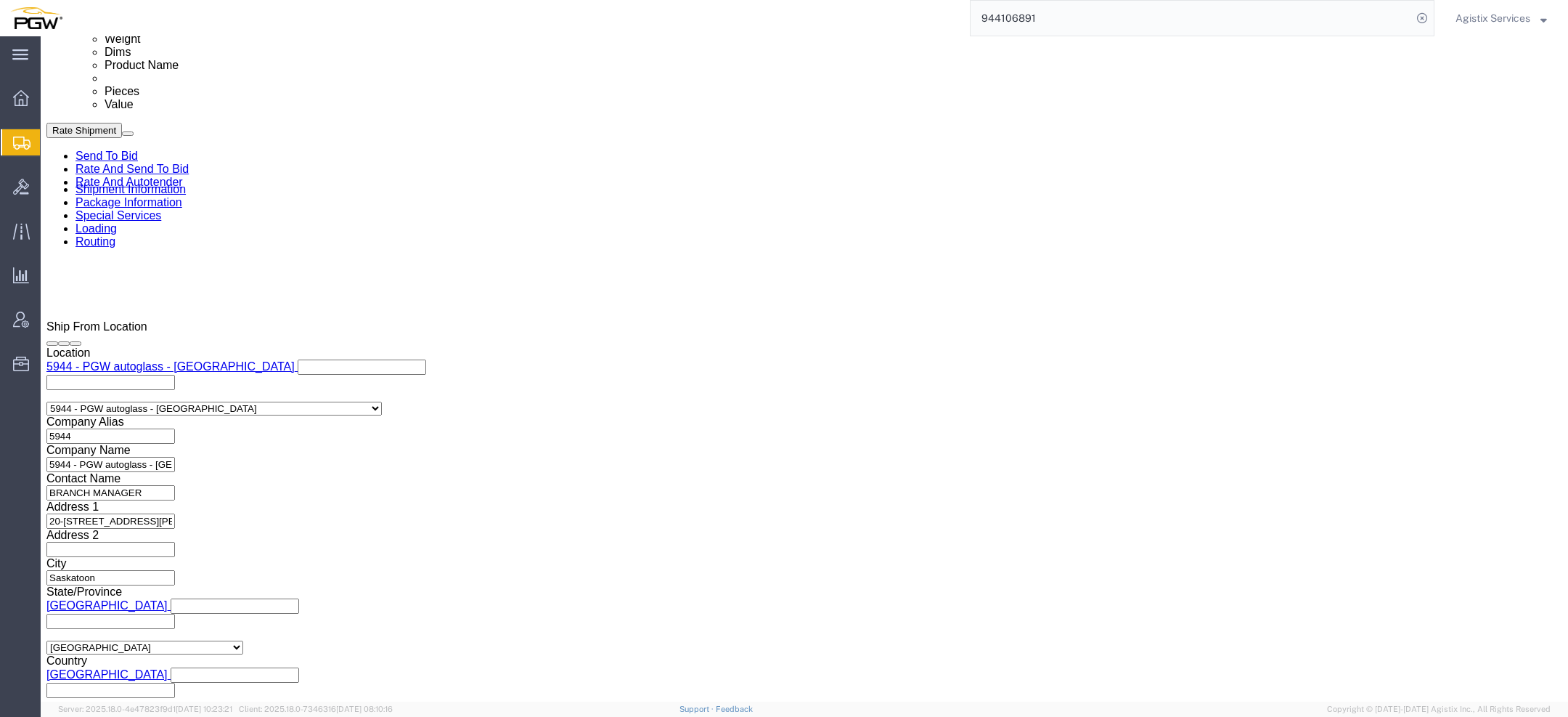
click select "Select Air Less than Truckload Multi-Leg Ocean Freight Rail Small Parcel Truckl…"
select select "LTL"
click select "Select Air Less than Truckload Multi-Leg Ocean Freight Rail Small Parcel Truckl…"
click button "Rate Shipment"
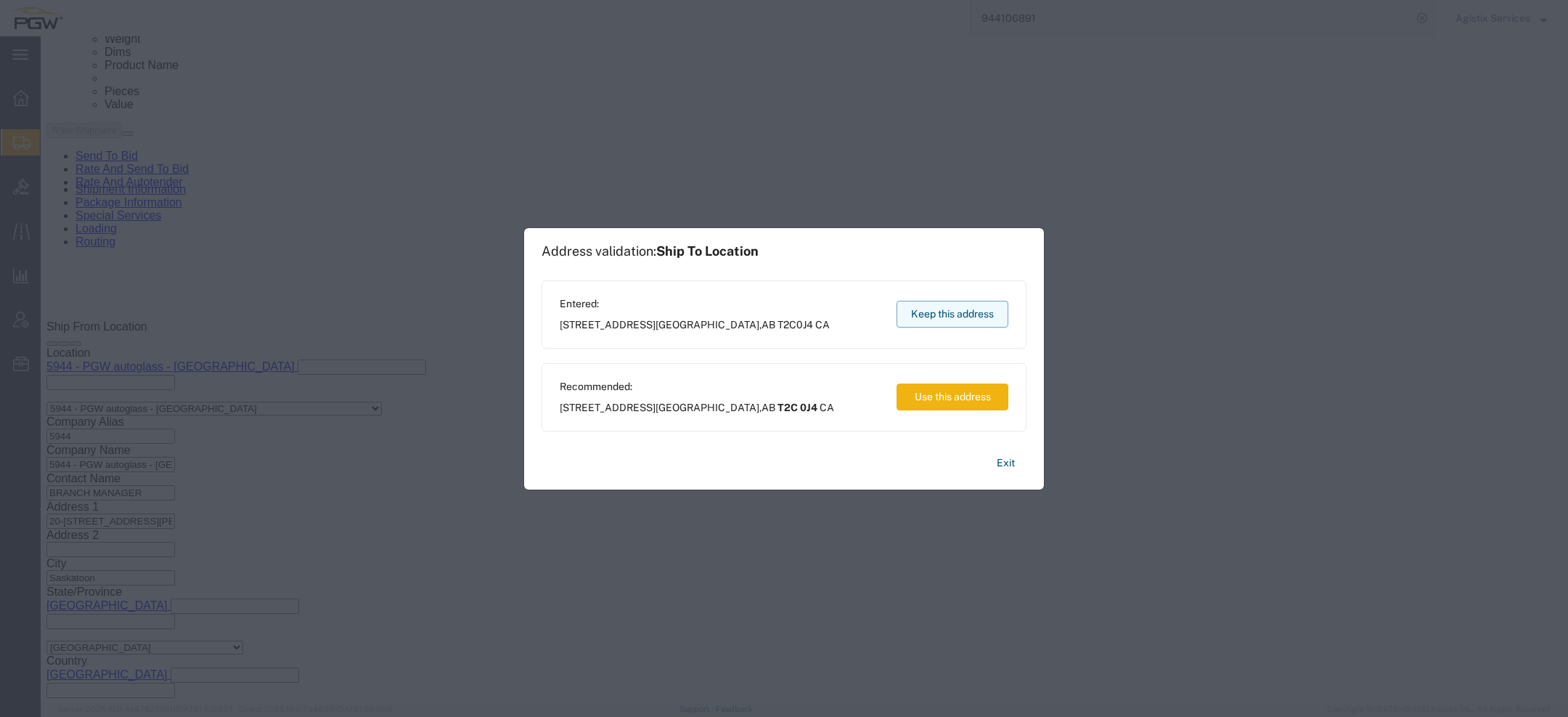
click at [923, 315] on button "Keep this address" at bounding box center [952, 315] width 111 height 27
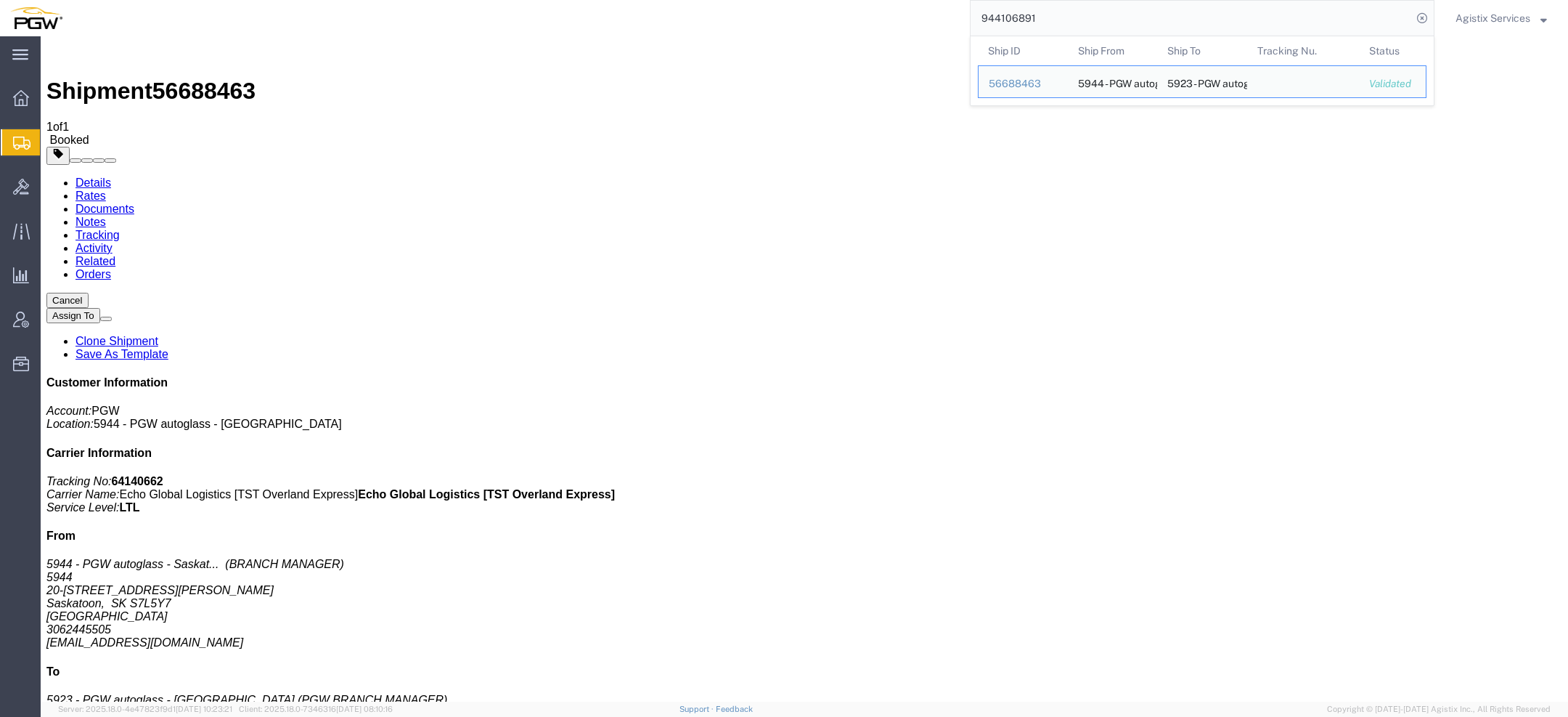
drag, startPoint x: 1084, startPoint y: 24, endPoint x: 685, endPoint y: -13, distance: 400.7
click at [685, 0] on html "main_menu Created with Sketch. Collapse Menu Overview Shipments Shipment Manage…" at bounding box center [784, 358] width 1568 height 717
paste input "56688233"
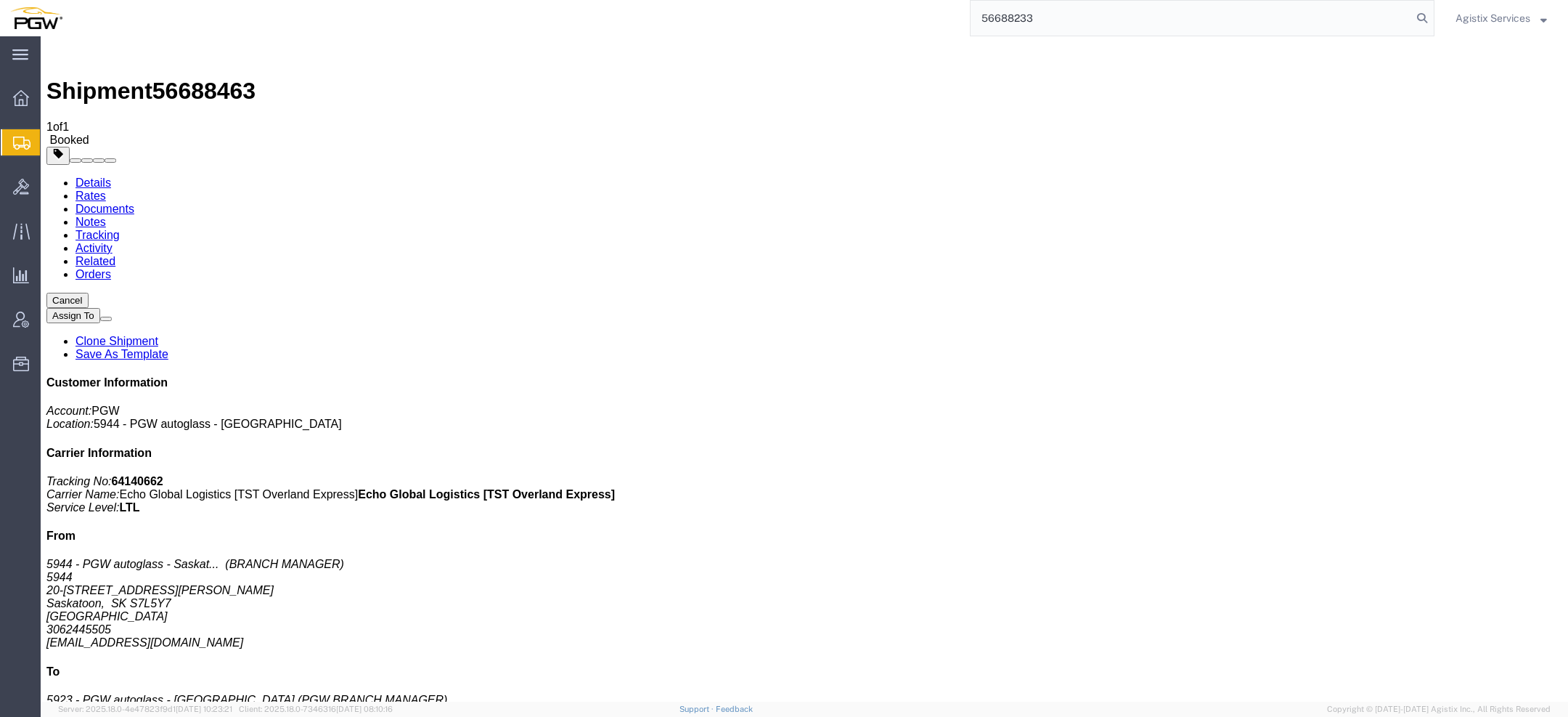
type input "56688233"
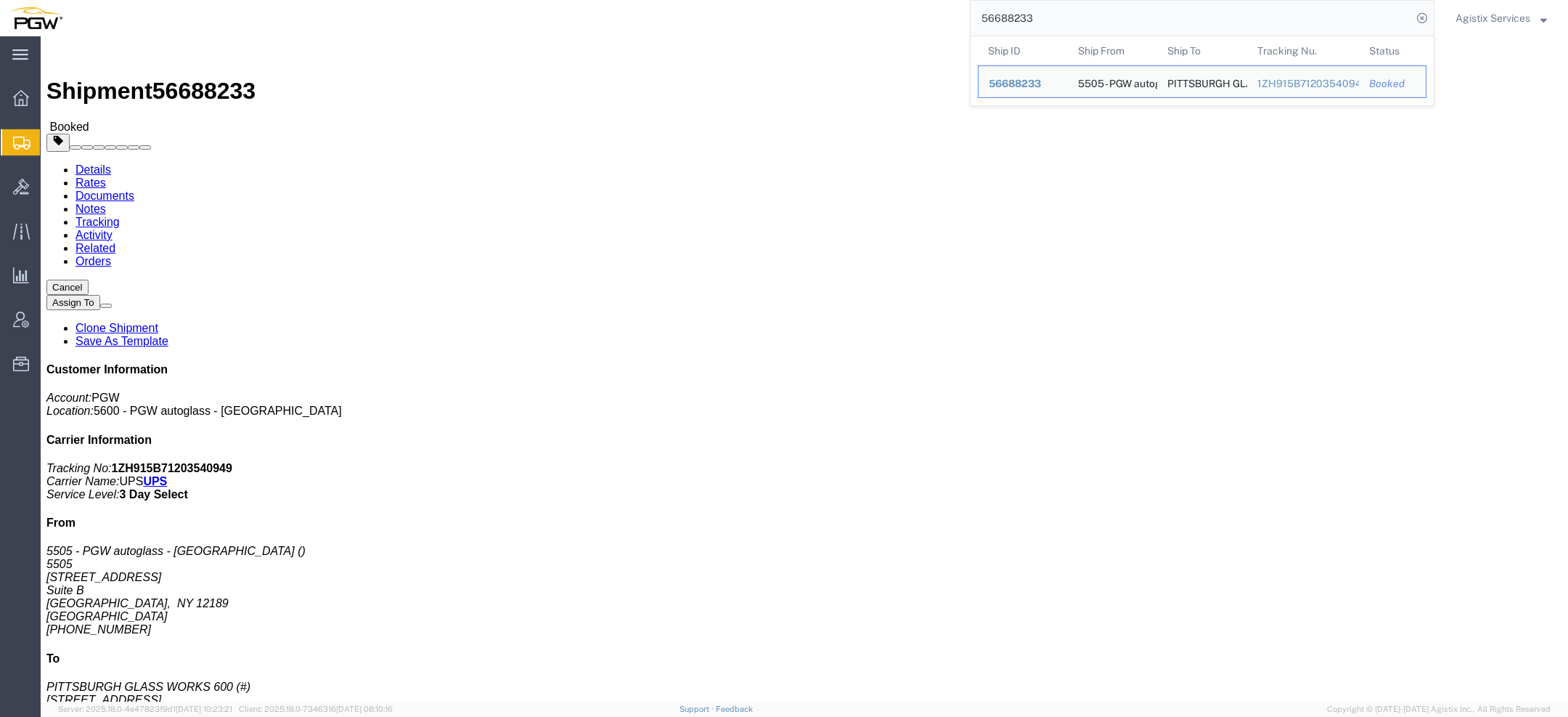
click span "button"
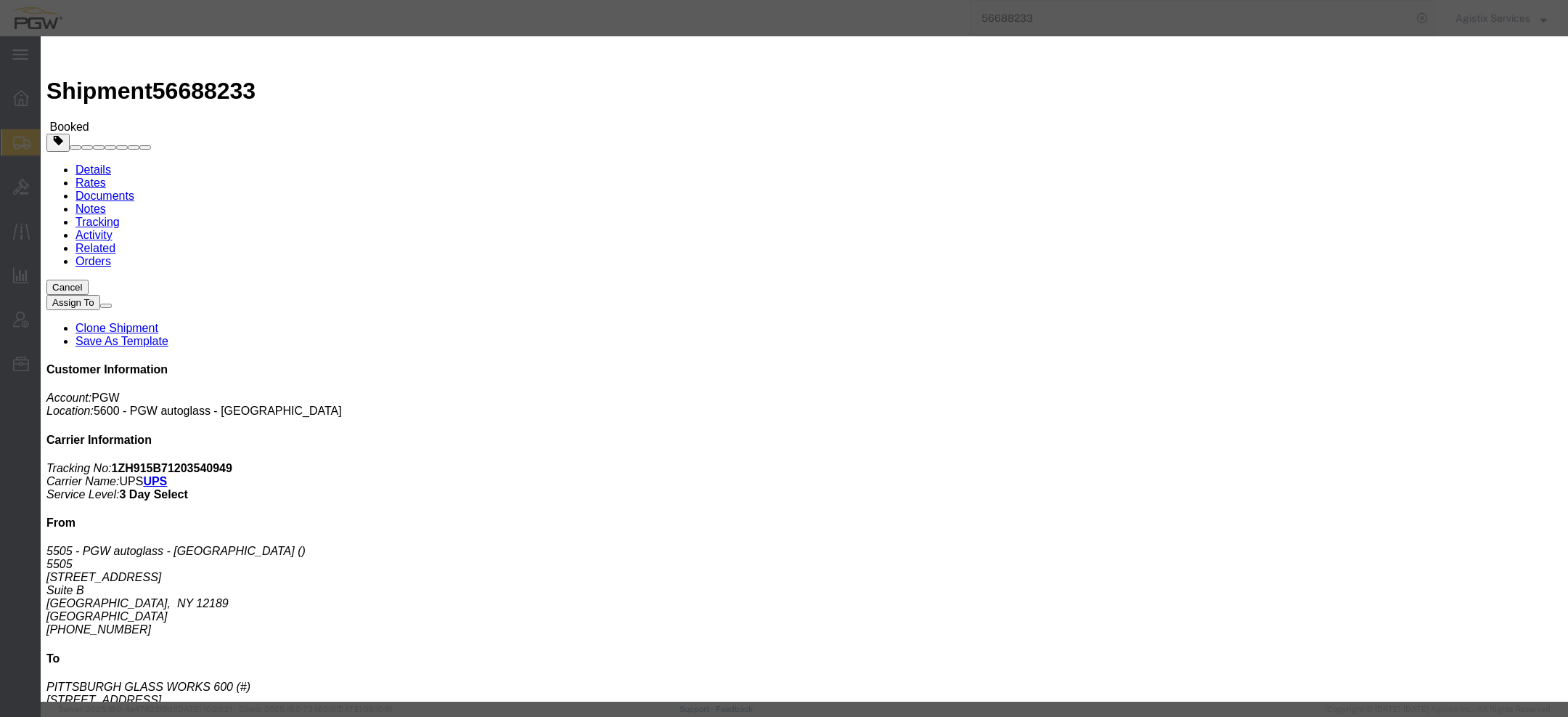
drag, startPoint x: 486, startPoint y: 133, endPoint x: 522, endPoint y: 151, distance: 40.2
click div "Sep 02 2025 3:39 PM"
click input "3:39 PM"
type input "10:00 AM"
click button "Apply"
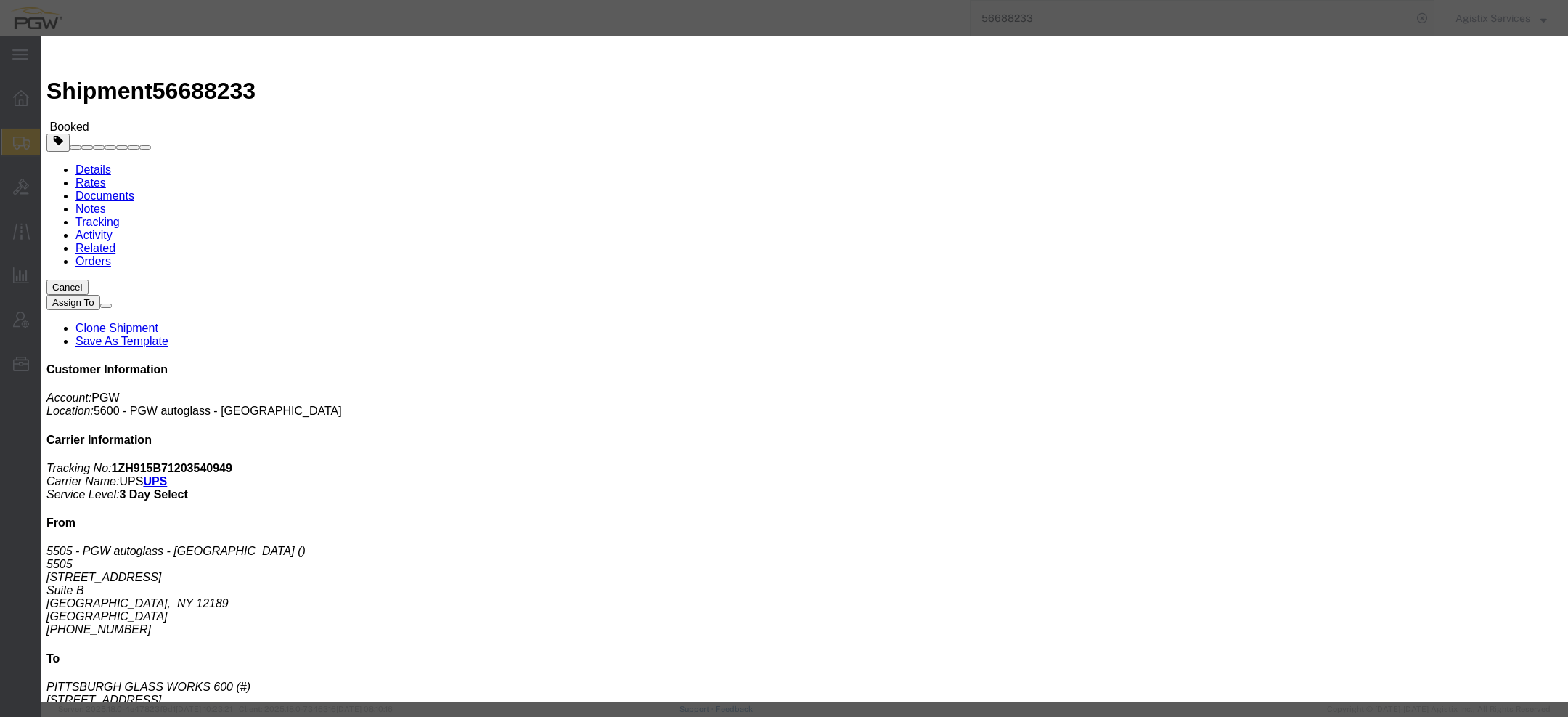
click div "Sep 03 2025 11:00 AM"
type input "1:00 PM"
click button "Apply"
click button "Save"
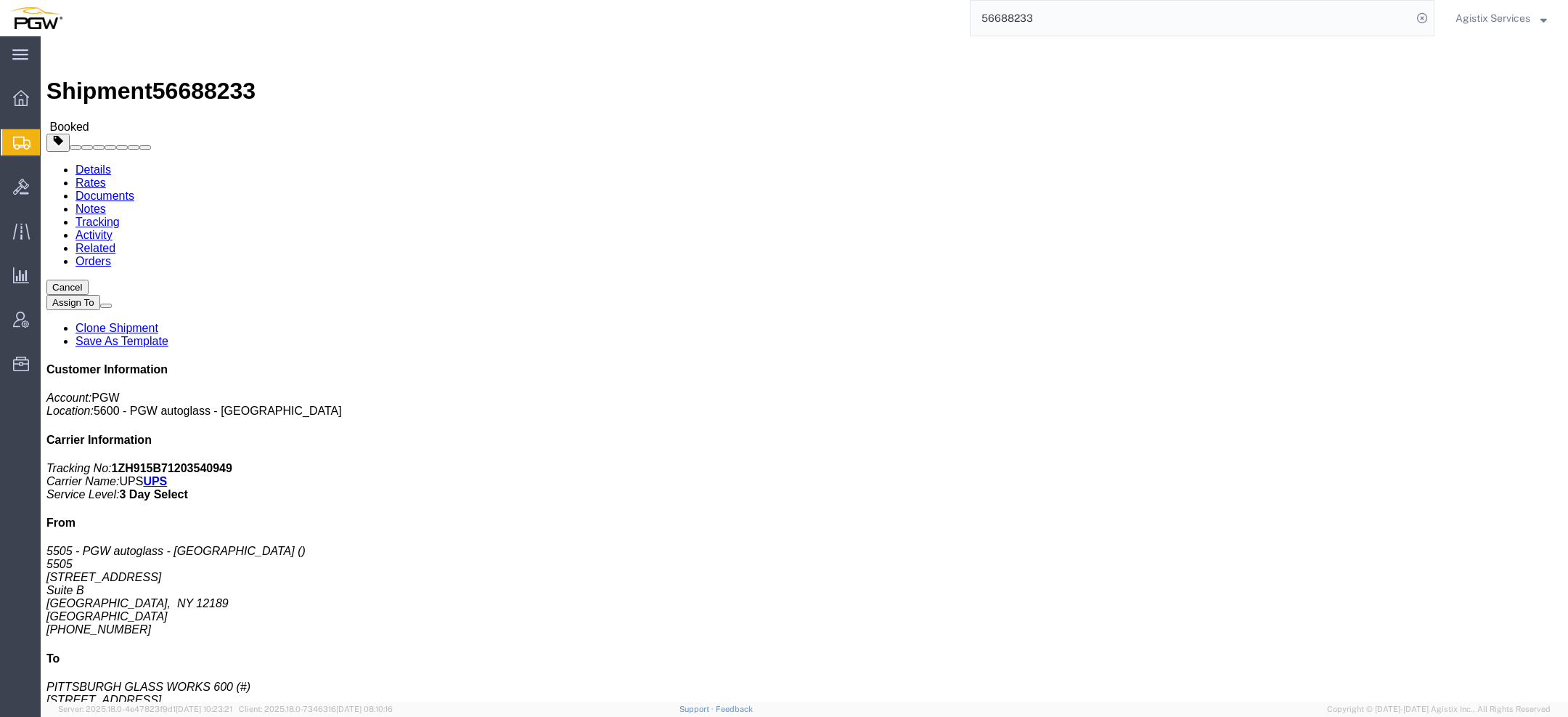
click button "Close"
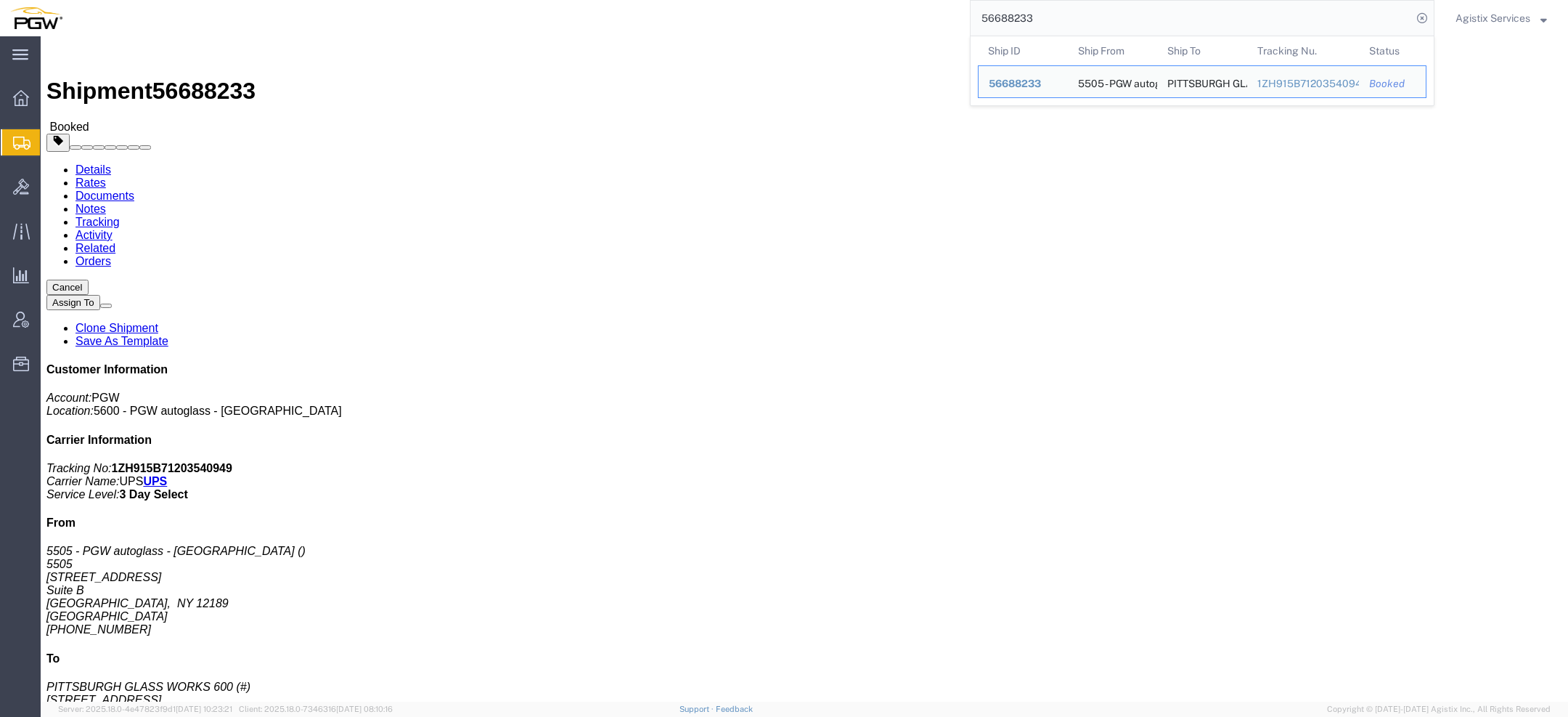
drag, startPoint x: 1027, startPoint y: 18, endPoint x: 793, endPoint y: 18, distance: 234.0
click at [794, 18] on div "56688233 Ship ID Ship From Ship To Tracking Nu. Status Ship ID 56688233 Ship Fr…" at bounding box center [753, 18] width 1361 height 36
paste input "944106895"
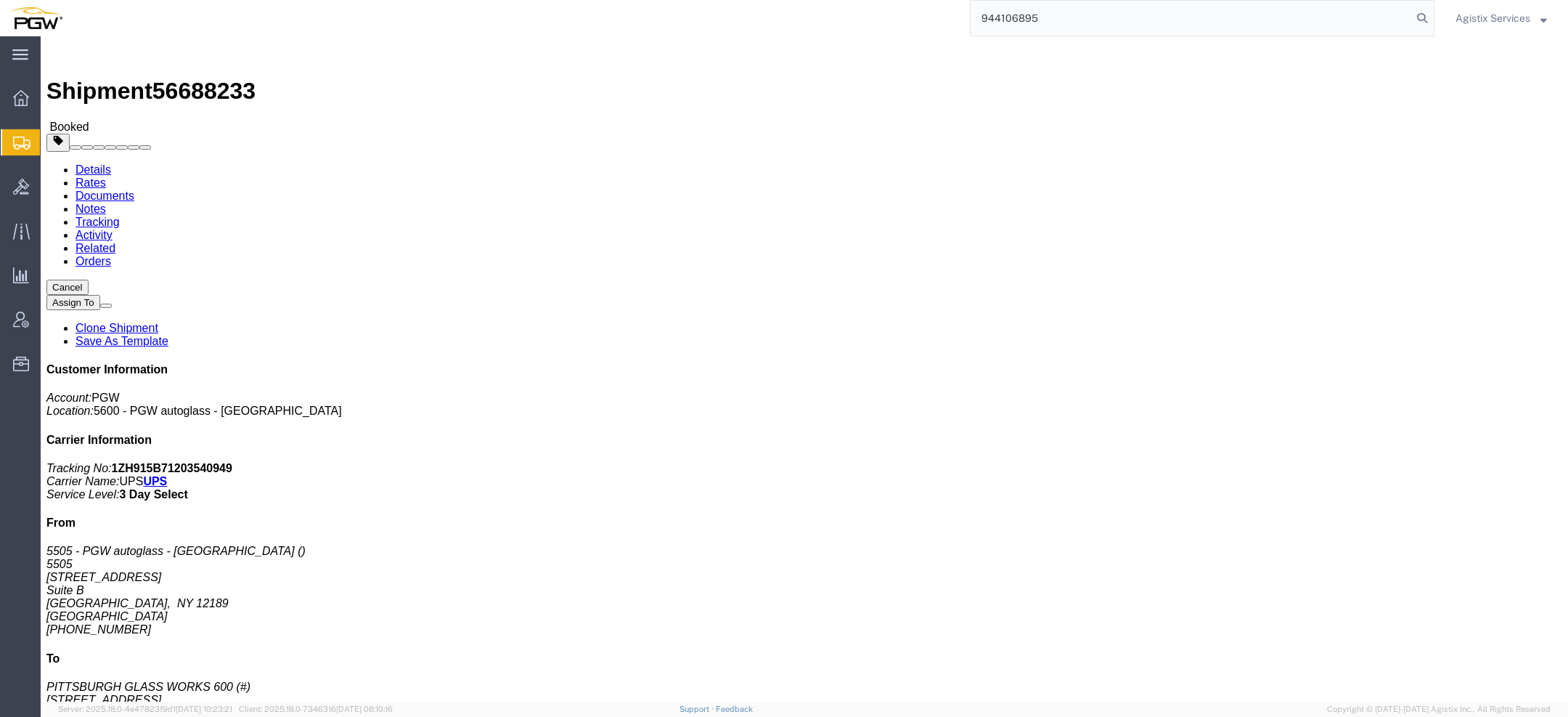
type input "944106895"
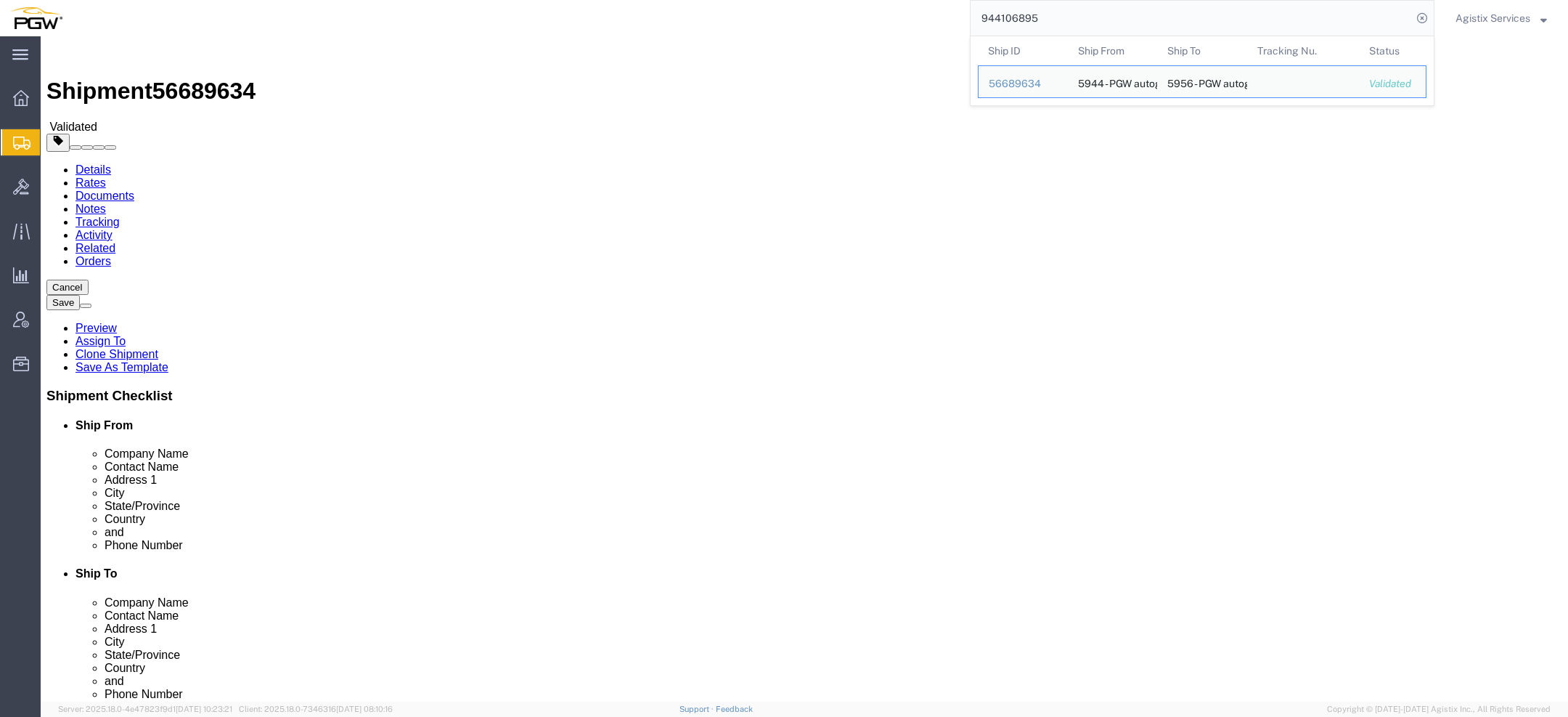
select select "28523"
select select "28529"
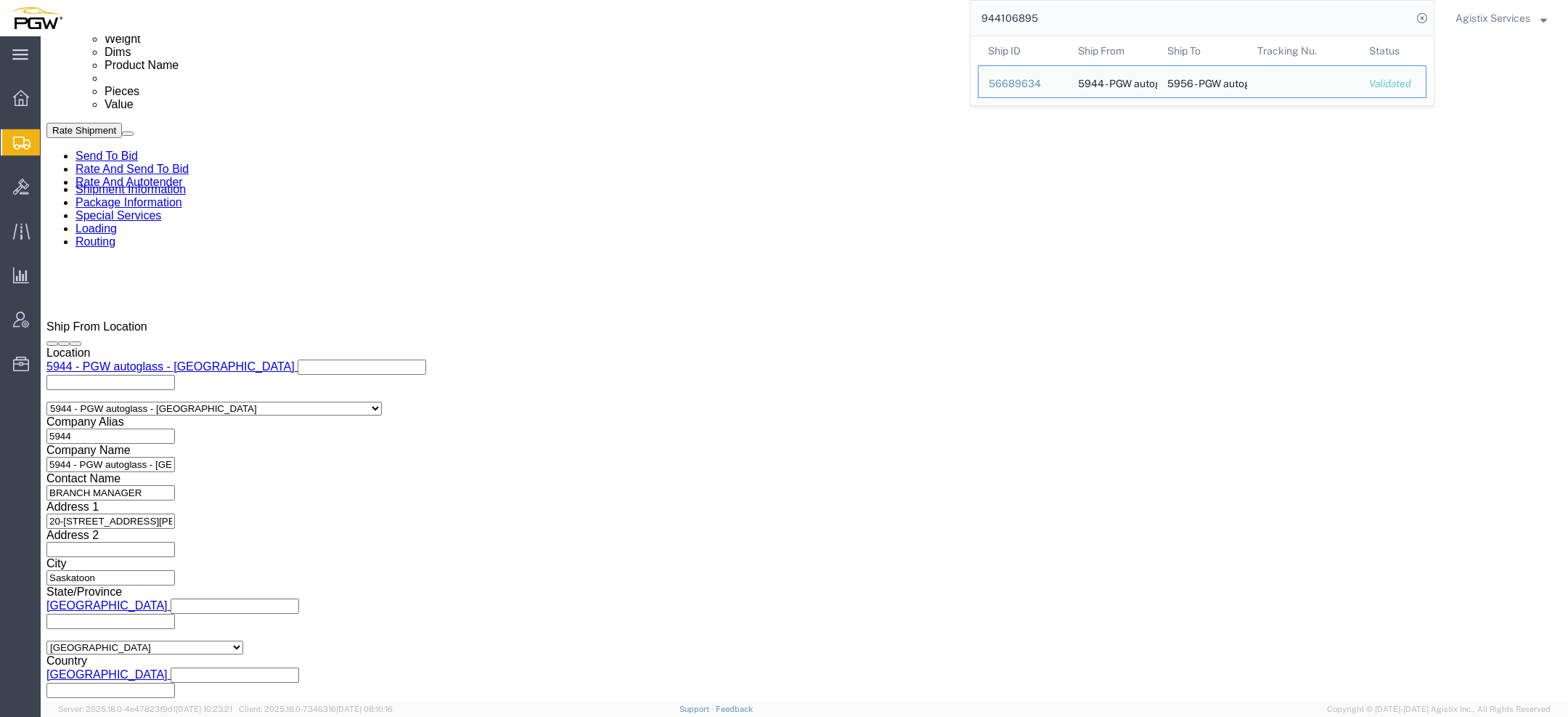
click select "Select Air Less than Truckload Multi-Leg Ocean Freight Rail Small Parcel Truckl…"
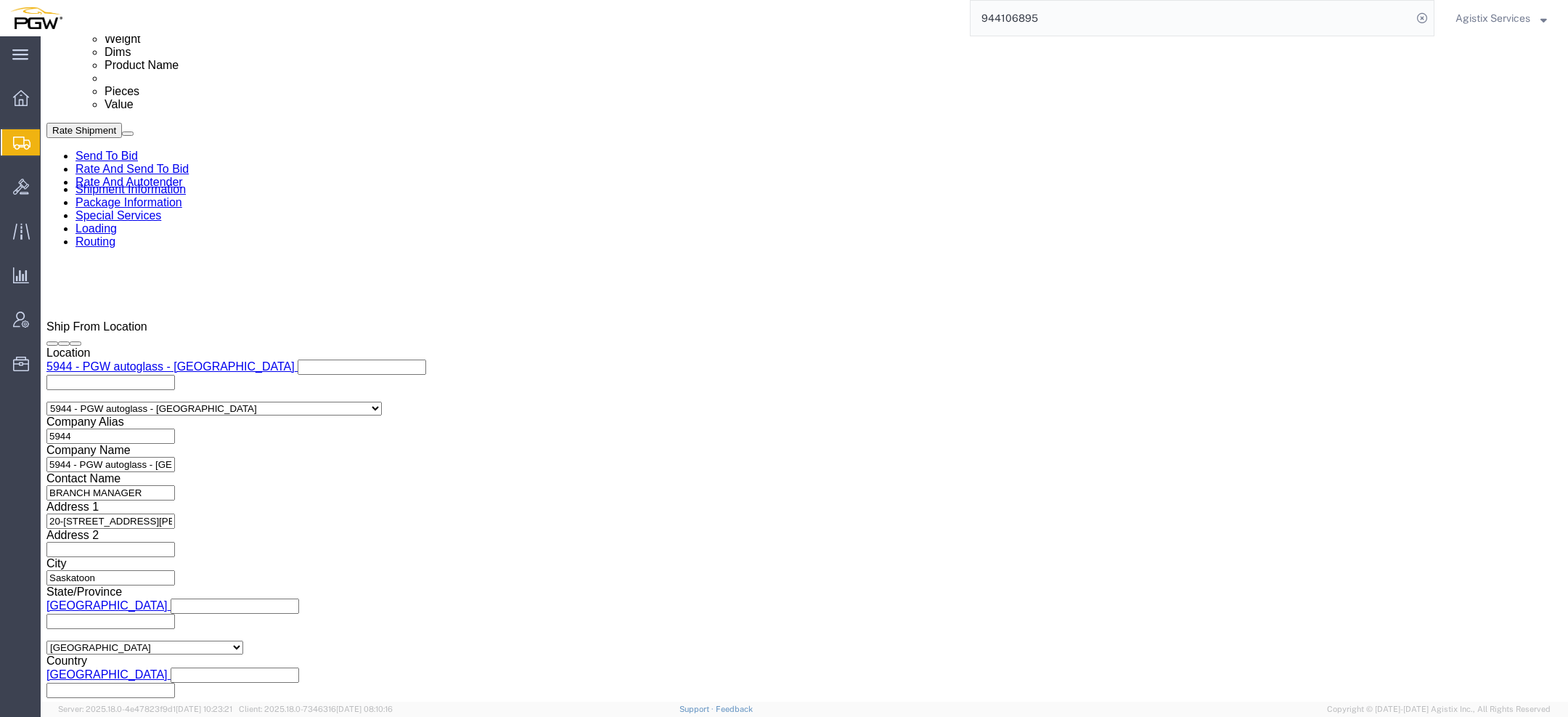
select select "LTL"
click select "Select Air Less than Truckload Multi-Leg Ocean Freight Rail Small Parcel Truckl…"
click button "Rate Shipment"
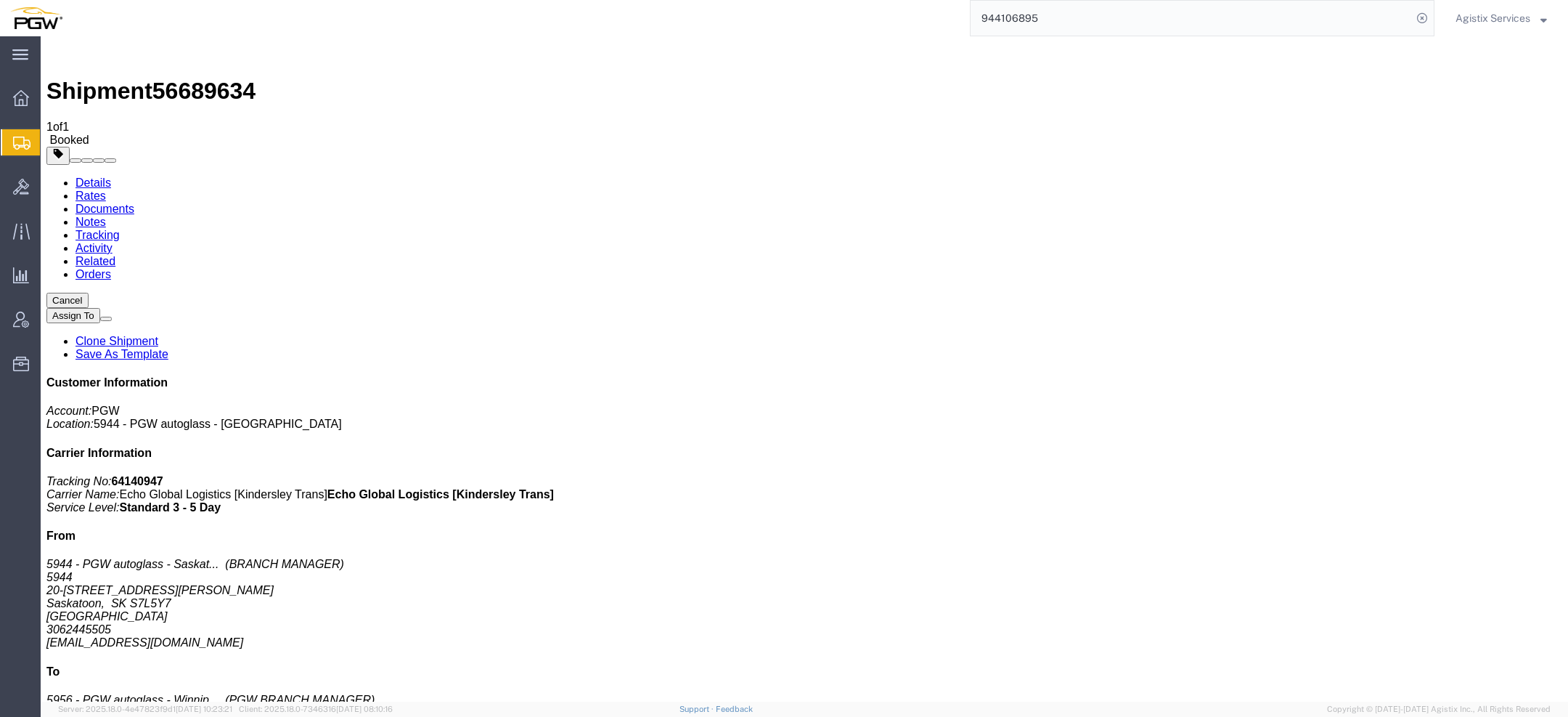
click at [1527, 13] on span "Agistix Services" at bounding box center [1493, 18] width 75 height 16
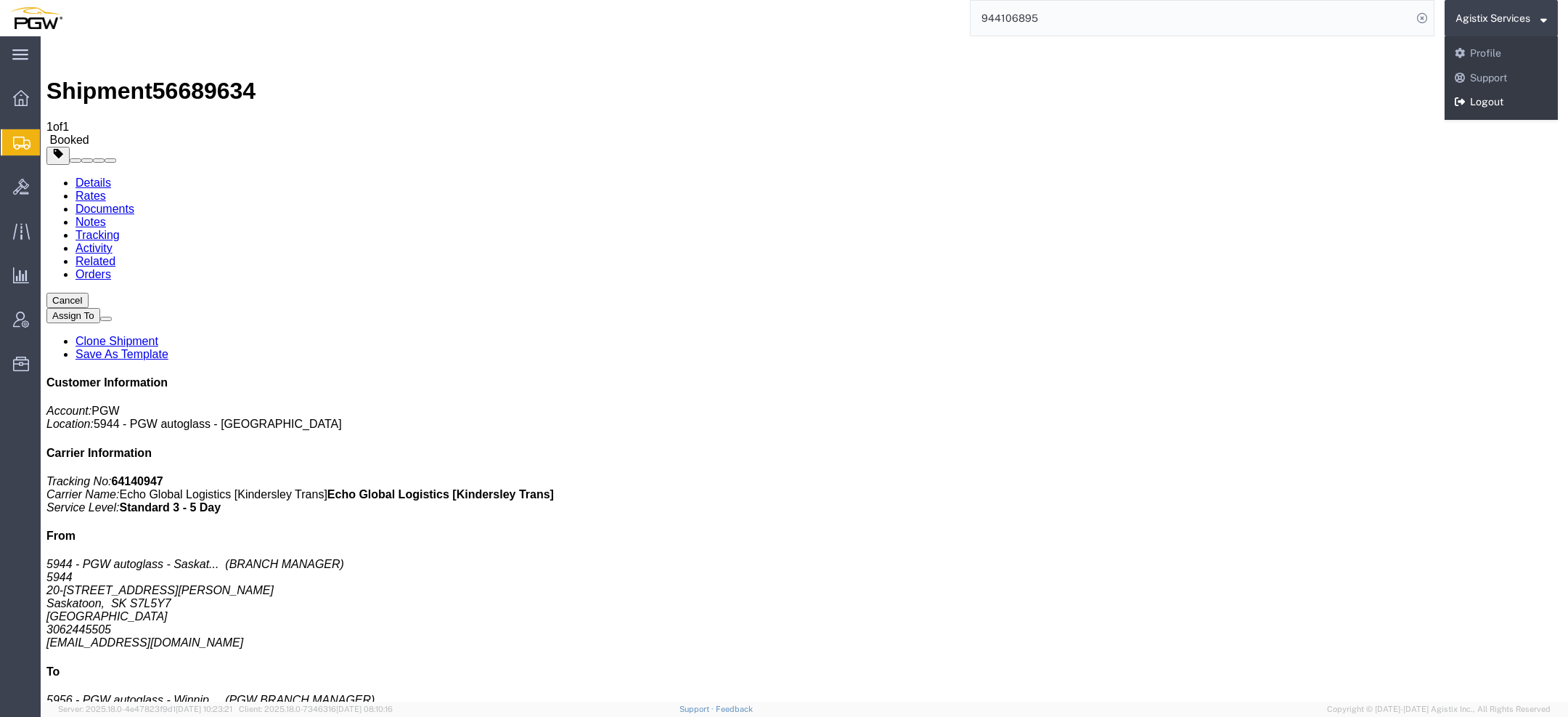
click at [1503, 104] on link "Logout" at bounding box center [1501, 102] width 113 height 24
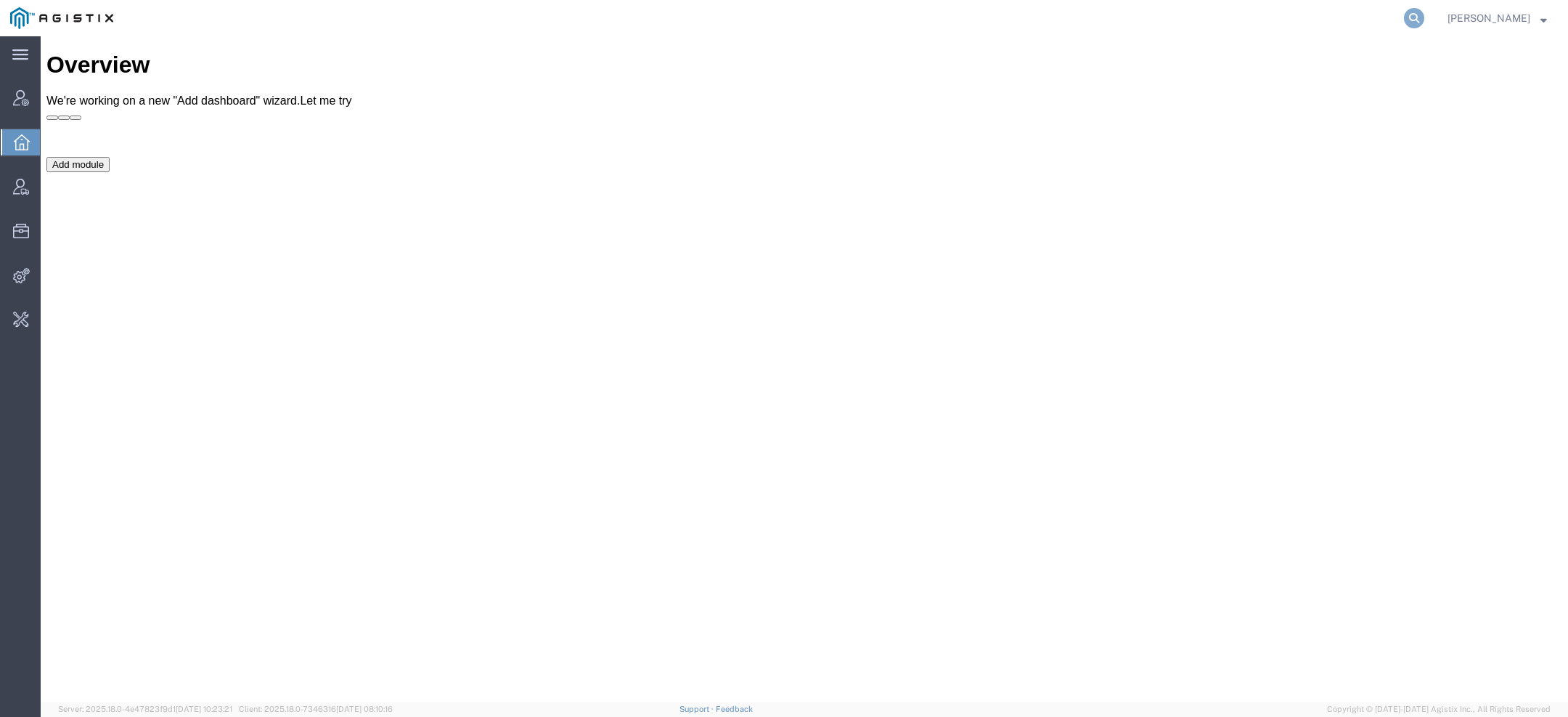
click at [1409, 24] on icon at bounding box center [1414, 18] width 20 height 20
type input "accord bioph"
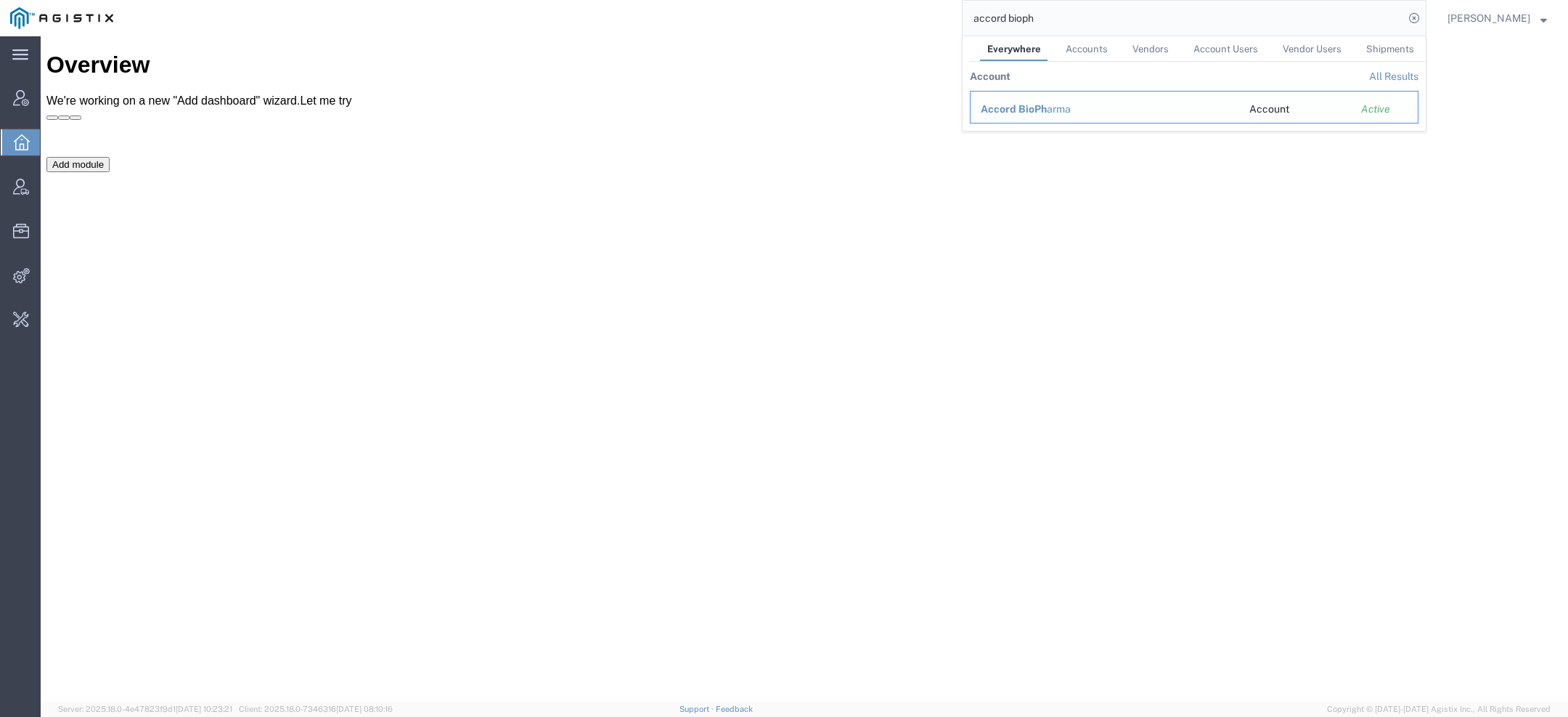
click at [1003, 118] on td "Accord BioPh arma" at bounding box center [1104, 107] width 269 height 33
click at [1003, 112] on span "Accord BioPh" at bounding box center [1014, 109] width 66 height 12
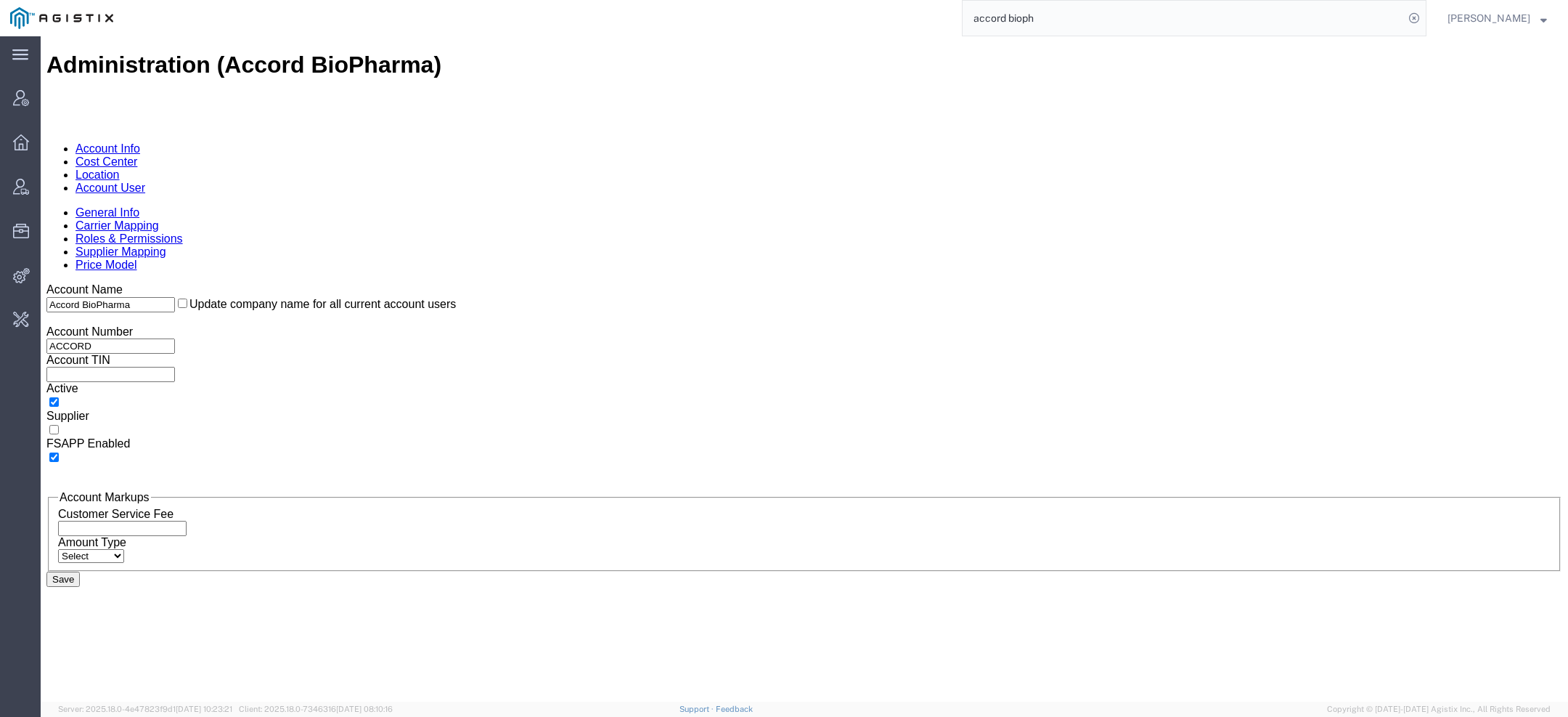
click at [145, 181] on link "Account User" at bounding box center [110, 188] width 70 height 13
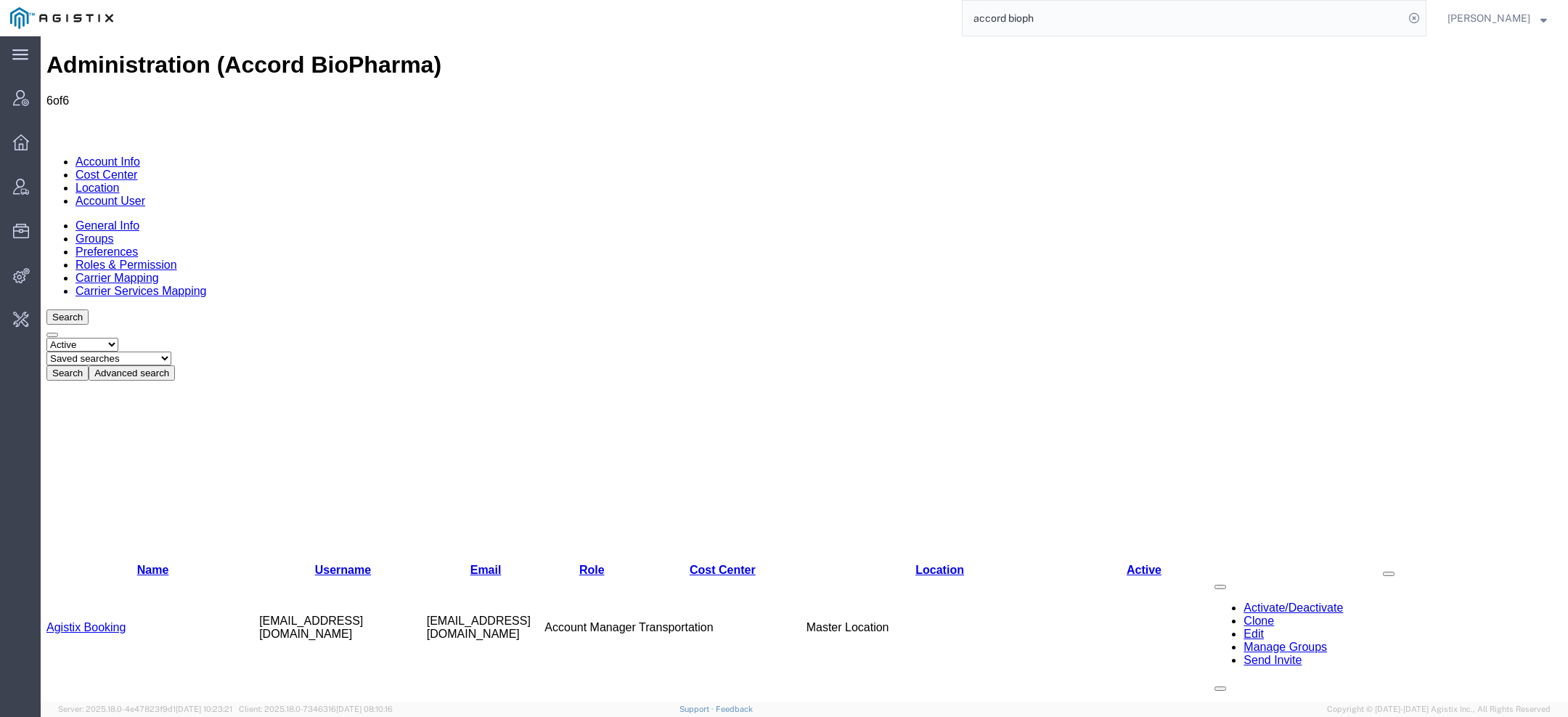
click at [93, 716] on link "Agistix Services" at bounding box center [87, 729] width 82 height 13
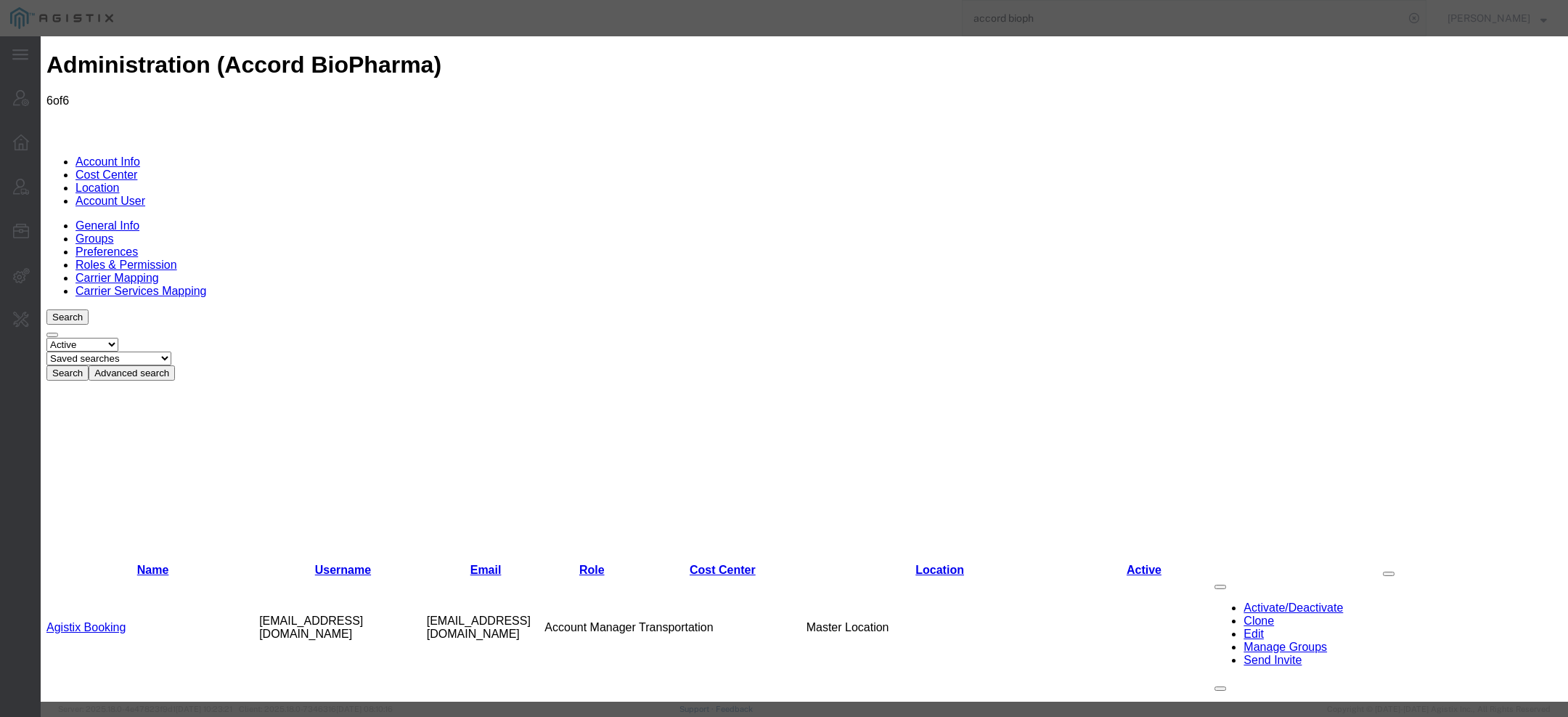
select select "COSTCENTER"
select select "2347869"
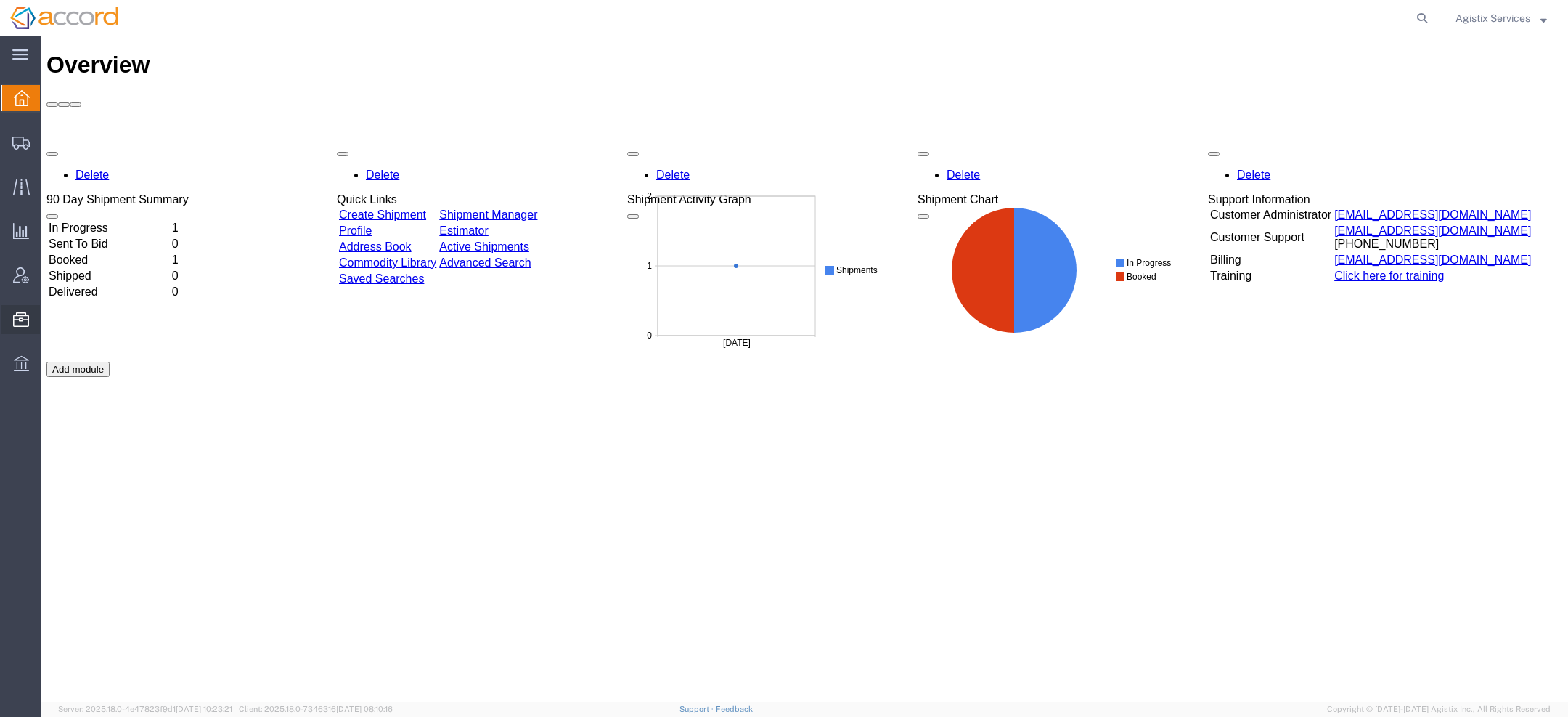
click at [0, 0] on span "Commodity Library" at bounding box center [0, 0] width 0 height 0
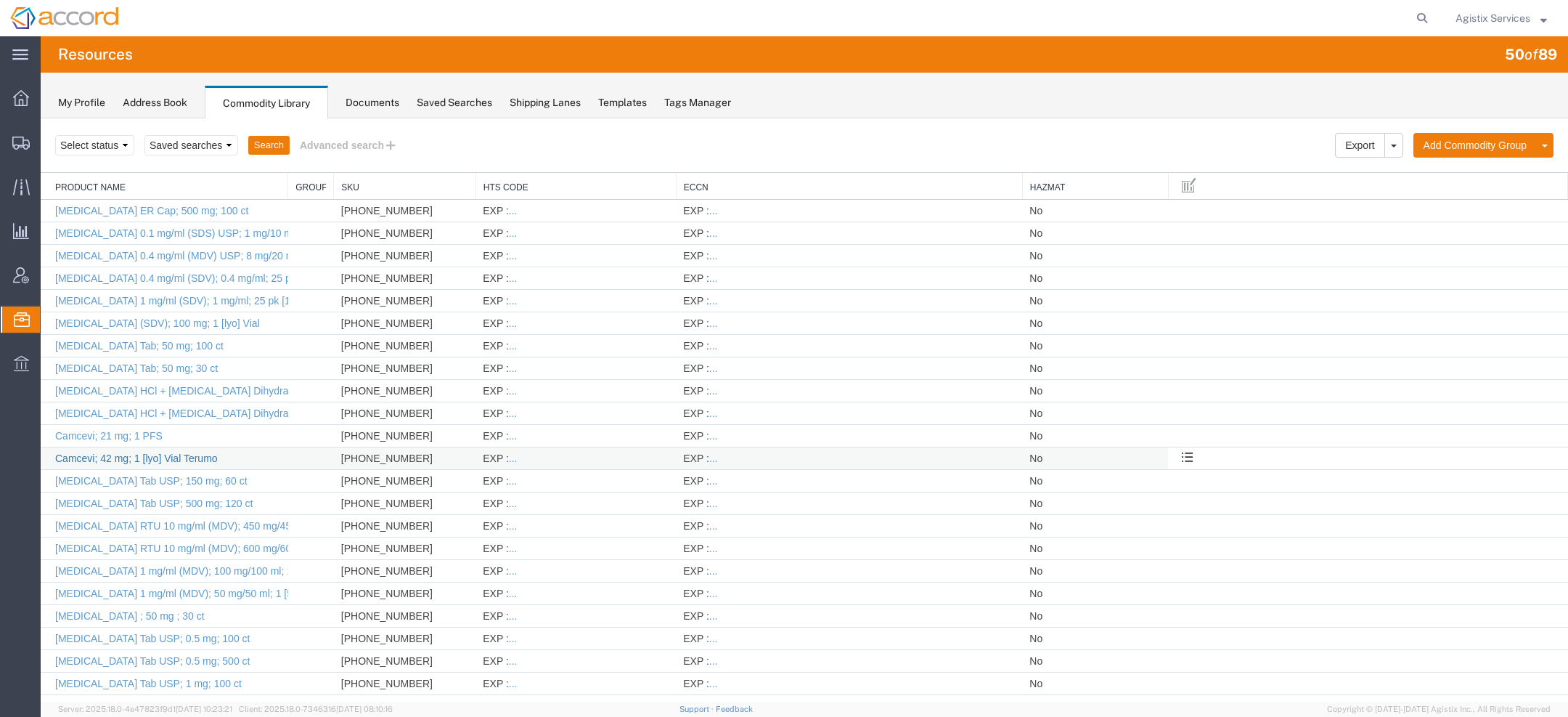
click at [147, 452] on link "Camcevi; 42 mg; 1 [lyo] Vial Terumo" at bounding box center [136, 458] width 162 height 12
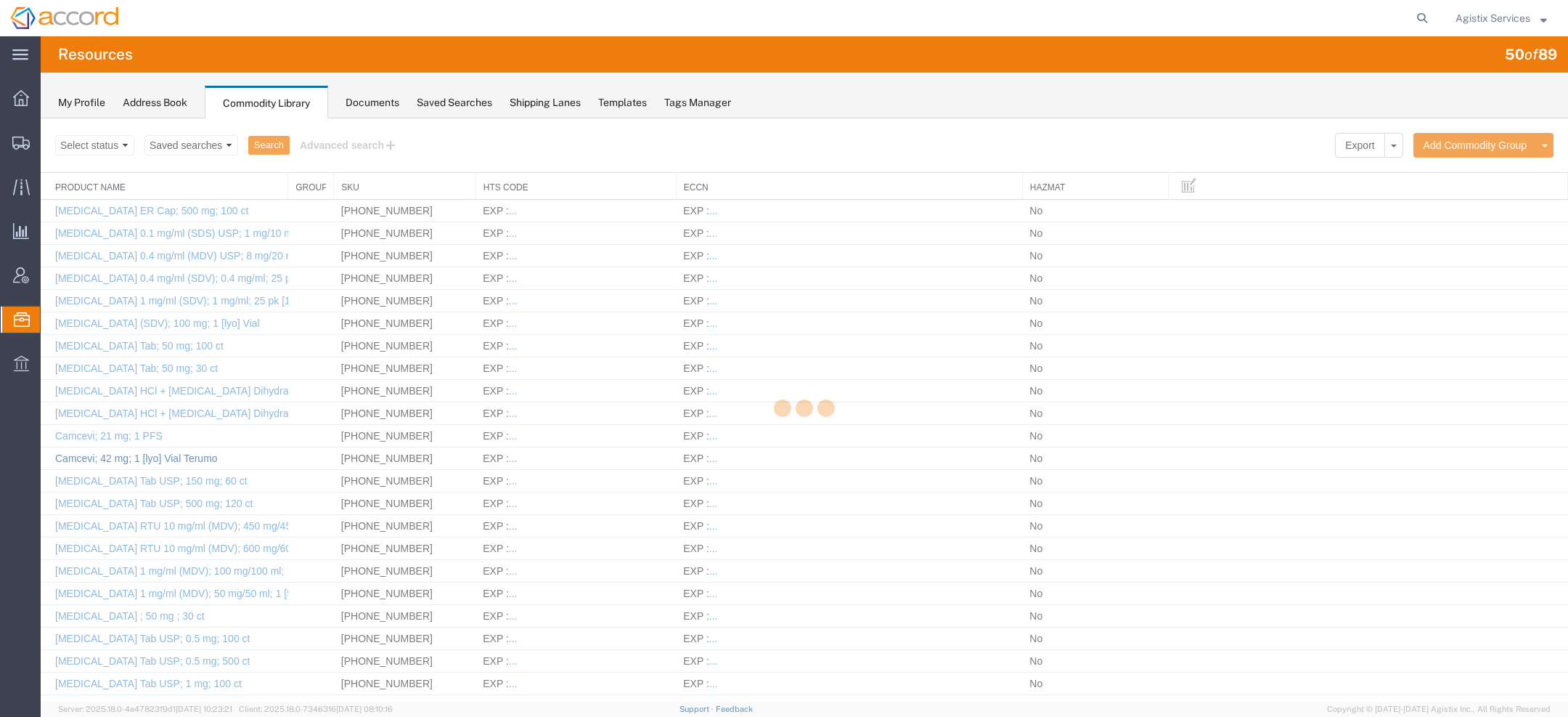
select select "TW"
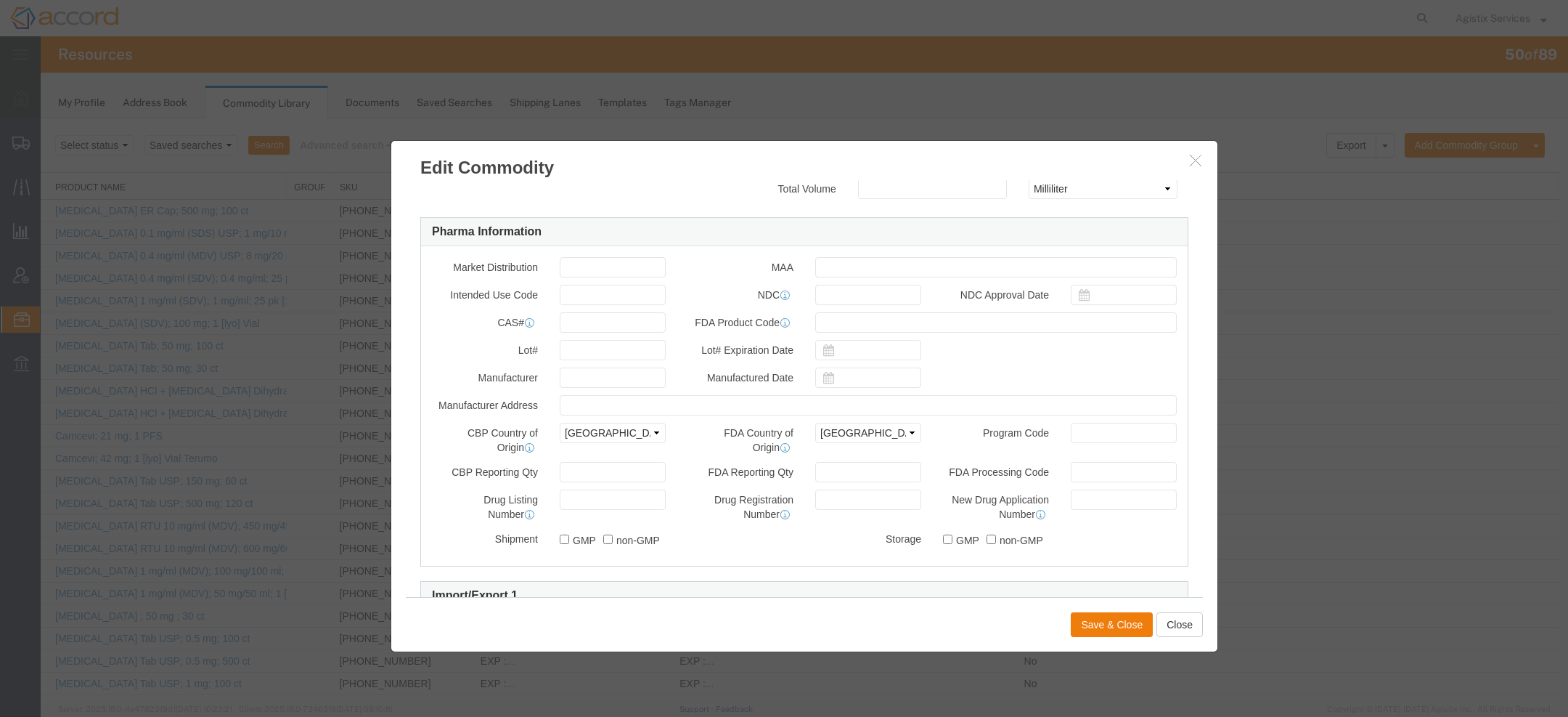
scroll to position [415, 0]
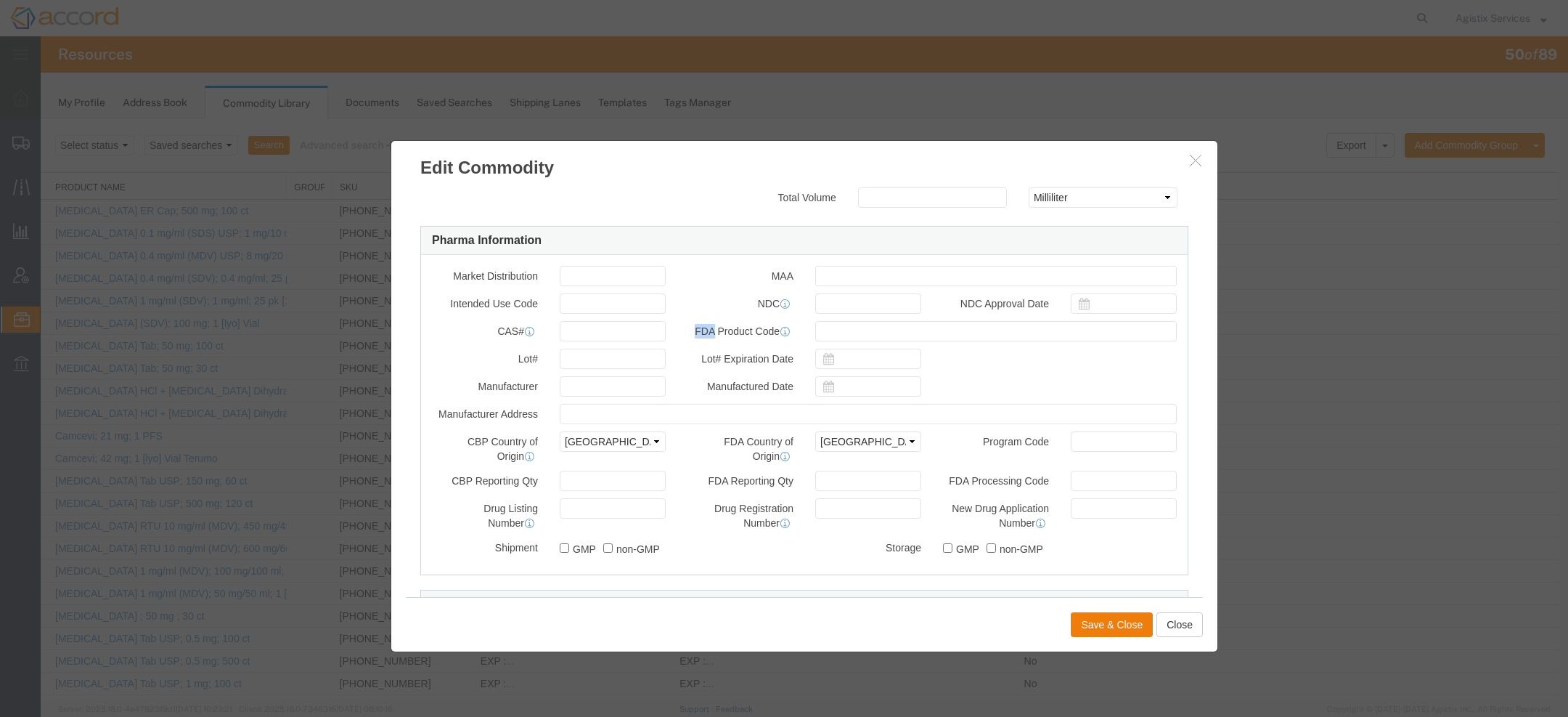
click at [725, 324] on label "FDA Product Code" at bounding box center [740, 329] width 128 height 17
drag, startPoint x: 511, startPoint y: 360, endPoint x: 531, endPoint y: 360, distance: 20.0
click at [531, 360] on label "Lot#" at bounding box center [485, 357] width 128 height 17
copy label "Lot#"
drag, startPoint x: 447, startPoint y: 481, endPoint x: 546, endPoint y: 482, distance: 99.0
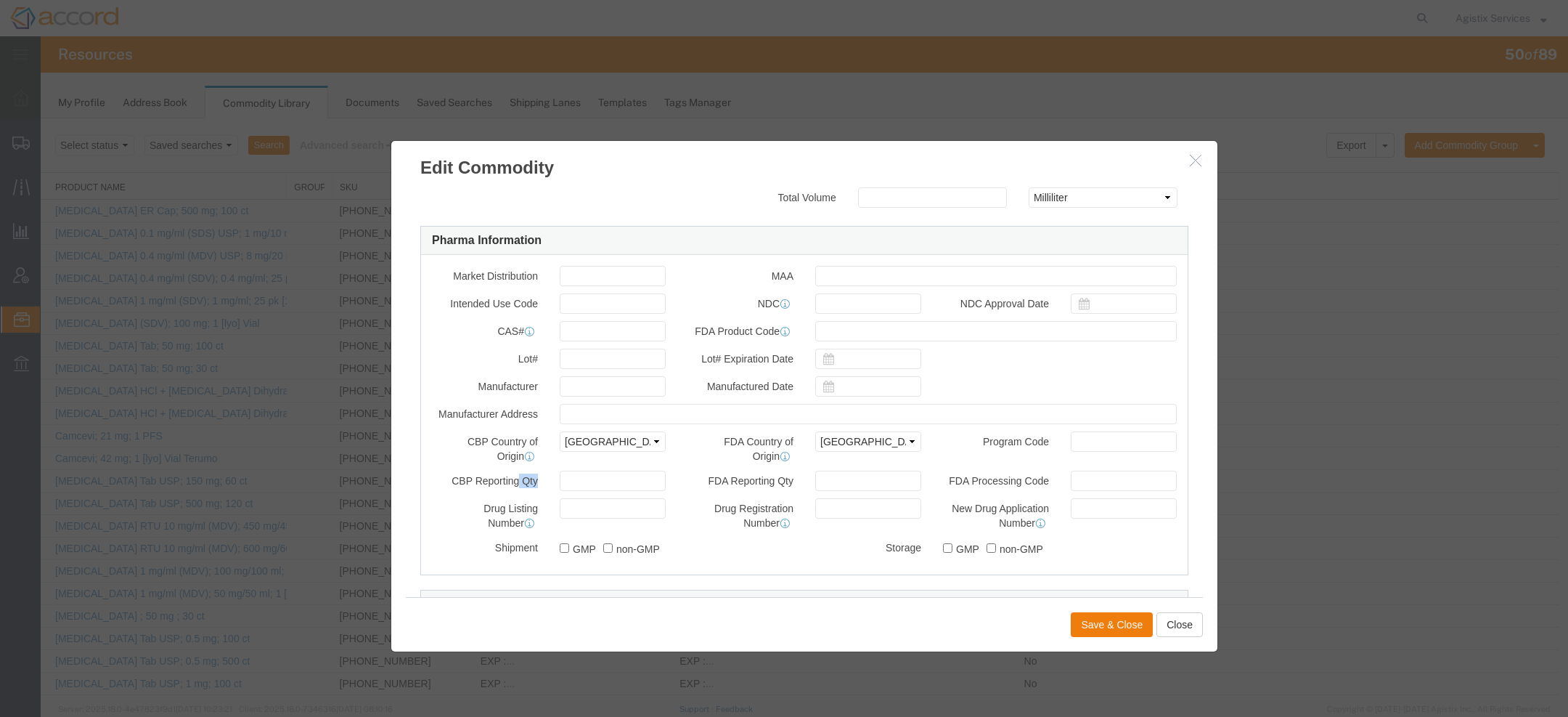
click at [548, 483] on div "CBP Reporting Qty" at bounding box center [549, 480] width 255 height 20
copy div "CBP Reporting Qty"
drag, startPoint x: 698, startPoint y: 480, endPoint x: 805, endPoint y: 480, distance: 107.0
click at [805, 480] on div "FDA Reporting Qty" at bounding box center [804, 480] width 255 height 20
copy div "FDA Reporting Qty"
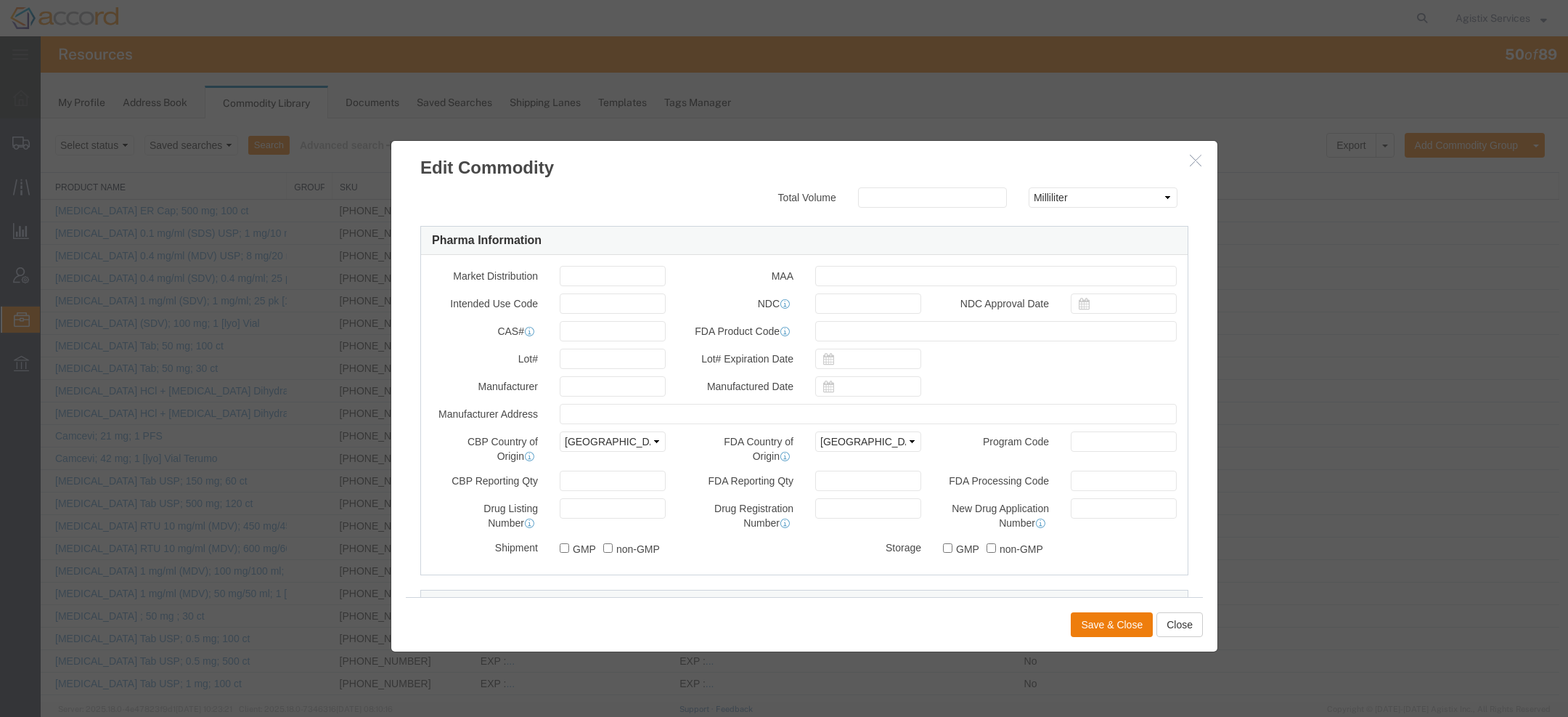
click at [510, 393] on label "Manufacturer" at bounding box center [485, 384] width 128 height 17
click at [509, 393] on label "Manufacturer" at bounding box center [485, 384] width 128 height 17
copy label "Manufacturer"
drag, startPoint x: 951, startPoint y: 305, endPoint x: 1004, endPoint y: 305, distance: 53.0
click at [1004, 305] on label "NDC Approval Date" at bounding box center [996, 302] width 128 height 17
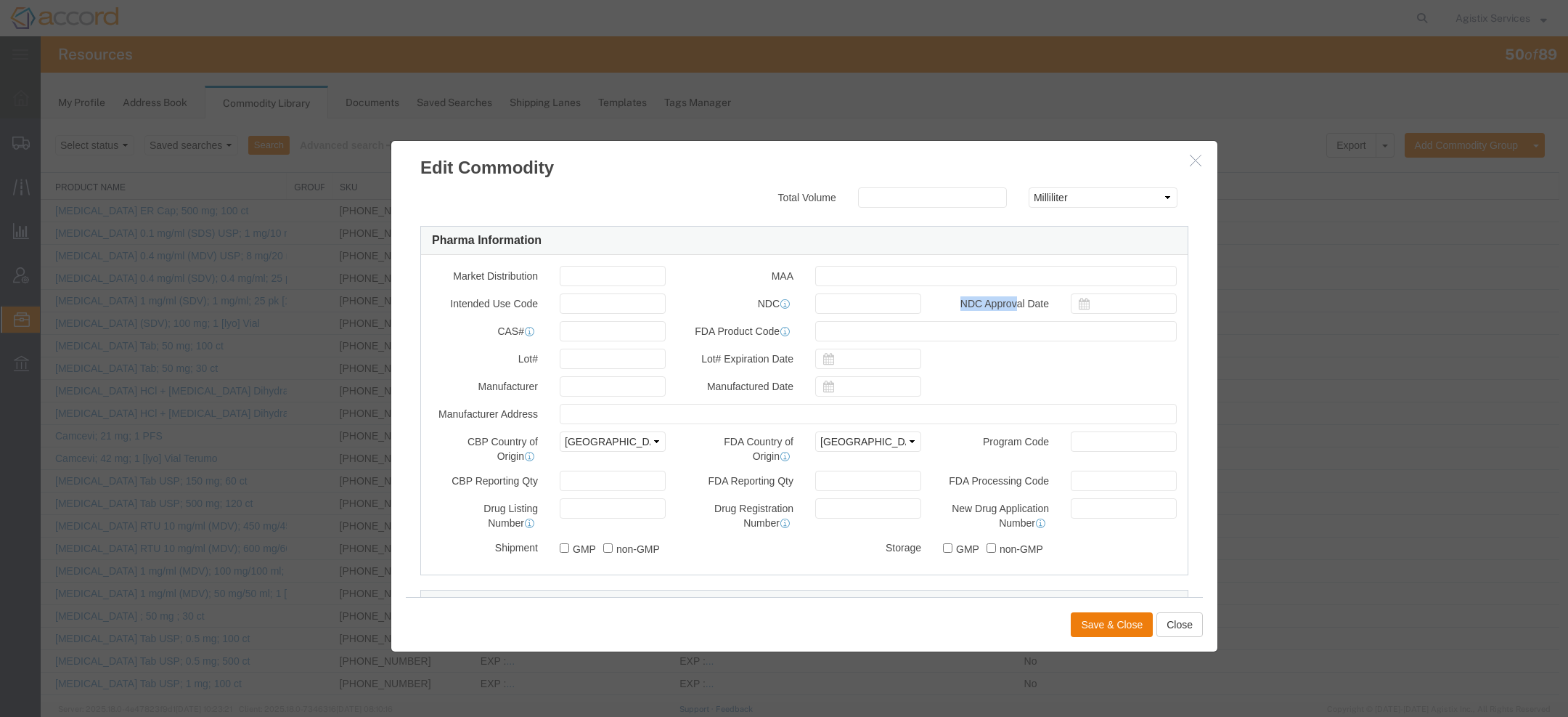
click at [1004, 305] on label "NDC Approval Date" at bounding box center [996, 302] width 128 height 17
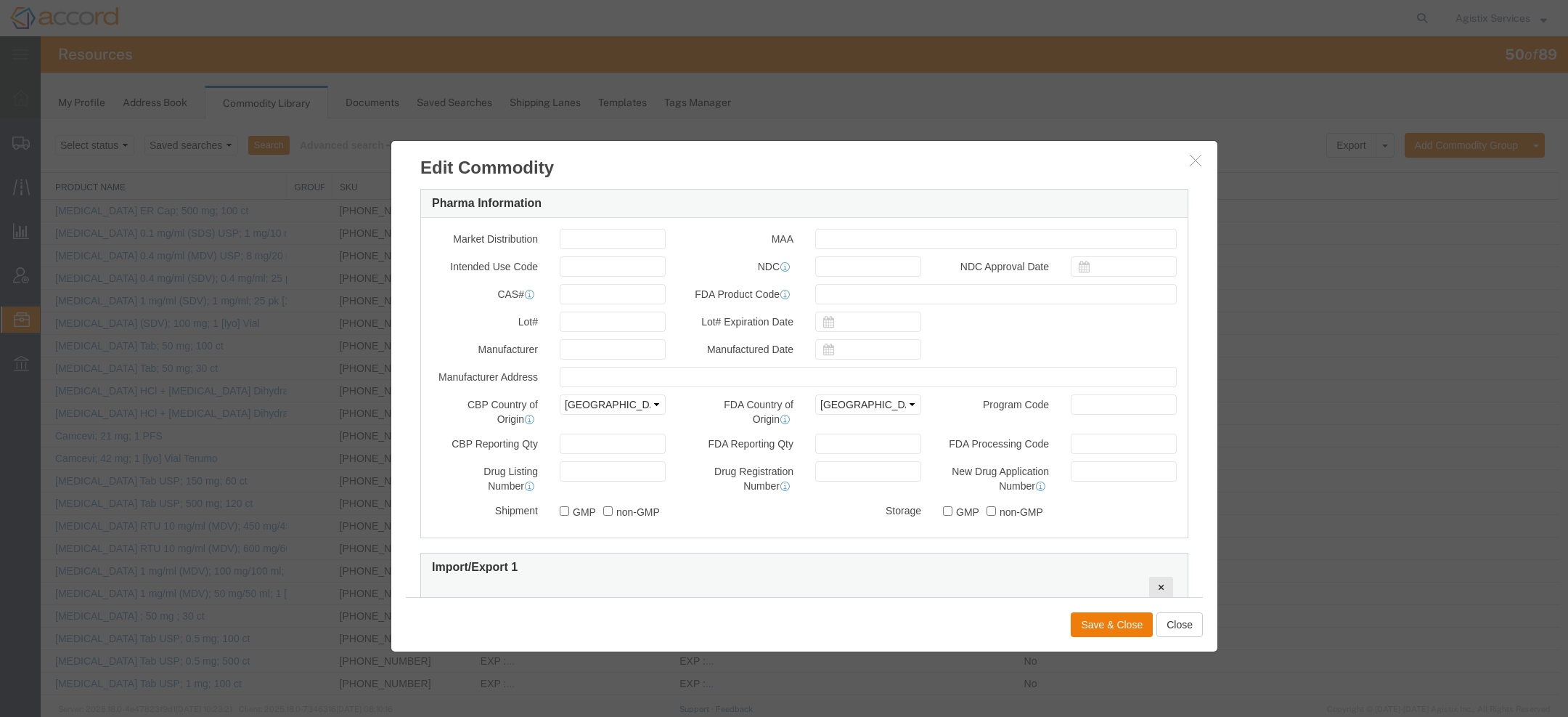
scroll to position [443, 0]
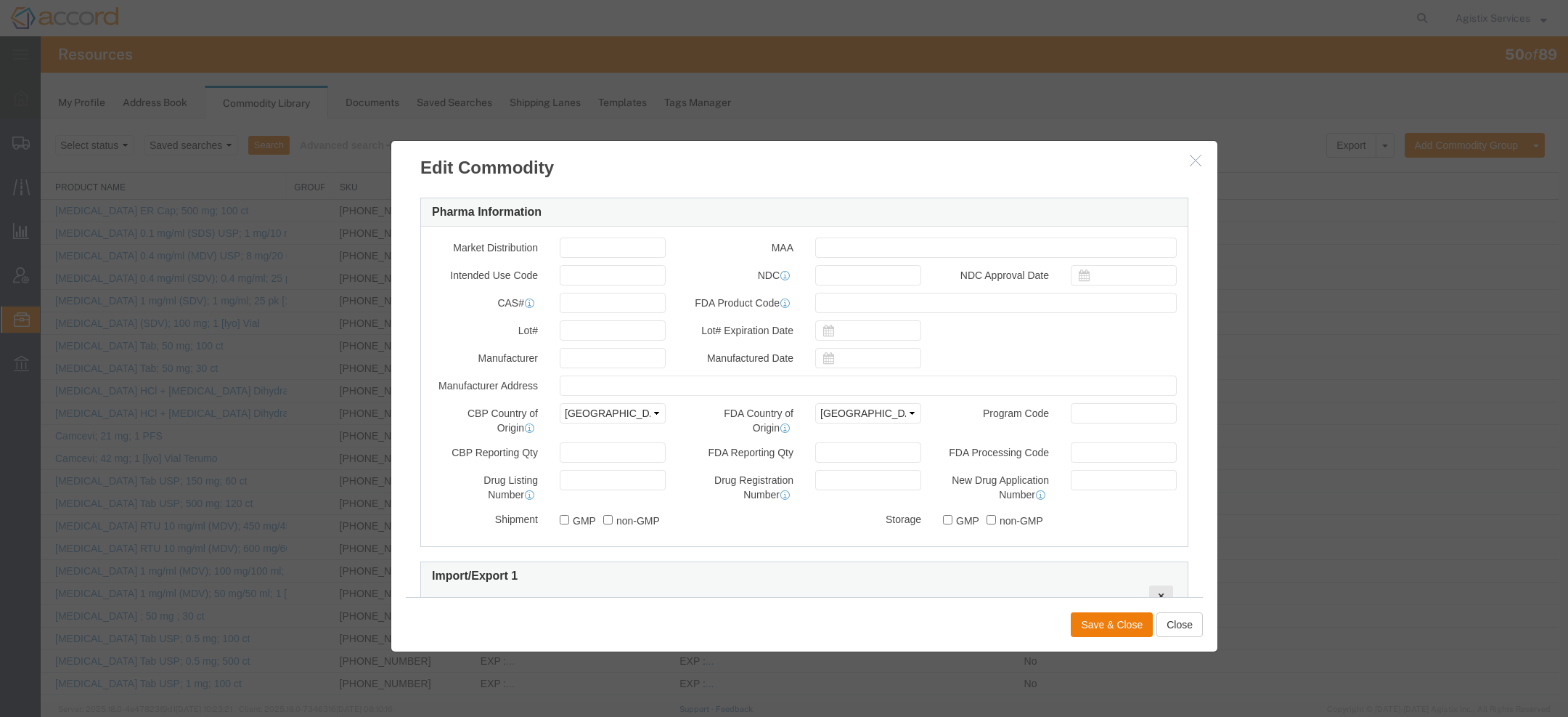
click at [480, 361] on label "Manufacturer" at bounding box center [485, 356] width 128 height 17
drag, startPoint x: 1041, startPoint y: 456, endPoint x: 920, endPoint y: 456, distance: 121.0
click at [920, 456] on div "CBP Reporting Qty FDA Reporting Qty FDA Processing Code" at bounding box center [804, 456] width 766 height 27
copy div "FDA Processing Code"
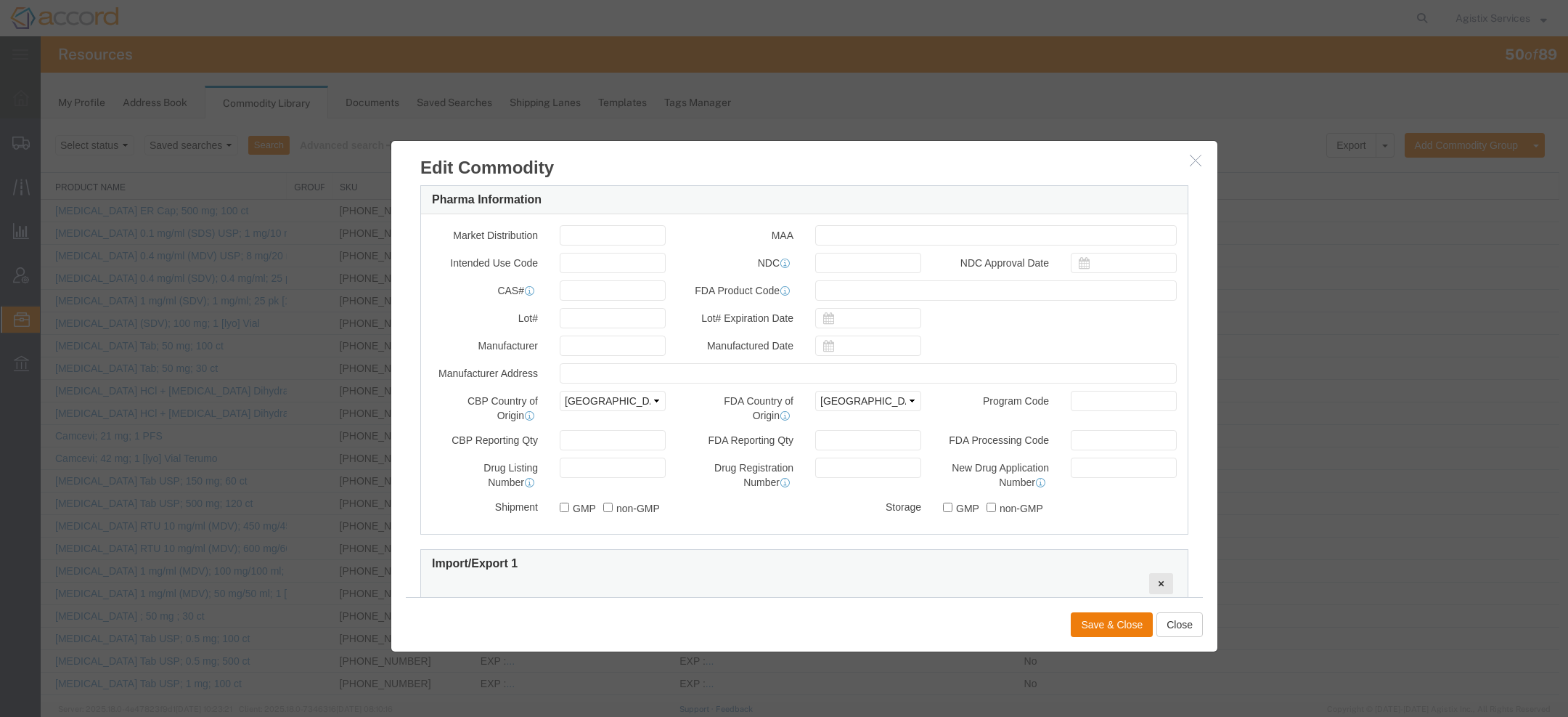
scroll to position [459, 0]
drag, startPoint x: 433, startPoint y: 368, endPoint x: 553, endPoint y: 366, distance: 120.0
click at [554, 367] on div "Manufacturer Address" at bounding box center [804, 370] width 766 height 20
copy div "Manufacturer Address"
click at [492, 345] on label "Manufacturer" at bounding box center [485, 340] width 128 height 17
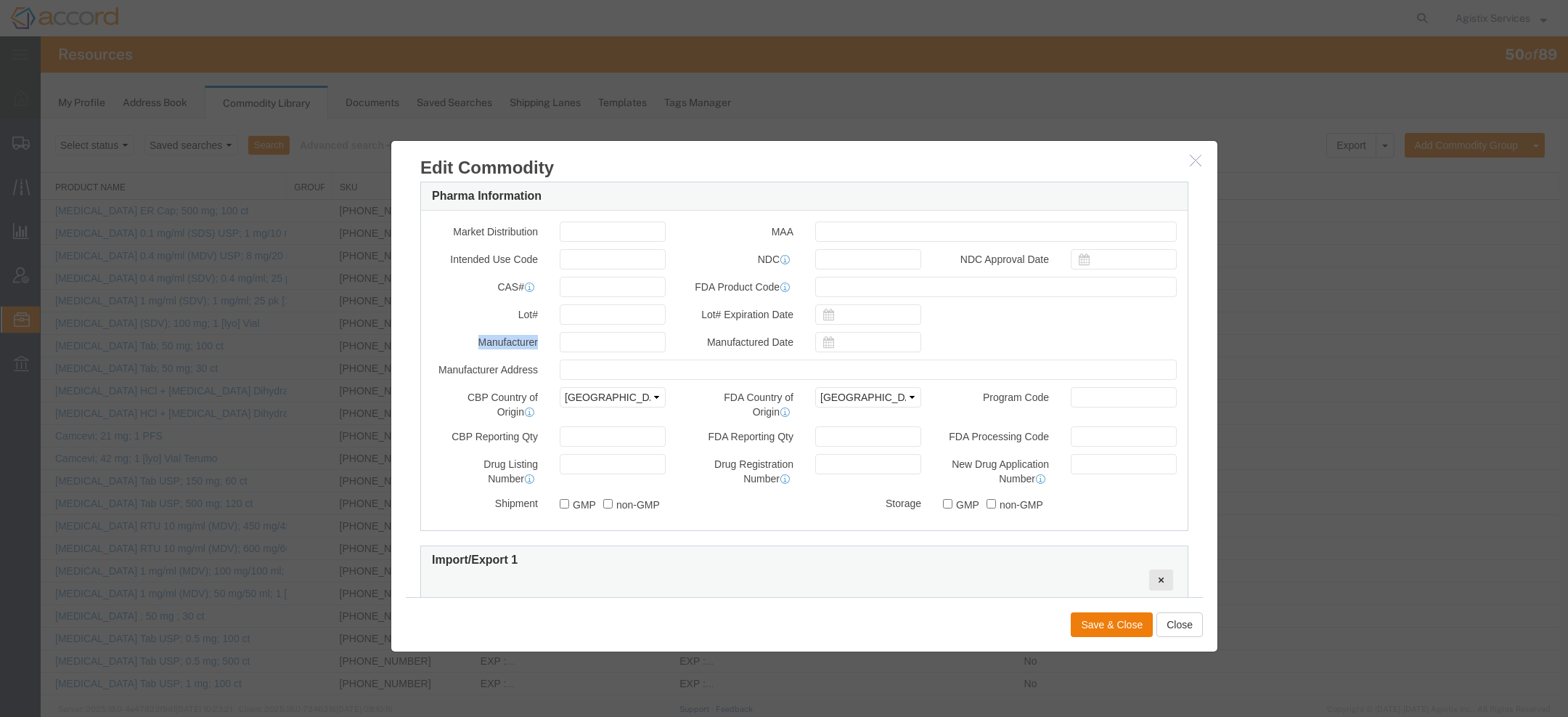
click at [492, 346] on label "Manufacturer" at bounding box center [485, 340] width 128 height 17
copy label "Manufacturer"
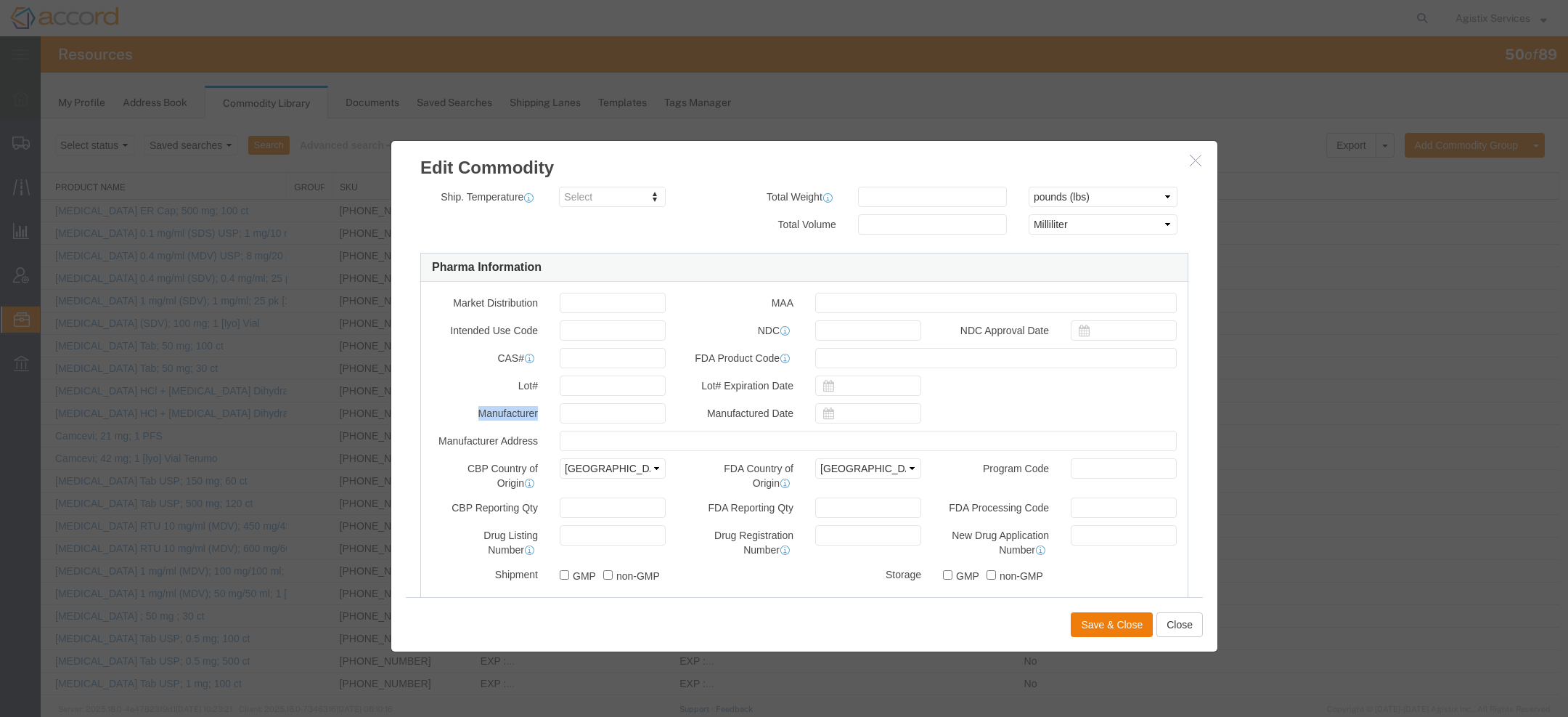
scroll to position [390, 0]
click at [493, 467] on label "CBP Country of Origin" at bounding box center [485, 471] width 128 height 32
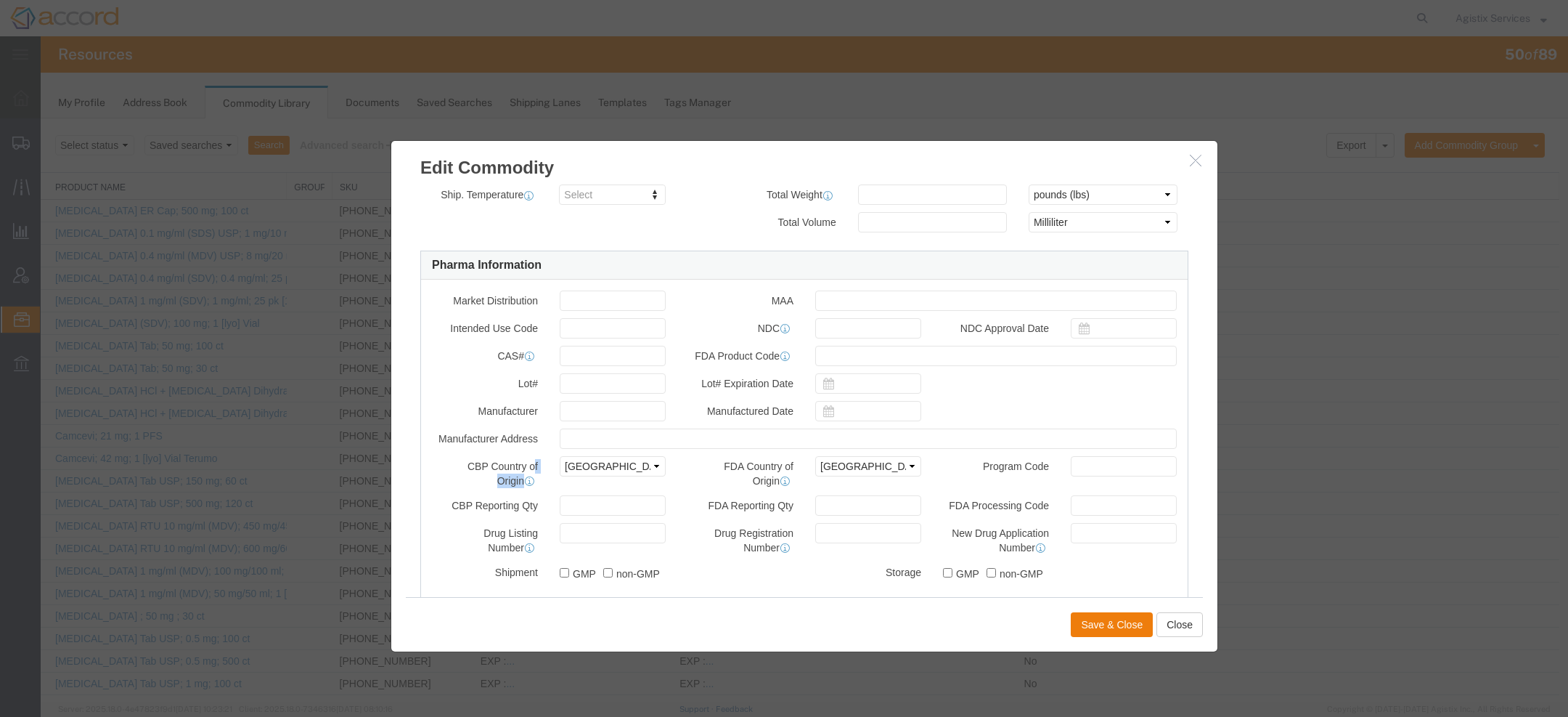
click at [493, 467] on label "CBP Country of Origin" at bounding box center [485, 471] width 128 height 32
click at [751, 470] on label "FDA Country of Origin" at bounding box center [740, 471] width 128 height 32
copy div "FDA Country of Origin"
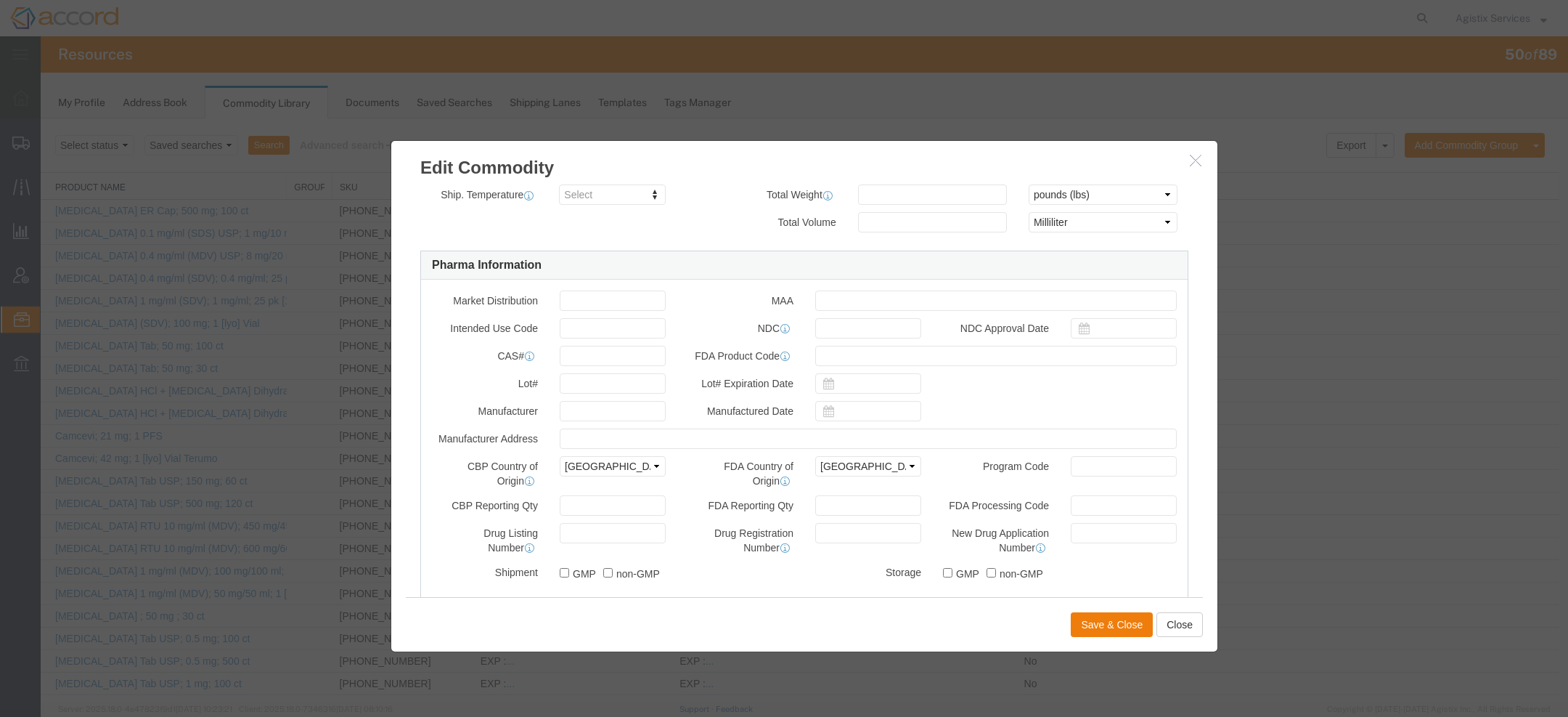
drag, startPoint x: 972, startPoint y: 466, endPoint x: 1035, endPoint y: 466, distance: 63.0
click at [1035, 466] on label "Program Code" at bounding box center [996, 464] width 128 height 17
copy label "Program Code"
click at [493, 532] on label "Drug Listing Number" at bounding box center [485, 538] width 128 height 32
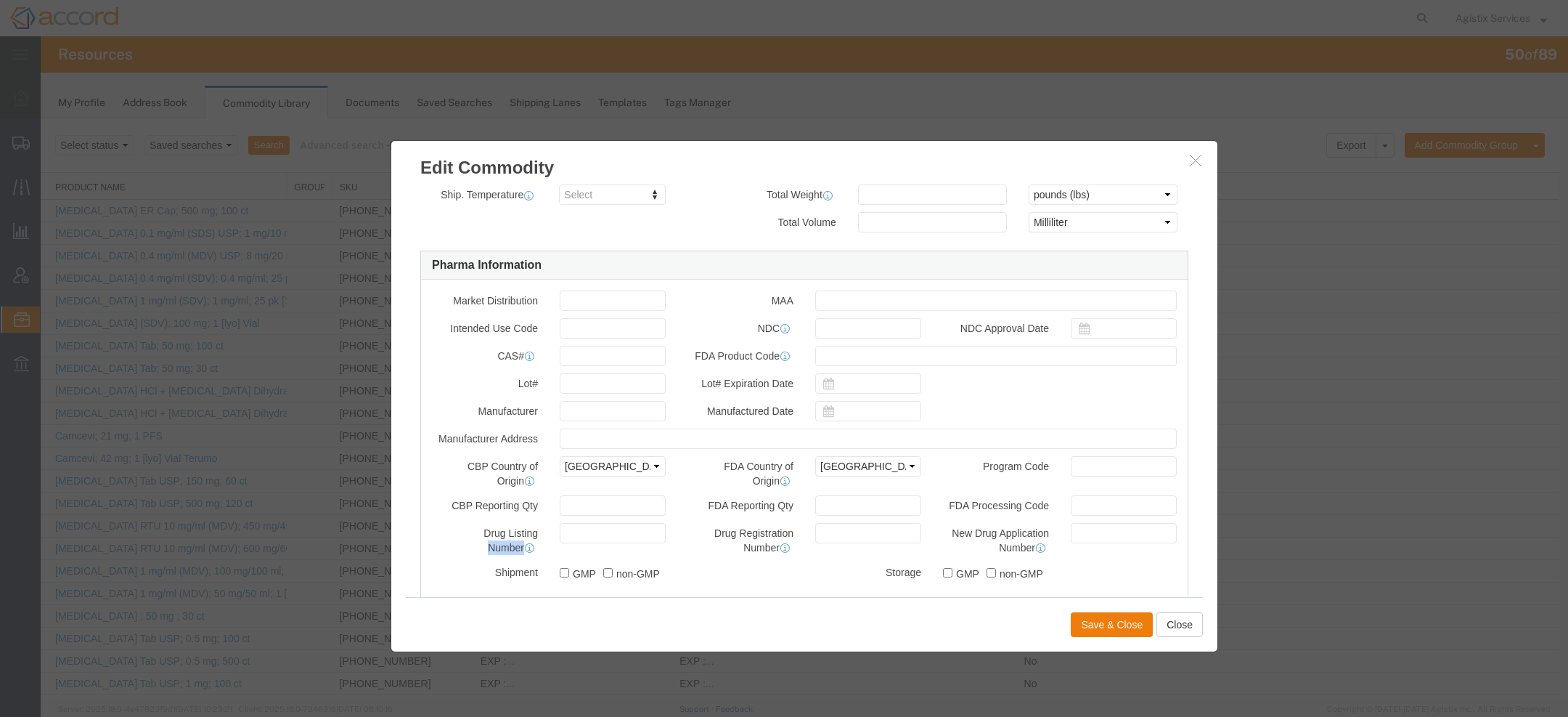
click at [493, 532] on label "Drug Listing Number" at bounding box center [485, 538] width 128 height 32
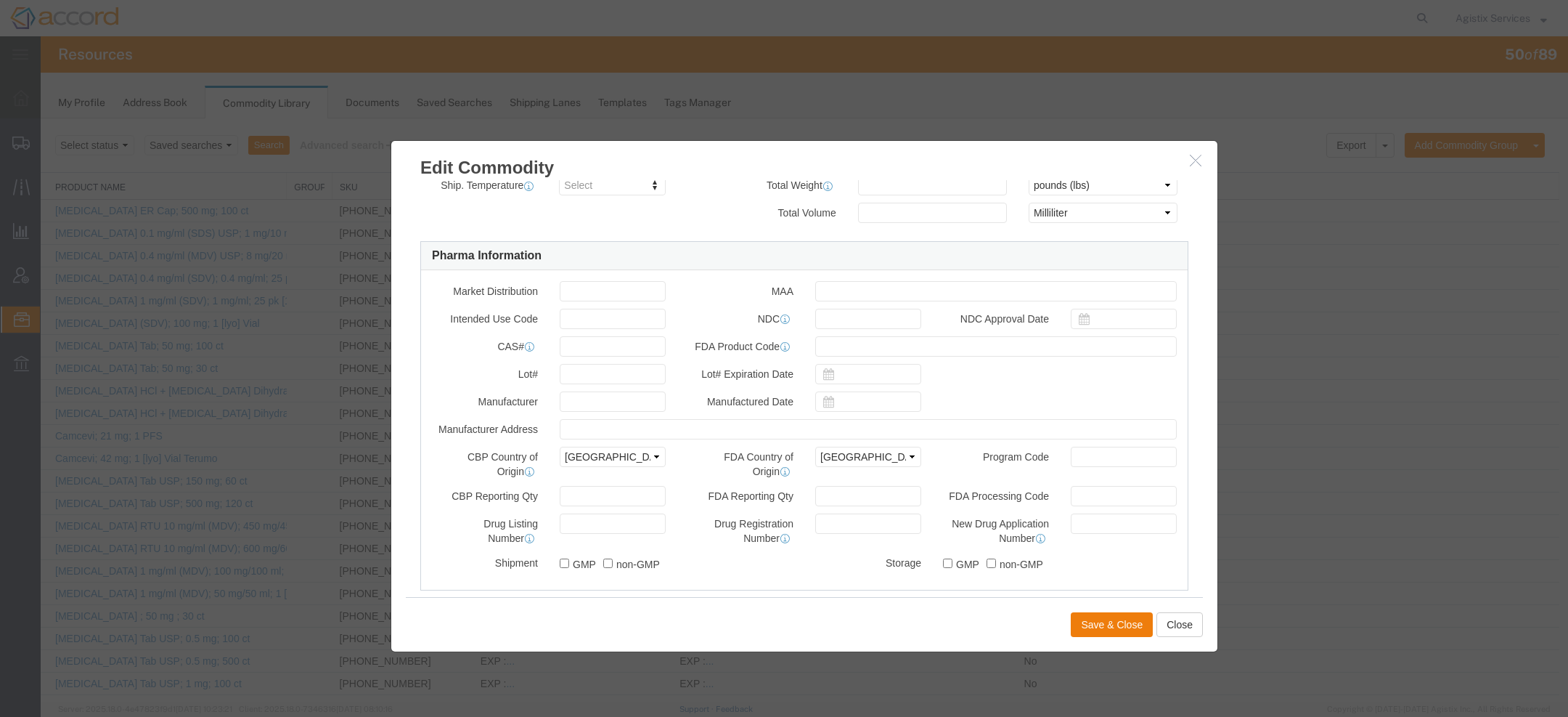
scroll to position [445, 0]
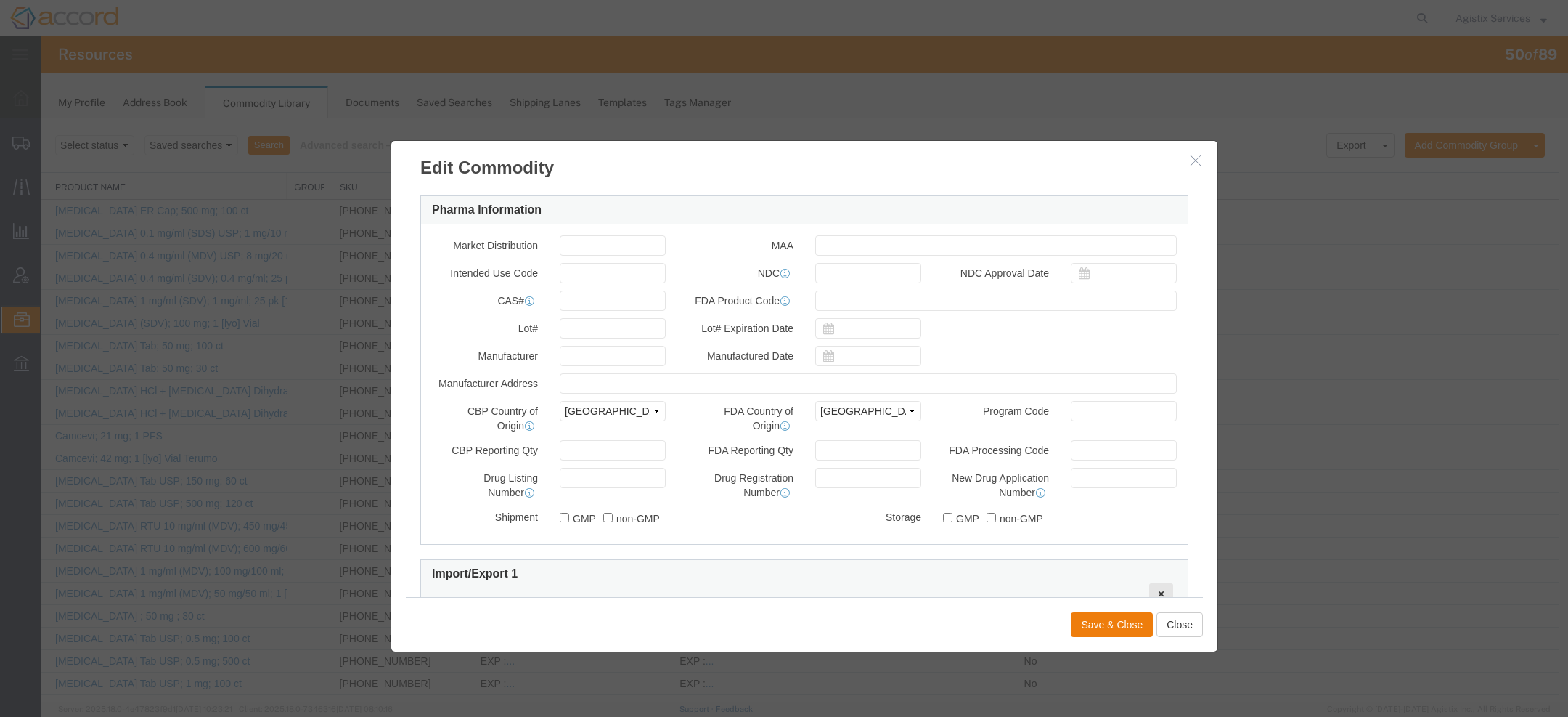
drag, startPoint x: 943, startPoint y: 478, endPoint x: 1021, endPoint y: 497, distance: 80.3
click at [1021, 497] on label "New Drug Application Number NDA Number is six-digit number which is assigned by…" at bounding box center [996, 483] width 128 height 32
copy label "New Drug Application Number"
click at [1198, 161] on button "button" at bounding box center [1198, 160] width 18 height 18
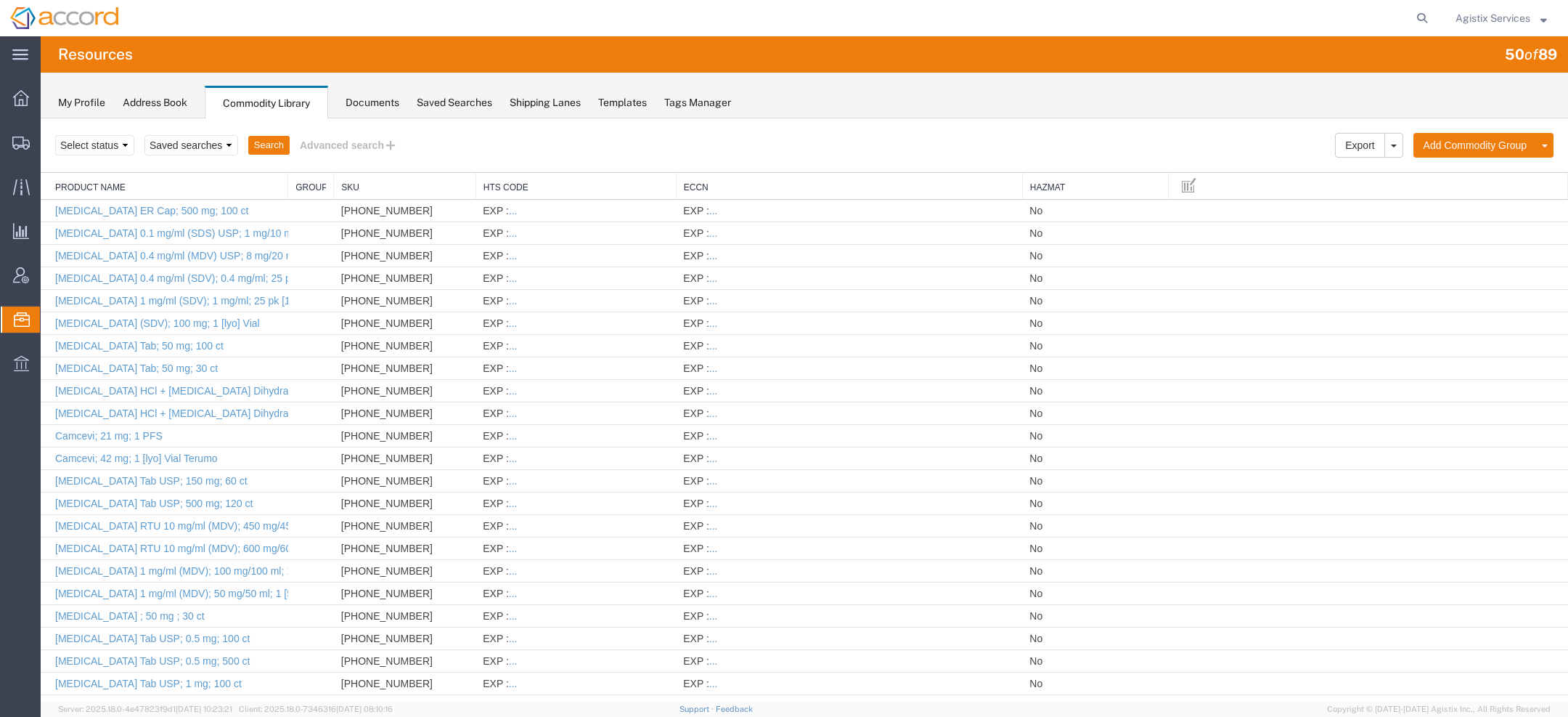
click at [1489, 28] on div "Agistix Services" at bounding box center [1501, 18] width 113 height 36
click at [1486, 23] on span "Agistix Services" at bounding box center [1493, 18] width 75 height 16
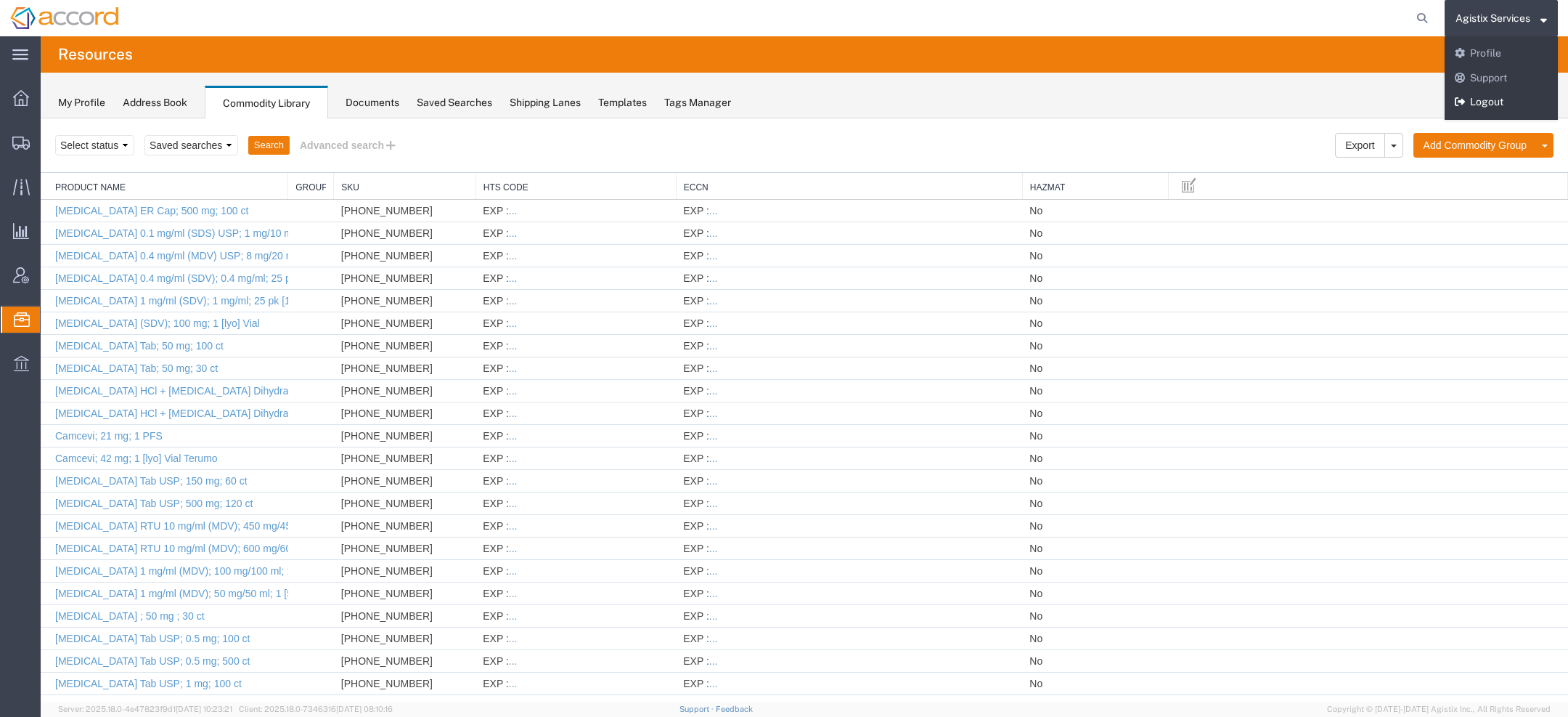
click at [1475, 98] on link "Logout" at bounding box center [1501, 102] width 113 height 24
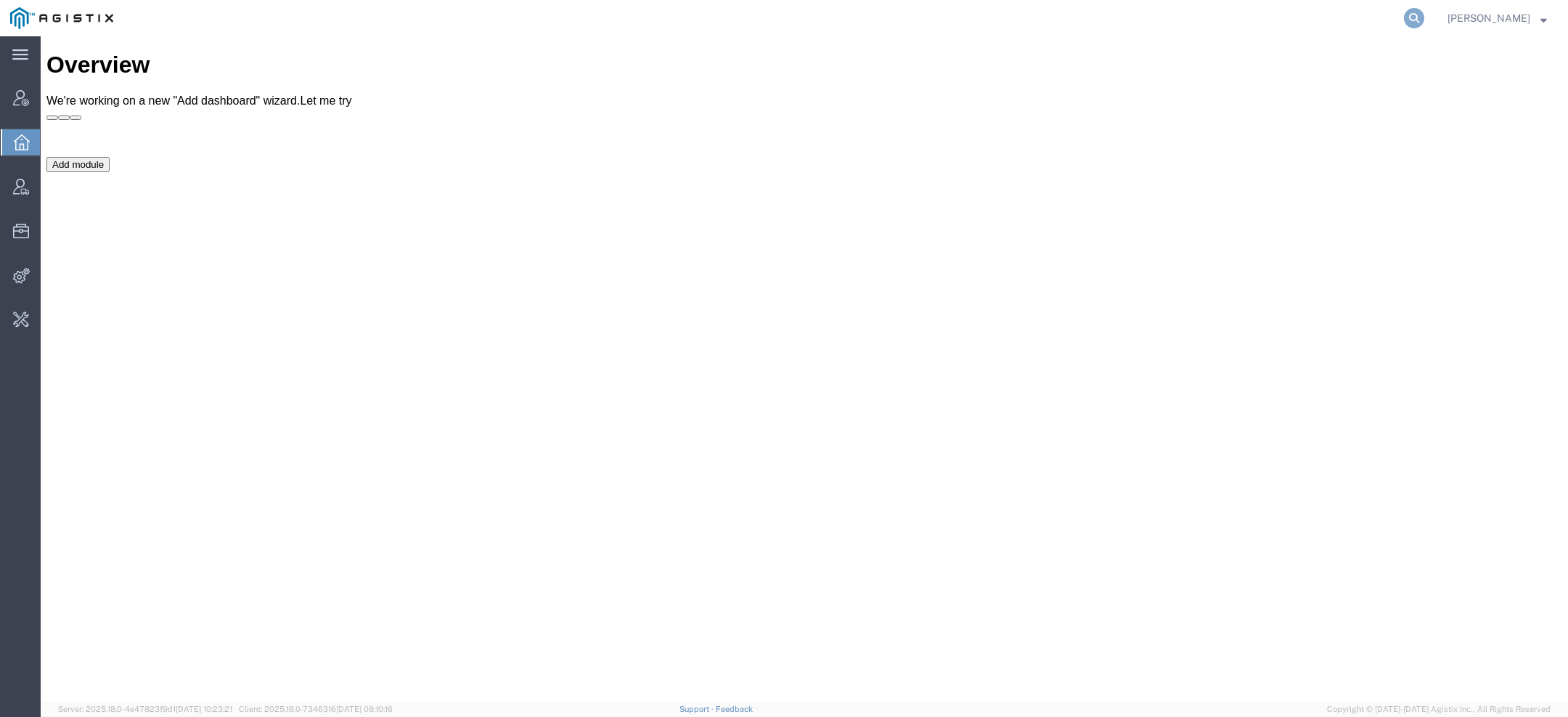
click at [1418, 20] on icon at bounding box center [1414, 18] width 20 height 20
type input "pgw"
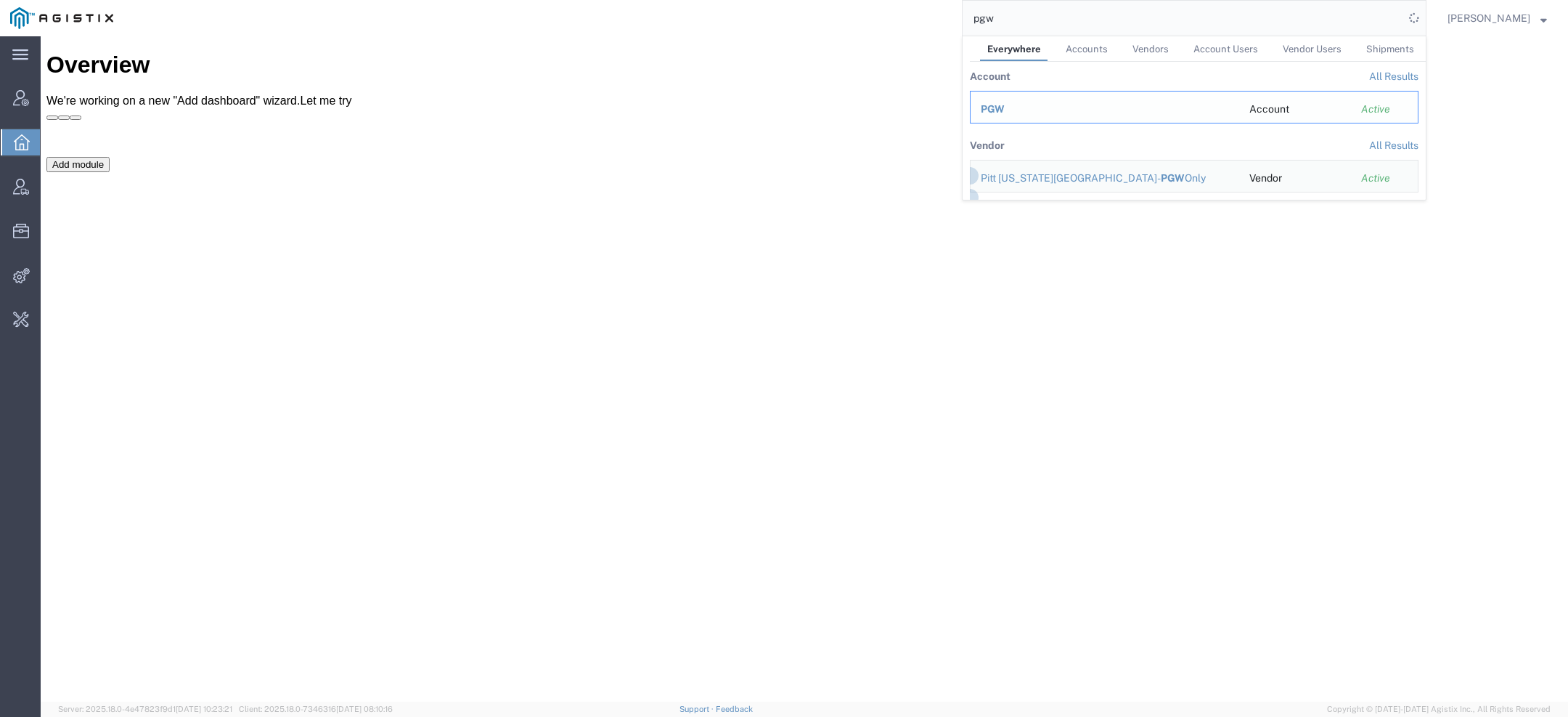
click at [1029, 108] on div "PGW" at bounding box center [1105, 109] width 248 height 15
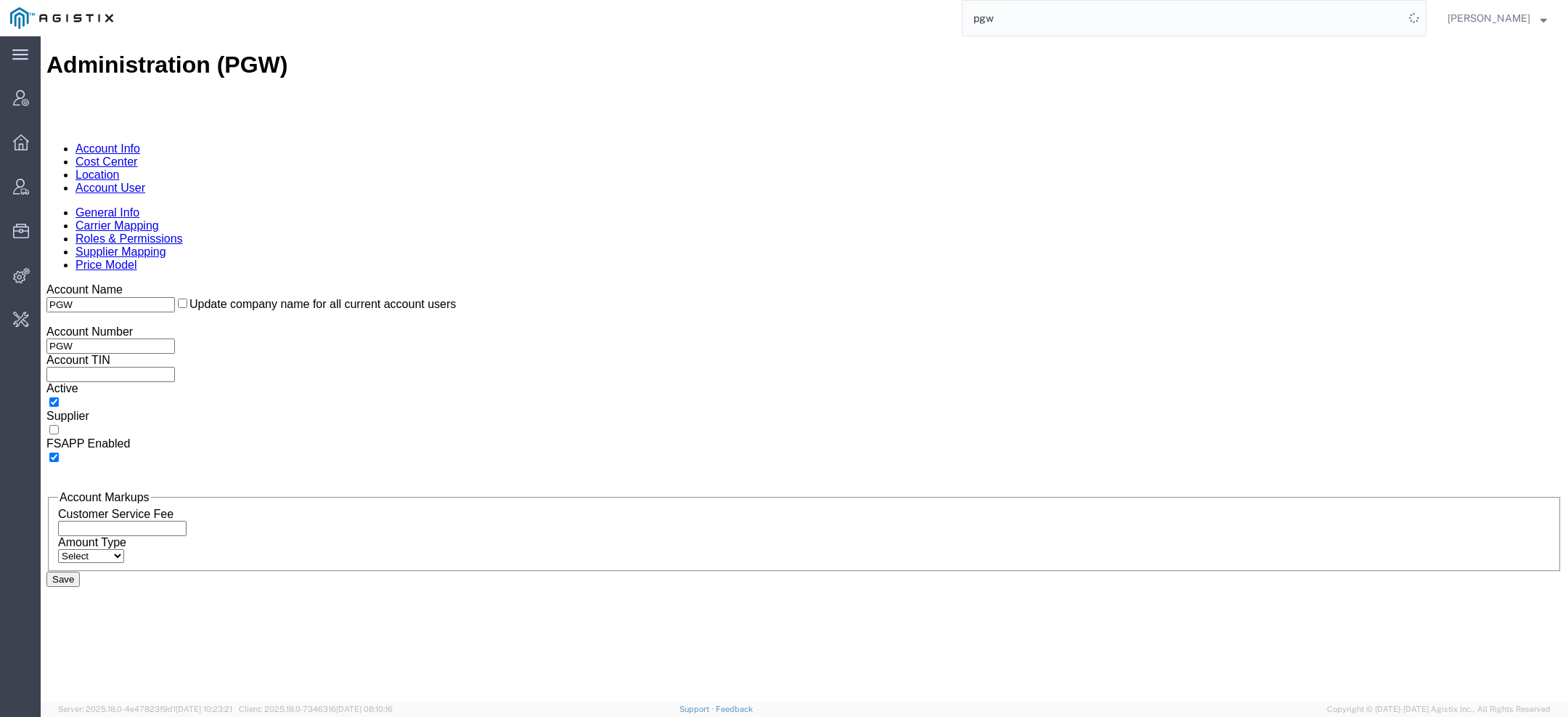
click at [145, 181] on link "Account User" at bounding box center [110, 188] width 70 height 13
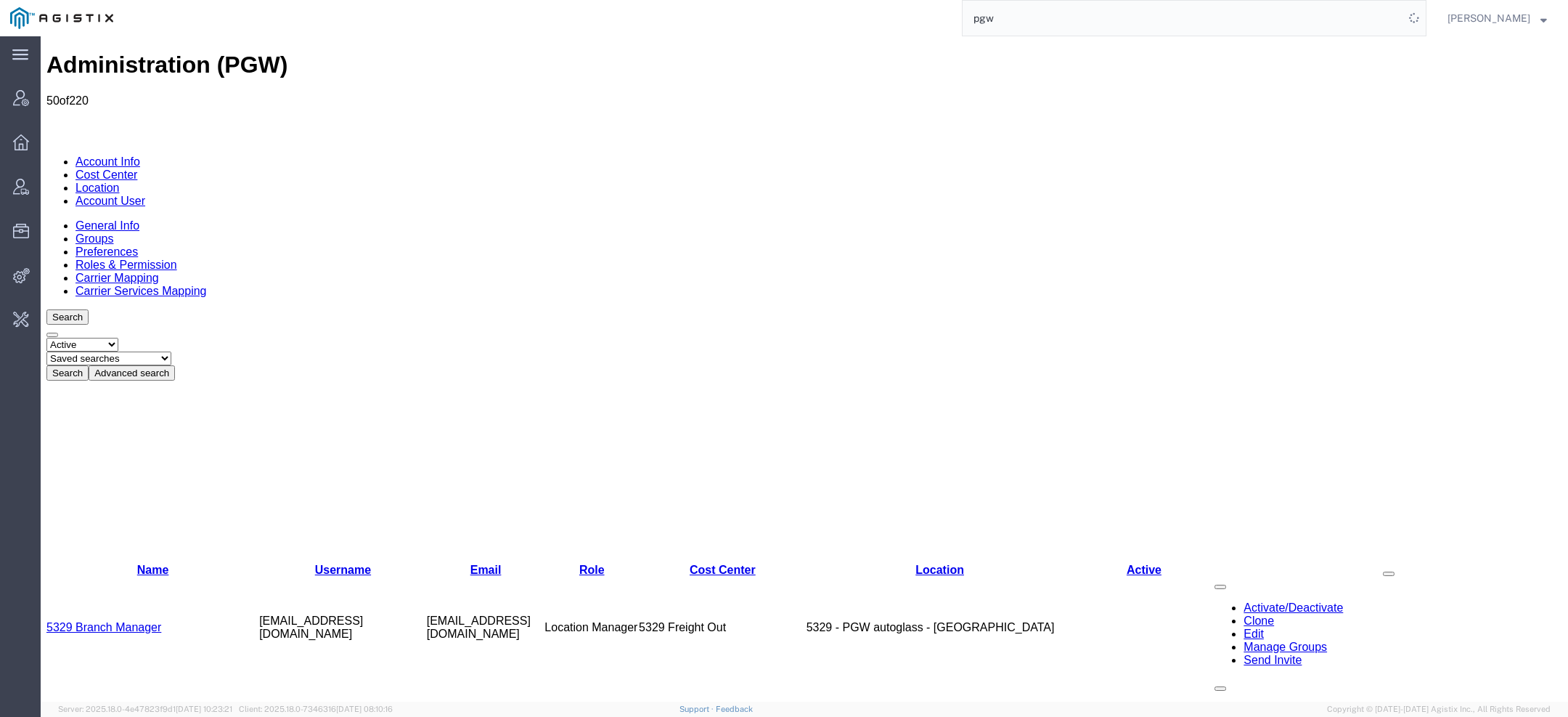
click at [171, 352] on select "Saved searches Exclude Branch Manager [PERSON_NAME] Offline user" at bounding box center [109, 358] width 125 height 14
select select "Offline user"
click at [102, 352] on select "Saved searches Exclude Branch Manager [PERSON_NAME] Offline user" at bounding box center [109, 358] width 125 height 14
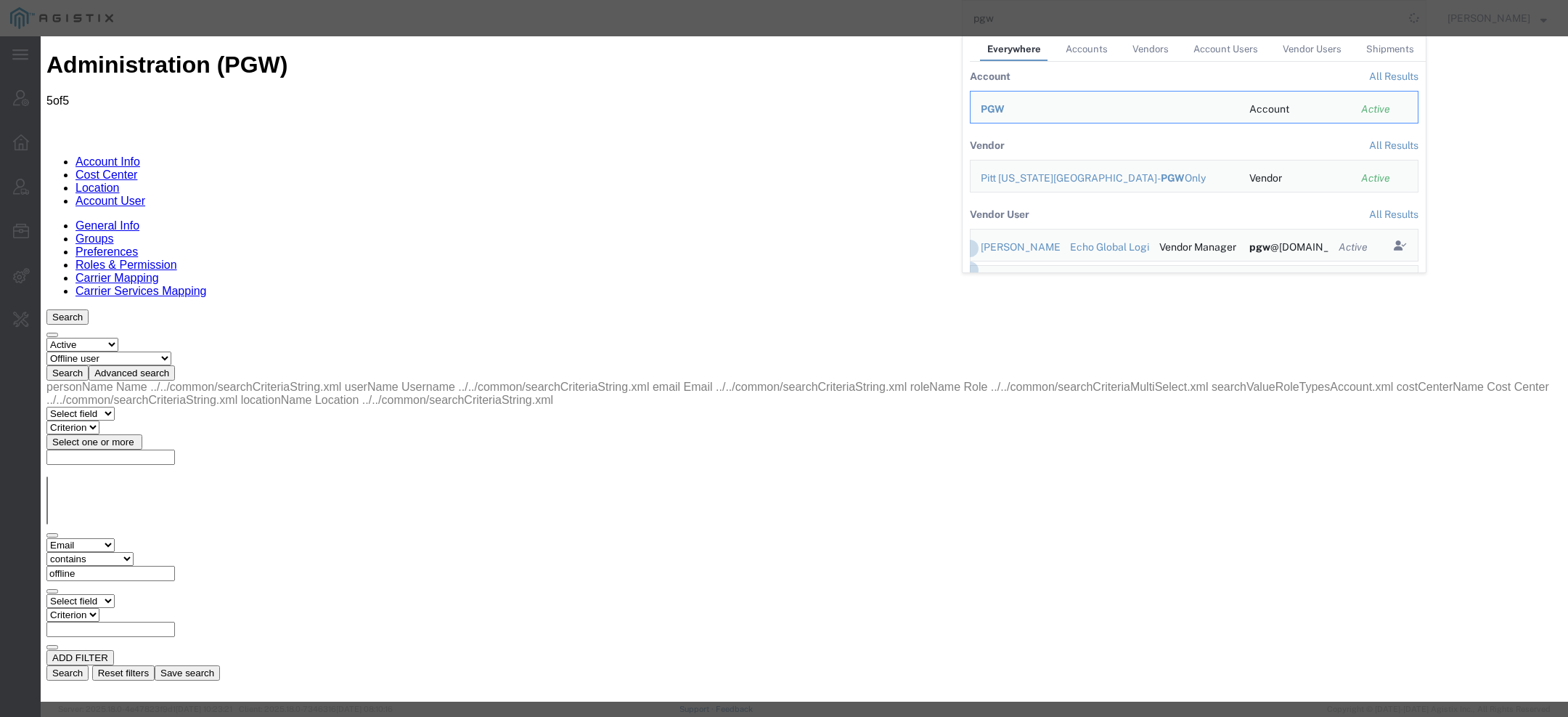
select select "COSTCENTER"
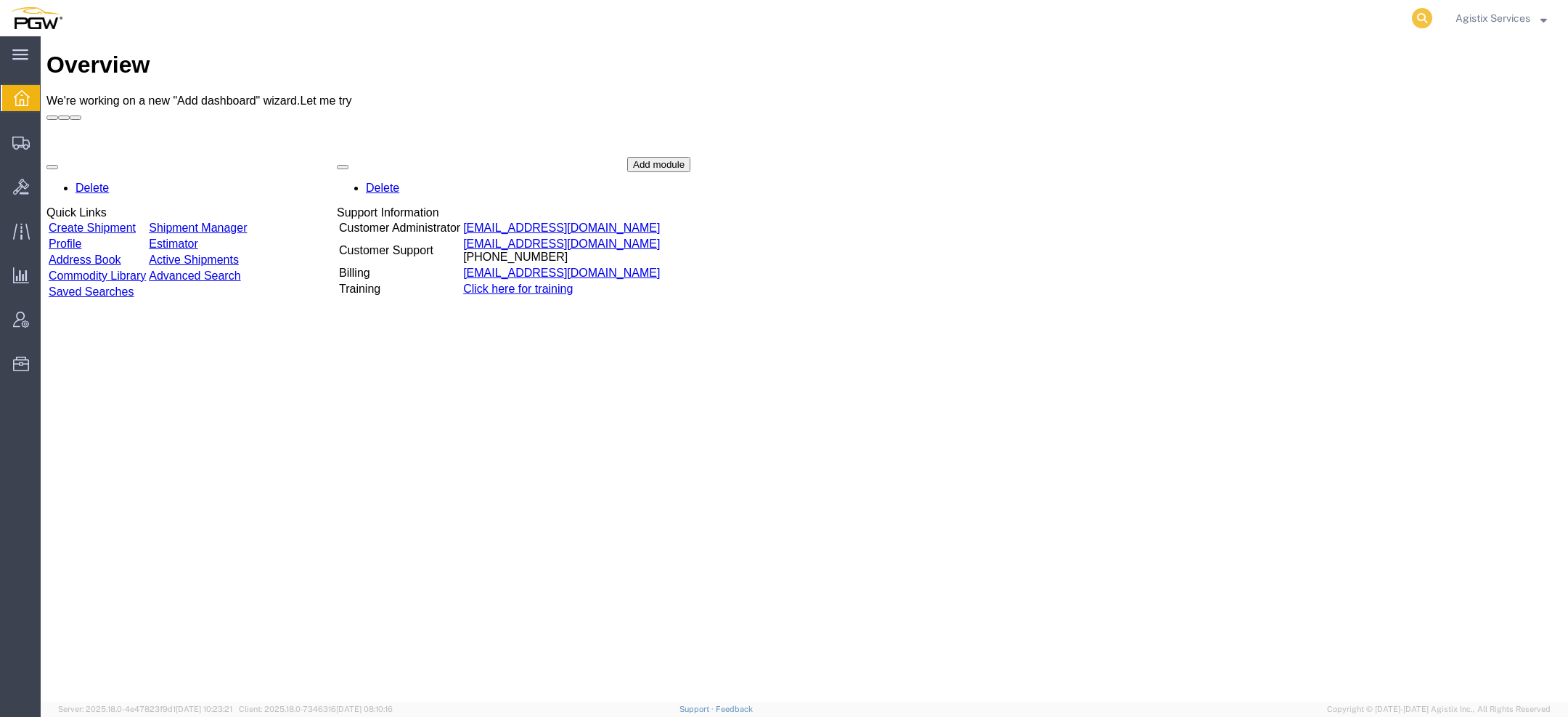
click at [1425, 19] on icon at bounding box center [1422, 18] width 20 height 20
paste input "944106891"
type input "944106891"
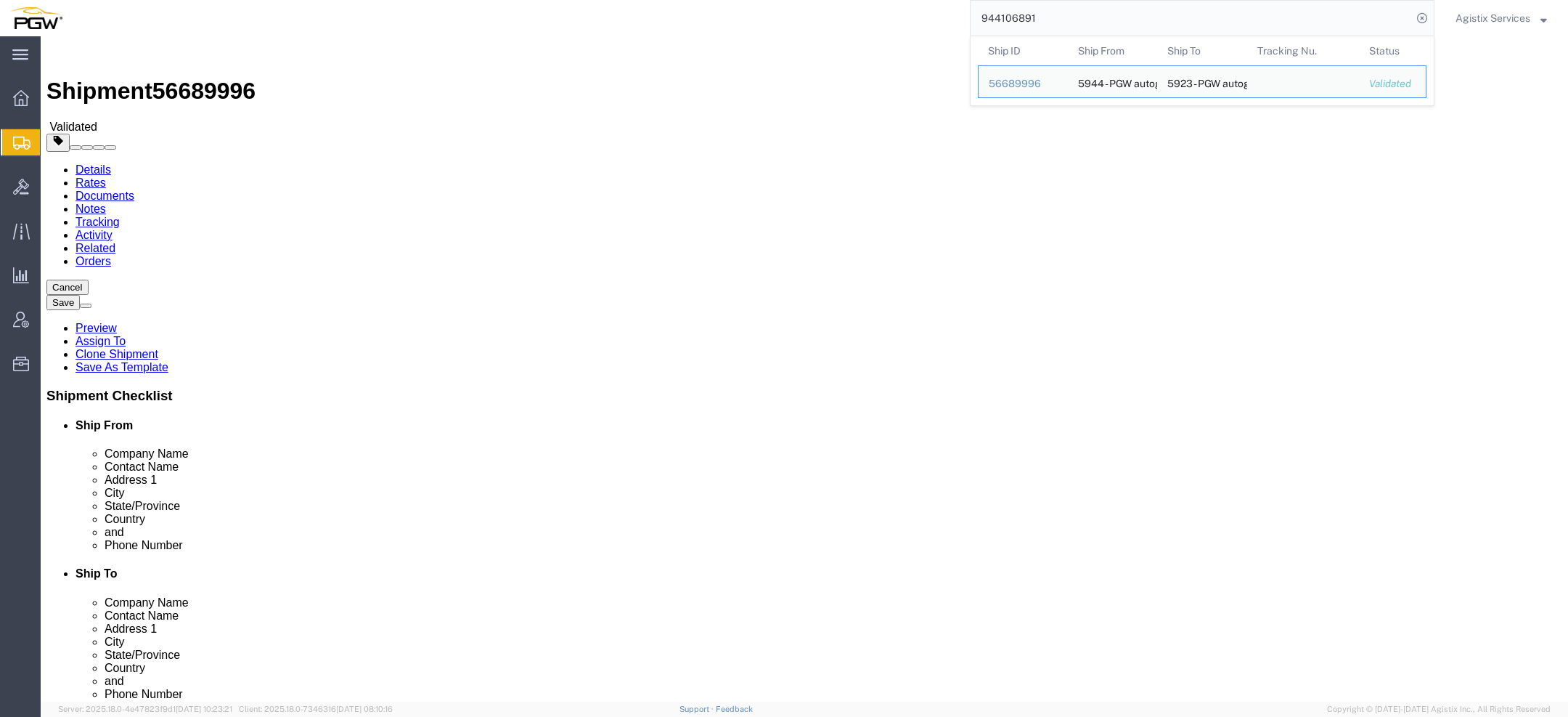
select select "28523"
select select "28509"
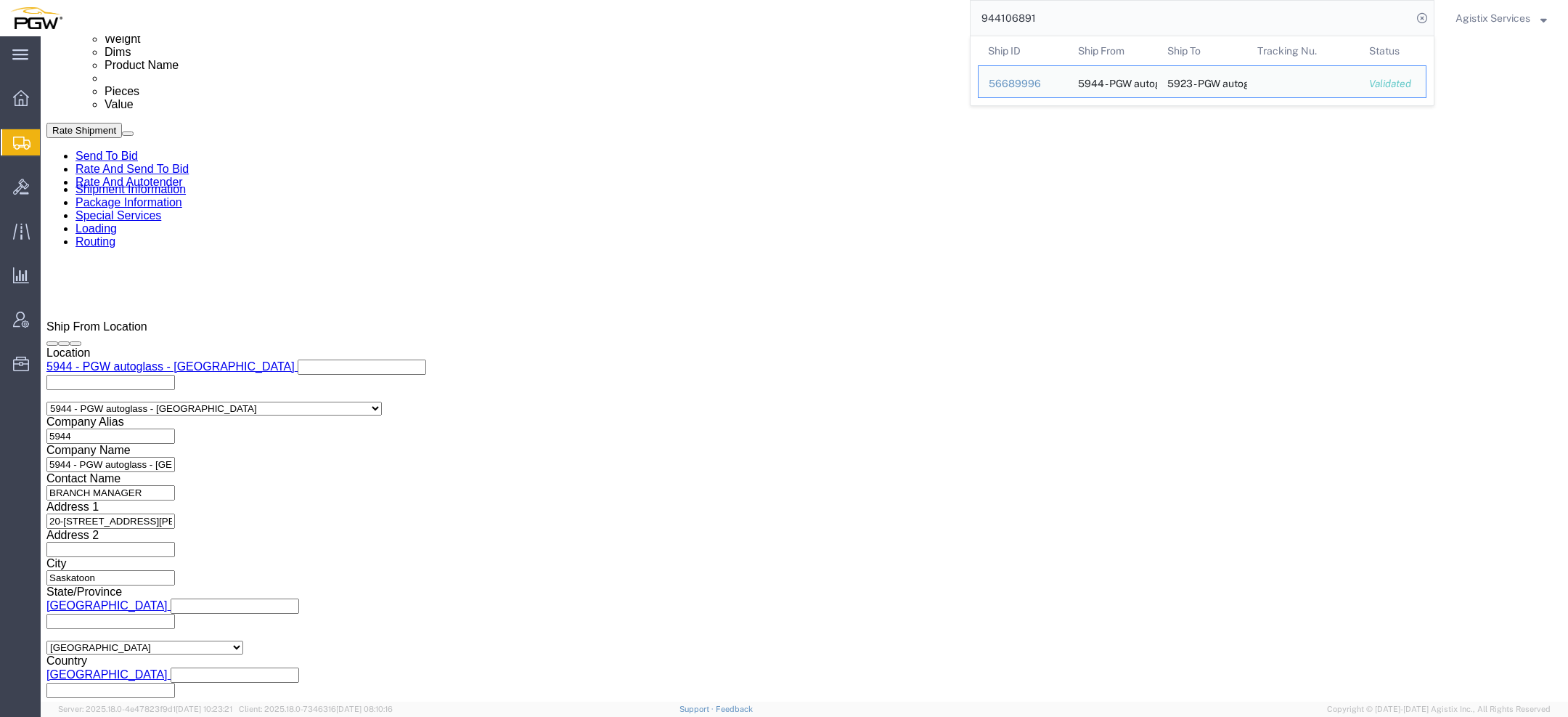
click select "Select Air Less than Truckload Multi-Leg Ocean Freight Rail Small Parcel Truckl…"
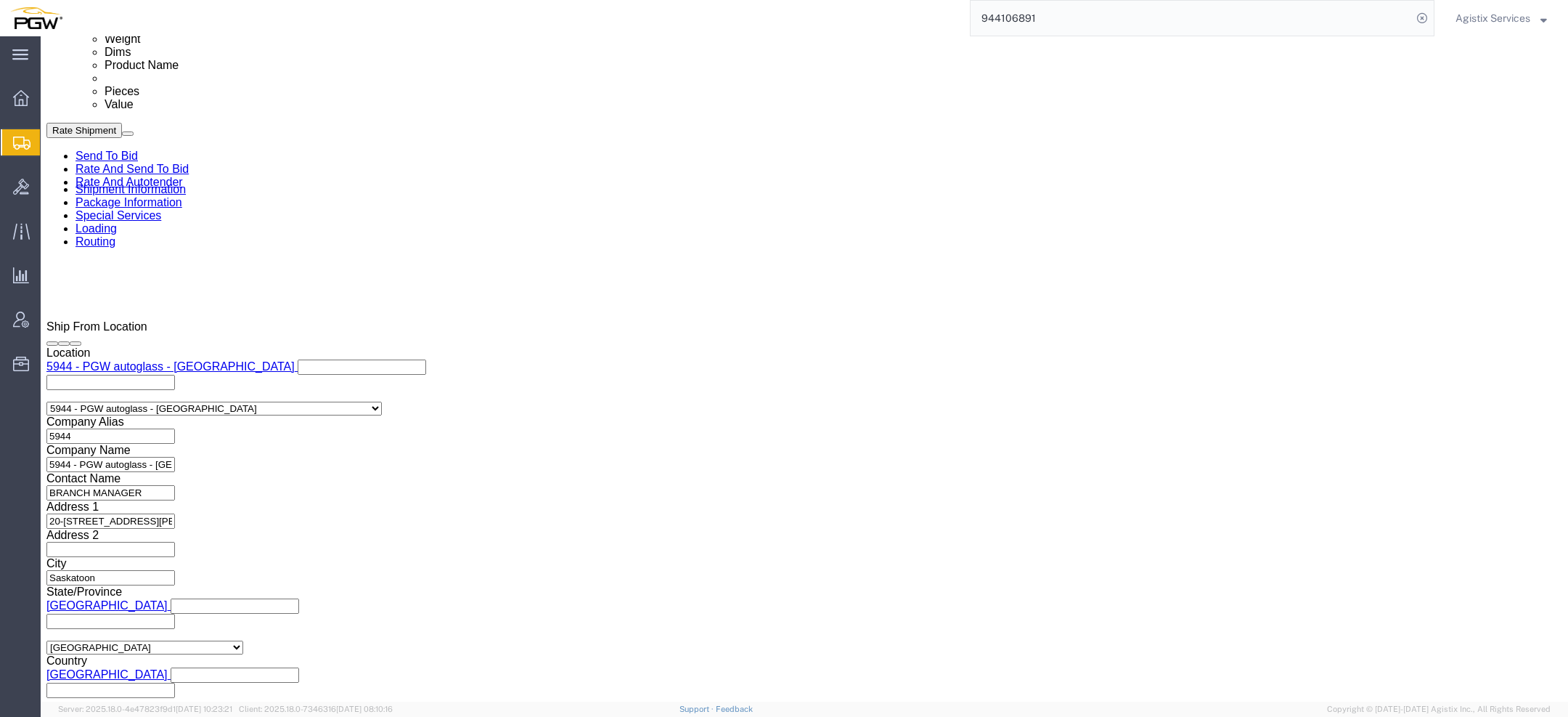
click select "Select Air Less than Truckload Multi-Leg Ocean Freight Rail Small Parcel Truckl…"
select select "LTL"
click select "Select Air Less than Truckload Multi-Leg Ocean Freight Rail Small Parcel Truckl…"
click button "Rate Shipment"
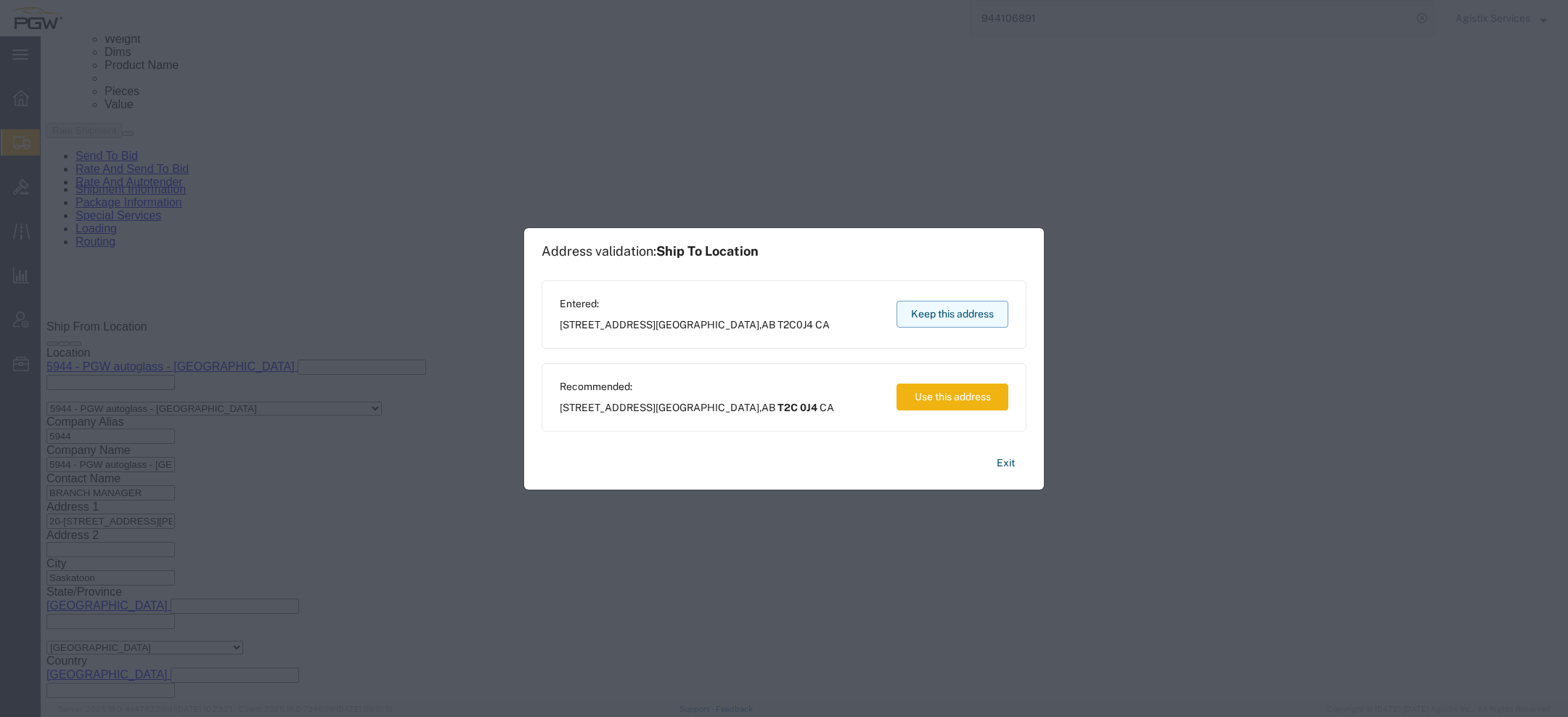
click at [972, 303] on button "Keep this address" at bounding box center [952, 315] width 111 height 27
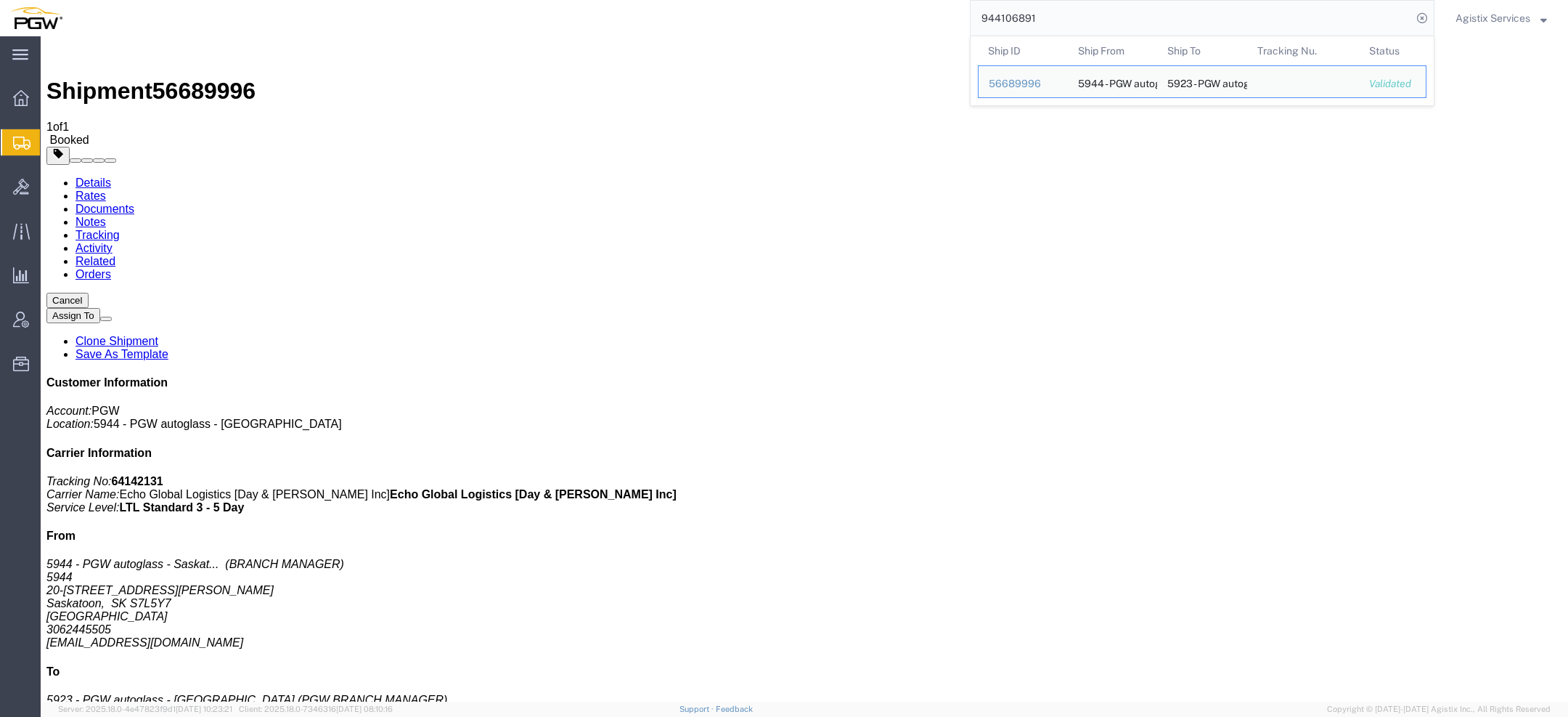
drag, startPoint x: 1101, startPoint y: 15, endPoint x: 934, endPoint y: 15, distance: 167.0
click at [939, 15] on div "944106891 Ship ID Ship From Ship To Tracking Nu. Status Ship ID 56689996 Ship F…" at bounding box center [753, 18] width 1361 height 36
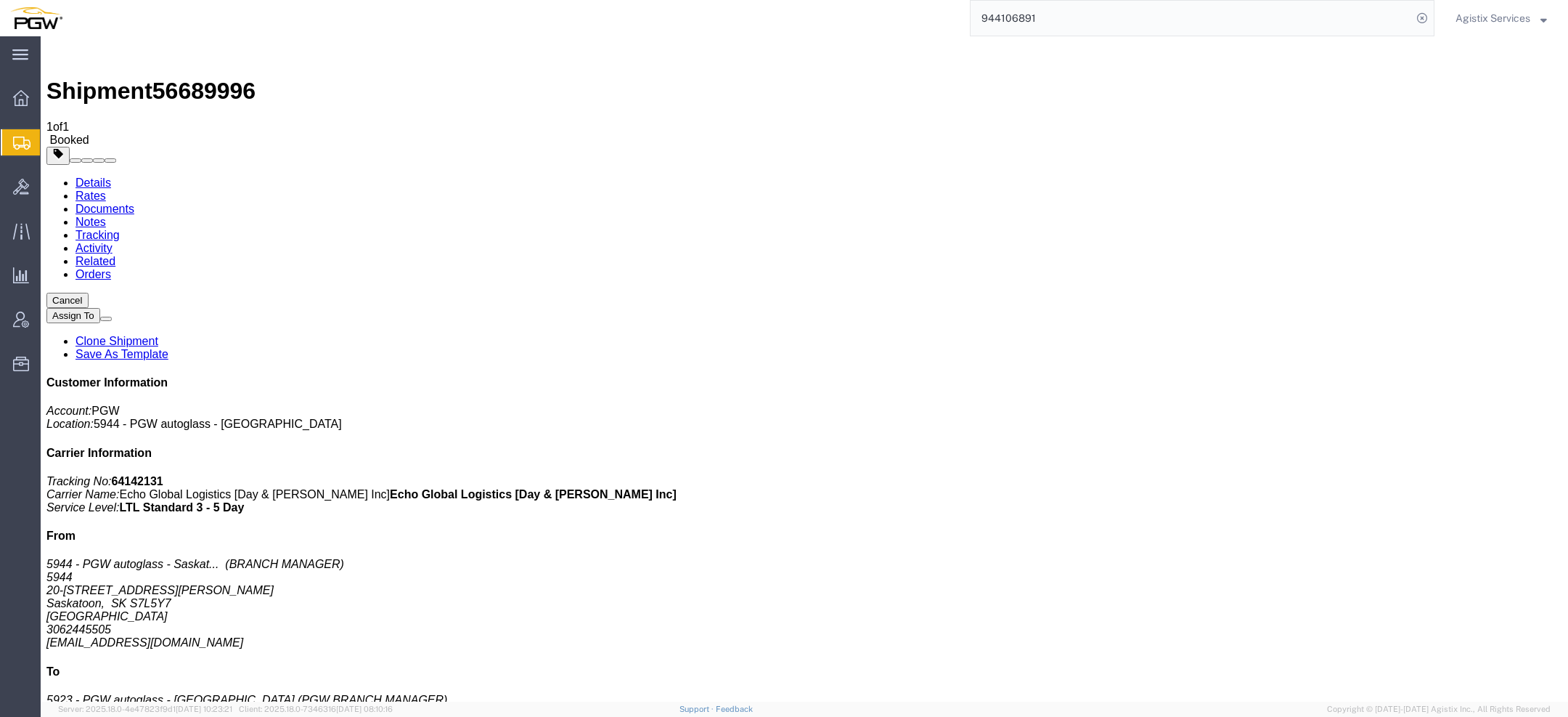
paste input "56688495"
type input "56688495"
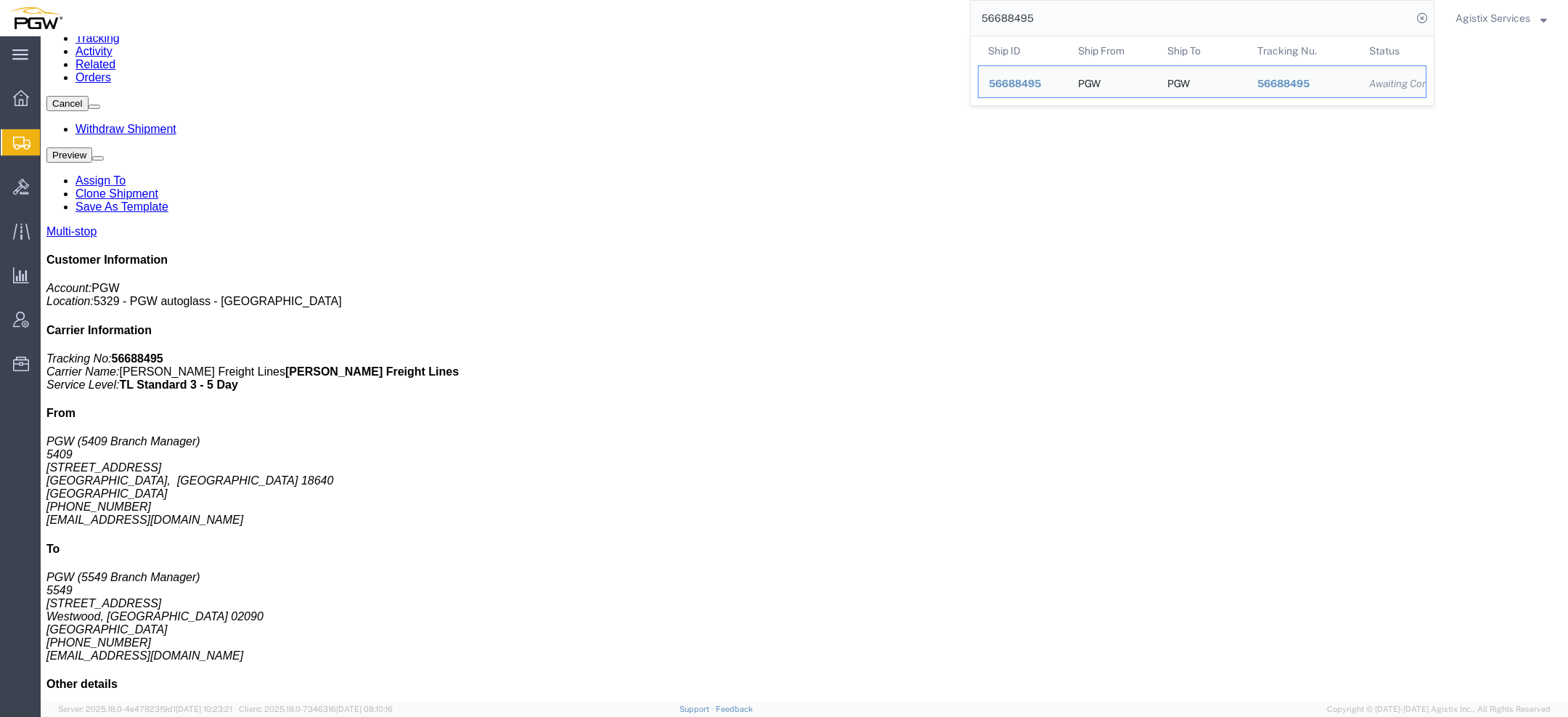
scroll to position [189, 0]
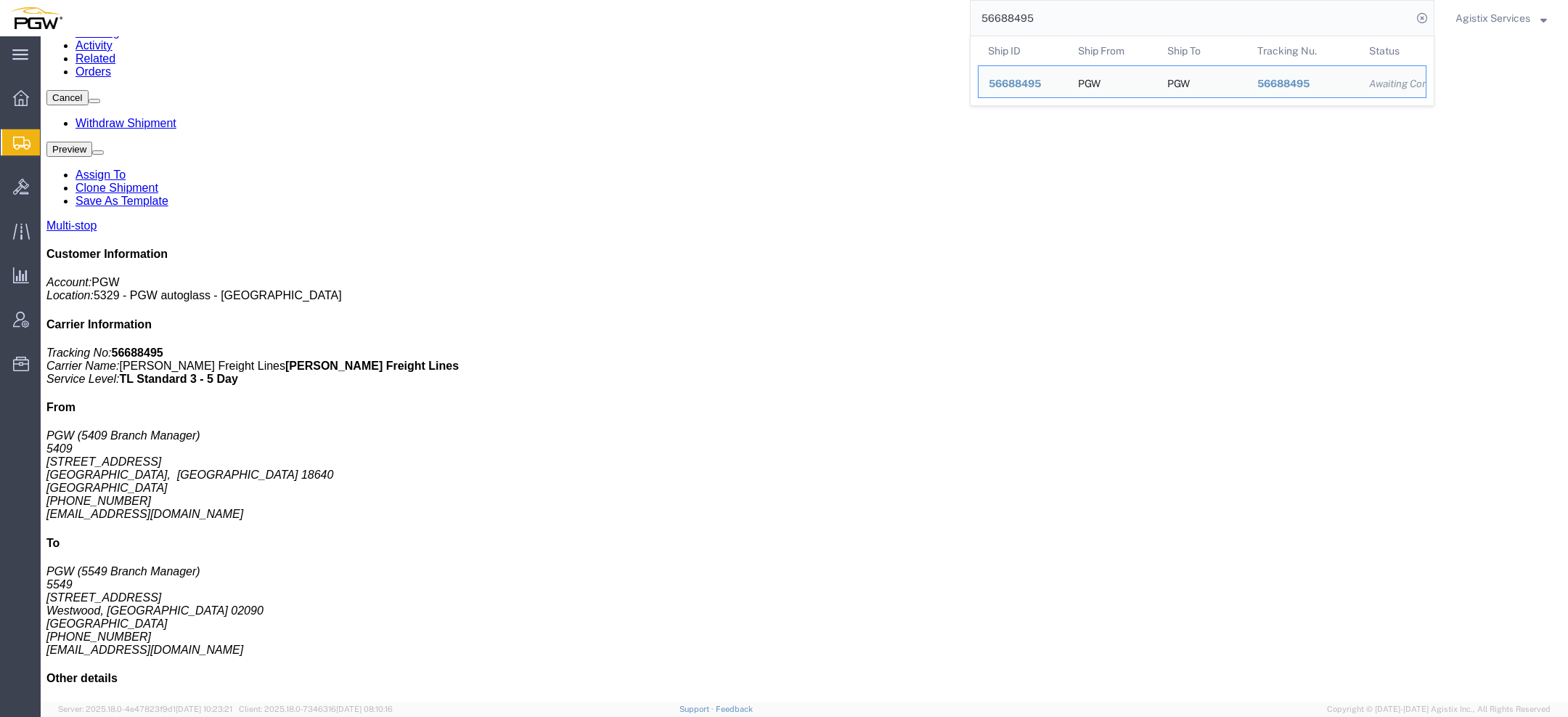
click link "Activity"
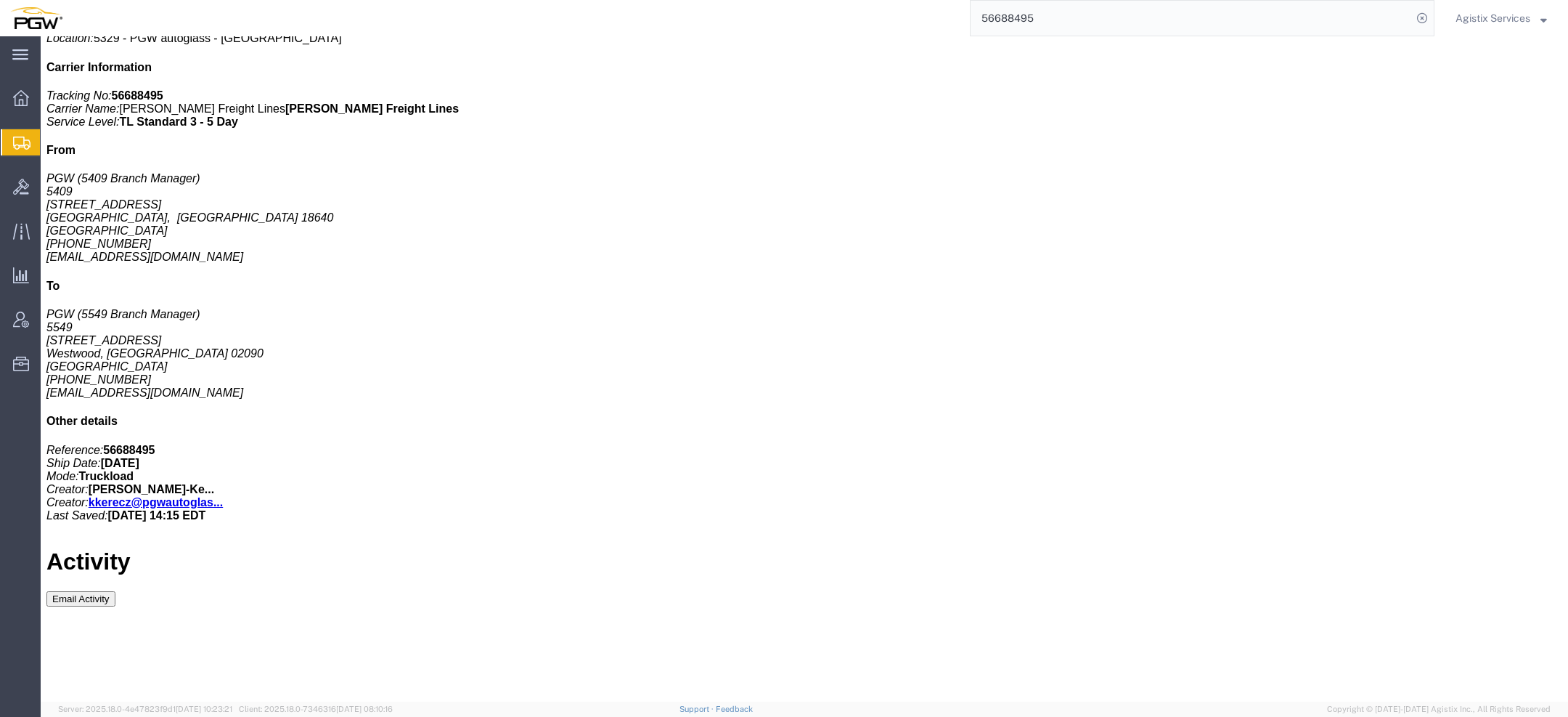
scroll to position [578, 0]
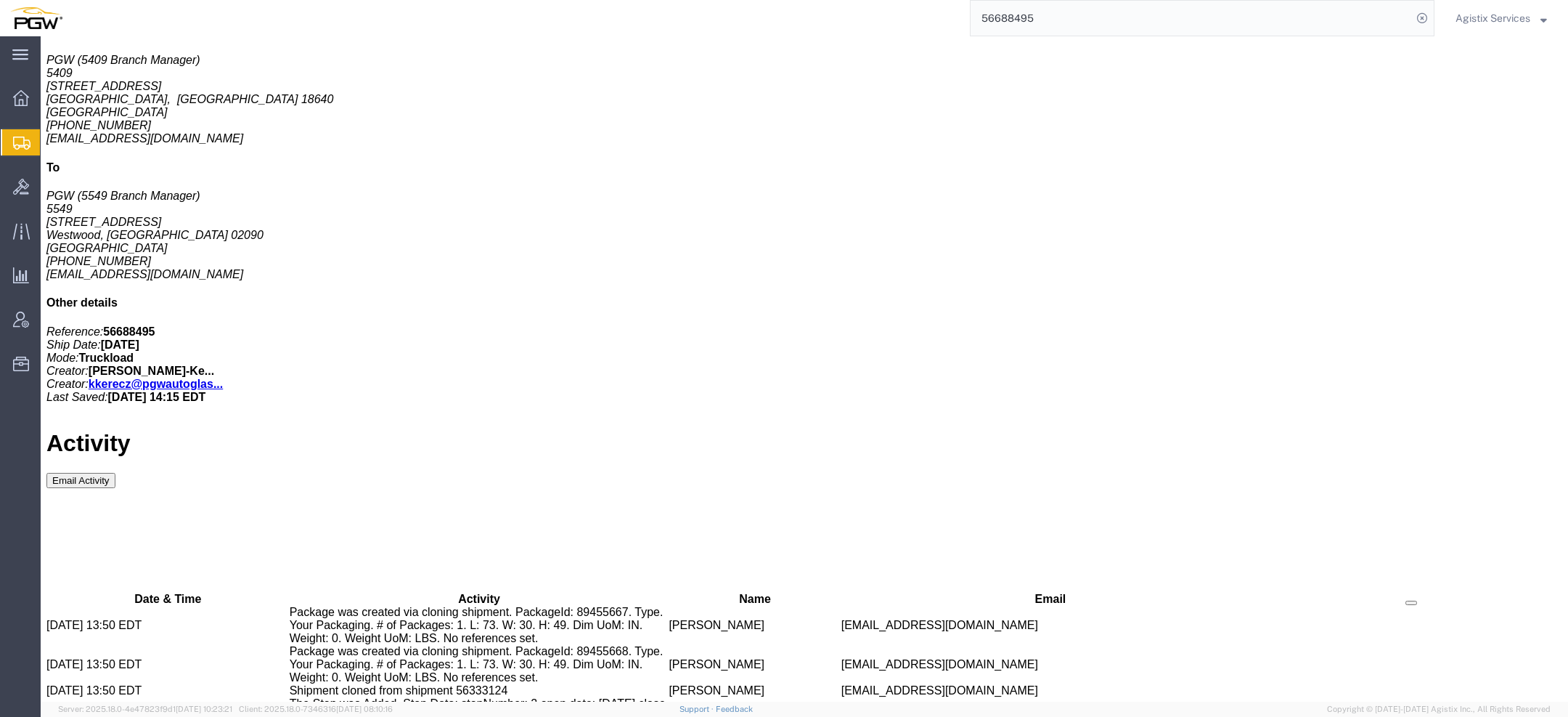
drag, startPoint x: 350, startPoint y: 392, endPoint x: 440, endPoint y: 444, distance: 103.9
drag, startPoint x: 350, startPoint y: 413, endPoint x: 413, endPoint y: 428, distance: 64.8
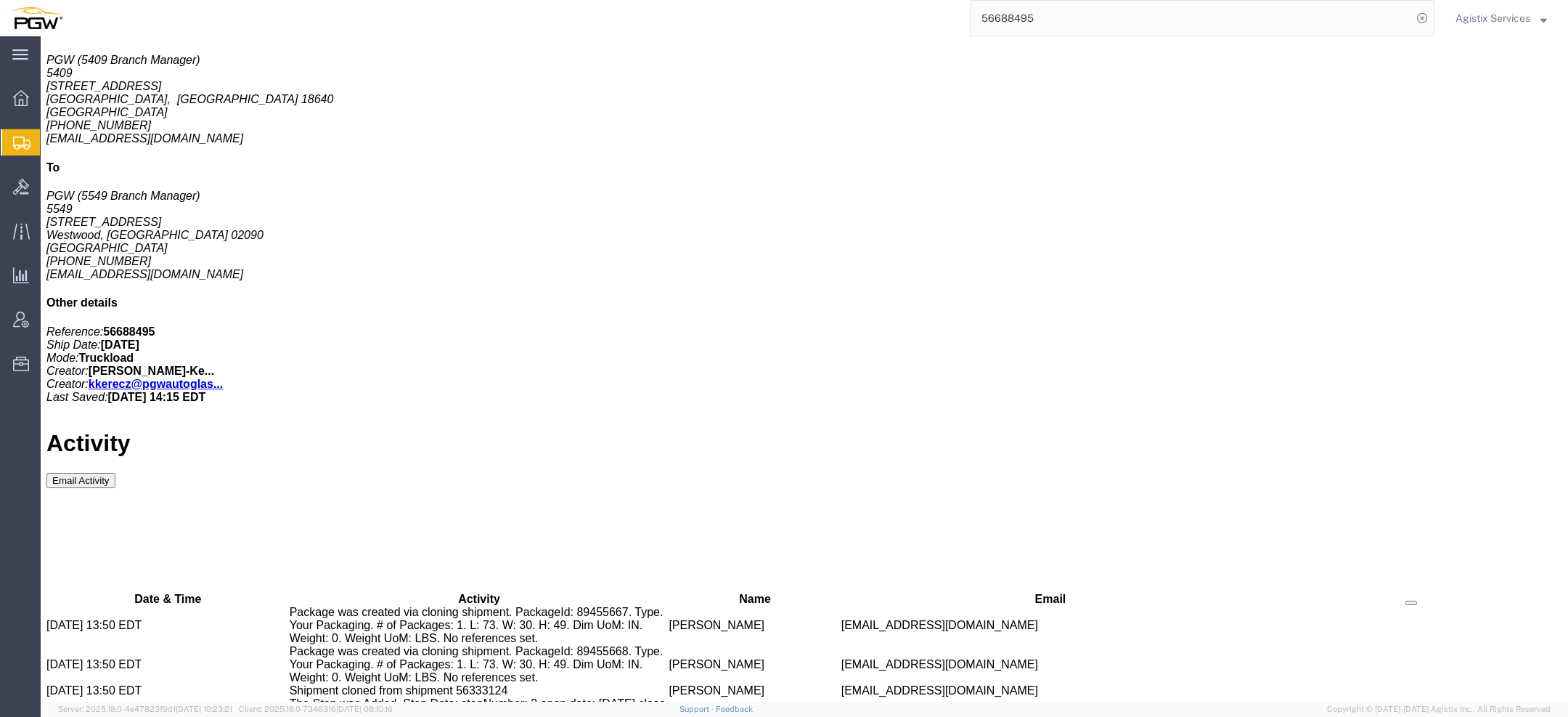
drag, startPoint x: 255, startPoint y: 554, endPoint x: 437, endPoint y: 586, distance: 184.8
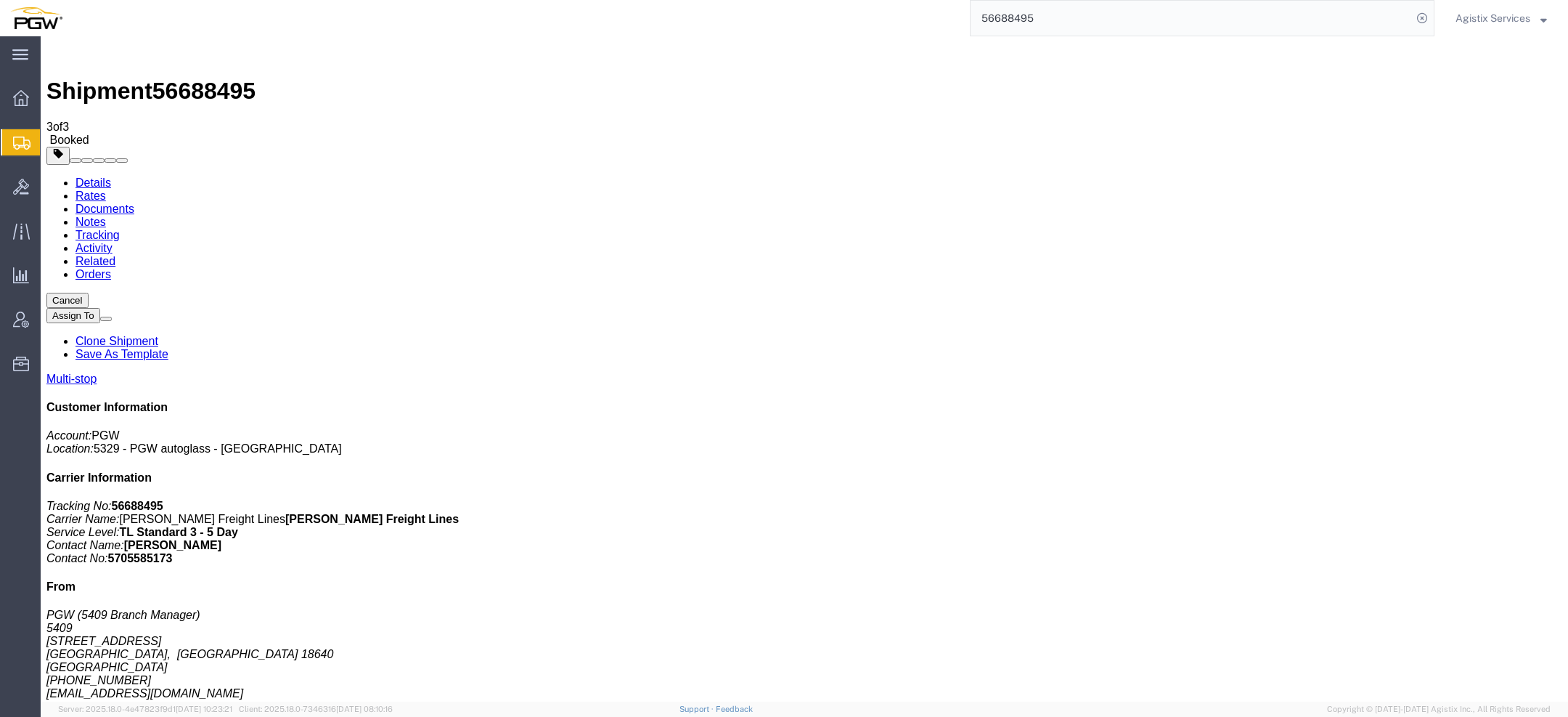
click at [91, 177] on link "Details" at bounding box center [92, 183] width 35 height 13
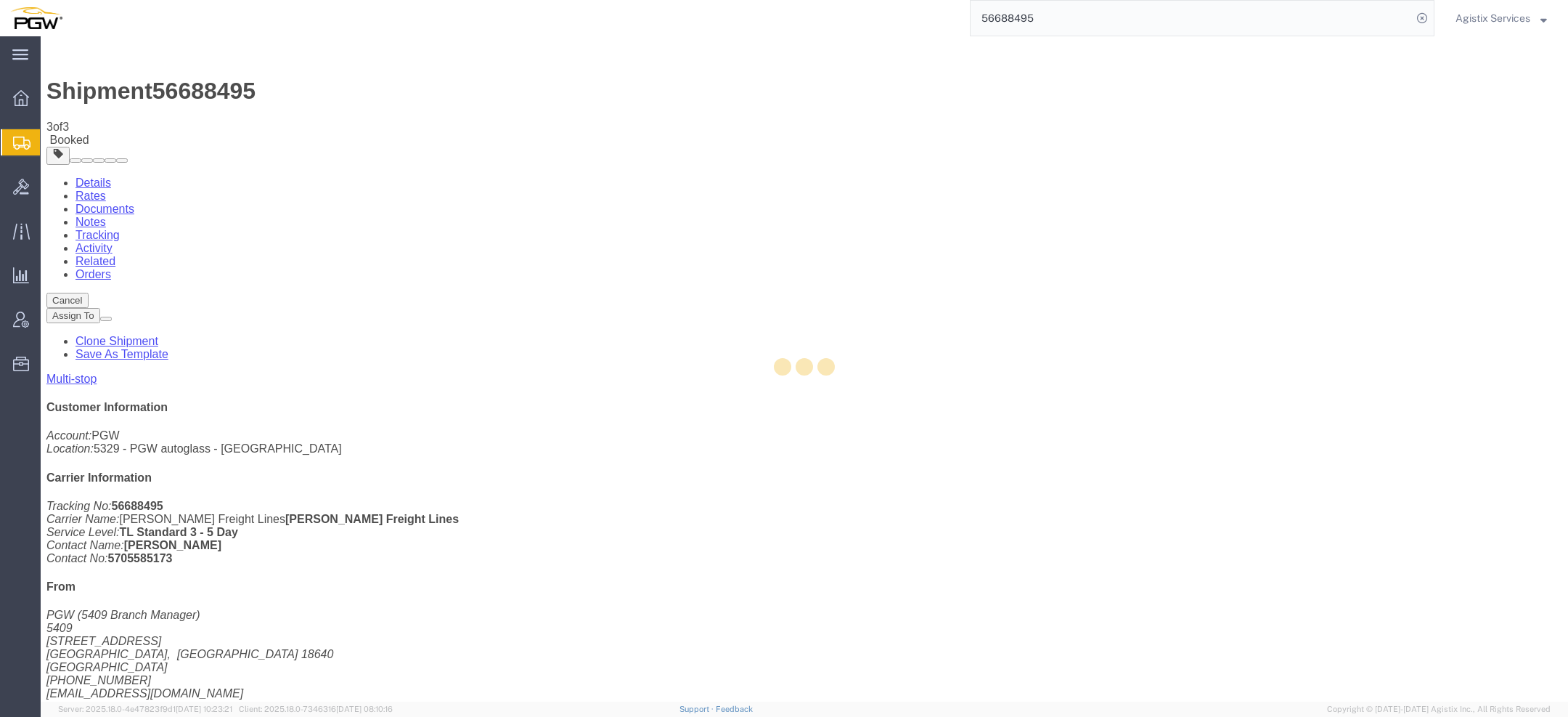
click at [41, 36] on div at bounding box center [41, 36] width 0 height 0
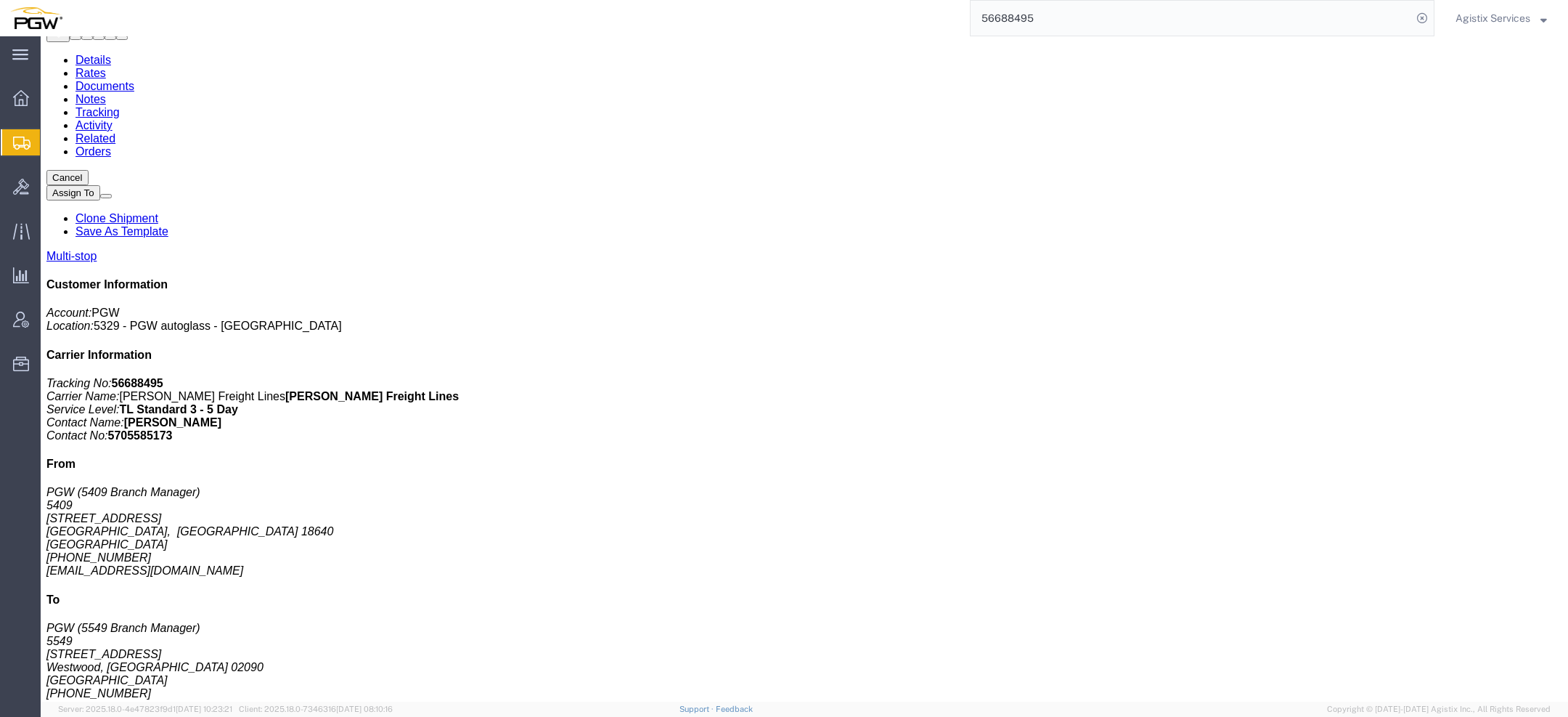
scroll to position [31, 0]
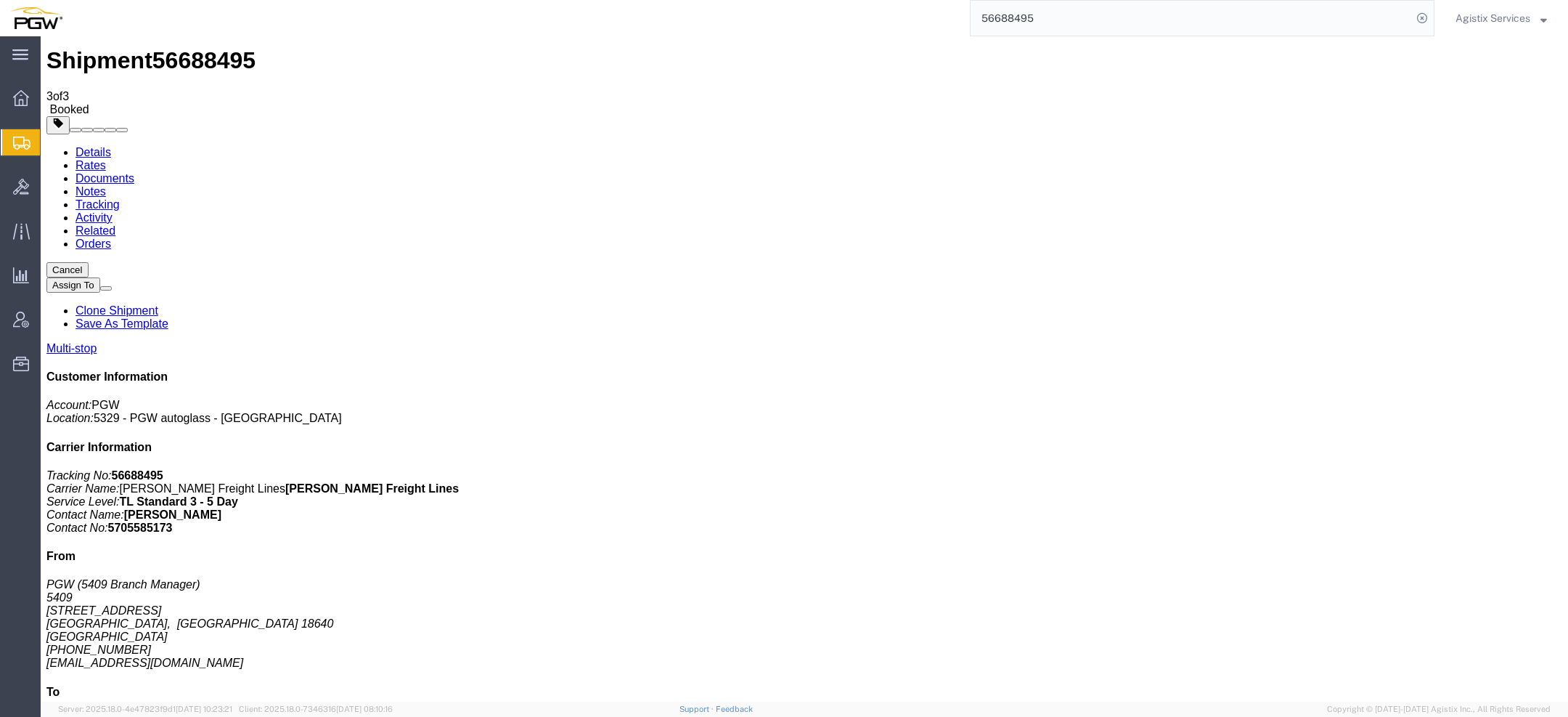
click link "Activity"
click body "Shipment 56688495 3 of 3 Booked Details Rates Documents Notes Tracking Activity…"
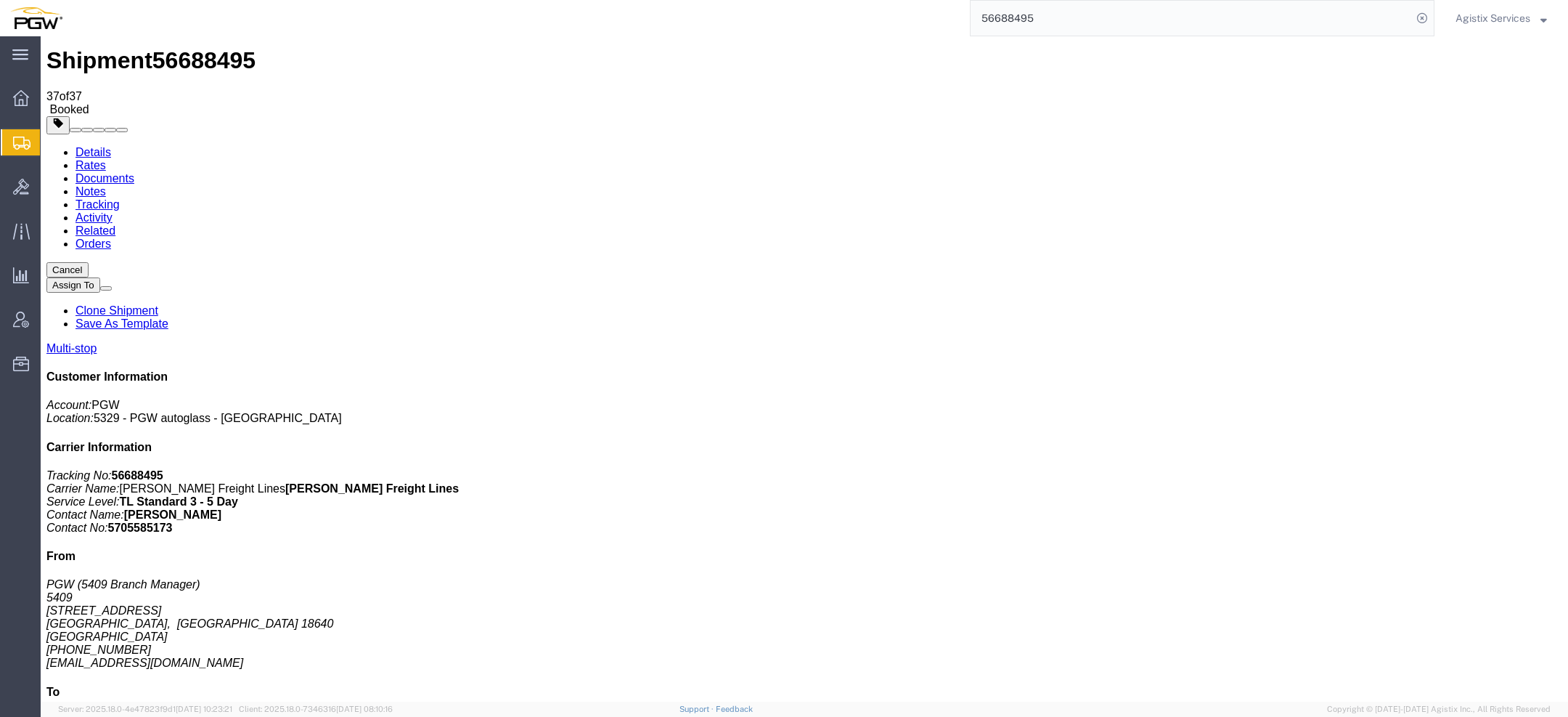
copy td "56333124"
click at [93, 146] on link "Details" at bounding box center [92, 152] width 35 height 13
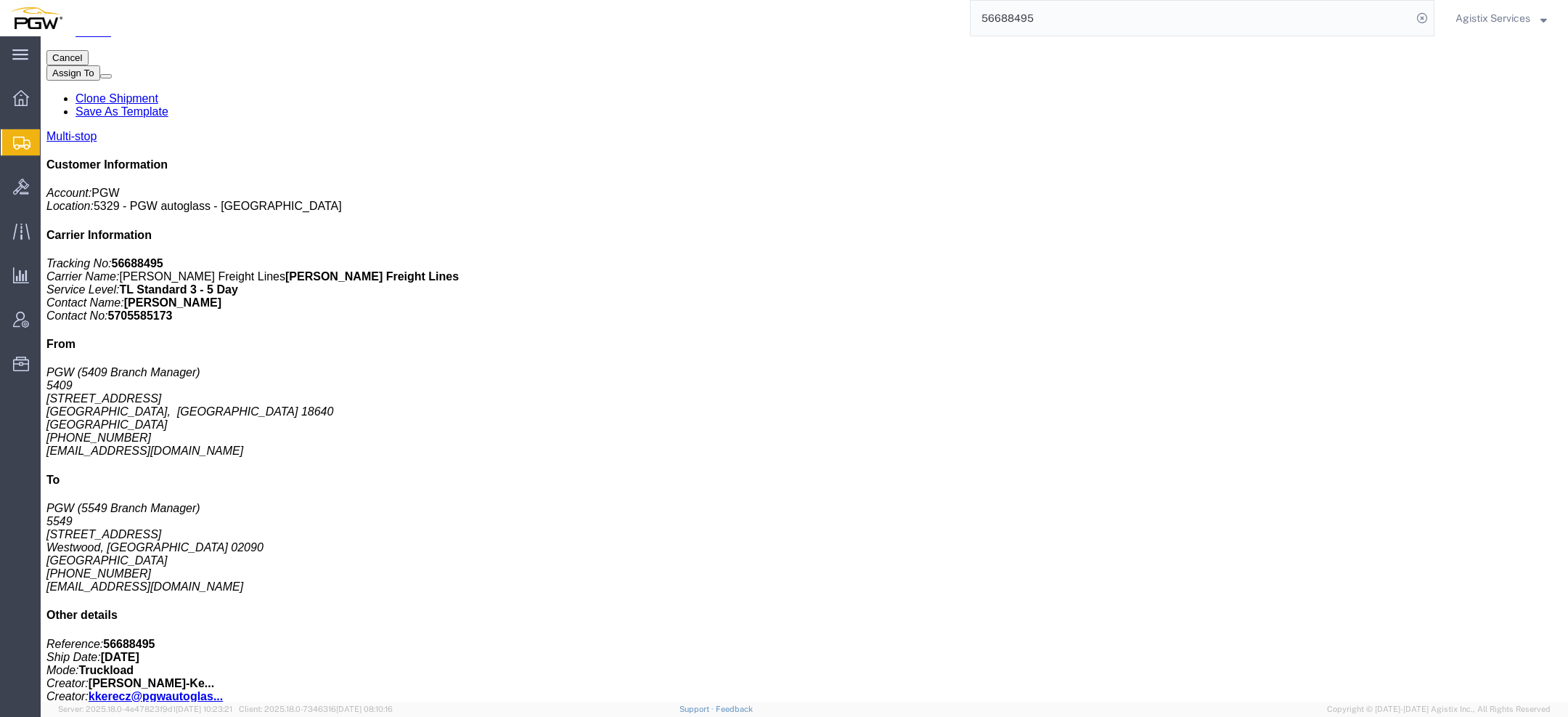
scroll to position [281, 0]
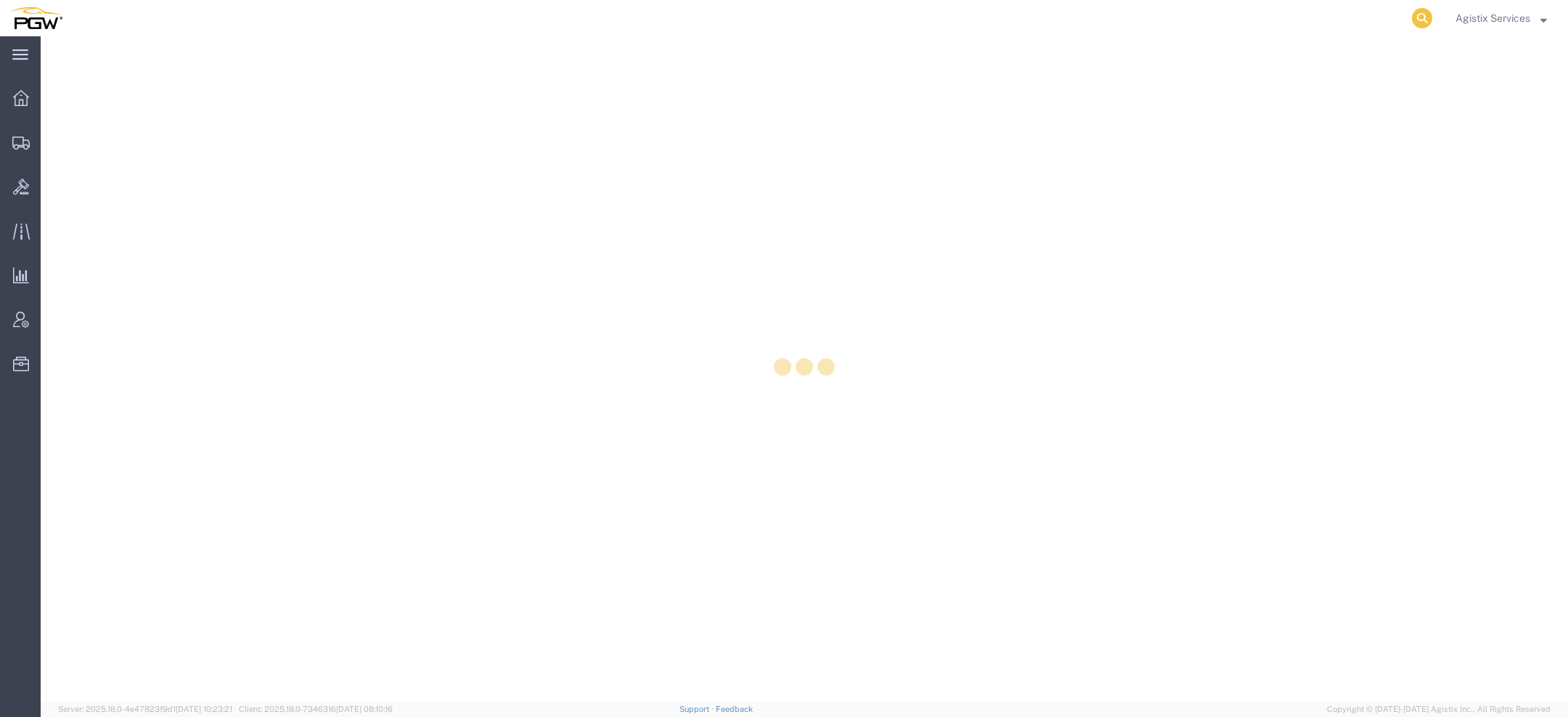
click at [1425, 19] on icon at bounding box center [1422, 18] width 20 height 20
paste input "56688175"
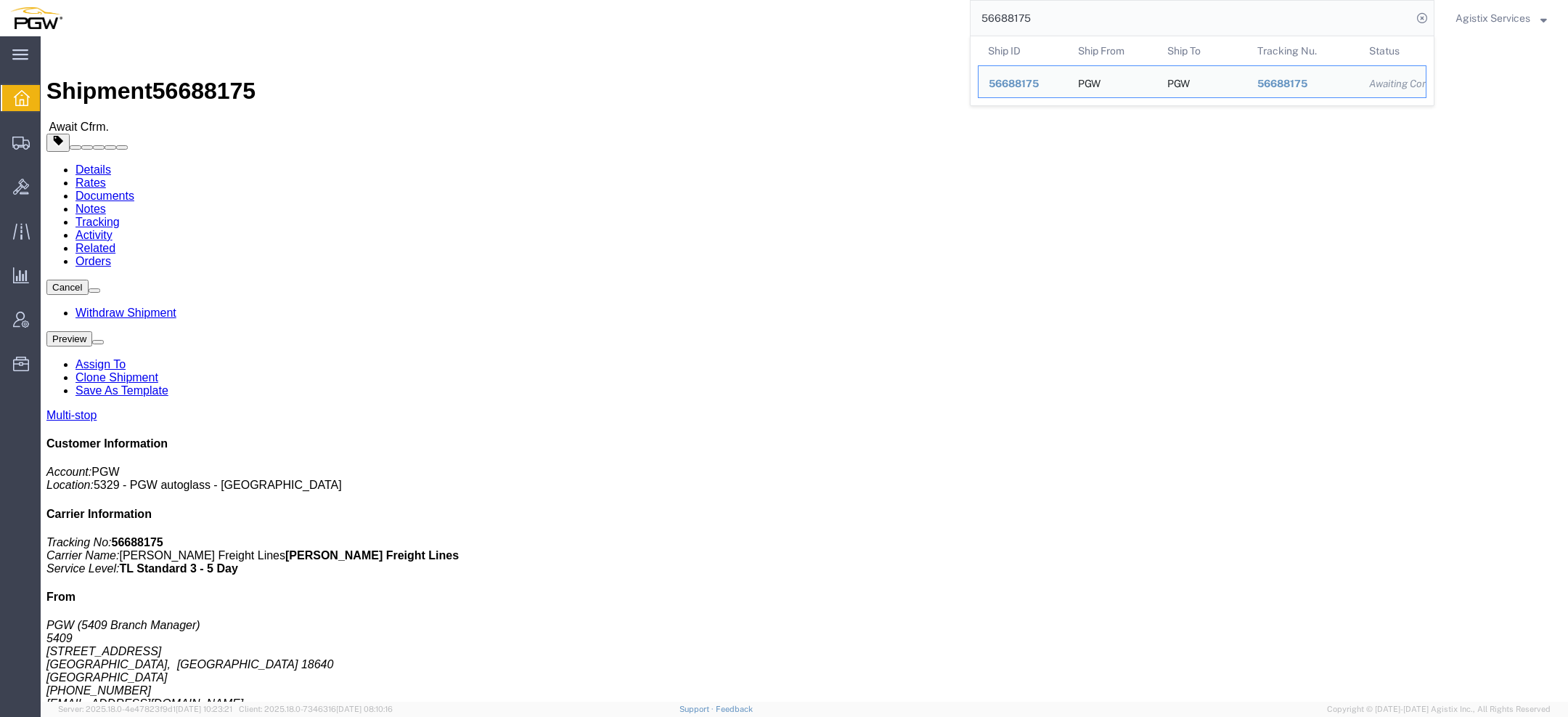
click link "Details"
click div
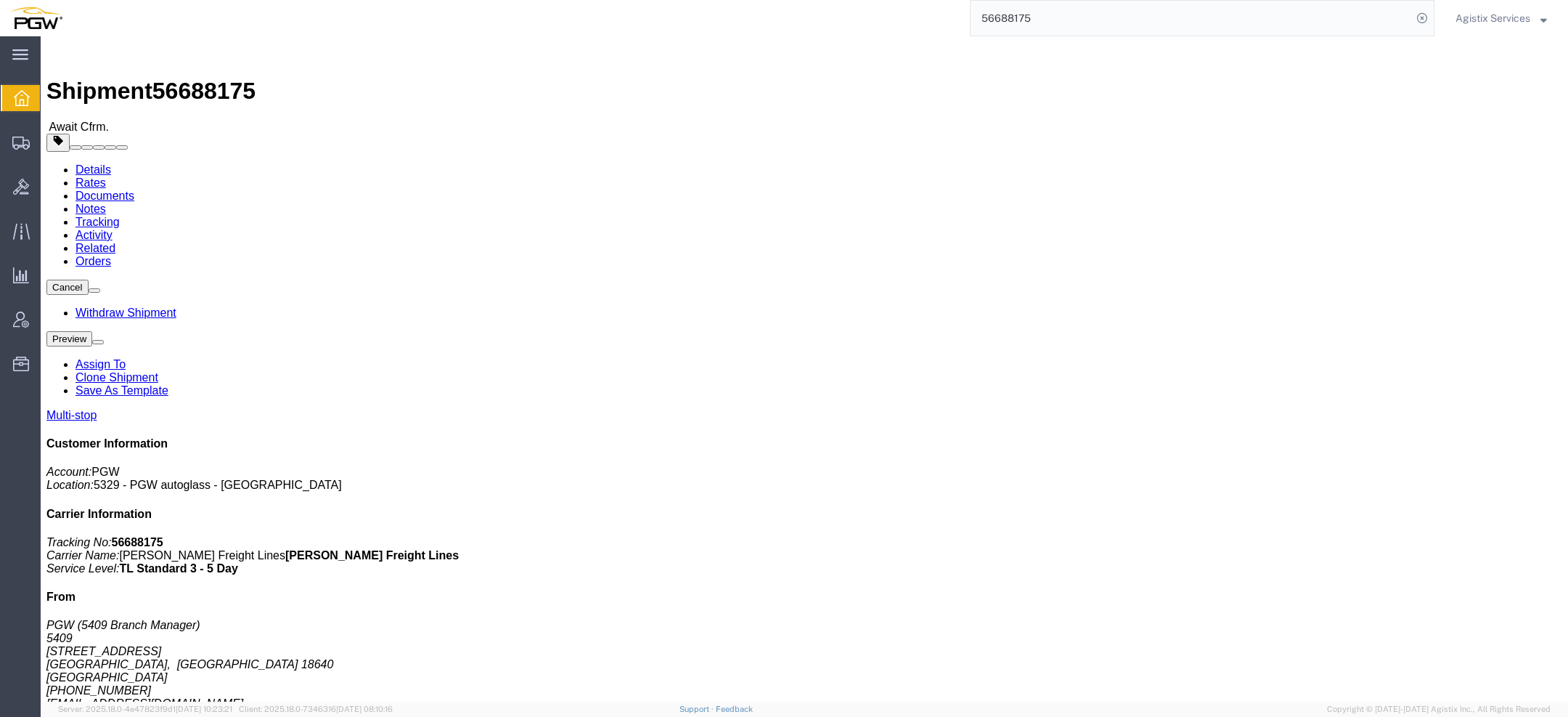
click link "Activity"
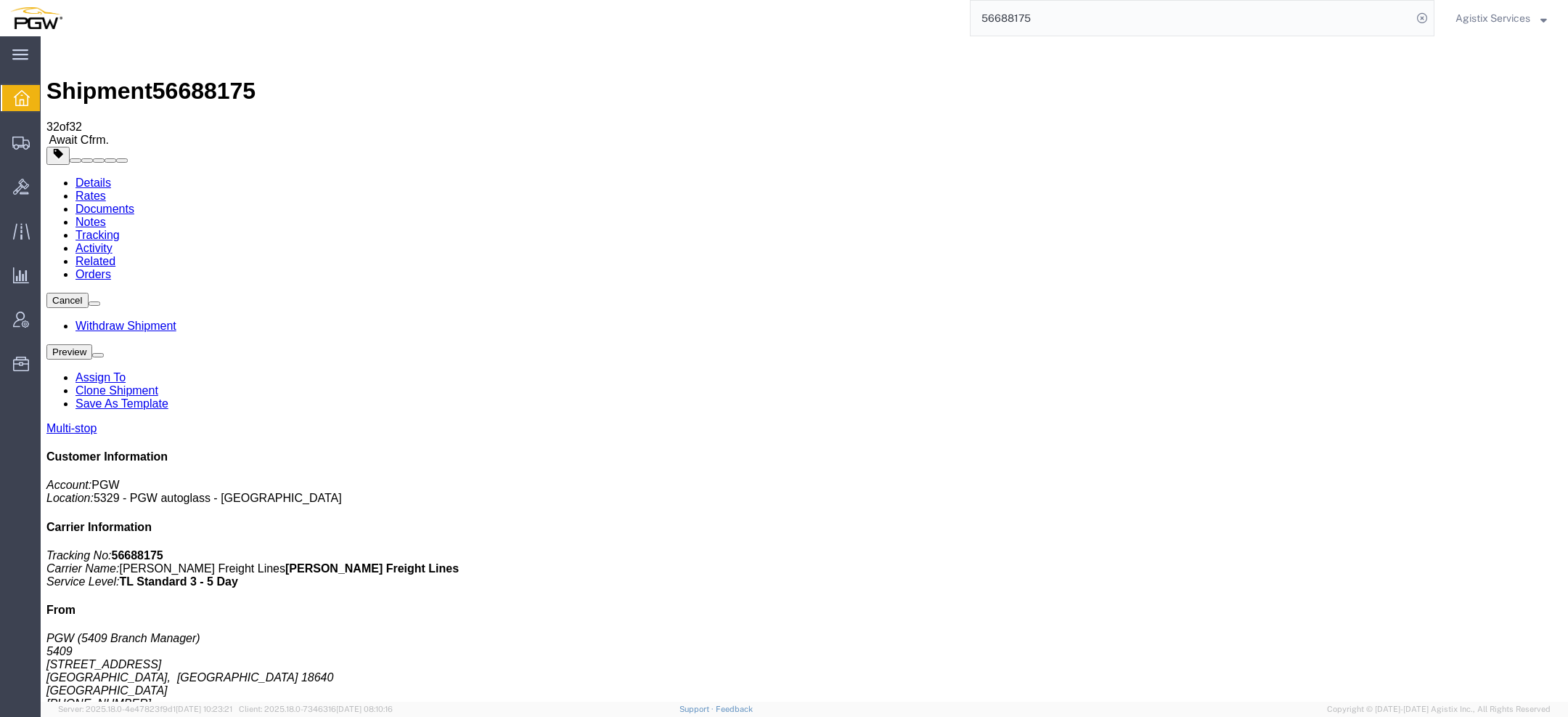
copy td "56333124"
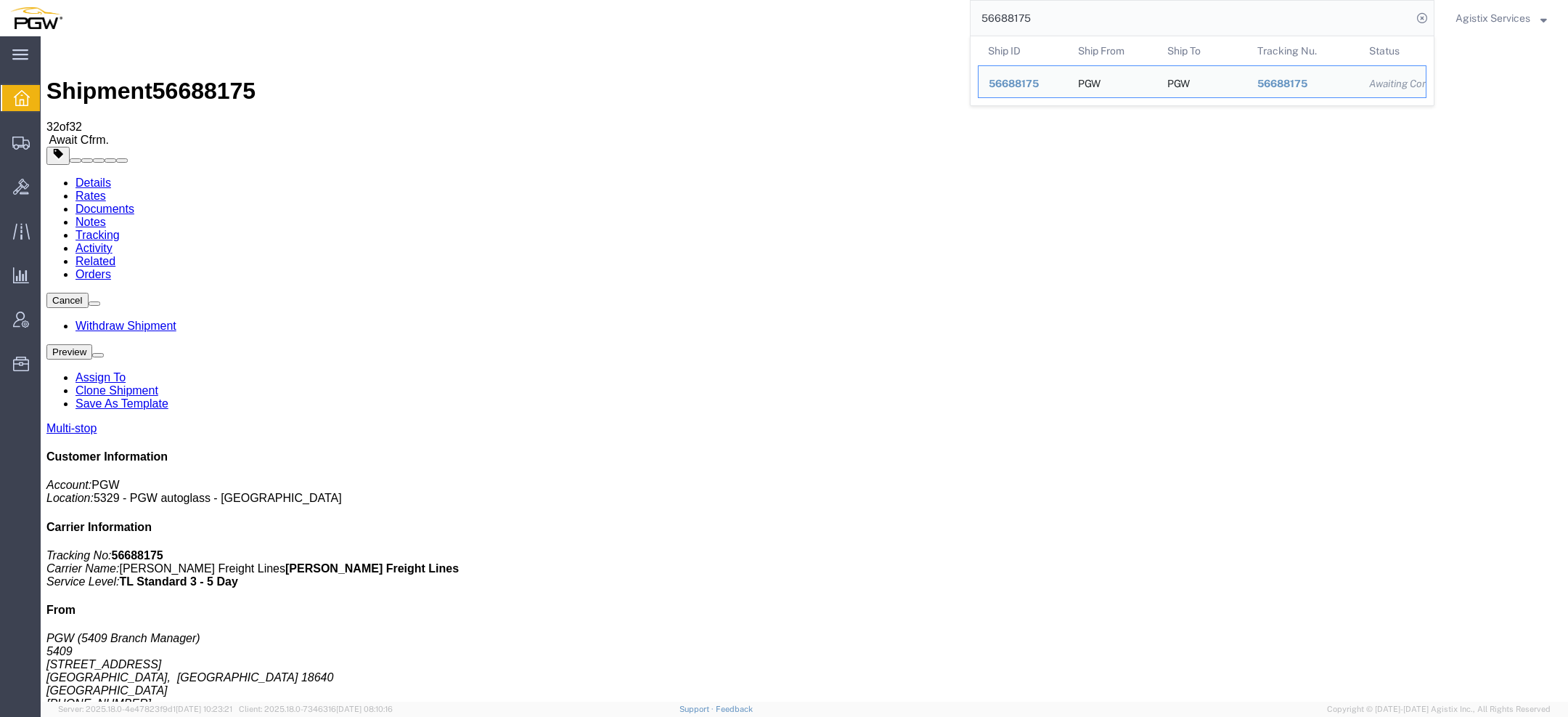
drag, startPoint x: 1014, startPoint y: 15, endPoint x: 649, endPoint y: 15, distance: 365.0
click at [681, 15] on div "56688175 Ship ID Ship From Ship To Tracking Nu. Status Ship ID 56688175 Ship Fr…" at bounding box center [753, 18] width 1361 height 36
paste input "333124"
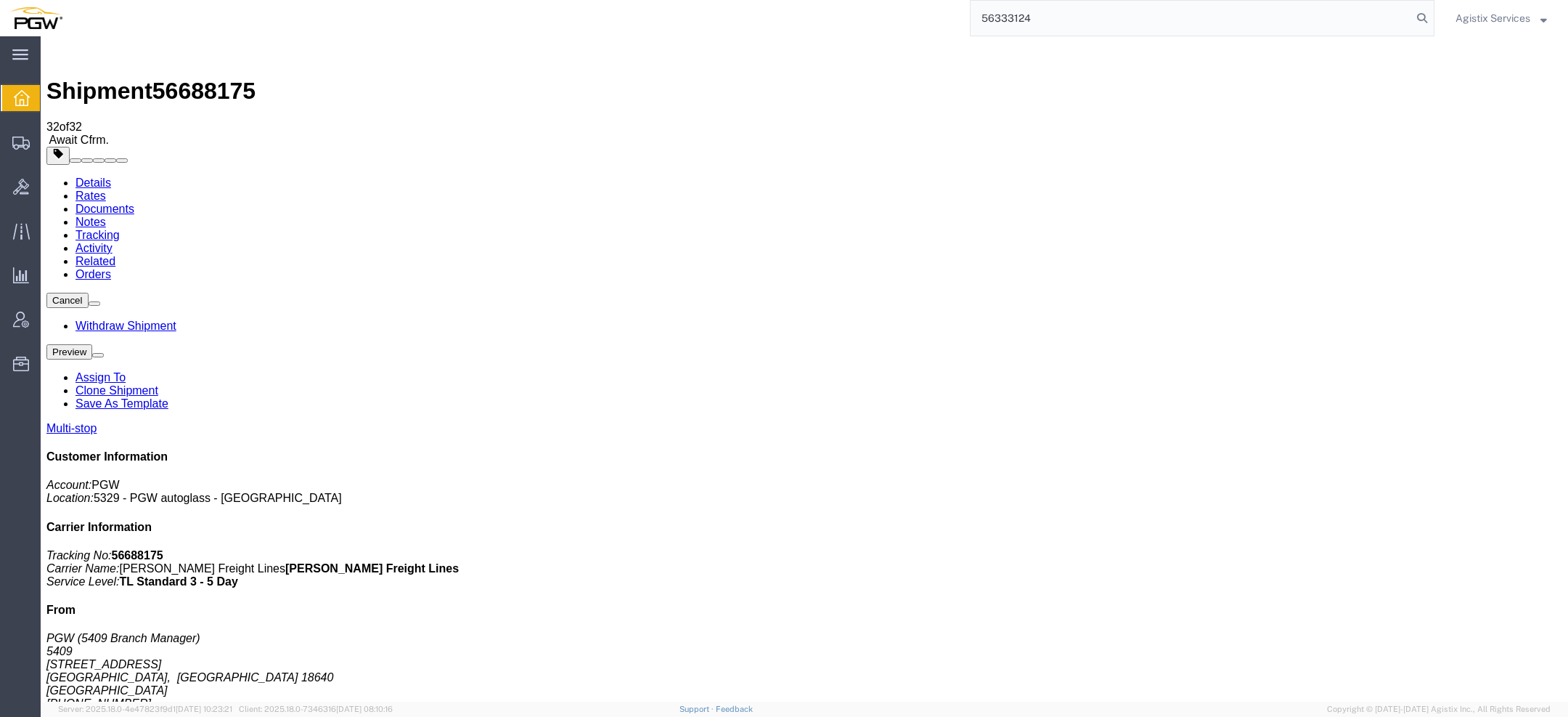
type input "56333124"
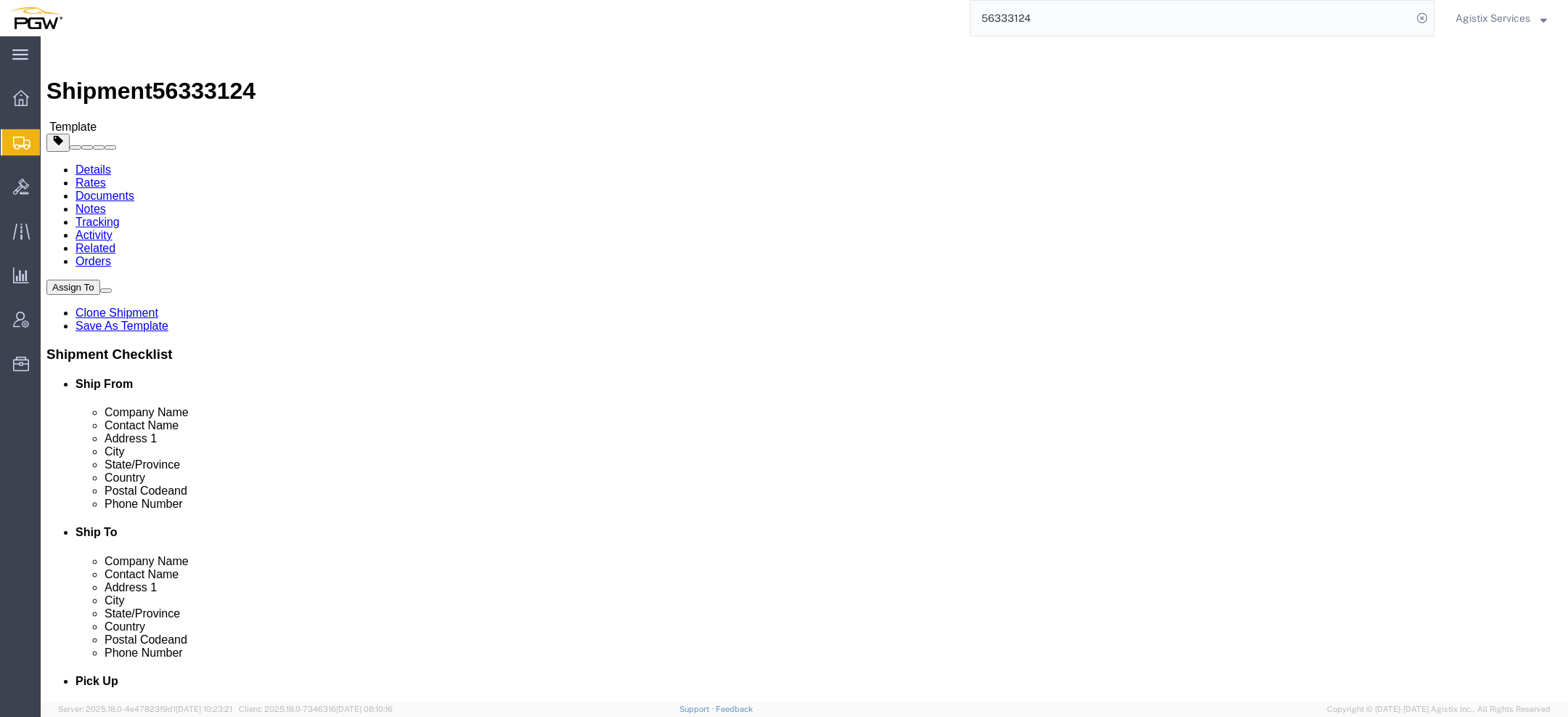
select select "61931"
select select
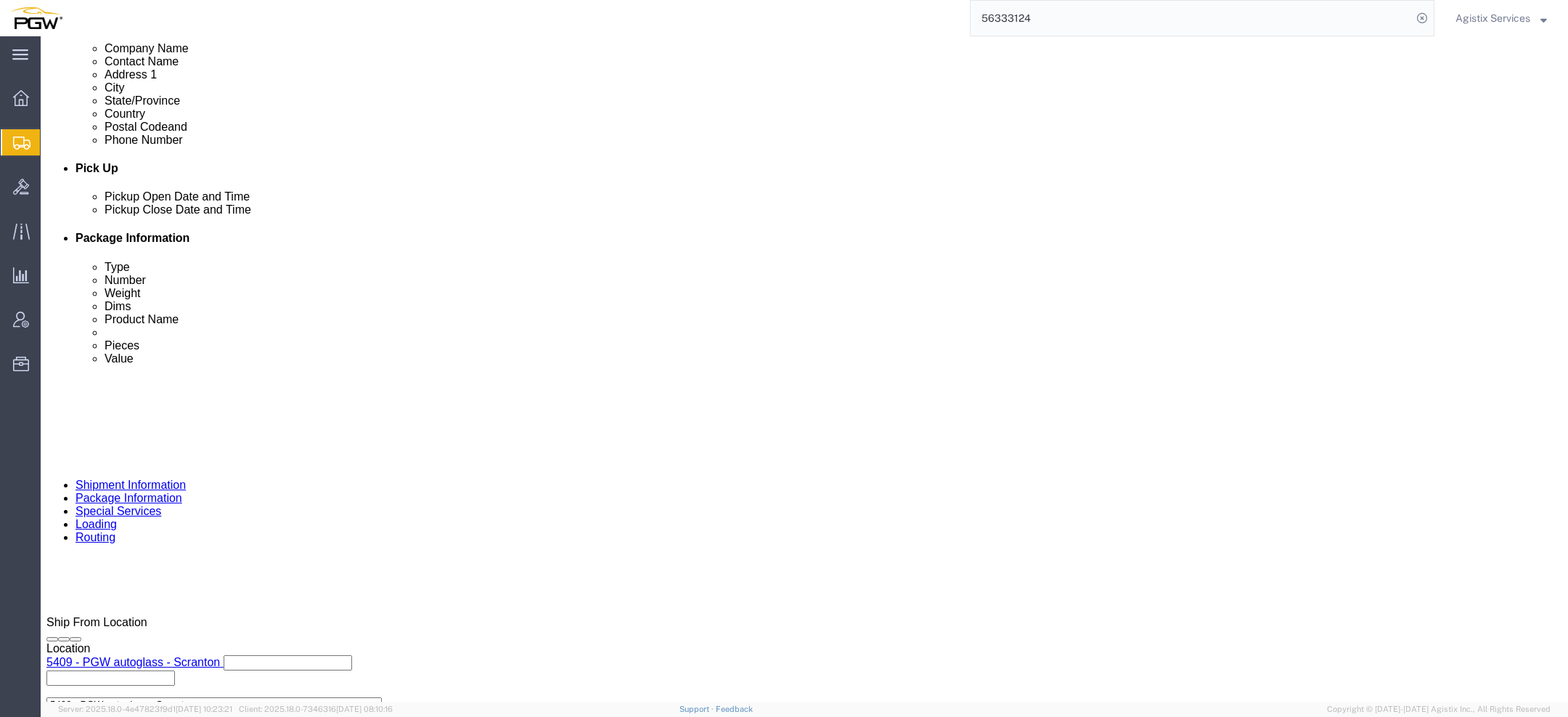
click link "Package Information"
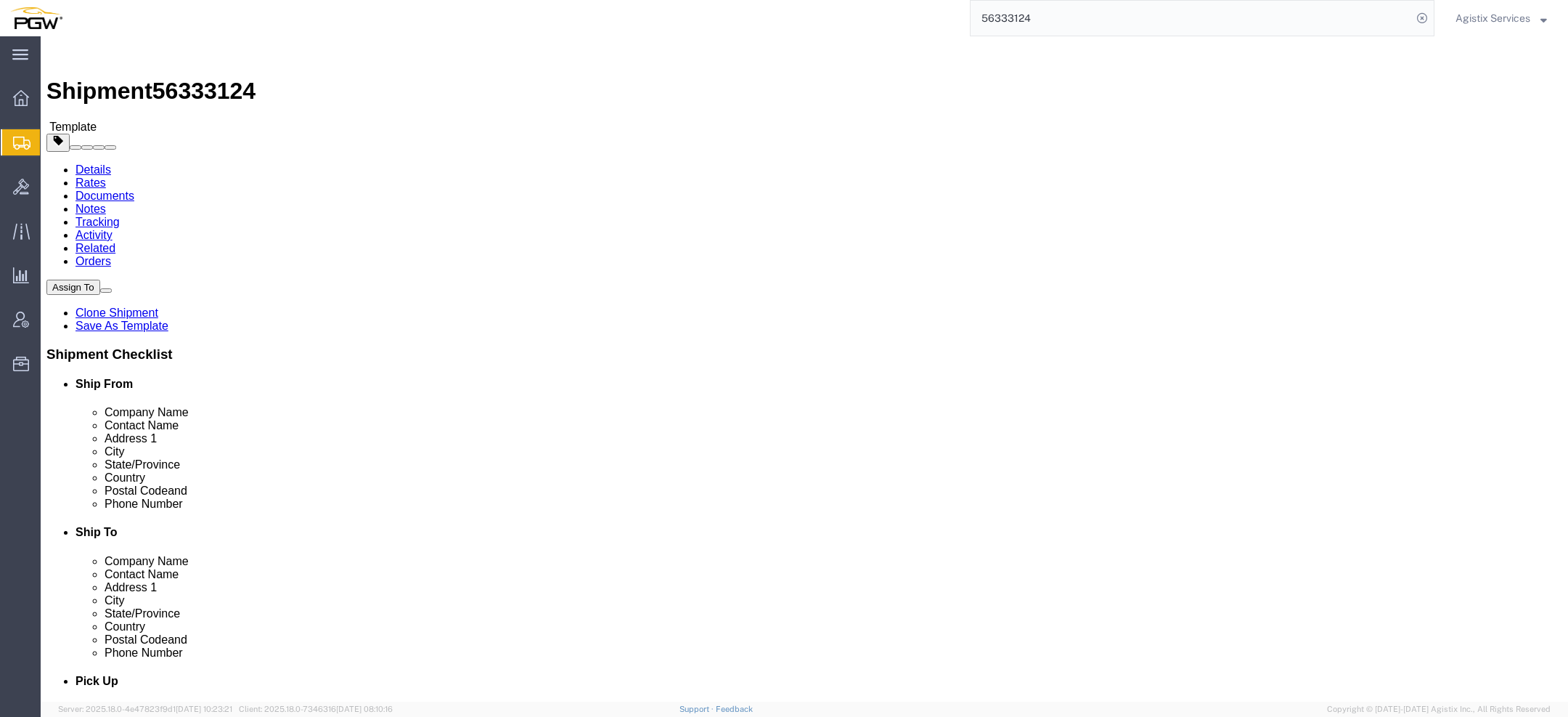
click at [485, 20] on div "56333124" at bounding box center [753, 18] width 1361 height 36
